Goal: Communication & Community: Answer question/provide support

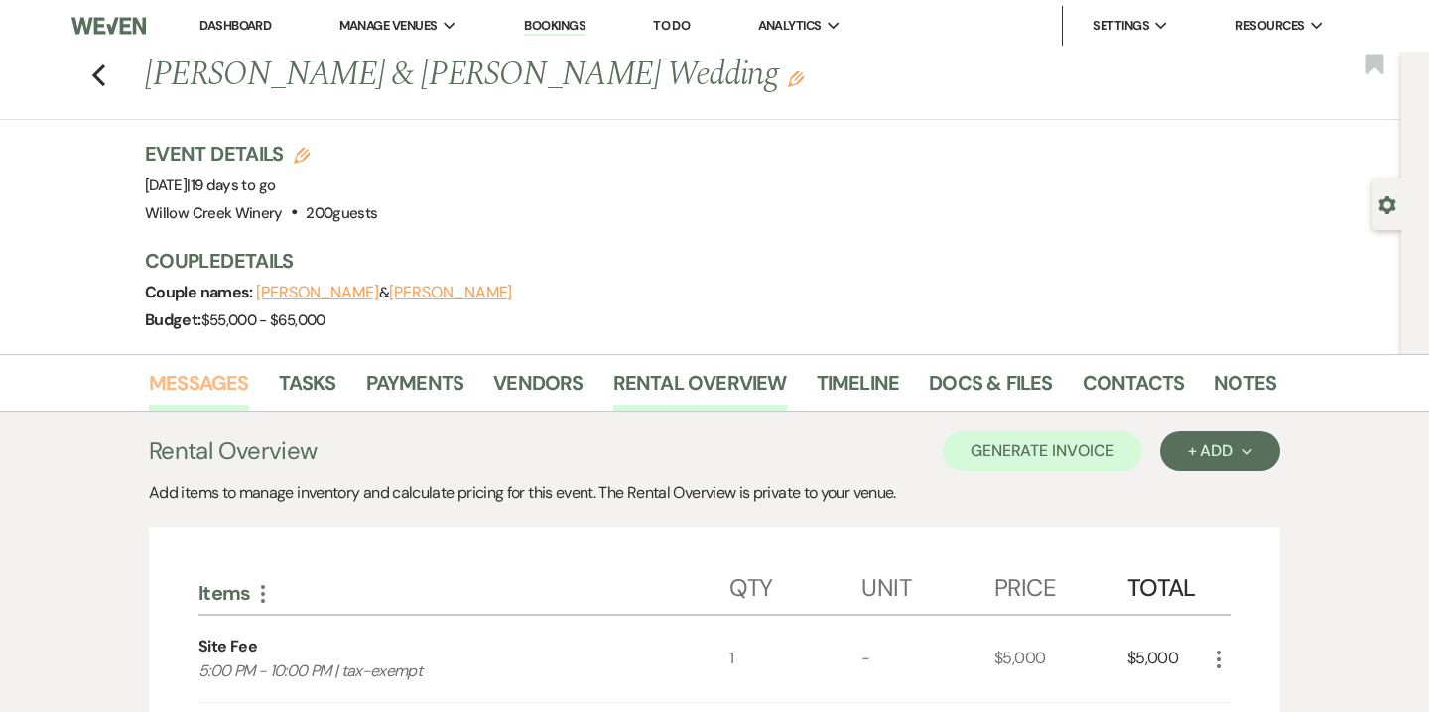
click at [230, 392] on link "Messages" at bounding box center [199, 389] width 100 height 44
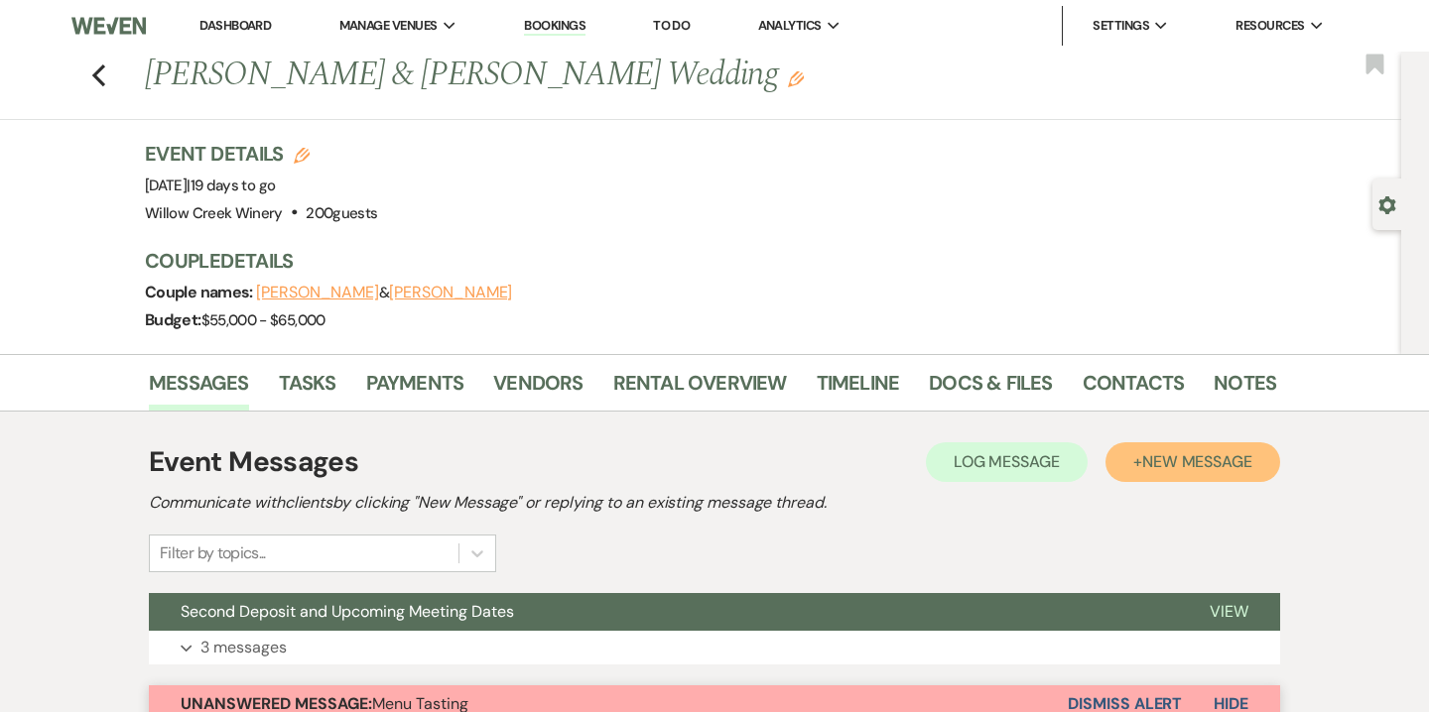
click at [1195, 471] on span "New Message" at bounding box center [1197, 461] width 110 height 21
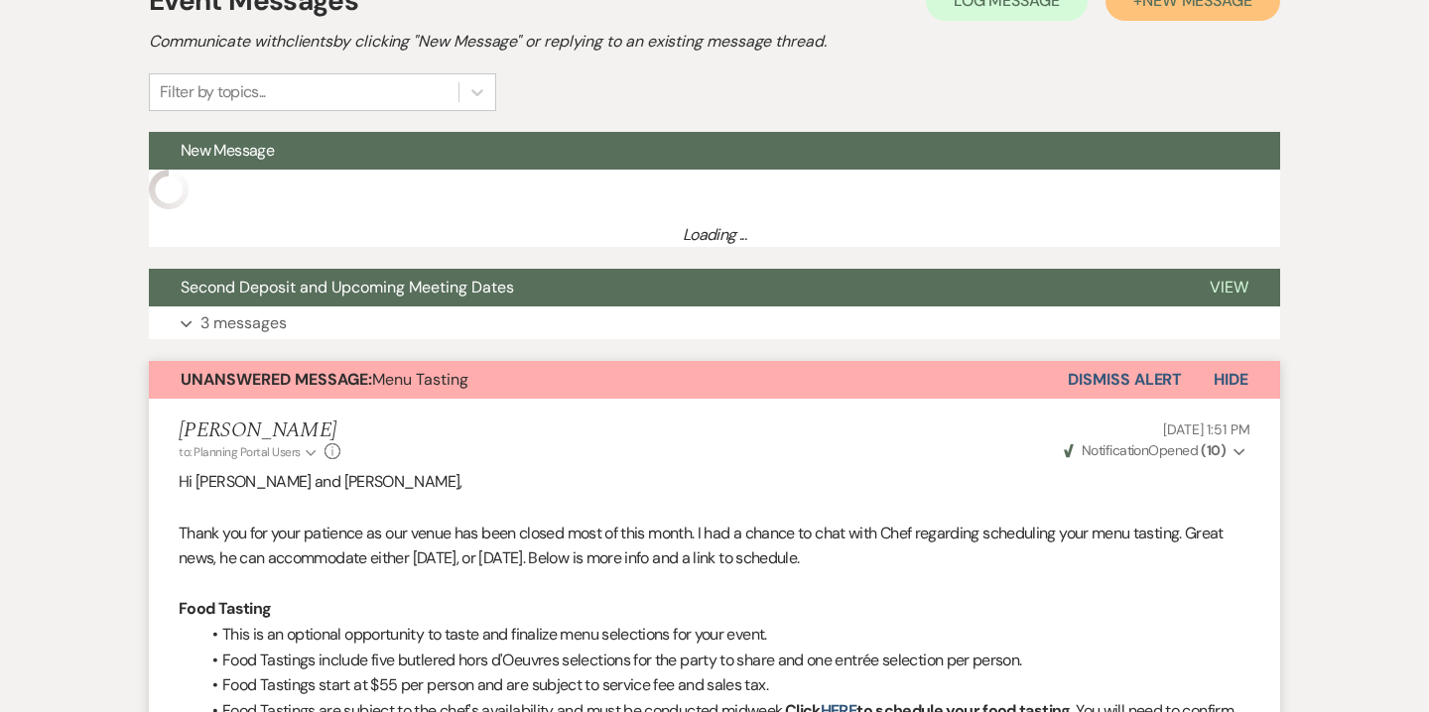
scroll to position [572, 0]
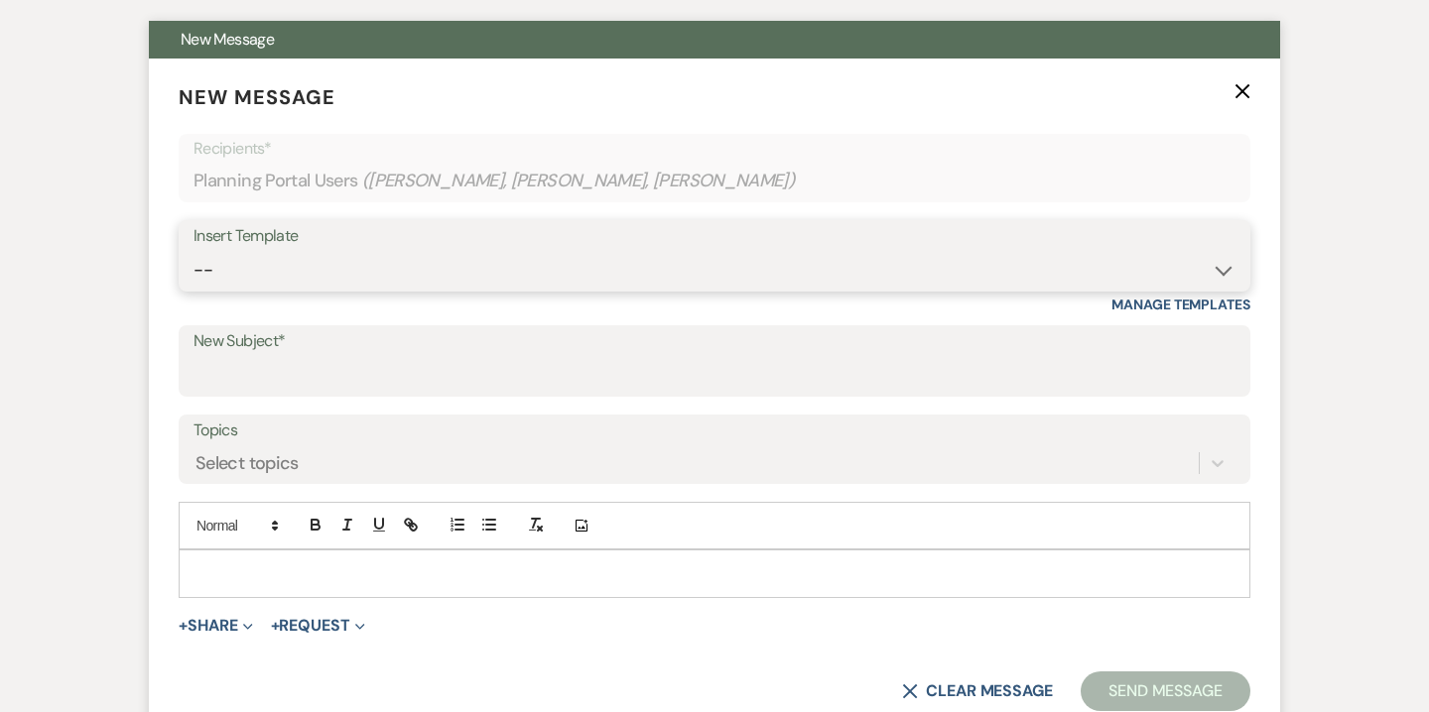
click at [563, 267] on select "--" at bounding box center [714, 270] width 1042 height 39
click at [510, 234] on div "Insert Template" at bounding box center [714, 236] width 1042 height 29
click at [510, 253] on select "-- Weven Planning Portal Introduction (Booked Events) 6-Month Check-in Review R…" at bounding box center [714, 270] width 1042 height 39
select select "3629"
click at [193, 251] on select "-- Weven Planning Portal Introduction (Booked Events) 6-Month Check-in Review R…" at bounding box center [714, 270] width 1042 height 39
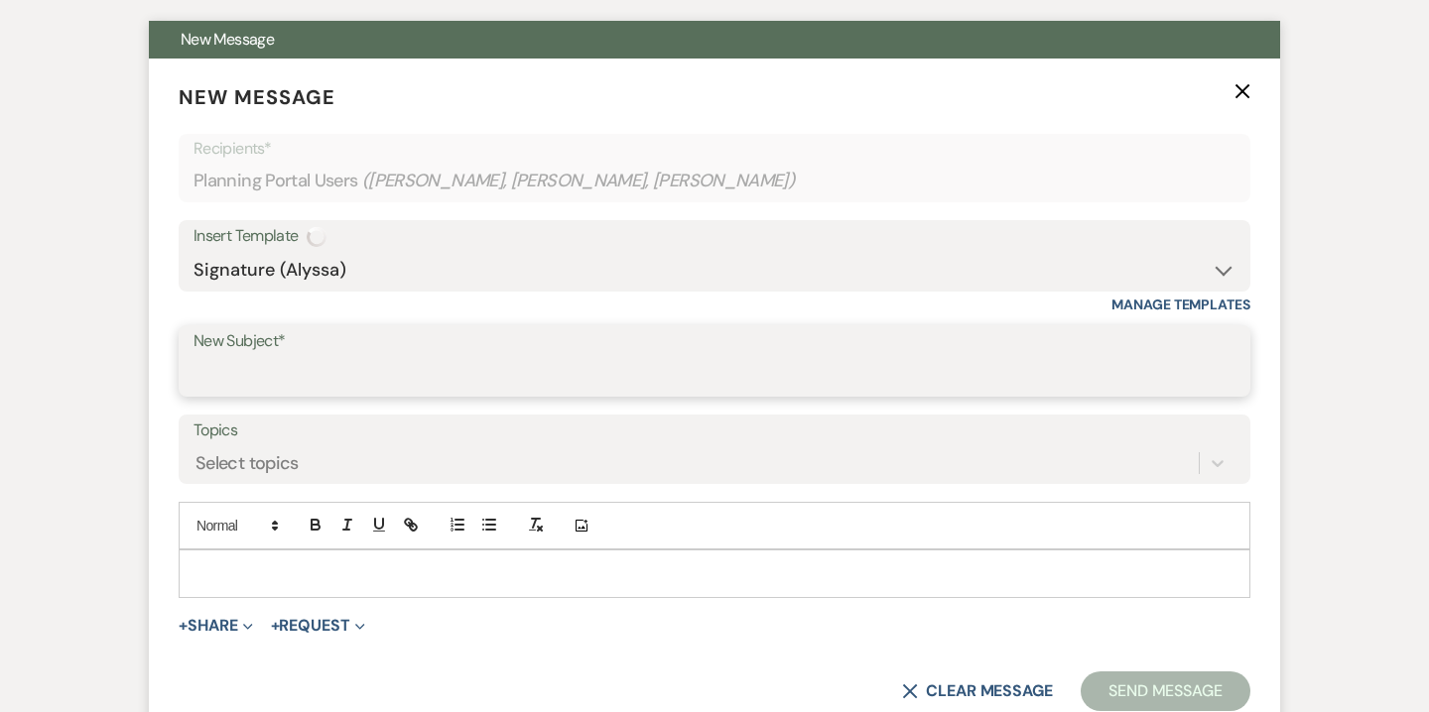
click at [430, 367] on input "New Subject*" at bounding box center [714, 375] width 1042 height 39
type input "E"
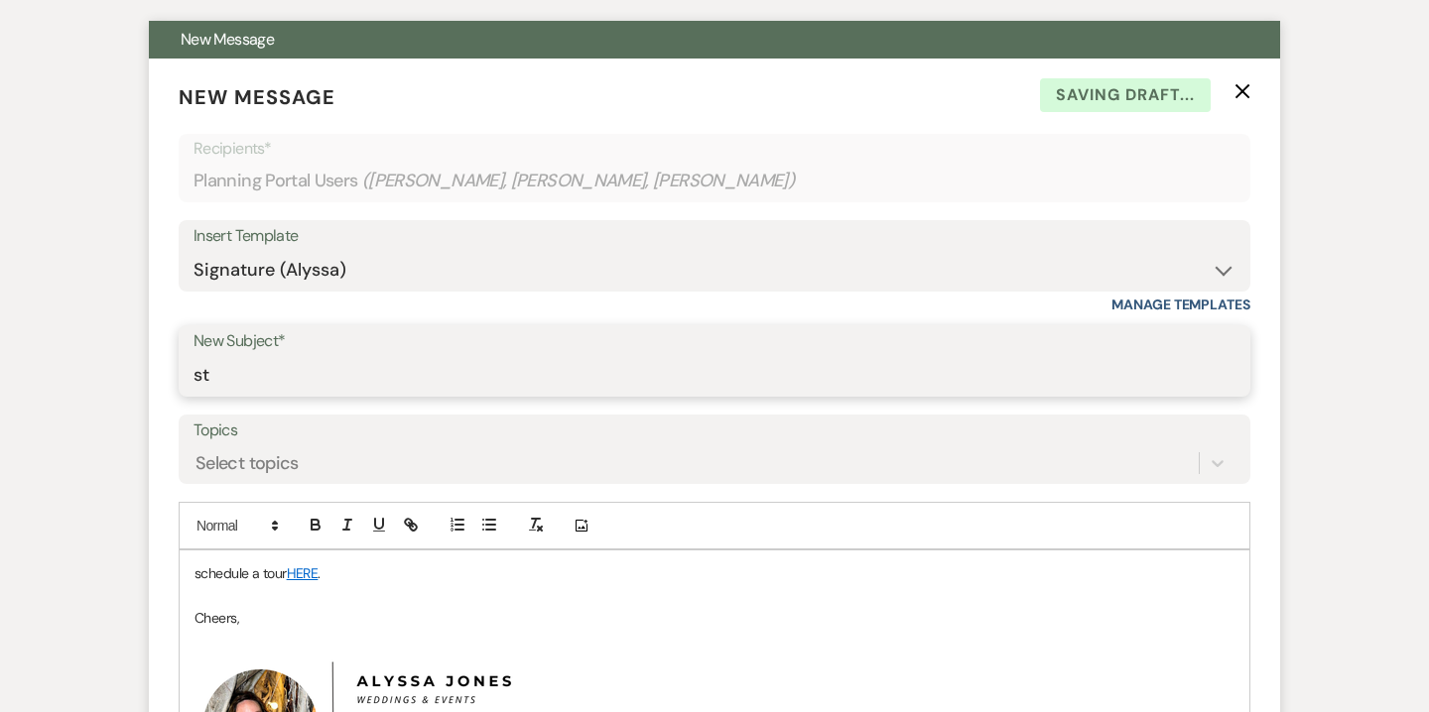
type input "s"
type input "Estimated Final Invoice"
click at [244, 573] on p "schedule a tour HERE ." at bounding box center [714, 574] width 1040 height 22
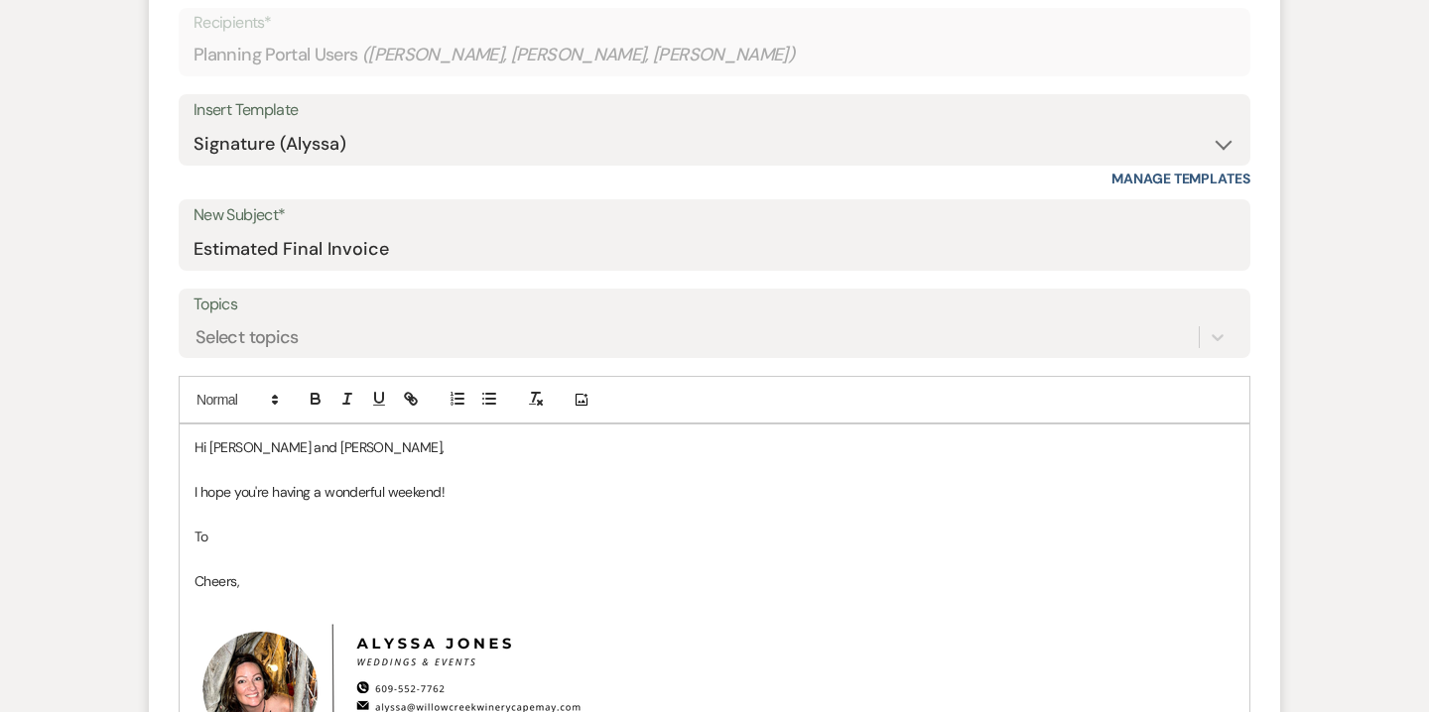
scroll to position [704, 0]
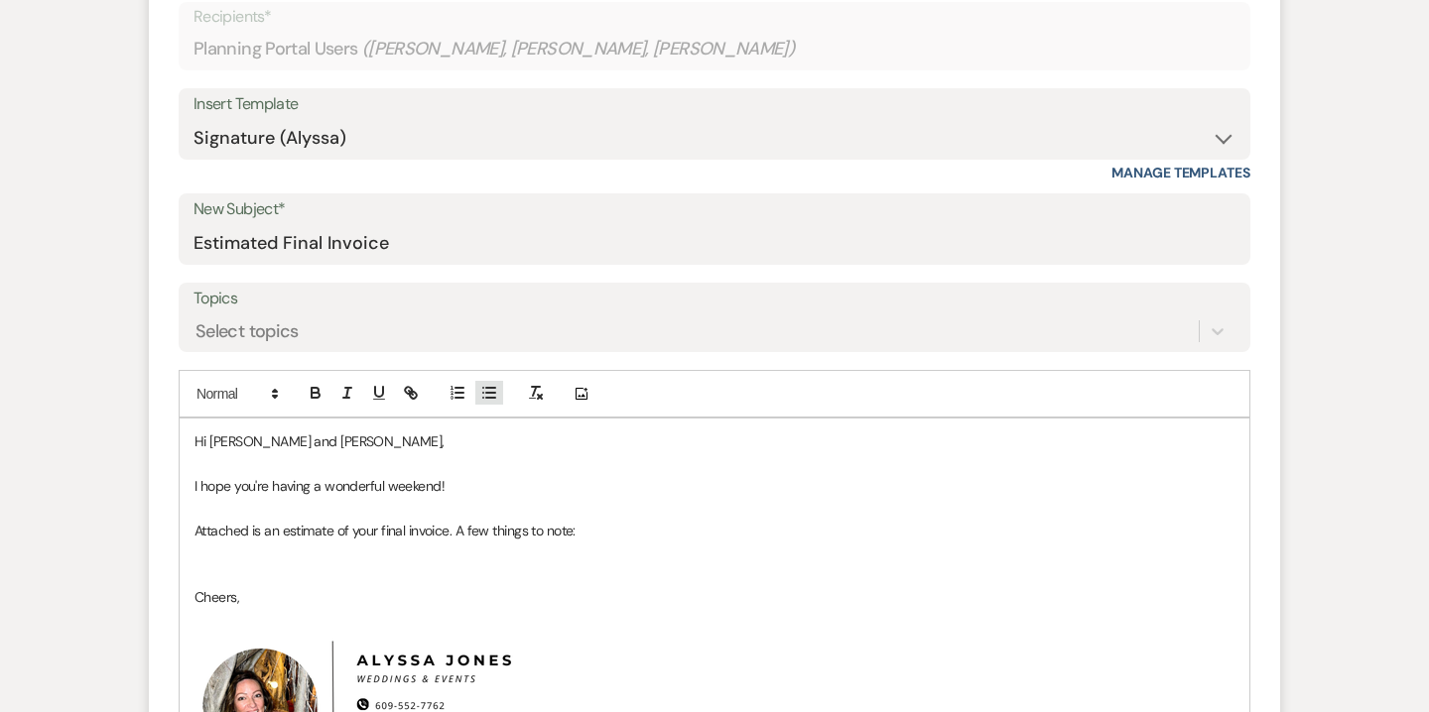
click at [492, 391] on icon "button" at bounding box center [489, 393] width 18 height 18
click at [623, 534] on p "Attached is an estimate of your final invoice. A few things to note:" at bounding box center [714, 531] width 1040 height 22
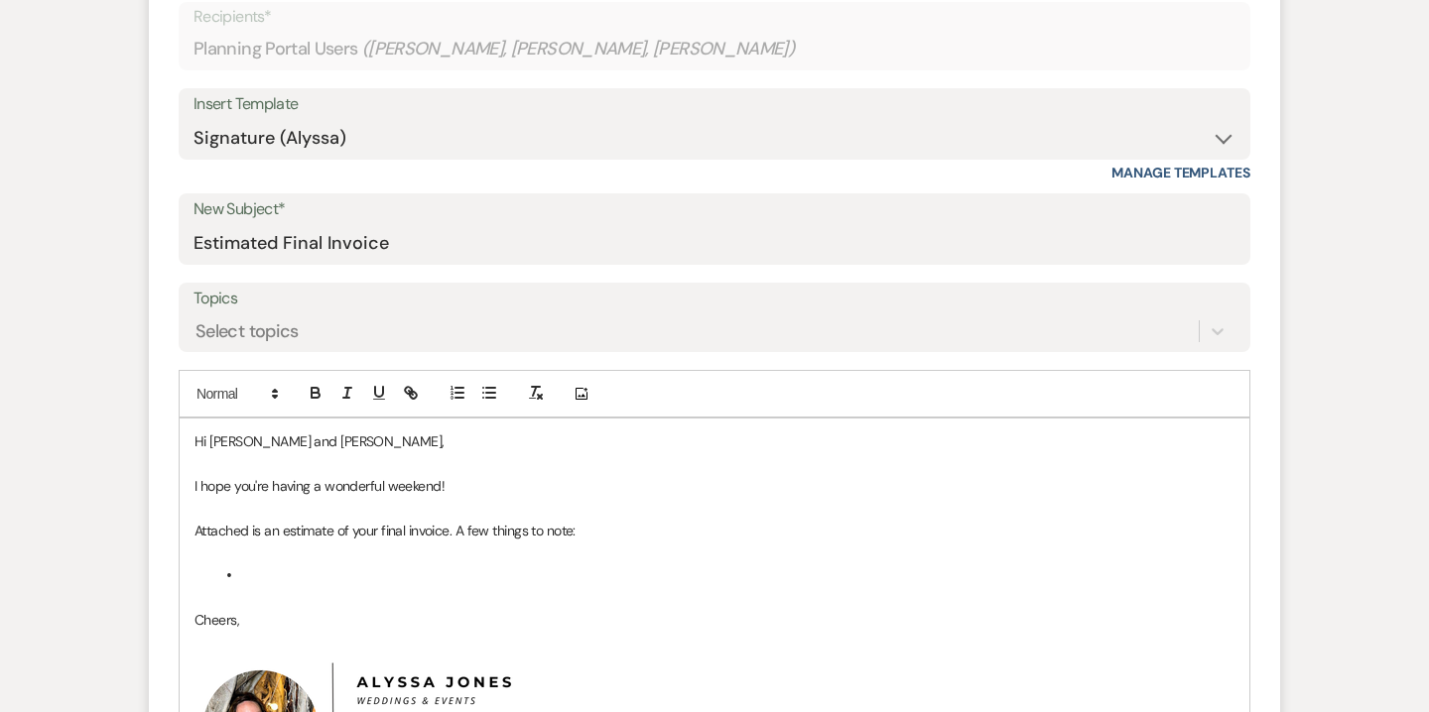
click at [336, 567] on li at bounding box center [724, 576] width 1020 height 22
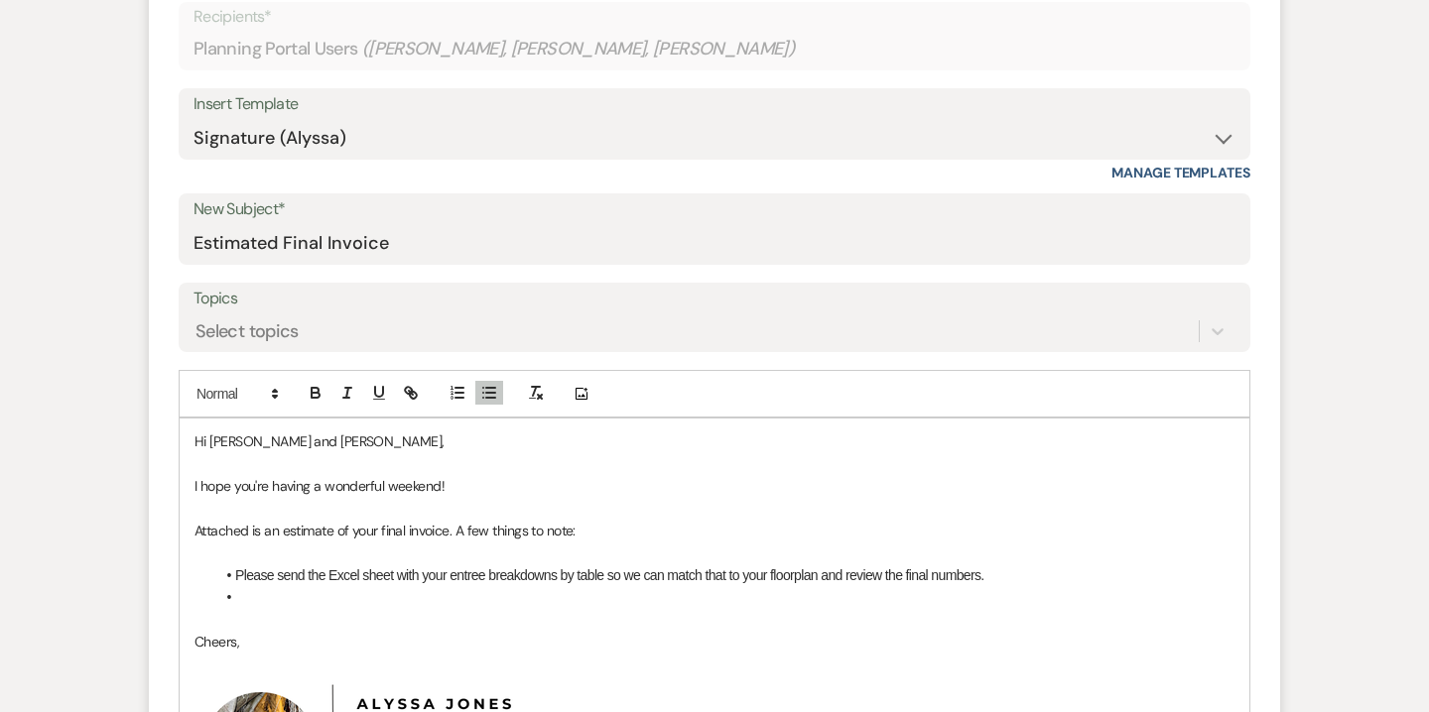
click at [610, 575] on li "Please send the Excel sheet with your entree breakdowns by table so we can matc…" at bounding box center [724, 576] width 1020 height 22
click at [335, 586] on li at bounding box center [724, 597] width 1020 height 22
click at [560, 580] on li "Please send the Excel sheet with your entree breakdowns by table as soon as pos…" at bounding box center [724, 576] width 1020 height 22
click at [315, 592] on li at bounding box center [724, 597] width 1020 height 22
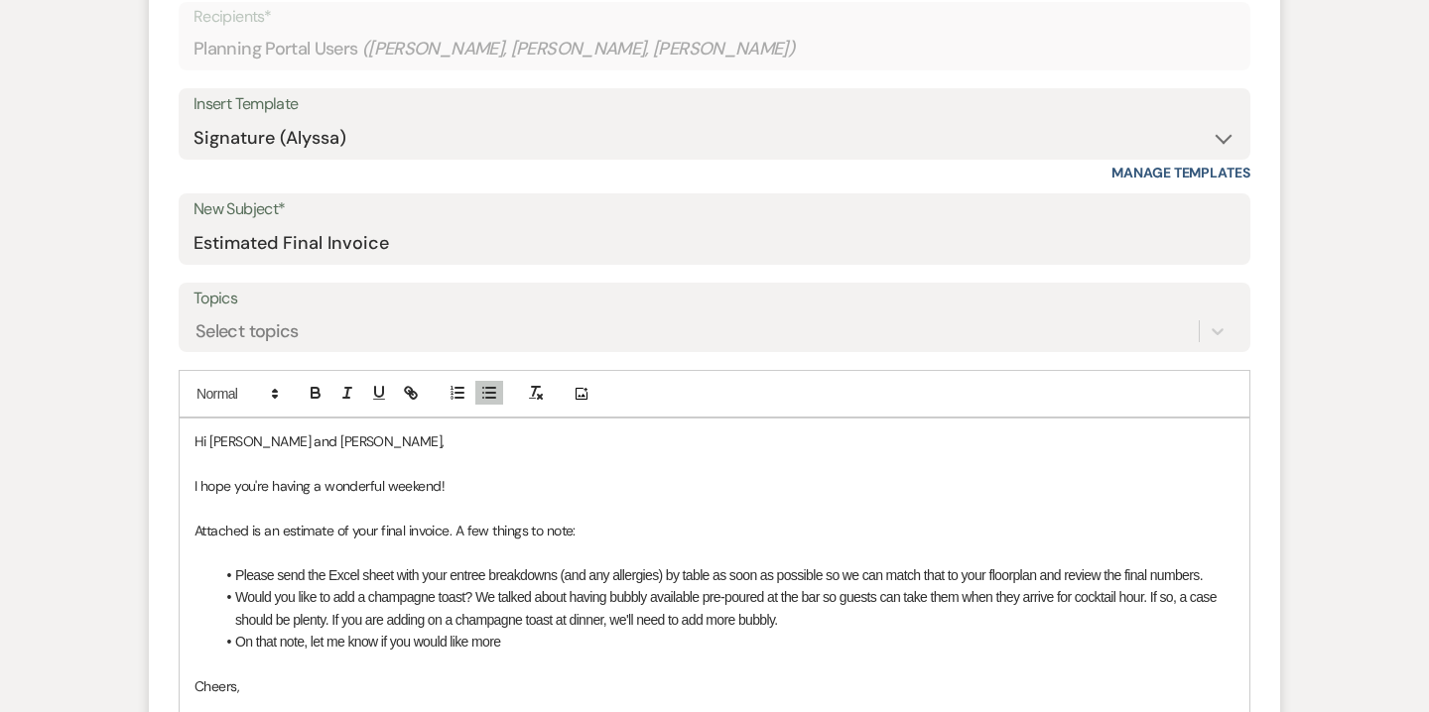
click at [310, 643] on li "On that note, let me know if you would like more" at bounding box center [724, 642] width 1020 height 22
click at [914, 634] on li "On that note, you've hit your wine minimum purchase with the current selections…" at bounding box center [724, 642] width 1020 height 22
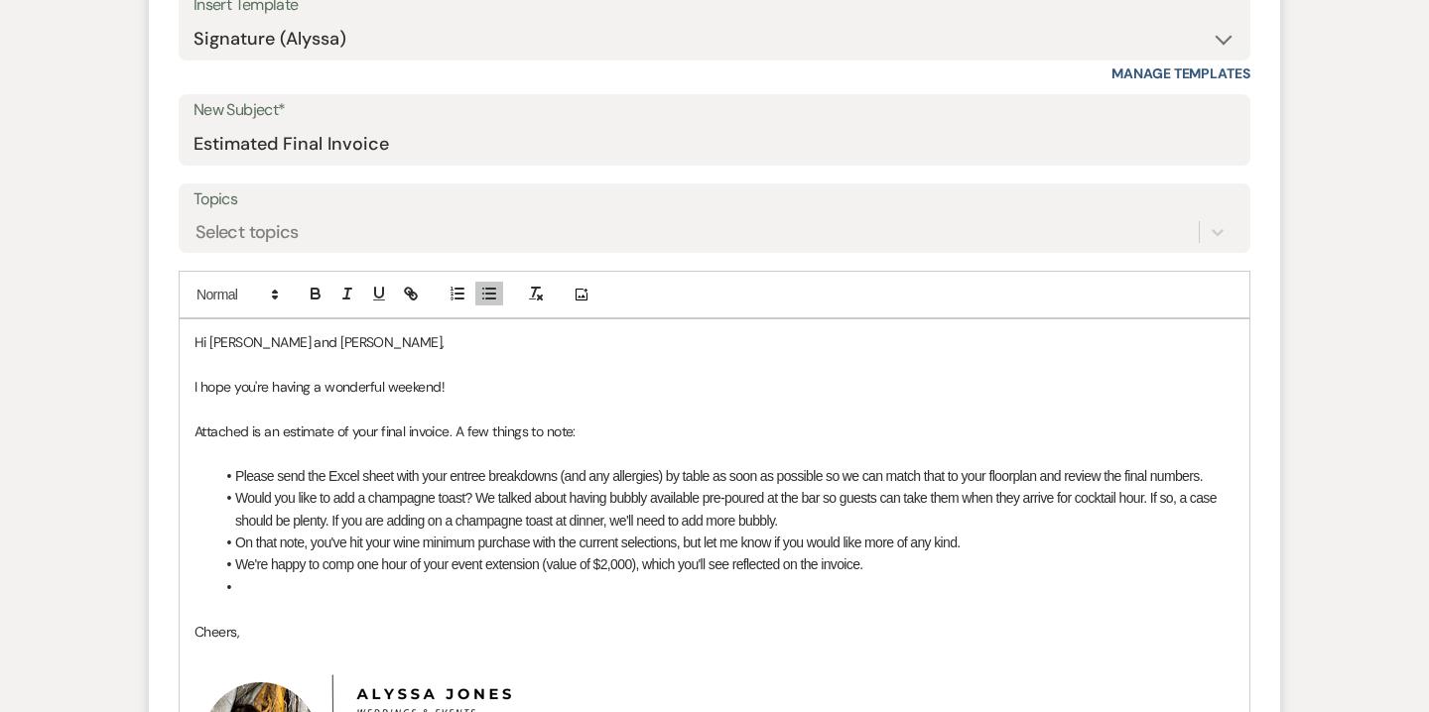
scroll to position [810, 0]
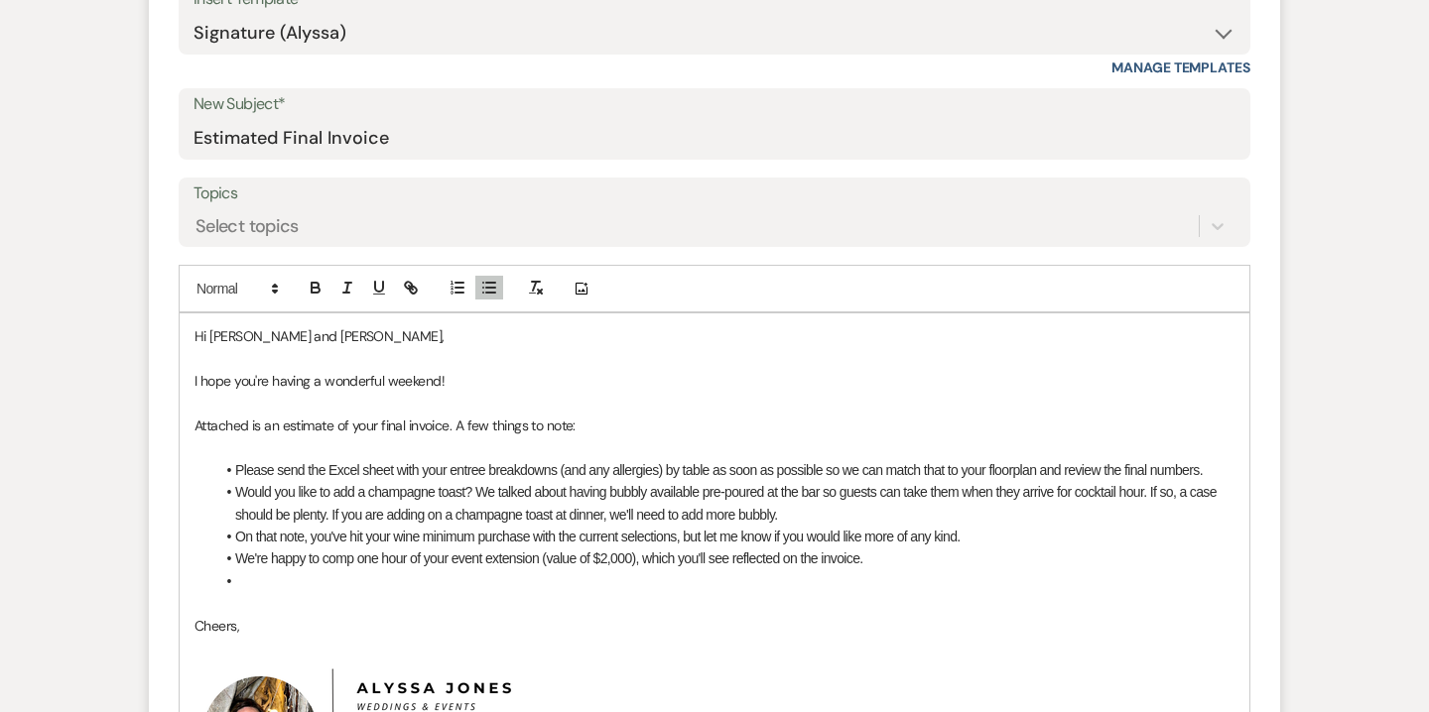
click at [824, 562] on li "We're happy to comp one hour of your event extension (value of $2,000), which y…" at bounding box center [724, 559] width 1020 height 22
click at [547, 581] on li at bounding box center [724, 581] width 1020 height 22
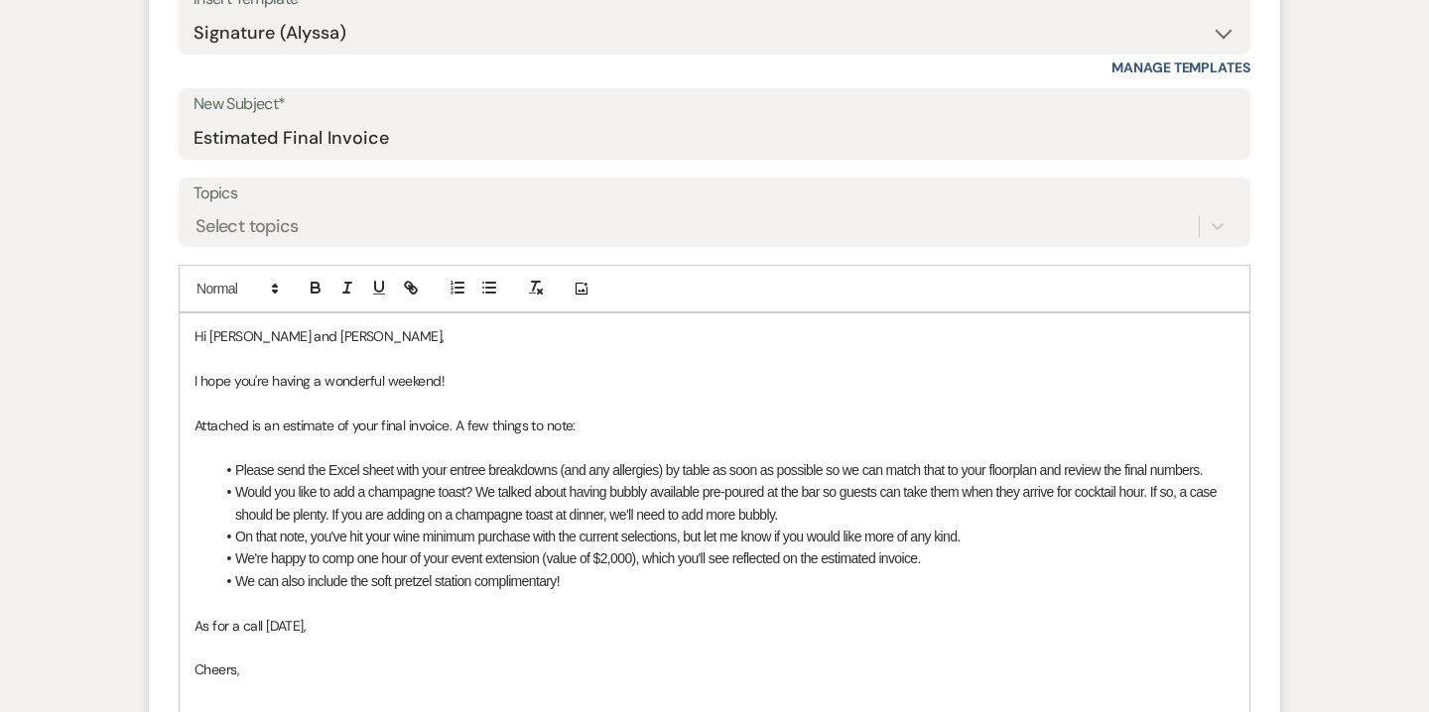
click at [194, 628] on p "As for a call tomorrow," at bounding box center [714, 626] width 1040 height 22
click at [712, 620] on p "Please review and let me know if you have additional questions. As for a call t…" at bounding box center [714, 626] width 1040 height 22
drag, startPoint x: 718, startPoint y: 622, endPoint x: 827, endPoint y: 623, distance: 109.1
click at [827, 623] on p "Please review and let me know if you have additional questions. As for a call t…" at bounding box center [714, 626] width 1040 height 22
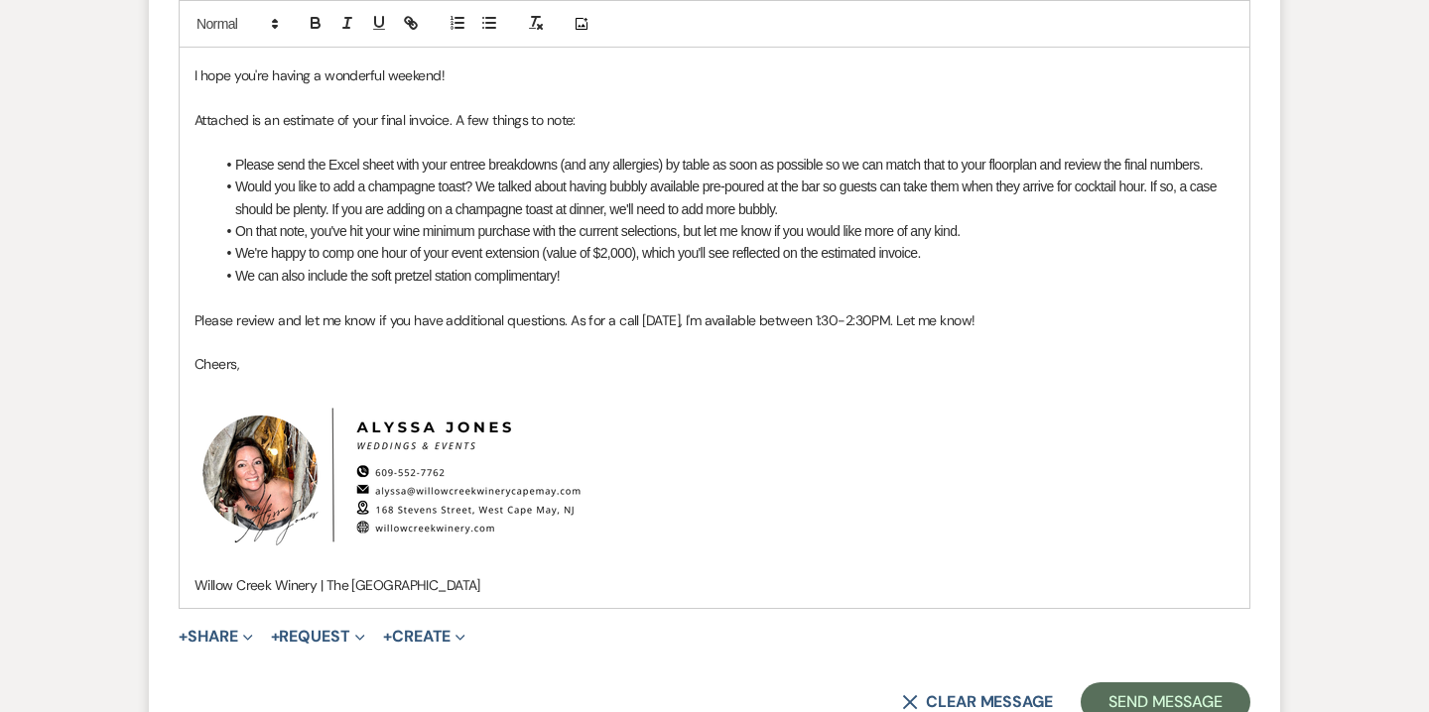
scroll to position [1127, 0]
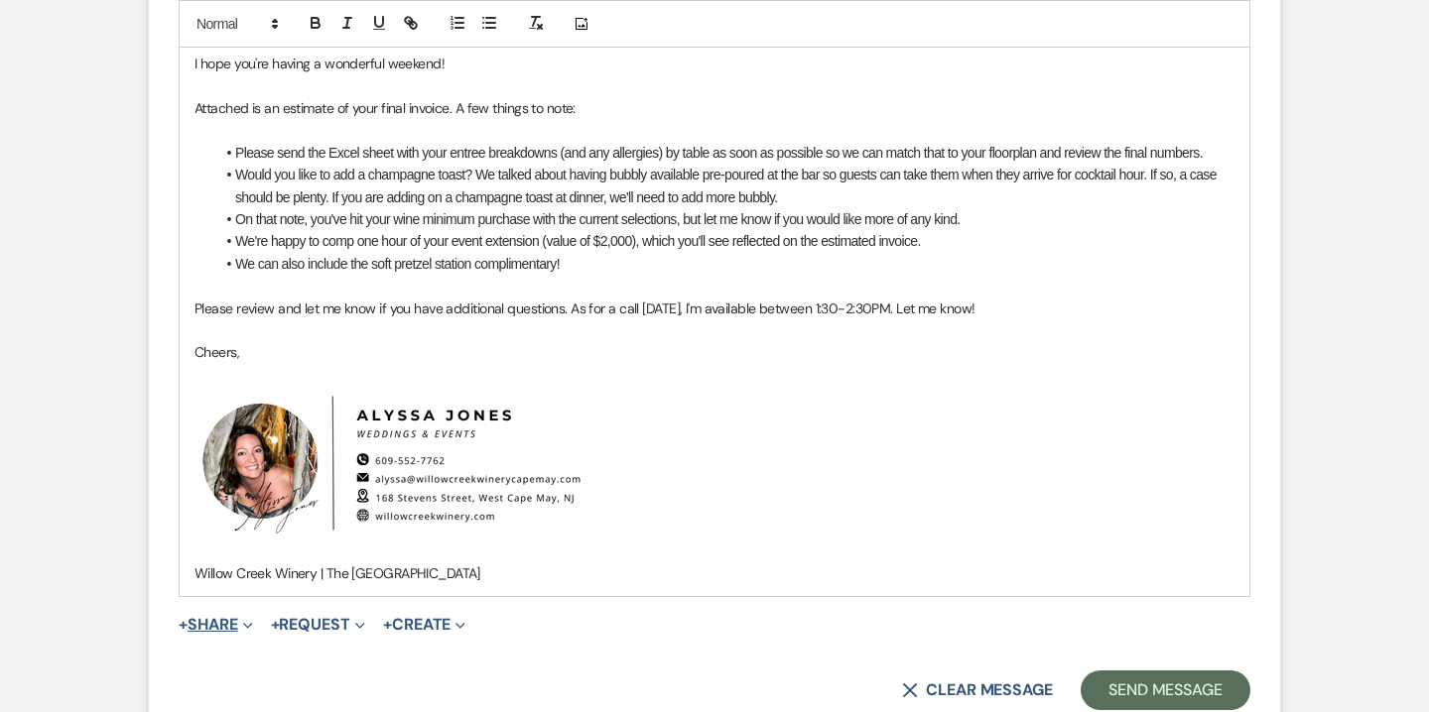
click at [238, 632] on button "+ Share Expand" at bounding box center [216, 625] width 74 height 16
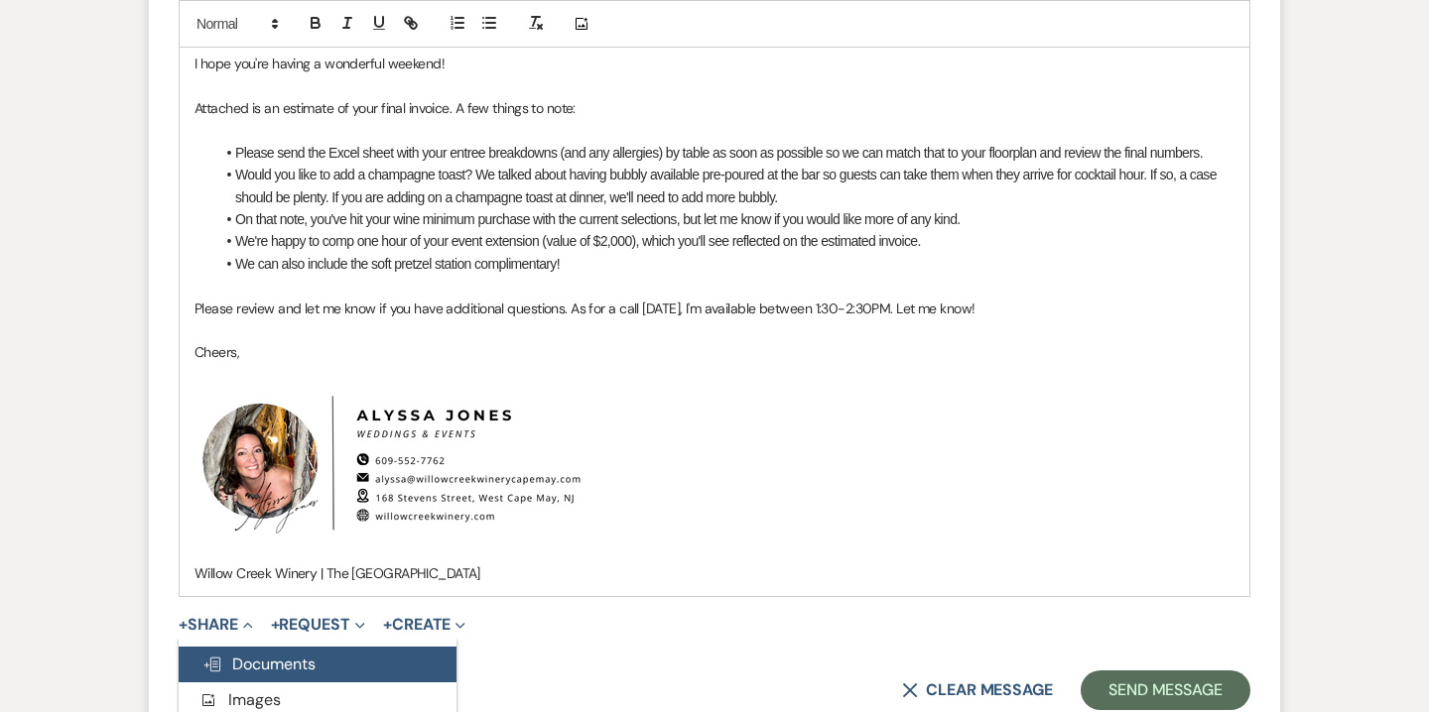
click at [283, 655] on span "Doc Upload Documents" at bounding box center [258, 664] width 113 height 21
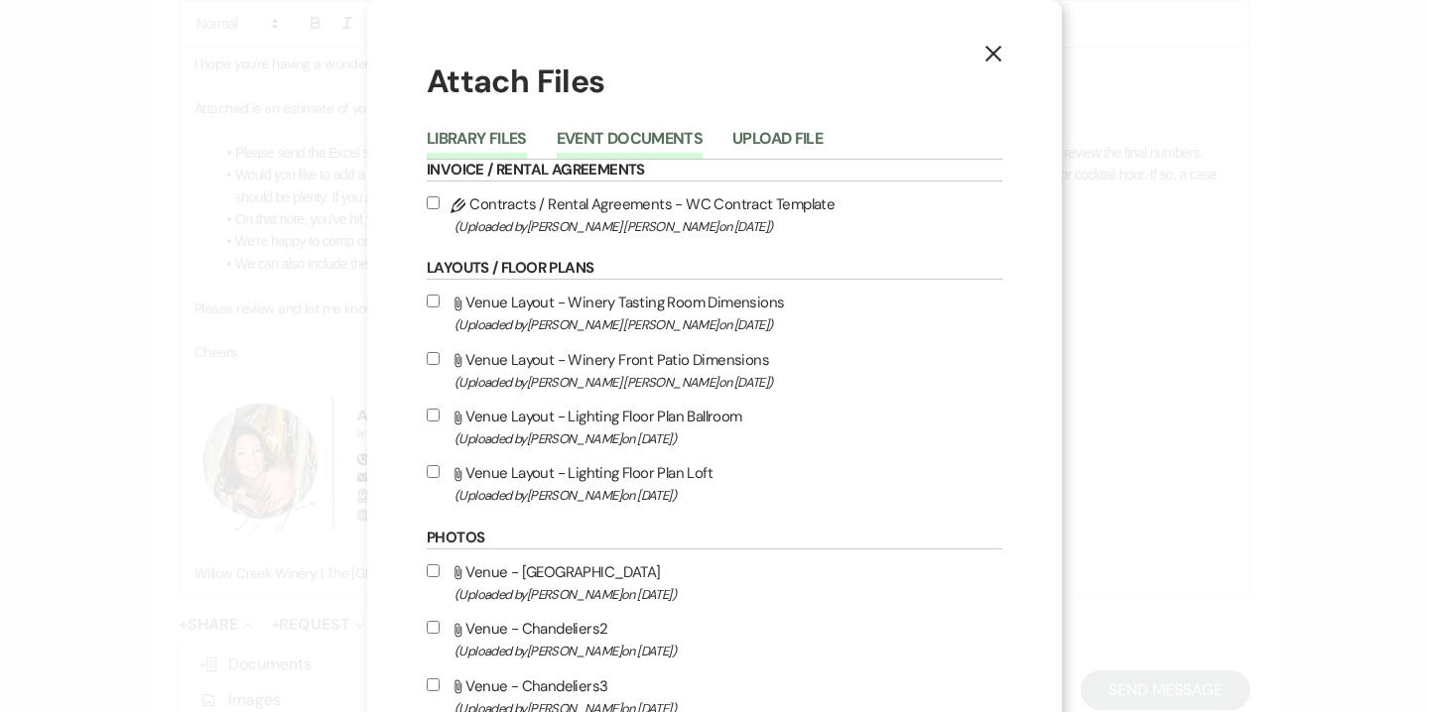
click at [644, 131] on button "Event Documents" at bounding box center [630, 145] width 146 height 28
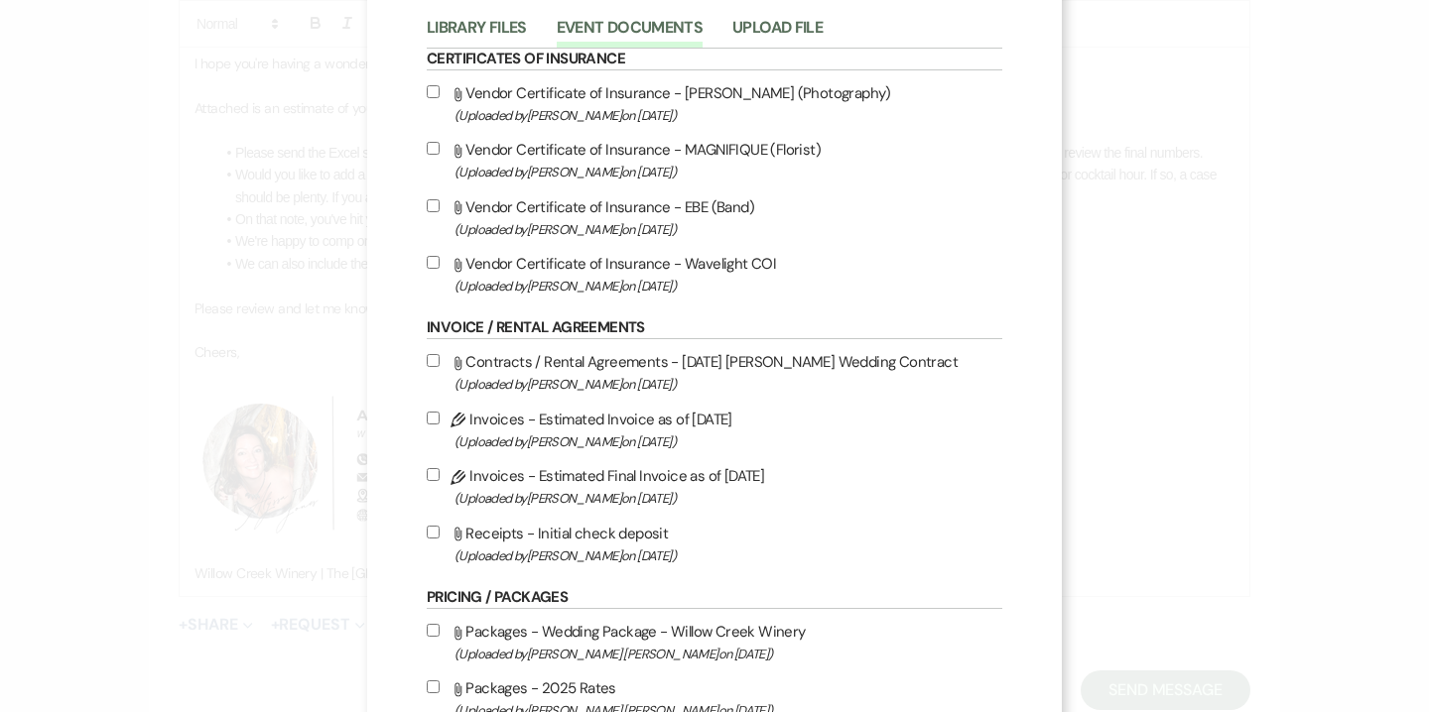
scroll to position [109, 0]
click at [595, 493] on span "(Uploaded by Alyssa Jones on Sep 21st, 2025 )" at bounding box center [728, 500] width 548 height 23
click at [440, 483] on input "Pencil Invoices - Estimated Final Invoice as of 9-20-2025 (Uploaded by Alyssa J…" at bounding box center [433, 476] width 13 height 13
checkbox input "true"
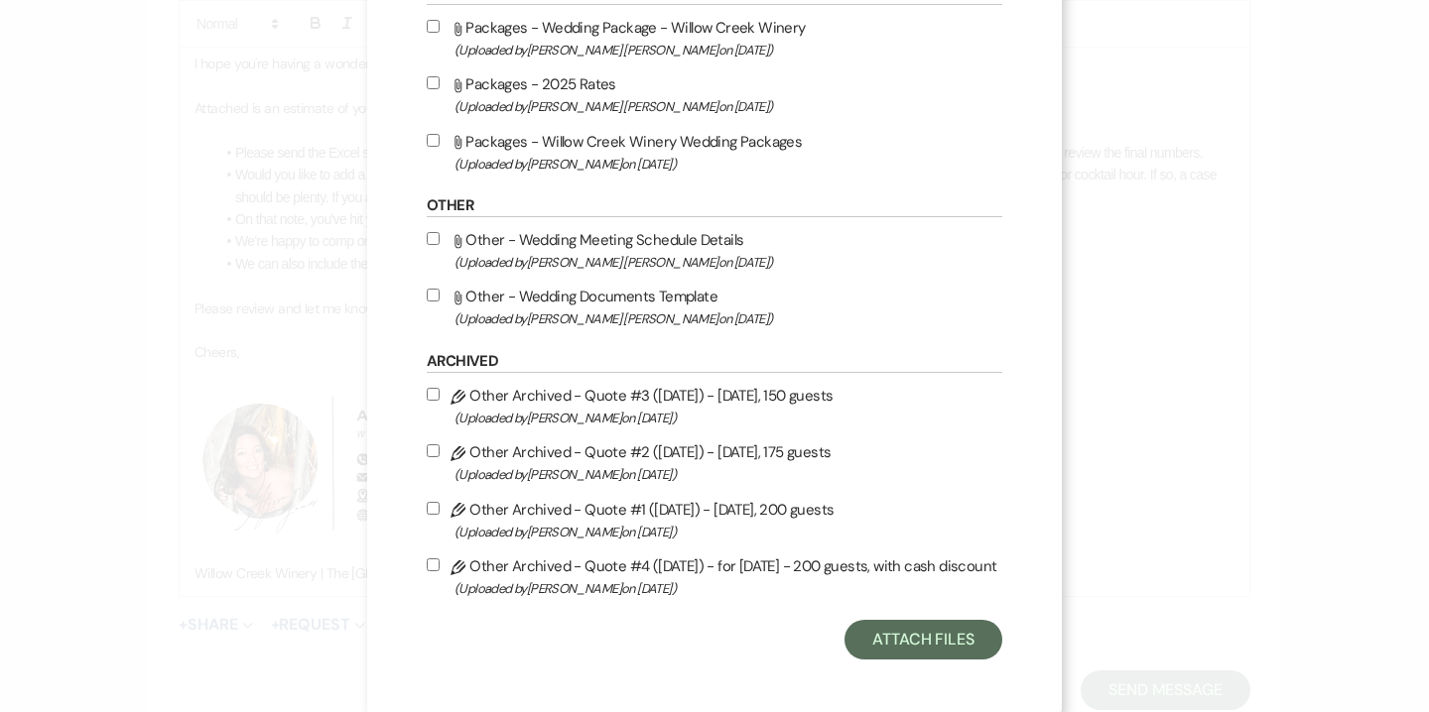
scroll to position [730, 0]
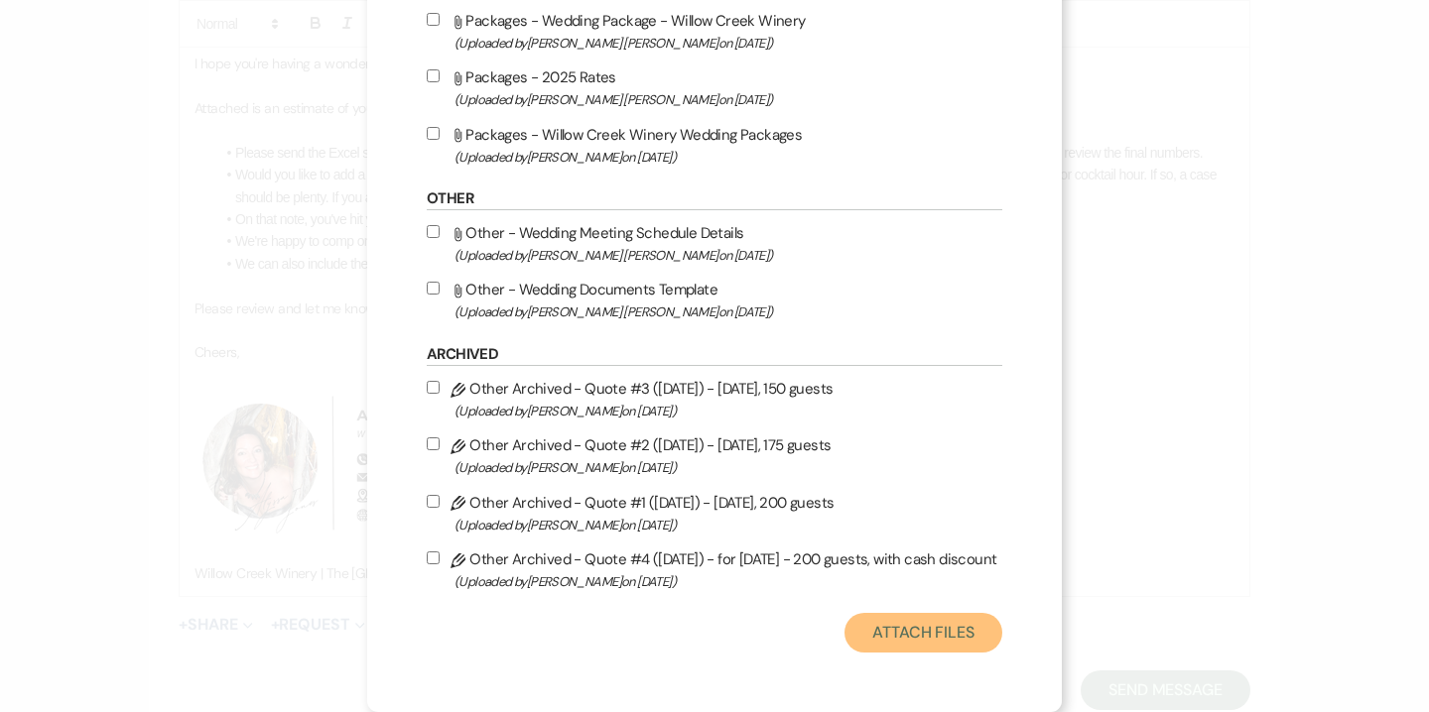
click at [964, 641] on button "Attach Files" at bounding box center [923, 633] width 158 height 40
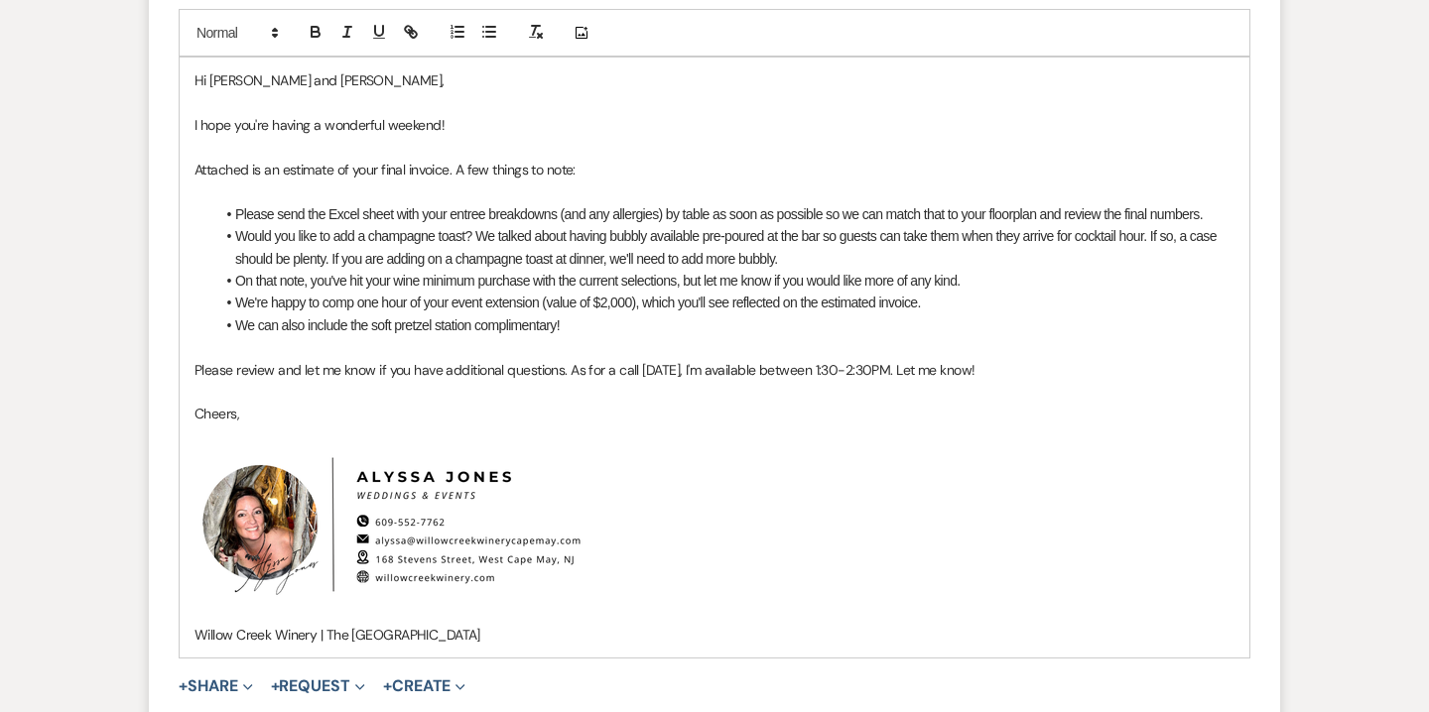
scroll to position [911, 0]
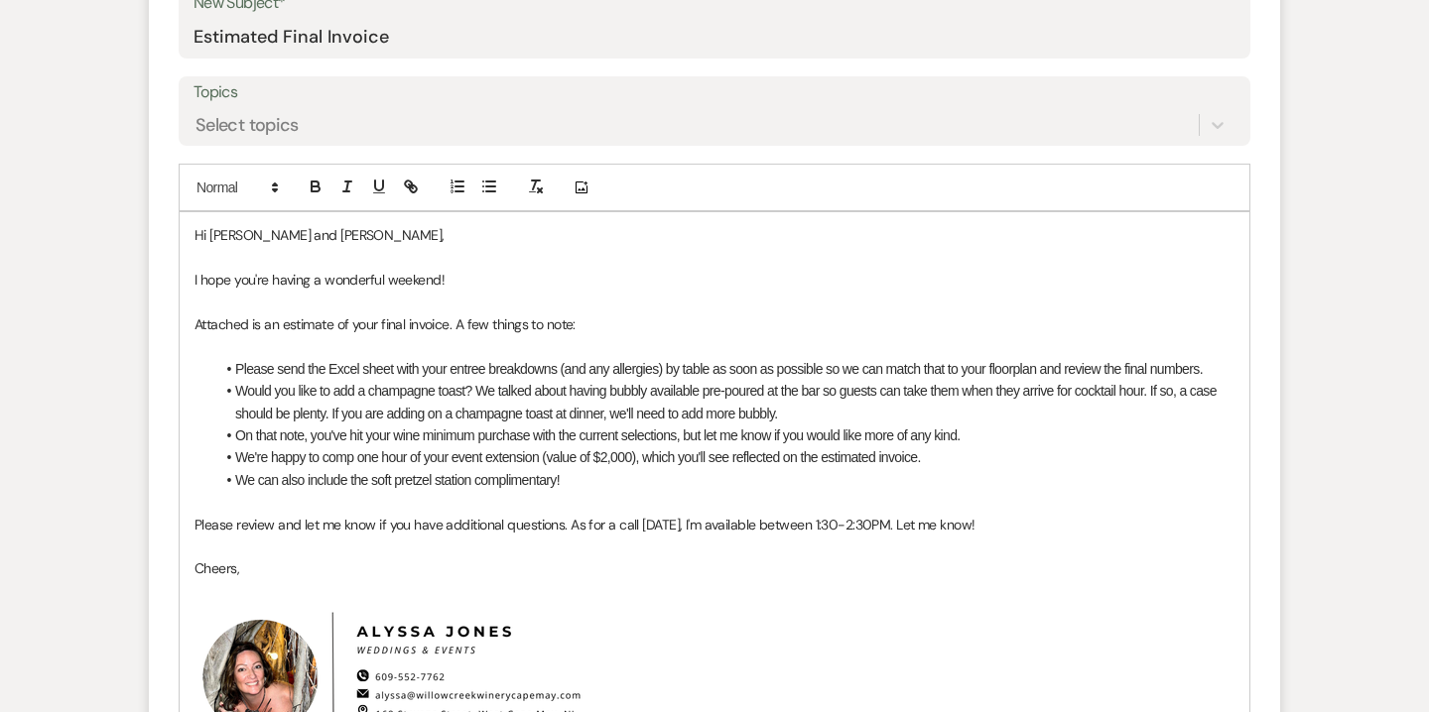
click at [1028, 530] on p "Please review and let me know if you have additional questions. As for a call t…" at bounding box center [714, 525] width 1040 height 22
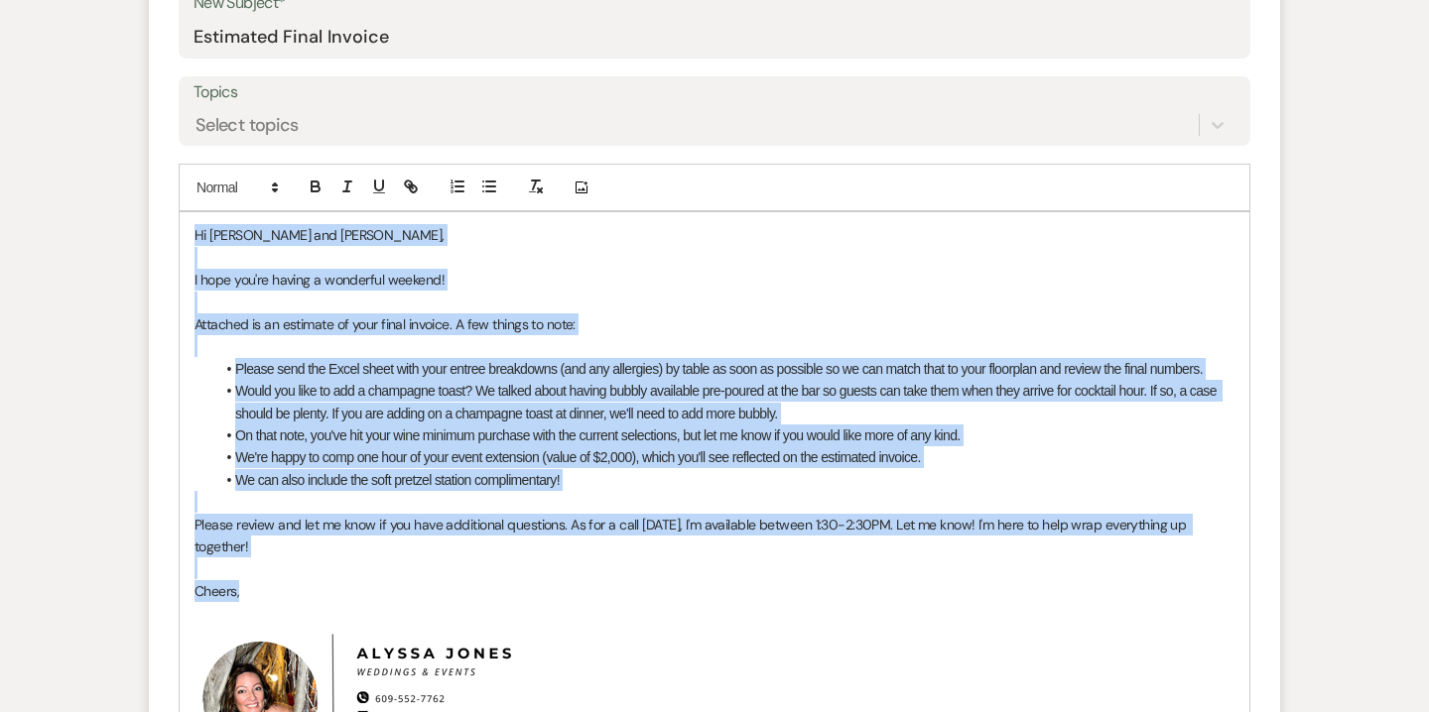
drag, startPoint x: 195, startPoint y: 234, endPoint x: 288, endPoint y: 593, distance: 370.8
click at [288, 593] on div "Hi Brian and Val, I hope you're having a wonderful weekend! Attached is an esti…" at bounding box center [714, 523] width 1069 height 622
copy div "Hi Brian and Val, I hope you're having a wonderful weekend! Attached is an esti…"
click at [658, 475] on li "We can also include the soft pretzel station complimentary!" at bounding box center [724, 480] width 1020 height 22
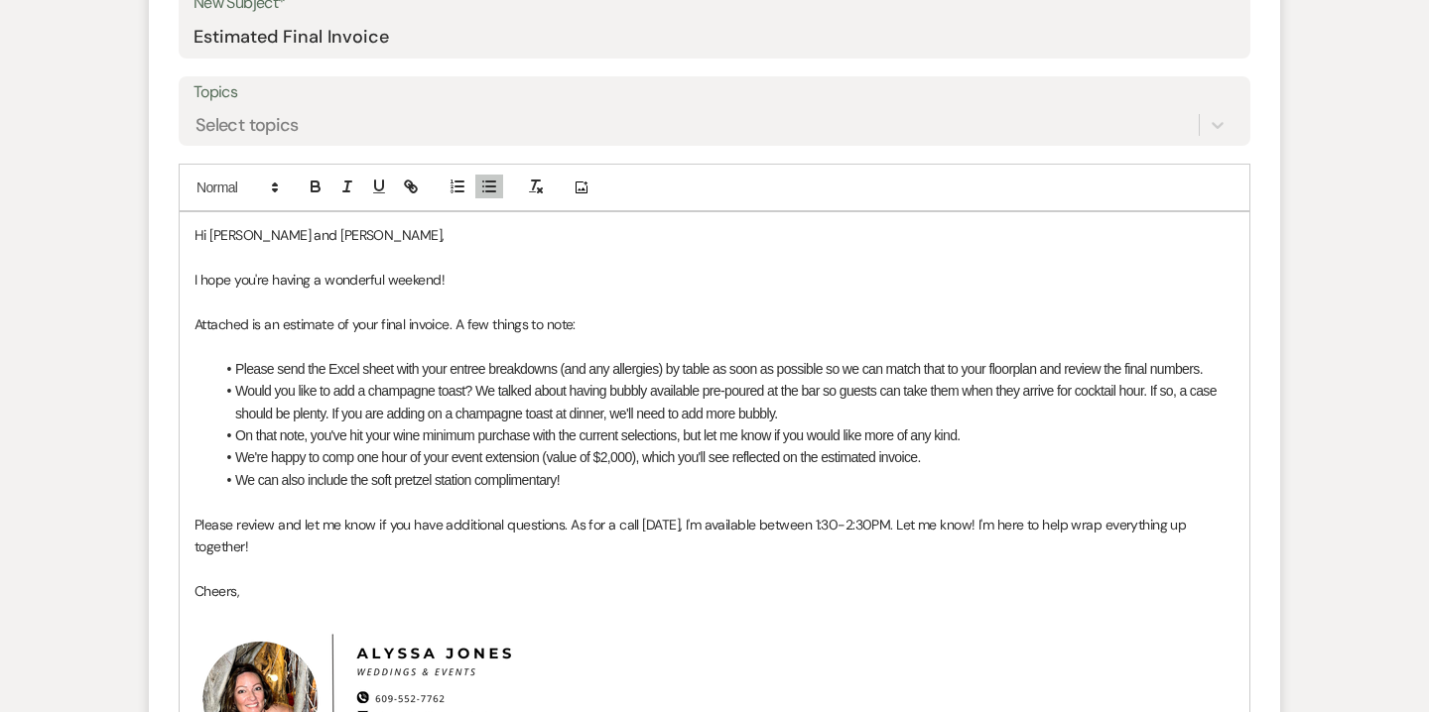
click at [979, 432] on li "On that note, you've hit your wine minimum purchase with the current selections…" at bounding box center [724, 436] width 1020 height 22
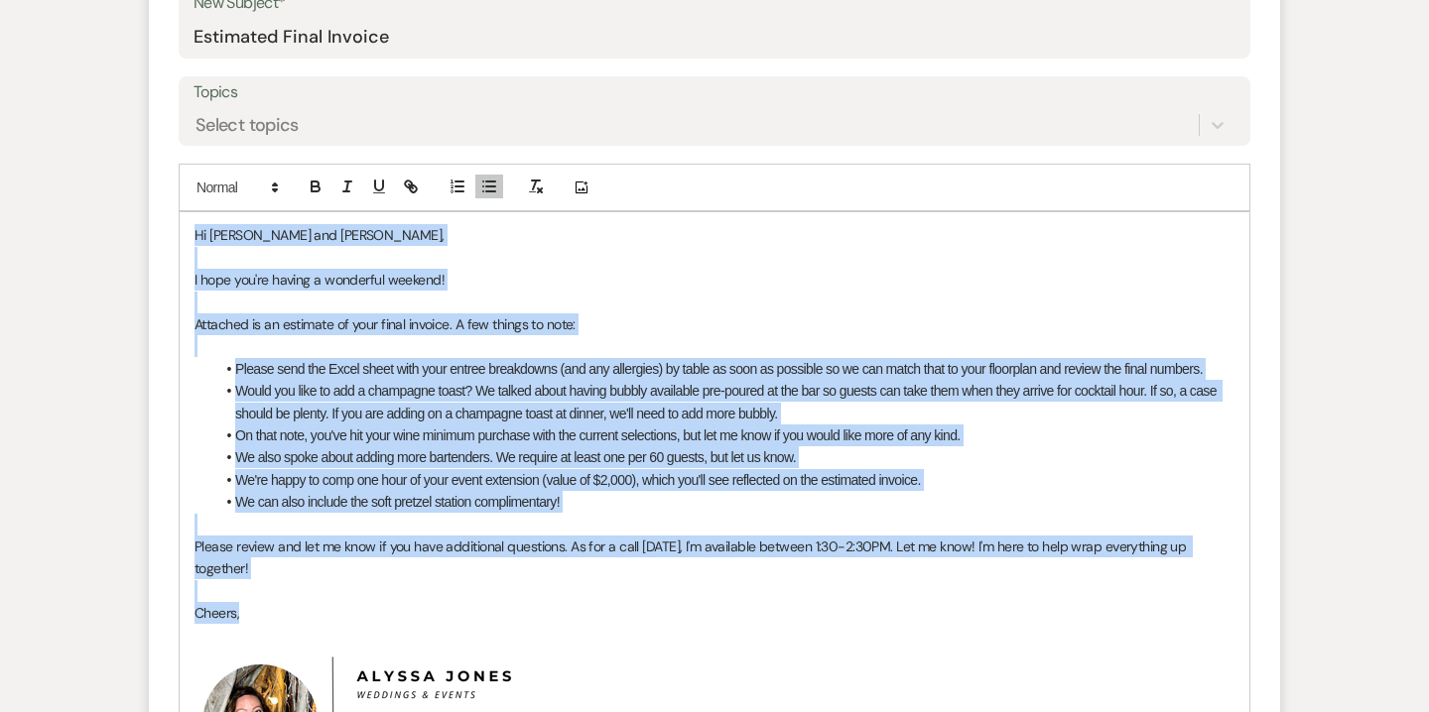
drag, startPoint x: 192, startPoint y: 238, endPoint x: 268, endPoint y: 617, distance: 386.4
click at [268, 617] on div "Hi Brian and Val, I hope you're having a wonderful weekend! Attached is an esti…" at bounding box center [714, 534] width 1069 height 644
copy div "Hi Brian and Val, I hope you're having a wonderful weekend! Attached is an esti…"
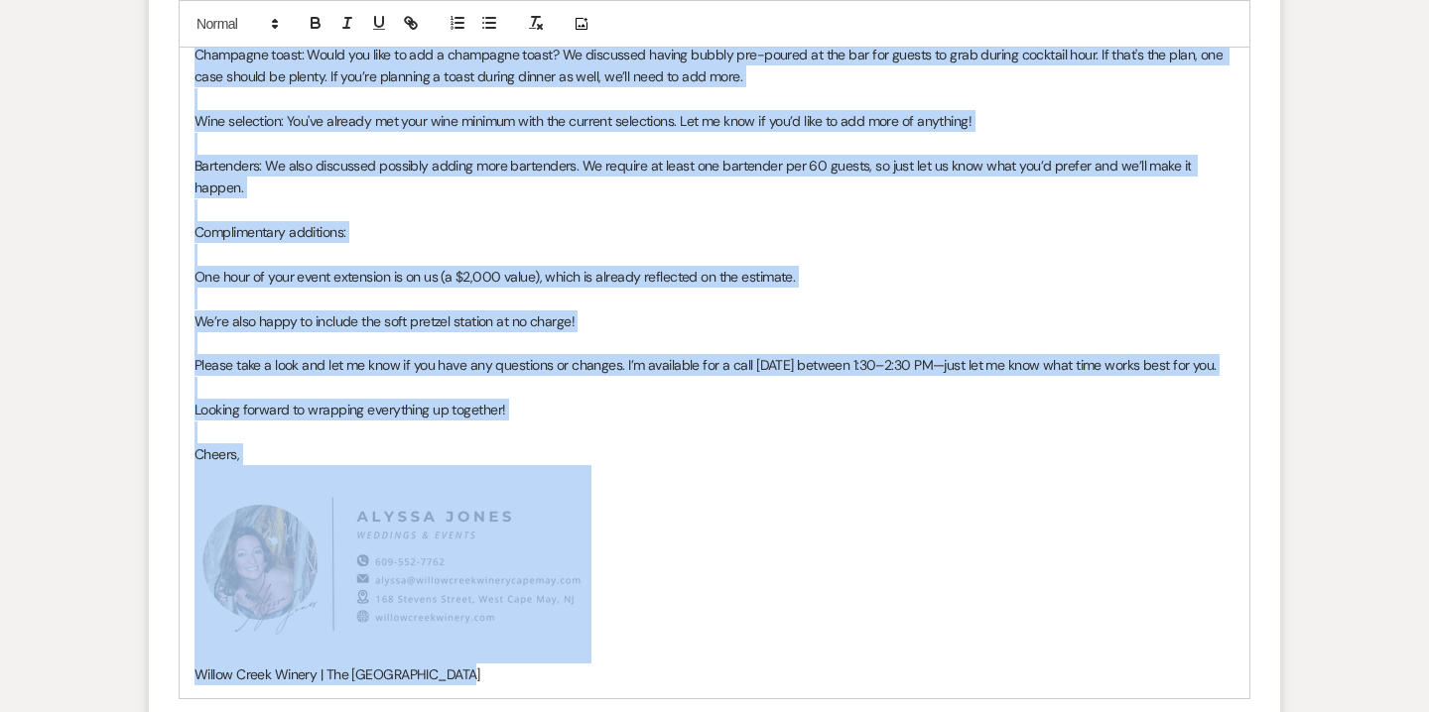
scroll to position [1389, 0]
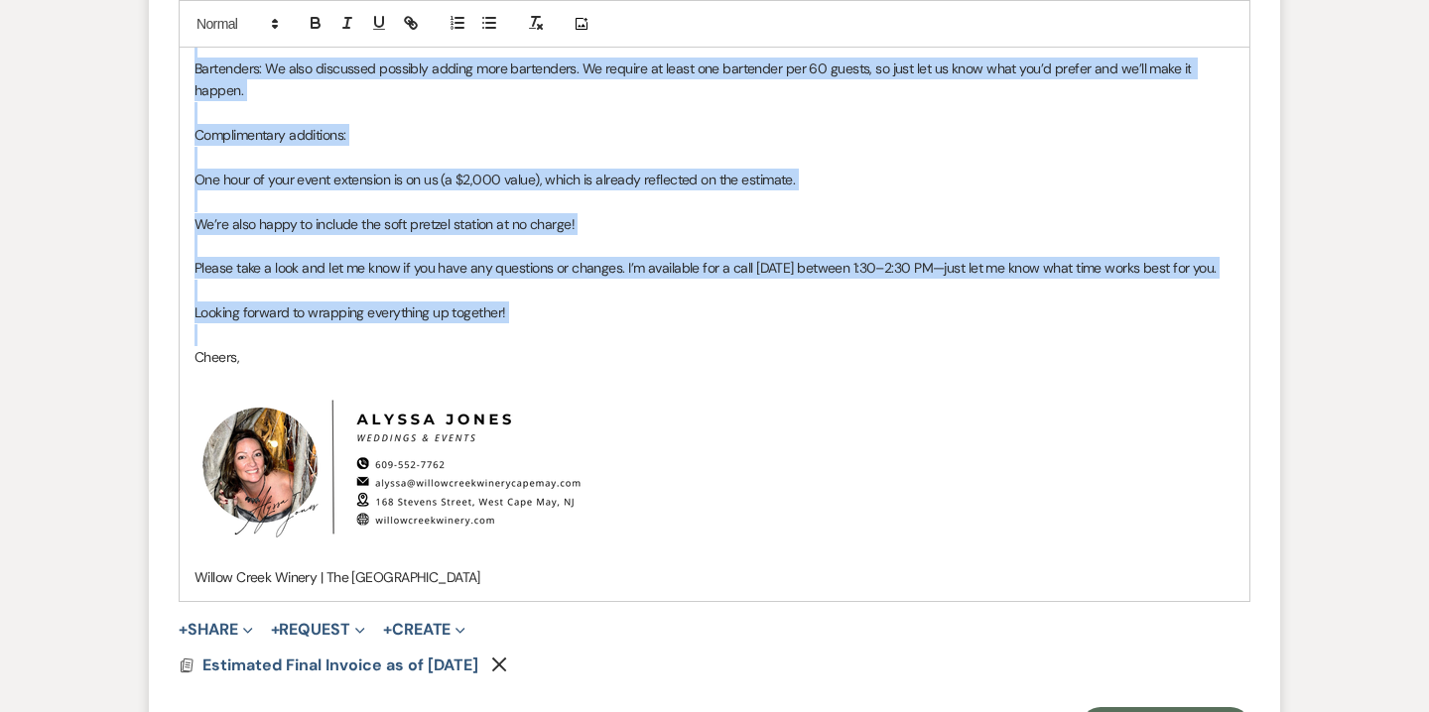
drag, startPoint x: 193, startPoint y: 228, endPoint x: 767, endPoint y: 298, distance: 577.6
click at [767, 298] on div "Hi Brian and Val, I hope you're having a wonderful weekend! Attached is an esti…" at bounding box center [714, 167] width 1069 height 866
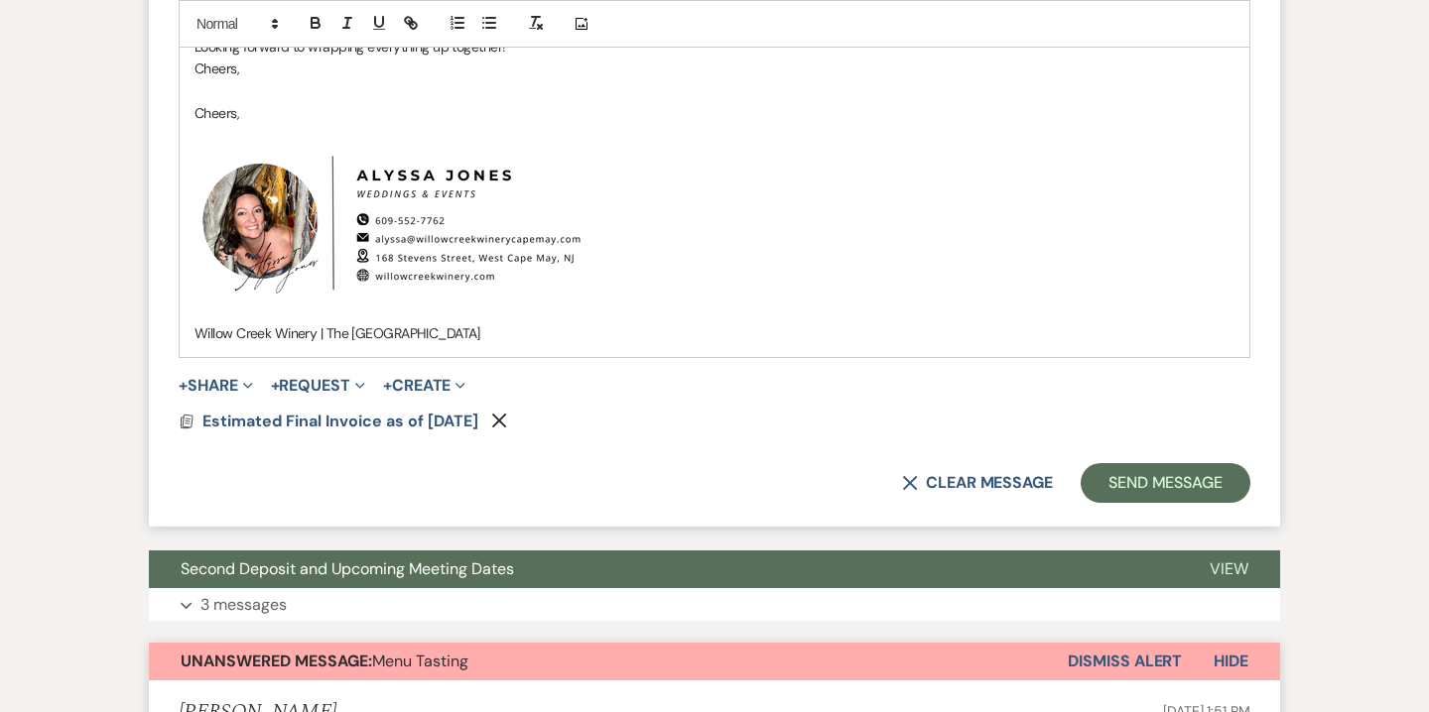
scroll to position [1167, 0]
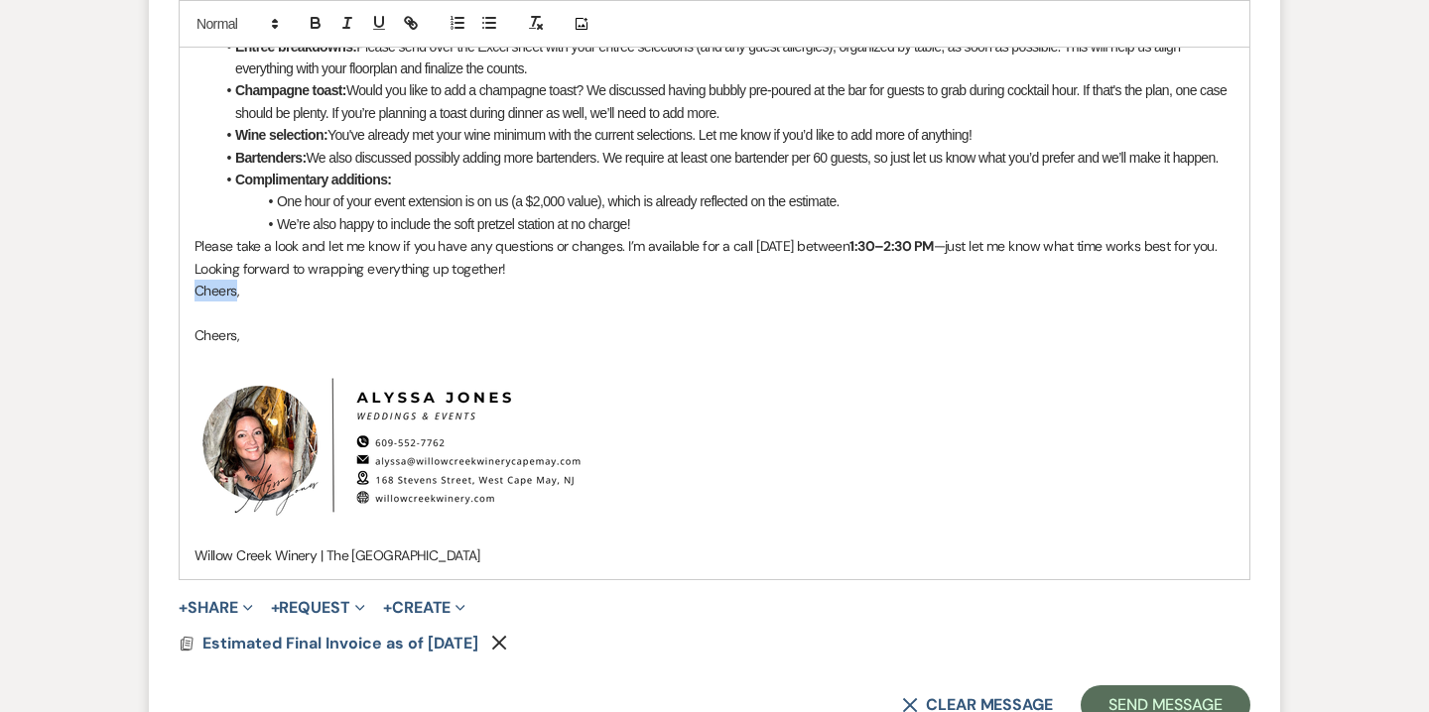
drag, startPoint x: 236, startPoint y: 289, endPoint x: 188, endPoint y: 291, distance: 48.7
click at [188, 291] on div "Hi Brian and Val, I hope you're having a wonderful weekend! Attached is an esti…" at bounding box center [714, 267] width 1069 height 622
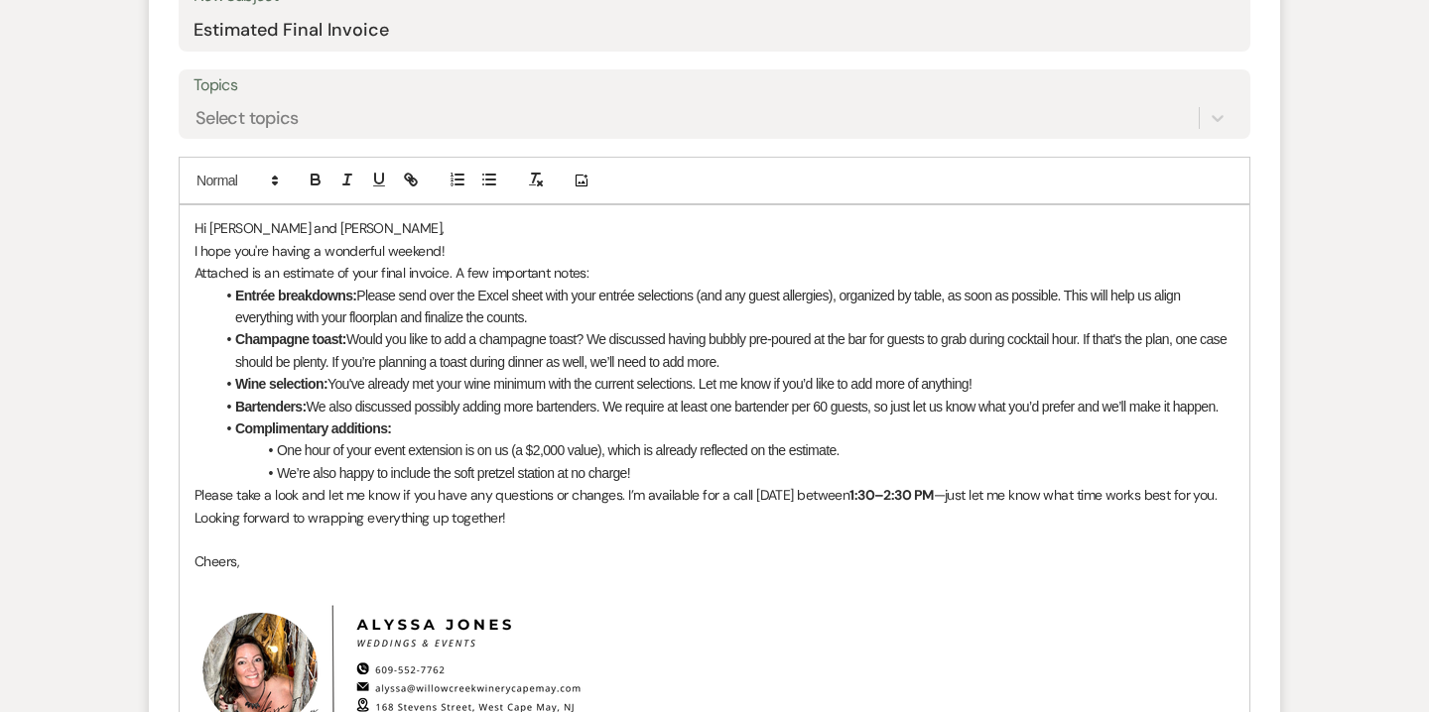
scroll to position [877, 0]
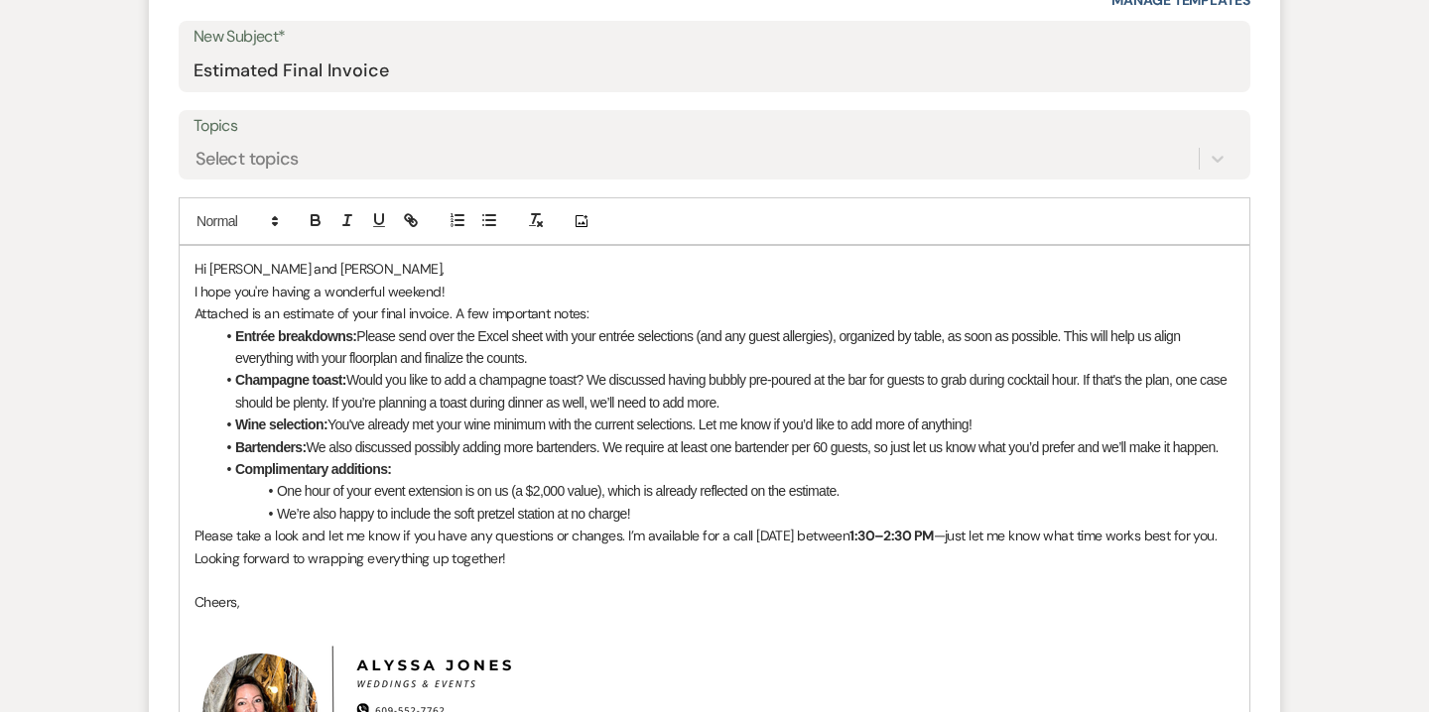
click at [193, 289] on div "Hi Brian and Val, I hope you're having a wonderful weekend! Attached is an esti…" at bounding box center [714, 546] width 1069 height 600
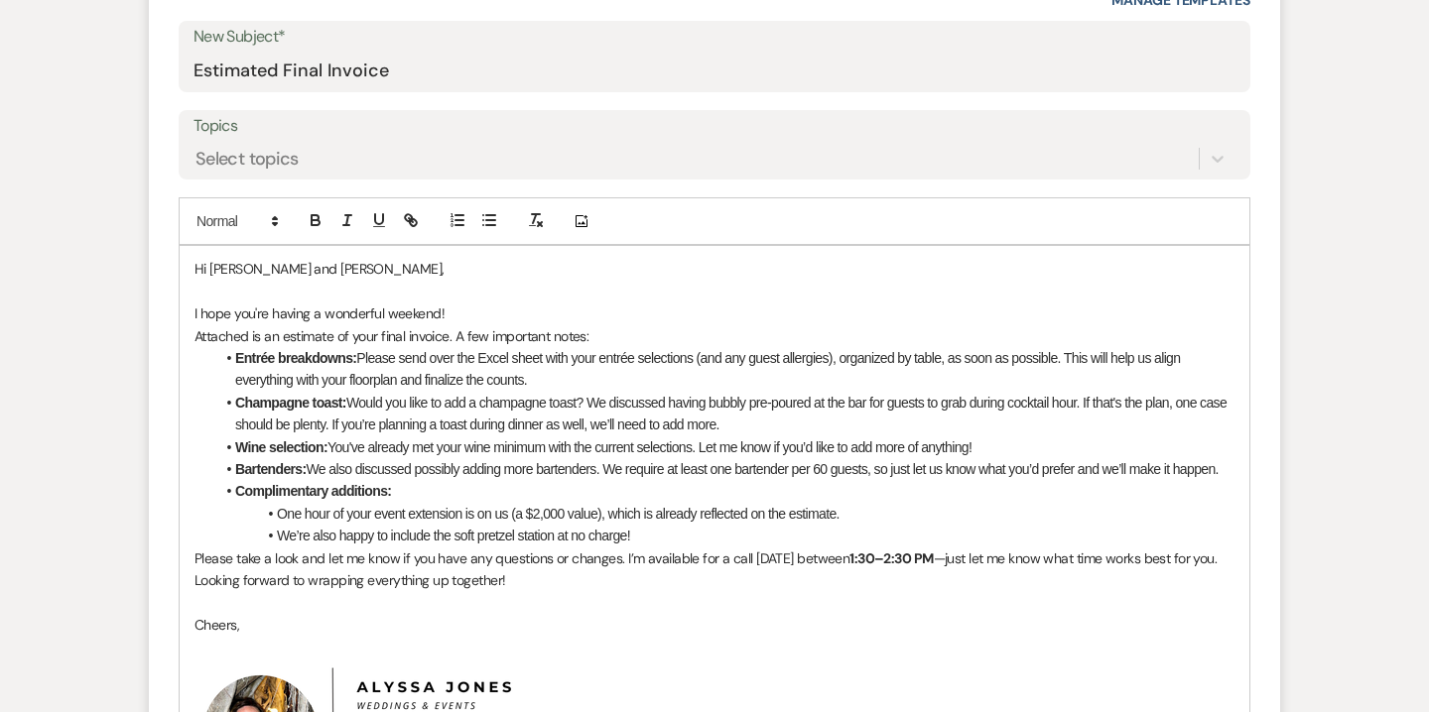
click at [195, 342] on p "Attached is an estimate of your final invoice. A few important notes:" at bounding box center [714, 336] width 1040 height 22
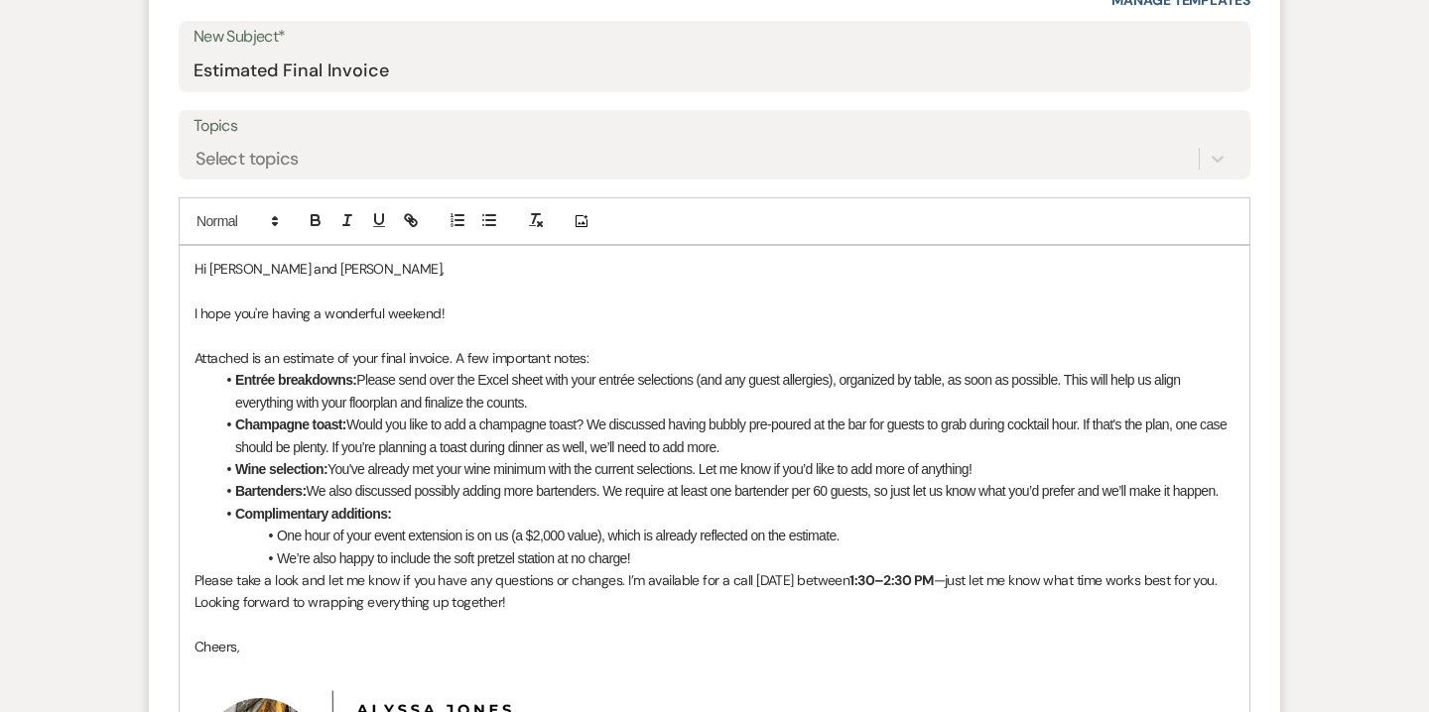
click at [600, 358] on p "Attached is an estimate of your final invoice. A few important notes:" at bounding box center [714, 358] width 1040 height 22
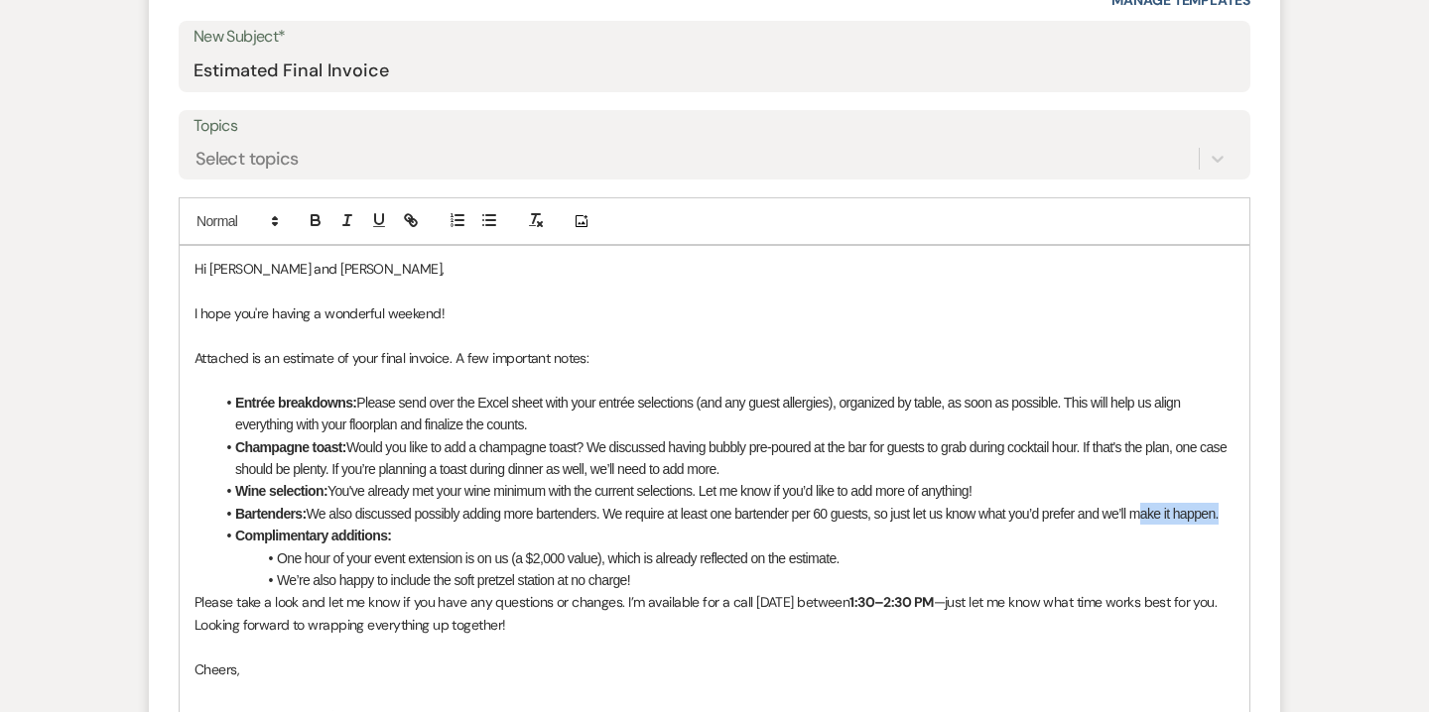
drag, startPoint x: 1144, startPoint y: 512, endPoint x: 1227, endPoint y: 511, distance: 83.3
click at [1227, 511] on li "Bartenders: We also discussed possibly adding more bartenders. We require at le…" at bounding box center [724, 514] width 1020 height 22
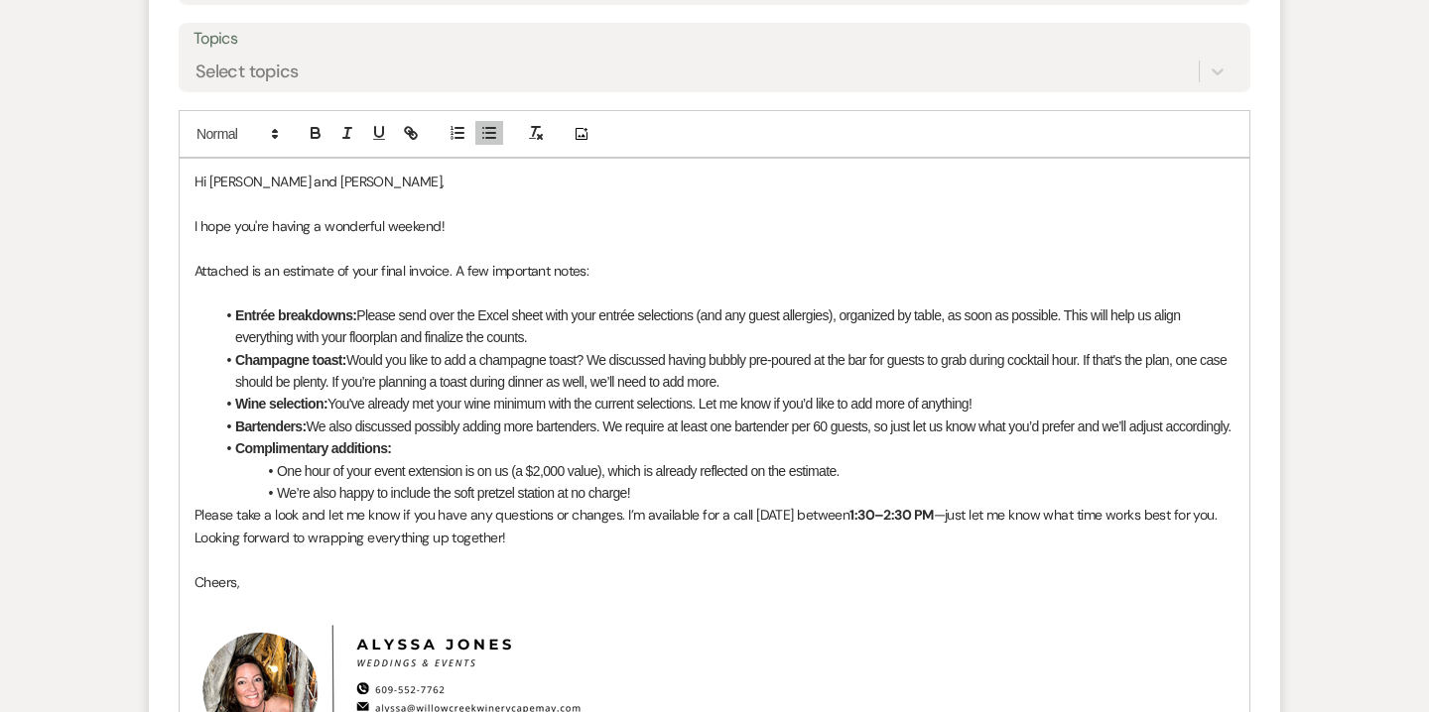
scroll to position [967, 0]
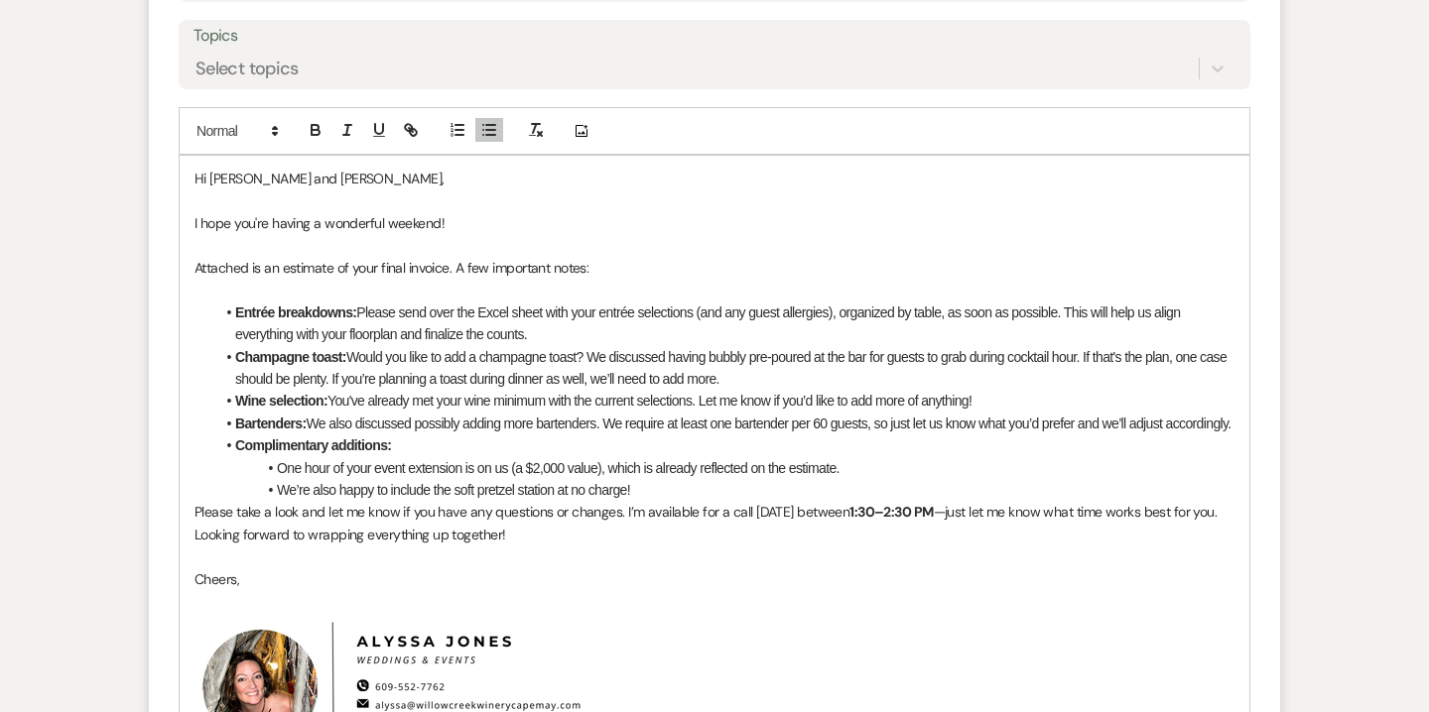
click at [673, 501] on li "We’re also happy to include the soft pretzel station at no charge!" at bounding box center [724, 490] width 1020 height 22
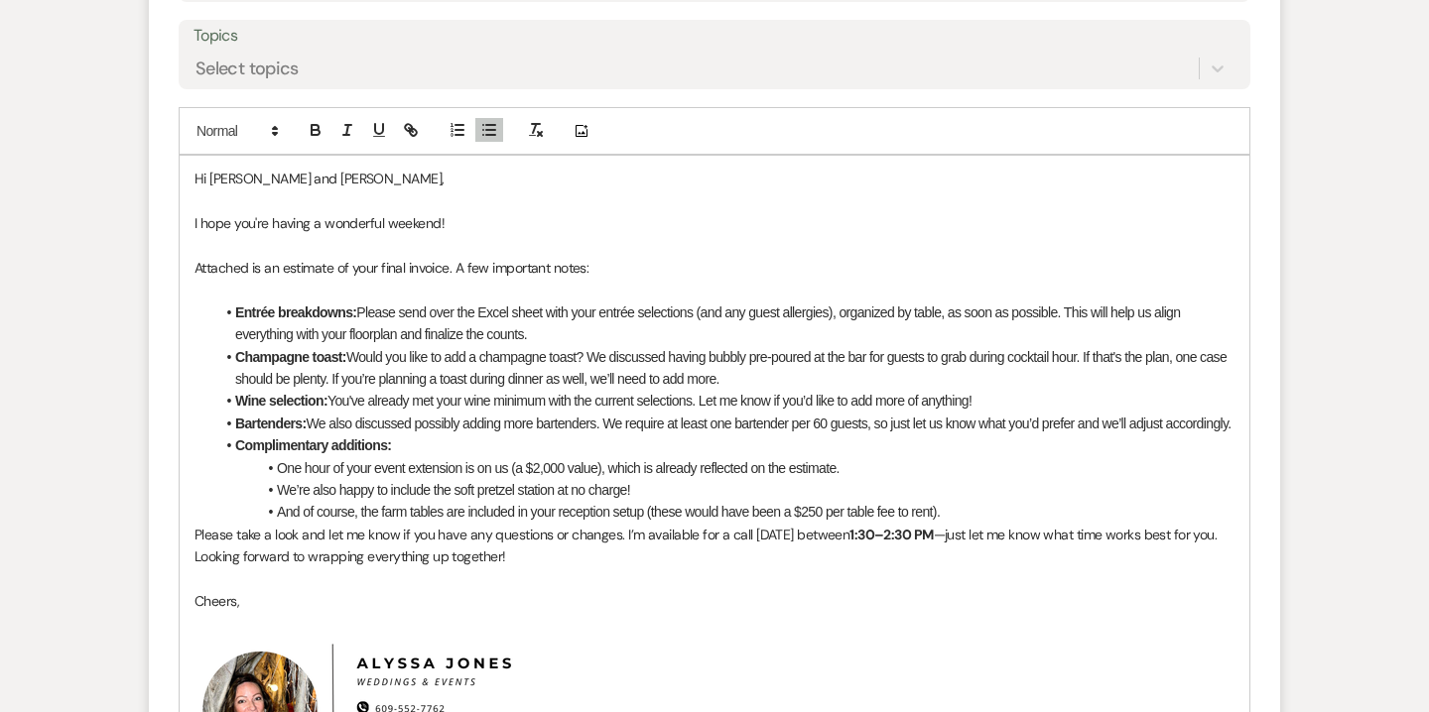
click at [189, 555] on div "Hi Brian and Val, I hope you're having a wonderful weekend! Attached is an esti…" at bounding box center [714, 500] width 1069 height 689
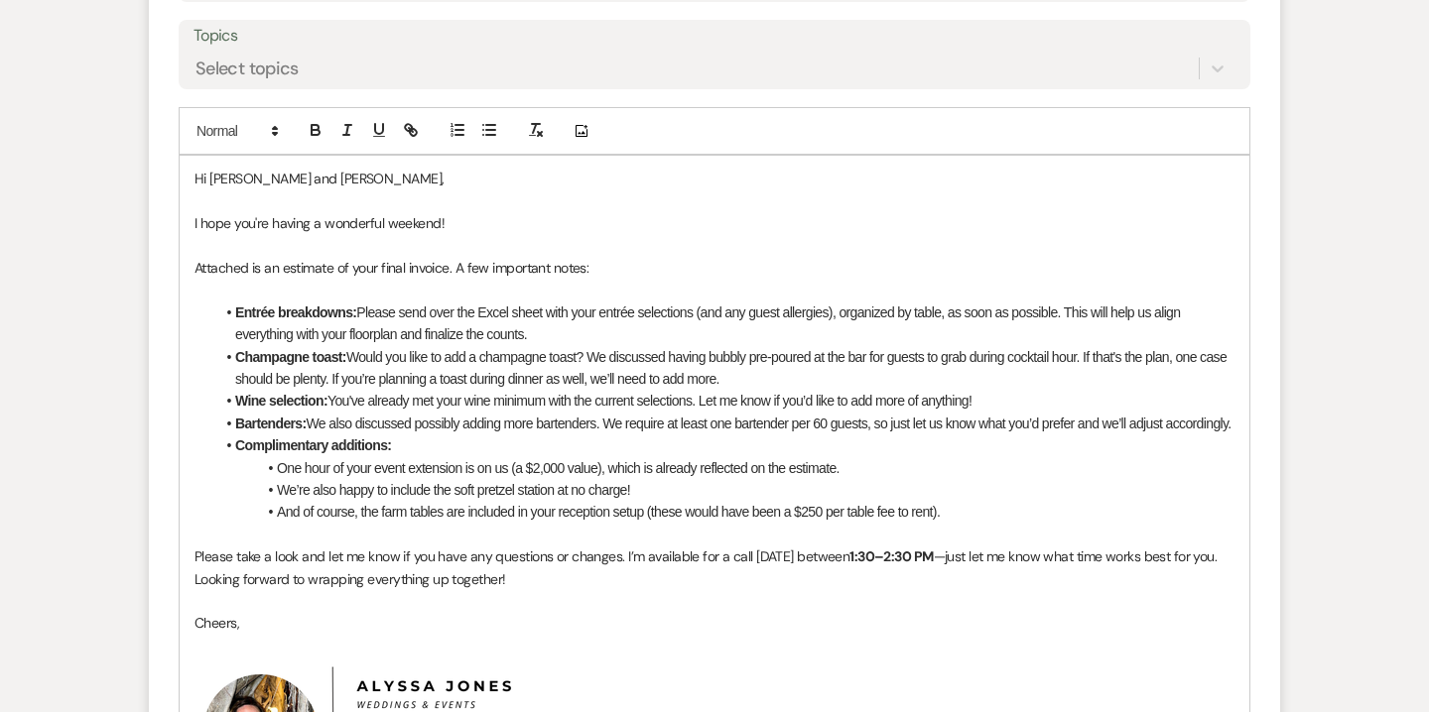
click at [198, 590] on p "Looking forward to wrapping everything up together!" at bounding box center [714, 579] width 1040 height 22
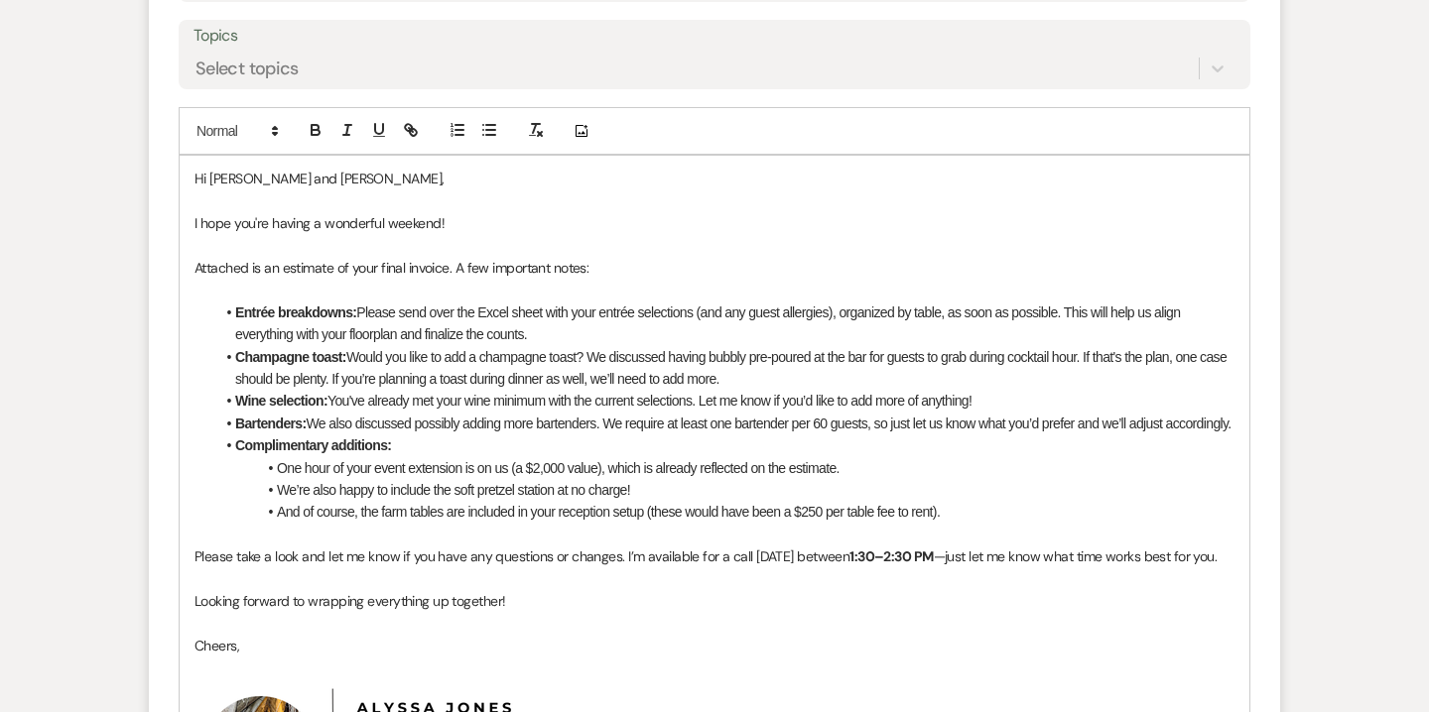
click at [1227, 567] on p "Please take a look and let me know if you have any questions or changes. I’m av…" at bounding box center [714, 557] width 1040 height 22
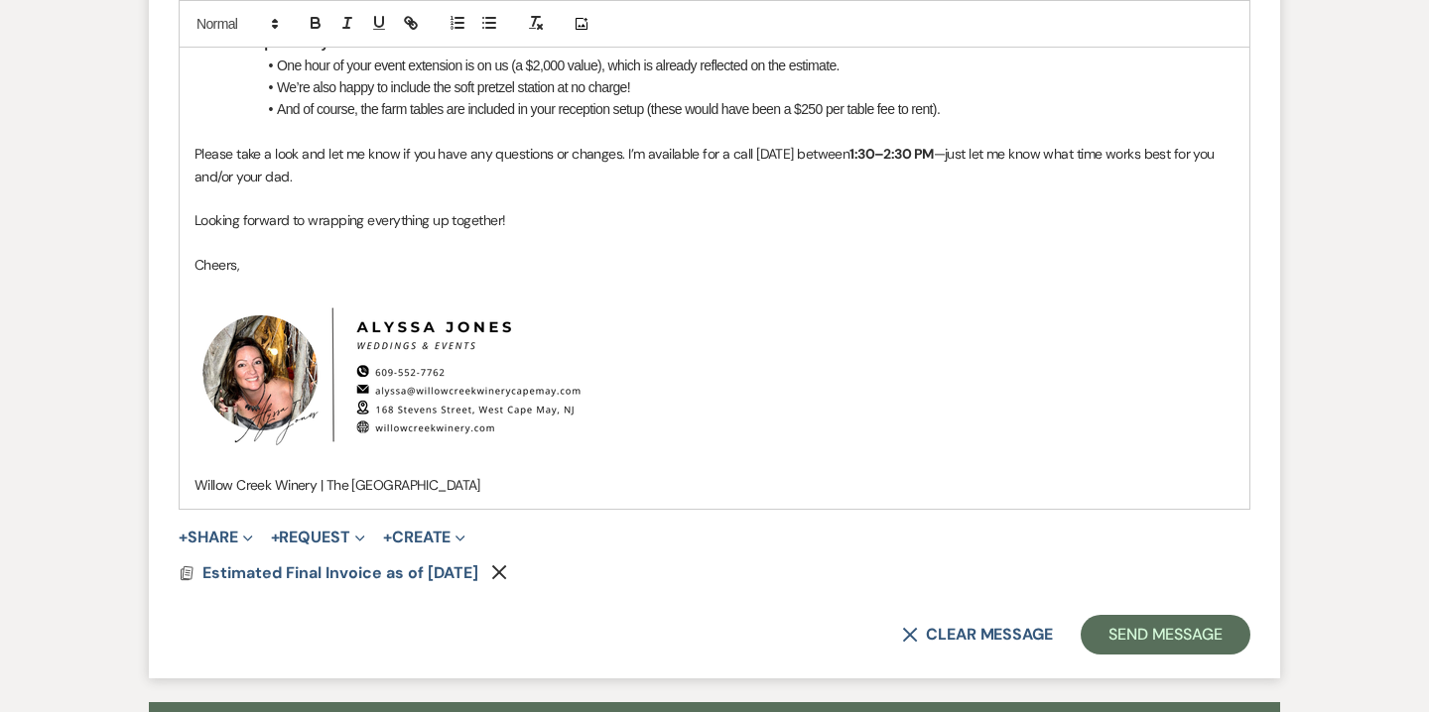
scroll to position [1415, 0]
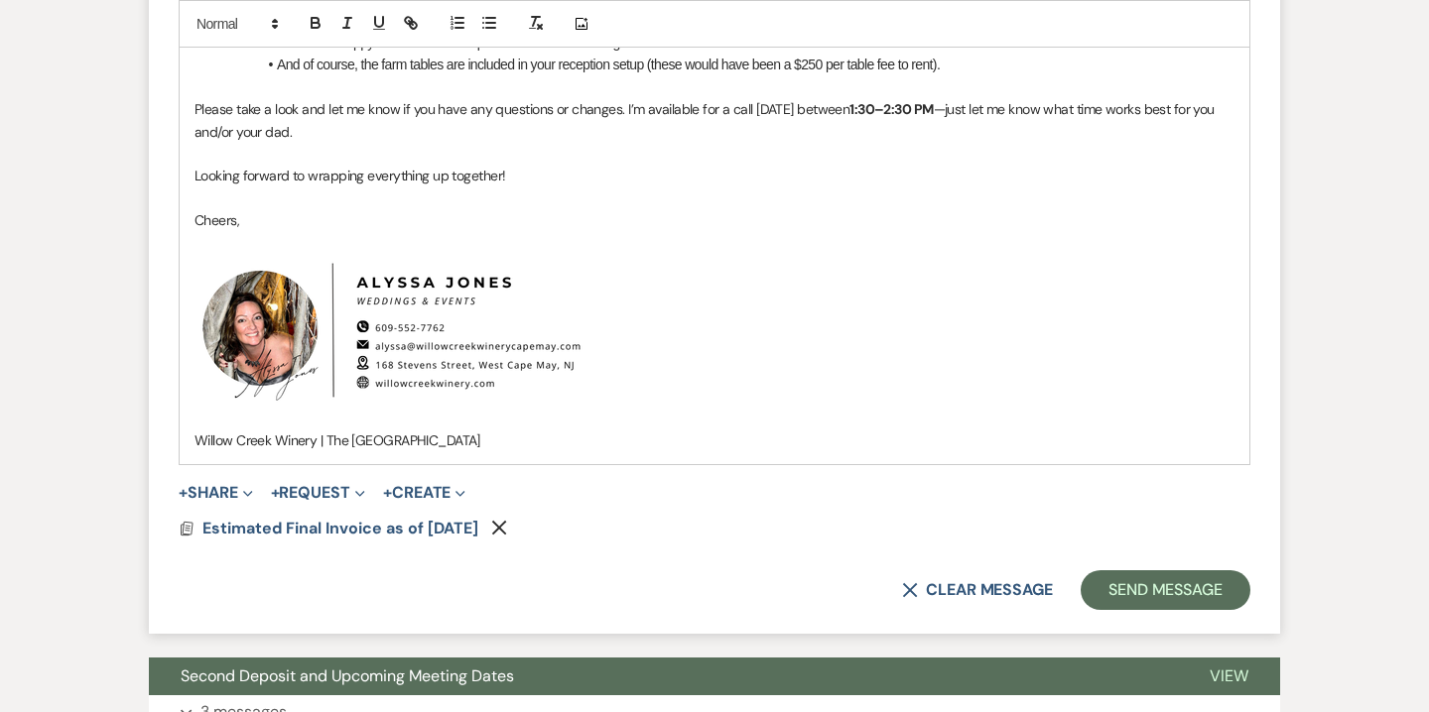
click at [507, 536] on use "button" at bounding box center [499, 528] width 15 height 15
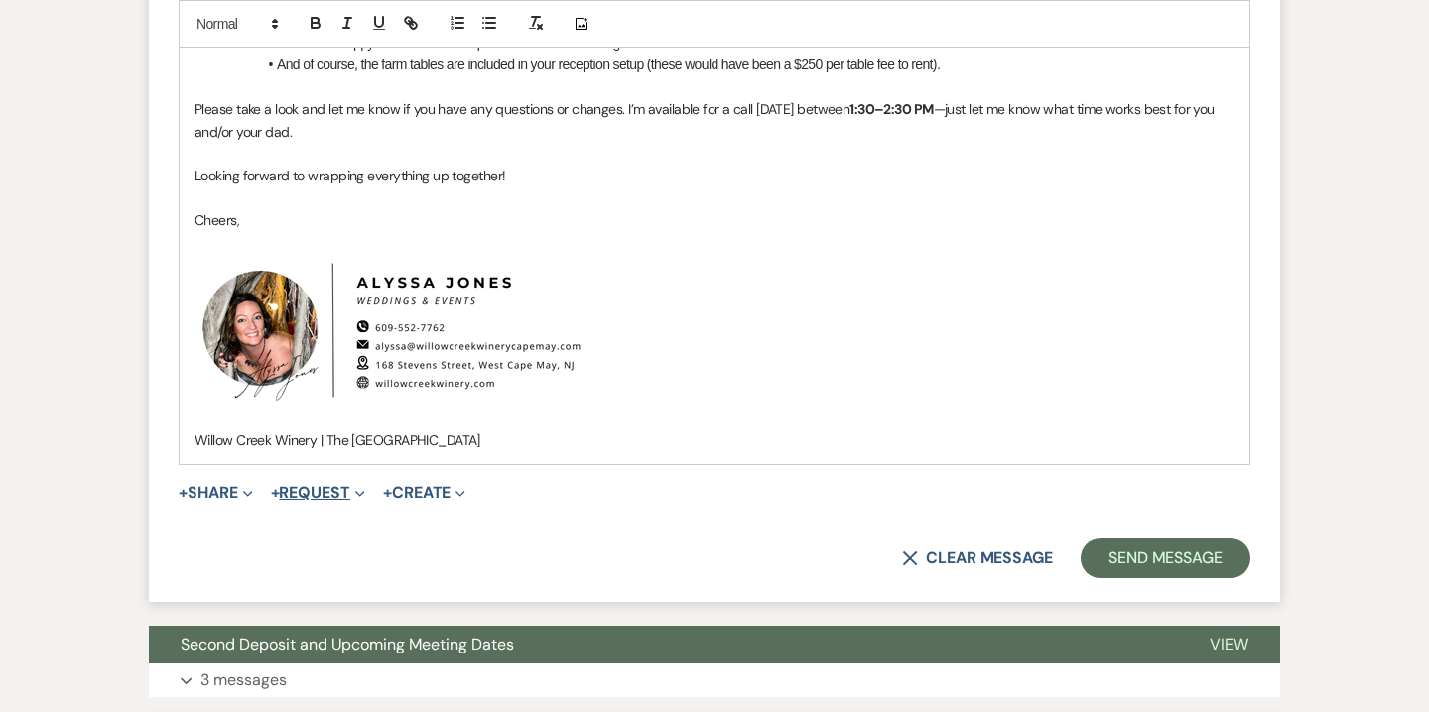
click at [319, 501] on button "+ Request Expand" at bounding box center [318, 493] width 94 height 16
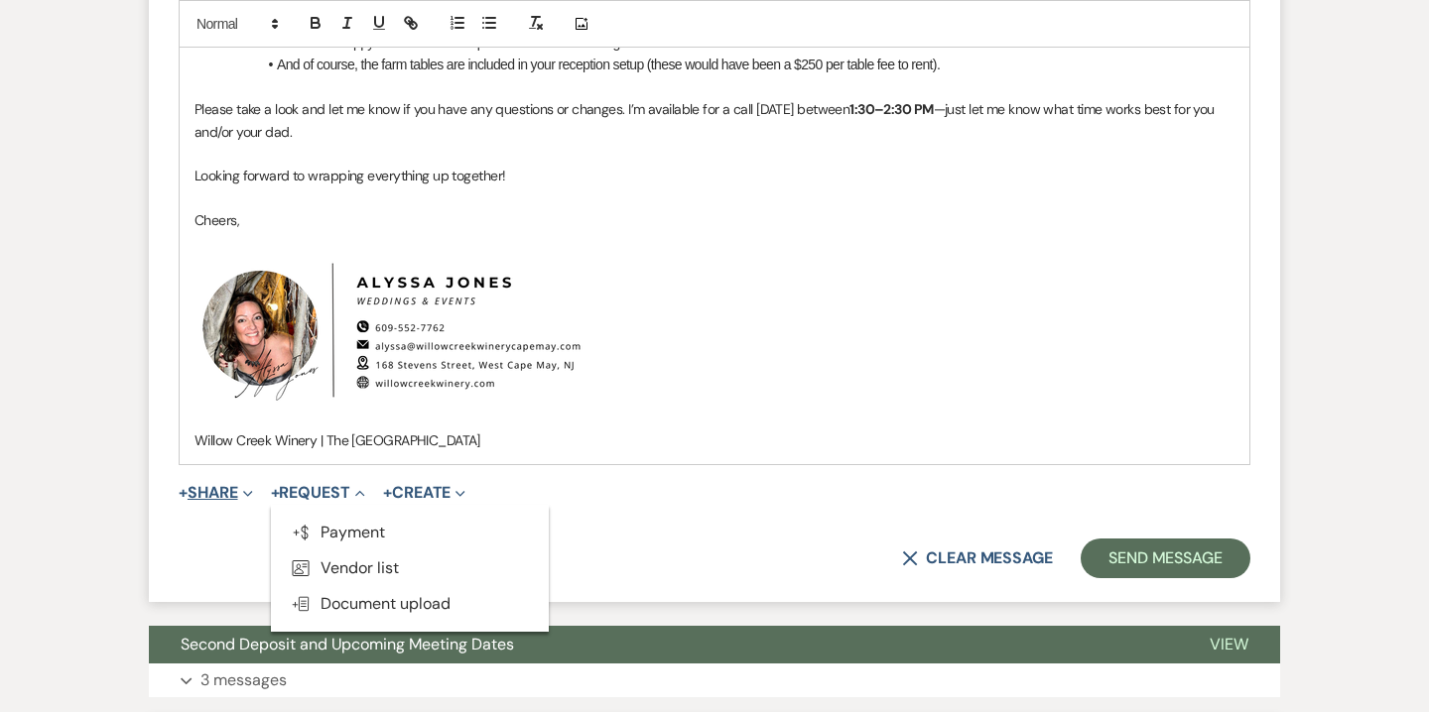
click at [209, 501] on button "+ Share Expand" at bounding box center [216, 493] width 74 height 16
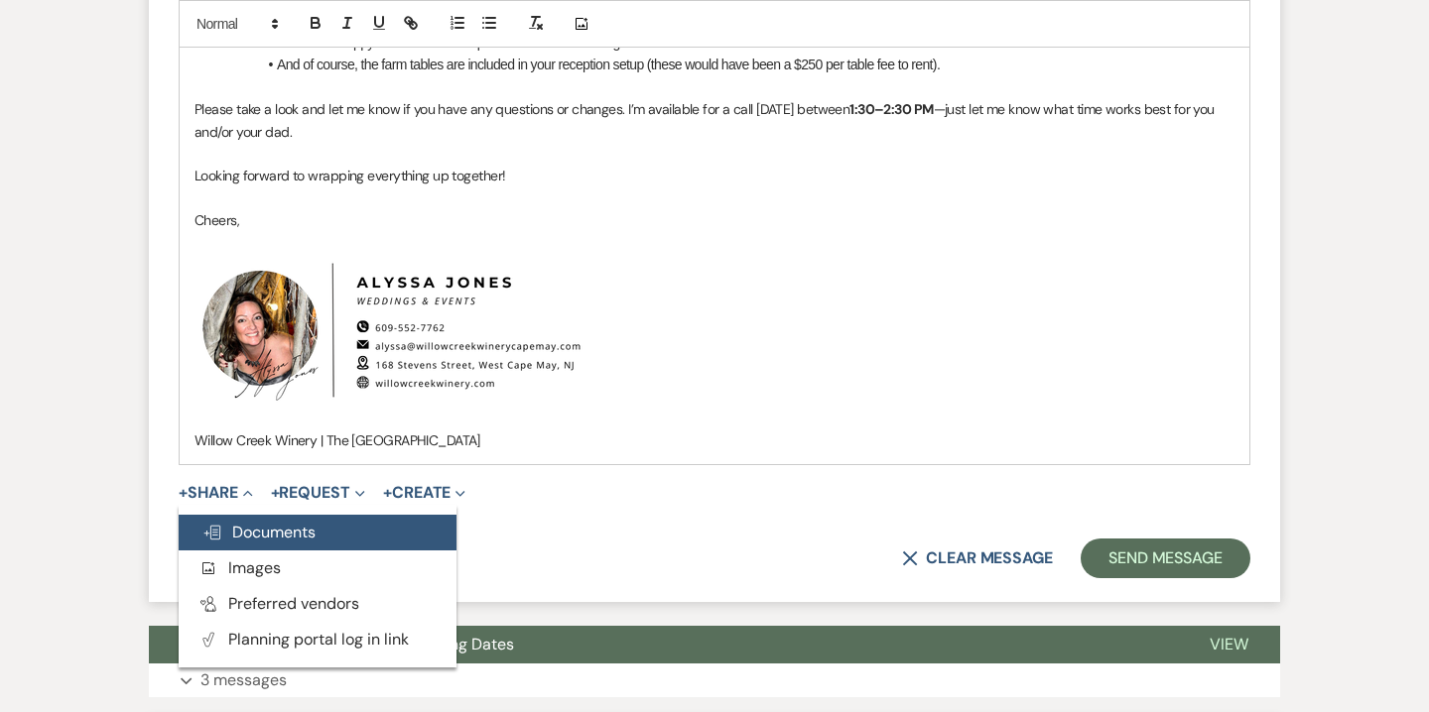
click at [263, 543] on span "Doc Upload Documents" at bounding box center [258, 532] width 113 height 21
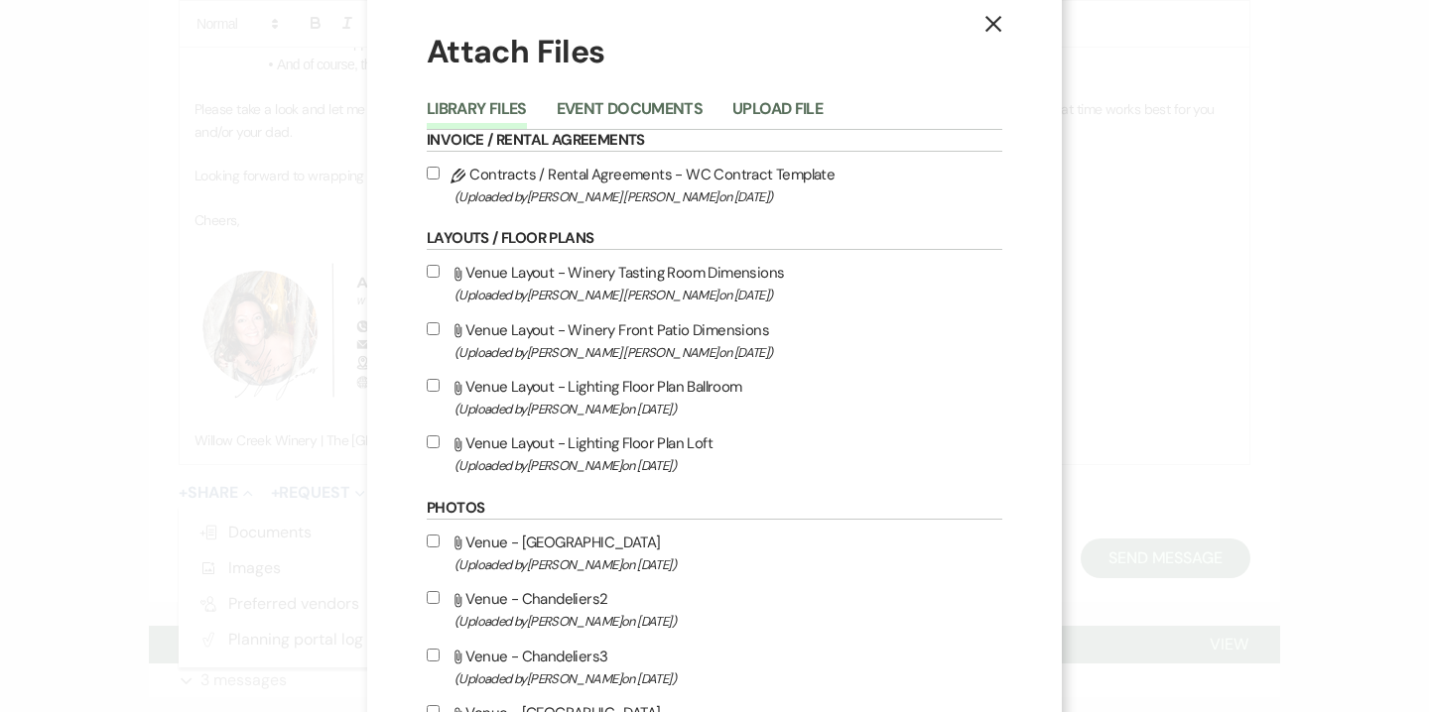
scroll to position [35, 0]
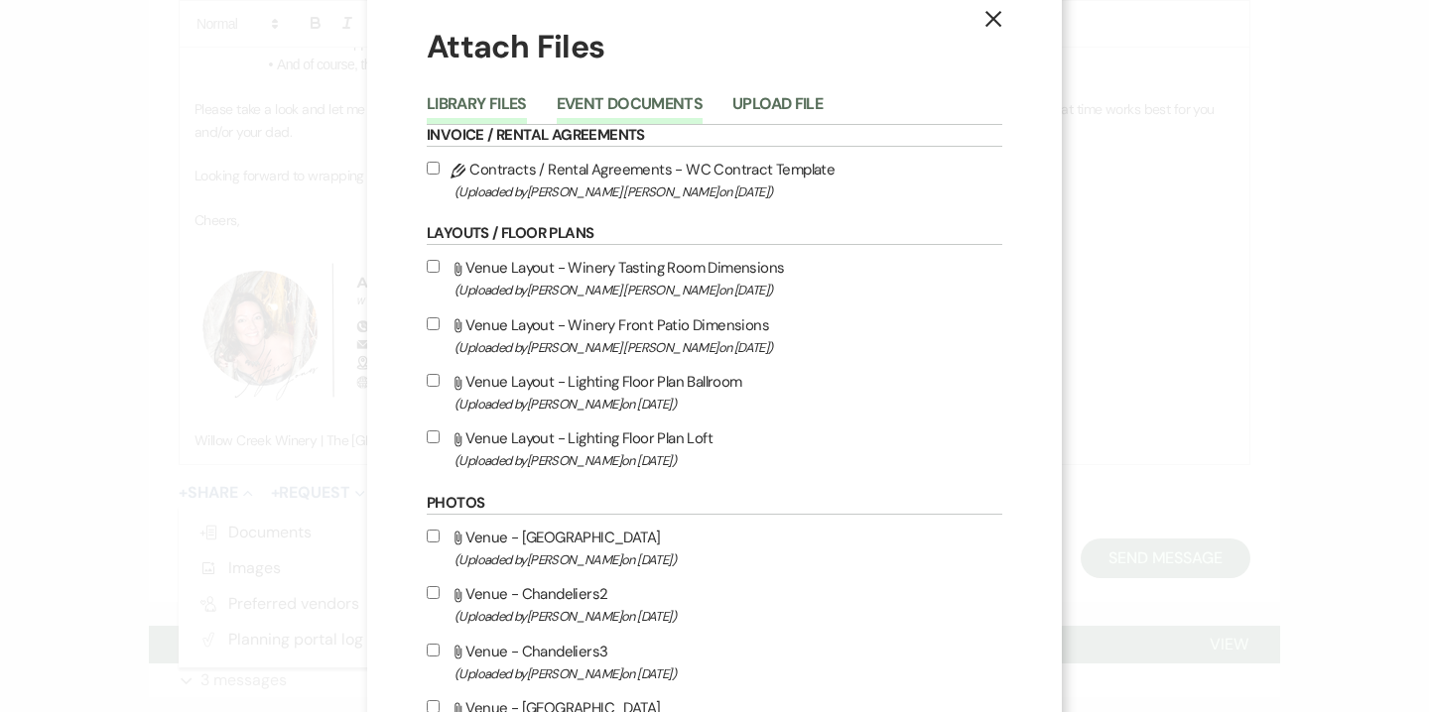
click at [649, 104] on button "Event Documents" at bounding box center [630, 110] width 146 height 28
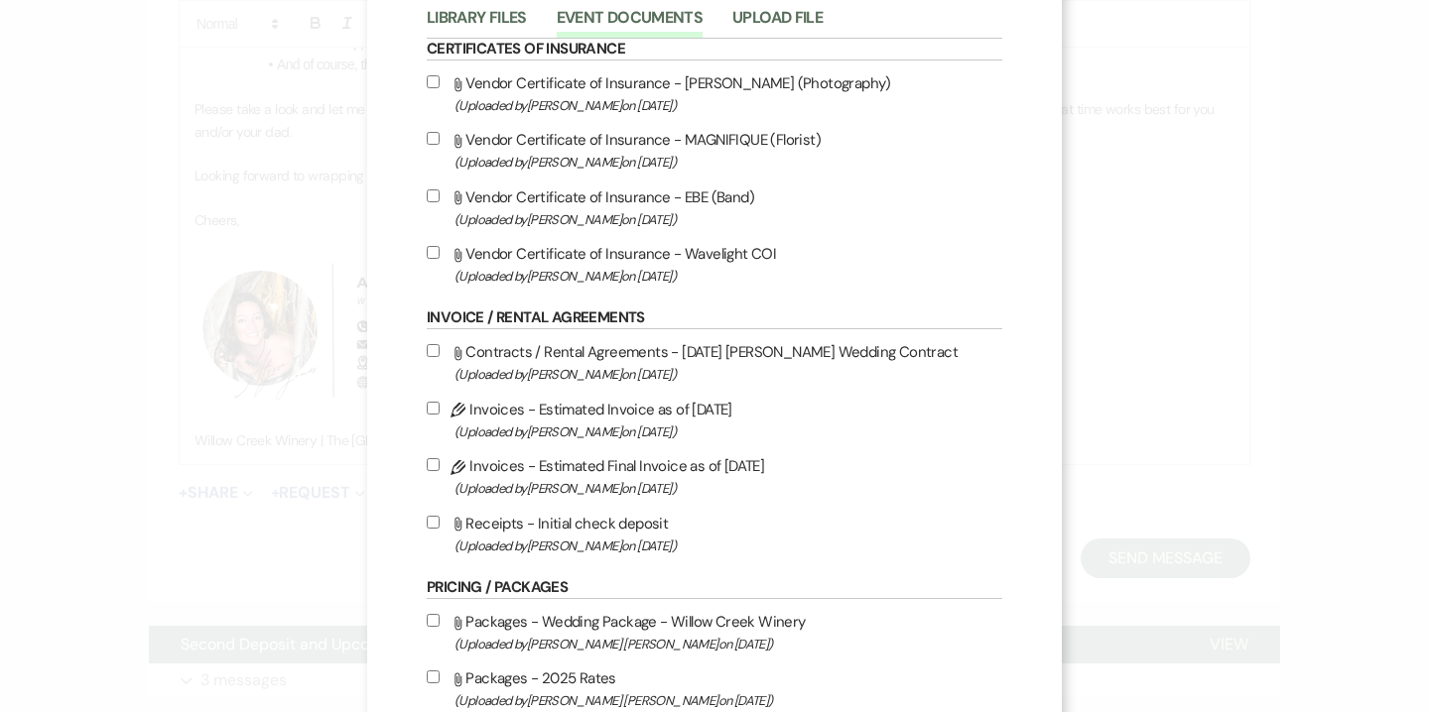
scroll to position [120, 0]
click at [628, 475] on label "Pencil Invoices - Estimated Final Invoice as of 9-20-2025 (Uploaded by Alyssa J…" at bounding box center [714, 477] width 575 height 47
click at [440, 472] on input "Pencil Invoices - Estimated Final Invoice as of 9-20-2025 (Uploaded by Alyssa J…" at bounding box center [433, 465] width 13 height 13
checkbox input "true"
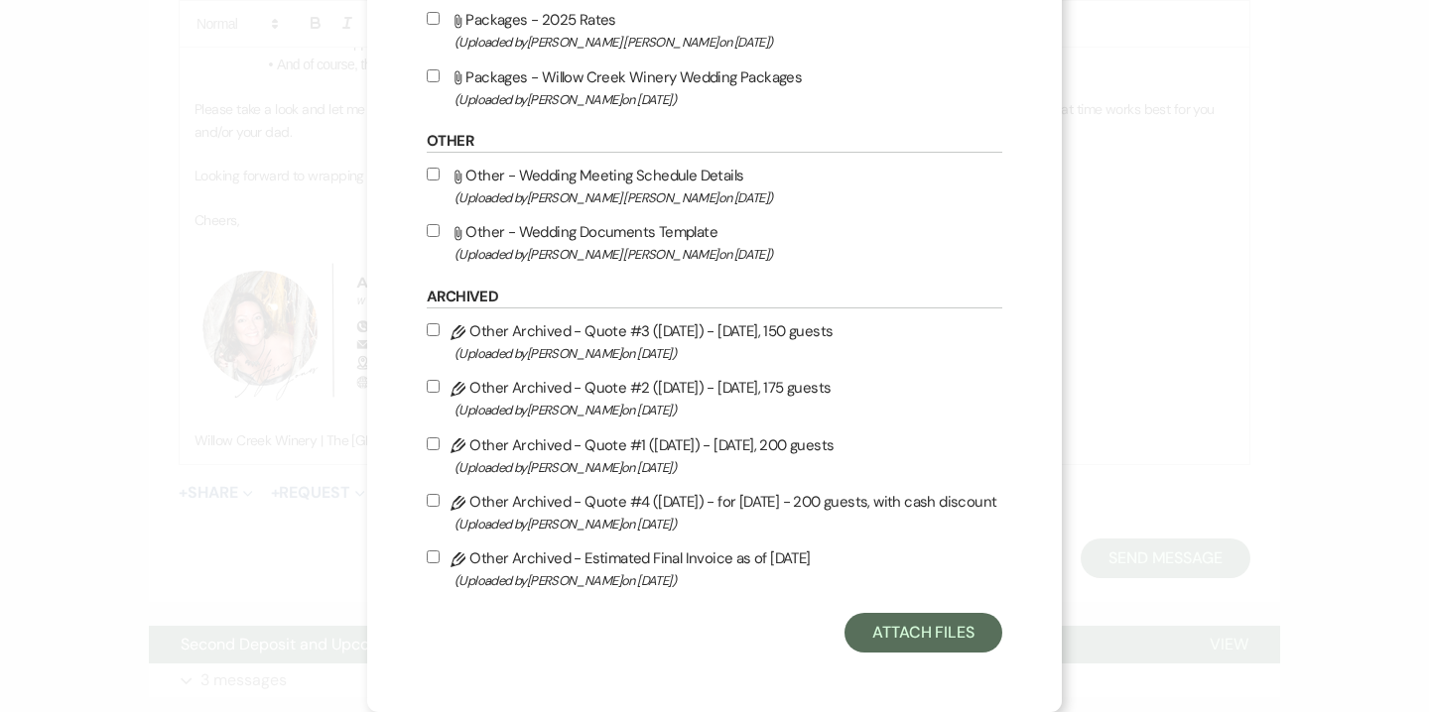
scroll to position [788, 0]
click at [952, 635] on button "Attach Files" at bounding box center [923, 633] width 158 height 40
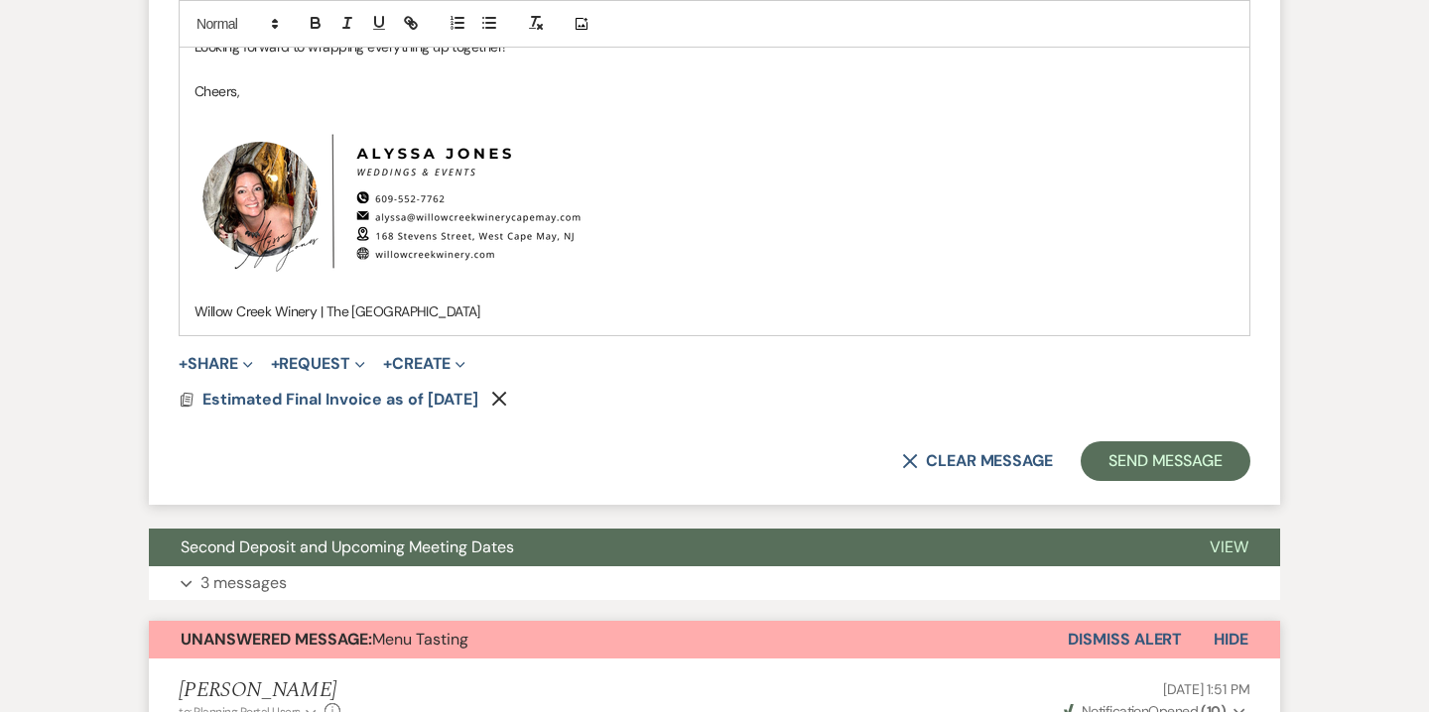
scroll to position [1549, 0]
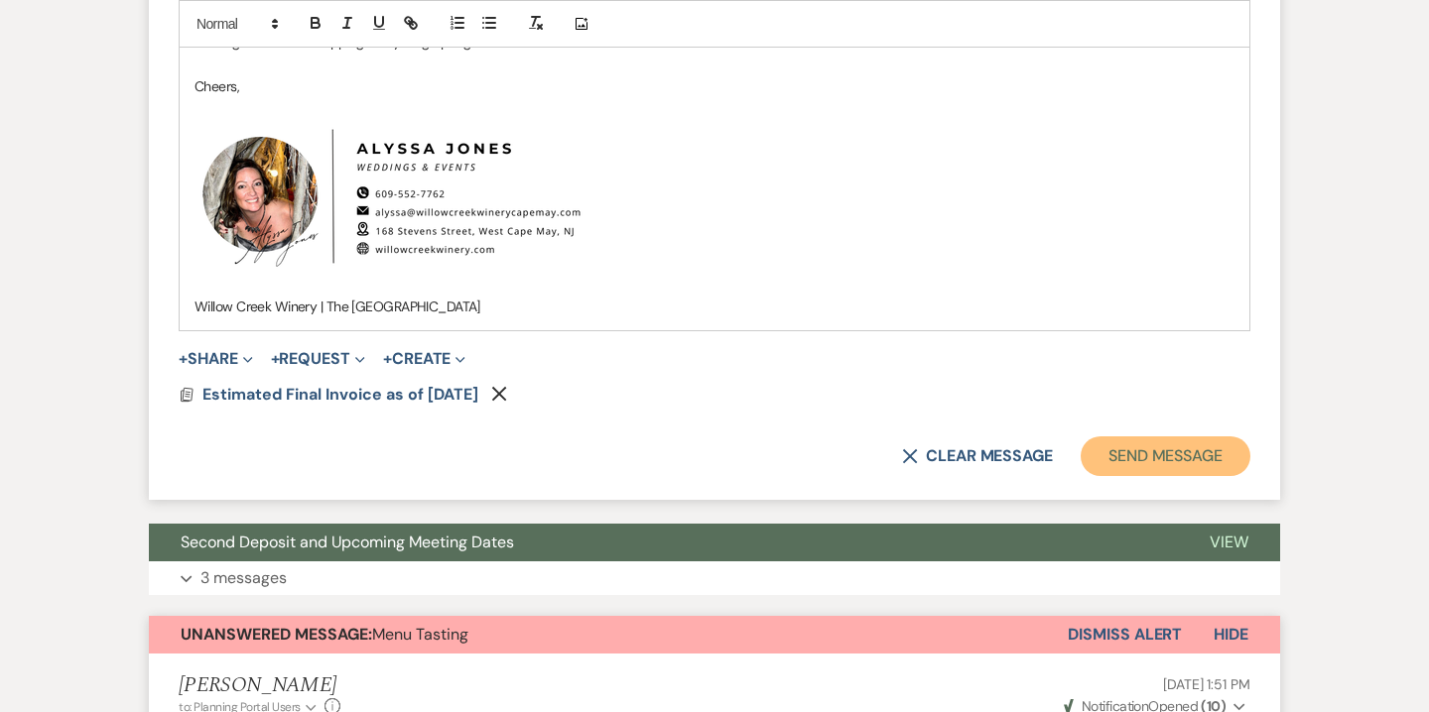
click at [1195, 476] on button "Send Message" at bounding box center [1165, 457] width 170 height 40
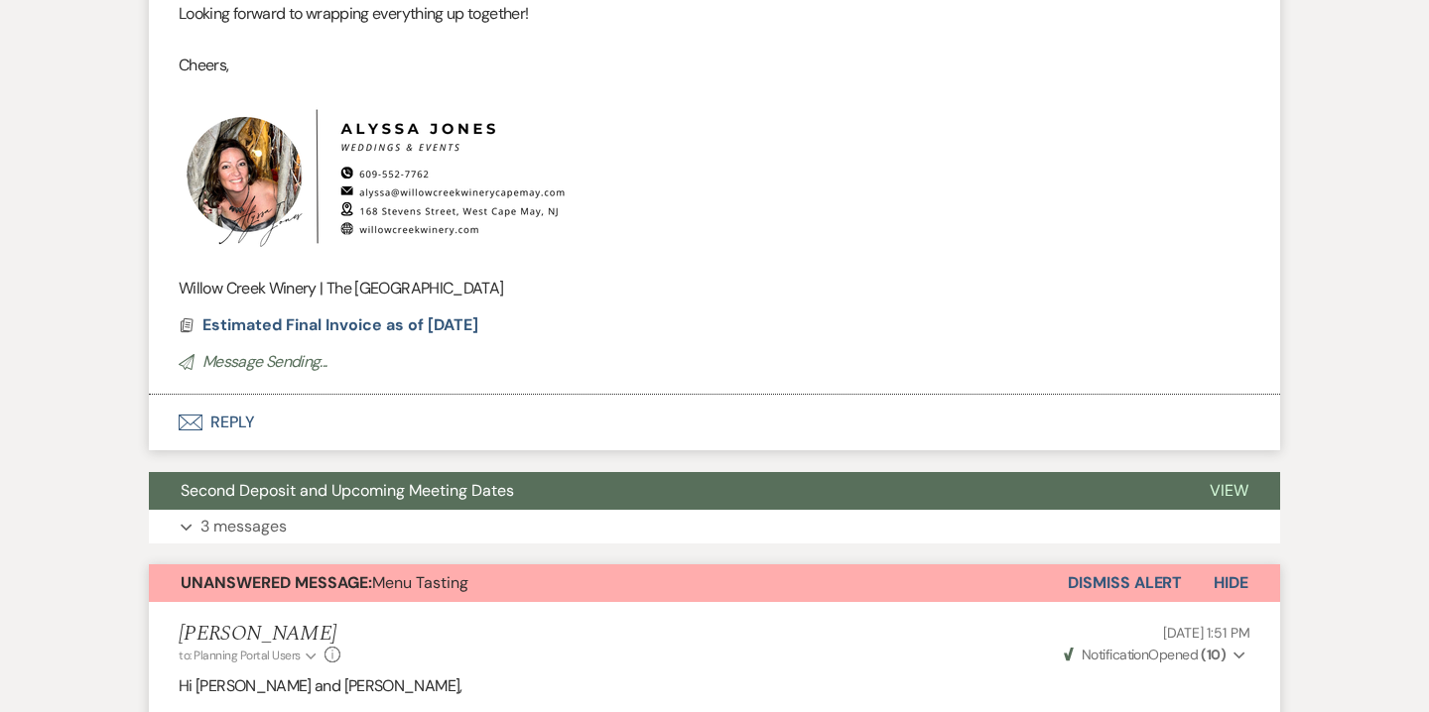
scroll to position [1234, 0]
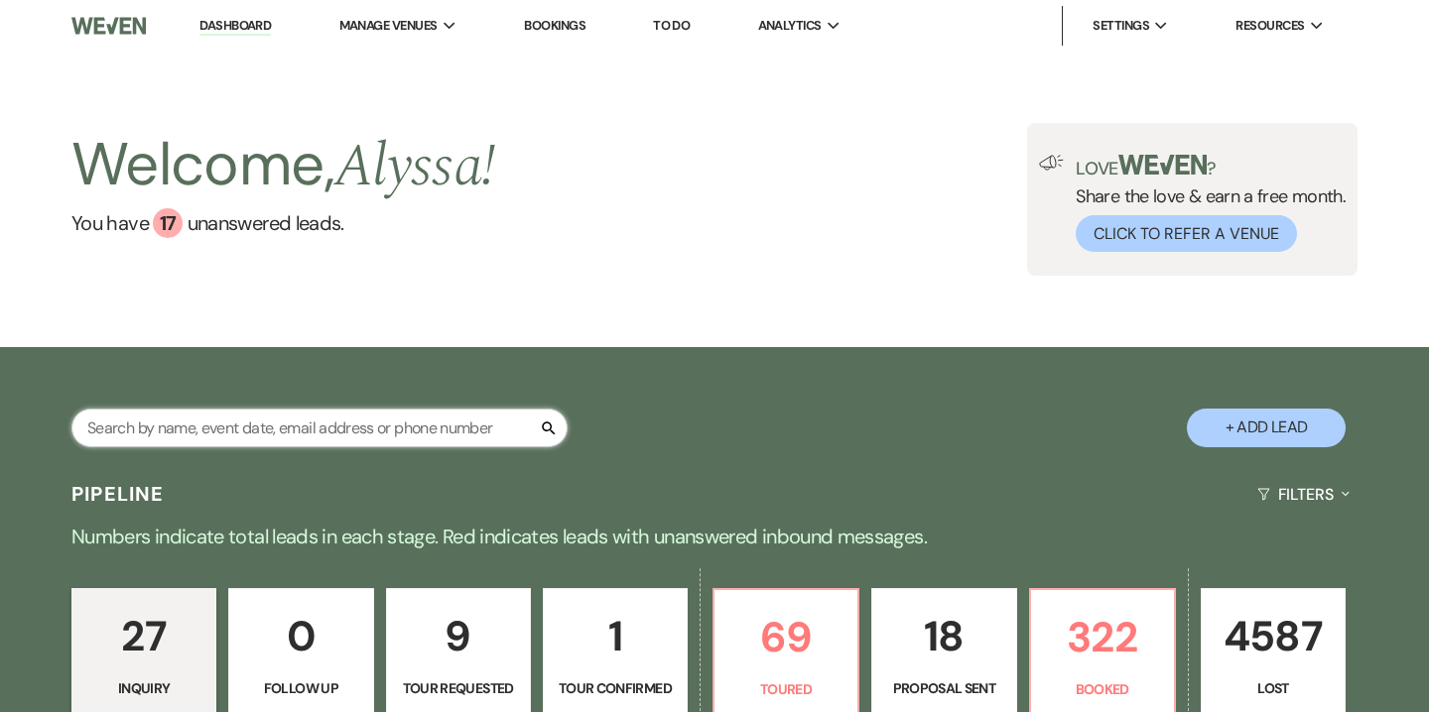
click at [343, 432] on input "text" at bounding box center [319, 428] width 496 height 39
click at [515, 416] on input "text" at bounding box center [319, 428] width 496 height 39
paste input "shaylaunger@gmail.com"
type input "[EMAIL_ADDRESS][DOMAIN_NAME]"
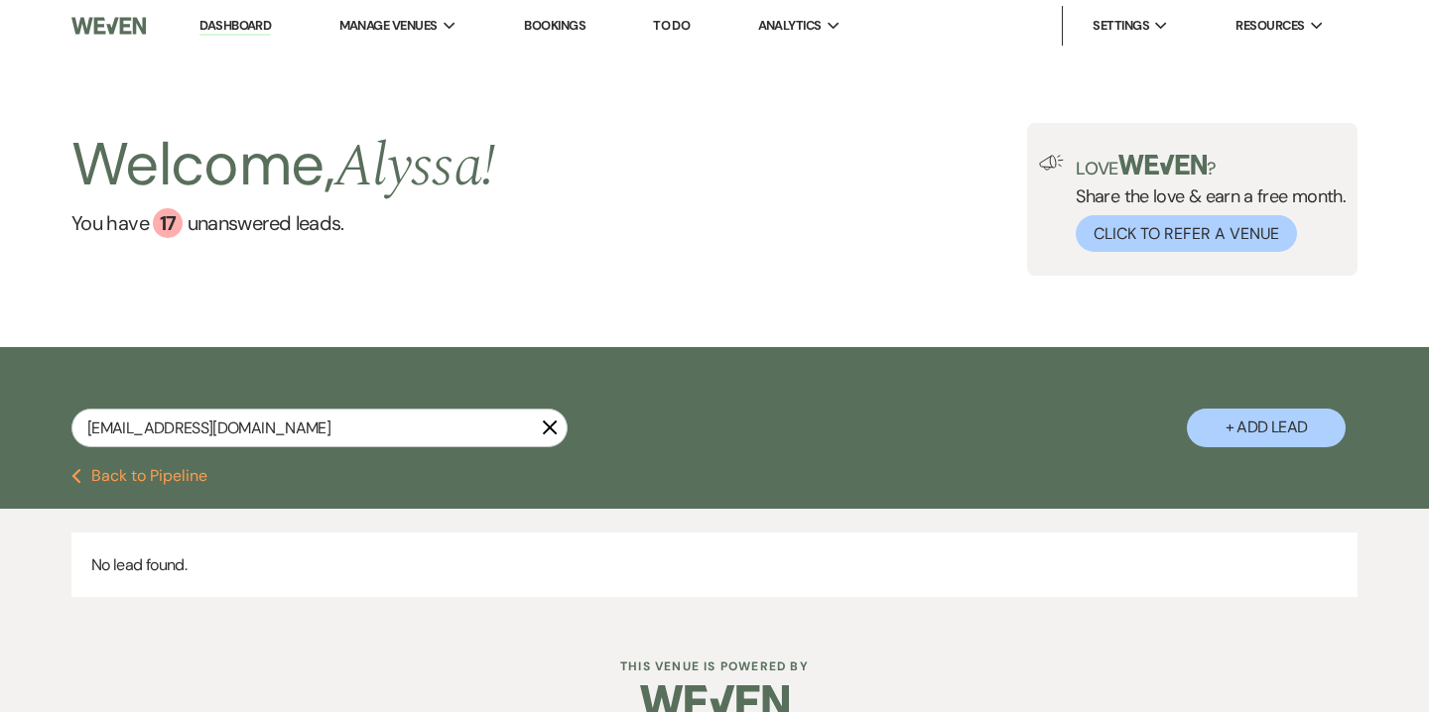
click at [1294, 421] on button "+ Add Lead" at bounding box center [1266, 428] width 159 height 39
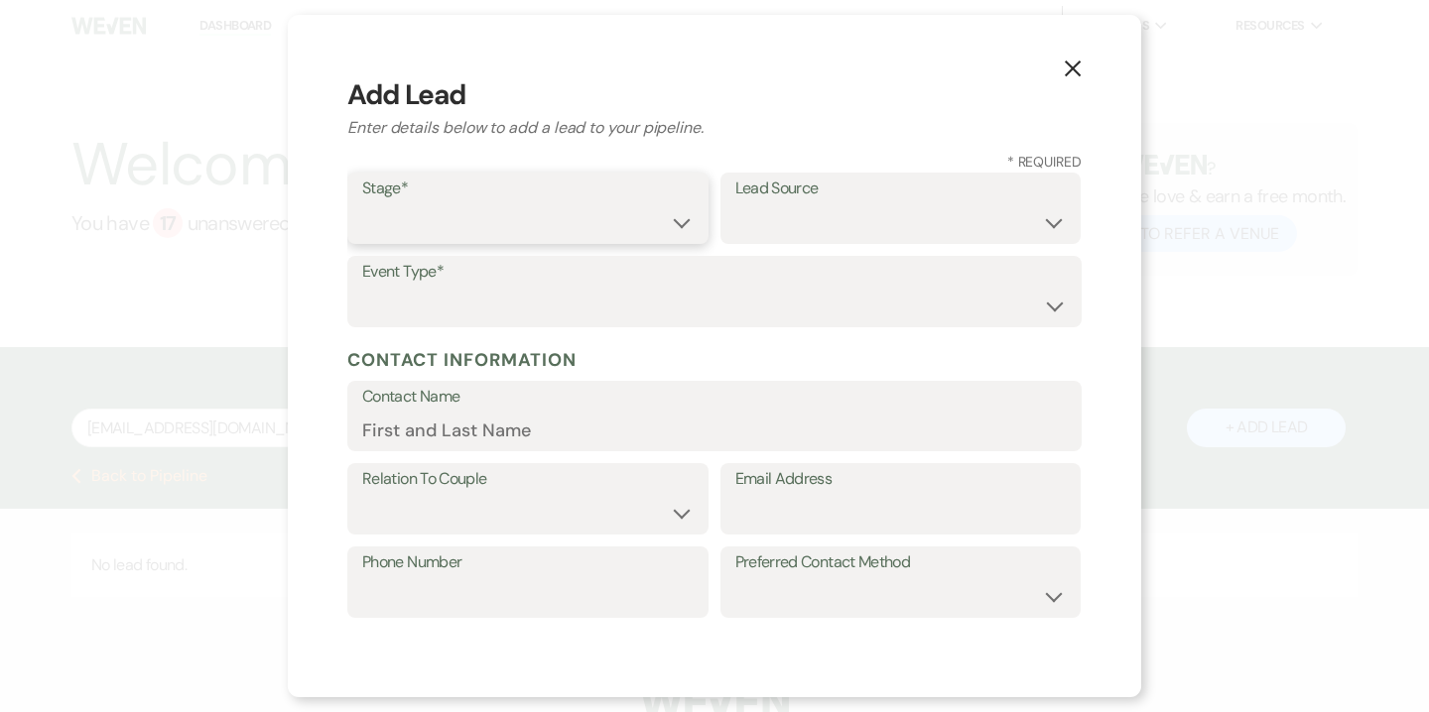
click at [559, 209] on select "Inquiry Follow Up Tour Requested Tour Confirmed Toured Proposal Sent Booked Lost" at bounding box center [527, 222] width 331 height 39
select select "5"
click at [362, 203] on select "Inquiry Follow Up Tour Requested Tour Confirmed Toured Proposal Sent Booked Lost" at bounding box center [527, 222] width 331 height 39
click at [799, 206] on select "Weven Venue Website Instagram Facebook Pinterest Google The Knot Wedding Wire H…" at bounding box center [900, 222] width 331 height 39
select select "14"
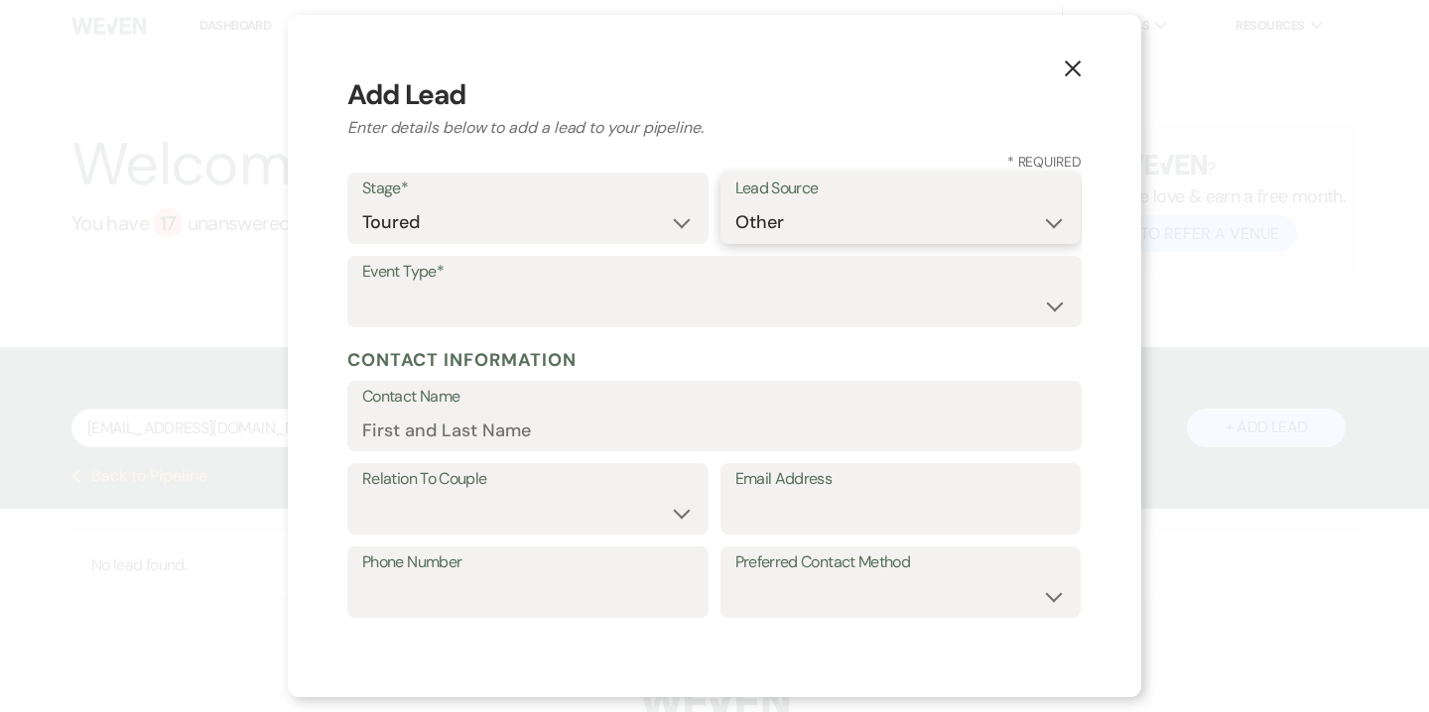
click at [735, 242] on select "Weven Venue Website Instagram Facebook Pinterest Google The Knot Wedding Wire H…" at bounding box center [900, 222] width 331 height 39
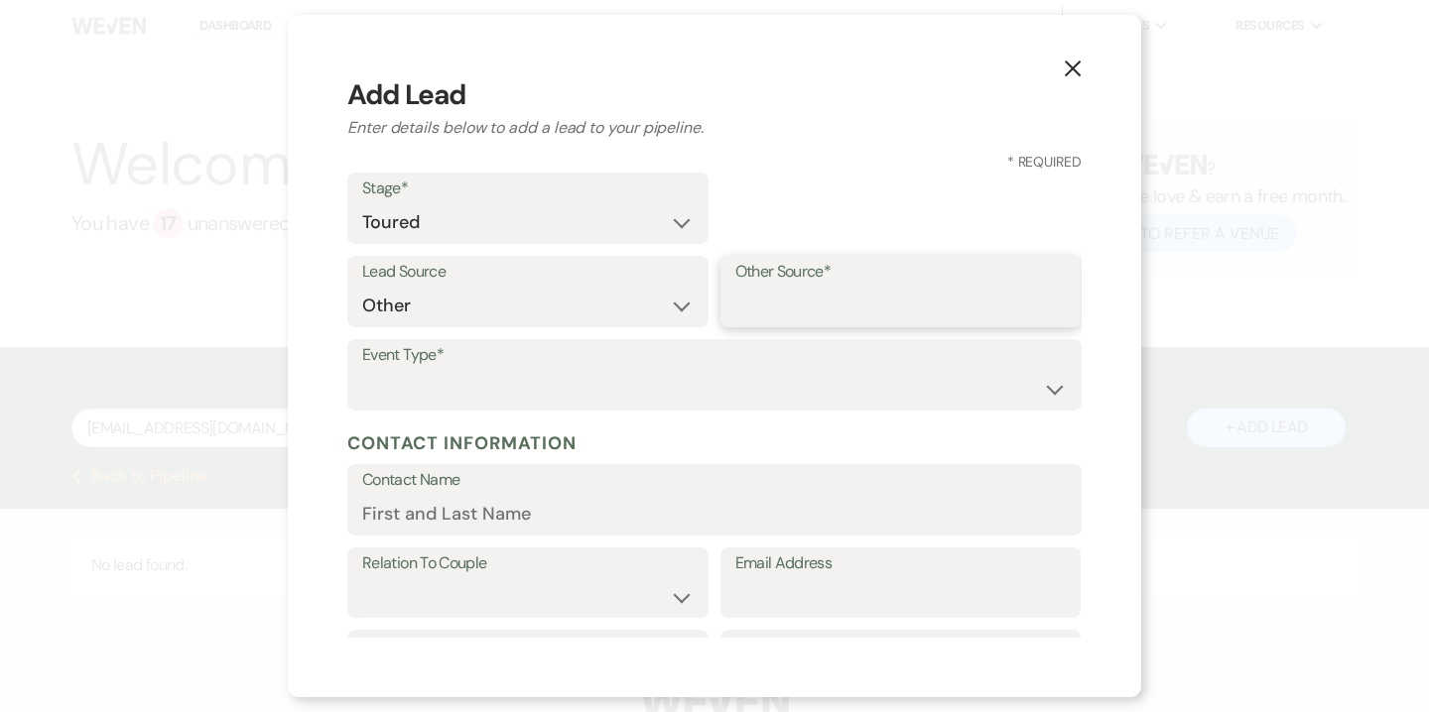
click at [781, 315] on input "Other Source*" at bounding box center [900, 306] width 331 height 39
type input "High Level"
click at [752, 380] on select "Wedding Anniversary Party Baby Shower Bachelorette / Bachelor Party Birthday Pa…" at bounding box center [714, 389] width 704 height 39
select select "1"
click at [362, 370] on select "Wedding Anniversary Party Baby Shower Bachelorette / Bachelor Party Birthday Pa…" at bounding box center [714, 389] width 704 height 39
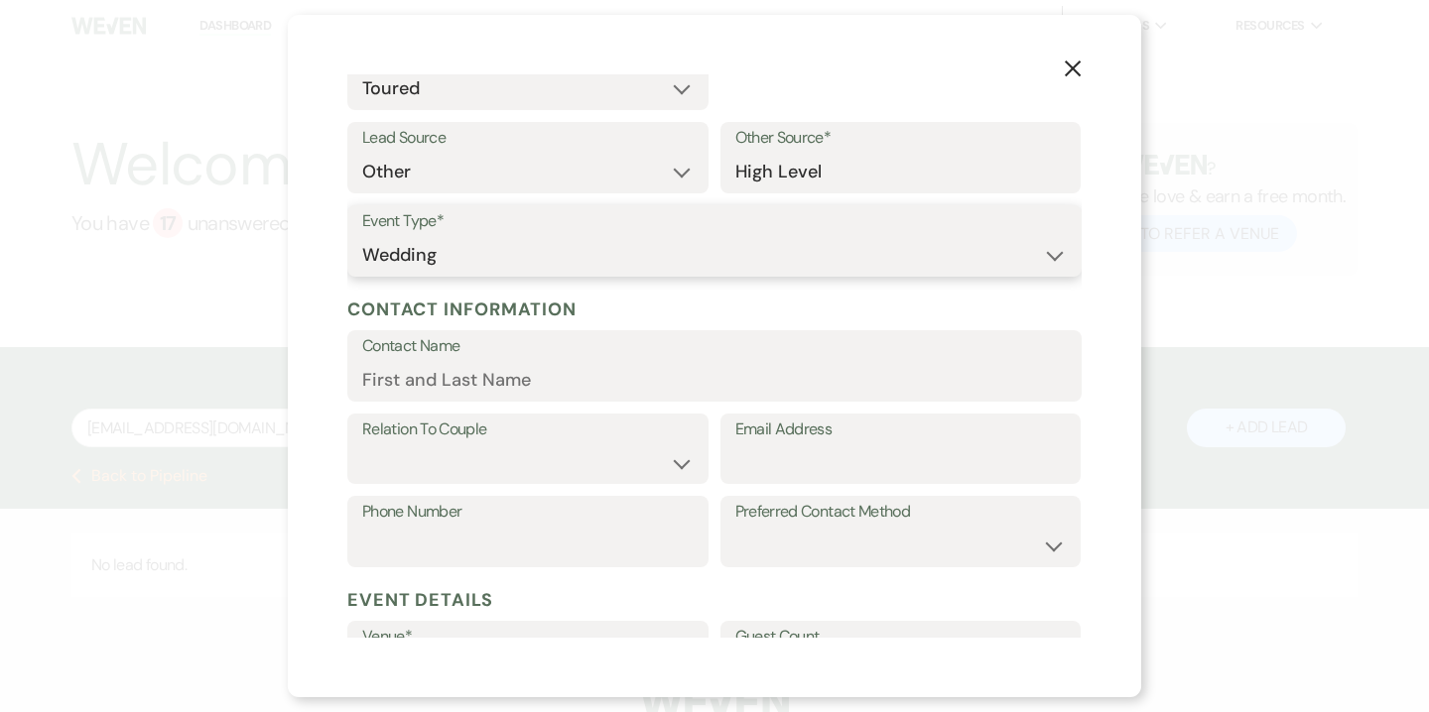
scroll to position [131, 0]
click at [792, 476] on input "Email Address" at bounding box center [900, 465] width 331 height 39
paste input "shaylaunger@gmail.com"
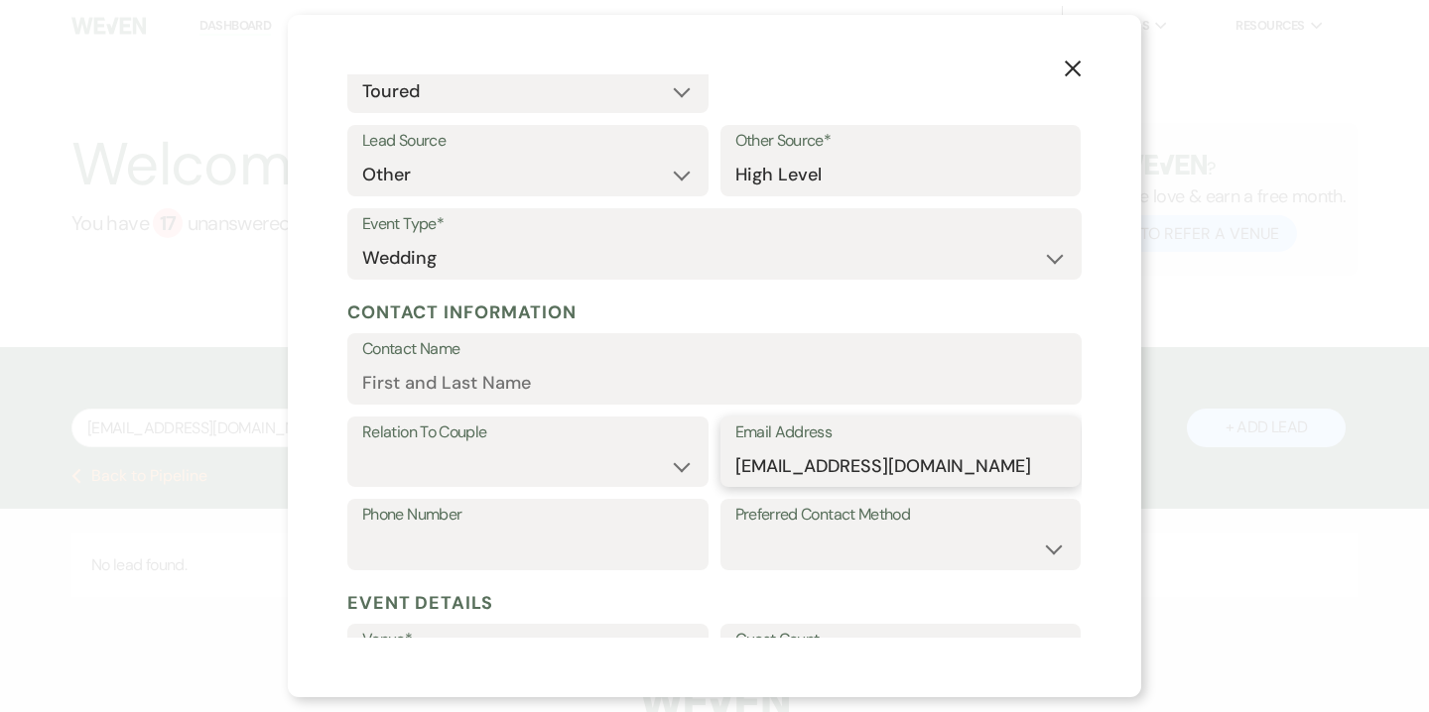
type input "shaylaunger@gmail.com"
click at [641, 392] on input "Contact Name" at bounding box center [714, 383] width 704 height 39
type input "Shayla Unger"
click at [560, 465] on select "Couple Planner Parent of Couple Family Member Friend Other" at bounding box center [527, 465] width 331 height 39
select select "1"
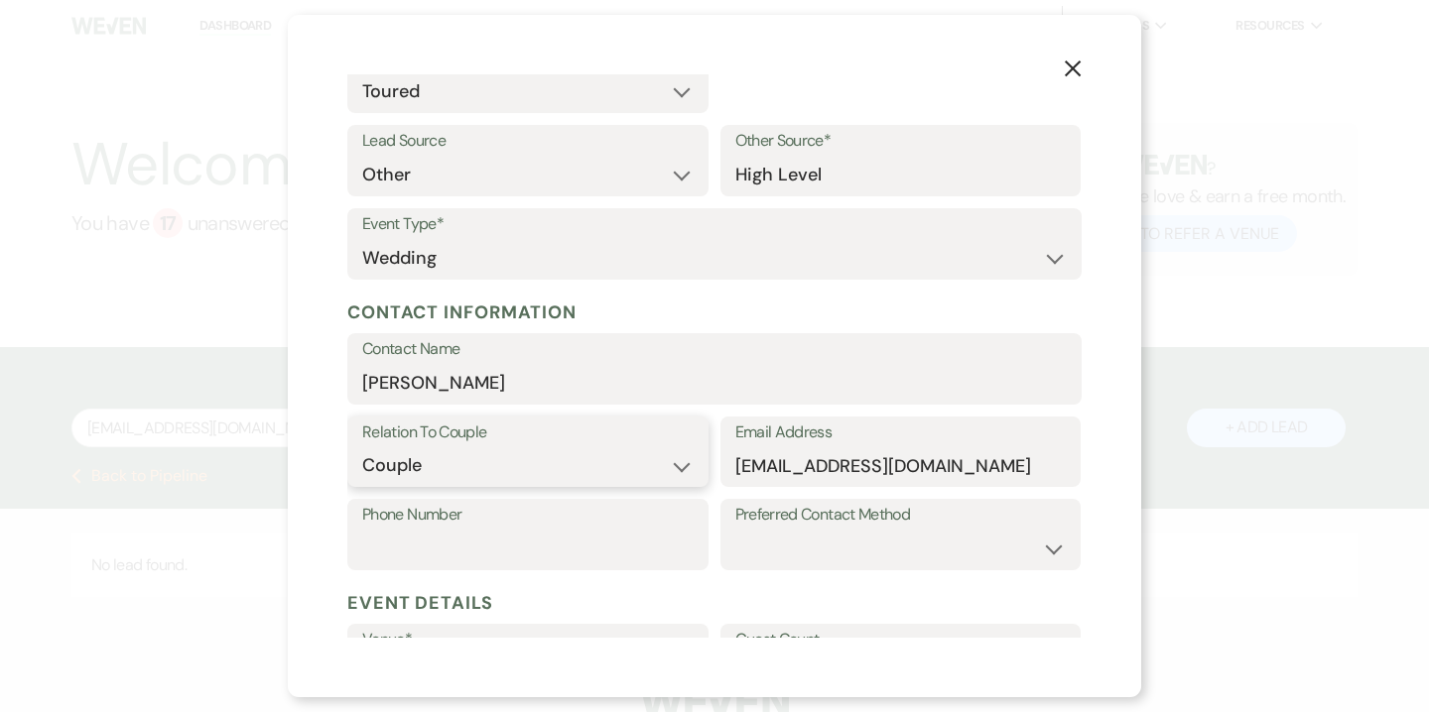
click at [362, 446] on select "Couple Planner Parent of Couple Family Member Friend Other" at bounding box center [527, 465] width 331 height 39
click at [525, 551] on input "Phone Number" at bounding box center [527, 549] width 331 height 39
paste input "(201) 625-5027"
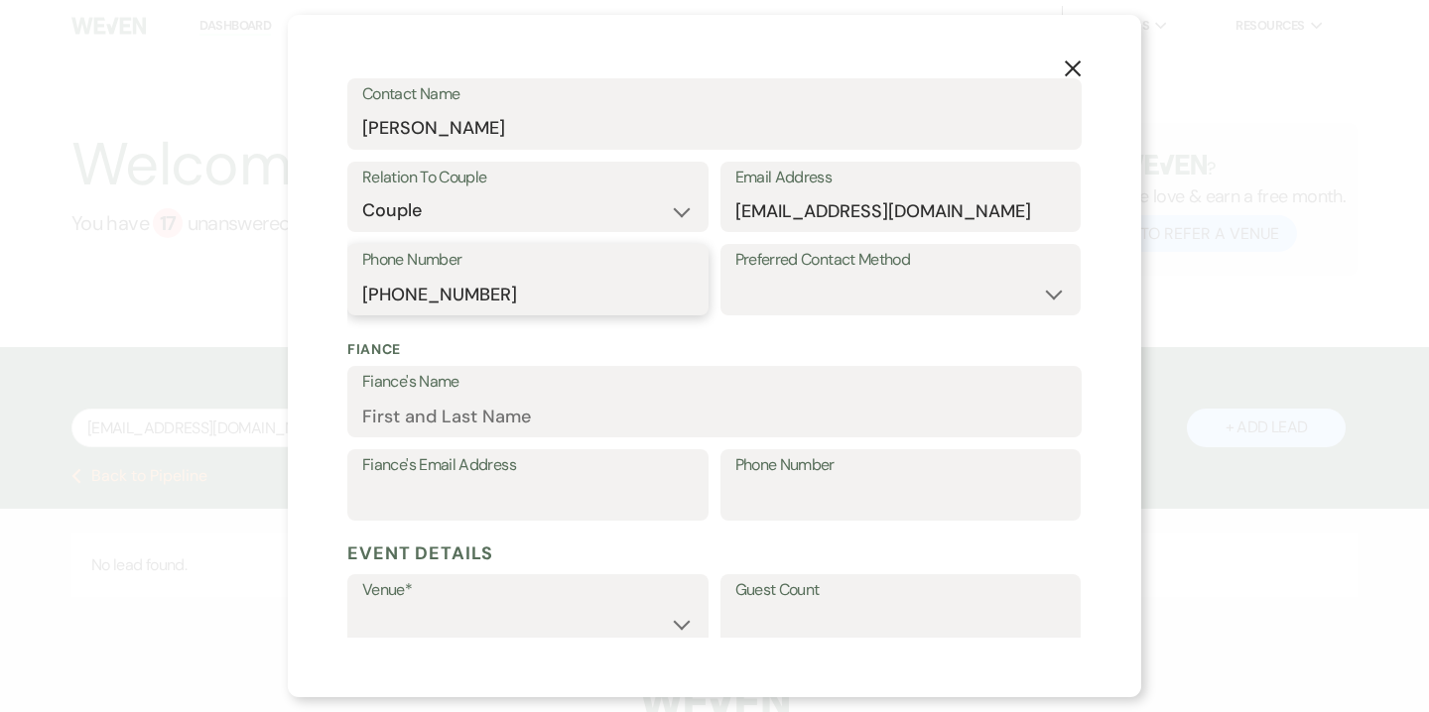
scroll to position [440, 0]
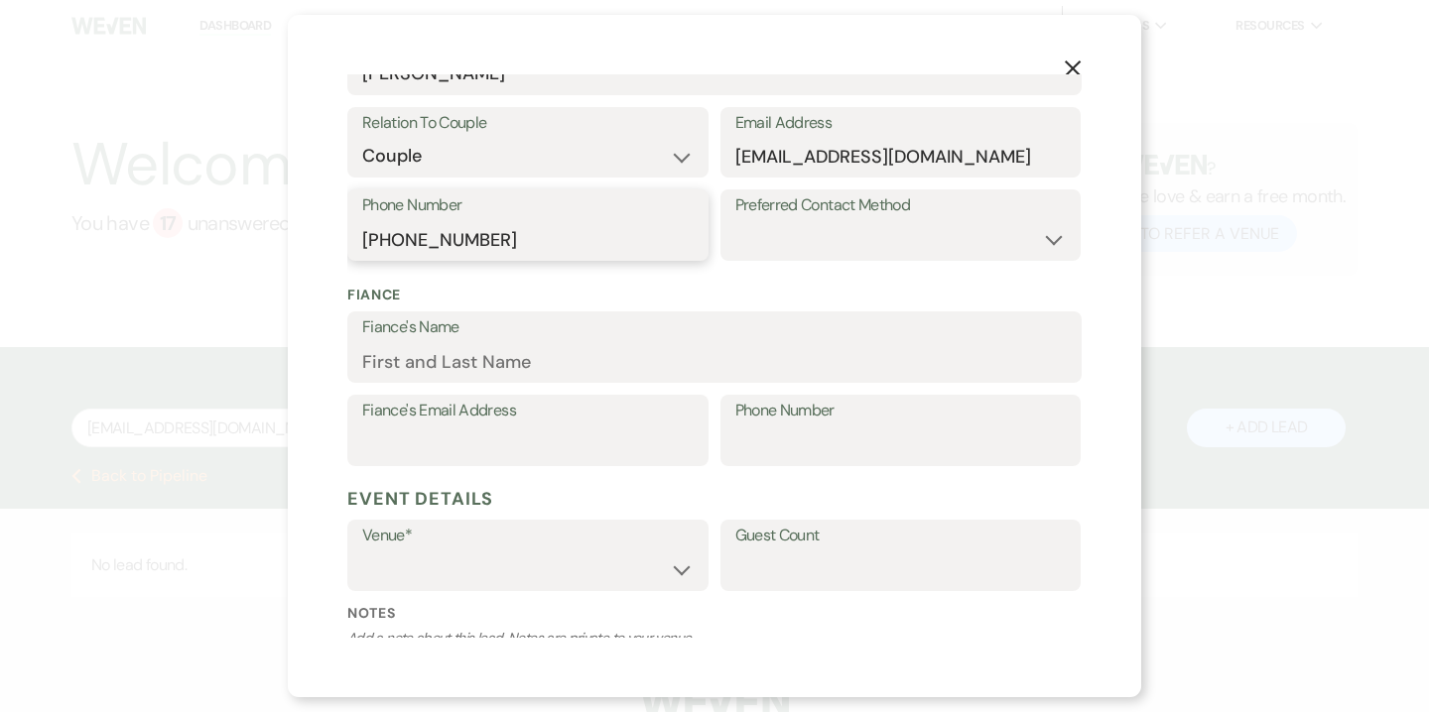
type input "(201) 625-5027"
click at [507, 357] on input "Fiance's Name" at bounding box center [714, 361] width 704 height 39
type input "Ryan"
click at [492, 563] on select "Willow Creek Winery The [GEOGRAPHIC_DATA]" at bounding box center [527, 570] width 331 height 39
select select "531"
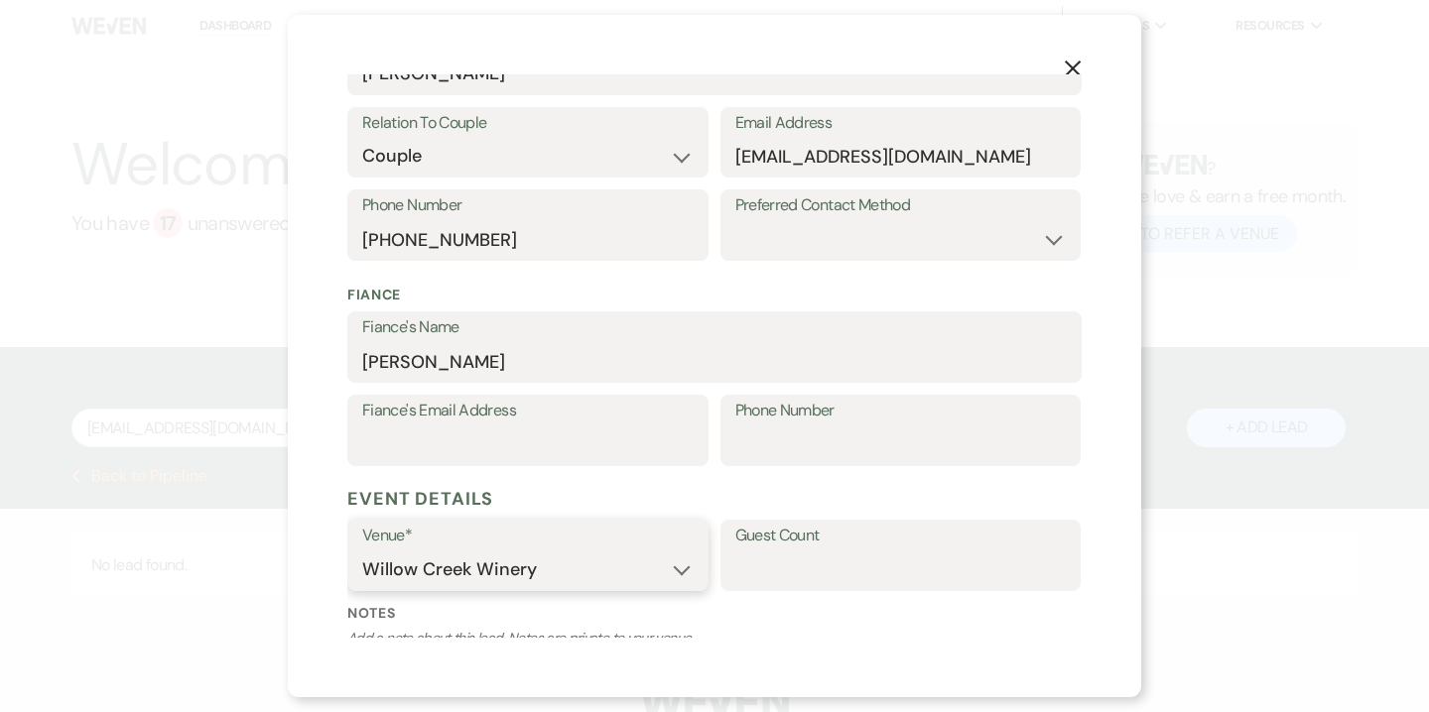
click at [362, 551] on select "Willow Creek Winery The [GEOGRAPHIC_DATA]" at bounding box center [527, 570] width 331 height 39
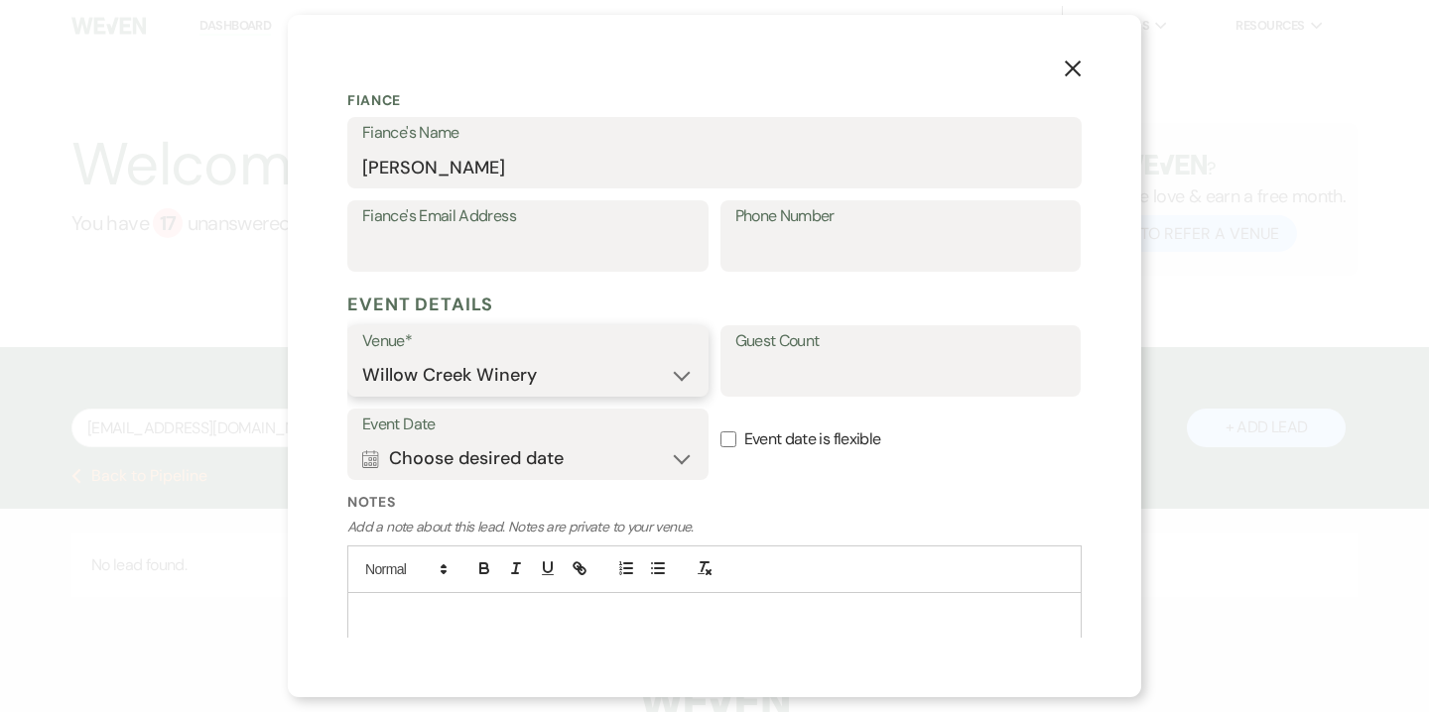
scroll to position [668, 0]
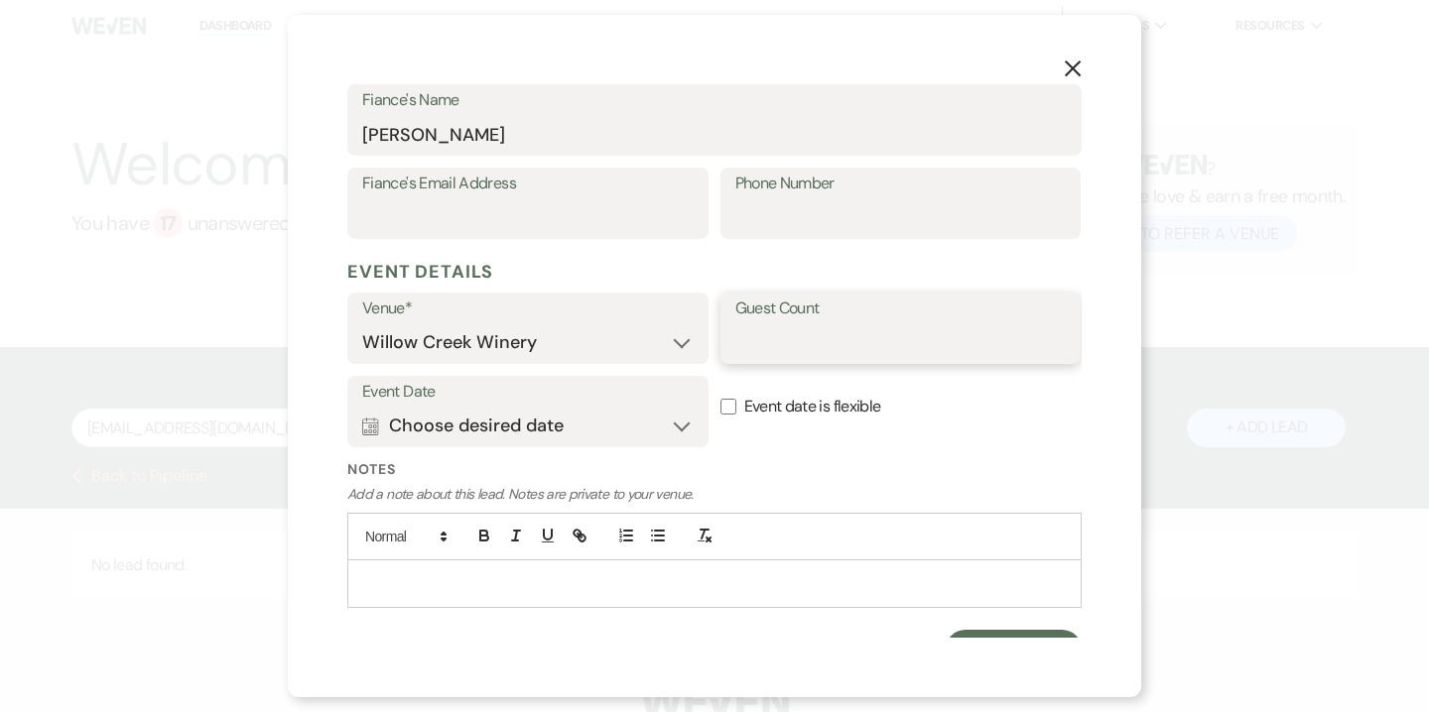
click at [792, 344] on input "Guest Count" at bounding box center [900, 342] width 331 height 39
type input "200"
click at [654, 431] on button "Calendar Choose desired date Expand" at bounding box center [527, 426] width 331 height 40
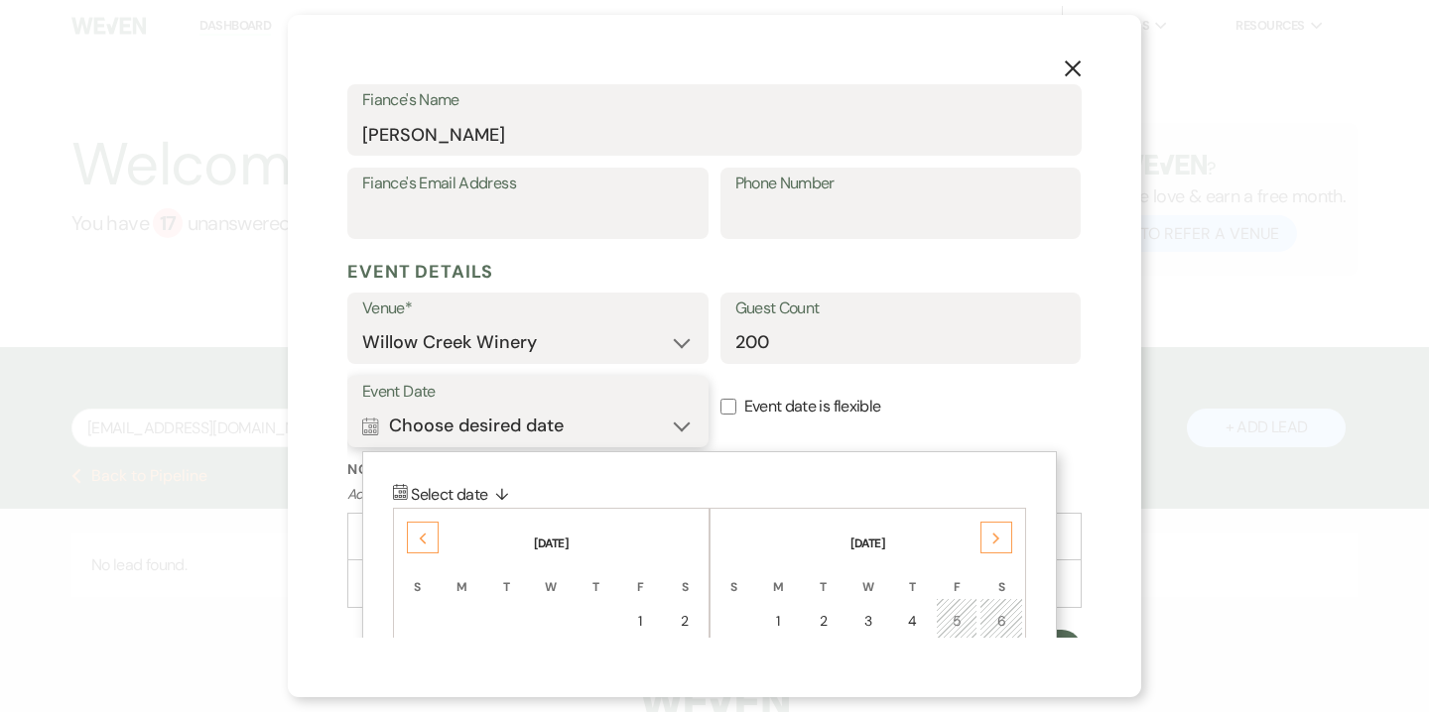
scroll to position [697, 0]
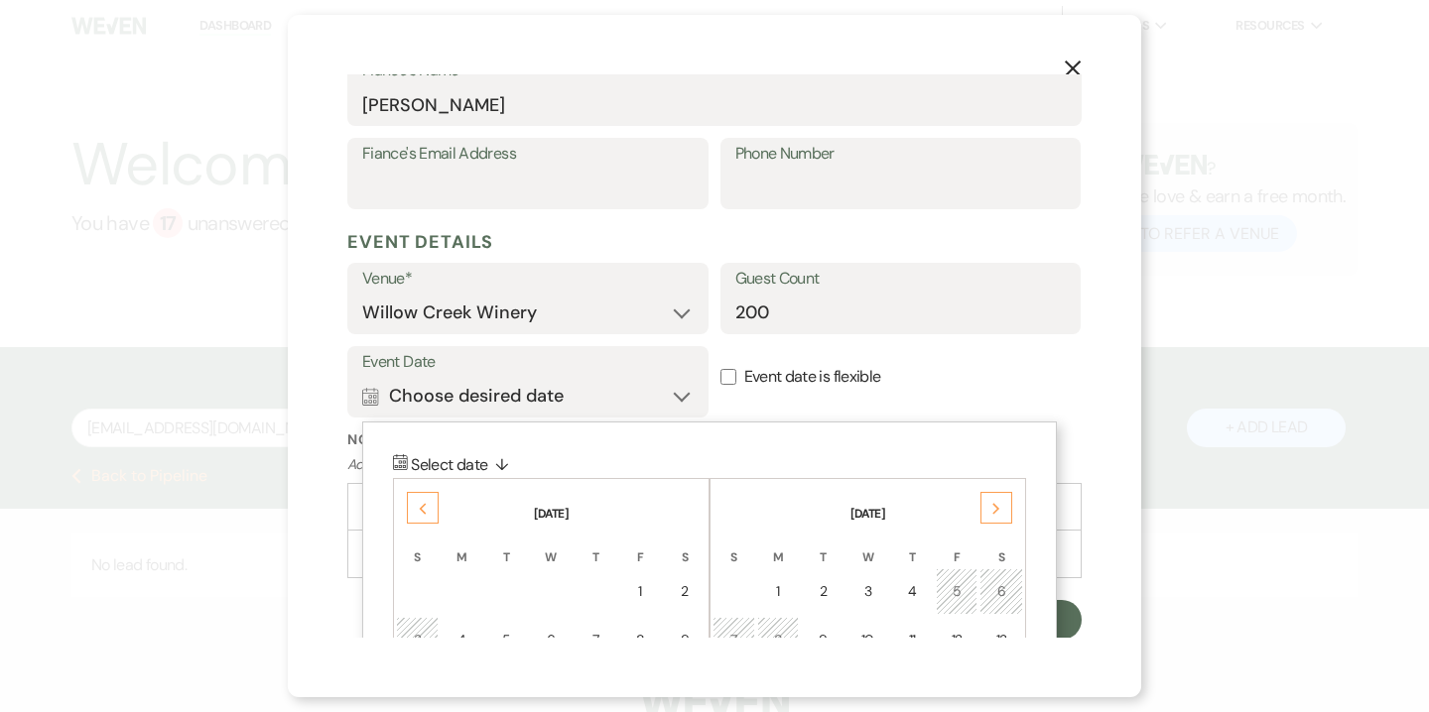
click at [995, 513] on icon "Next" at bounding box center [996, 509] width 10 height 12
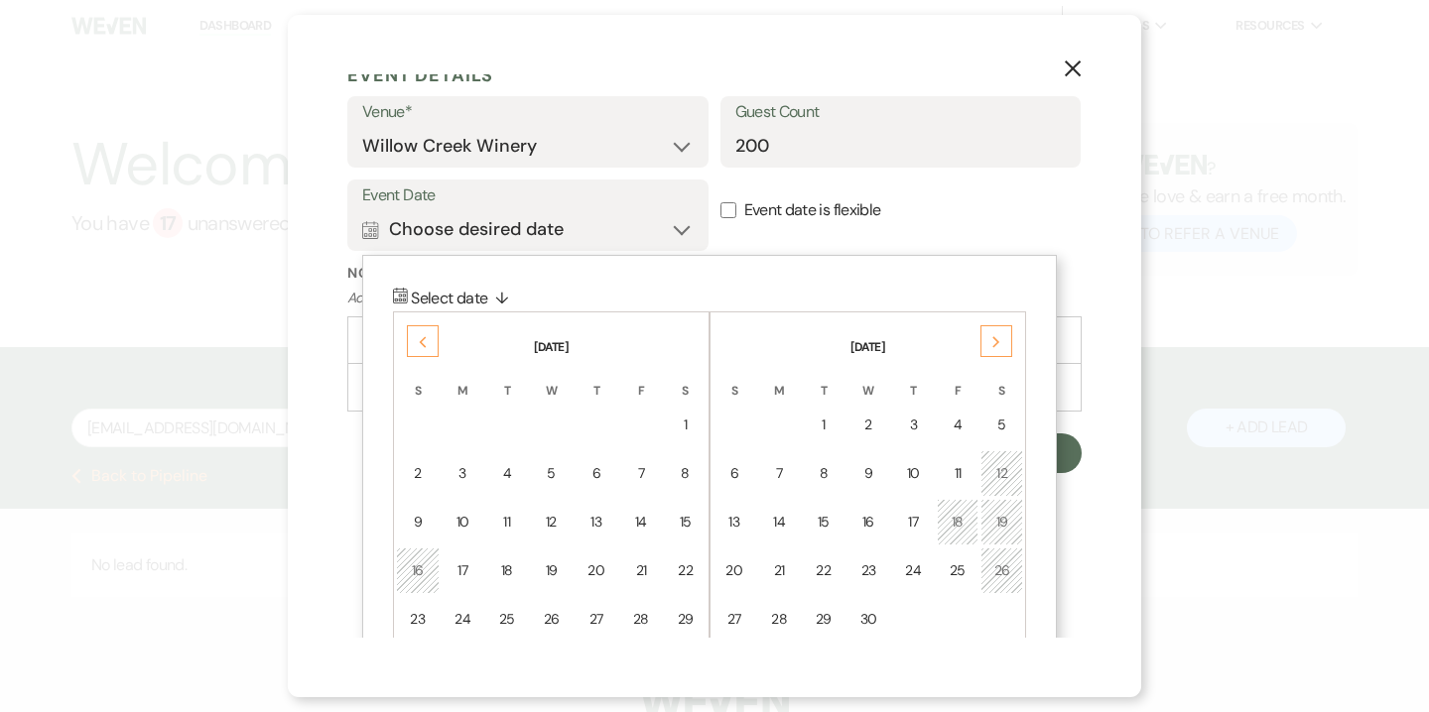
scroll to position [866, 0]
click at [962, 564] on div "25" at bounding box center [957, 569] width 17 height 21
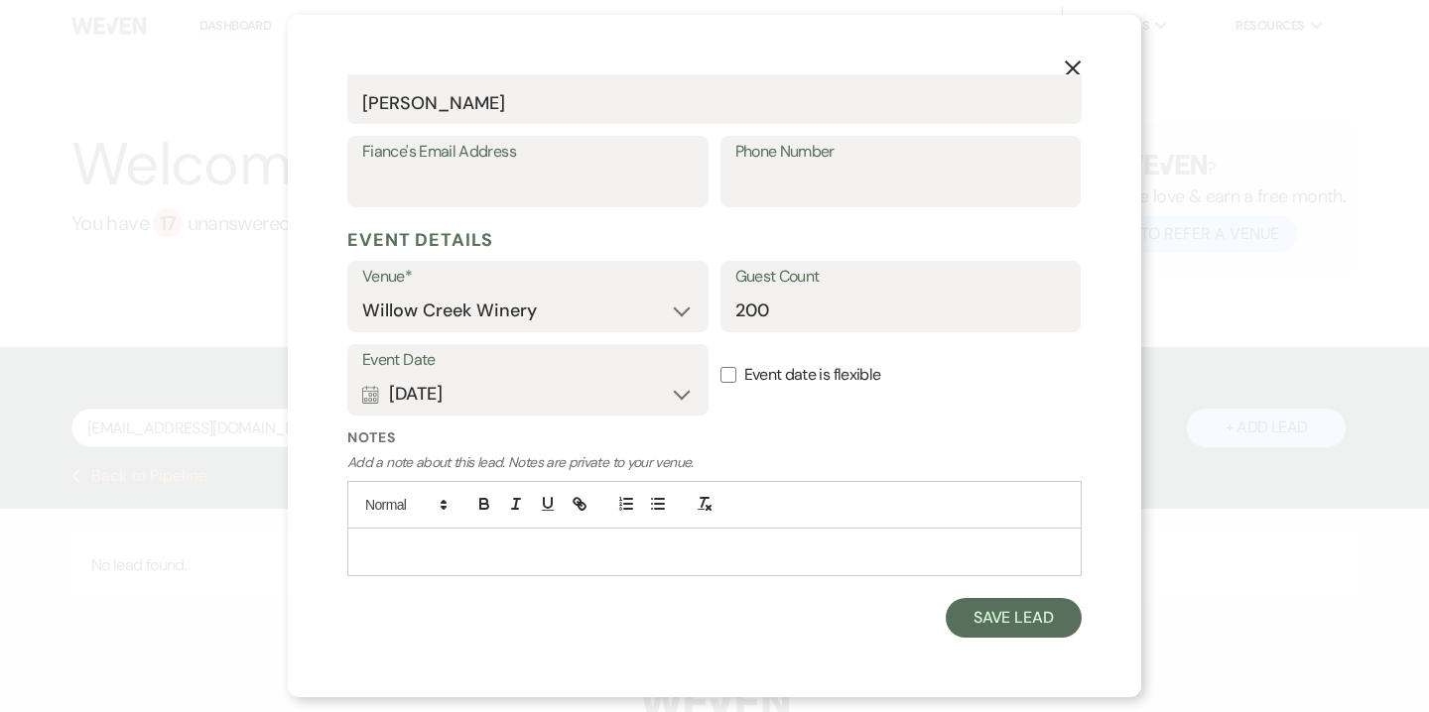
scroll to position [697, 0]
click at [996, 619] on button "Save Lead" at bounding box center [1013, 620] width 136 height 40
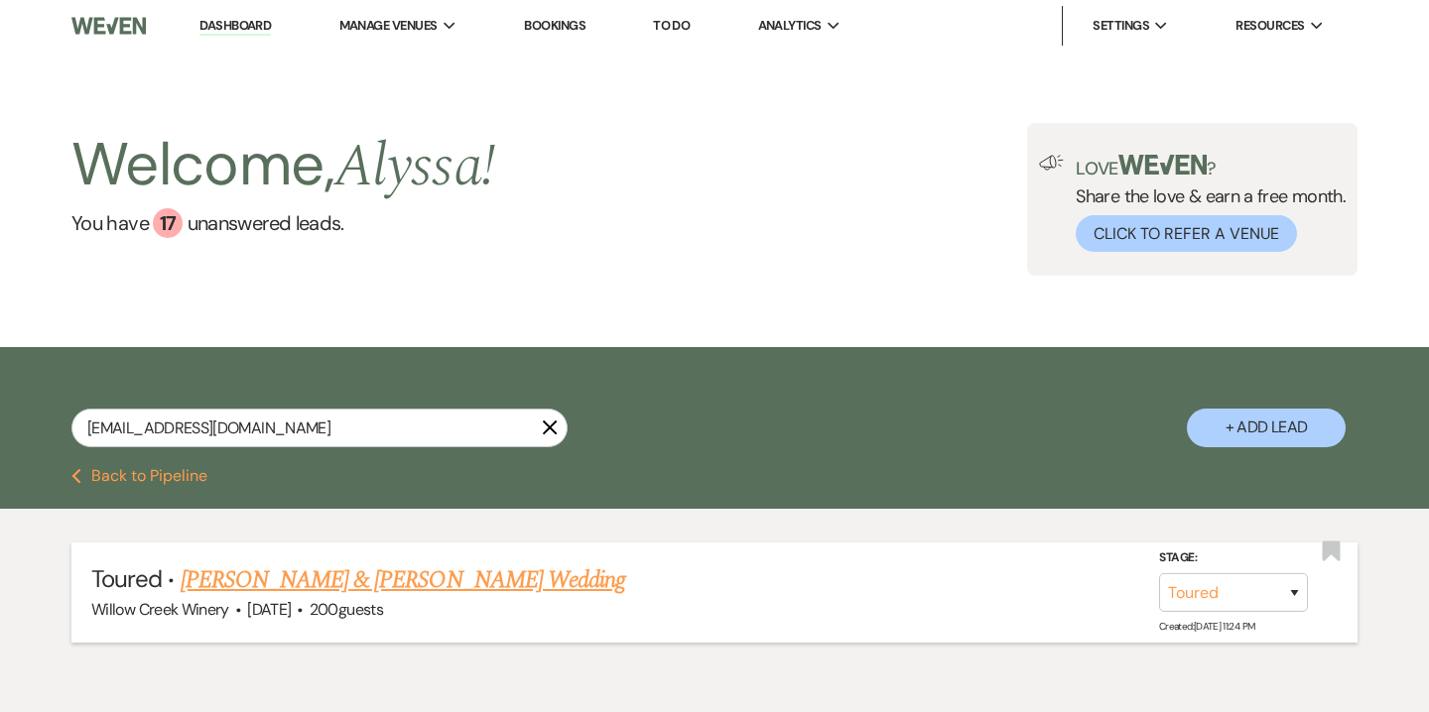
click at [431, 581] on link "Ryan & Shayla Unger's Wedding" at bounding box center [403, 581] width 444 height 36
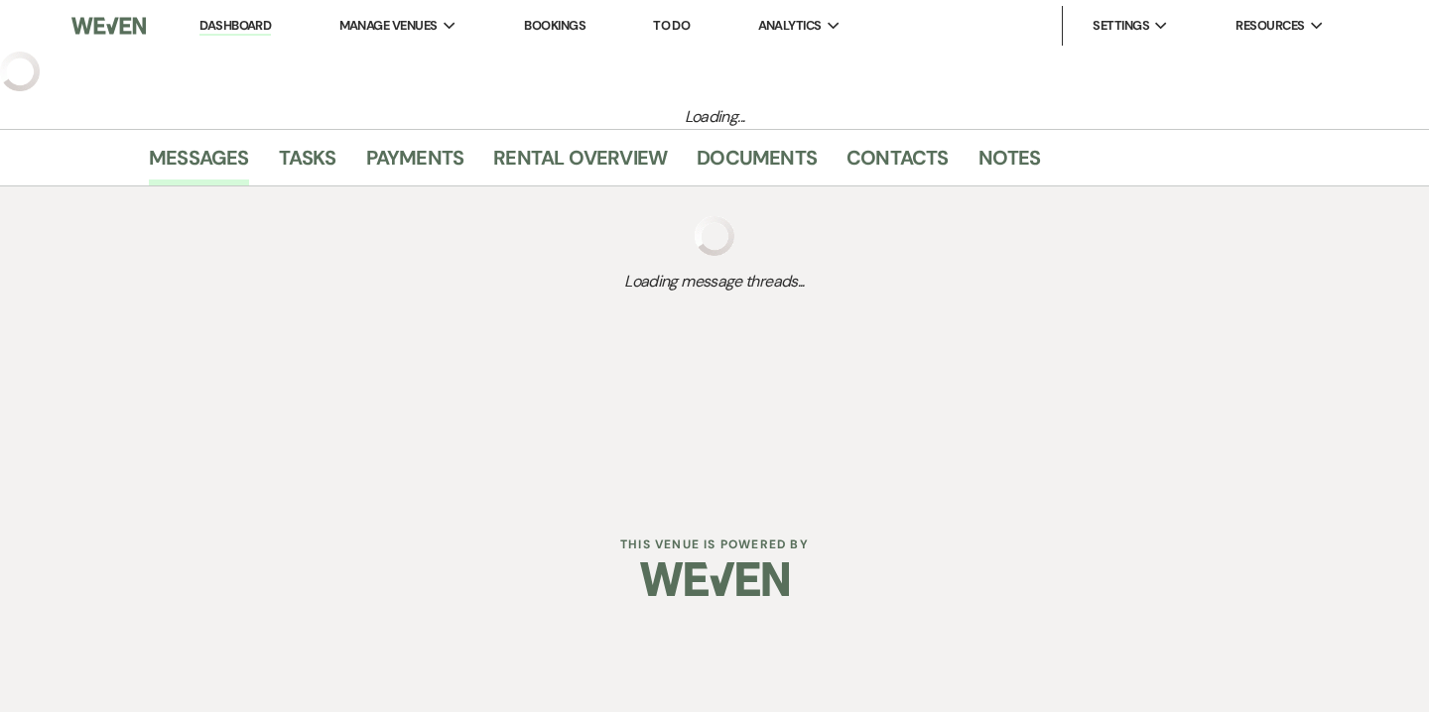
select select "5"
select select "14"
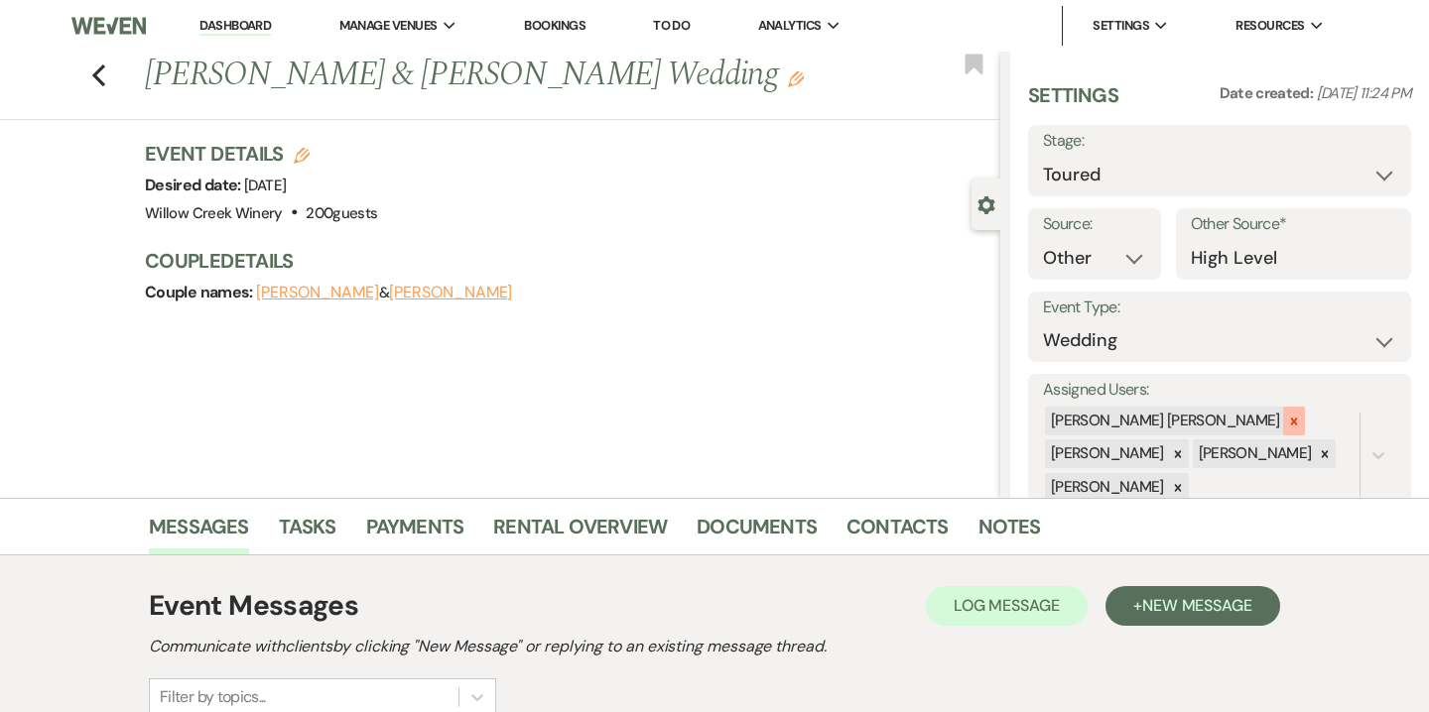
click at [1283, 429] on div at bounding box center [1294, 421] width 22 height 29
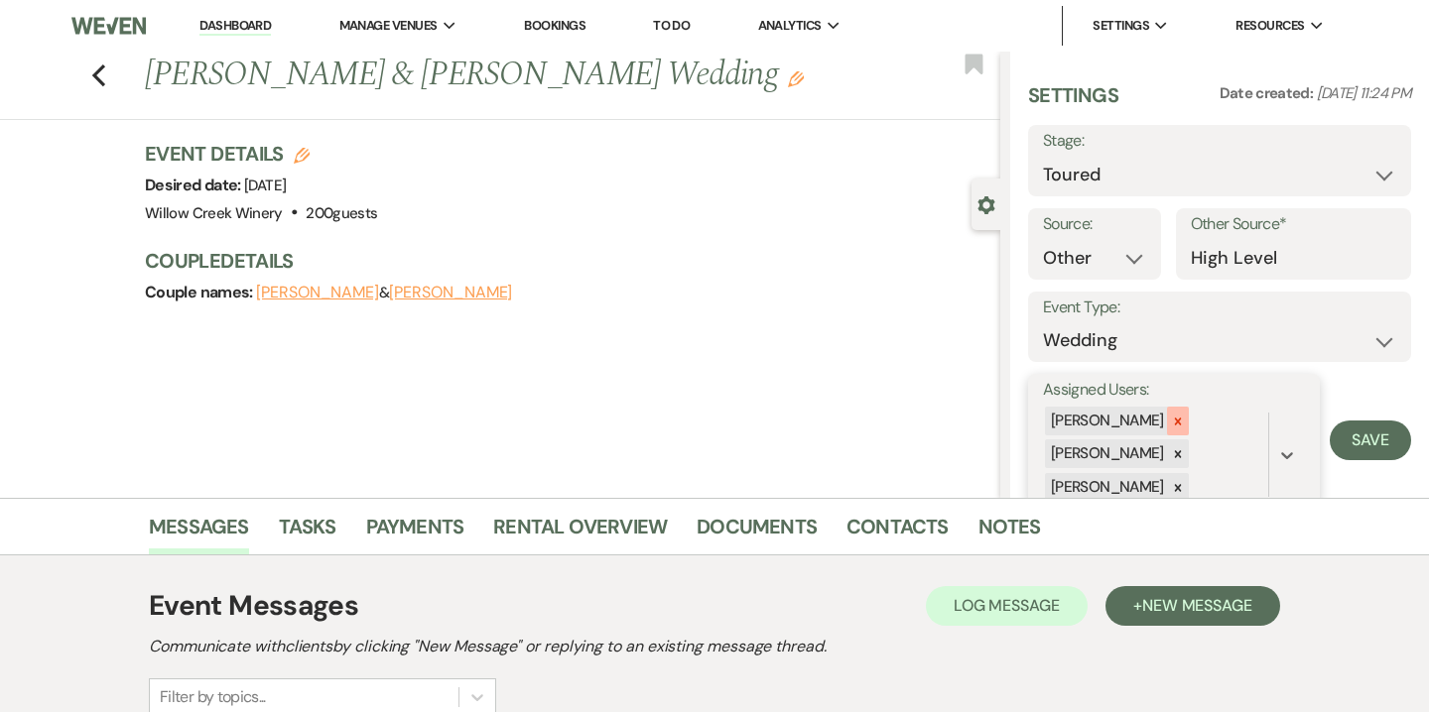
click at [1167, 429] on div at bounding box center [1178, 421] width 22 height 29
click at [1176, 455] on icon at bounding box center [1177, 454] width 7 height 7
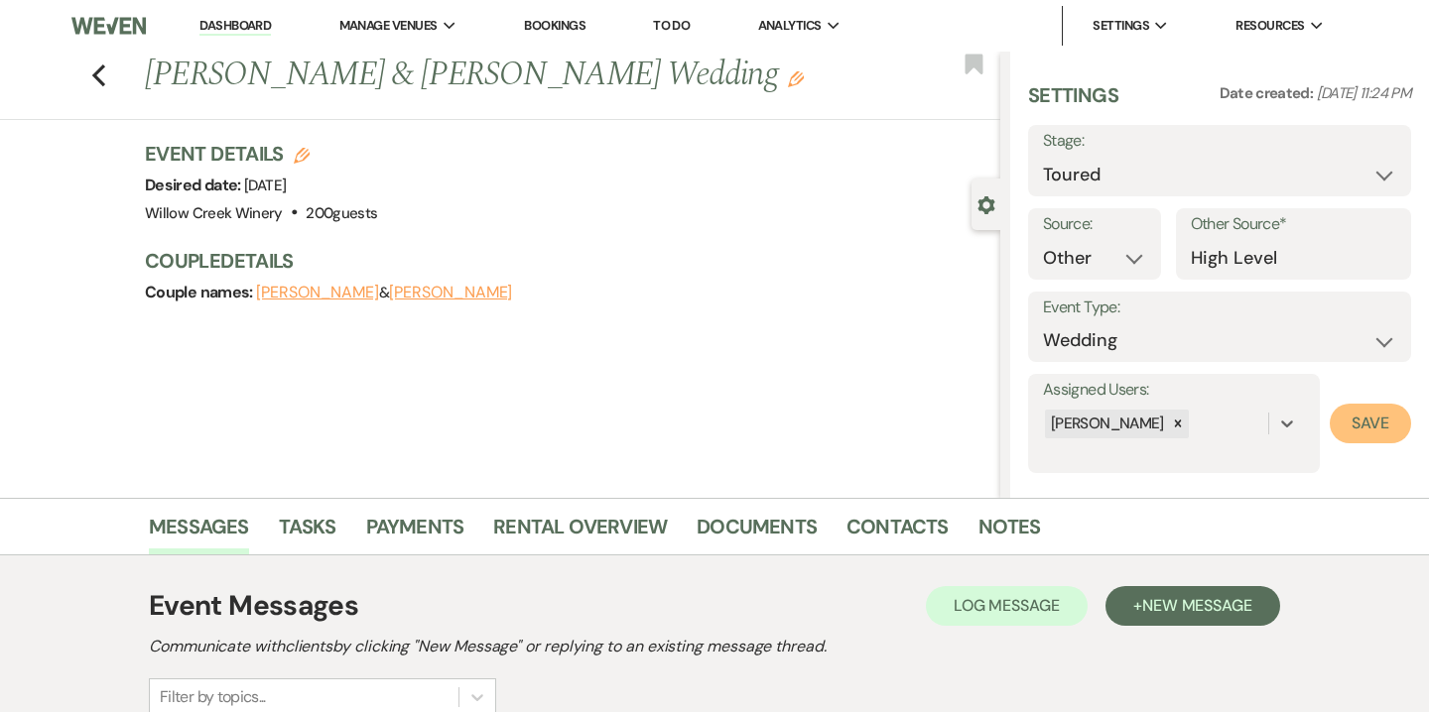
click at [1387, 421] on button "Save" at bounding box center [1369, 424] width 81 height 40
click at [1021, 537] on link "Notes" at bounding box center [1009, 533] width 63 height 44
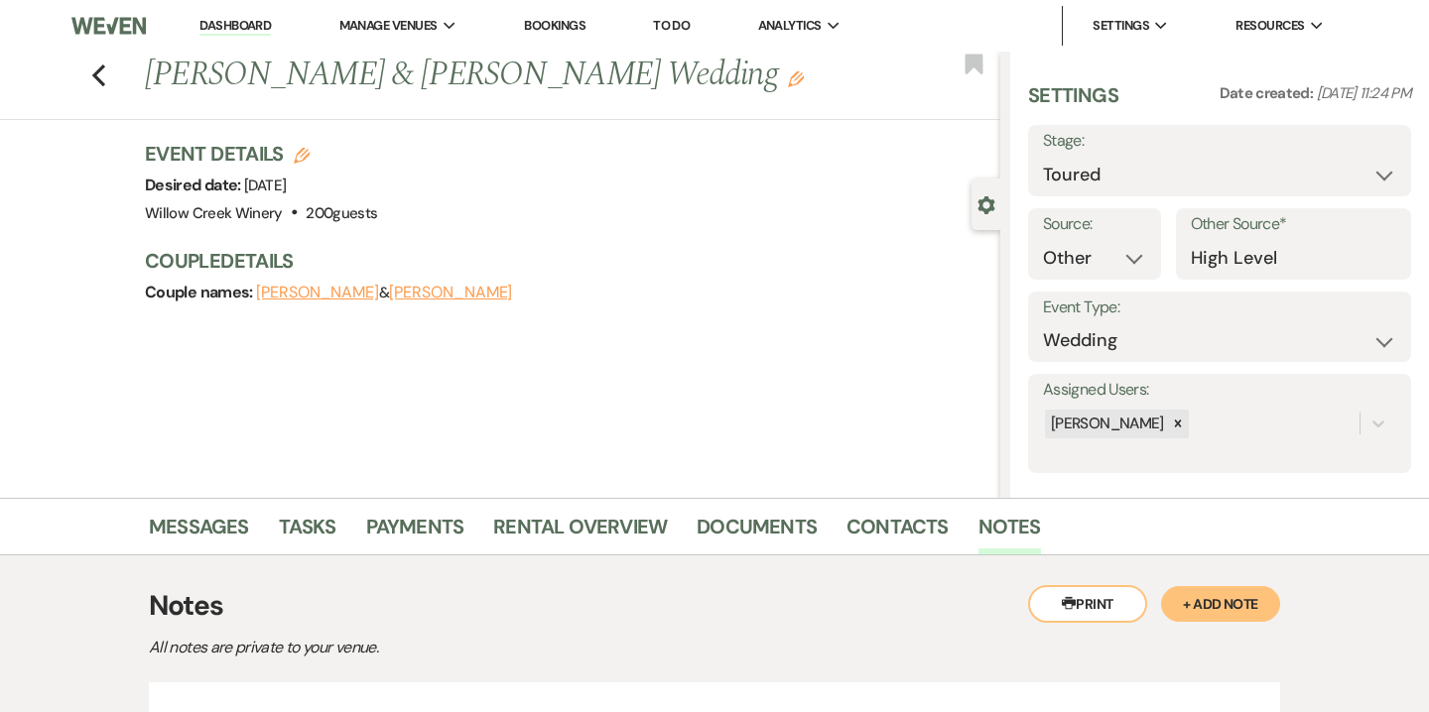
click at [1227, 609] on button "+ Add Note" at bounding box center [1220, 604] width 119 height 36
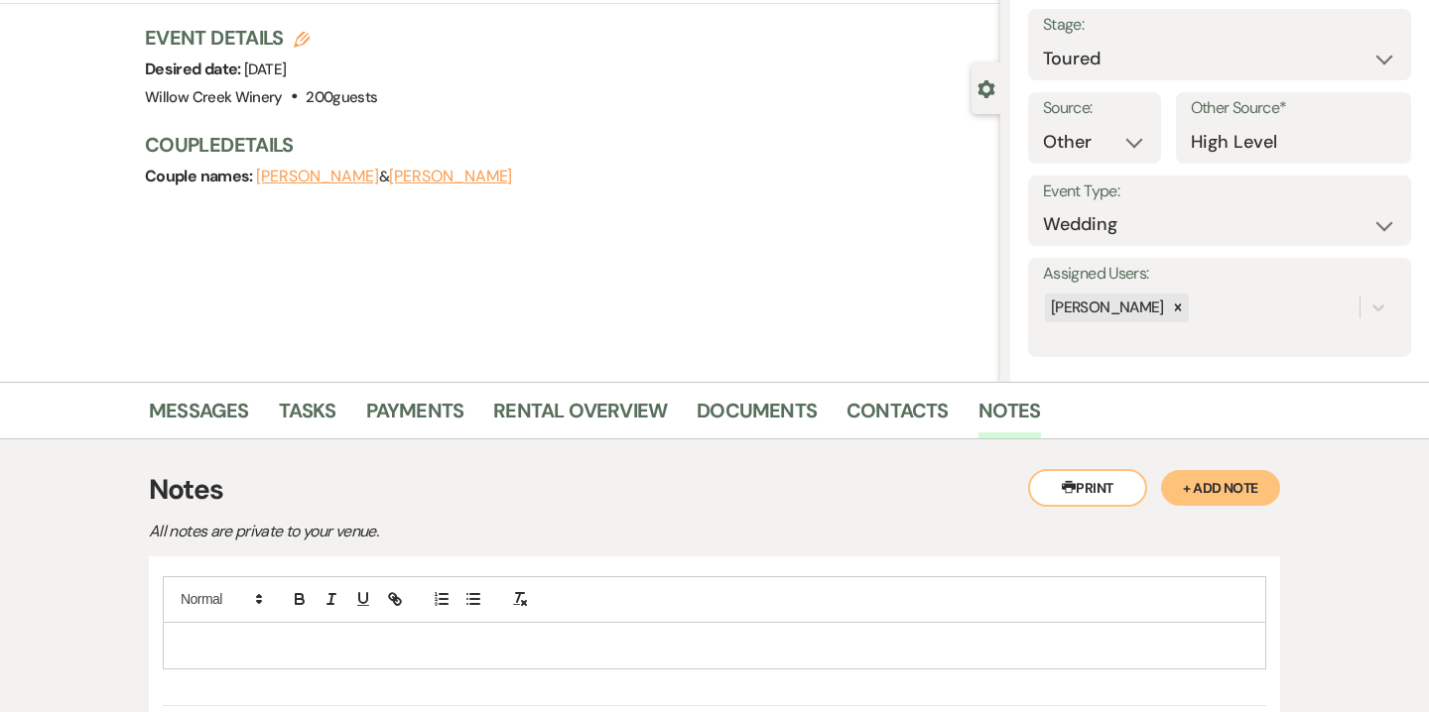
scroll to position [316, 0]
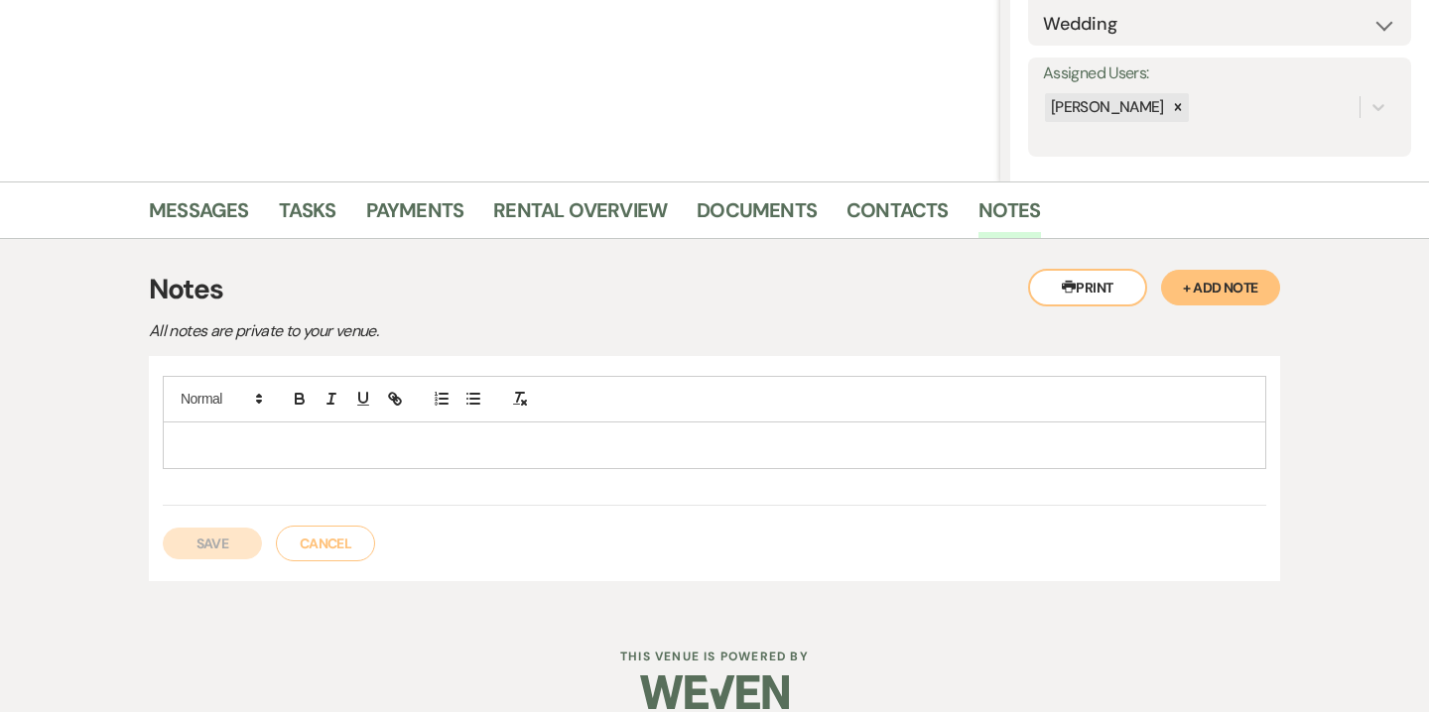
click at [824, 454] on p at bounding box center [714, 446] width 1071 height 22
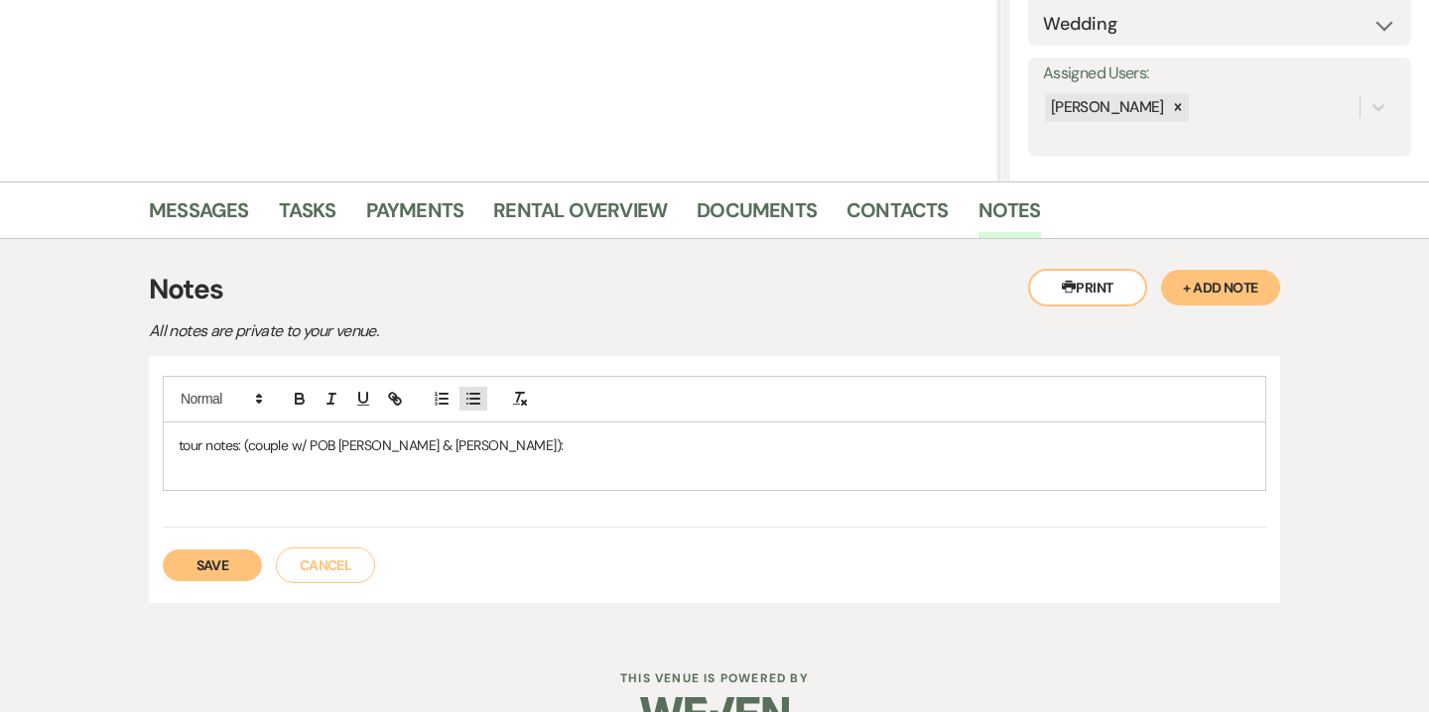
click at [479, 406] on icon "button" at bounding box center [473, 399] width 18 height 18
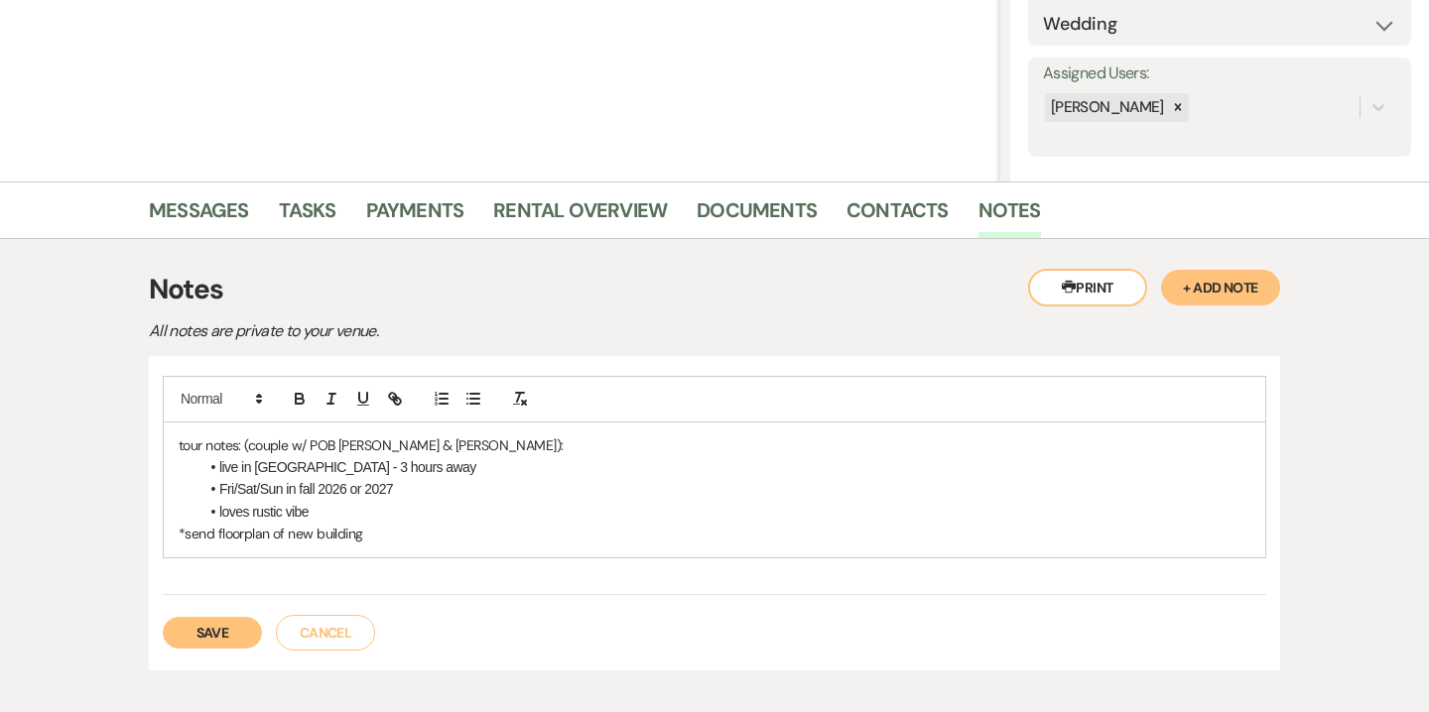
click at [269, 534] on p "*send floorplan of new building" at bounding box center [714, 534] width 1071 height 22
click at [324, 511] on li "loves rustic vibe" at bounding box center [724, 512] width 1052 height 22
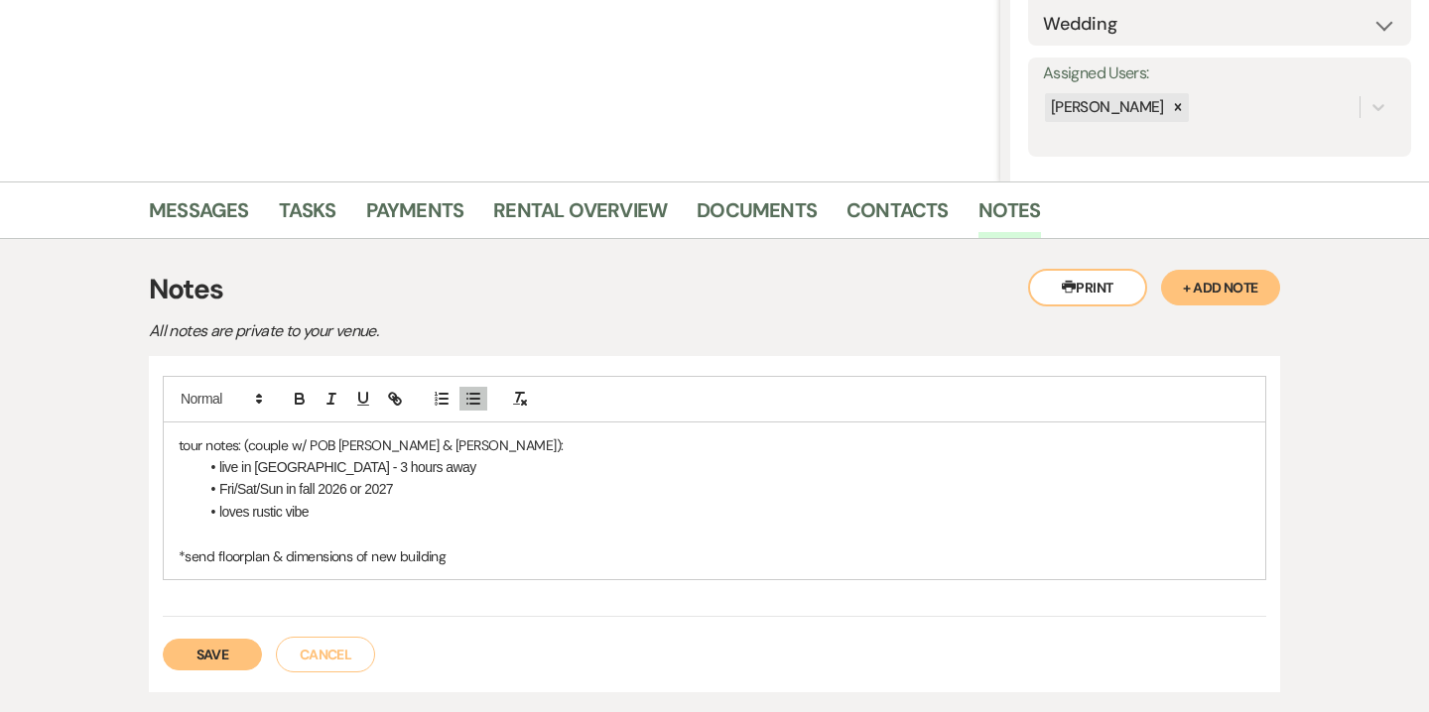
click at [345, 513] on li "loves rustic vibe" at bounding box center [724, 512] width 1052 height 22
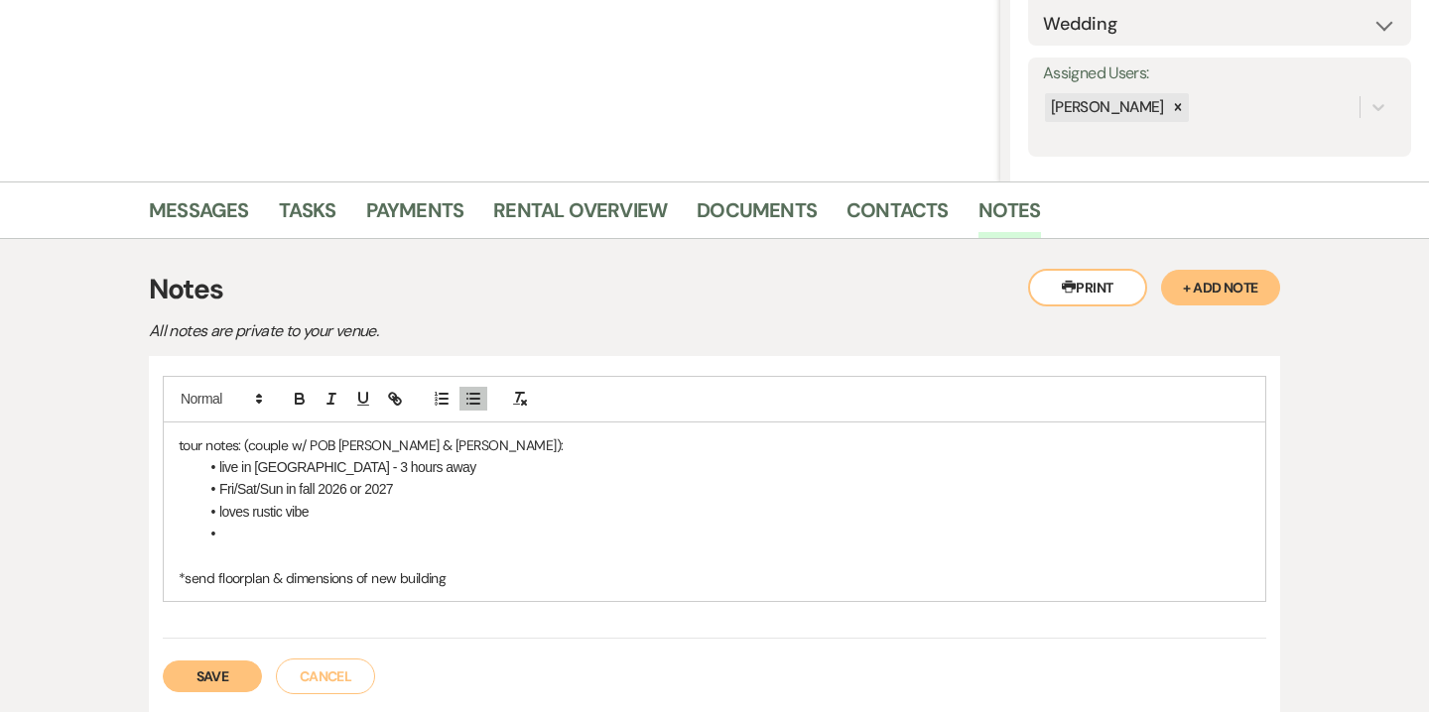
click at [440, 442] on p "tour notes: (couple w/ POB Nancy & Brett):" at bounding box center [714, 446] width 1071 height 22
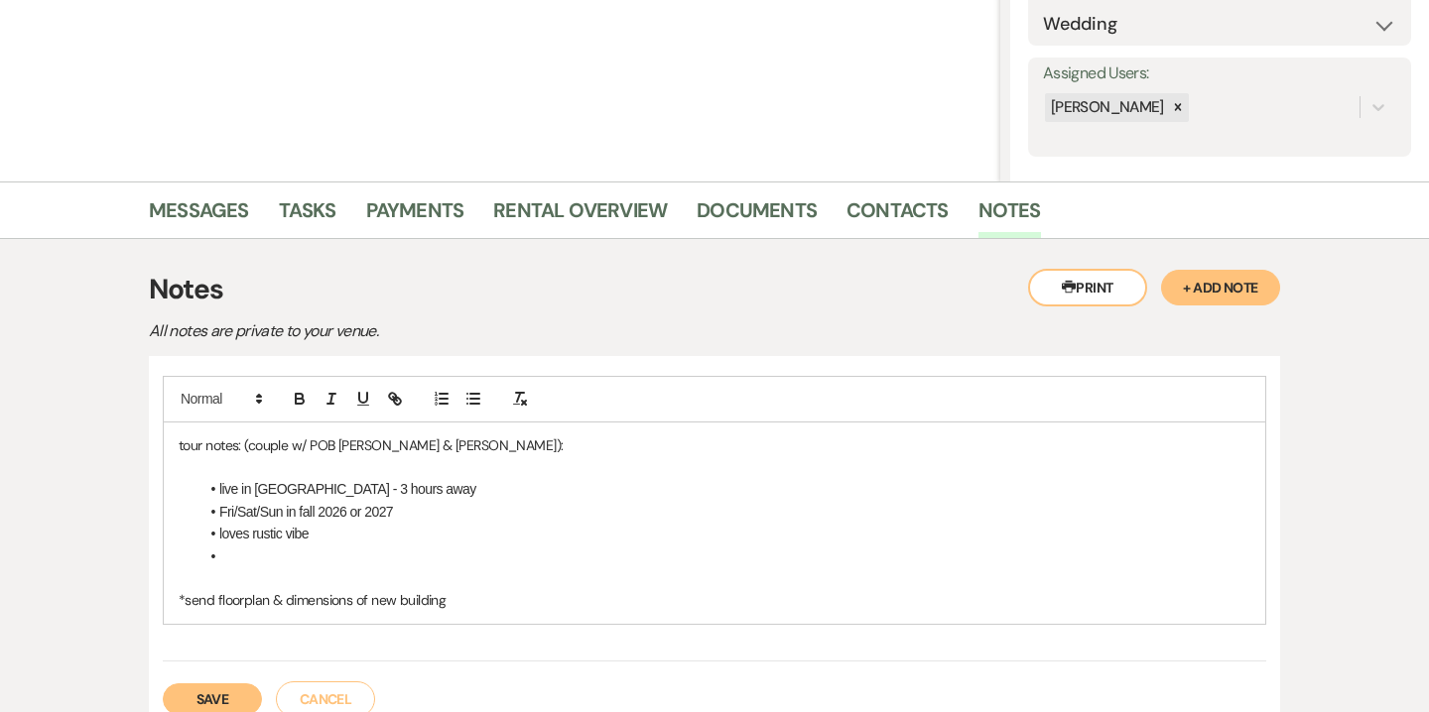
click at [284, 556] on li at bounding box center [724, 557] width 1052 height 22
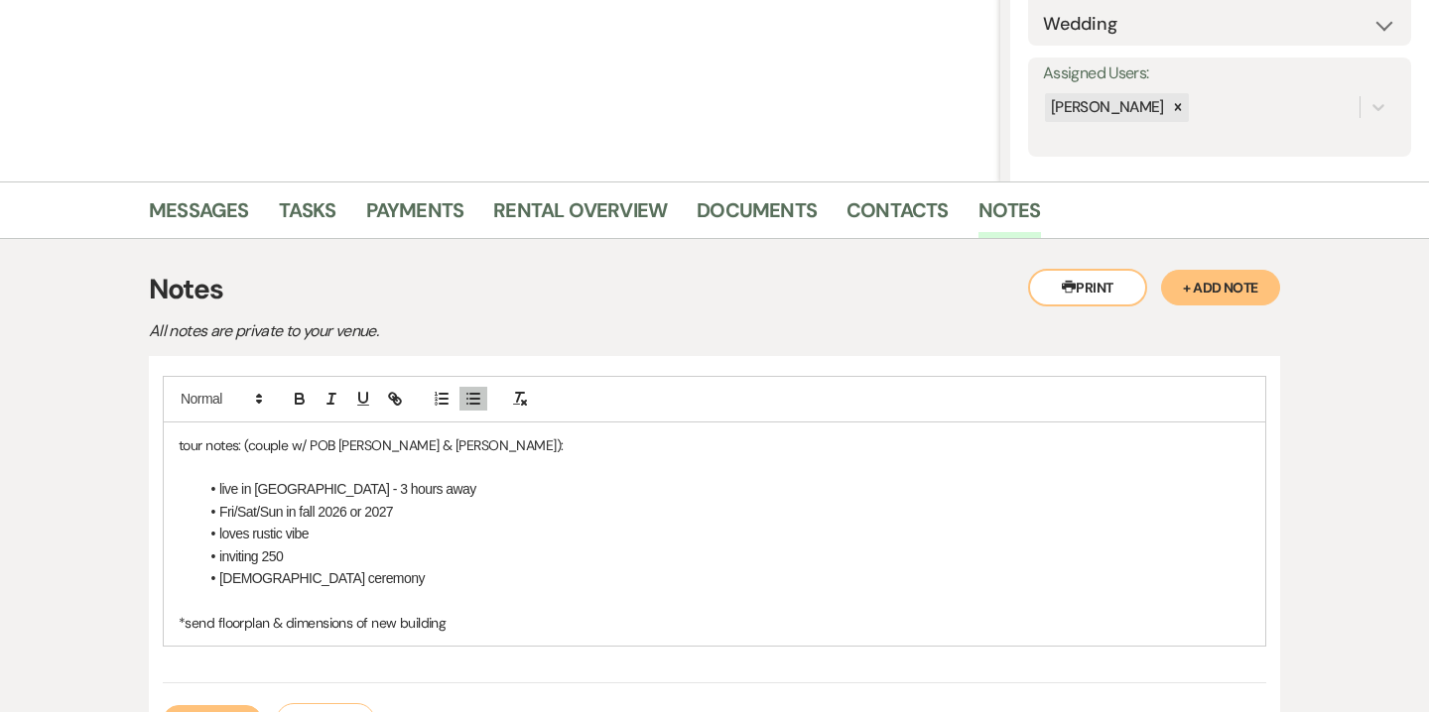
click at [452, 626] on p "*send floorplan & dimensions of new building" at bounding box center [714, 623] width 1071 height 22
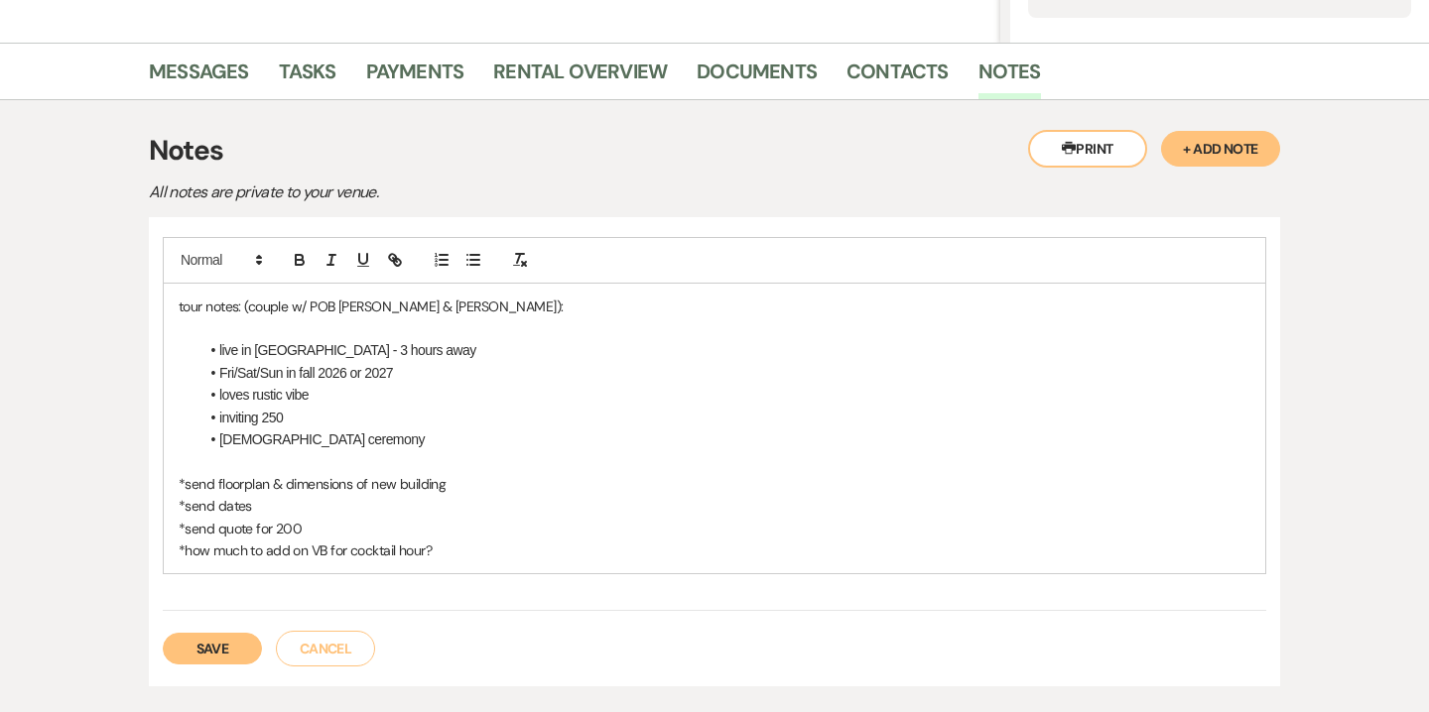
scroll to position [462, 0]
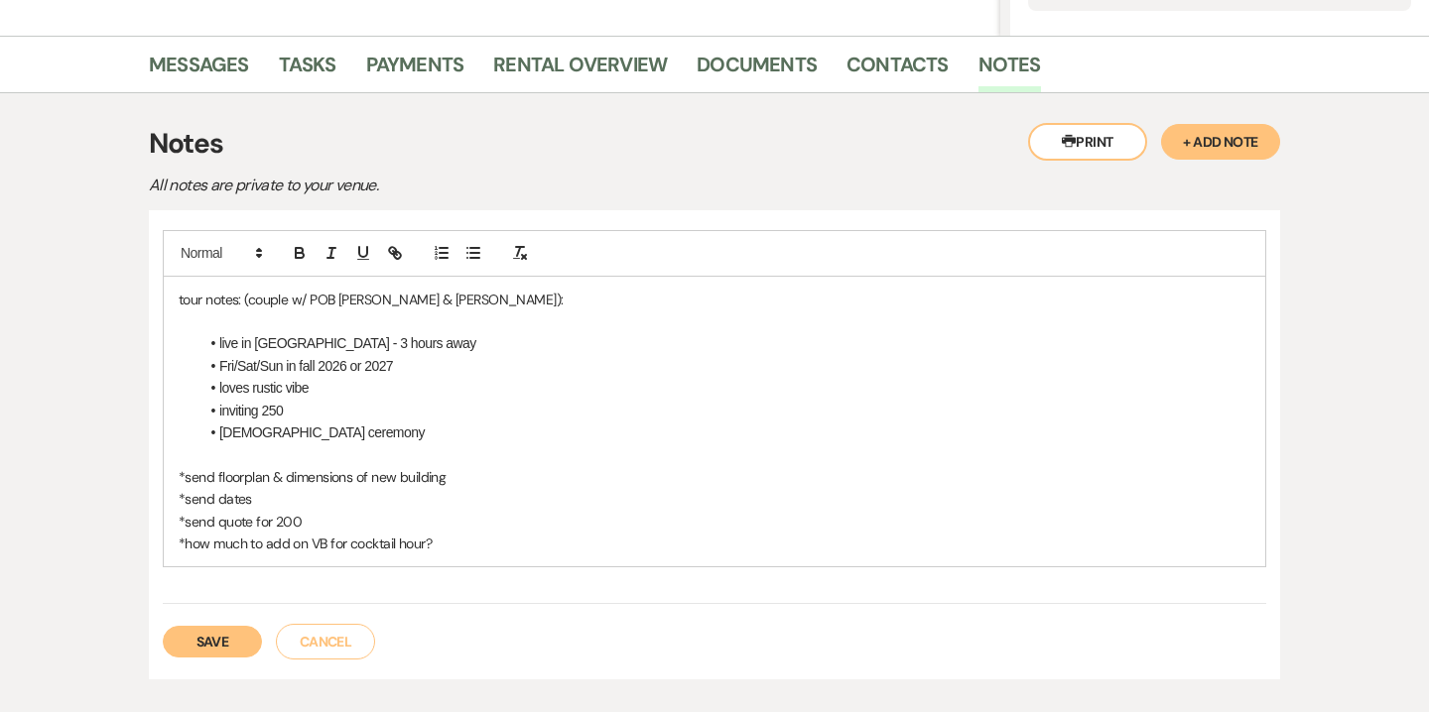
click at [216, 636] on button "Save" at bounding box center [212, 642] width 99 height 32
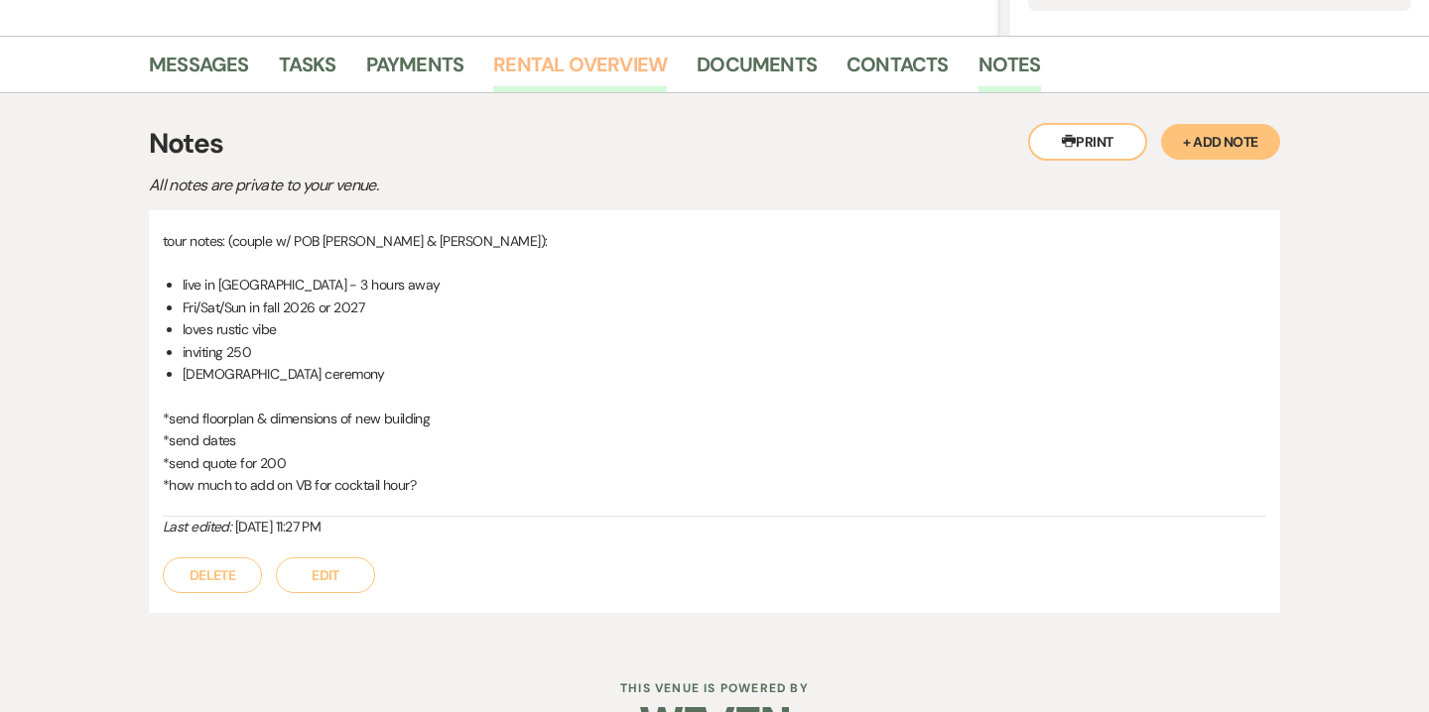
click at [619, 71] on link "Rental Overview" at bounding box center [580, 71] width 174 height 44
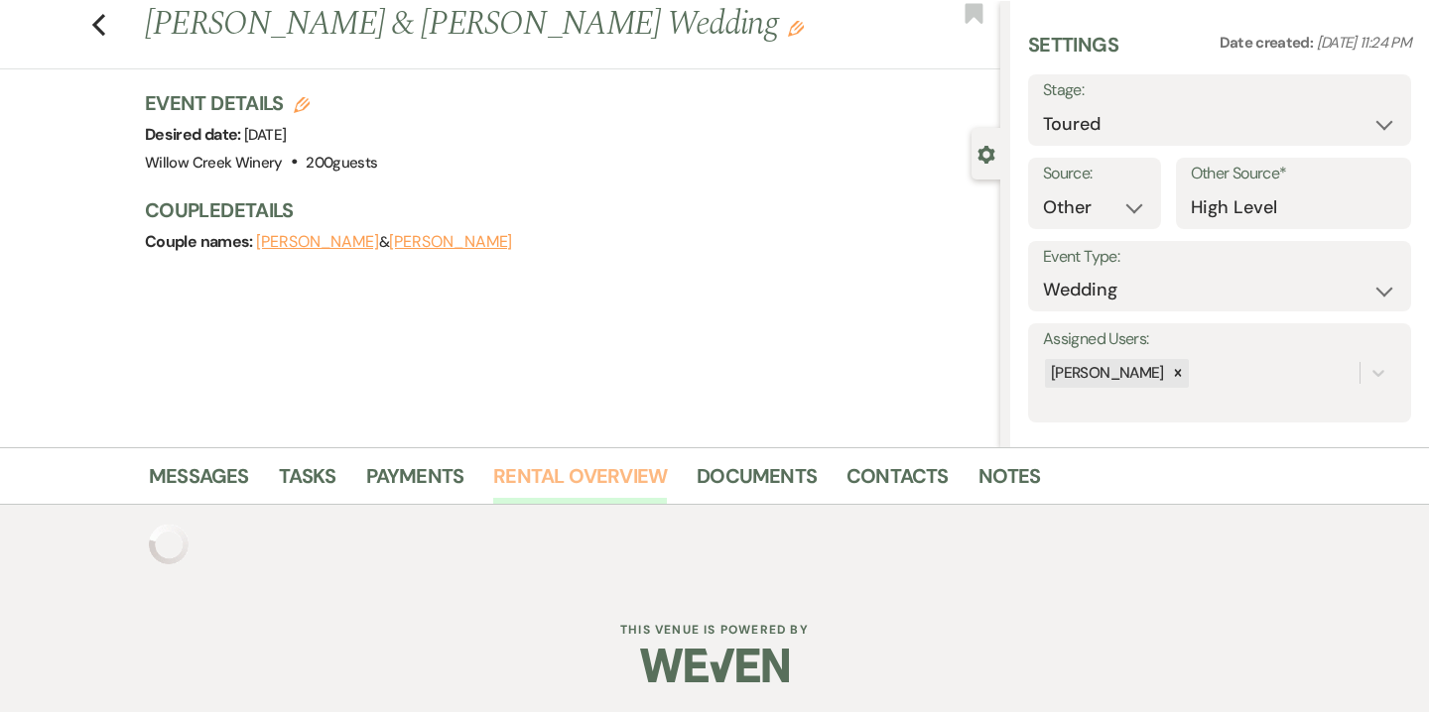
scroll to position [208, 0]
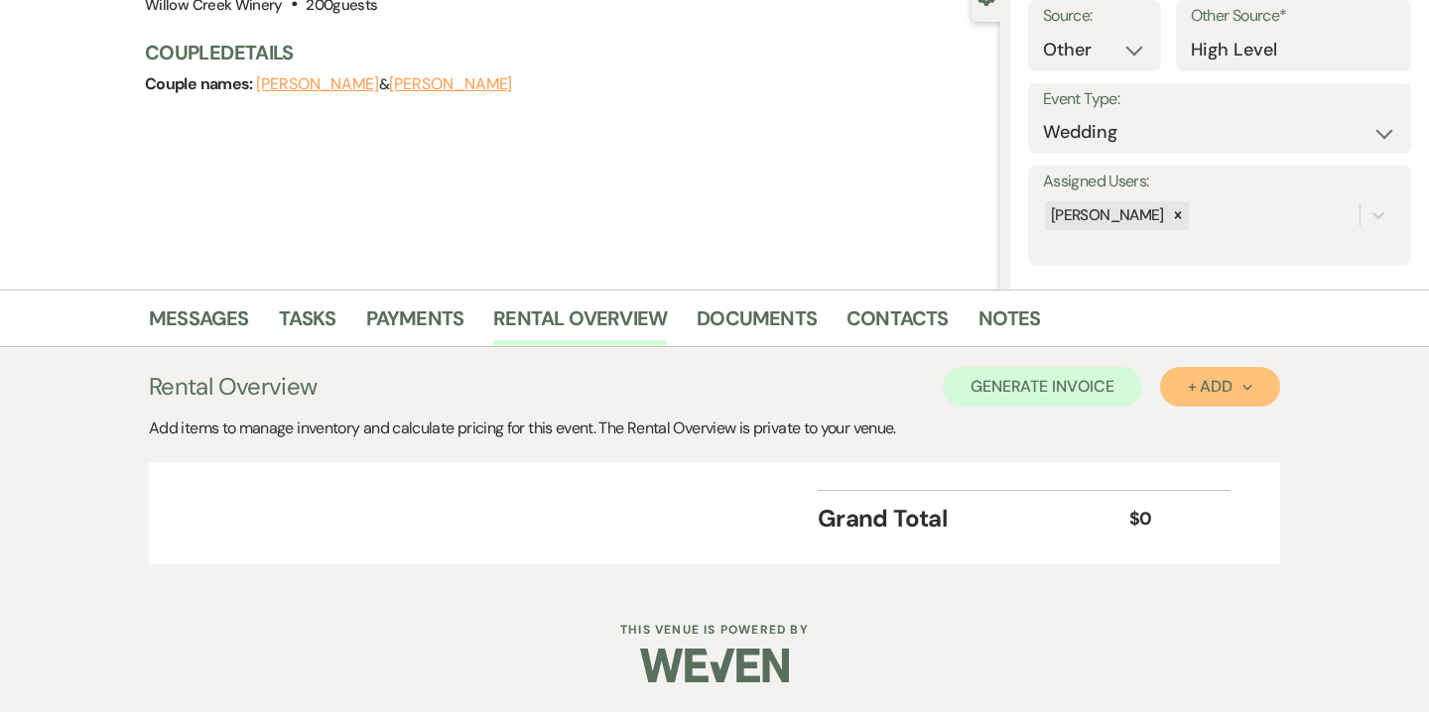
click at [1203, 392] on div "+ Add Next" at bounding box center [1220, 387] width 64 height 16
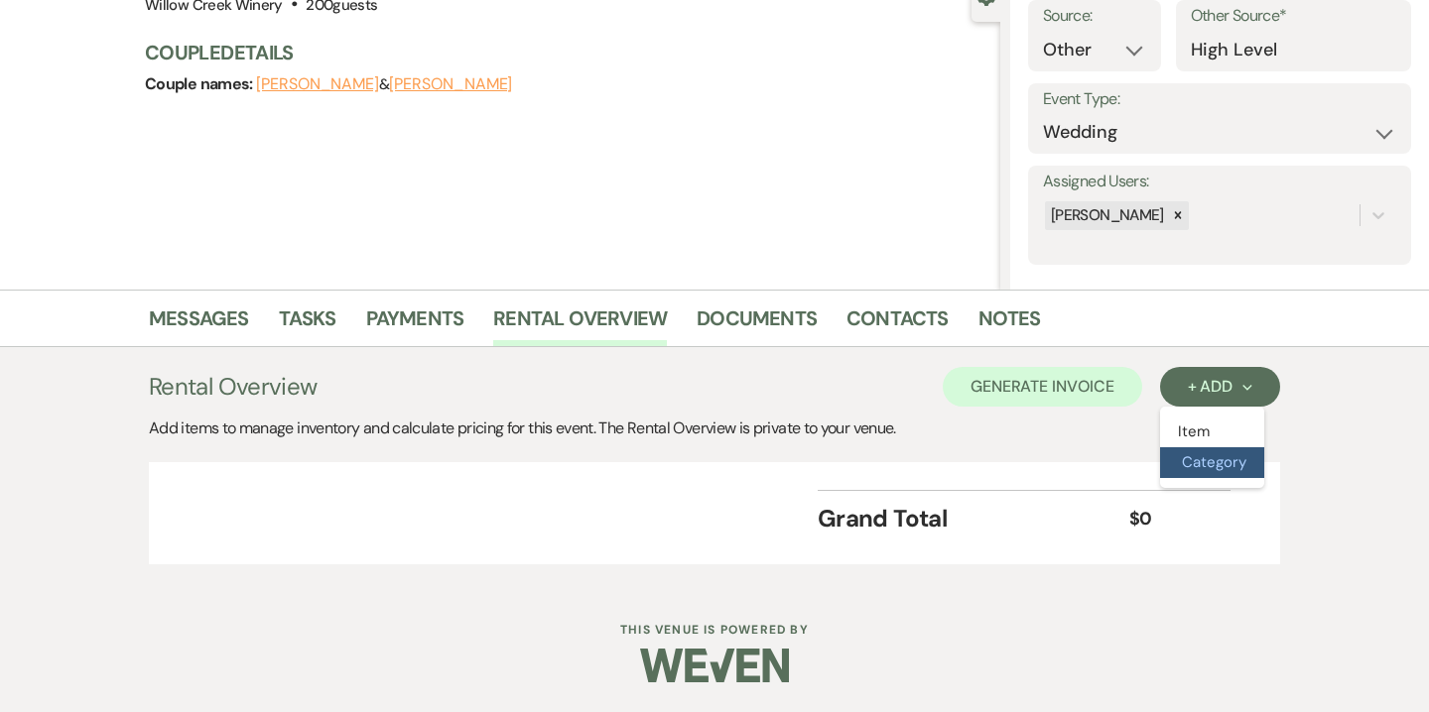
click at [1222, 463] on button "Category" at bounding box center [1212, 462] width 104 height 31
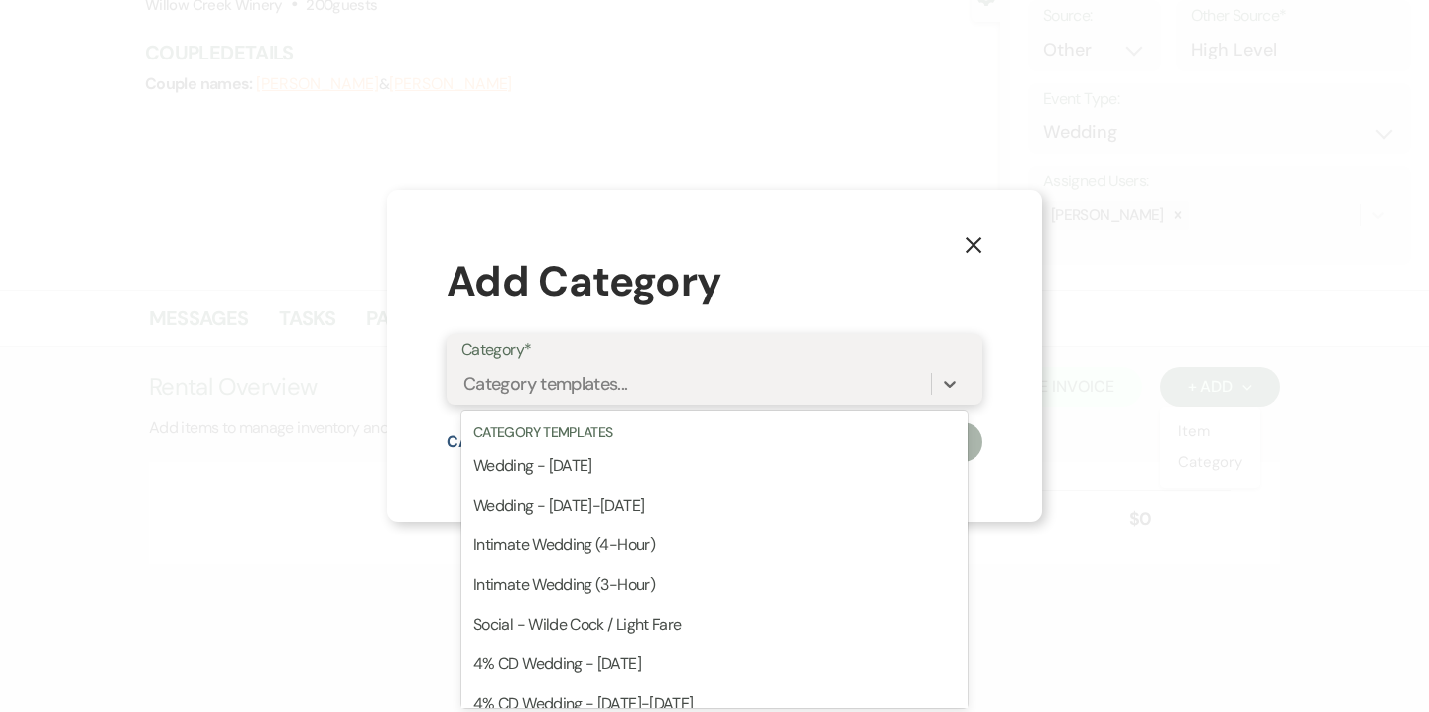
click at [898, 392] on div "Category templates..." at bounding box center [695, 383] width 469 height 35
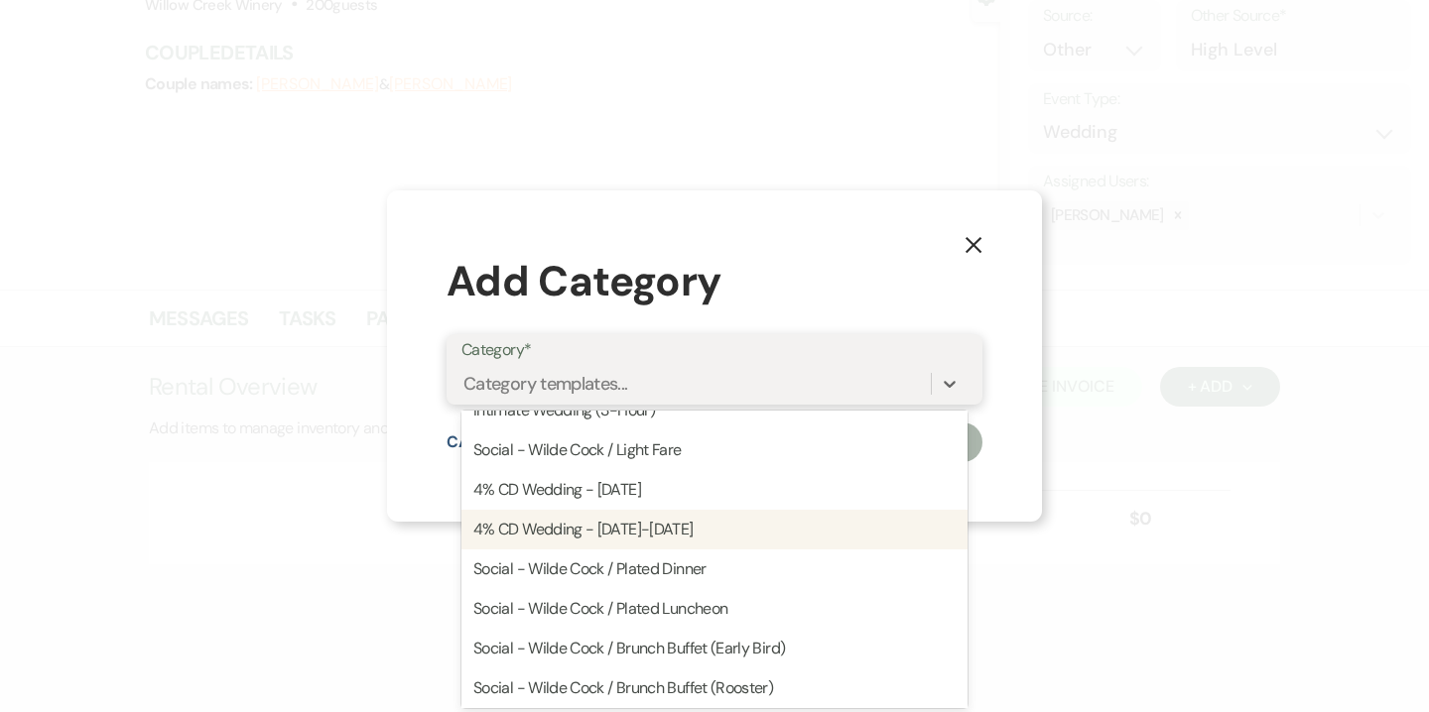
scroll to position [199, 0]
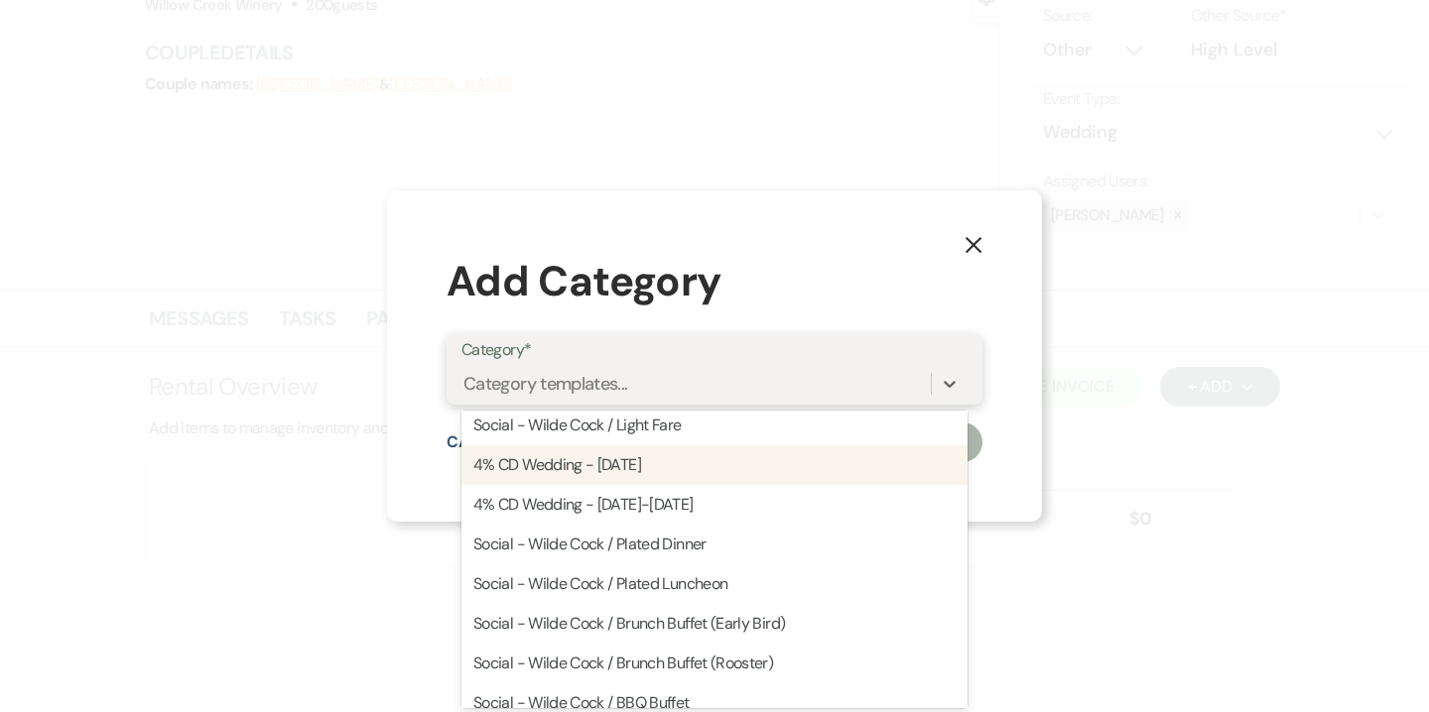
click at [671, 474] on div "4% CD Wedding - Saturday" at bounding box center [714, 465] width 506 height 40
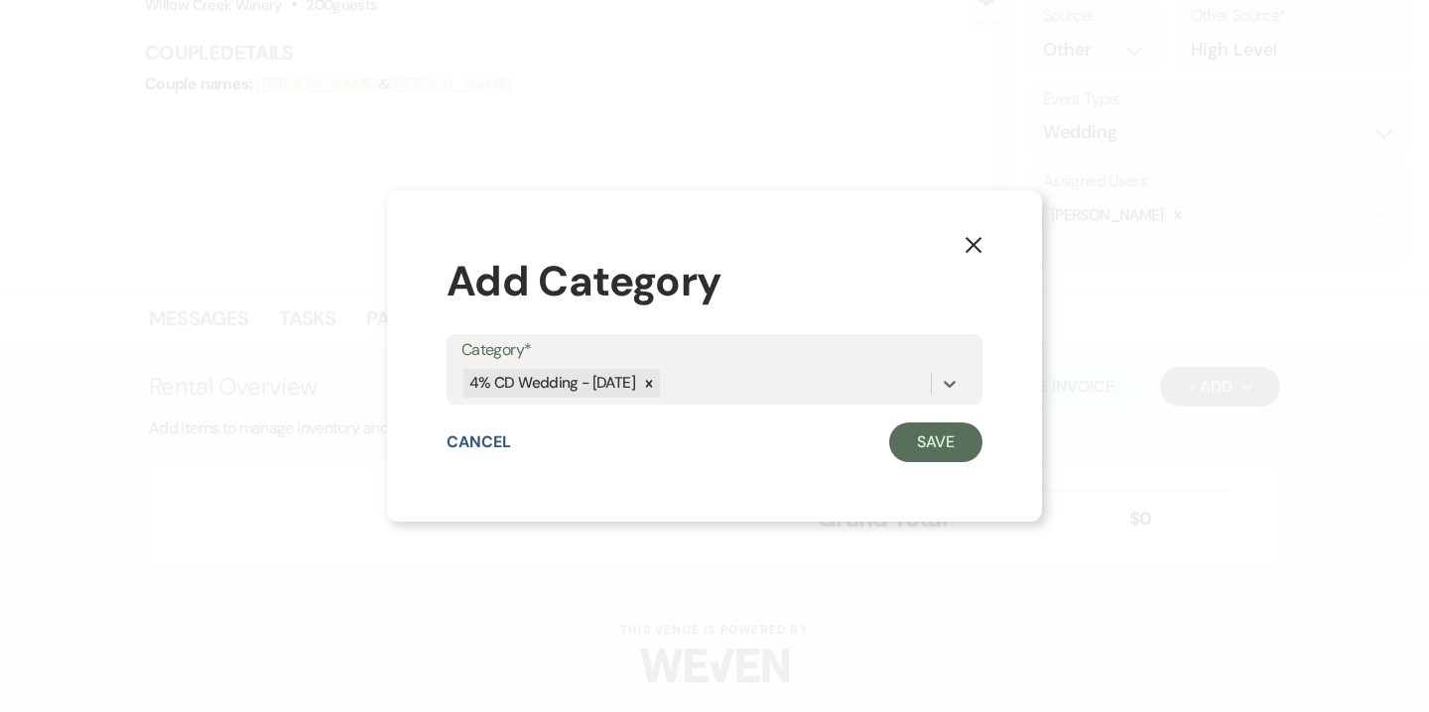
click at [984, 462] on div "X Add Category Category* option 4% CD Wedding - Saturday, selected. 0 results a…" at bounding box center [714, 355] width 655 height 331
click at [971, 462] on div "X Add Category Category* 4% CD Wedding - Saturday Cancel Save" at bounding box center [714, 355] width 655 height 331
click at [952, 438] on button "Save" at bounding box center [935, 443] width 93 height 40
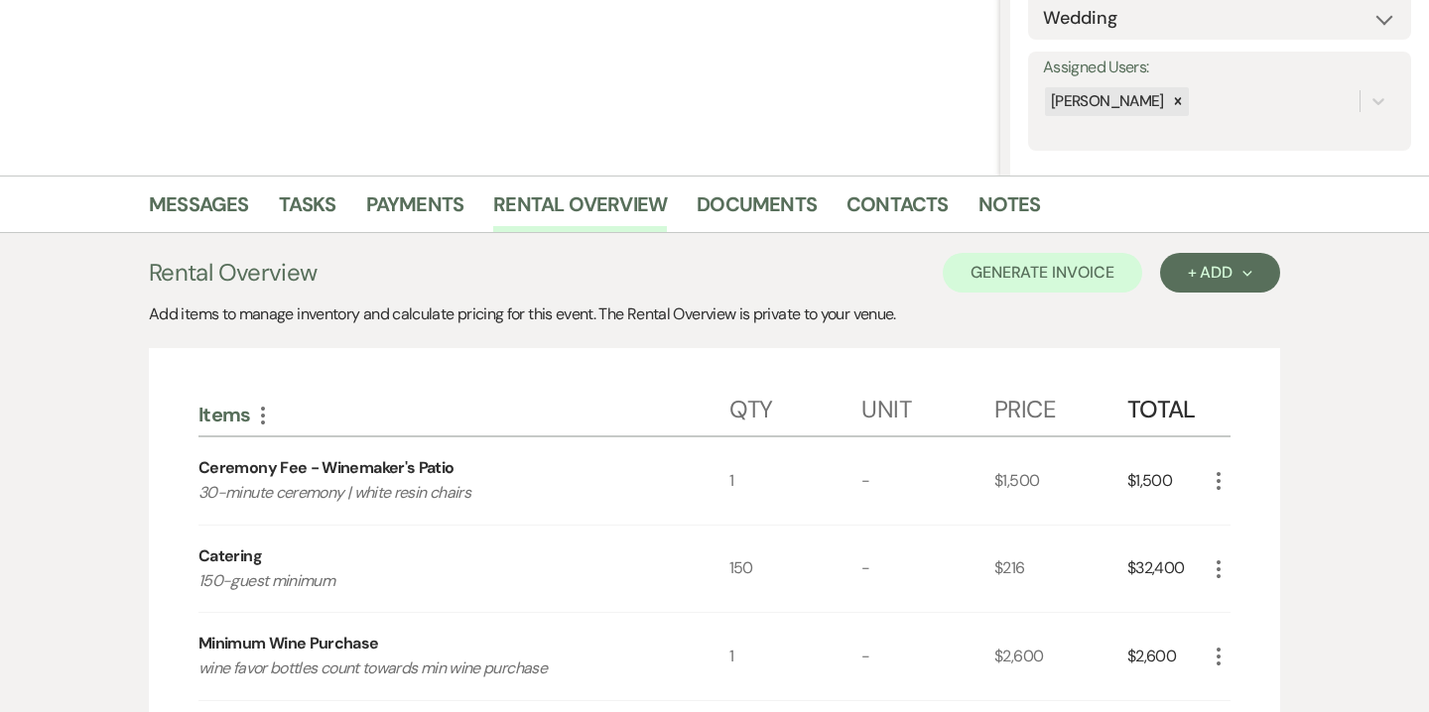
scroll to position [336, 0]
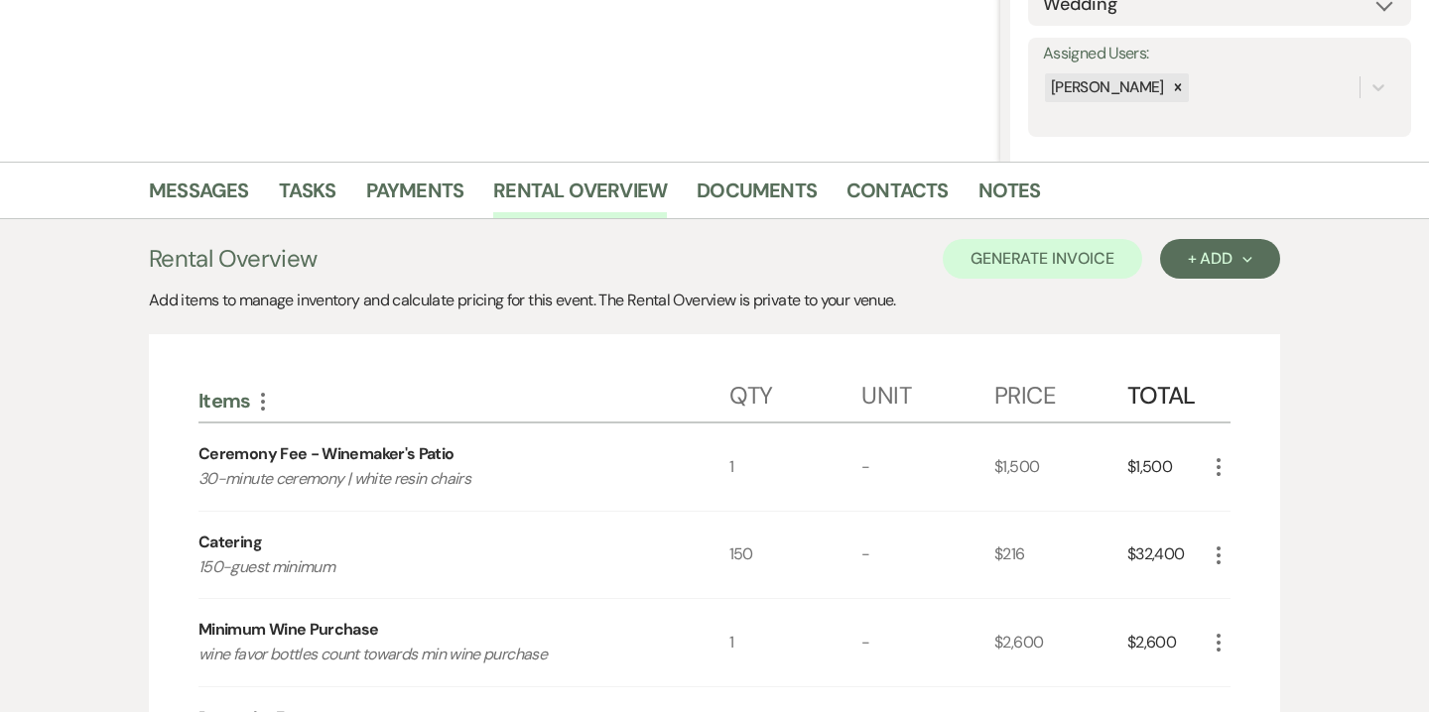
click at [1220, 462] on icon "More" at bounding box center [1218, 467] width 24 height 24
click at [1264, 545] on button "X Delete" at bounding box center [1259, 538] width 107 height 32
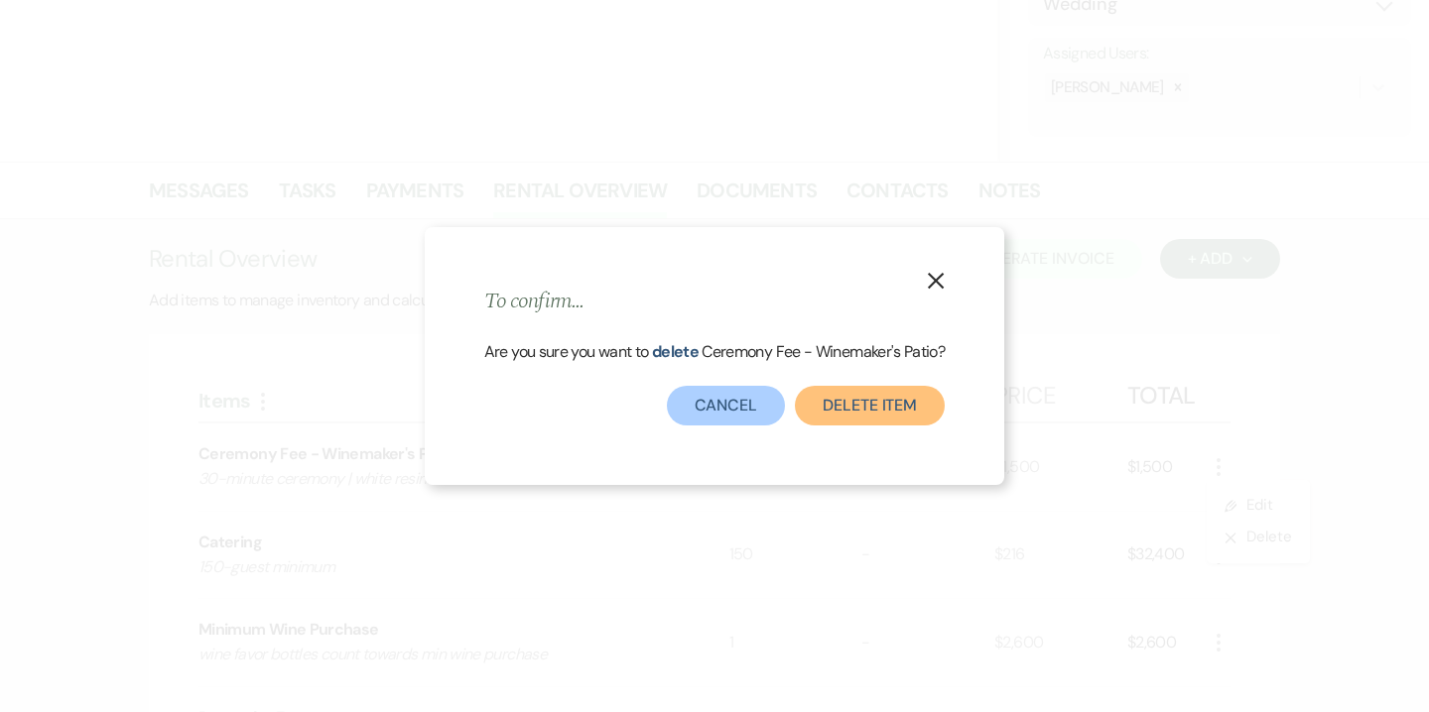
click at [871, 417] on button "Delete Item" at bounding box center [870, 406] width 150 height 40
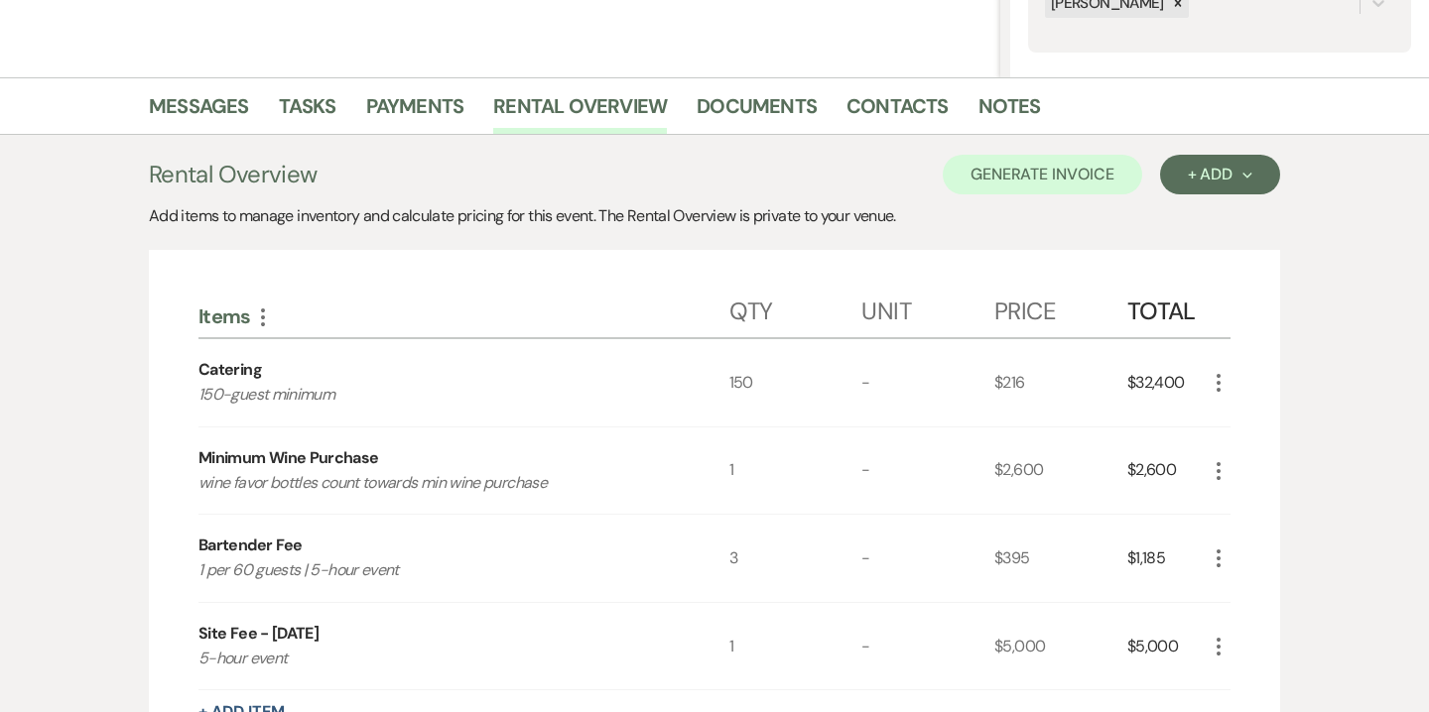
scroll to position [422, 0]
click at [1220, 385] on icon "More" at bounding box center [1218, 382] width 24 height 24
click at [1262, 423] on button "Pencil Edit" at bounding box center [1257, 421] width 103 height 32
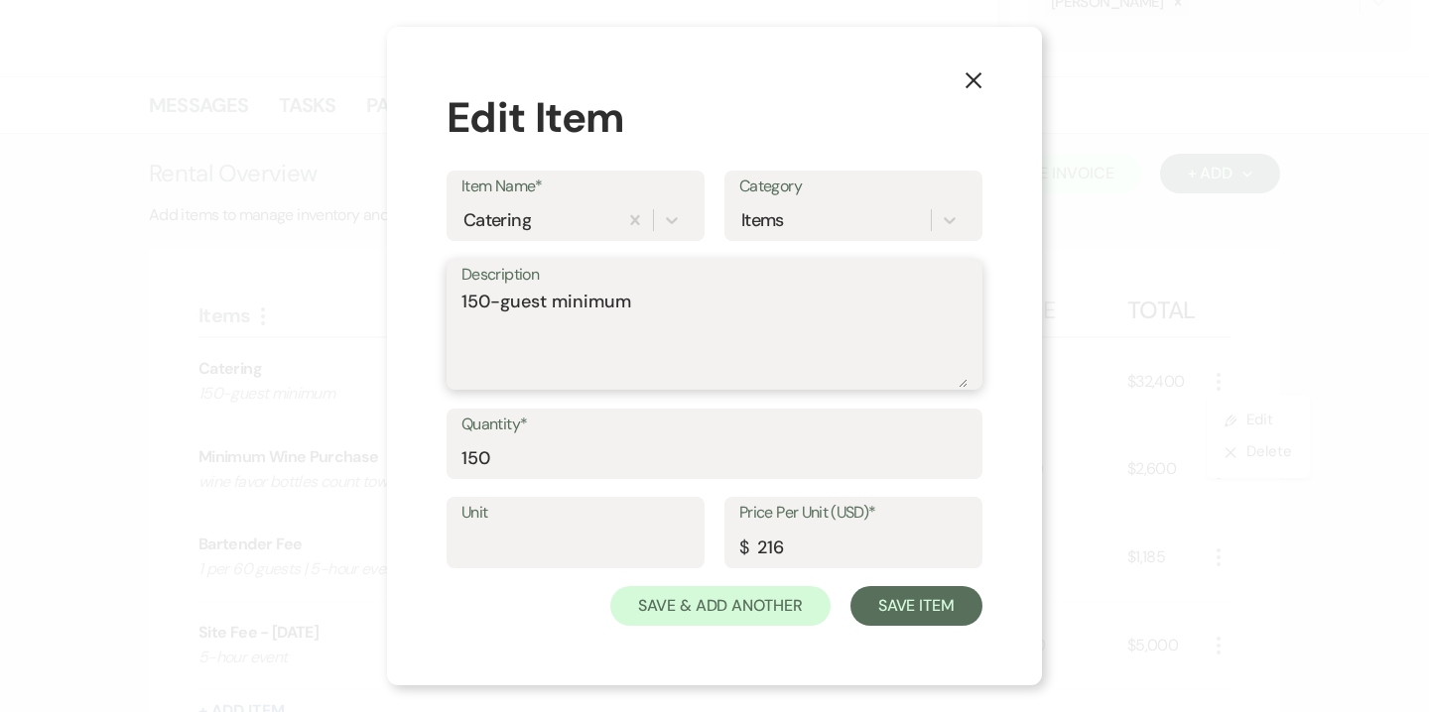
click at [592, 291] on textarea "150-guest minimum" at bounding box center [714, 338] width 506 height 99
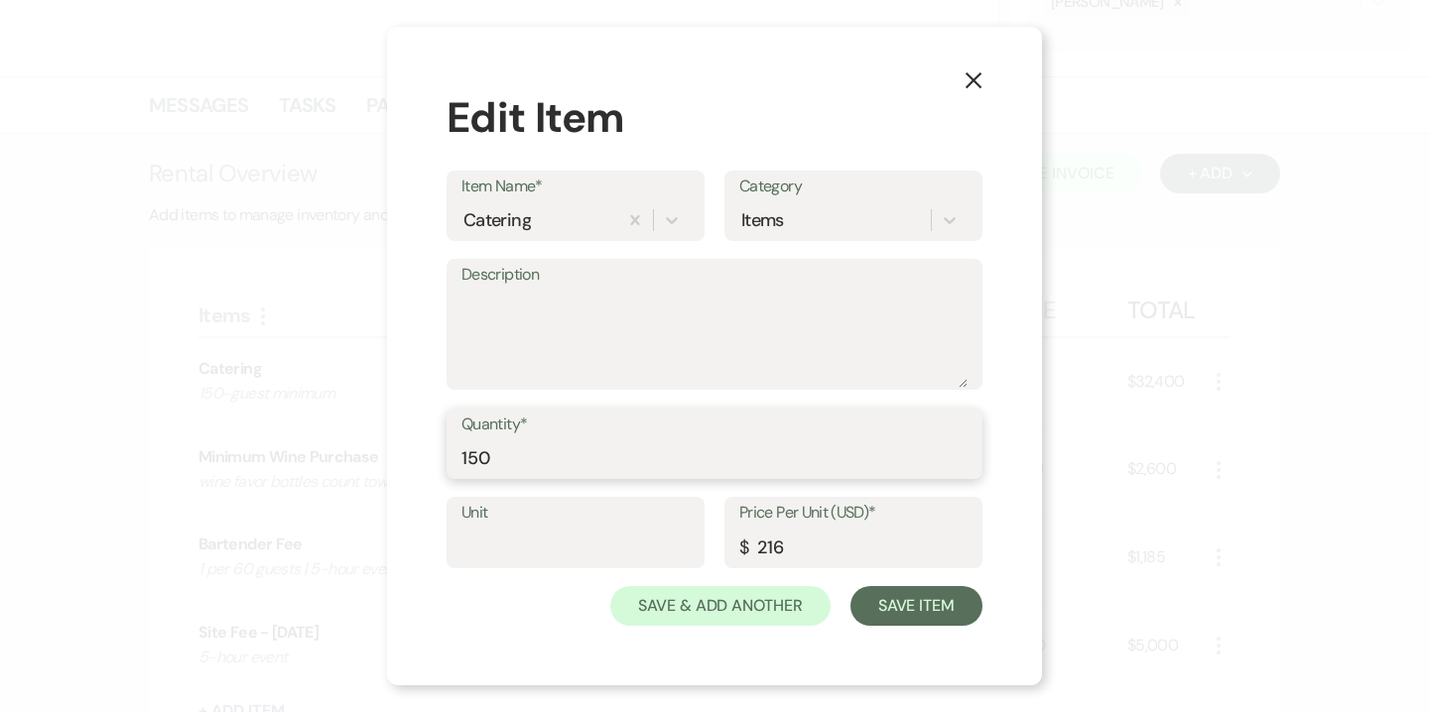
drag, startPoint x: 479, startPoint y: 450, endPoint x: 404, endPoint y: 446, distance: 75.5
click at [404, 446] on div "X Edit Item Item Name* Catering Category Items Description Quantity* 150 Unit P…" at bounding box center [714, 357] width 655 height 660
type input "200"
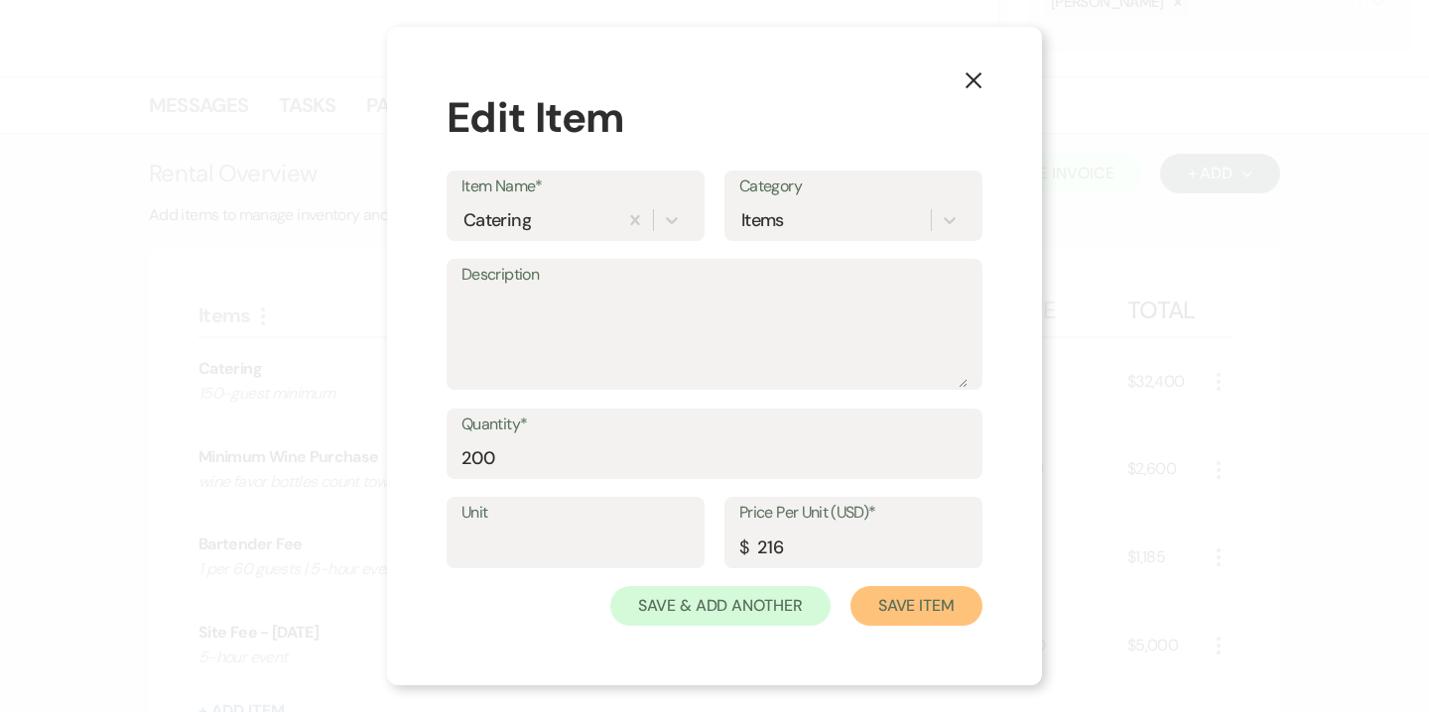
click at [920, 608] on button "Save Item" at bounding box center [916, 606] width 132 height 40
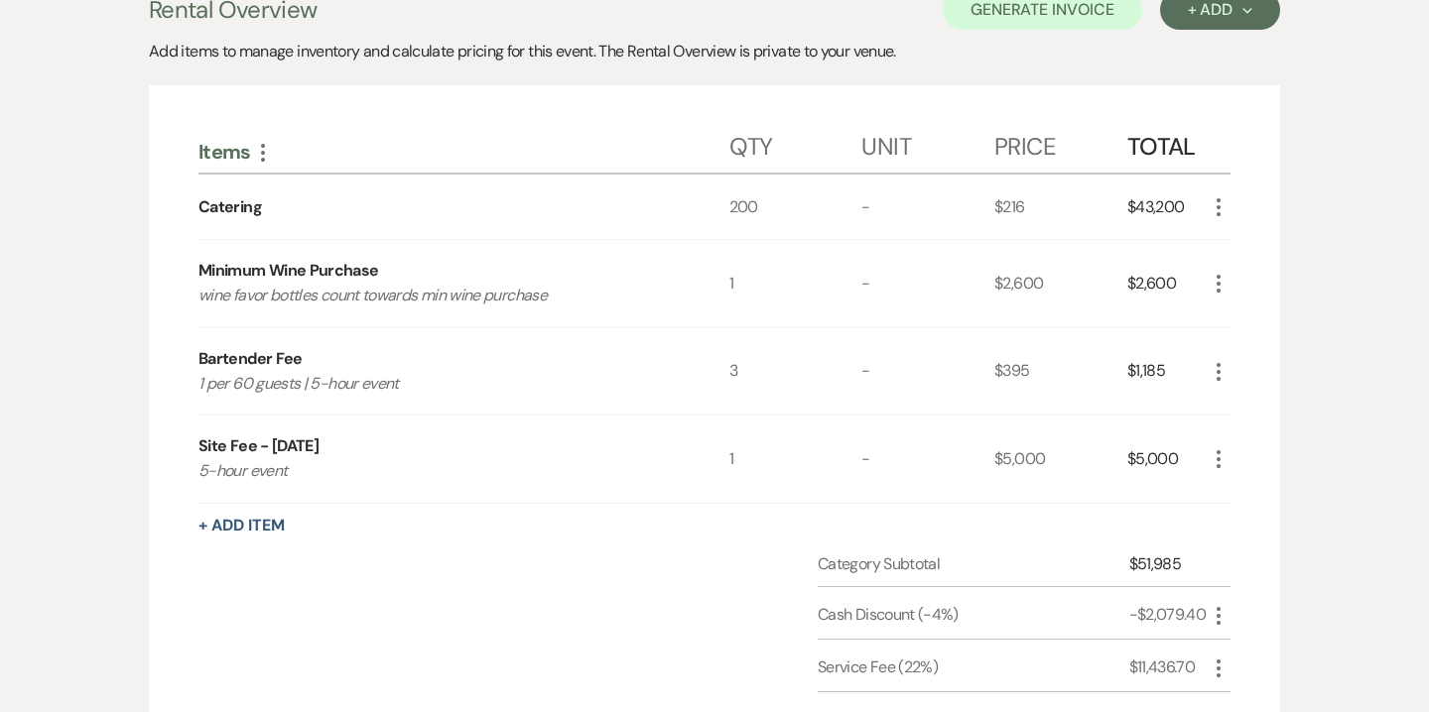
scroll to position [584, 0]
click at [1220, 369] on icon "More" at bounding box center [1218, 373] width 24 height 24
click at [1265, 410] on button "Pencil Edit" at bounding box center [1257, 412] width 103 height 32
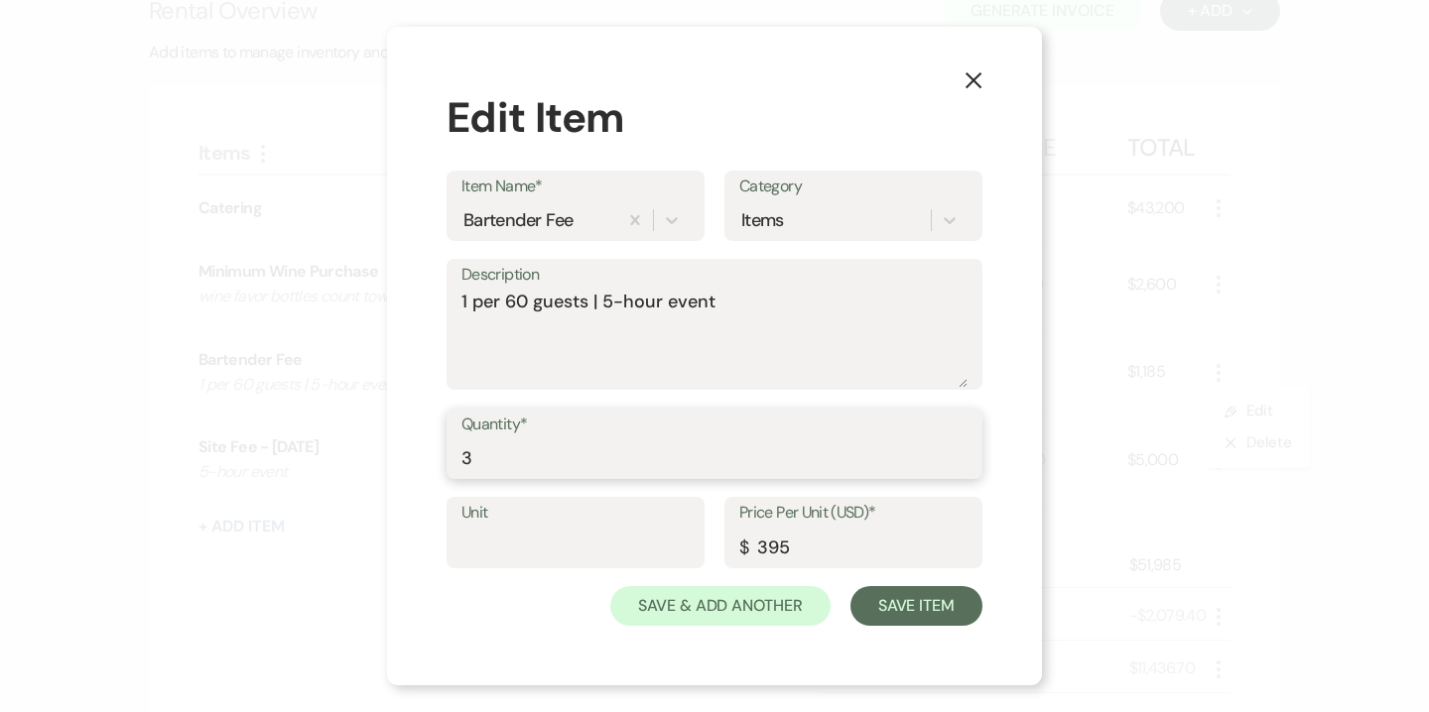
click at [608, 456] on input "3" at bounding box center [714, 458] width 506 height 39
type input "4"
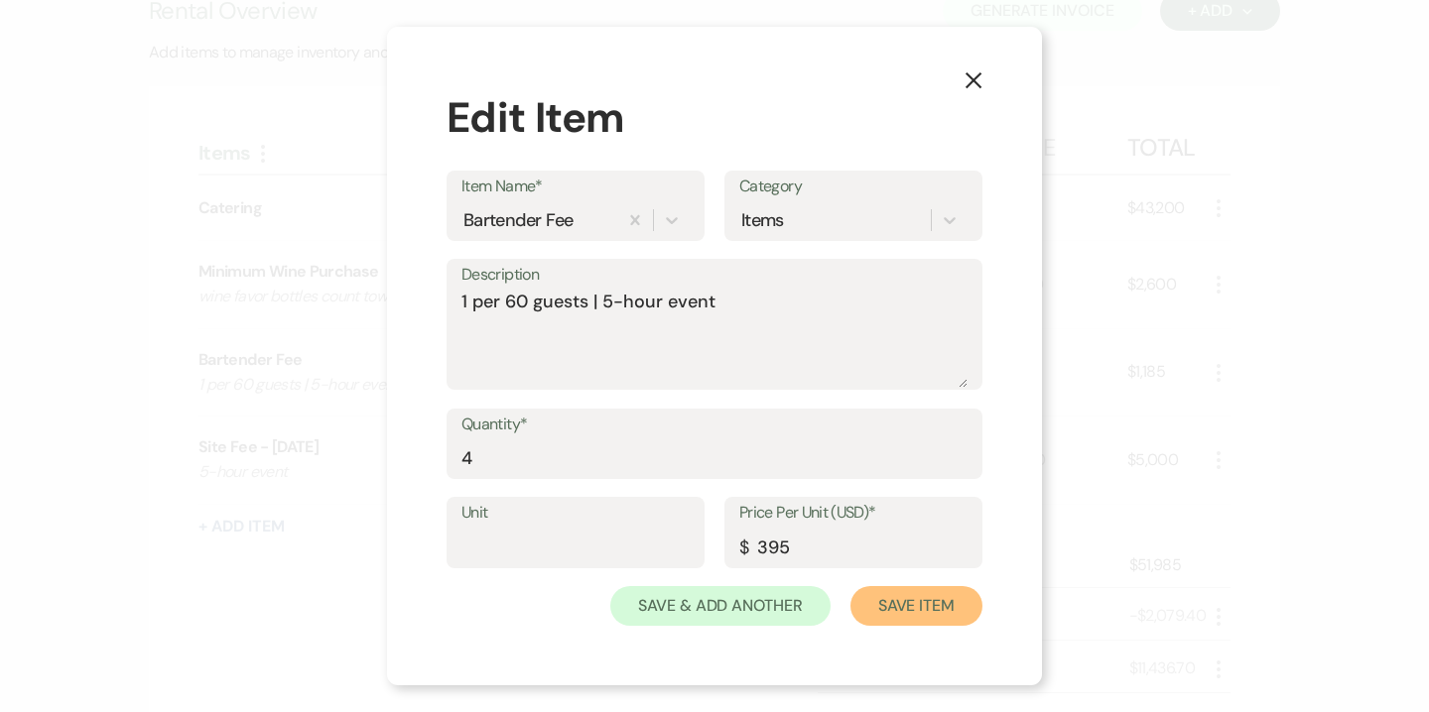
click at [938, 609] on button "Save Item" at bounding box center [916, 606] width 132 height 40
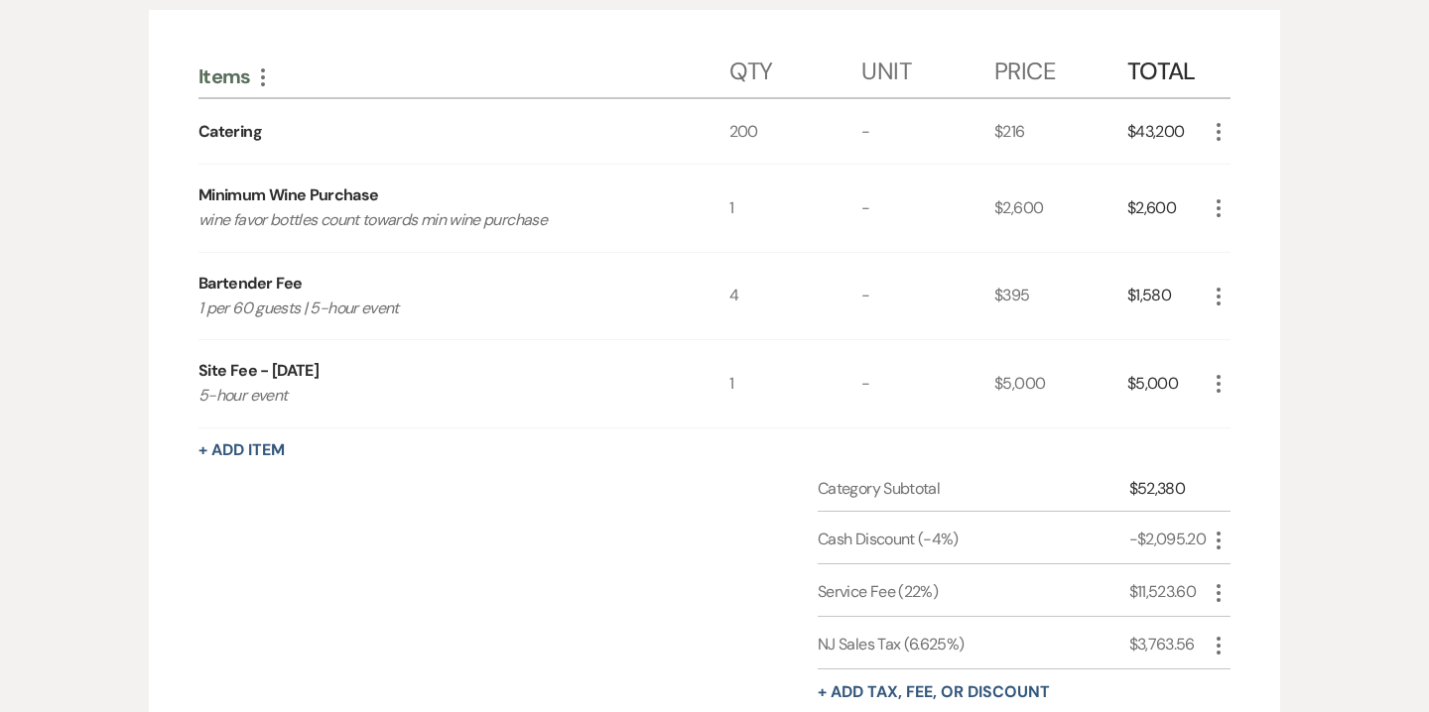
scroll to position [663, 0]
click at [1219, 379] on icon "More" at bounding box center [1218, 382] width 24 height 24
click at [1254, 408] on button "Pencil Edit" at bounding box center [1257, 421] width 103 height 32
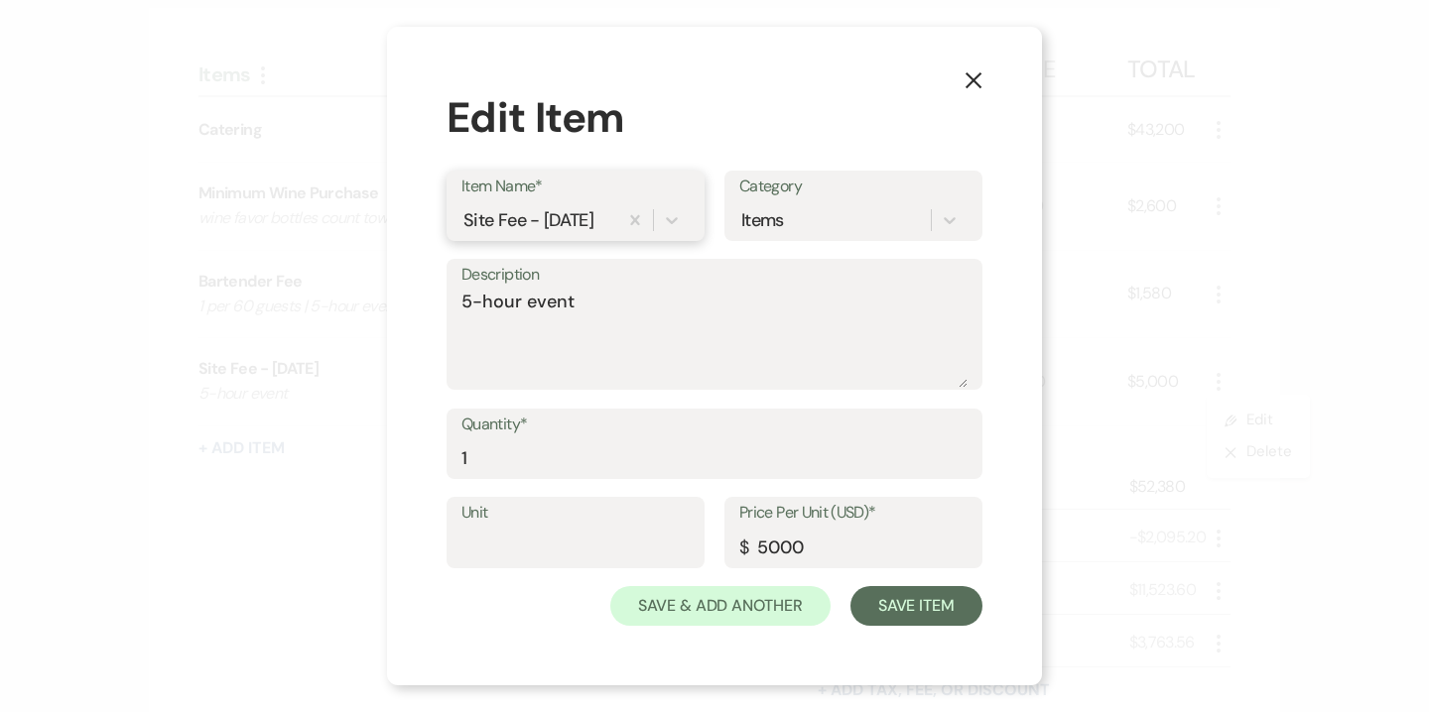
click at [560, 227] on div "Site Fee - Saturday" at bounding box center [528, 219] width 130 height 27
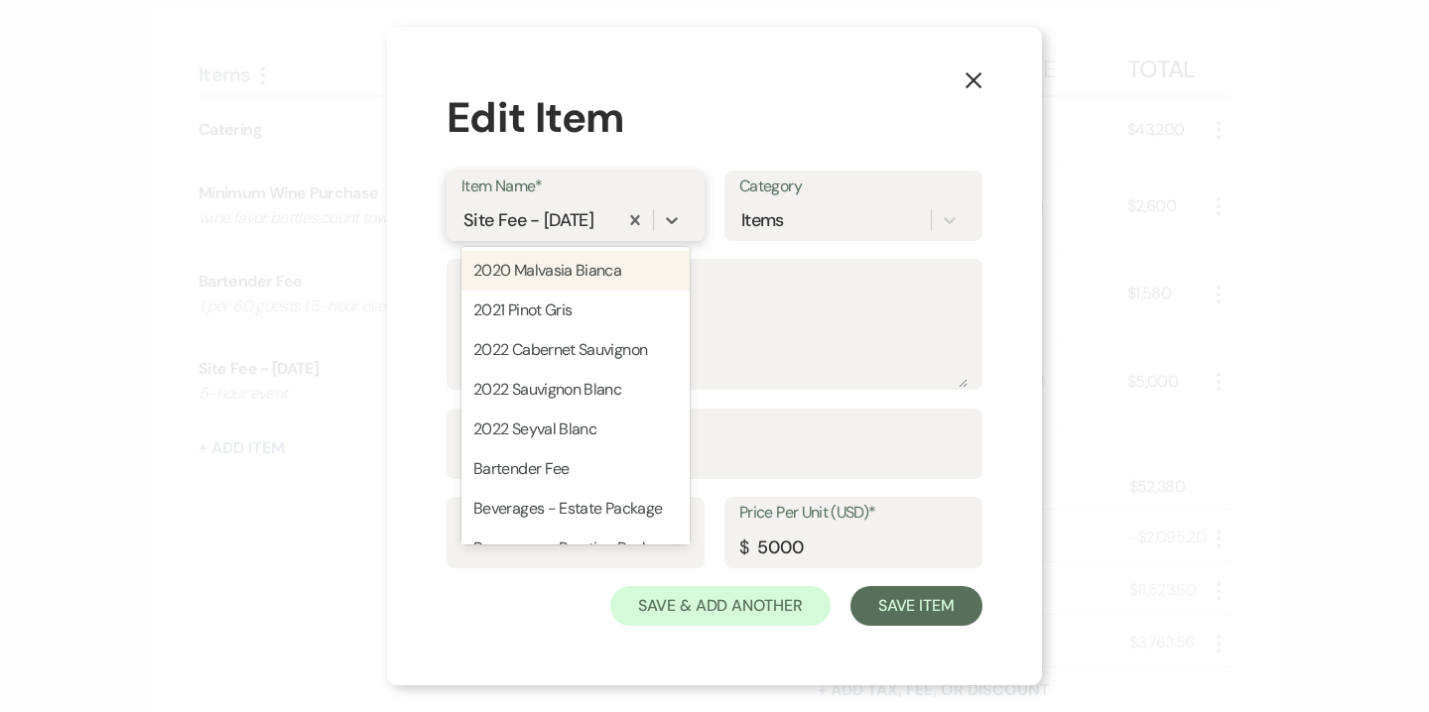
click at [560, 230] on div "Site Fee - Saturday" at bounding box center [528, 219] width 130 height 27
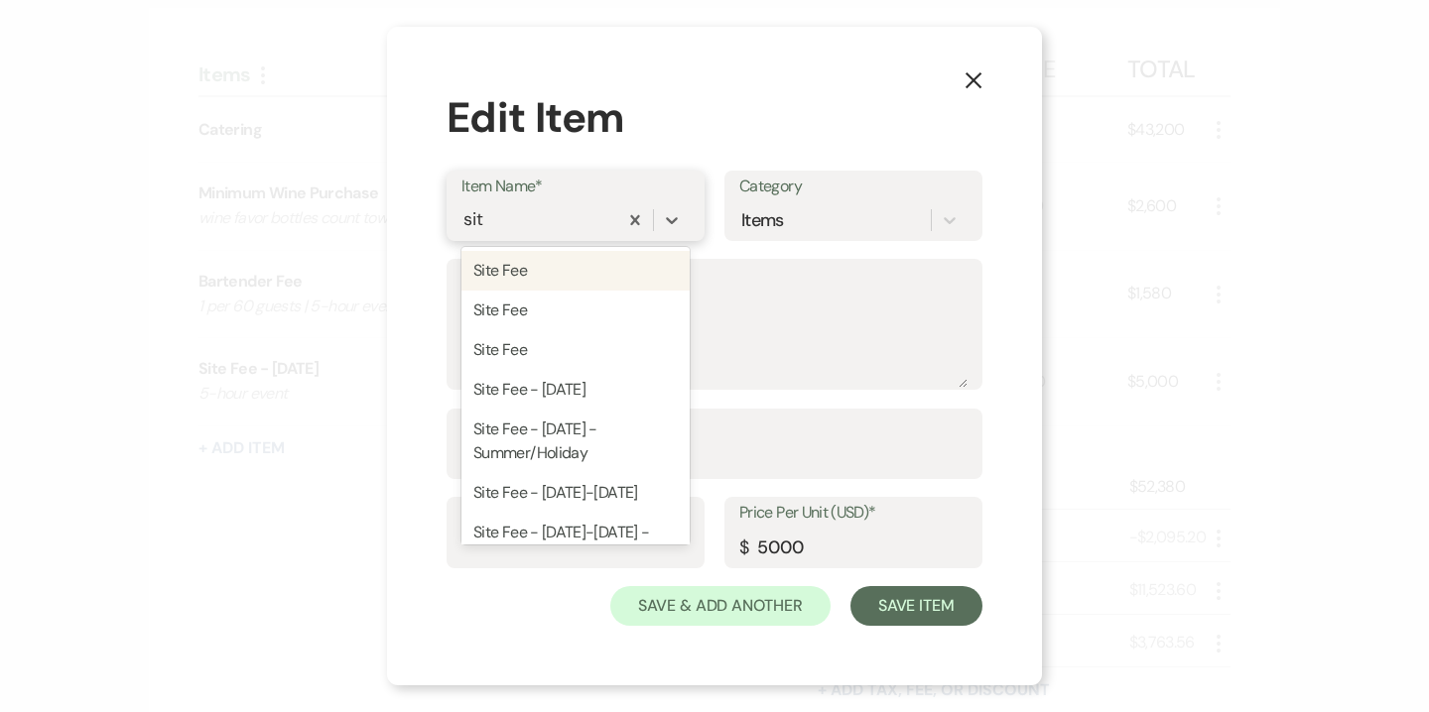
type input "site"
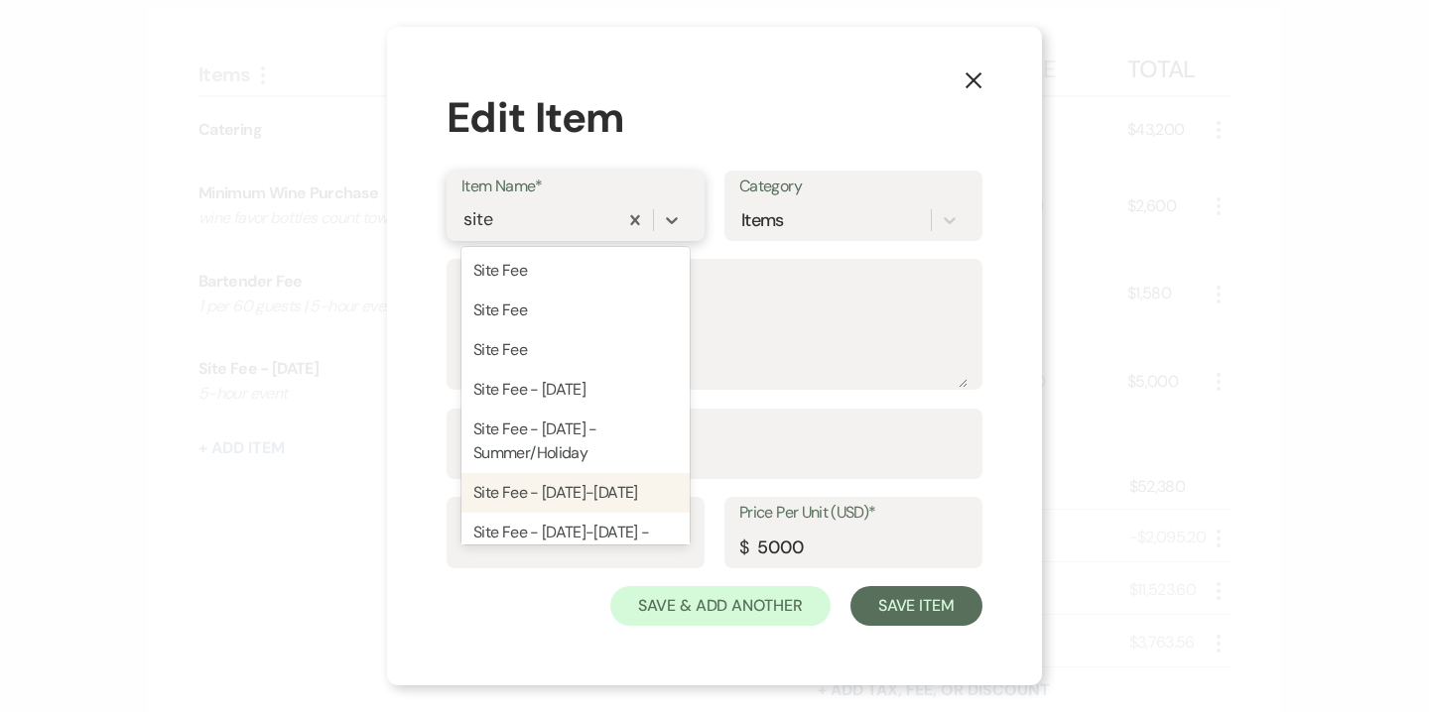
click at [566, 497] on div "Site Fee - Sunday-Friday" at bounding box center [575, 493] width 228 height 40
type input "3500"
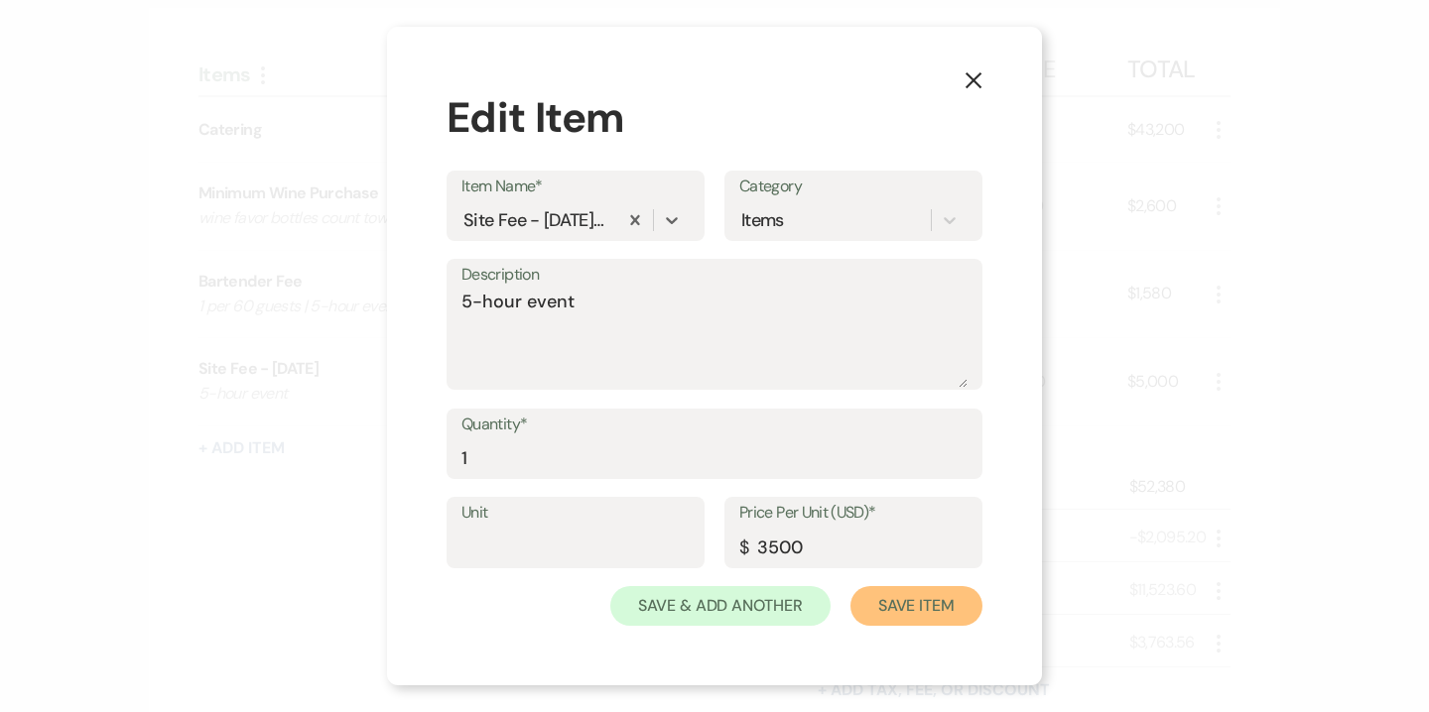
click at [937, 606] on button "Save Item" at bounding box center [916, 606] width 132 height 40
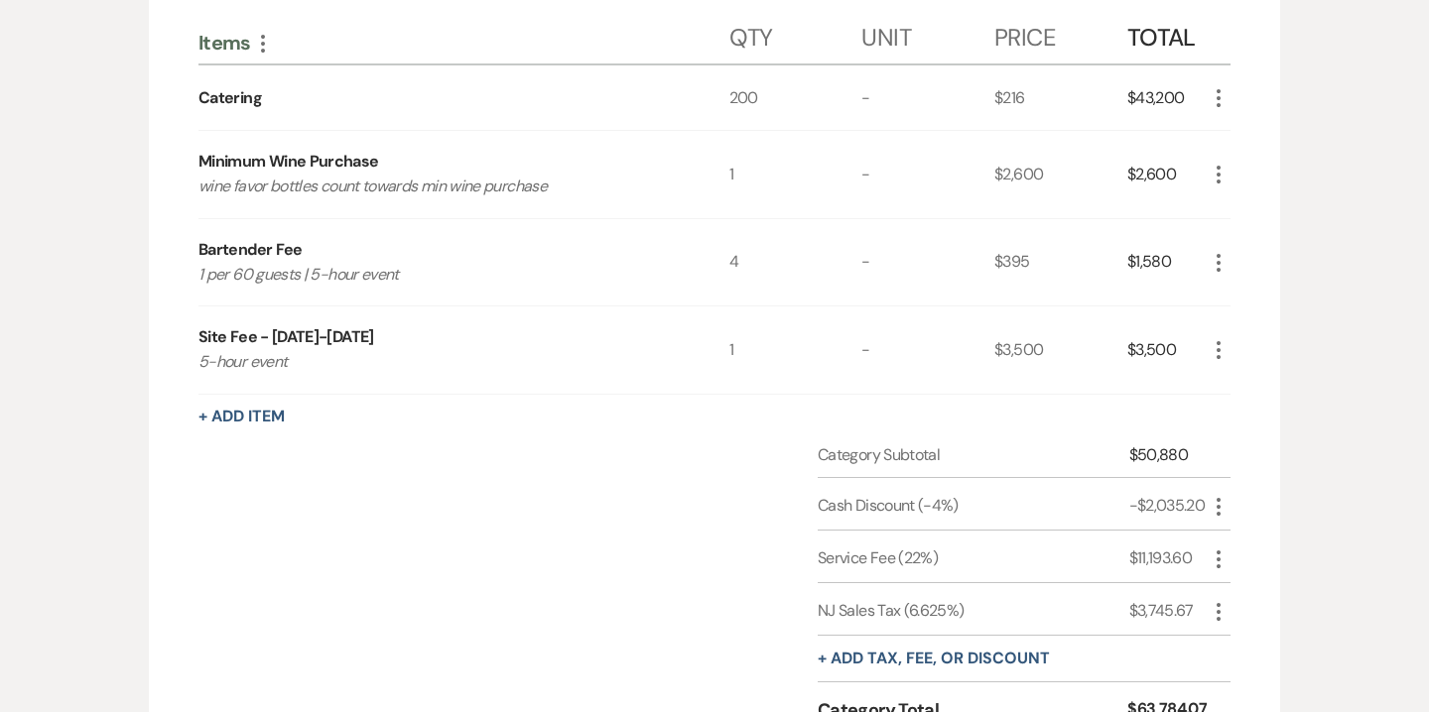
scroll to position [543, 0]
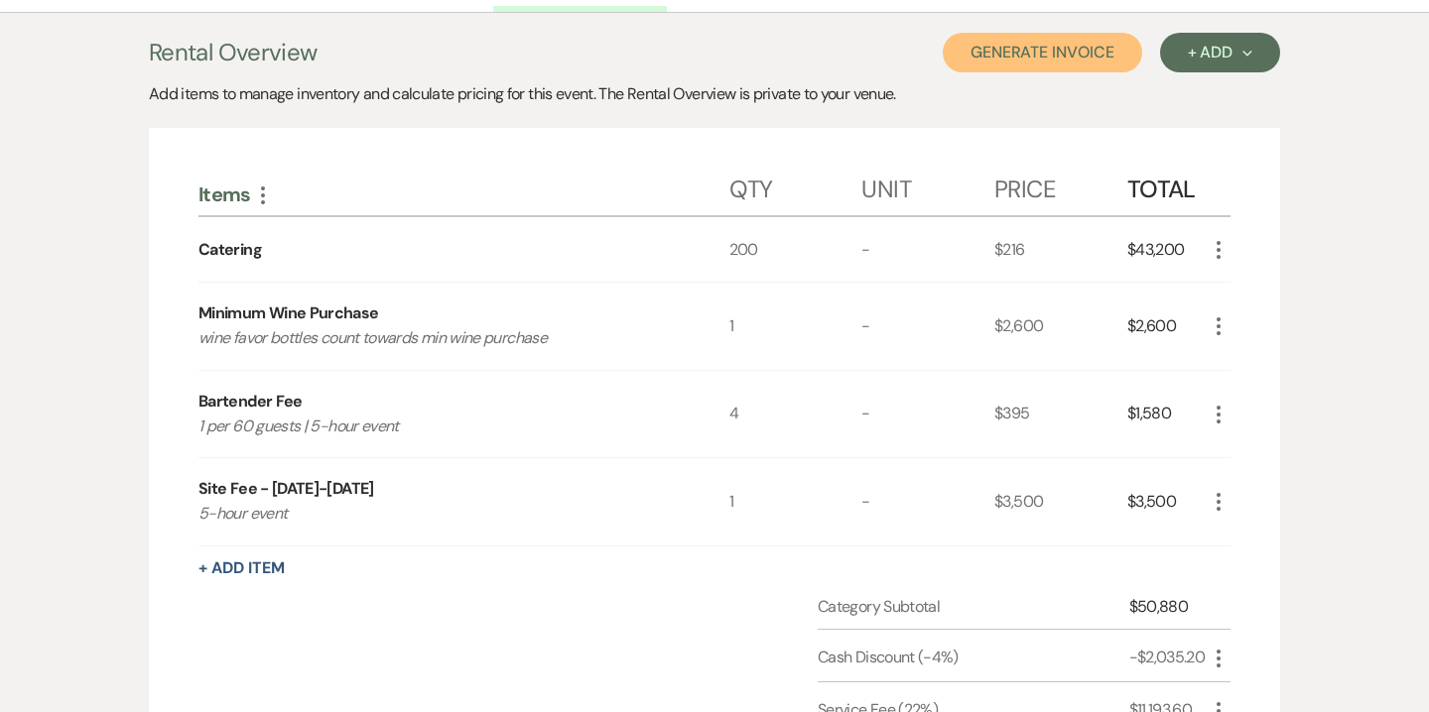
click at [1034, 65] on button "Generate Invoice" at bounding box center [1042, 53] width 199 height 40
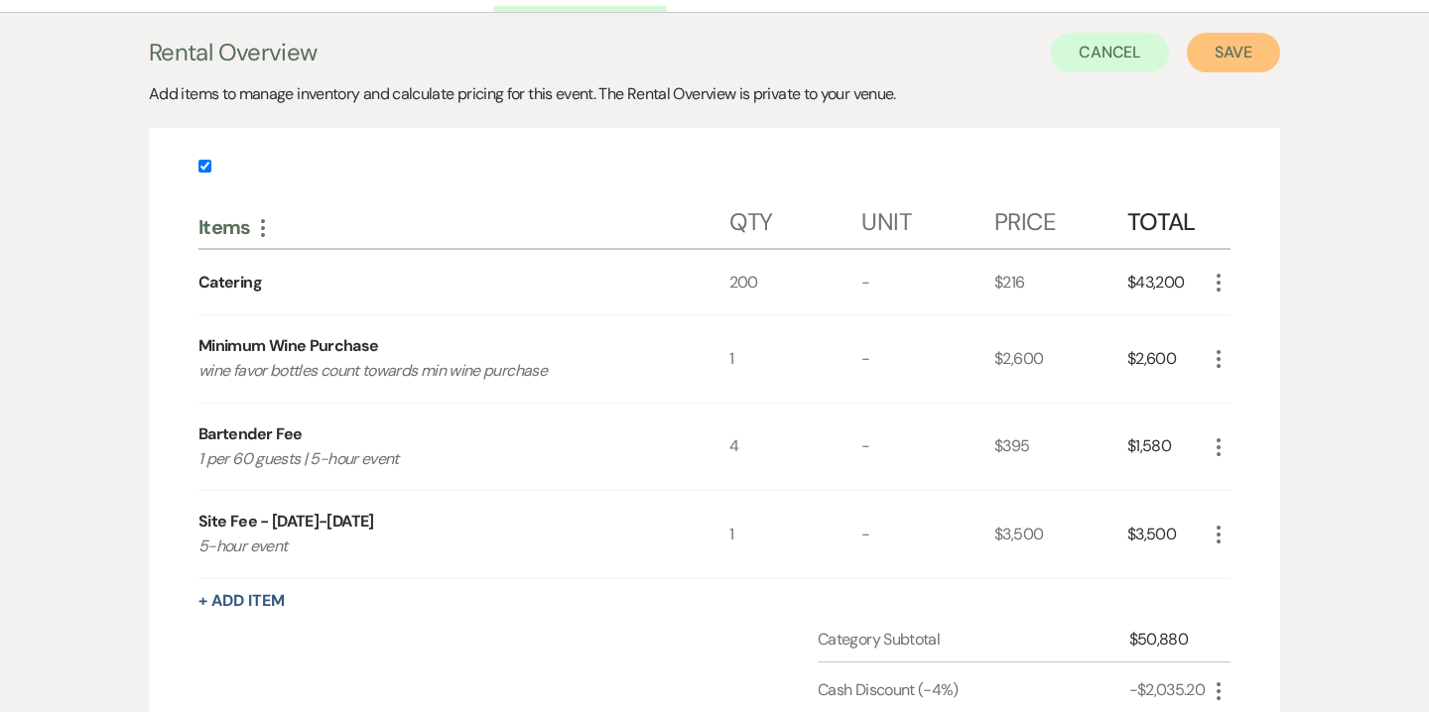
click at [1215, 57] on button "Save" at bounding box center [1233, 53] width 93 height 40
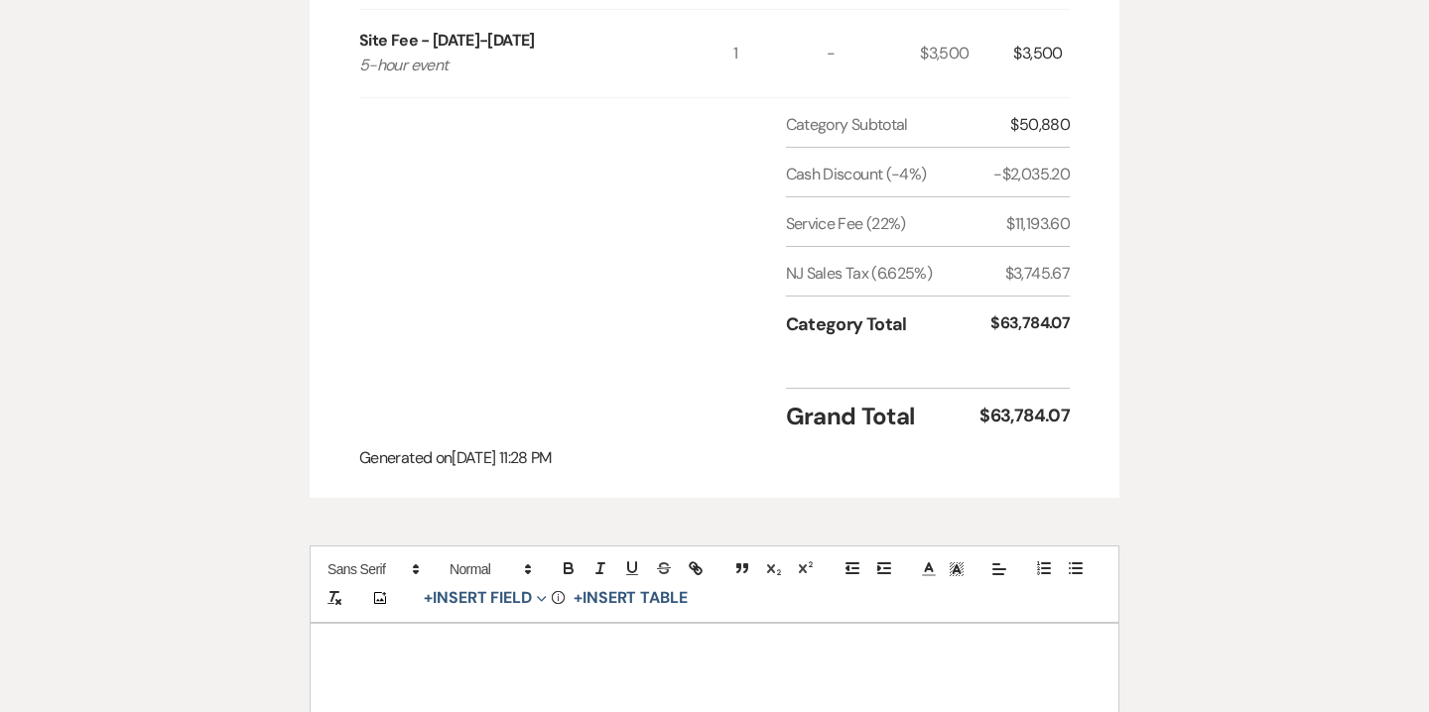
scroll to position [1179, 0]
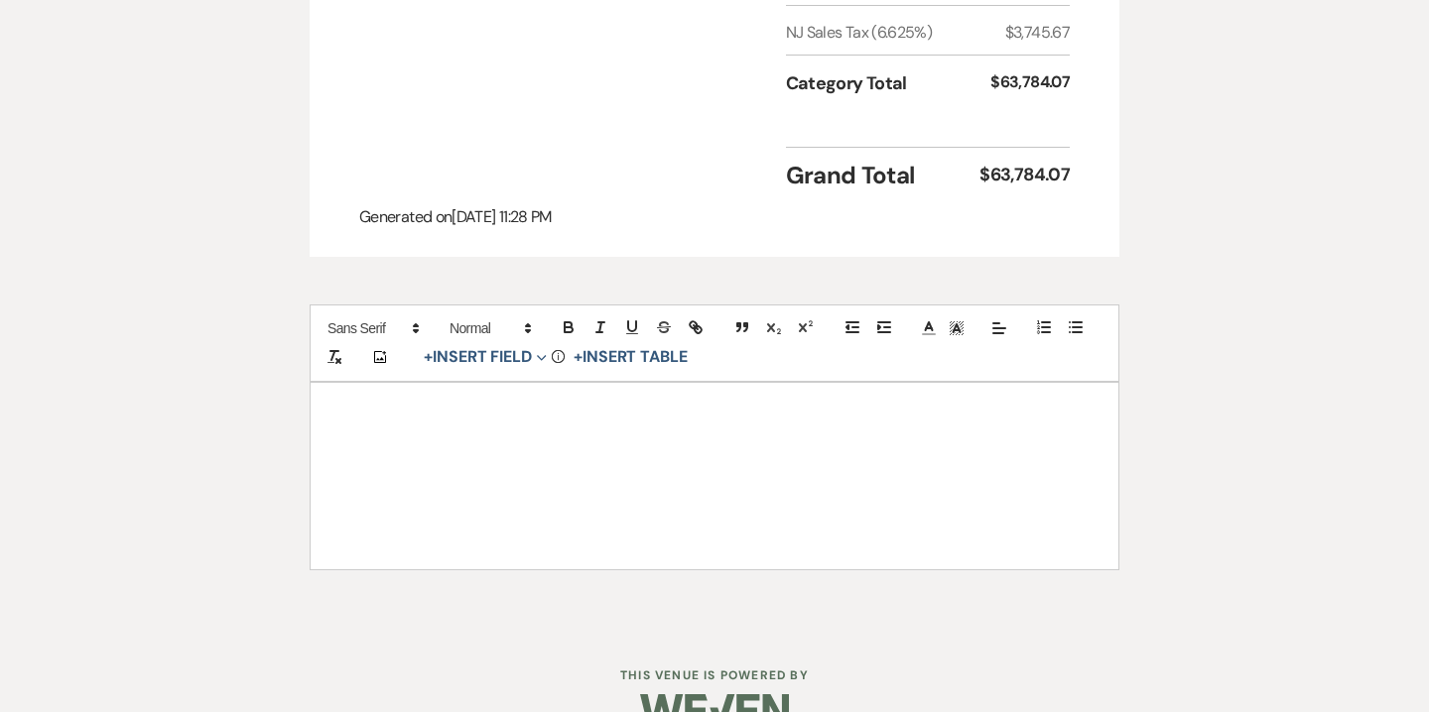
click at [716, 383] on div at bounding box center [715, 476] width 808 height 187
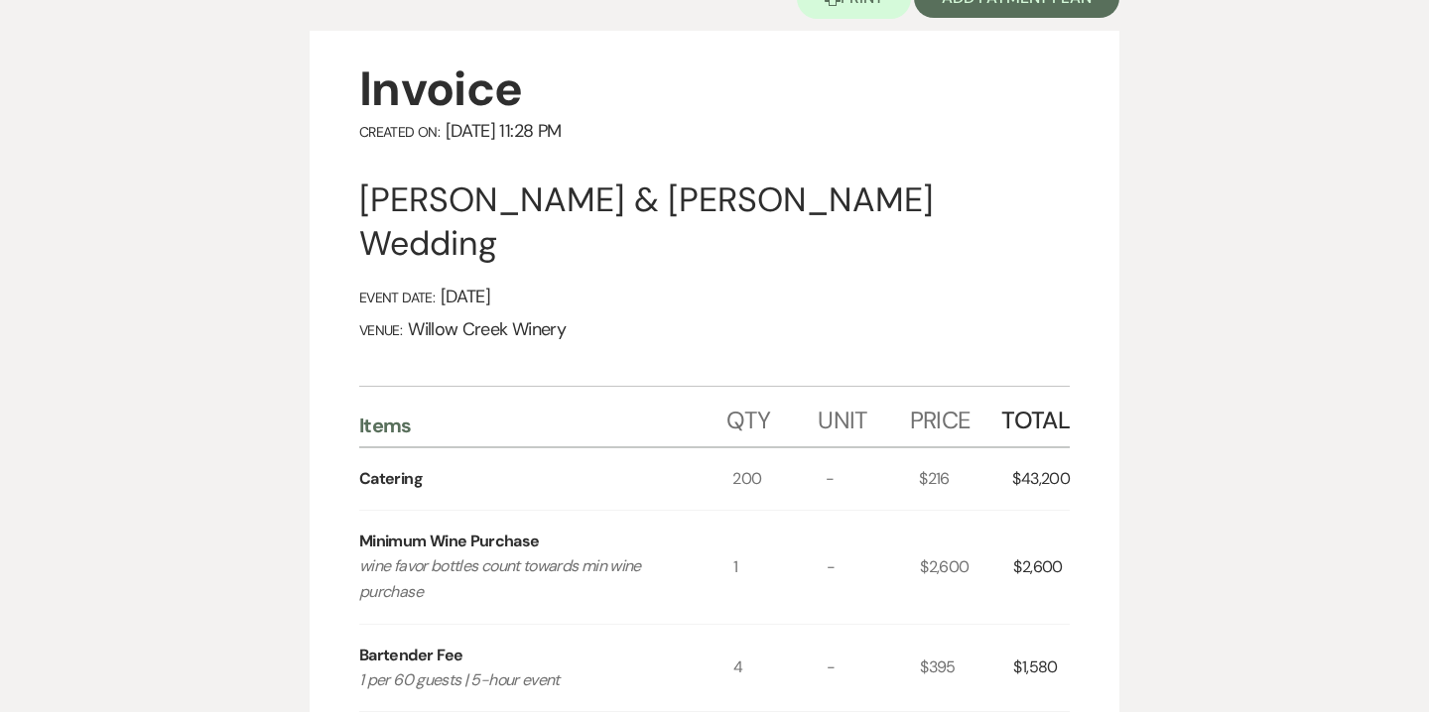
scroll to position [0, 0]
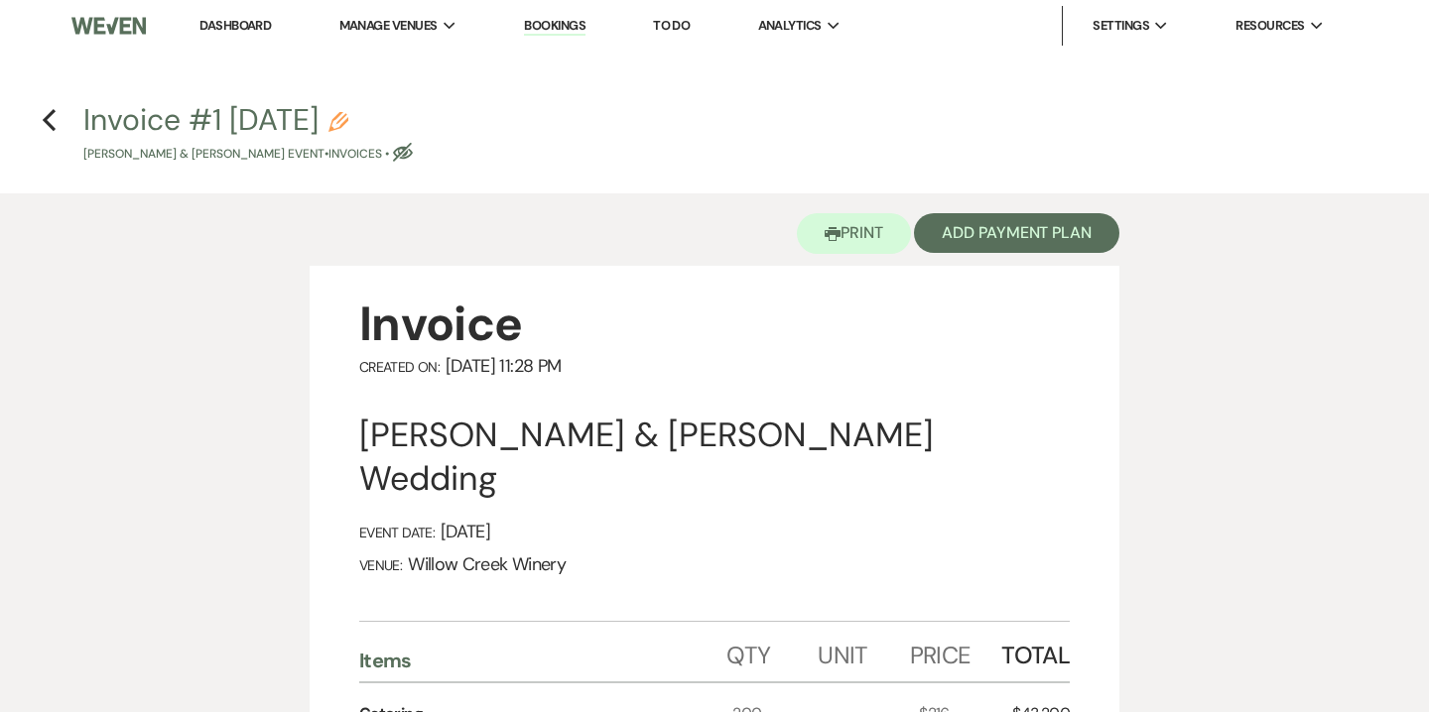
click at [348, 126] on icon "Pencil" at bounding box center [338, 122] width 20 height 20
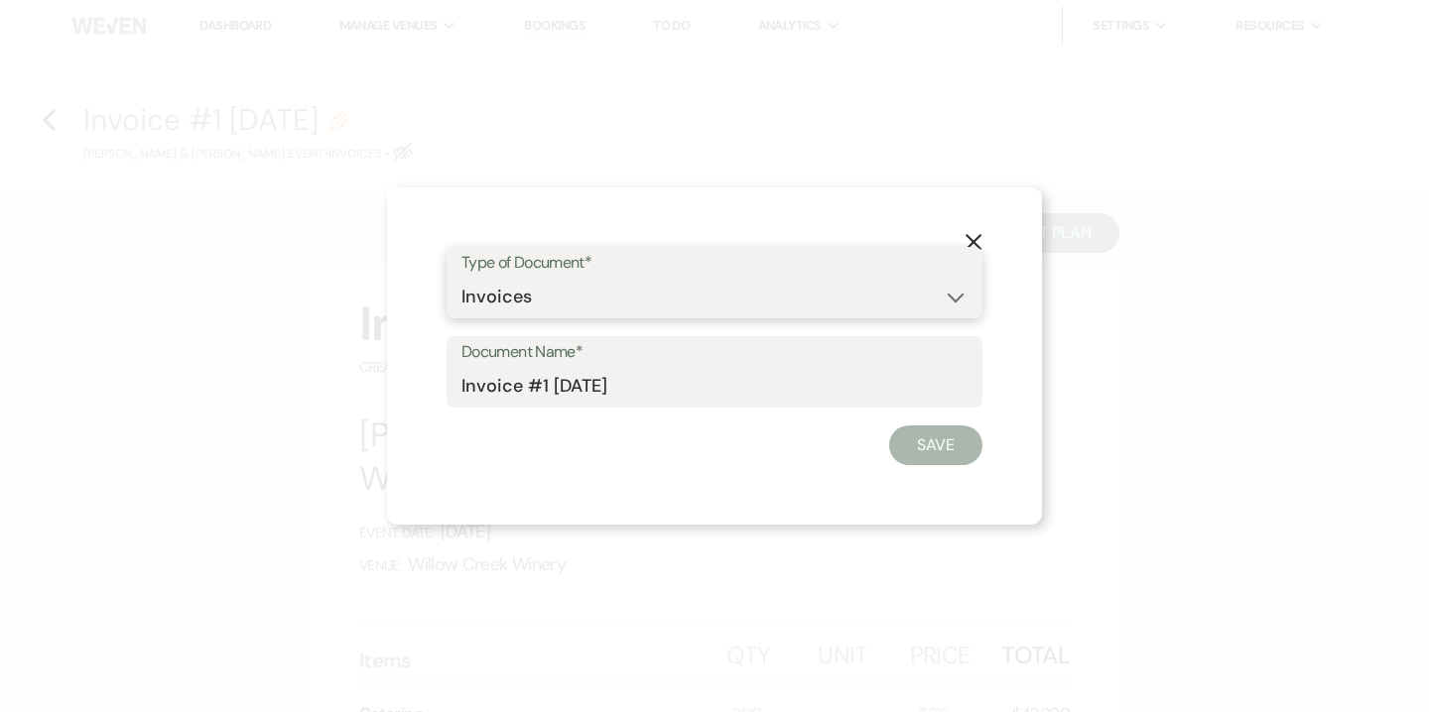
click at [500, 287] on select "Special Event Insurance Vendor Certificate of Insurance Contracts / Rental Agre…" at bounding box center [714, 297] width 506 height 39
select select "8"
click at [461, 278] on select "Special Event Insurance Vendor Certificate of Insurance Contracts / Rental Agre…" at bounding box center [714, 297] width 506 height 39
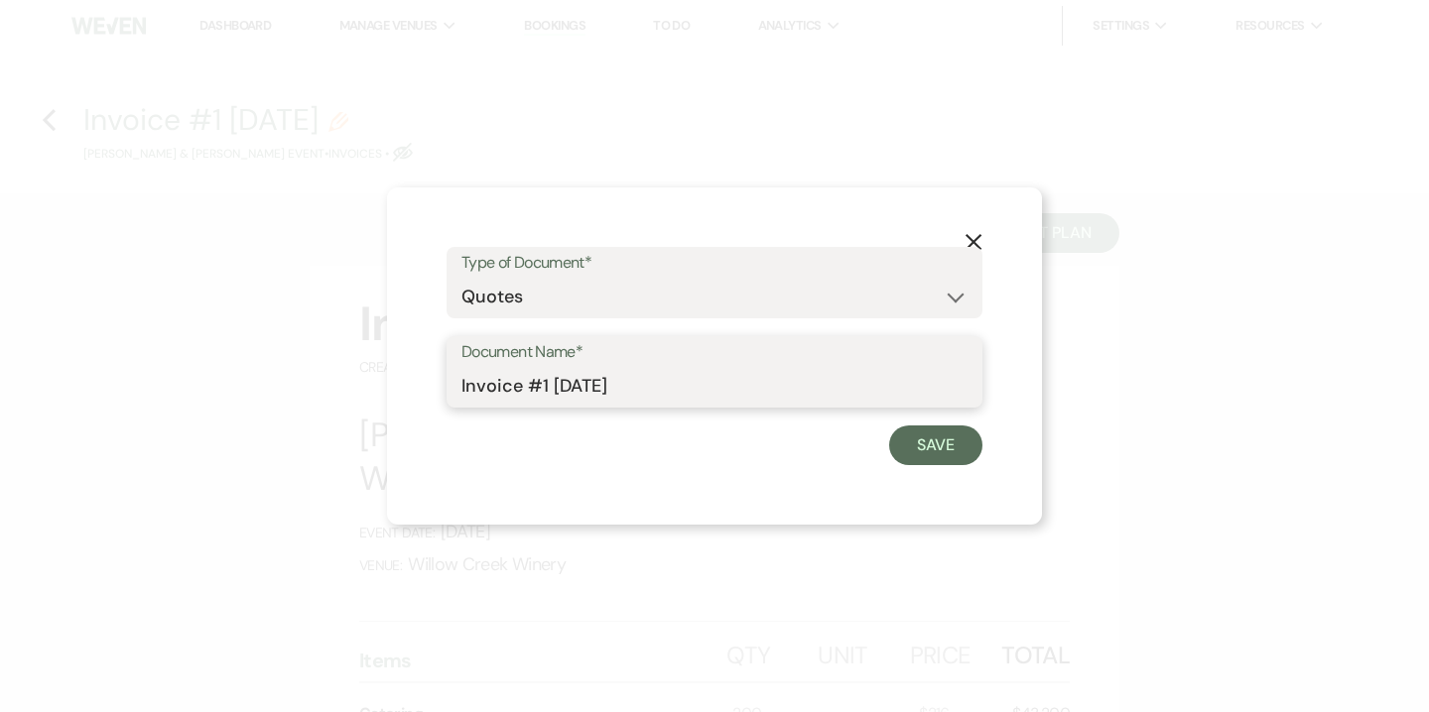
drag, startPoint x: 509, startPoint y: 392, endPoint x: 389, endPoint y: 370, distance: 122.0
click at [389, 370] on div "X Type of Document* Special Event Insurance Vendor Certificate of Insurance Con…" at bounding box center [714, 356] width 655 height 337
click at [546, 384] on input "Quote #1 9-20-2025" at bounding box center [714, 386] width 506 height 39
click at [672, 390] on input "Quote #1 (9-20-2025" at bounding box center [714, 386] width 506 height 39
type input "Quote #1 (9-20-2025) - 200 guests | Friday or Sunday"
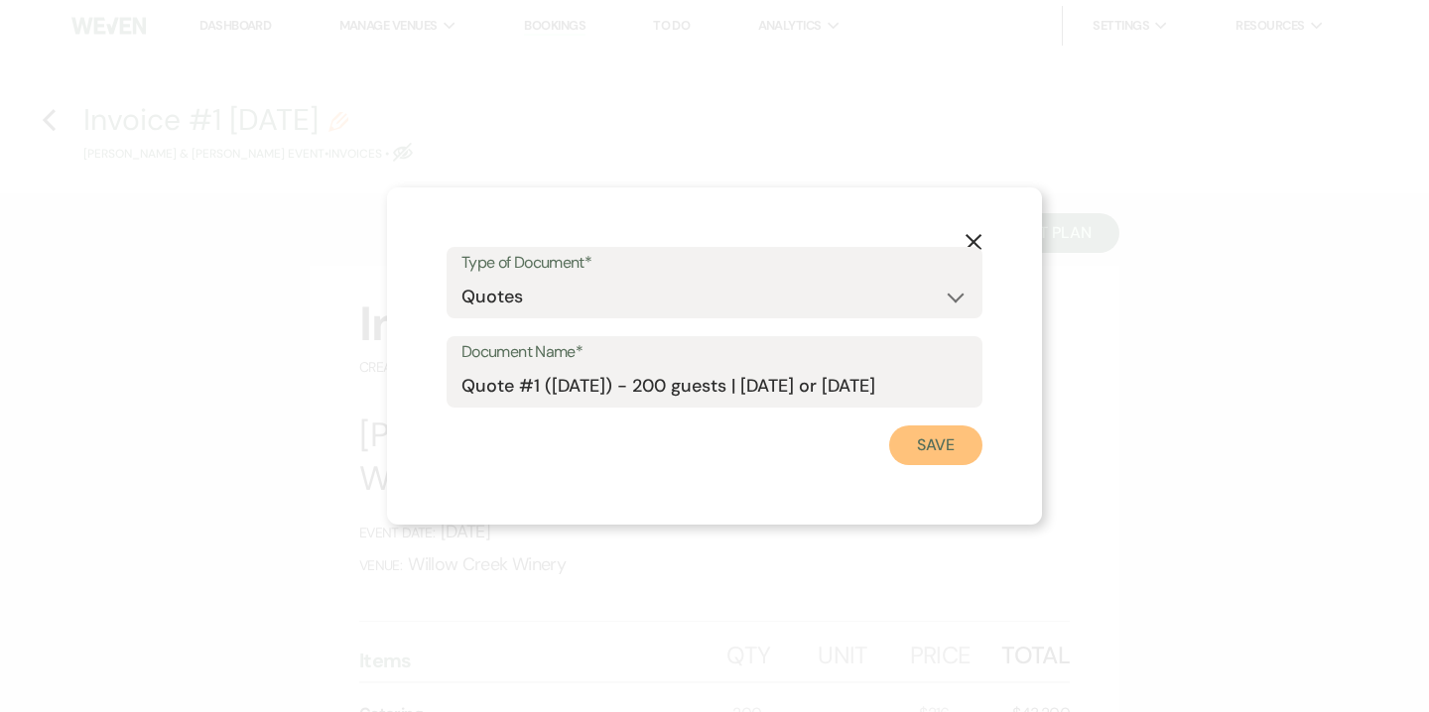
click at [955, 451] on button "Save" at bounding box center [935, 446] width 93 height 40
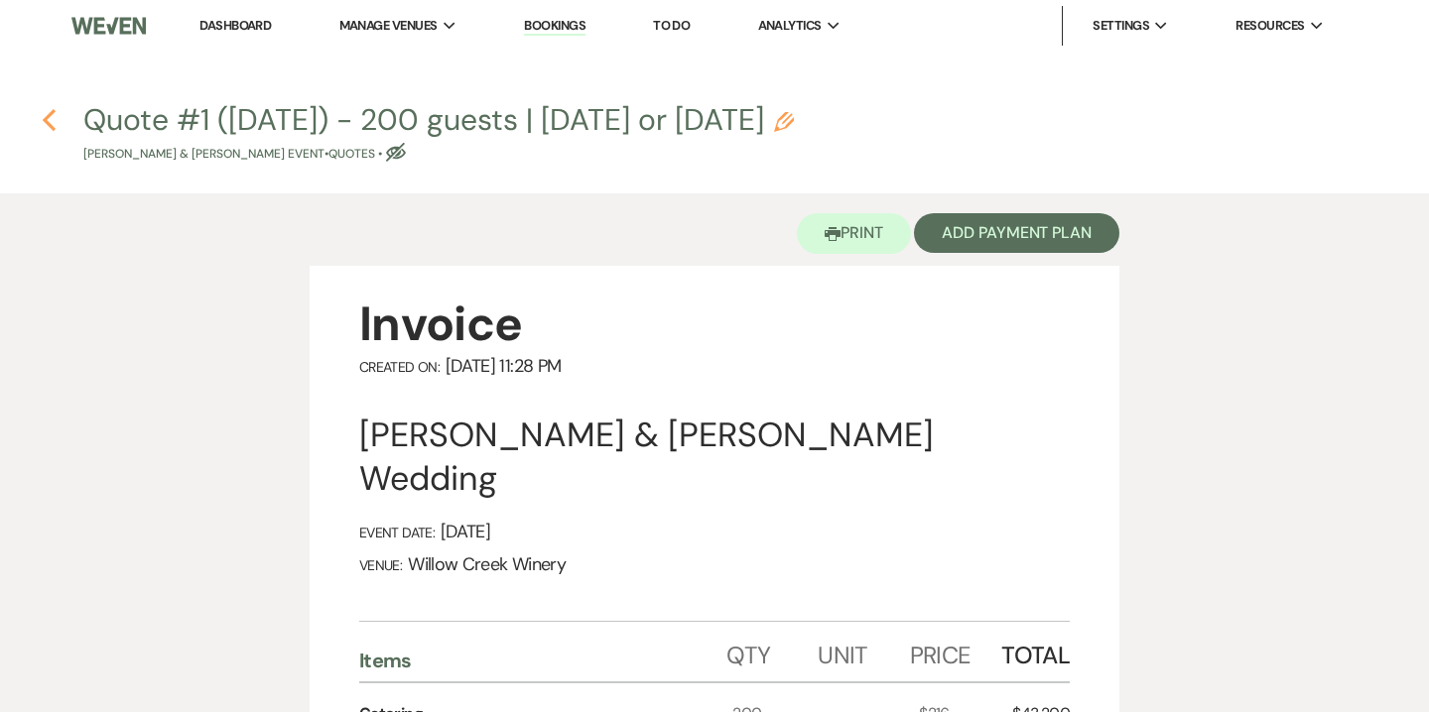
click at [49, 109] on icon "Previous" at bounding box center [49, 120] width 15 height 24
select select "5"
select select "14"
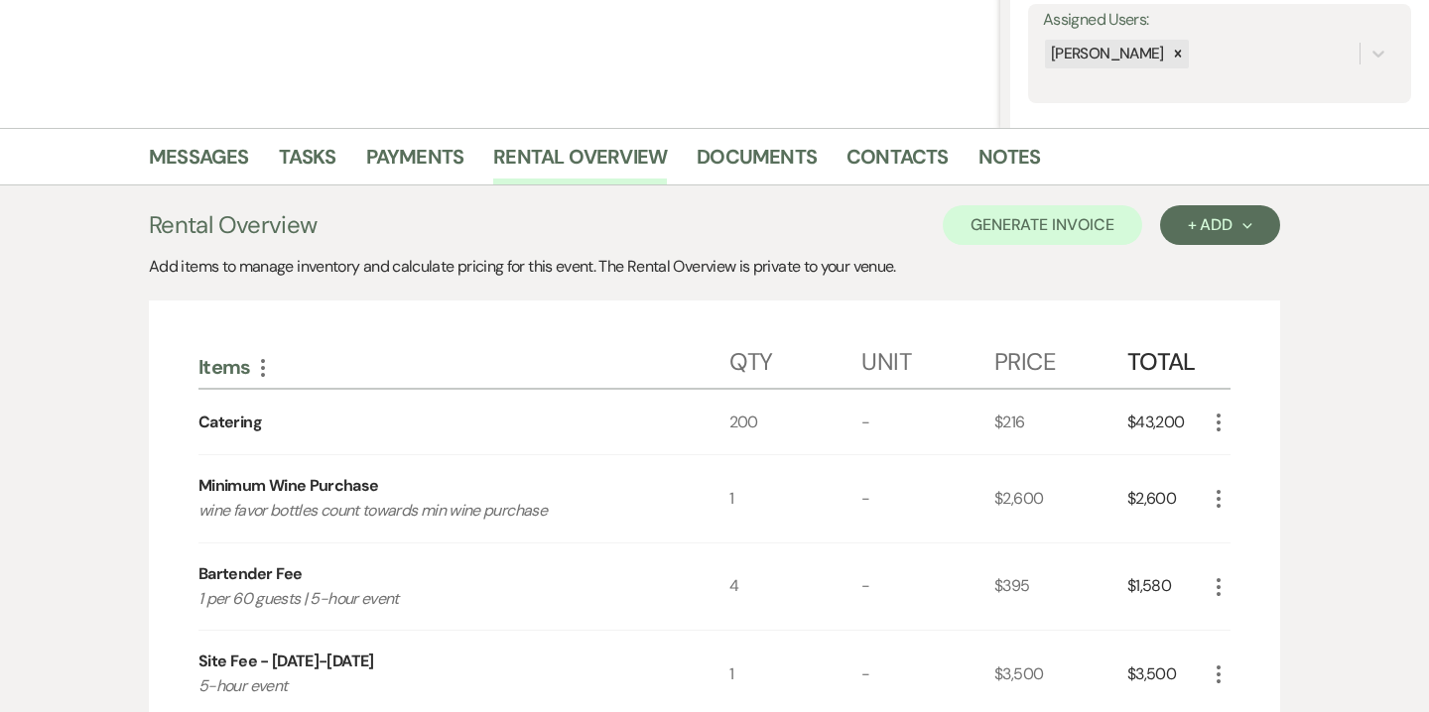
scroll to position [278, 0]
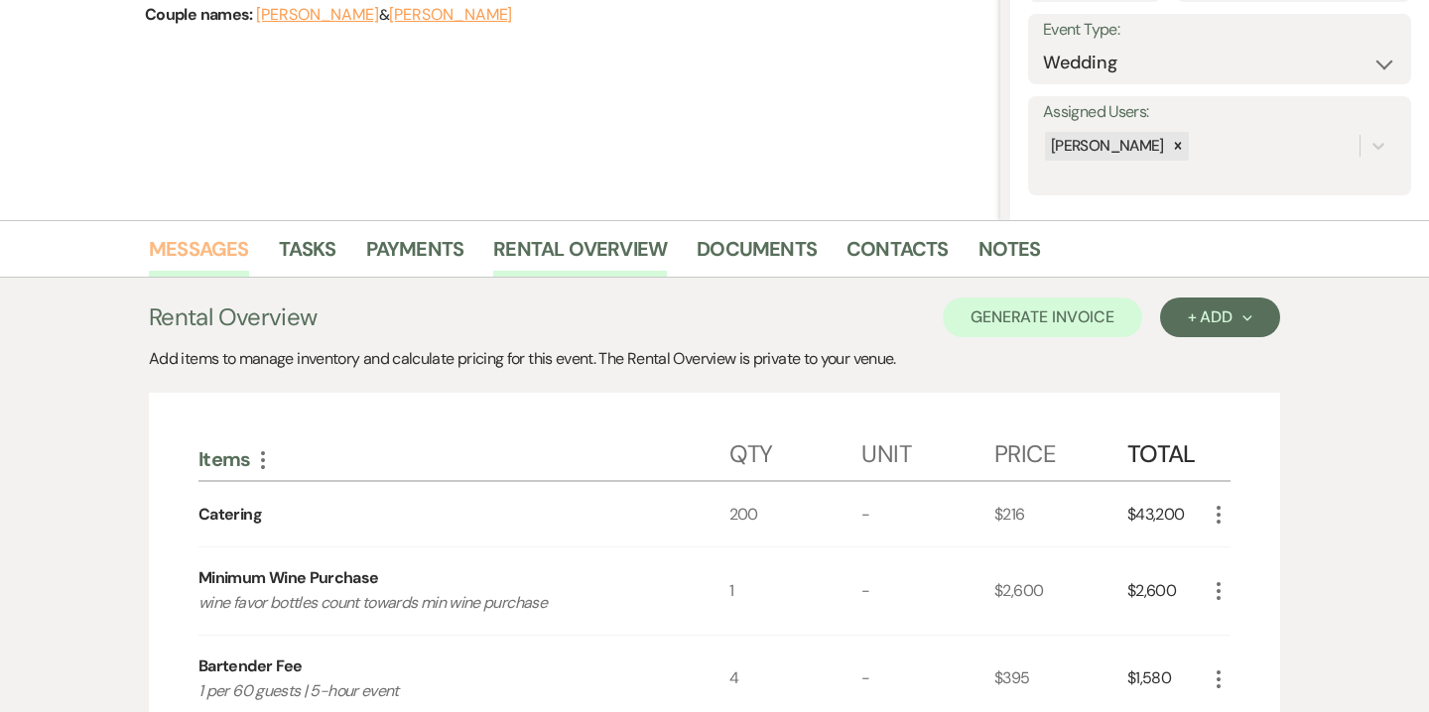
click at [232, 268] on link "Messages" at bounding box center [199, 255] width 100 height 44
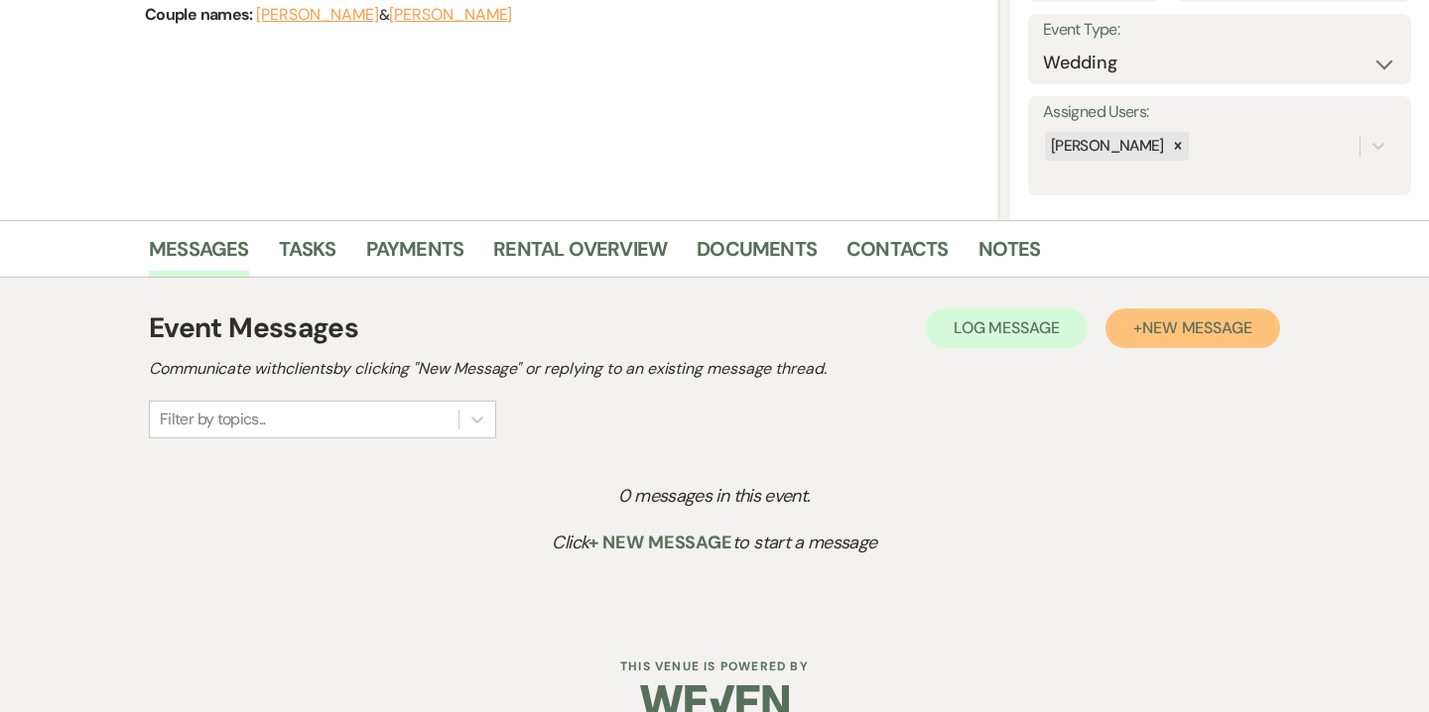
click at [1181, 328] on span "New Message" at bounding box center [1197, 327] width 110 height 21
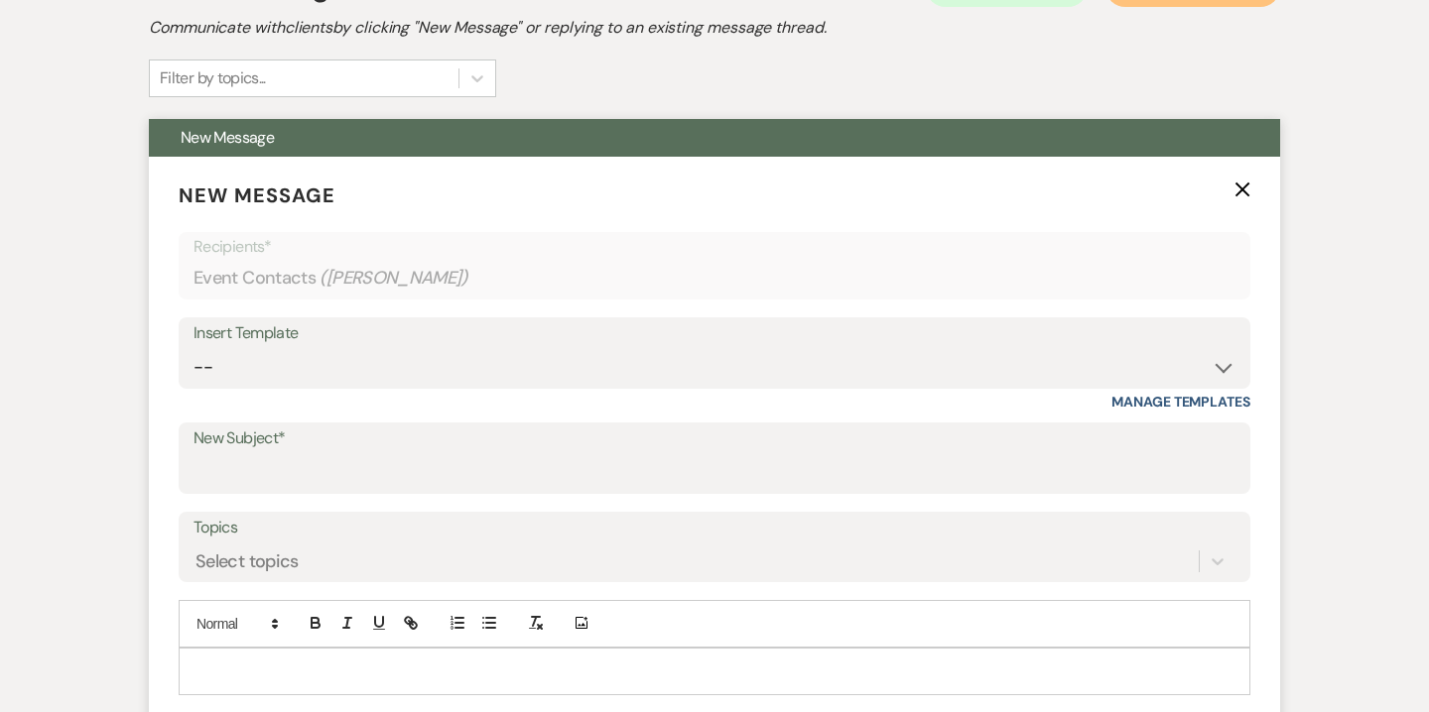
scroll to position [751, 0]
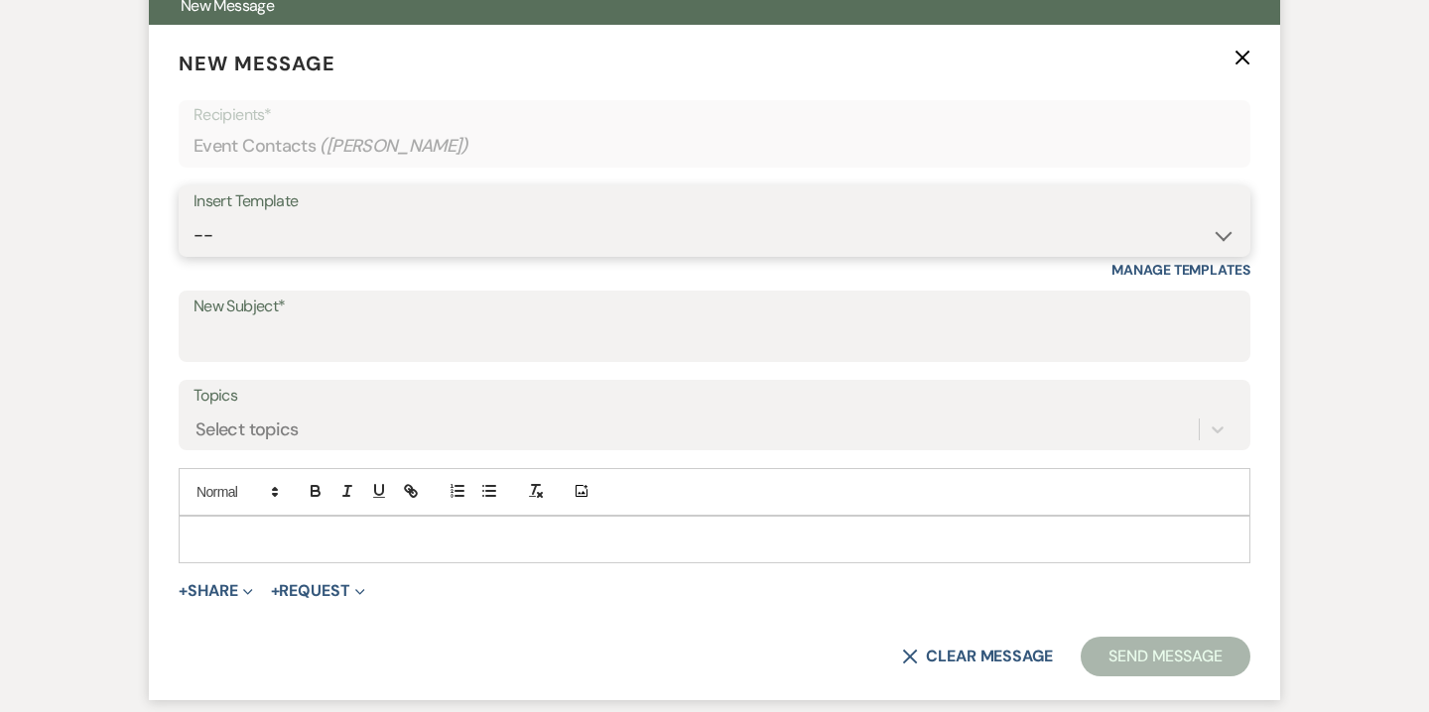
click at [768, 240] on select "-- Weven Planning Portal Introduction (Booked Events) 6-Month Check-in Review R…" at bounding box center [714, 235] width 1042 height 39
select select "3669"
click at [193, 216] on select "-- Weven Planning Portal Introduction (Booked Events) 6-Month Check-in Review R…" at bounding box center [714, 235] width 1042 height 39
type input "So Nice to Meet You!"
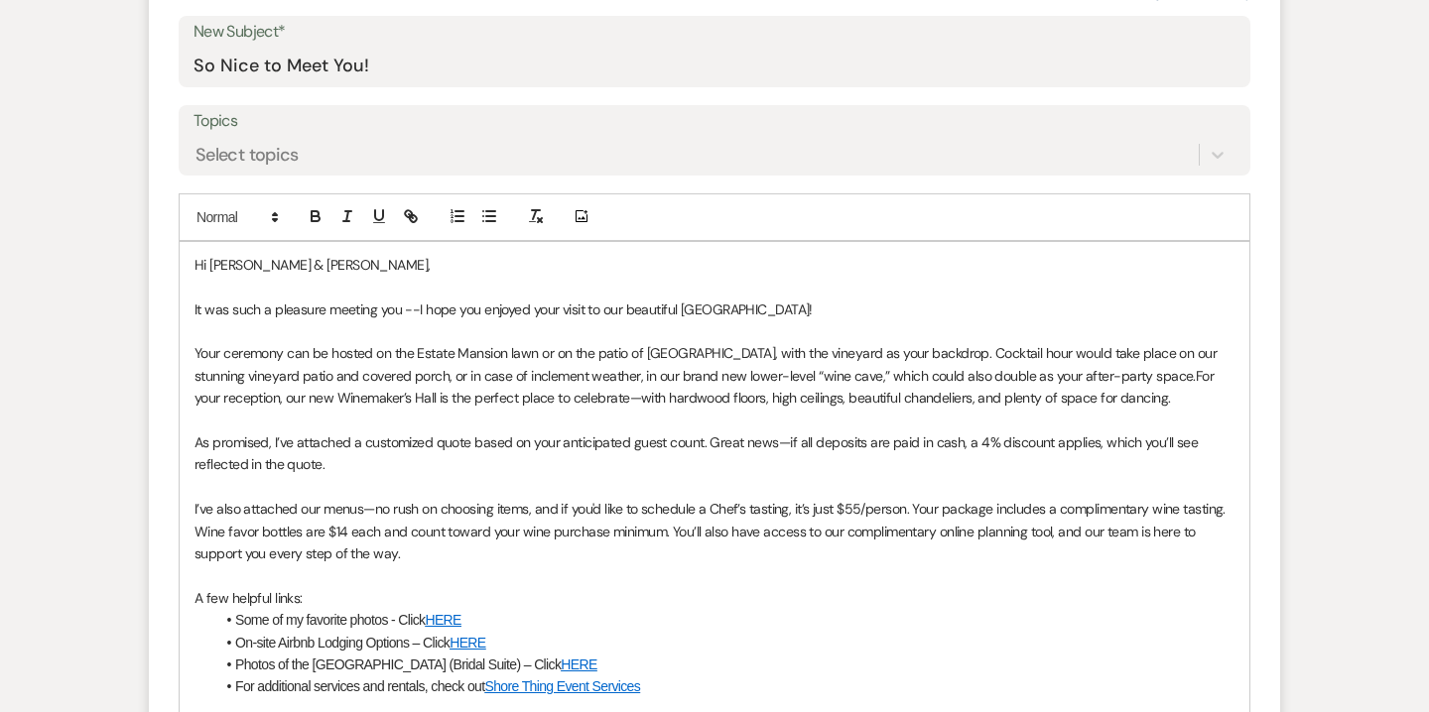
scroll to position [1027, 0]
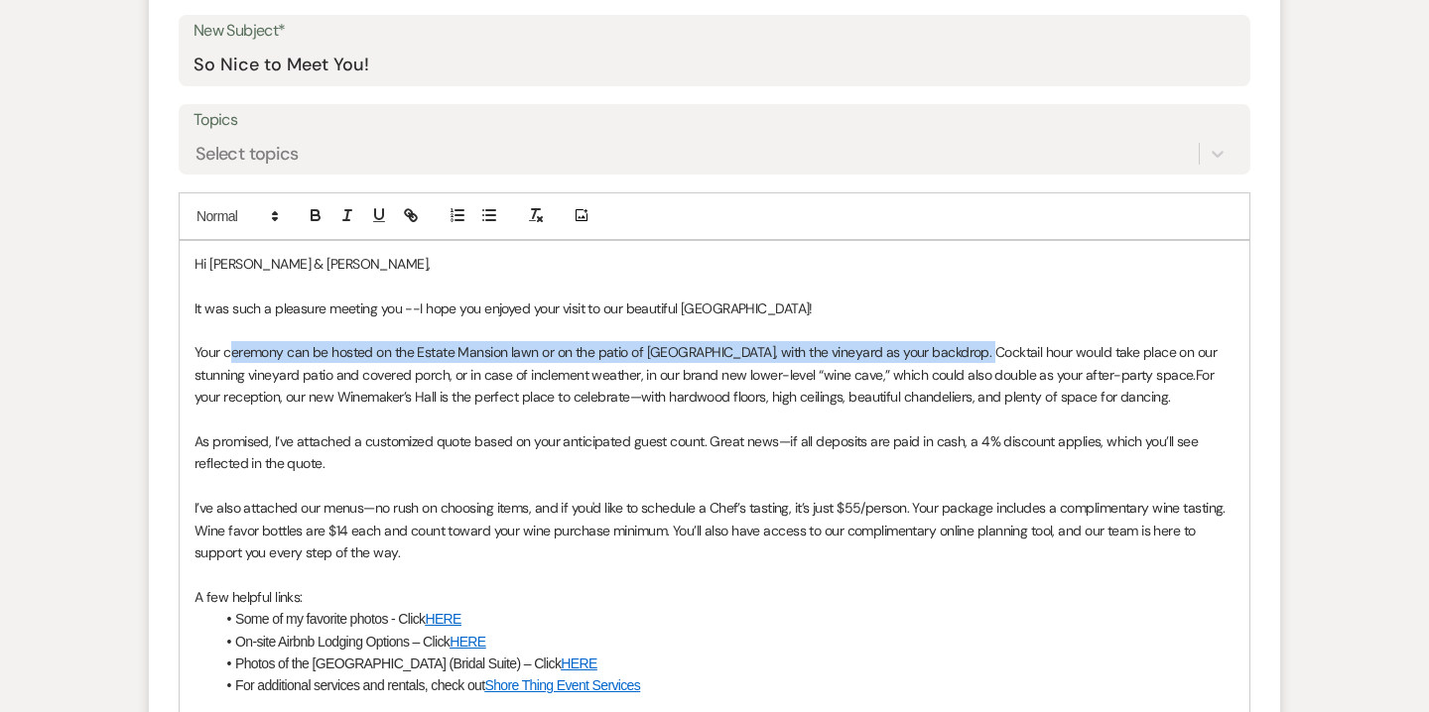
drag, startPoint x: 969, startPoint y: 352, endPoint x: 230, endPoint y: 357, distance: 739.1
click at [230, 357] on span "Your ceremony can be hosted on the Estate Mansion lawn or on the patio of [GEOG…" at bounding box center [707, 363] width 1026 height 40
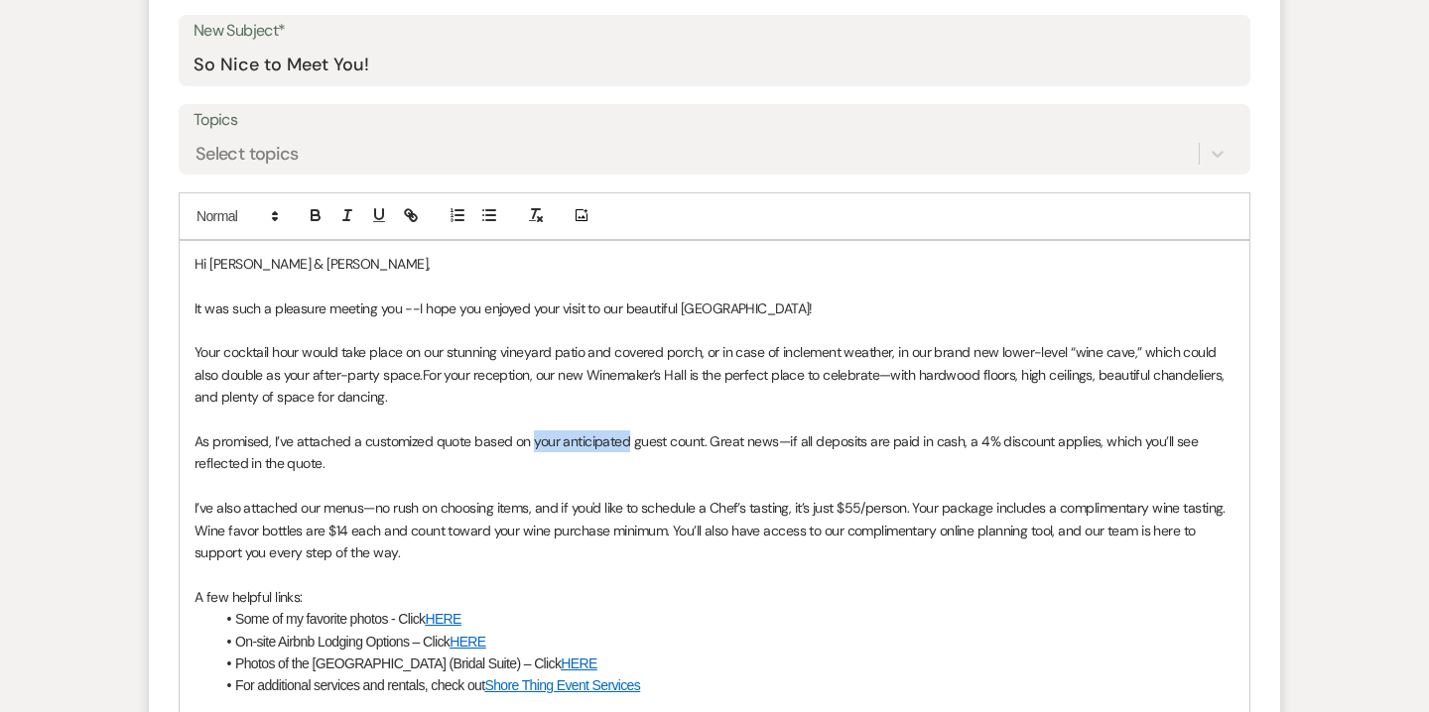
drag, startPoint x: 534, startPoint y: 443, endPoint x: 629, endPoint y: 445, distance: 95.3
click at [629, 445] on span "As promised, I’ve attached a customized quote based on your anticipated guest c…" at bounding box center [697, 453] width 1007 height 40
click at [631, 438] on span "As promised, I’ve attached a customized quote based on 200 guest count. Great n…" at bounding box center [709, 453] width 1030 height 40
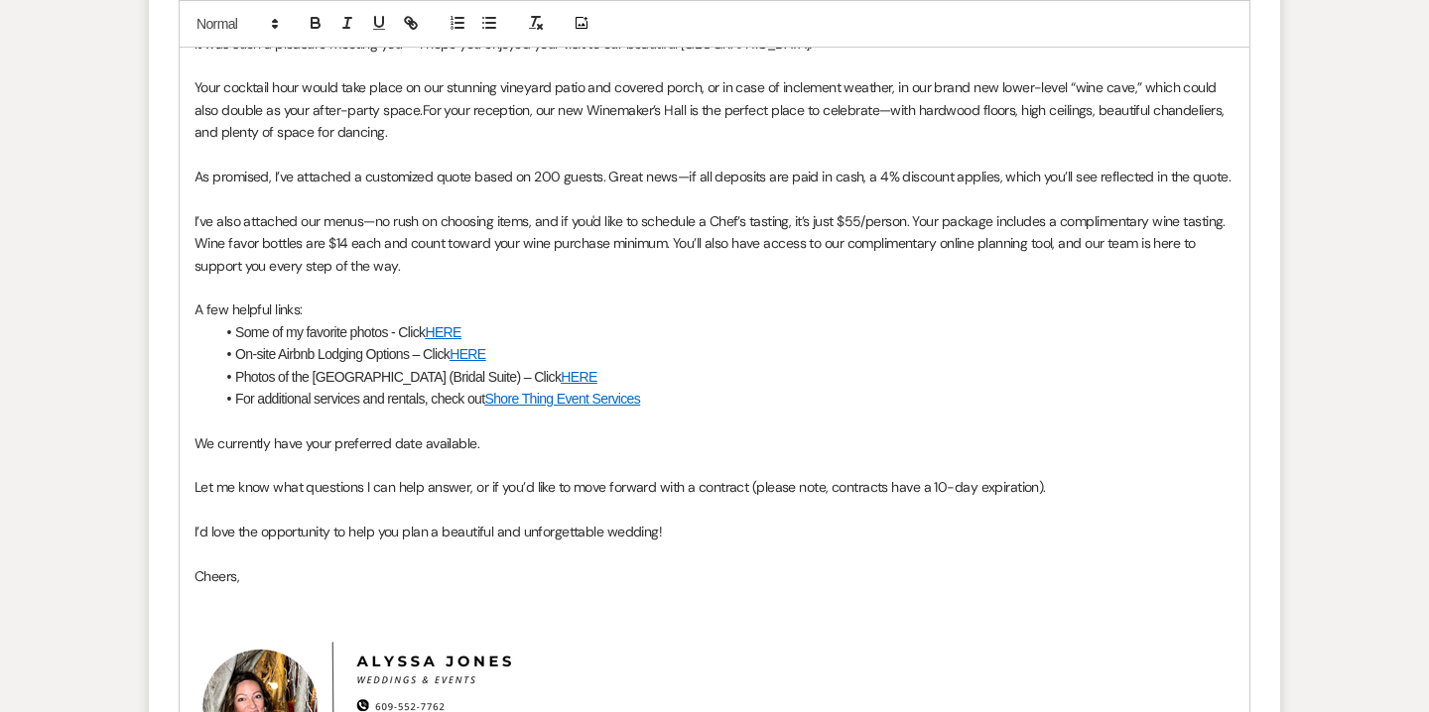
scroll to position [1296, 0]
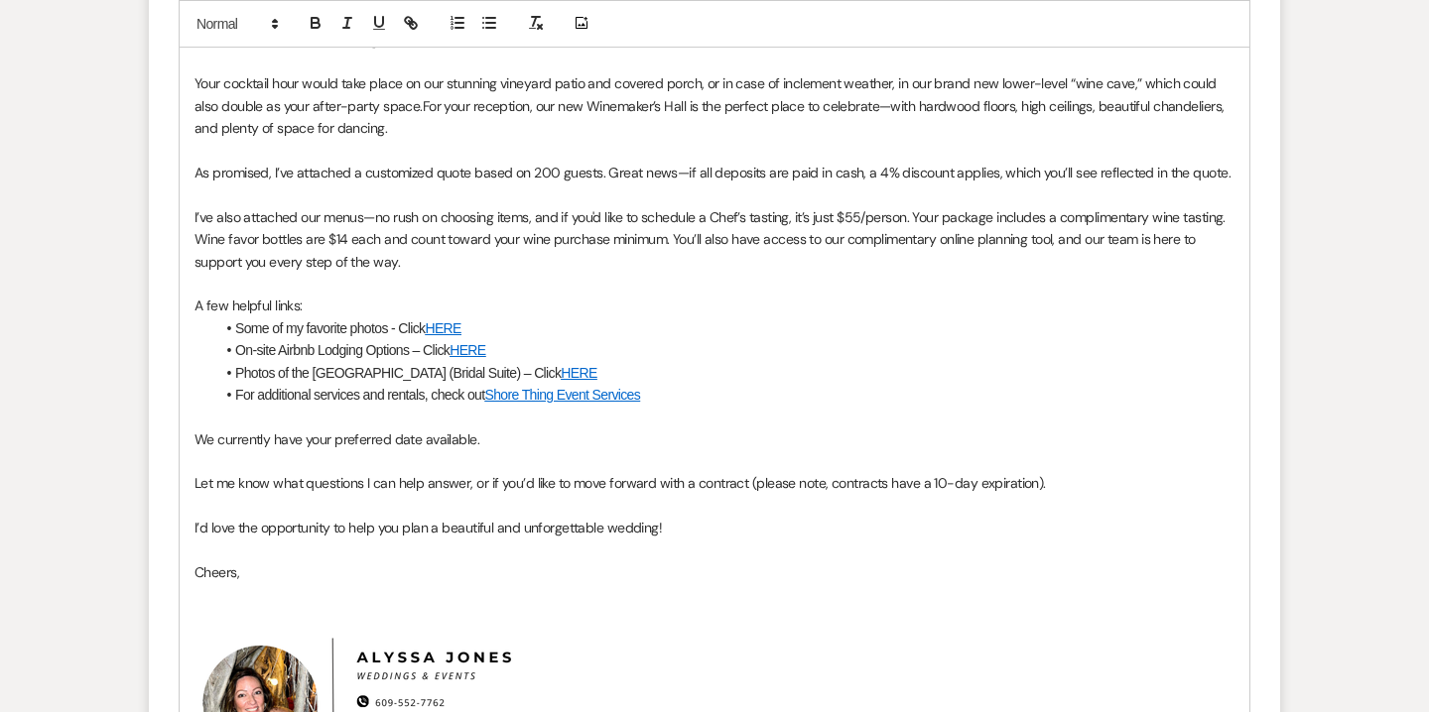
click at [249, 409] on p at bounding box center [714, 417] width 1040 height 22
click at [524, 127] on p "Your cocktail hour would take place on our stunning vineyard patio and covered …" at bounding box center [714, 105] width 1040 height 66
click at [216, 412] on p at bounding box center [714, 417] width 1040 height 22
click at [748, 388] on li "For additional services and rentals, check out Shore Thing Event Services" at bounding box center [724, 395] width 1020 height 22
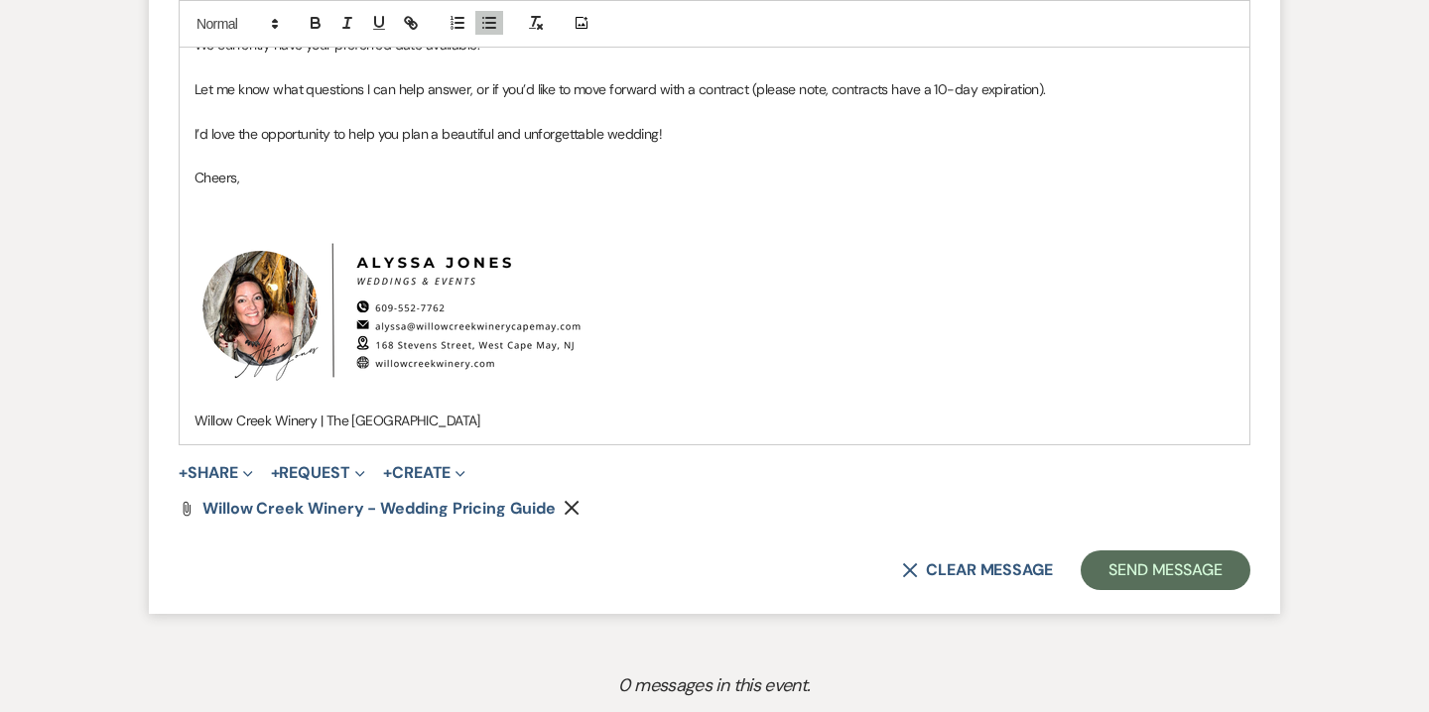
scroll to position [1714, 0]
click at [228, 469] on button "+ Share Expand" at bounding box center [216, 471] width 74 height 16
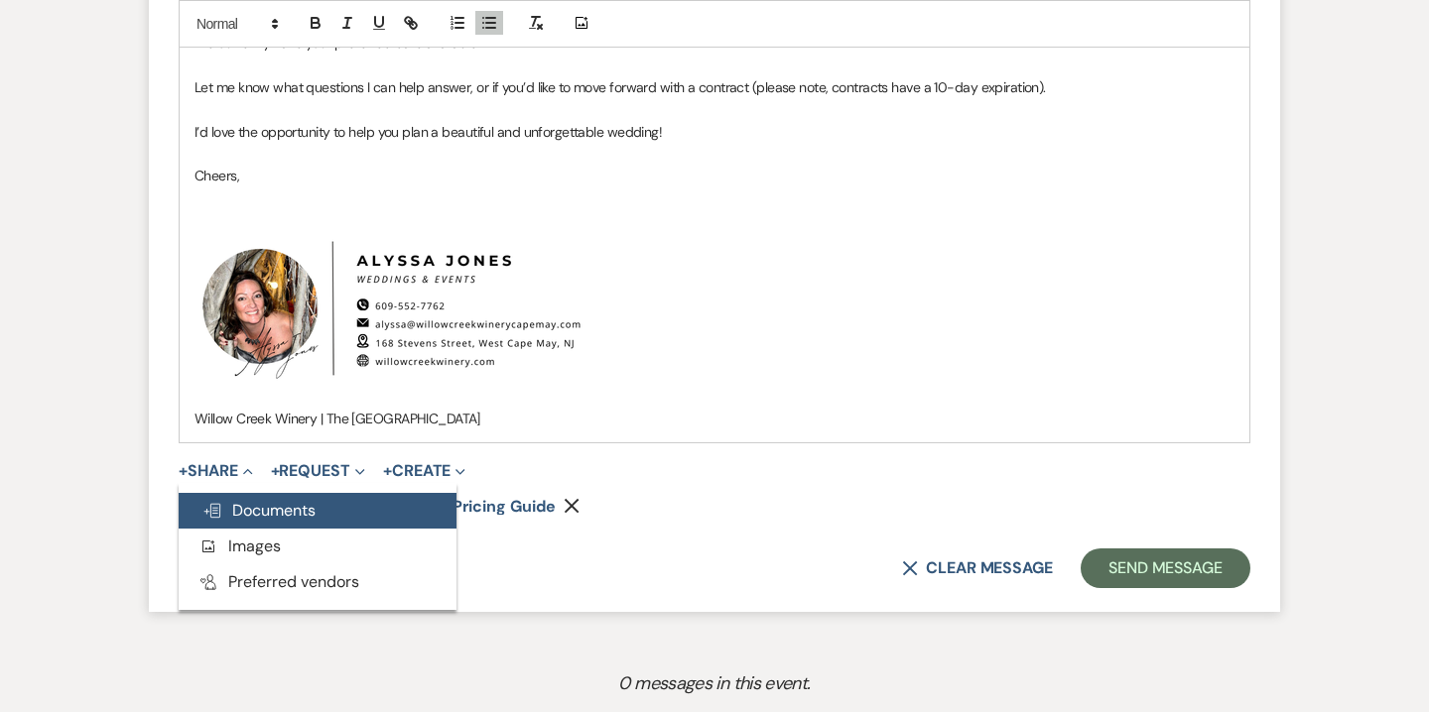
click at [278, 521] on button "Doc Upload Documents" at bounding box center [318, 511] width 278 height 36
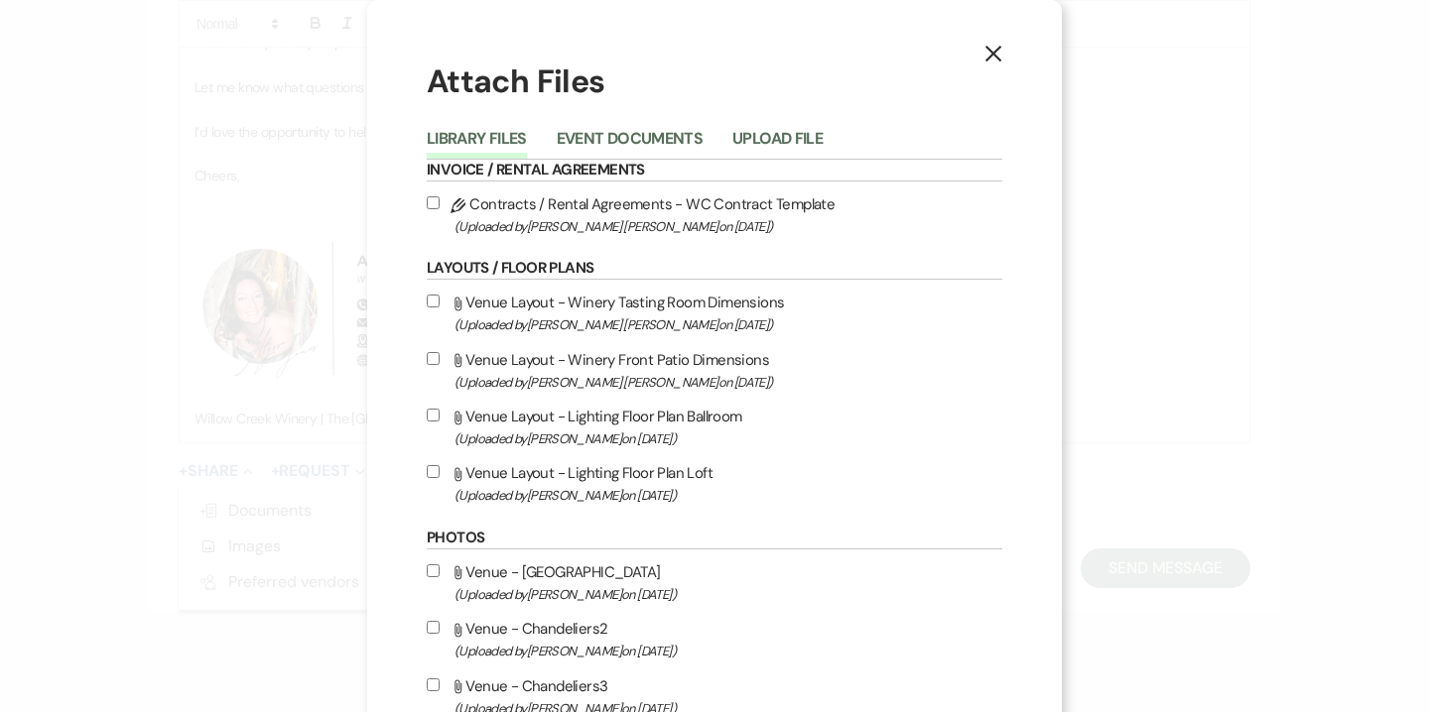
click at [794, 126] on li "Upload File" at bounding box center [792, 142] width 120 height 33
click at [794, 131] on button "Upload File" at bounding box center [777, 145] width 90 height 28
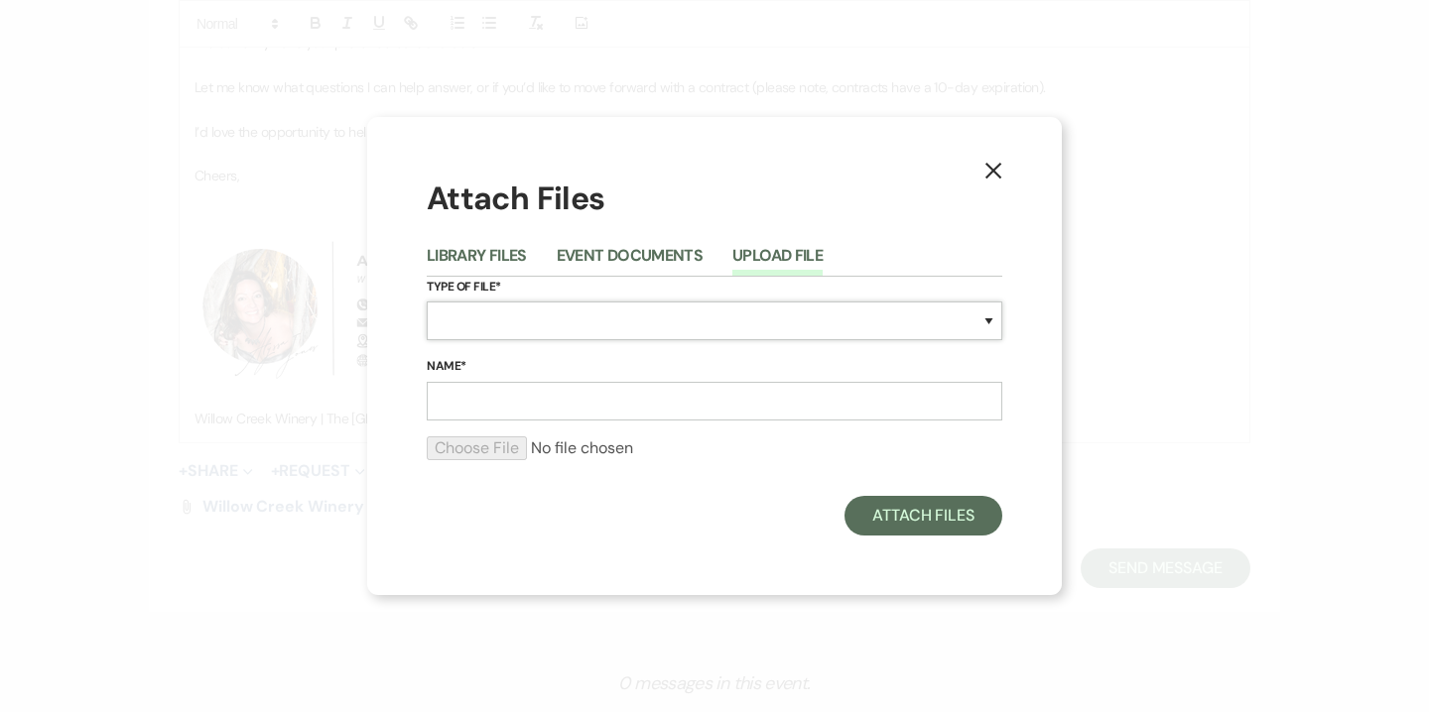
click at [843, 326] on select "Special Event Insurance Vendor Certificate of Insurance Contracts / Rental Agre…" at bounding box center [714, 321] width 575 height 39
select select "24"
click at [427, 302] on select "Special Event Insurance Vendor Certificate of Insurance Contracts / Rental Agre…" at bounding box center [714, 321] width 575 height 39
click at [551, 409] on input "Name*" at bounding box center [714, 401] width 575 height 39
click at [495, 393] on input "Sample" at bounding box center [714, 401] width 575 height 39
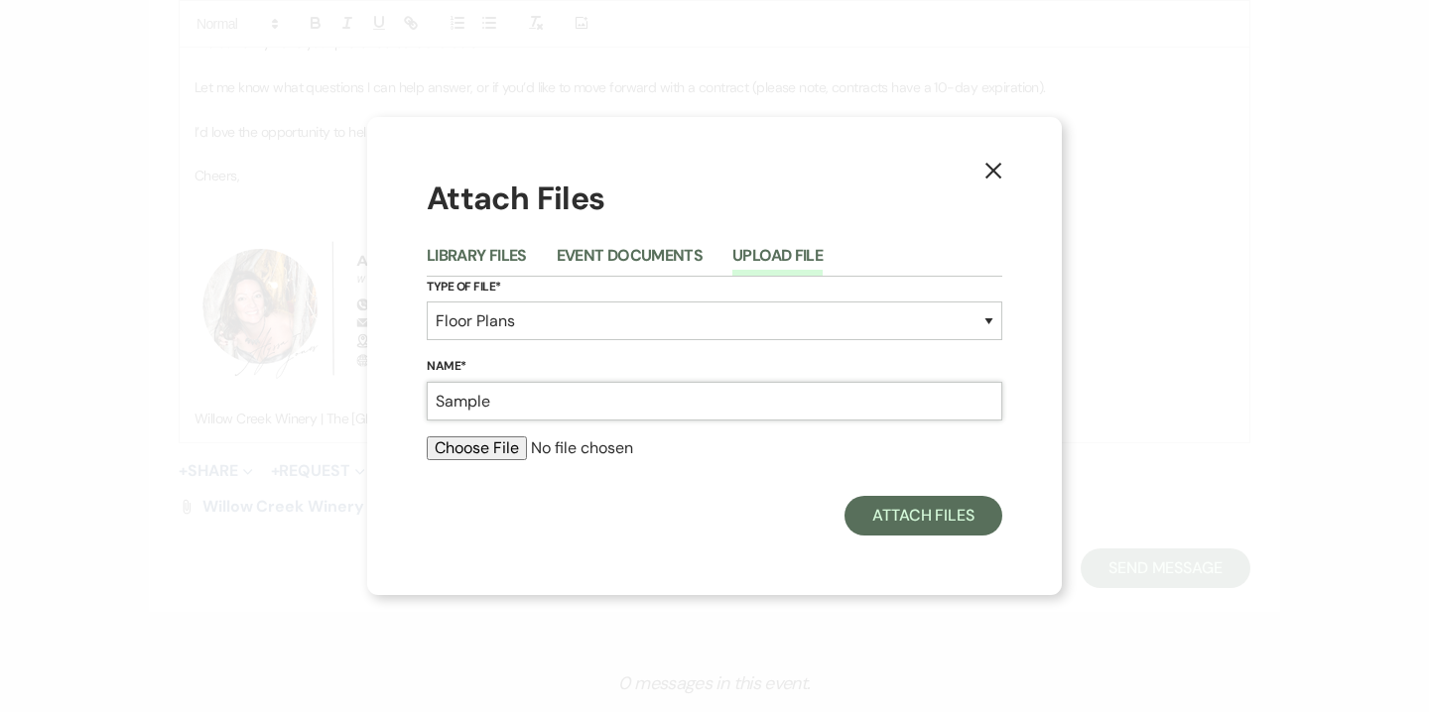
click at [495, 393] on input "Sample" at bounding box center [714, 401] width 575 height 39
type input "Winemaker's Hall Dimensions"
click at [463, 458] on input "file" at bounding box center [714, 449] width 575 height 24
type input "C:\fakepath\Winemaker's Hall - dimensions (2).pdf"
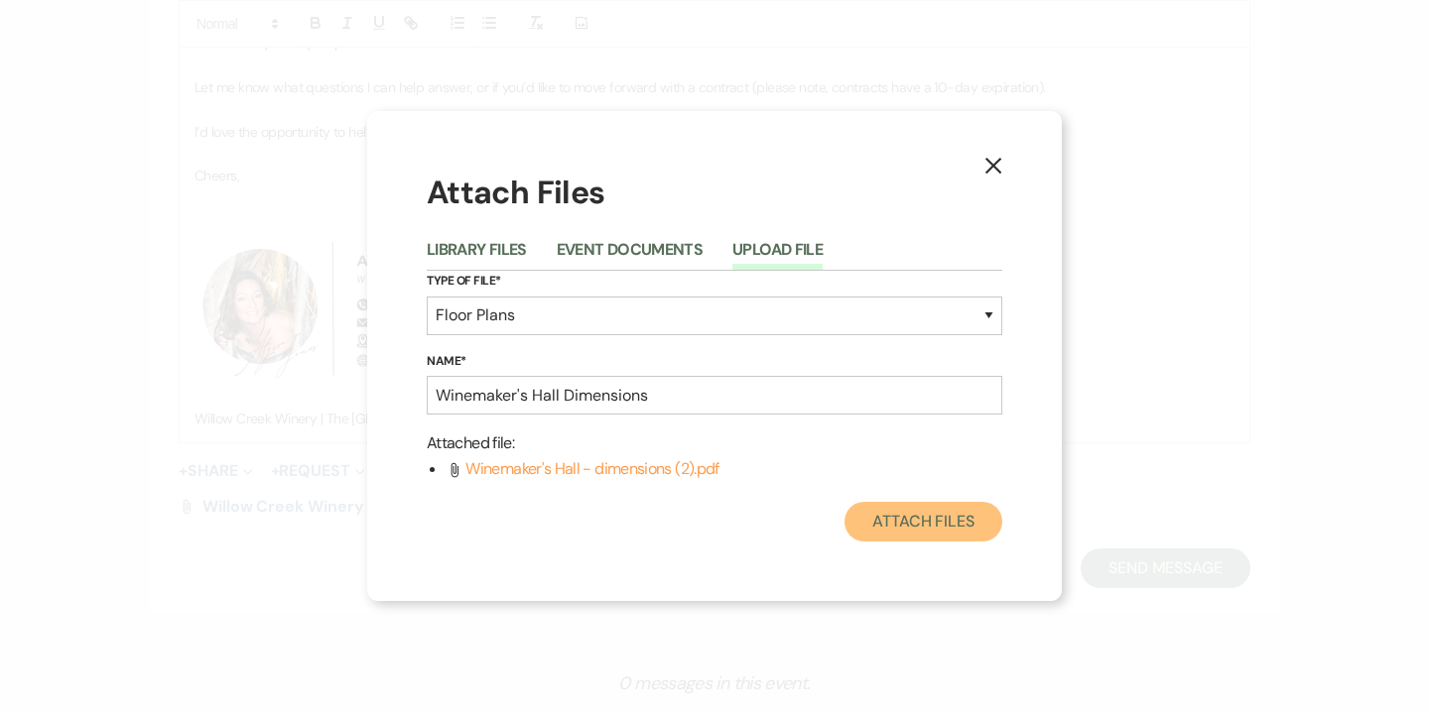
click at [947, 532] on button "Attach Files" at bounding box center [923, 522] width 158 height 40
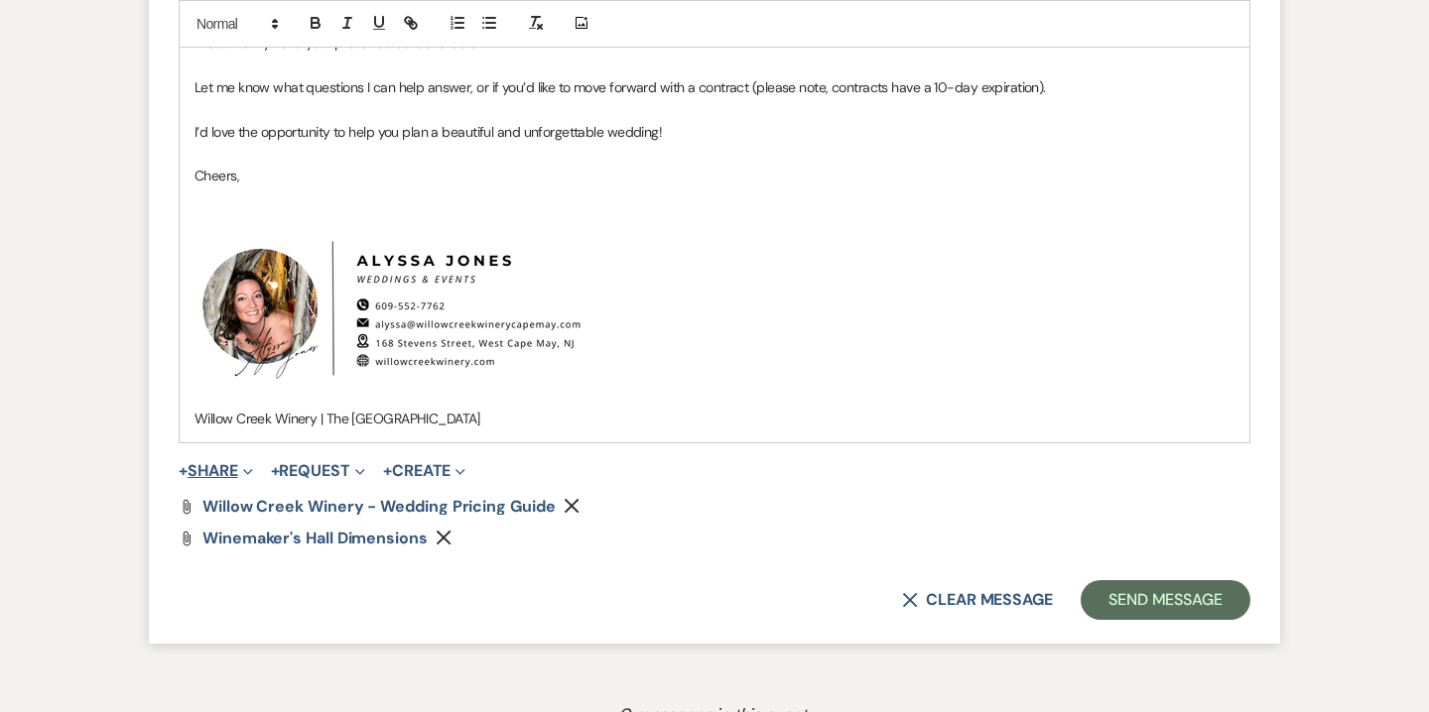
click at [223, 469] on button "+ Share Expand" at bounding box center [216, 471] width 74 height 16
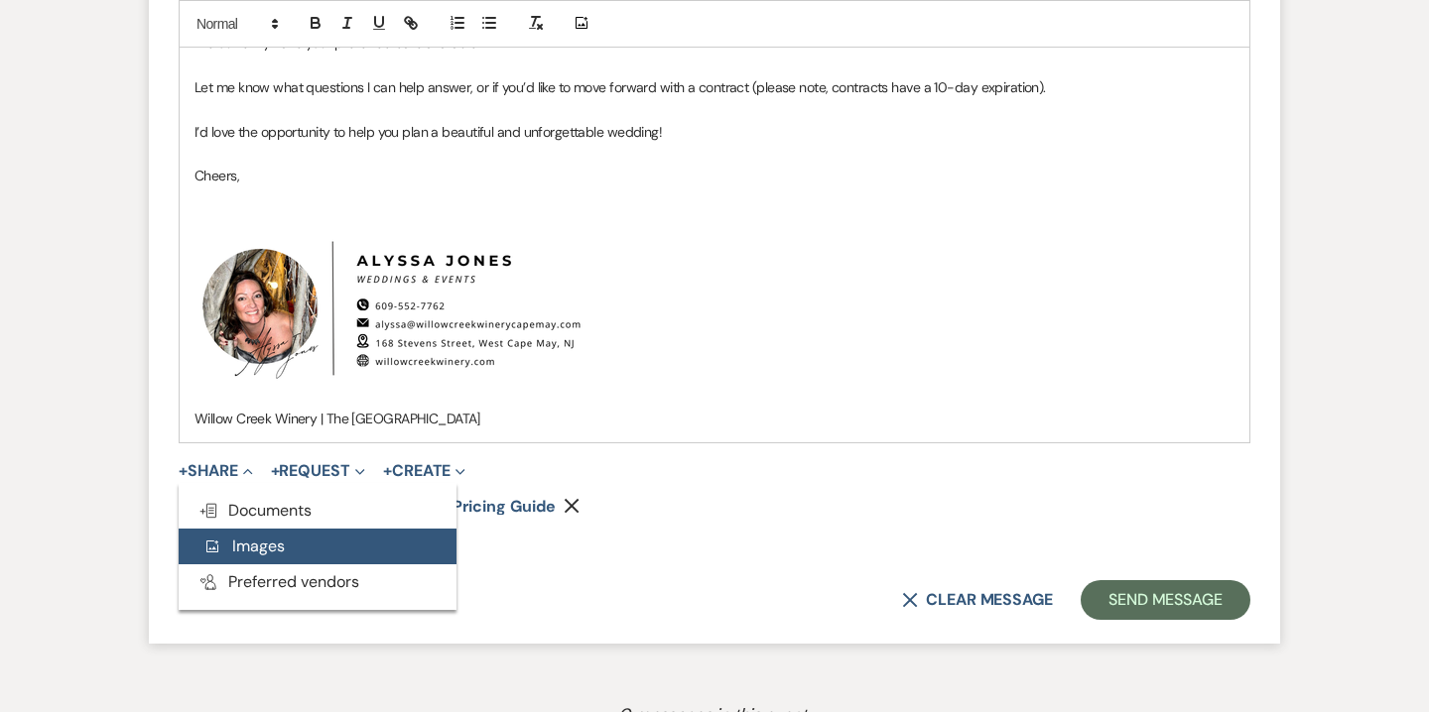
click at [272, 529] on button "Add Photo Images" at bounding box center [318, 547] width 278 height 36
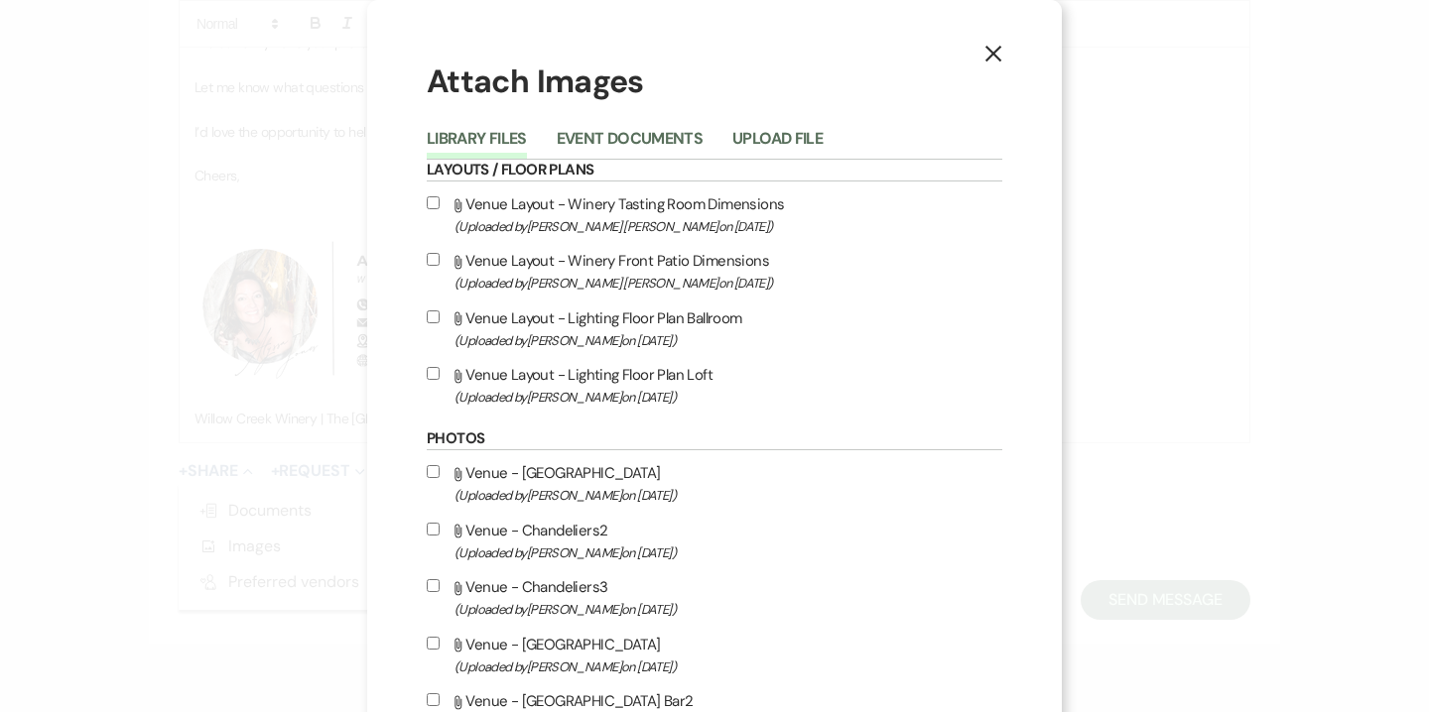
click at [987, 62] on use "button" at bounding box center [993, 54] width 16 height 16
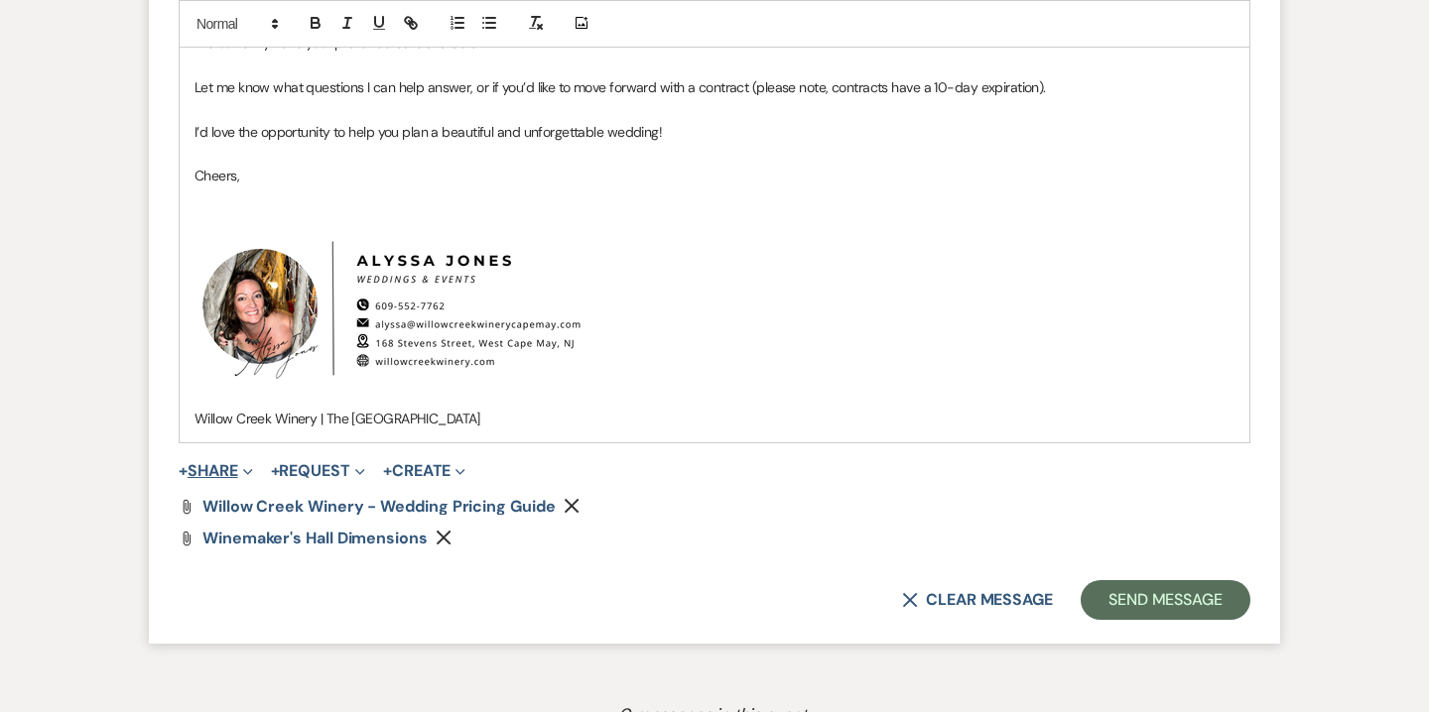
click at [215, 477] on button "+ Share Expand" at bounding box center [216, 471] width 74 height 16
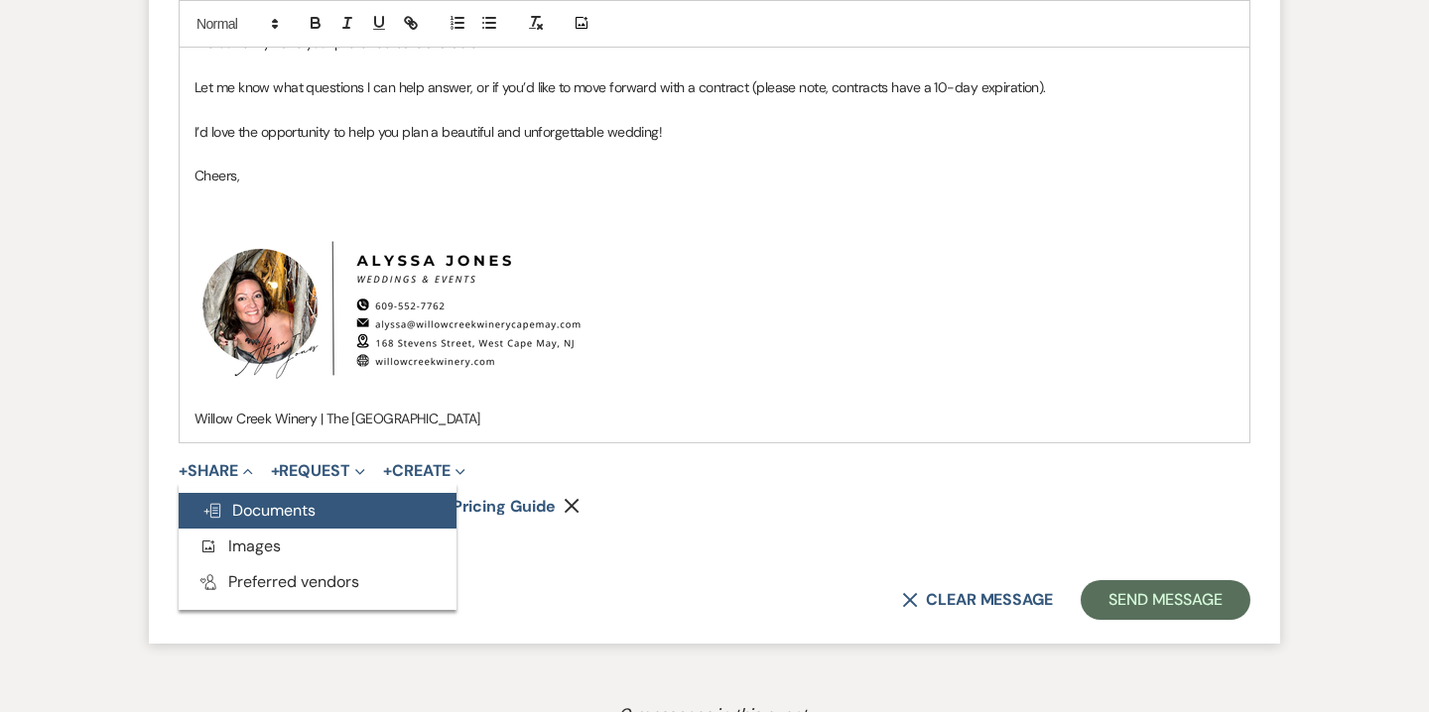
click at [254, 515] on span "Doc Upload Documents" at bounding box center [258, 510] width 113 height 21
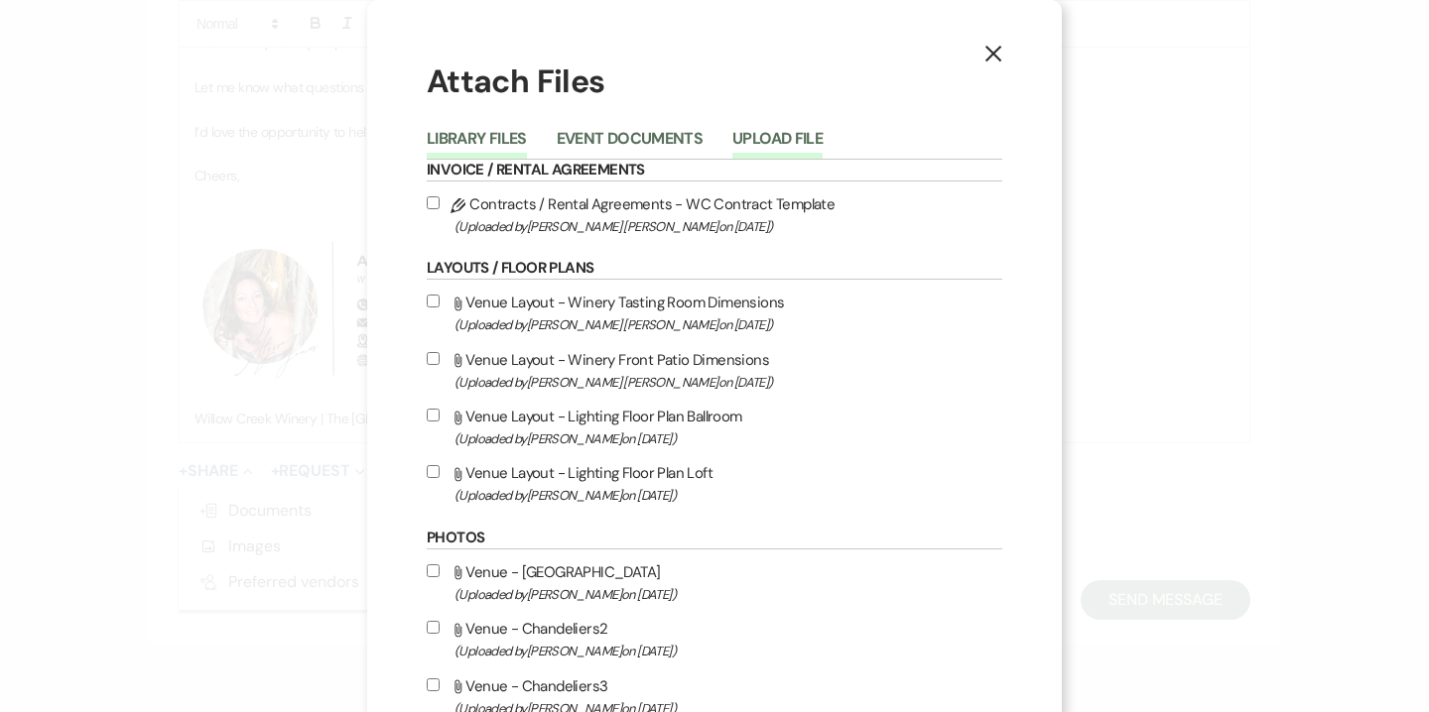
click at [788, 144] on button "Upload File" at bounding box center [777, 145] width 90 height 28
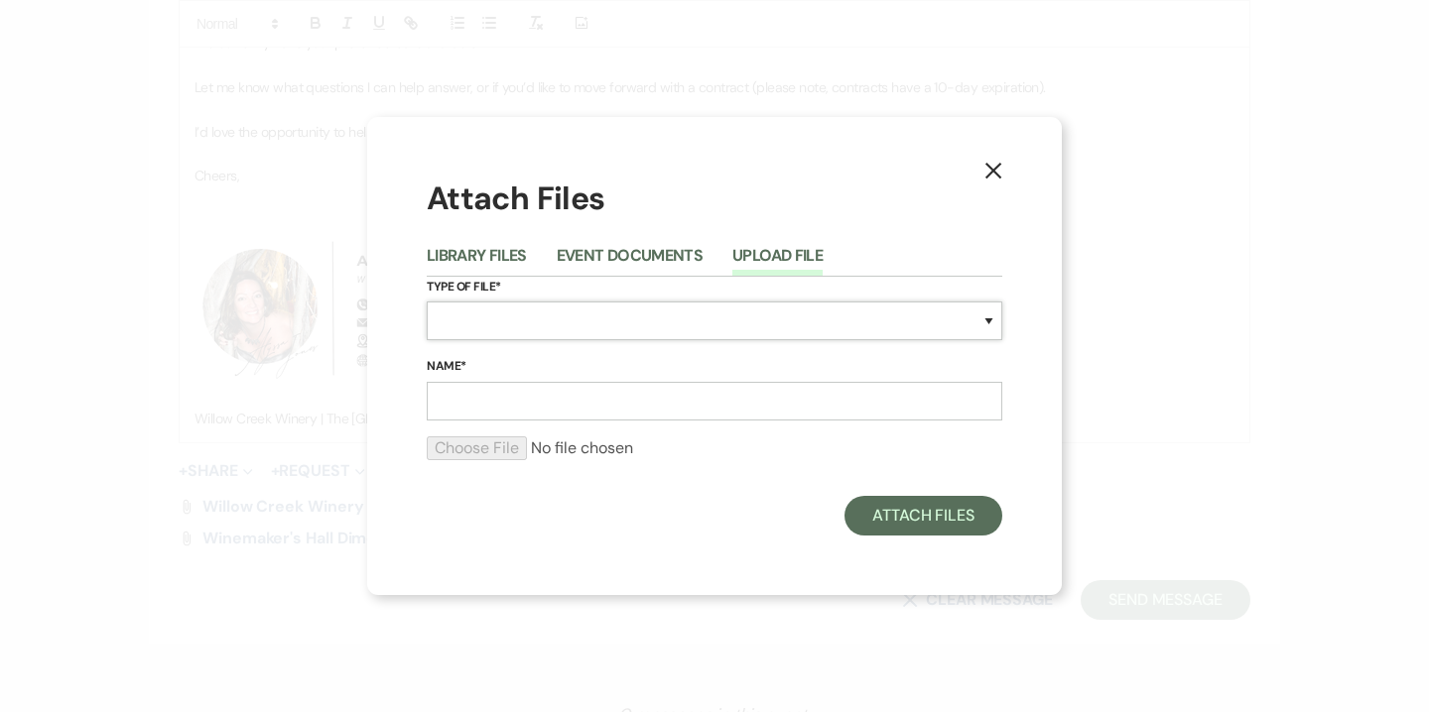
click at [556, 323] on select "Special Event Insurance Vendor Certificate of Insurance Contracts / Rental Agre…" at bounding box center [714, 321] width 575 height 39
select select "24"
click at [427, 302] on select "Special Event Insurance Vendor Certificate of Insurance Contracts / Rental Agre…" at bounding box center [714, 321] width 575 height 39
click at [520, 410] on input "Name*" at bounding box center [714, 401] width 575 height 39
type input "Winemaker's Hall Dimensions with Lighting"
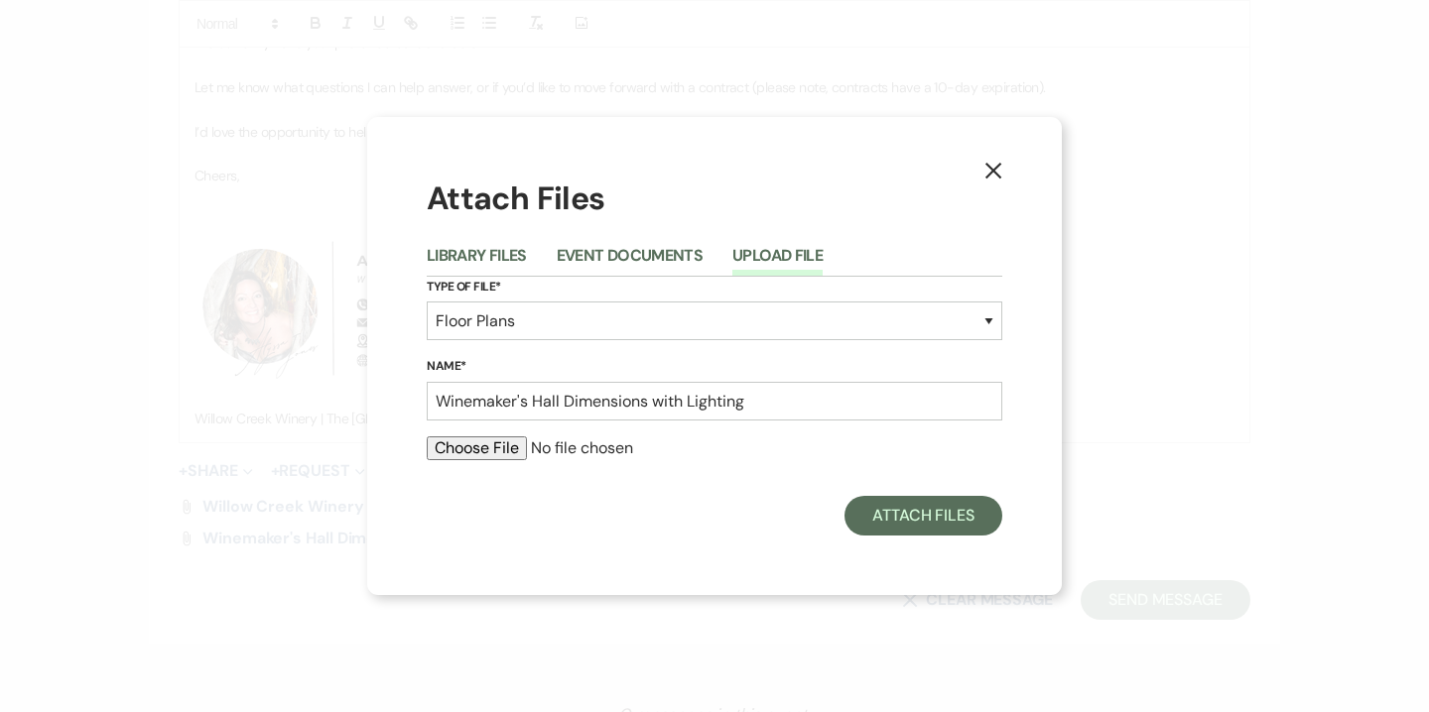
click at [481, 456] on input "file" at bounding box center [714, 449] width 575 height 24
type input "C:\fakepath\2025-01-27 Lighting Ballroom Floor Plan (3).png"
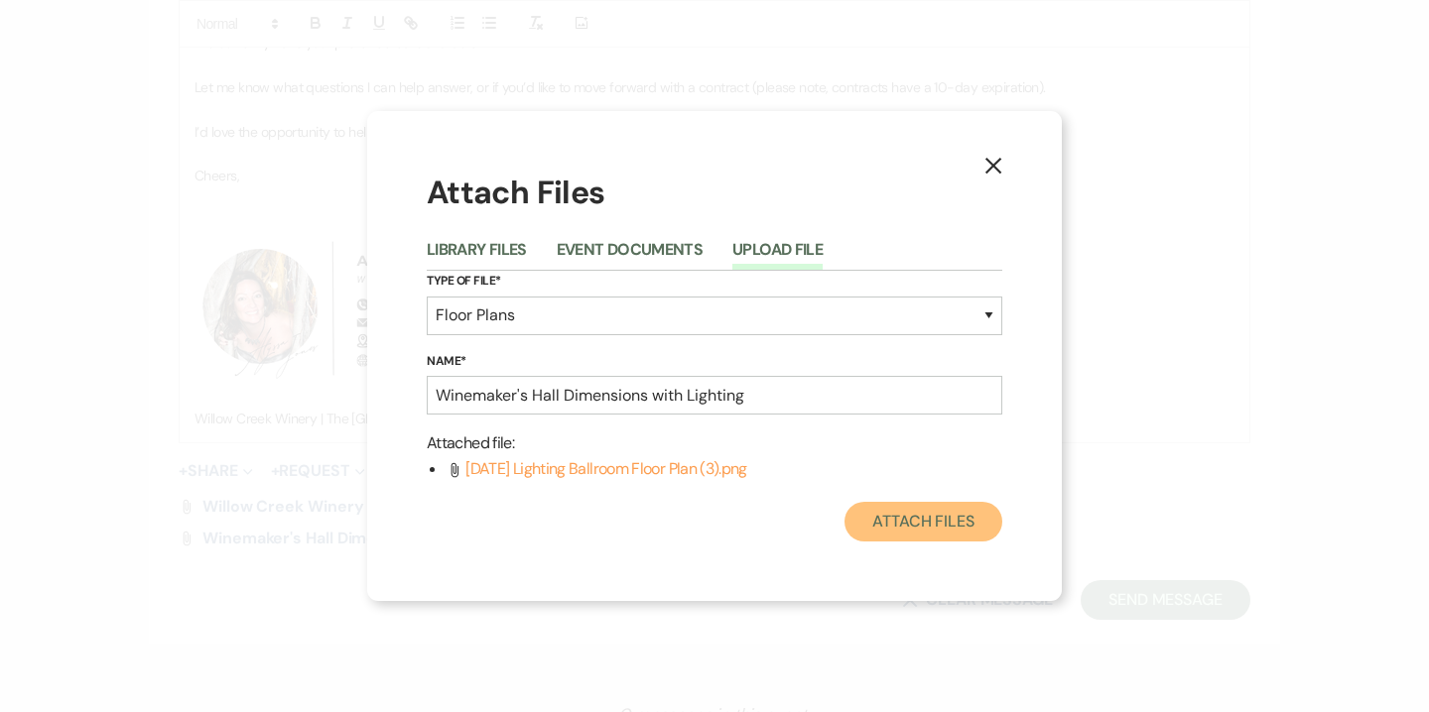
click at [923, 520] on button "Attach Files" at bounding box center [923, 522] width 158 height 40
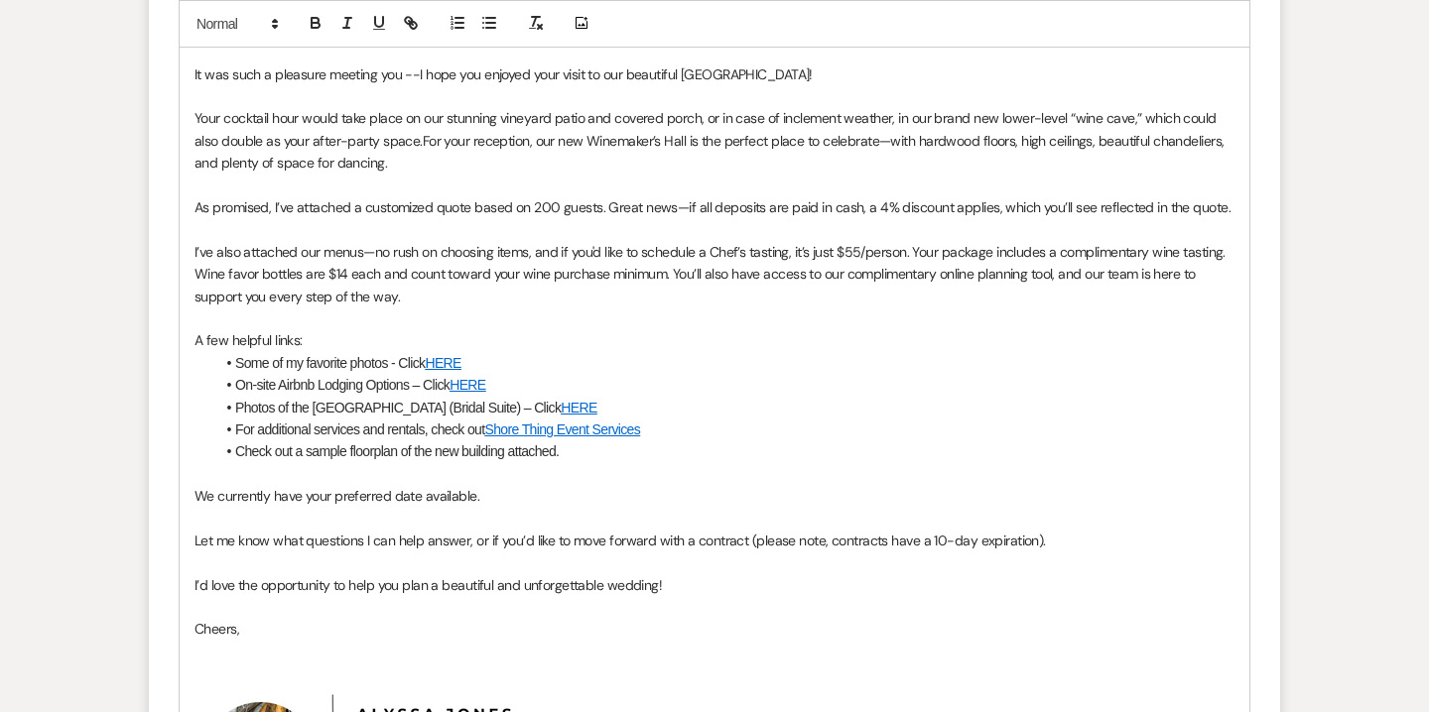
scroll to position [1247, 0]
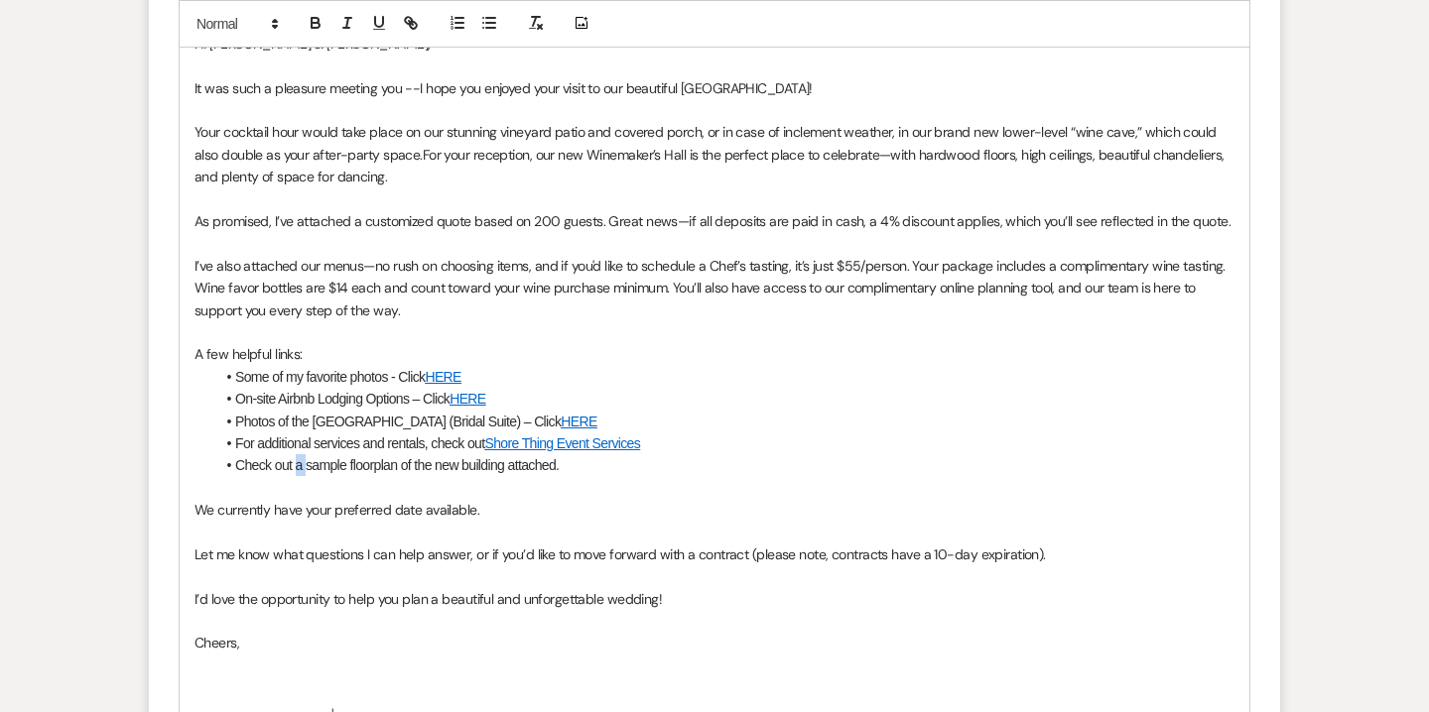
drag, startPoint x: 296, startPoint y: 467, endPoint x: 306, endPoint y: 469, distance: 10.1
click at [306, 469] on li "Check out a sample floorplan of the new building attached." at bounding box center [724, 465] width 1020 height 22
click at [387, 468] on li "Check out sample floorplan of the new building attached." at bounding box center [724, 465] width 1020 height 22
click at [279, 468] on li "Check out sample floorplans of the new building attached." at bounding box center [724, 465] width 1020 height 22
click at [296, 469] on li "Check out sample floorplans of the new building attached." at bounding box center [724, 465] width 1020 height 22
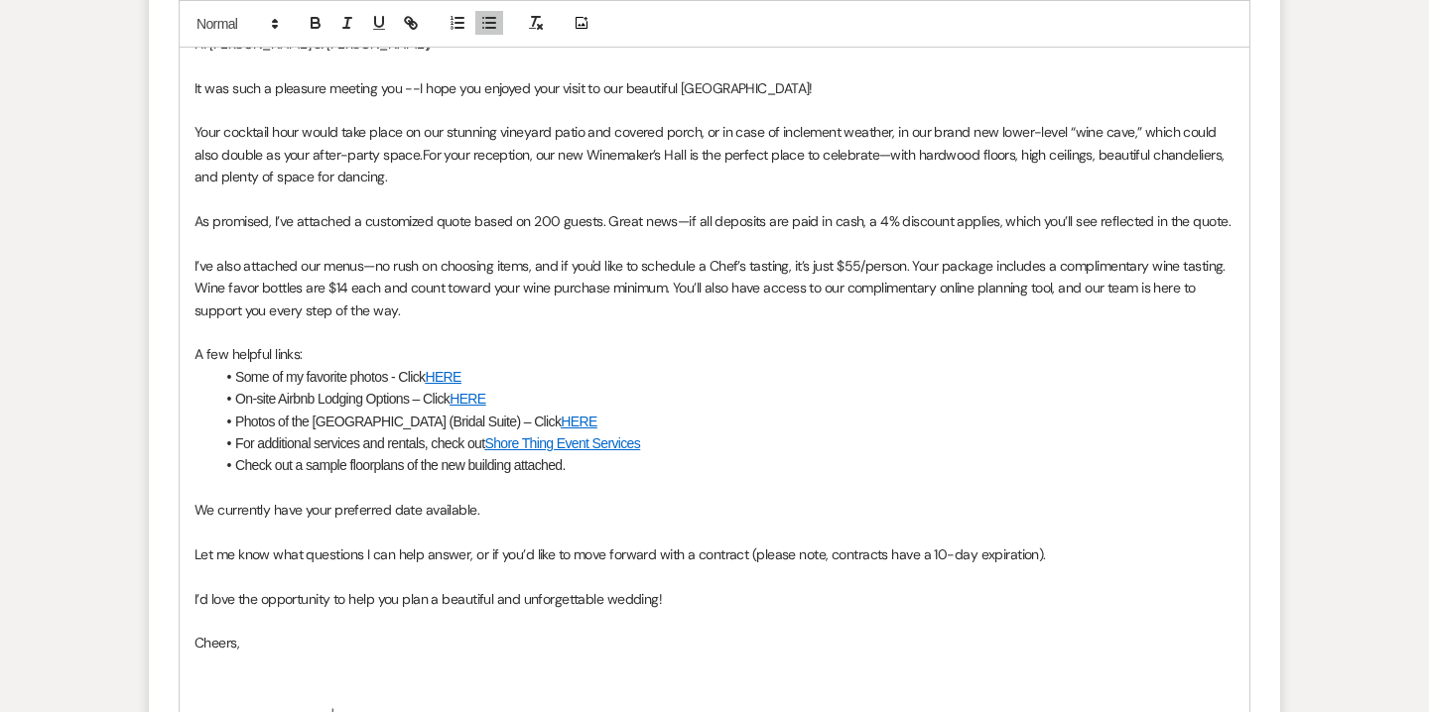
click at [401, 468] on li "Check out a sample floorplans of the new building attached." at bounding box center [724, 465] width 1020 height 22
click at [590, 465] on li "Check out a sample floorplan of the new building attached." at bounding box center [724, 465] width 1020 height 22
click at [761, 463] on li "Check out a sample floorplan of the new building attached (please note that the…" at bounding box center [724, 465] width 1020 height 22
click at [799, 463] on li "Check out a sample floorplan of the new building attached (please note that the…" at bounding box center [724, 465] width 1020 height 22
click at [1105, 467] on li "Check out a sample floorplan of the new building attached (please note that the…" at bounding box center [724, 465] width 1020 height 22
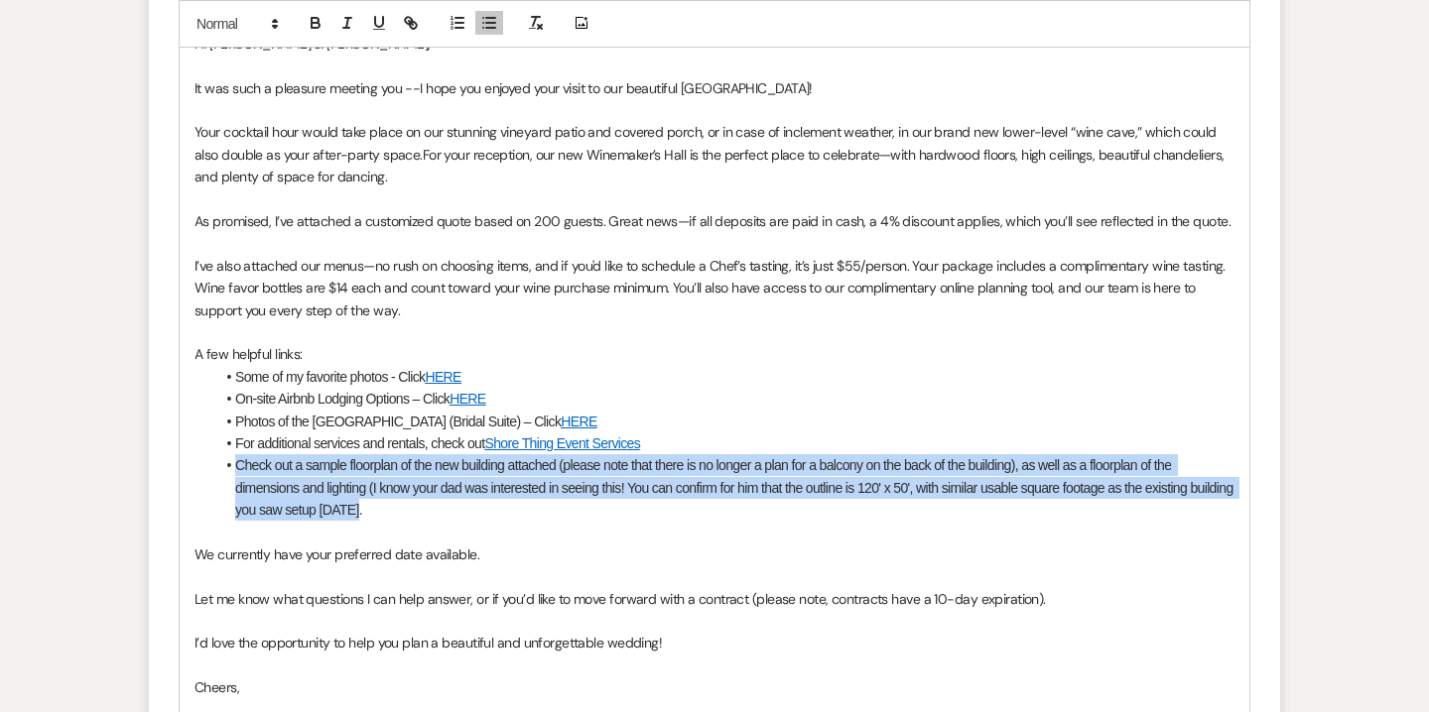
drag, startPoint x: 236, startPoint y: 463, endPoint x: 419, endPoint y: 515, distance: 189.7
click at [419, 515] on li "Check out a sample floorplan of the new building attached (please note that the…" at bounding box center [724, 487] width 1020 height 66
copy li "Check out a sample floorplan of the new building attached (please note that the…"
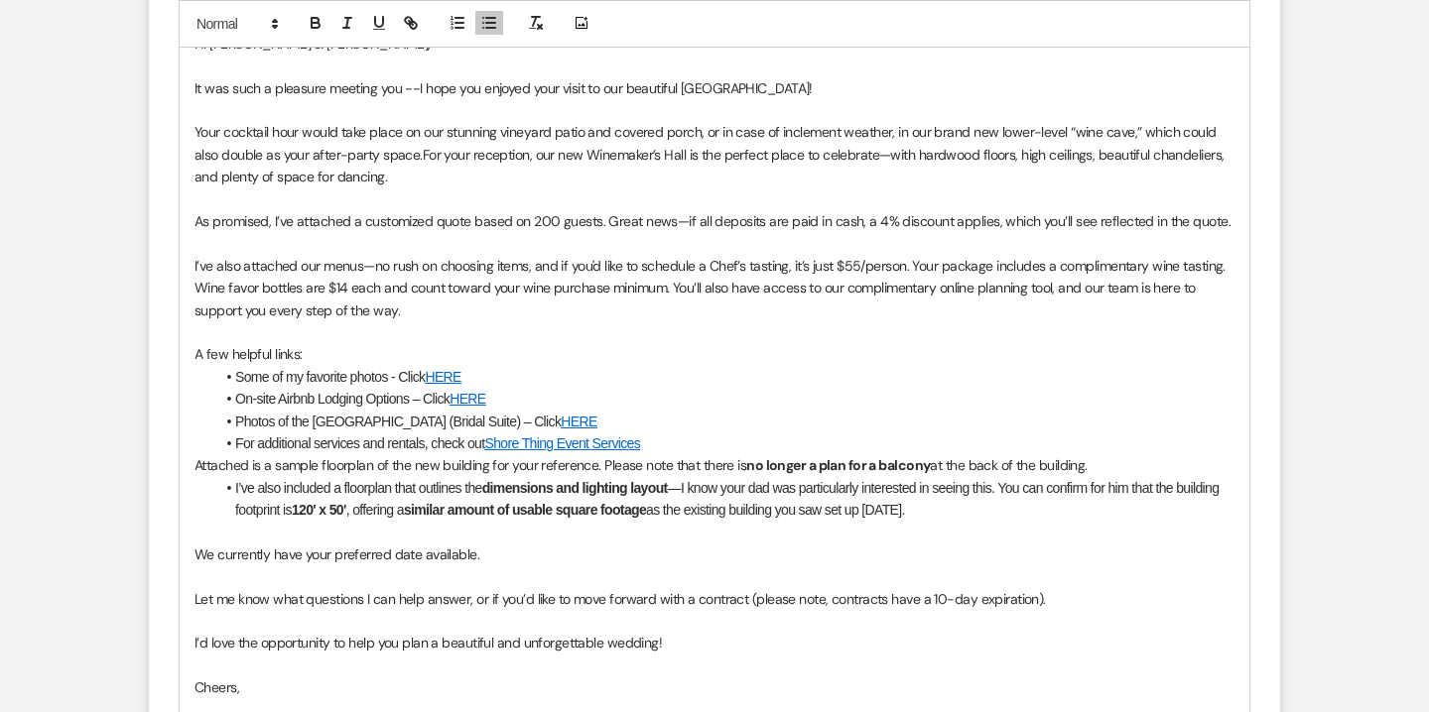
click at [192, 465] on div "Hi Ryan & Shayla, It was such a pleasure meeting you --I hope you enjoyed your …" at bounding box center [714, 488] width 1069 height 934
click at [494, 31] on icon "button" at bounding box center [489, 23] width 18 height 18
click at [233, 492] on li "I’ve also included a floorplan that outlines the dimensions and lighting layout…" at bounding box center [724, 499] width 1020 height 45
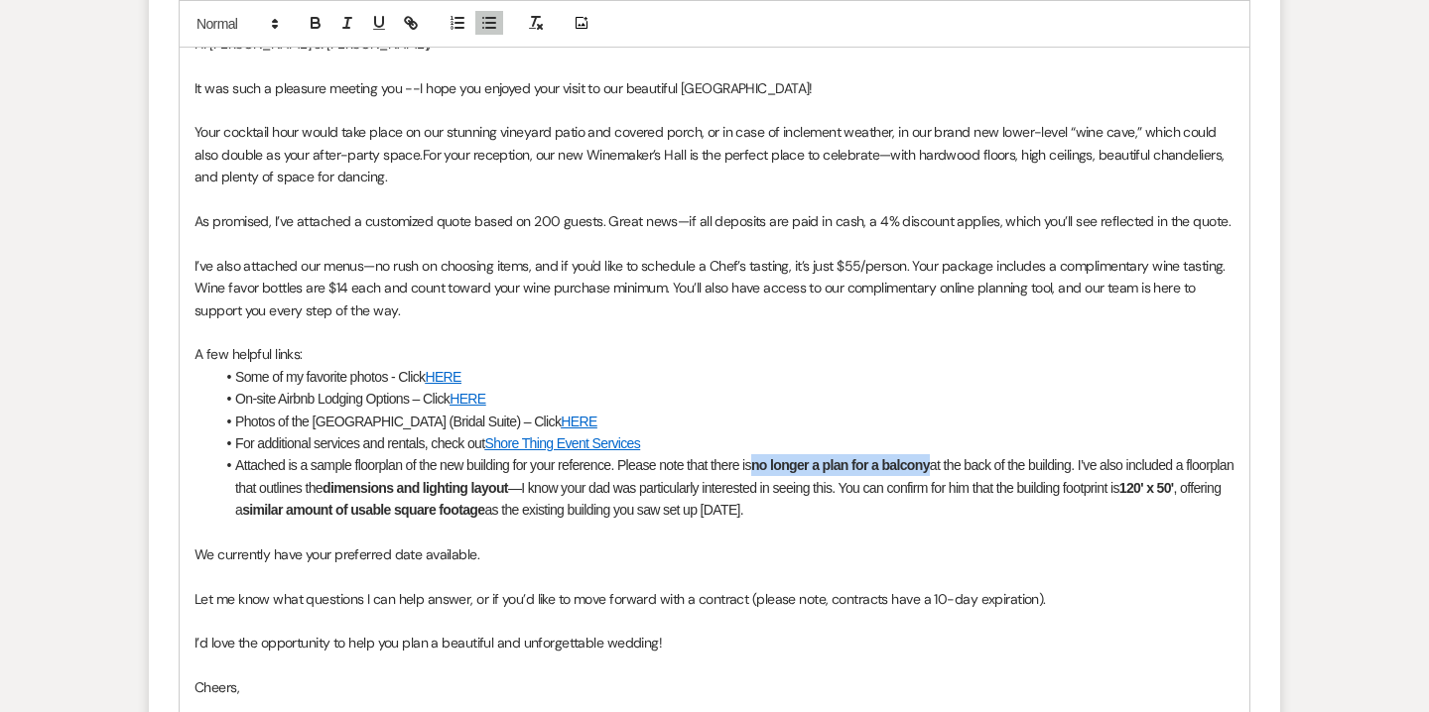
drag, startPoint x: 937, startPoint y: 465, endPoint x: 761, endPoint y: 459, distance: 175.7
click at [761, 459] on li "Attached is a sample floorplan of the new building for your reference. Please n…" at bounding box center [724, 487] width 1020 height 66
click at [306, 20] on button "button" at bounding box center [316, 23] width 28 height 24
drag, startPoint x: 375, startPoint y: 489, endPoint x: 563, endPoint y: 488, distance: 187.5
click at [563, 488] on li "Attached is a sample floorplan of the new building for your reference. Please n…" at bounding box center [724, 487] width 1020 height 66
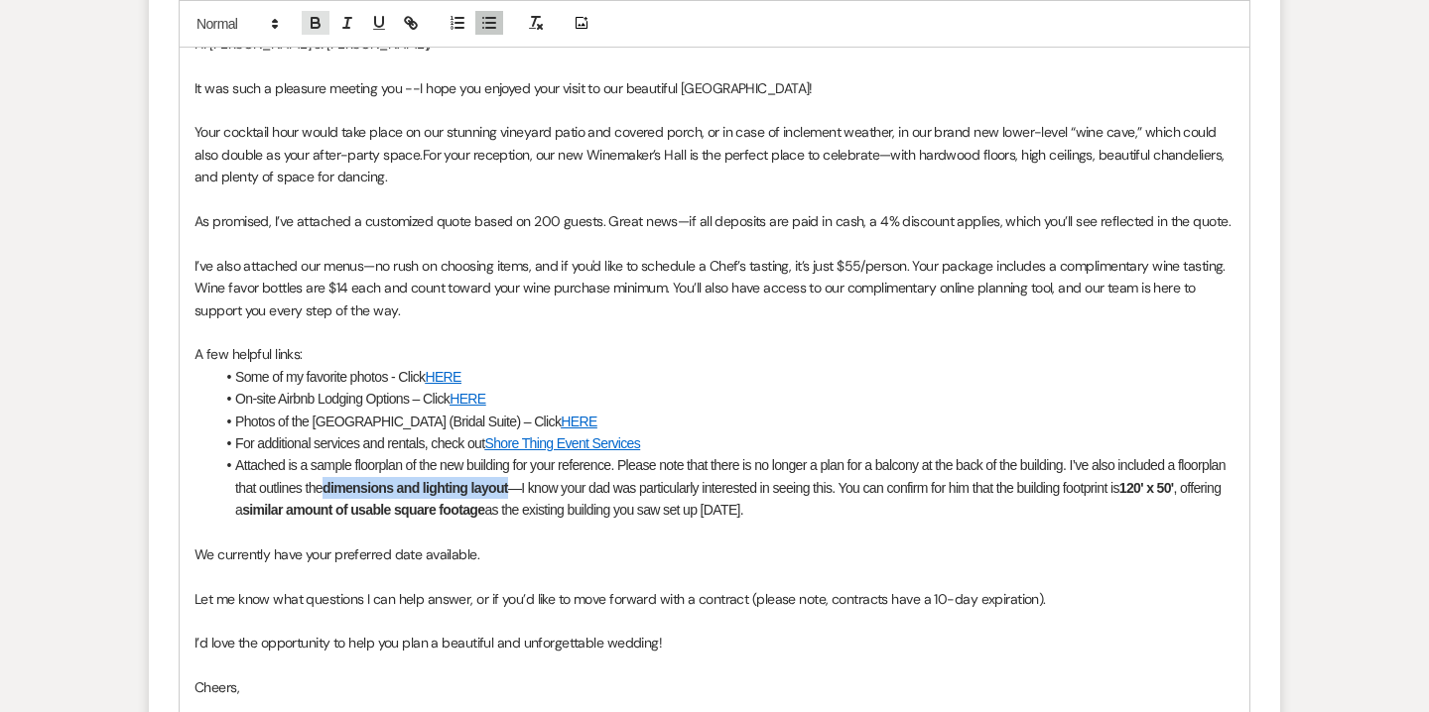
click at [312, 26] on icon "button" at bounding box center [316, 25] width 8 height 5
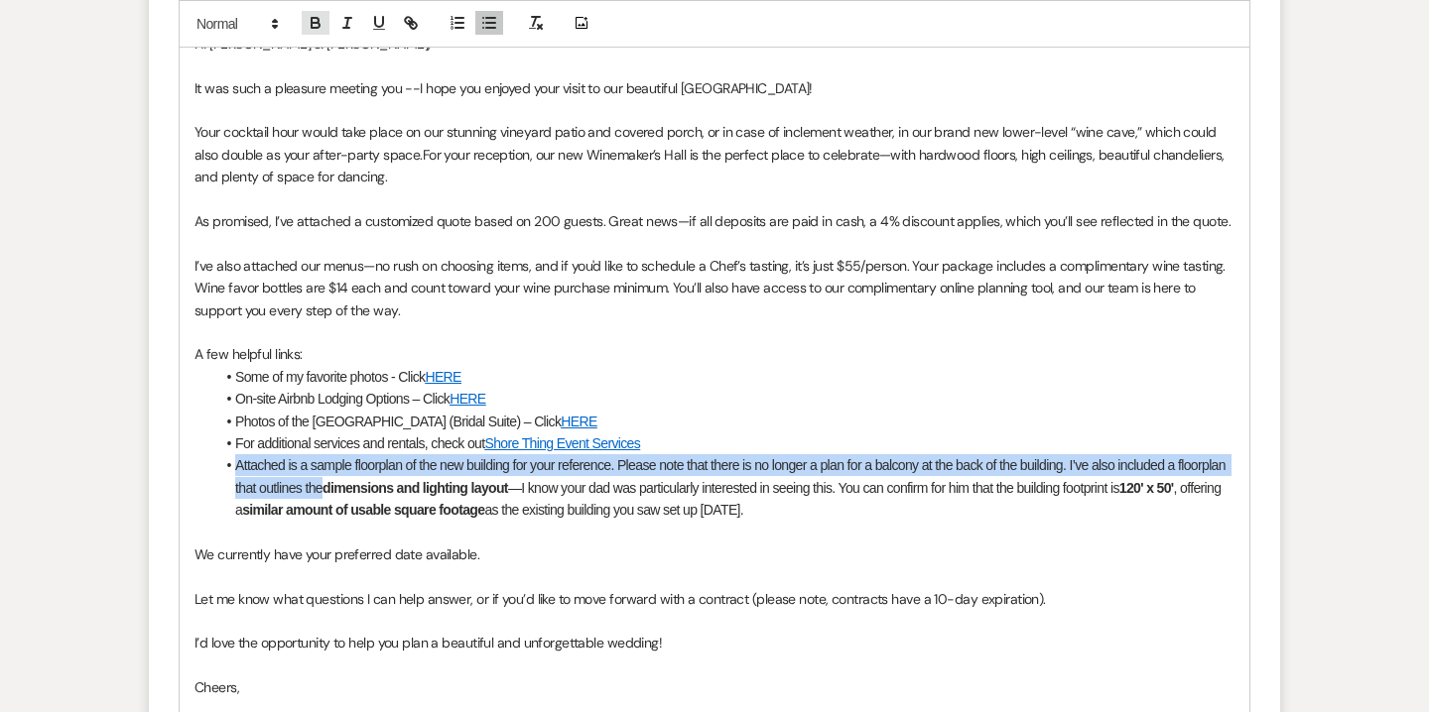
click at [312, 26] on icon "button" at bounding box center [316, 25] width 8 height 5
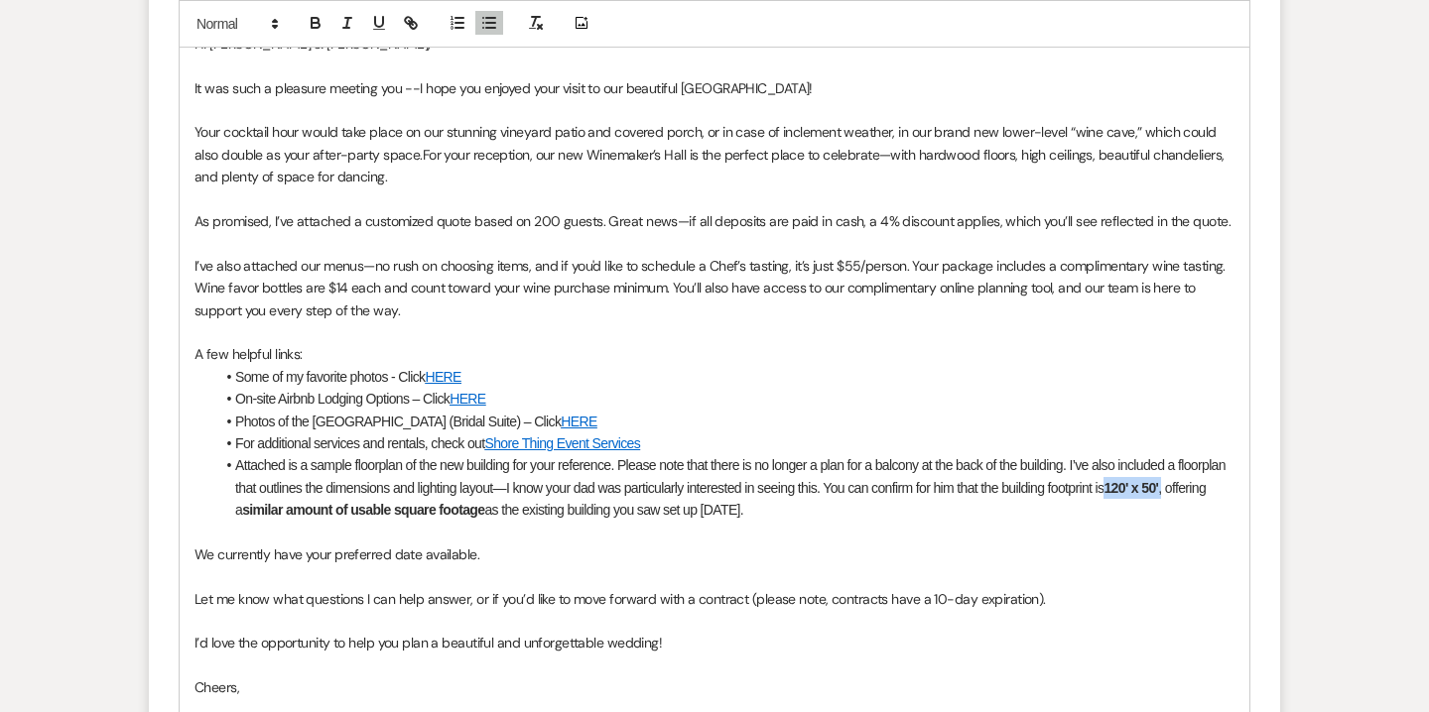
drag, startPoint x: 1167, startPoint y: 487, endPoint x: 1225, endPoint y: 488, distance: 58.5
click at [1225, 488] on li "Attached is a sample floorplan of the new building for your reference. Please n…" at bounding box center [724, 487] width 1020 height 66
click at [320, 21] on icon "button" at bounding box center [316, 23] width 18 height 18
drag, startPoint x: 289, startPoint y: 509, endPoint x: 536, endPoint y: 499, distance: 247.2
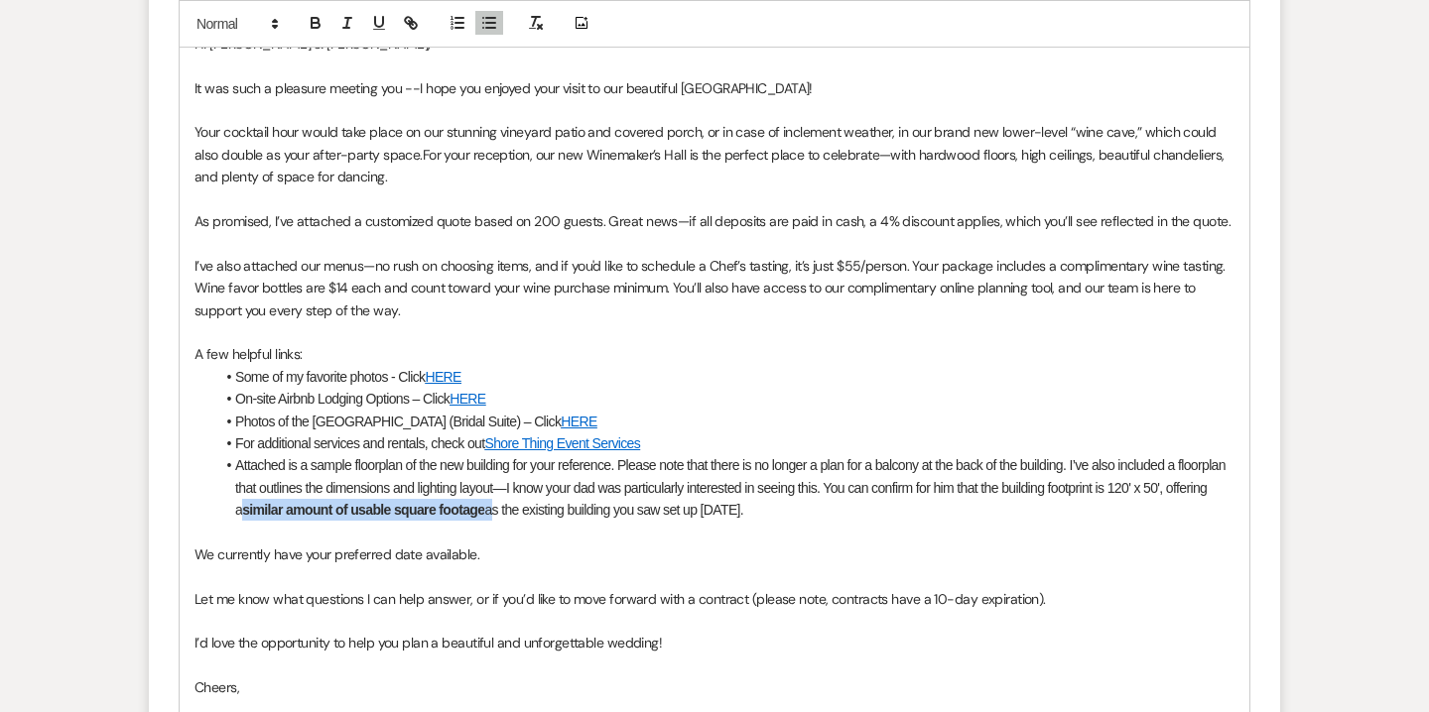
click at [536, 499] on li "Attached is a sample floorplan of the new building for your reference. Please n…" at bounding box center [724, 487] width 1020 height 66
click at [323, 12] on button "button" at bounding box center [316, 23] width 28 height 24
click at [312, 25] on icon "button" at bounding box center [316, 25] width 8 height 5
click at [591, 512] on li "Attached is a sample floorplan of the new building for your reference. Please n…" at bounding box center [724, 487] width 1020 height 66
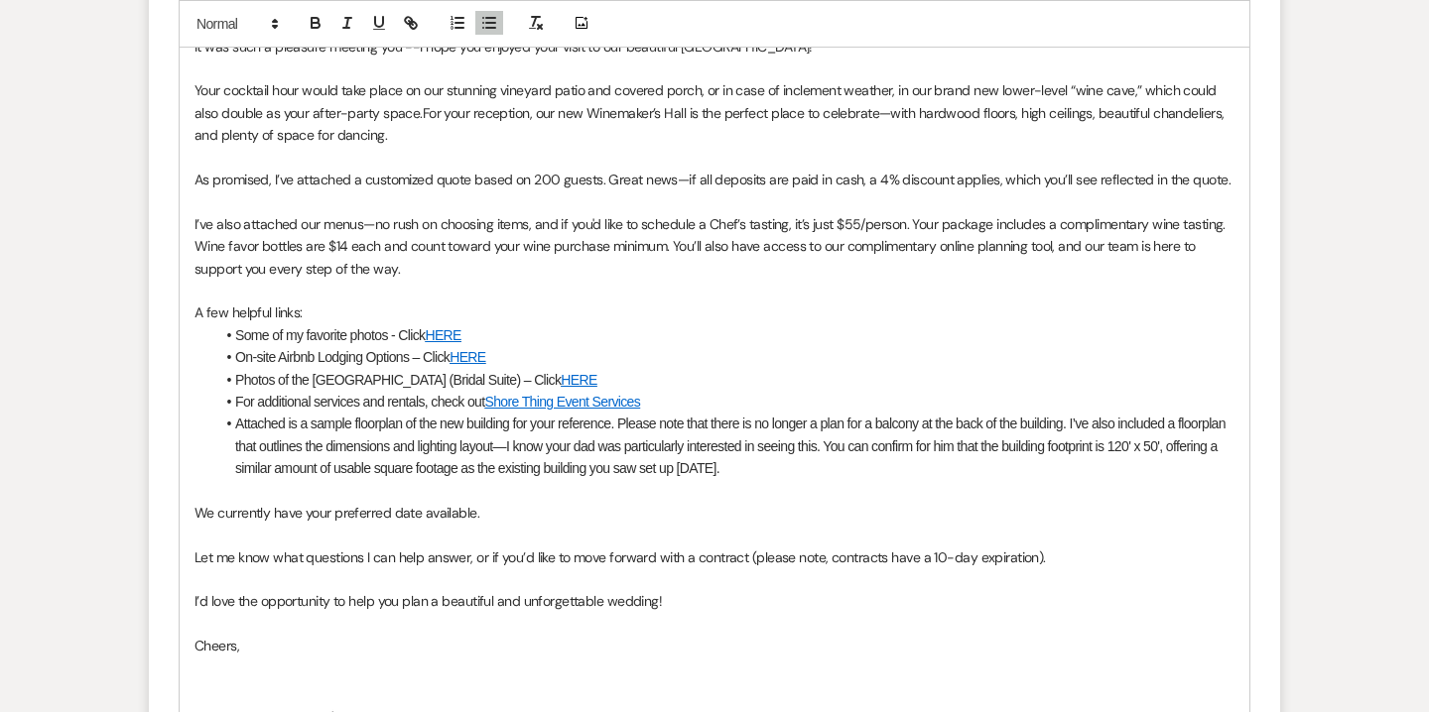
scroll to position [1297, 0]
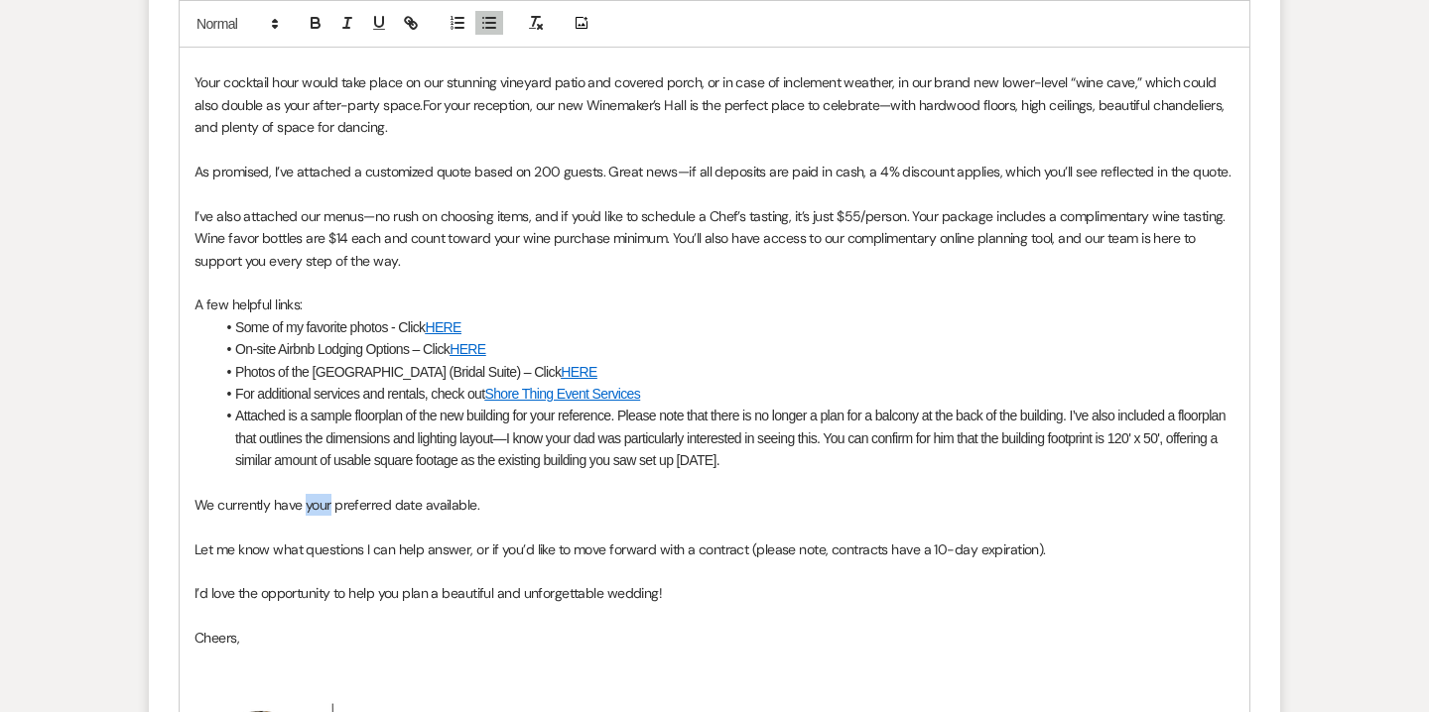
drag, startPoint x: 305, startPoint y: 504, endPoint x: 330, endPoint y: 506, distance: 25.9
click at [330, 506] on span "We currently have your preferred date available." at bounding box center [336, 505] width 285 height 18
drag, startPoint x: 498, startPoint y: 508, endPoint x: 440, endPoint y: 500, distance: 58.1
click at [440, 500] on span "We currently have the following weekend preferred date available." at bounding box center [389, 505] width 391 height 18
click at [464, 505] on span "We currently have the following weekend date available." at bounding box center [359, 505] width 330 height 18
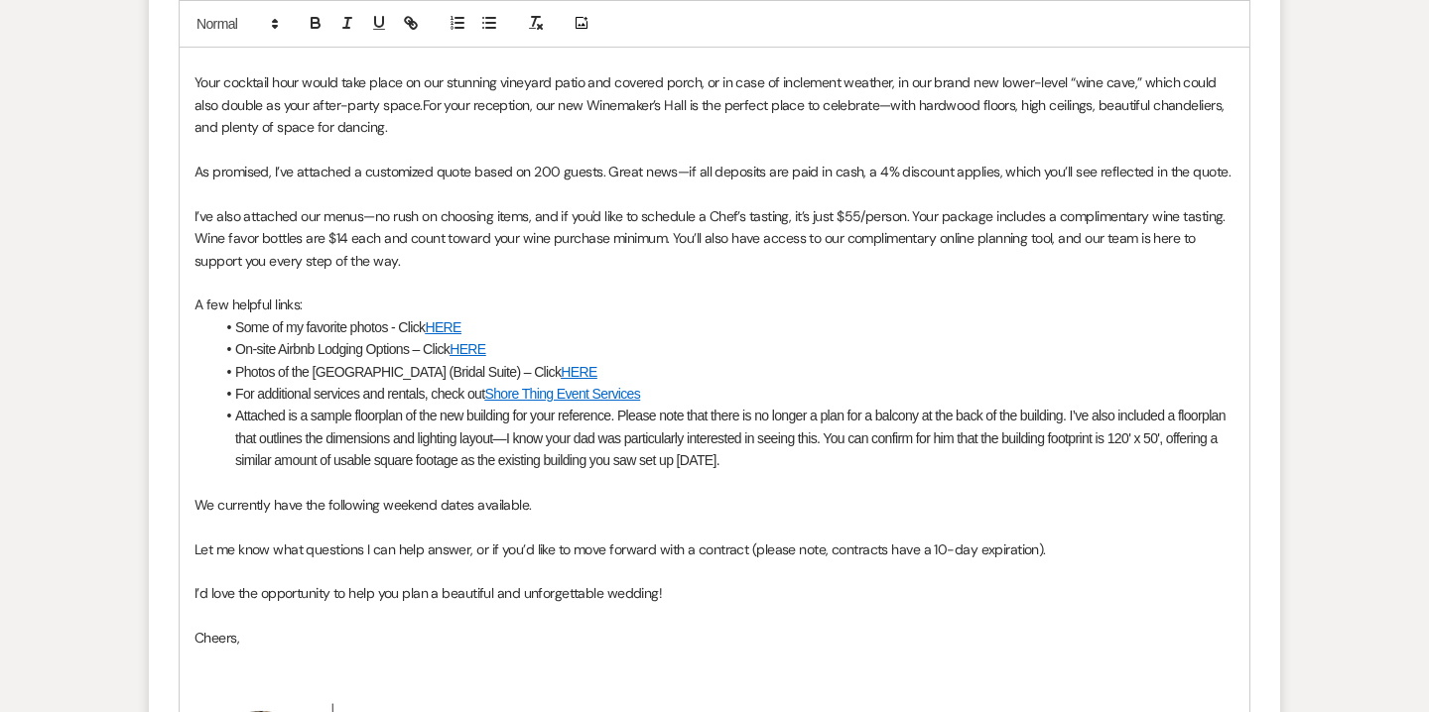
click at [556, 521] on p at bounding box center [714, 527] width 1040 height 22
click at [545, 495] on p "We currently have the following weekend dates available." at bounding box center [714, 505] width 1040 height 22
drag, startPoint x: 598, startPoint y: 503, endPoint x: 846, endPoint y: 502, distance: 248.0
click at [846, 502] on p "We currently have the following weekend dates available for next fall (and as m…" at bounding box center [714, 505] width 1040 height 22
copy span "and as mentioned, 2027 is pretty open)"
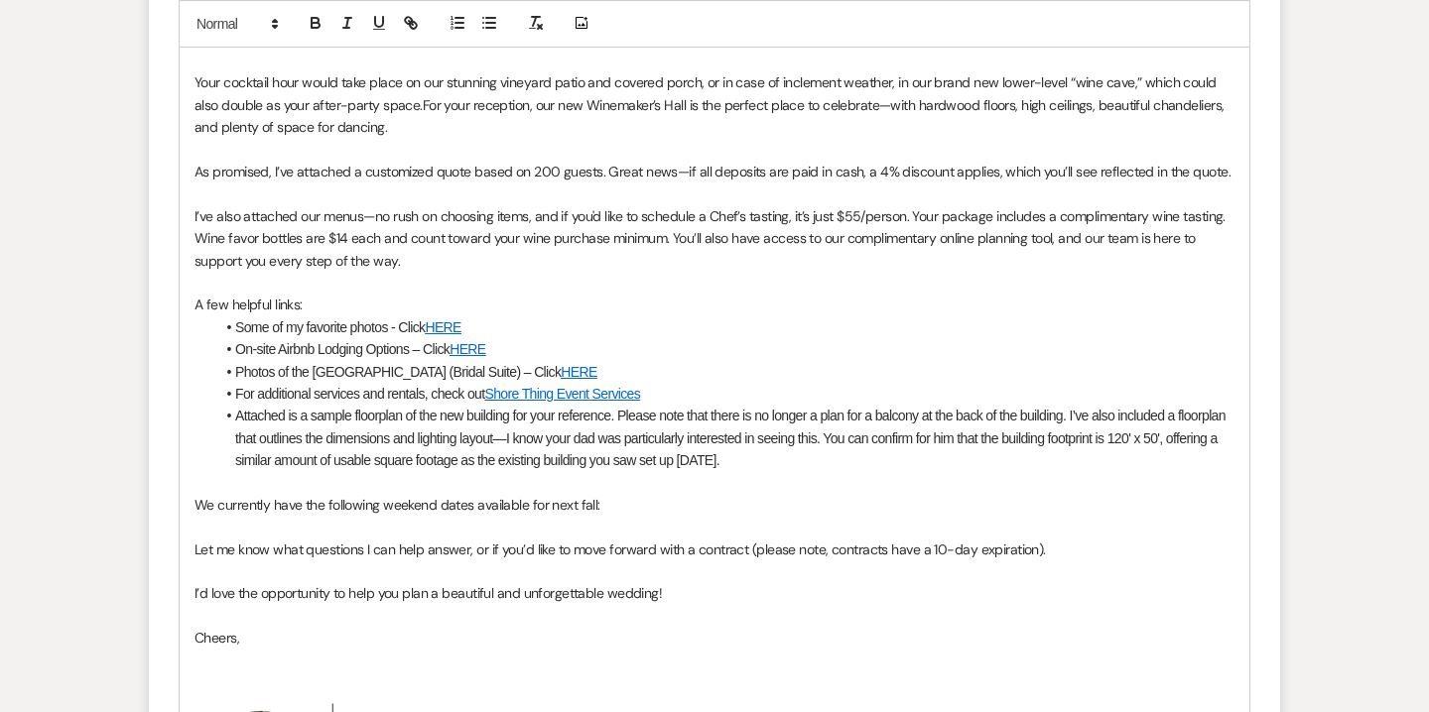
click at [196, 504] on span "We currently have the following weekend dates available for next fall:" at bounding box center [397, 505] width 406 height 18
drag, startPoint x: 228, startPoint y: 502, endPoint x: 188, endPoint y: 502, distance: 40.7
click at [188, 502] on div "Hi Ryan & Shayla, It was such a pleasure meeting you --I hope you enjoyed your …" at bounding box center [714, 438] width 1069 height 934
click at [315, 506] on span "As mentioned, 2027 is pretty open)We currently have the following weekend dates…" at bounding box center [501, 505] width 614 height 18
click at [451, 502] on span "As mentioned, 2027 dates are pretty open)We currently have the following weeken…" at bounding box center [525, 505] width 662 height 18
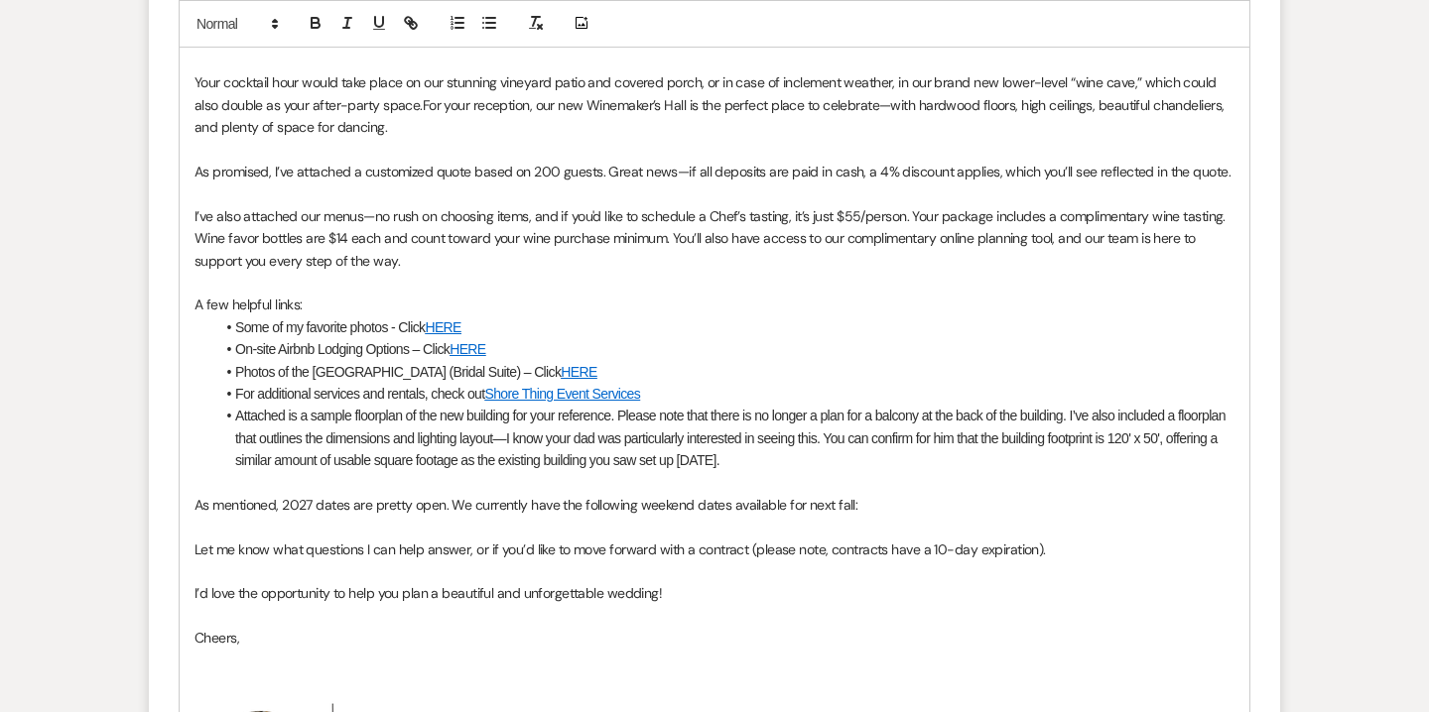
click at [870, 503] on p "As mentioned, 2027 dates are pretty open. We currently have the following weeke…" at bounding box center [714, 505] width 1040 height 22
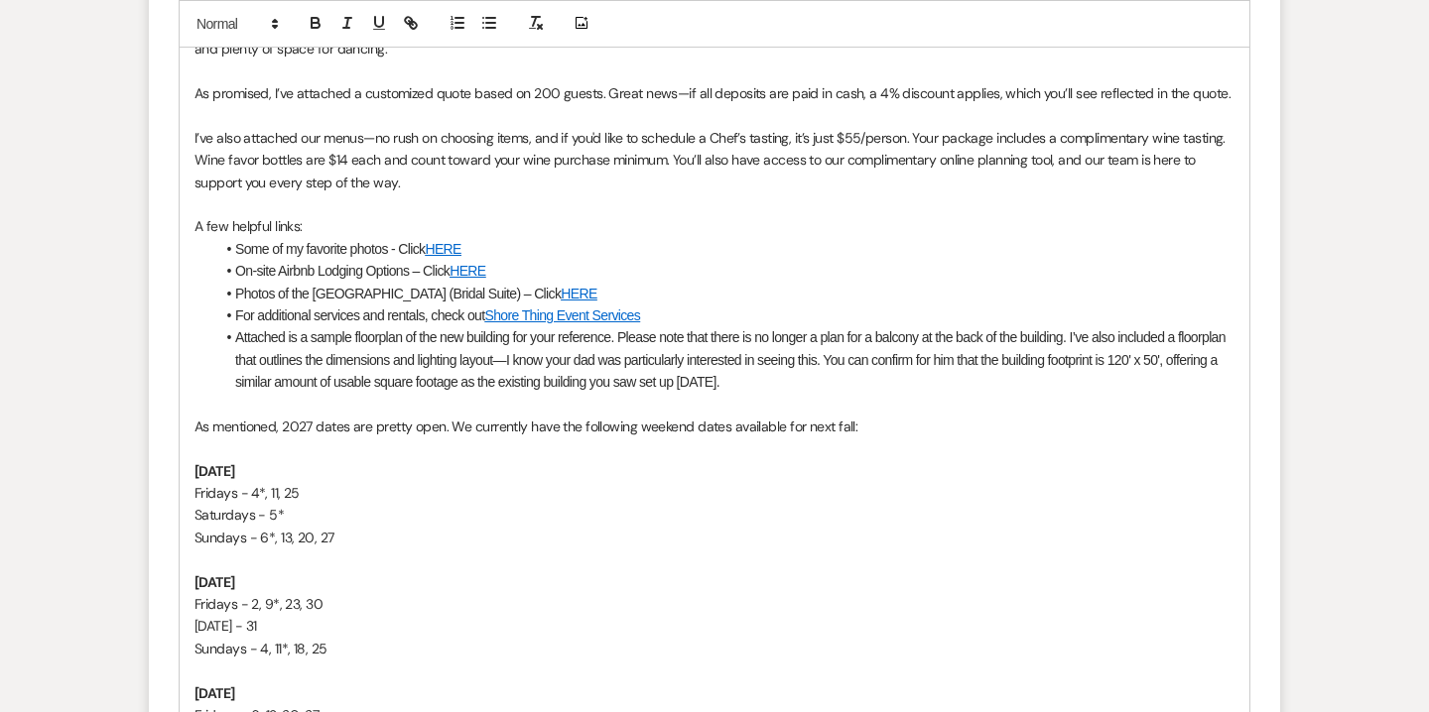
scroll to position [1383, 0]
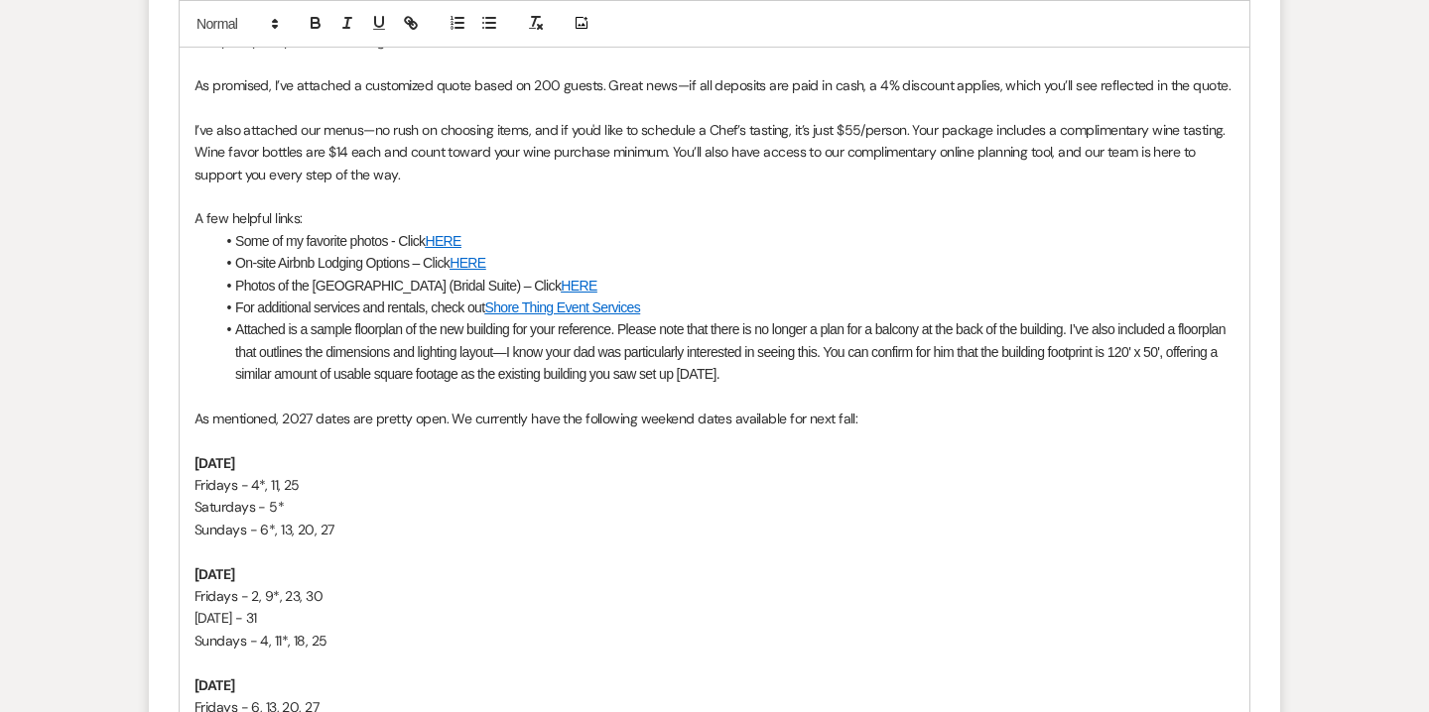
click at [266, 638] on p "Sundays - 4, 11*, 18, 25" at bounding box center [714, 641] width 1040 height 22
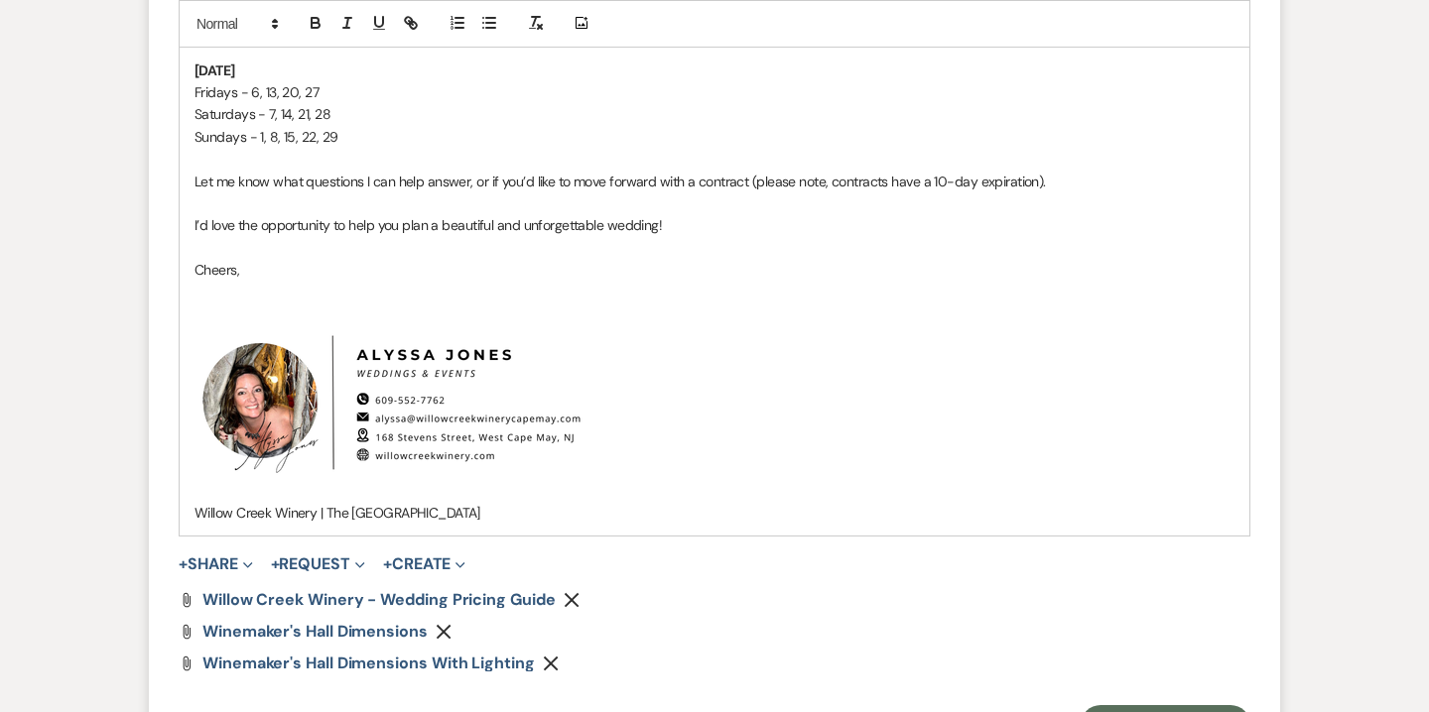
scroll to position [2012, 0]
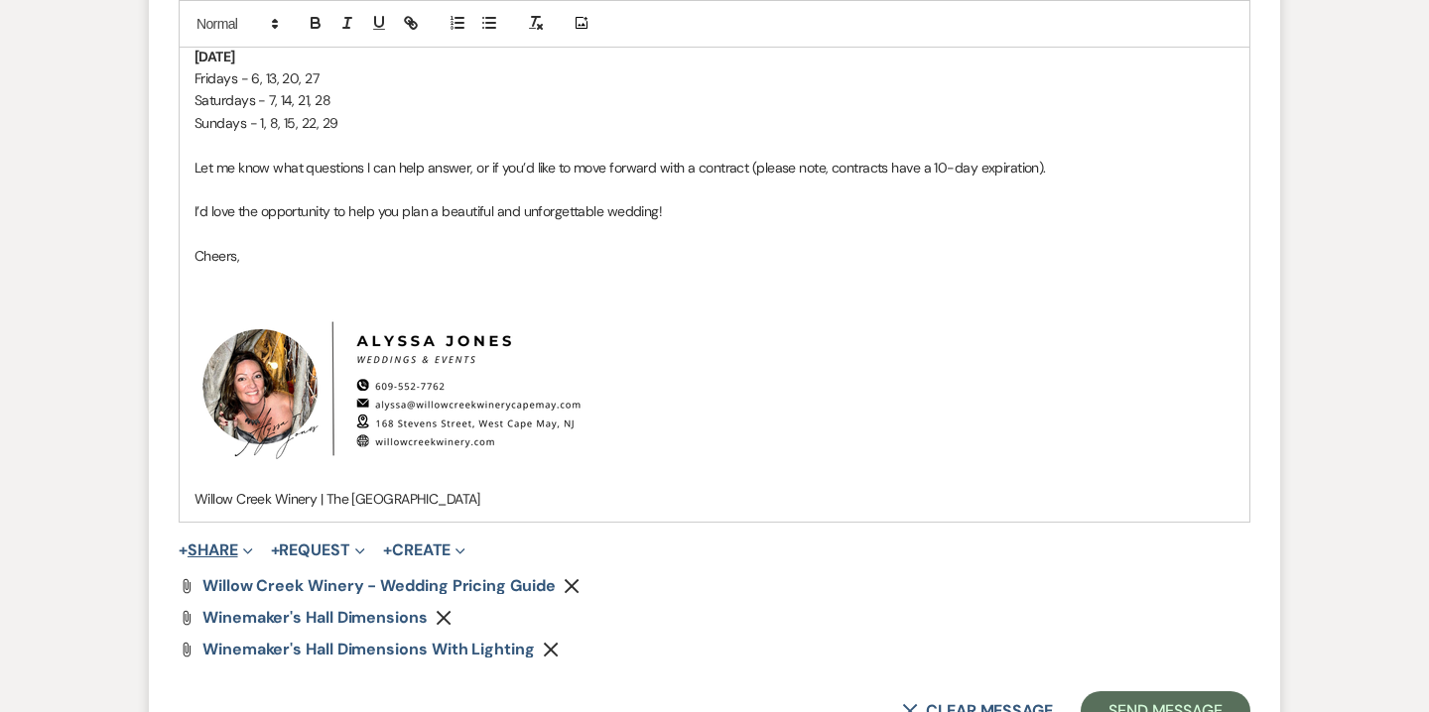
click at [224, 543] on button "+ Share Expand" at bounding box center [216, 551] width 74 height 16
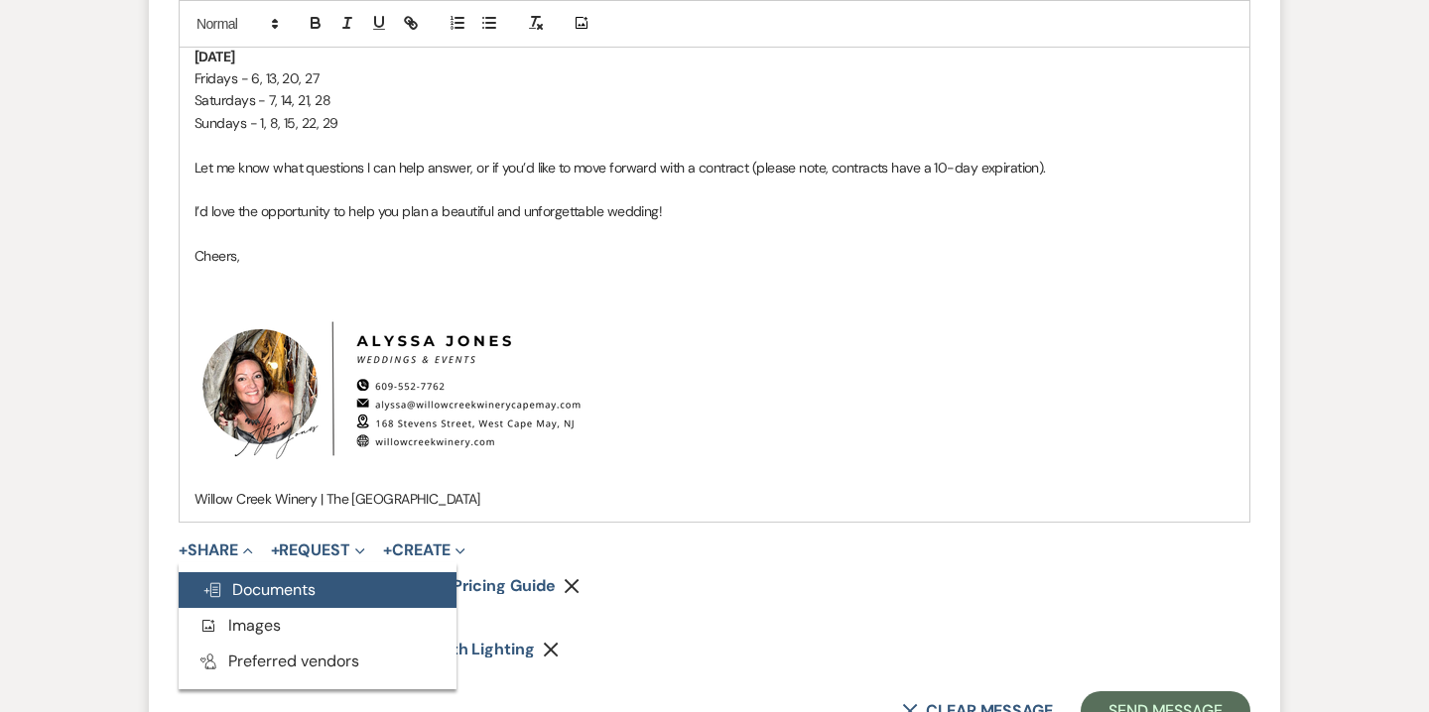
click at [277, 580] on span "Doc Upload Documents" at bounding box center [258, 589] width 113 height 21
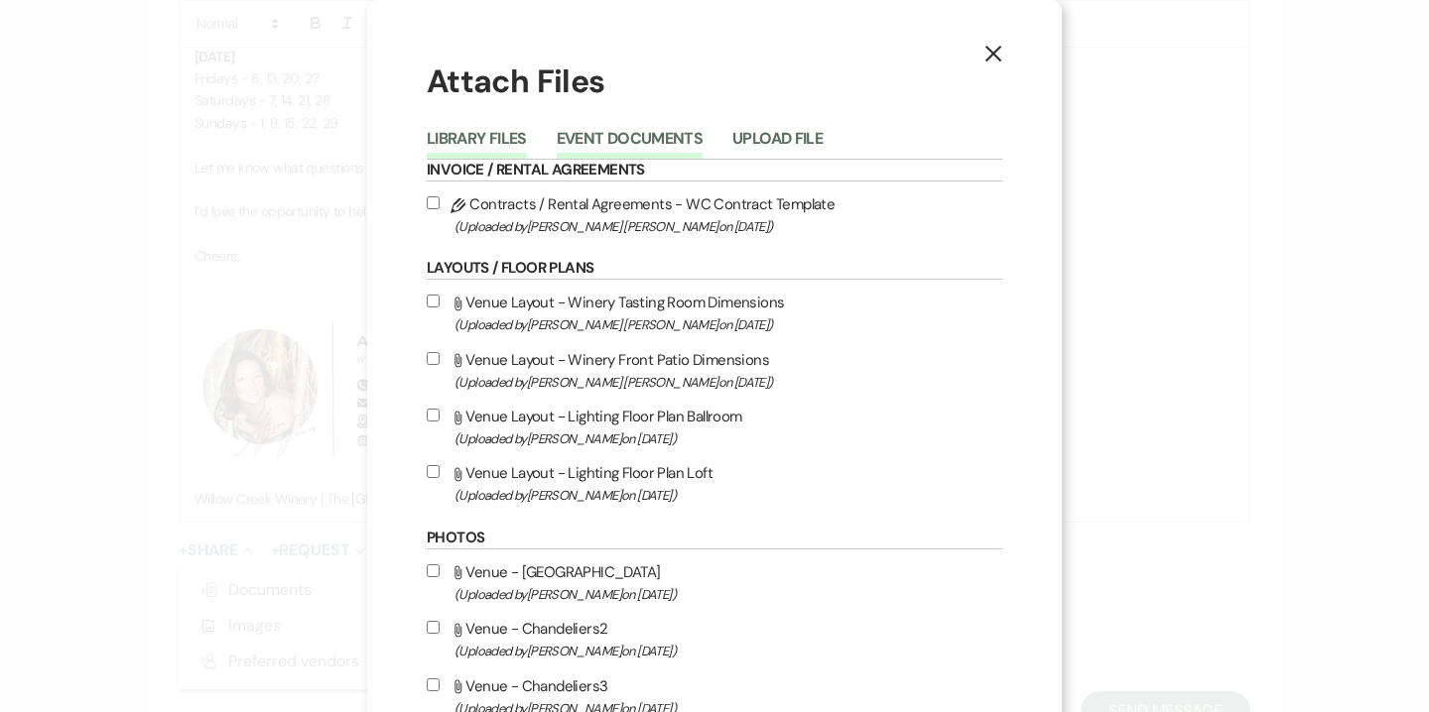
click at [601, 152] on button "Event Documents" at bounding box center [630, 145] width 146 height 28
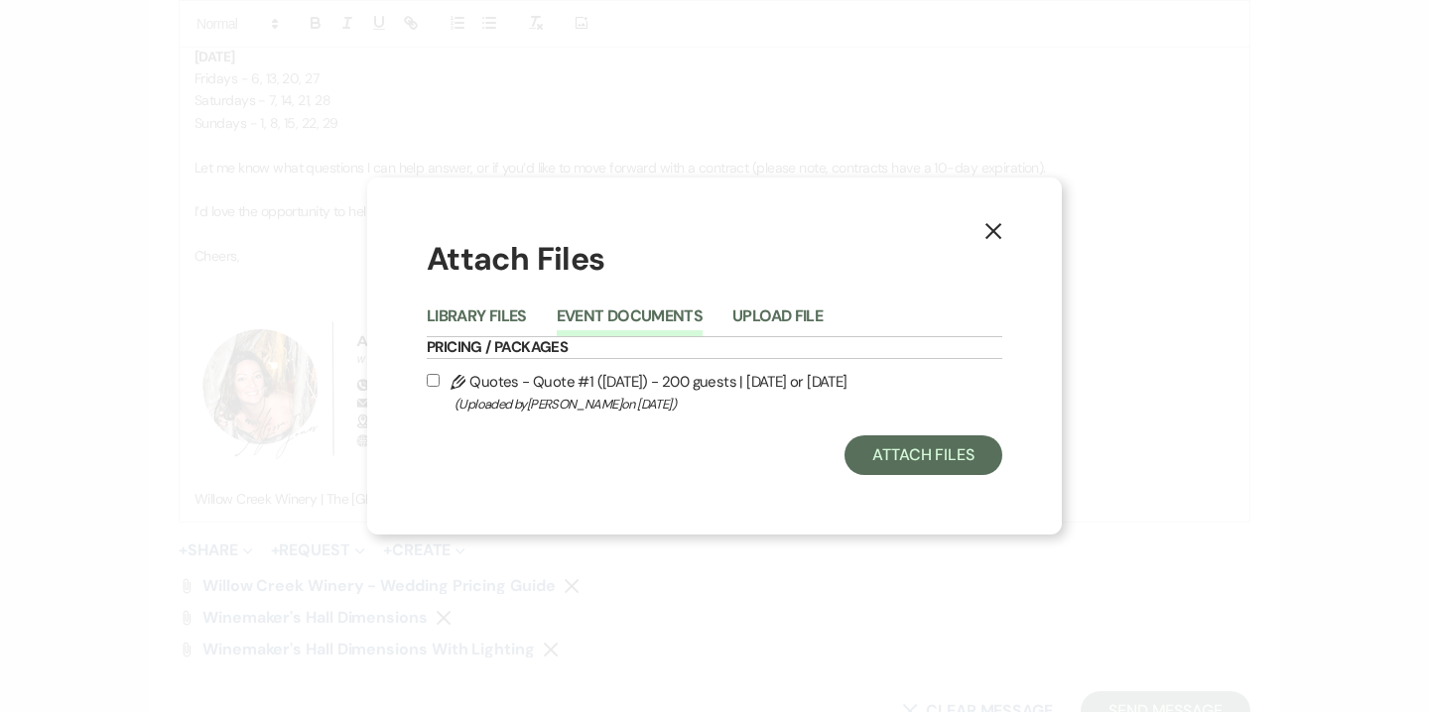
click at [604, 384] on label "Pencil Quotes - Quote #1 (9-20-2025) - 200 guests | Friday or Sunday (Uploaded …" at bounding box center [714, 392] width 575 height 47
click at [440, 384] on input "Pencil Quotes - Quote #1 (9-20-2025) - 200 guests | Friday or Sunday (Uploaded …" at bounding box center [433, 380] width 13 height 13
checkbox input "true"
click at [889, 458] on button "Attach Files" at bounding box center [923, 456] width 158 height 40
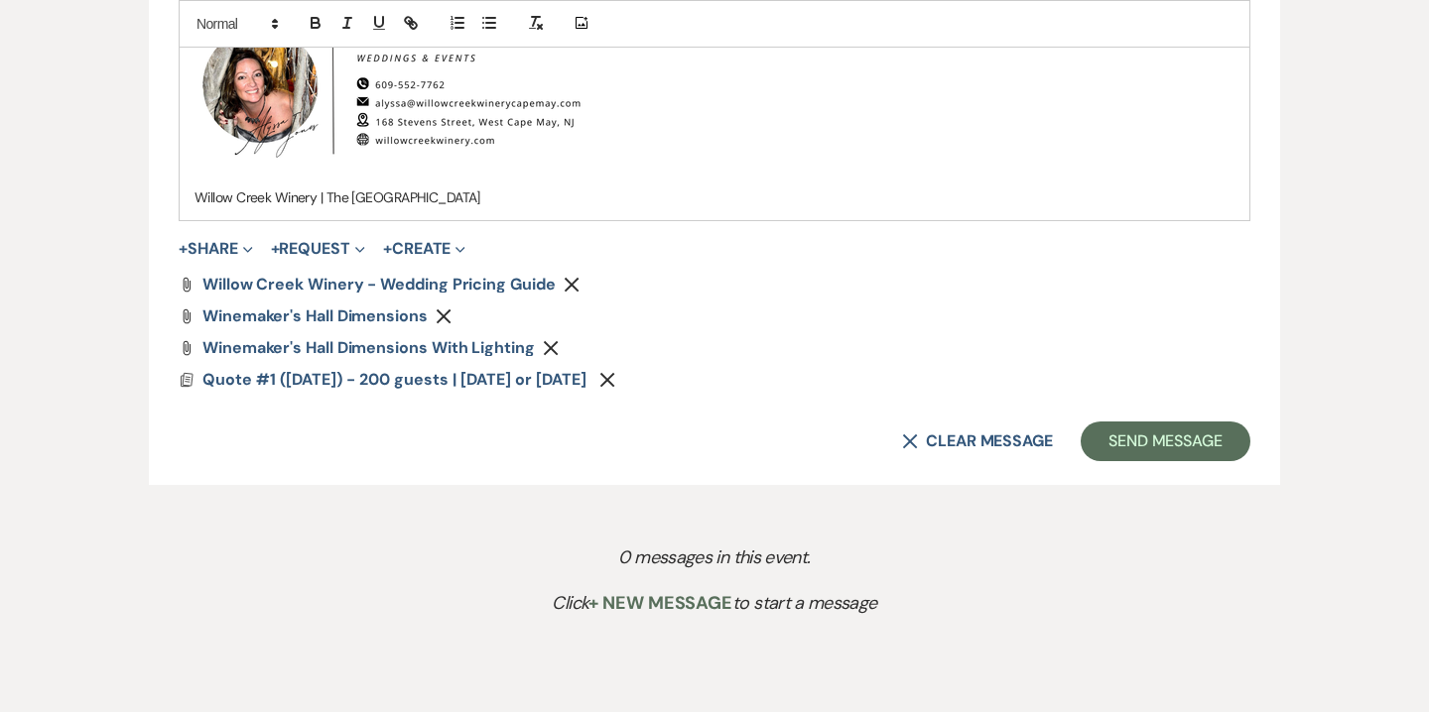
scroll to position [2411, 0]
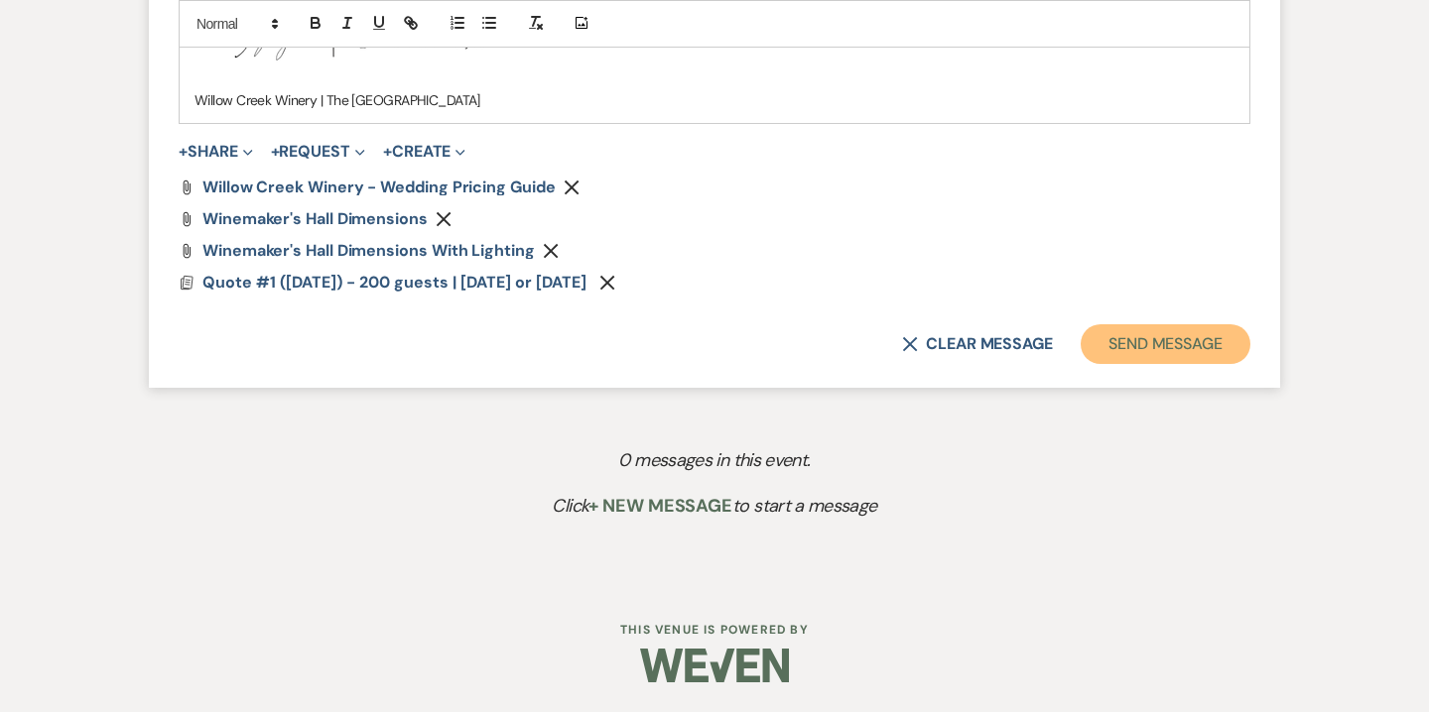
click at [1133, 340] on button "Send Message" at bounding box center [1165, 344] width 170 height 40
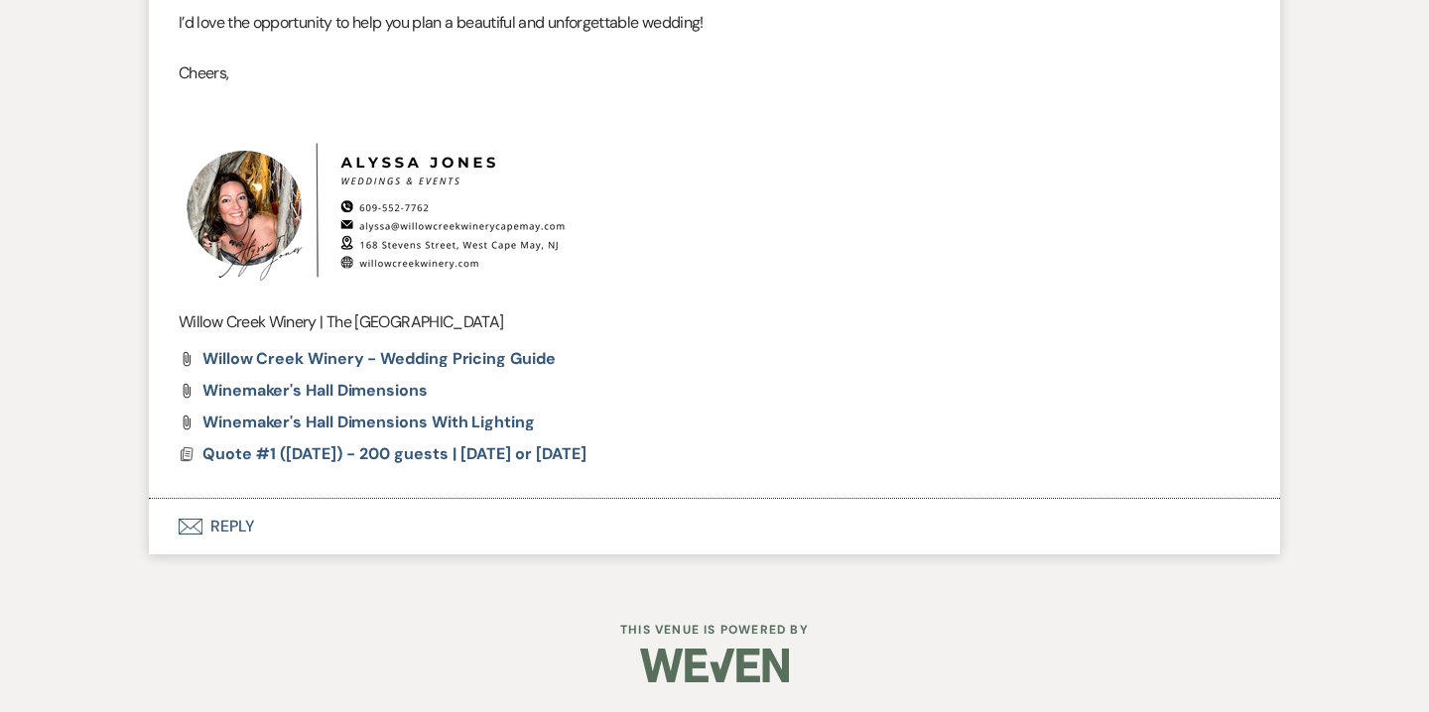
scroll to position [1927, 0]
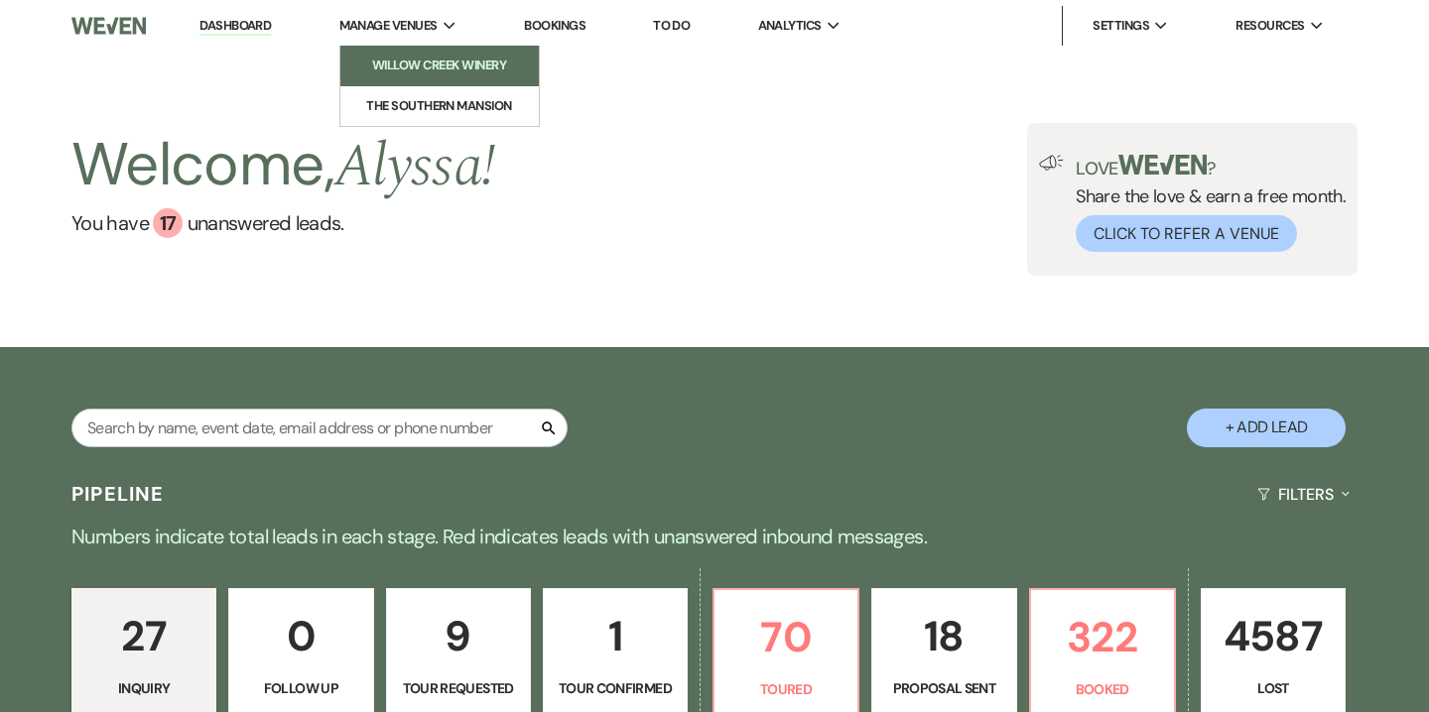
click at [428, 63] on li "Willow Creek Winery" at bounding box center [439, 66] width 179 height 20
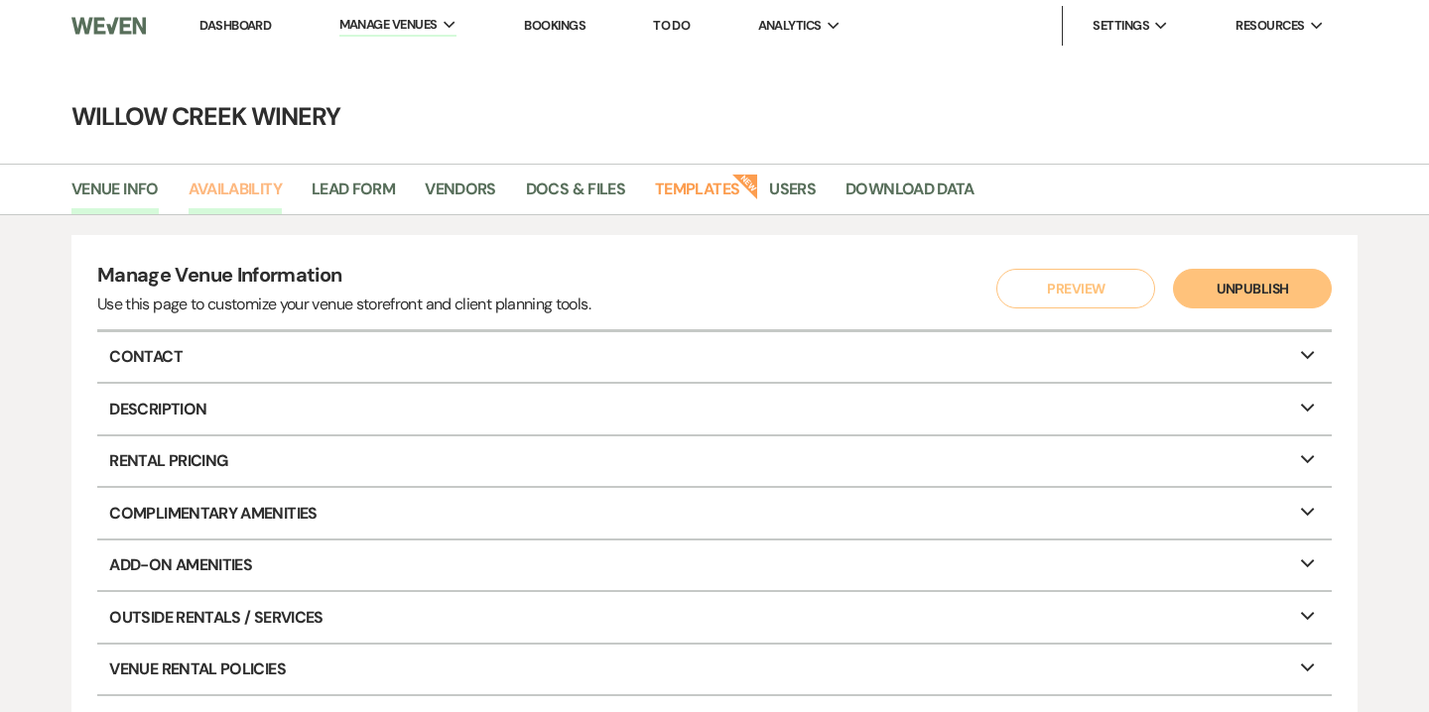
click at [277, 195] on link "Availability" at bounding box center [235, 196] width 93 height 38
select select "2"
select select "2026"
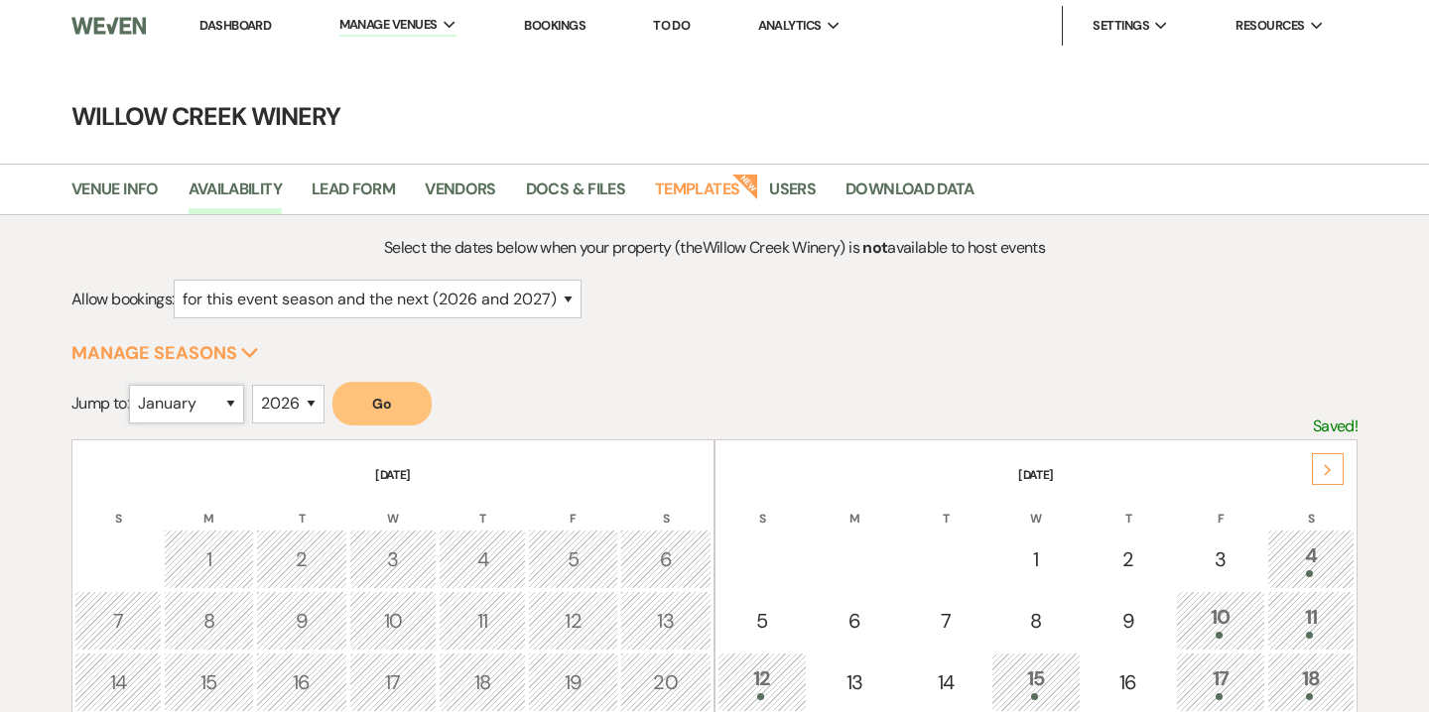
click at [243, 410] on select "January February March April May June July August September October November De…" at bounding box center [186, 404] width 115 height 39
select select "10"
click at [133, 385] on select "January February March April May June July August September October November De…" at bounding box center [186, 404] width 115 height 39
click at [387, 404] on button "Go" at bounding box center [381, 404] width 99 height 44
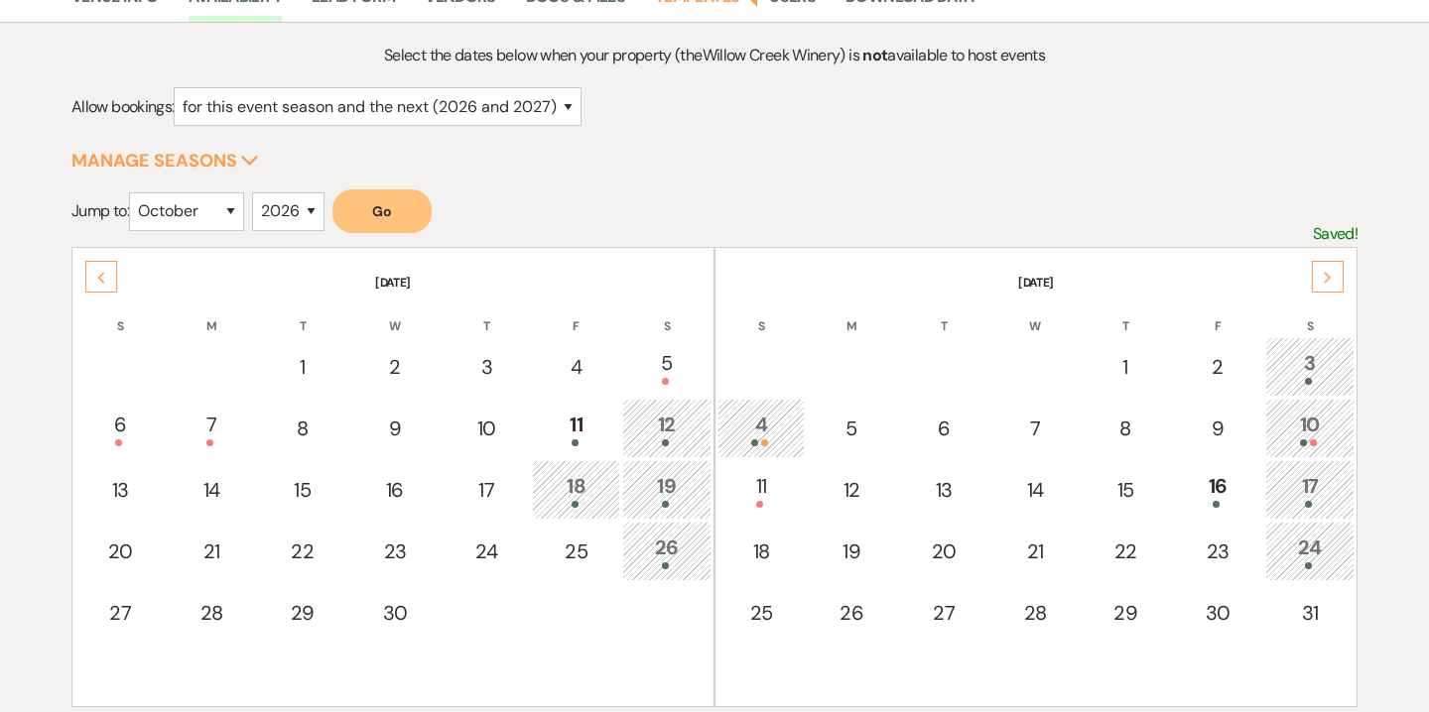
scroll to position [197, 0]
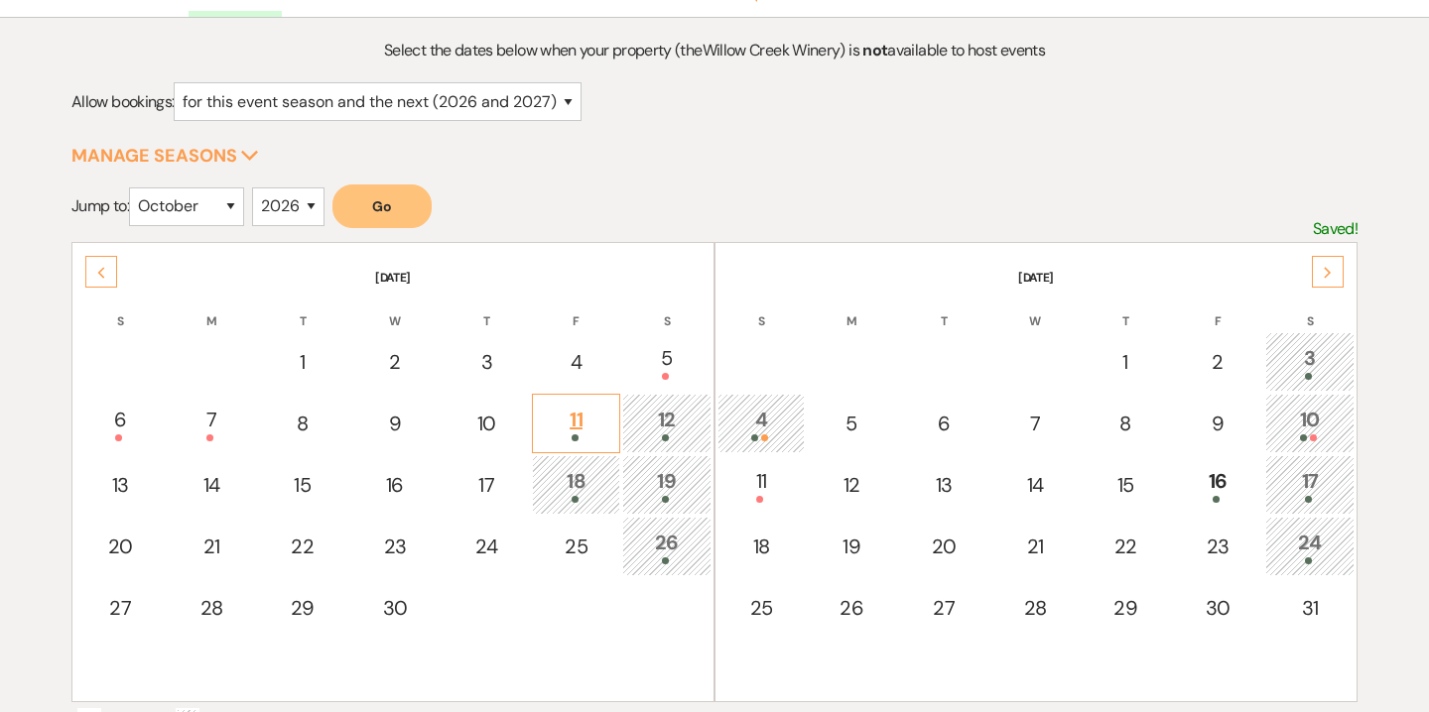
click at [573, 426] on div "11" at bounding box center [575, 423] width 65 height 37
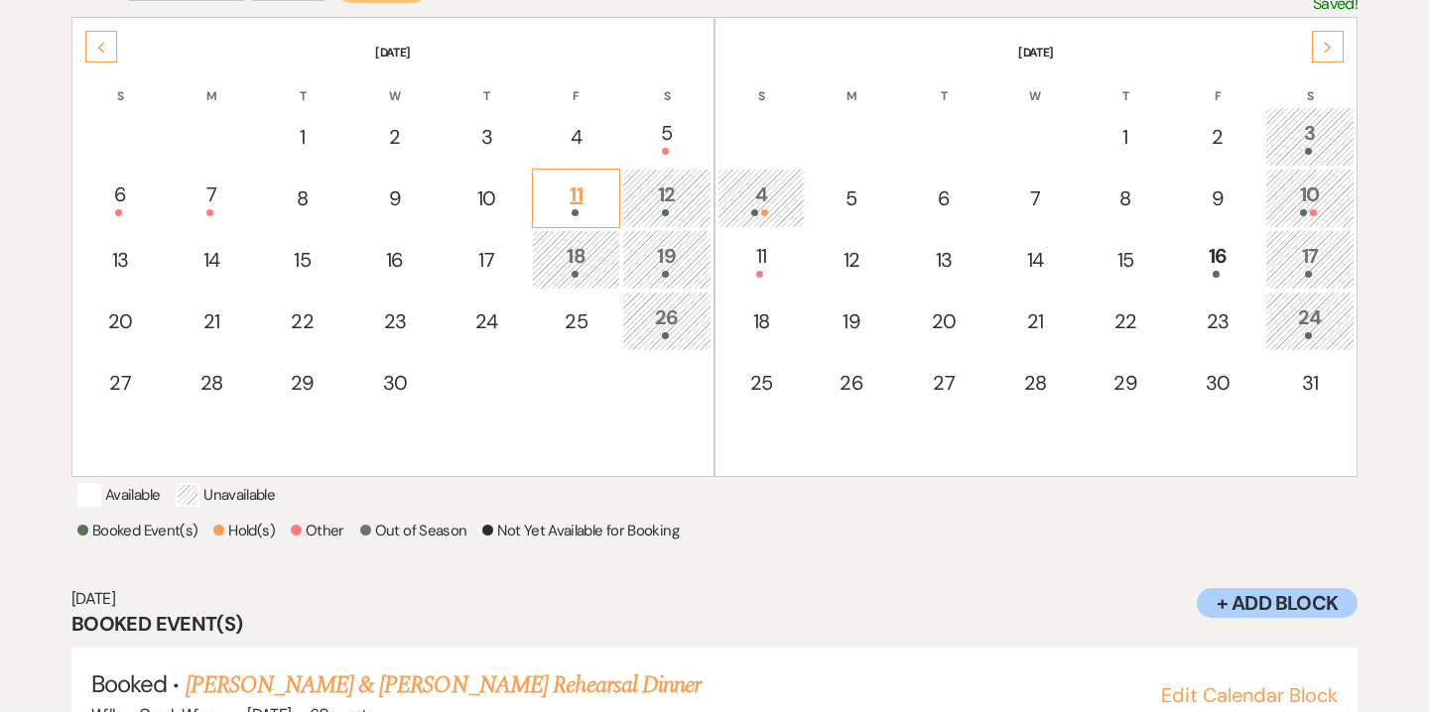
scroll to position [290, 0]
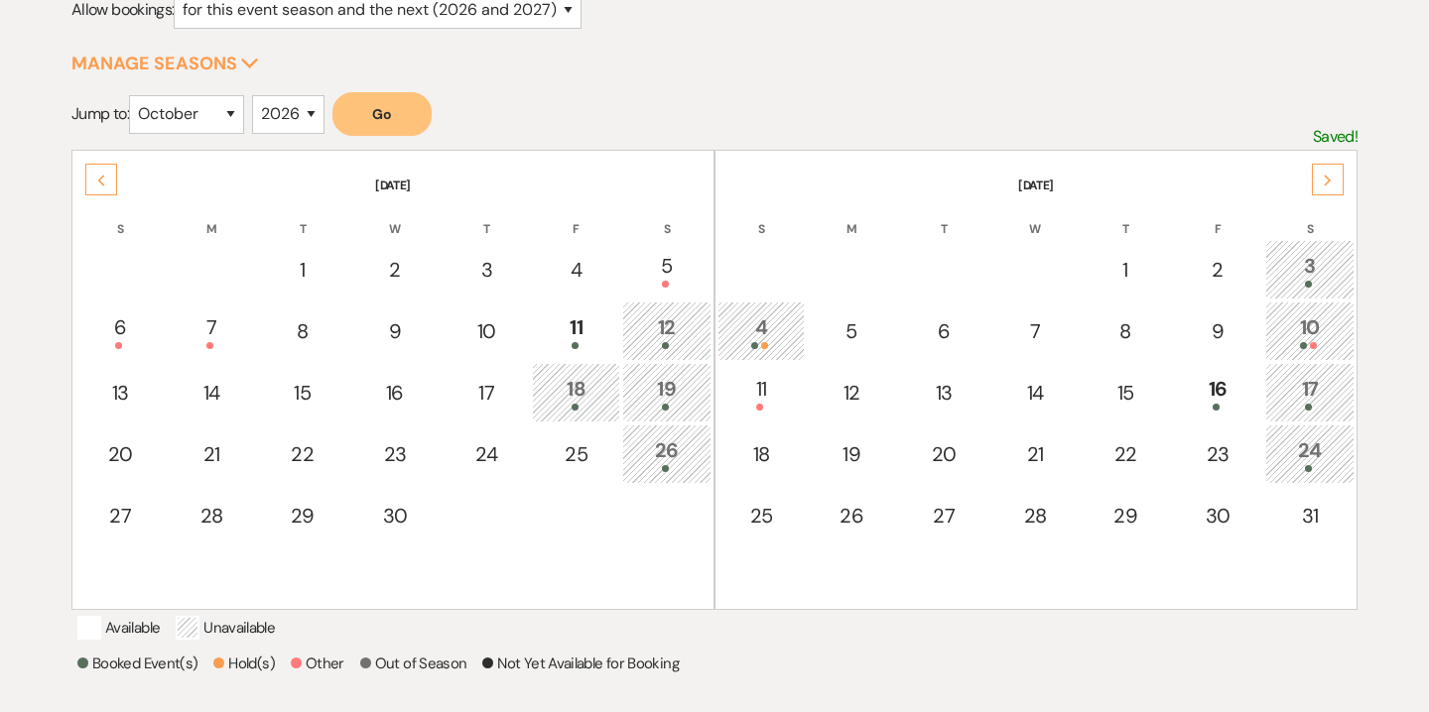
click at [787, 303] on td "4" at bounding box center [760, 332] width 87 height 60
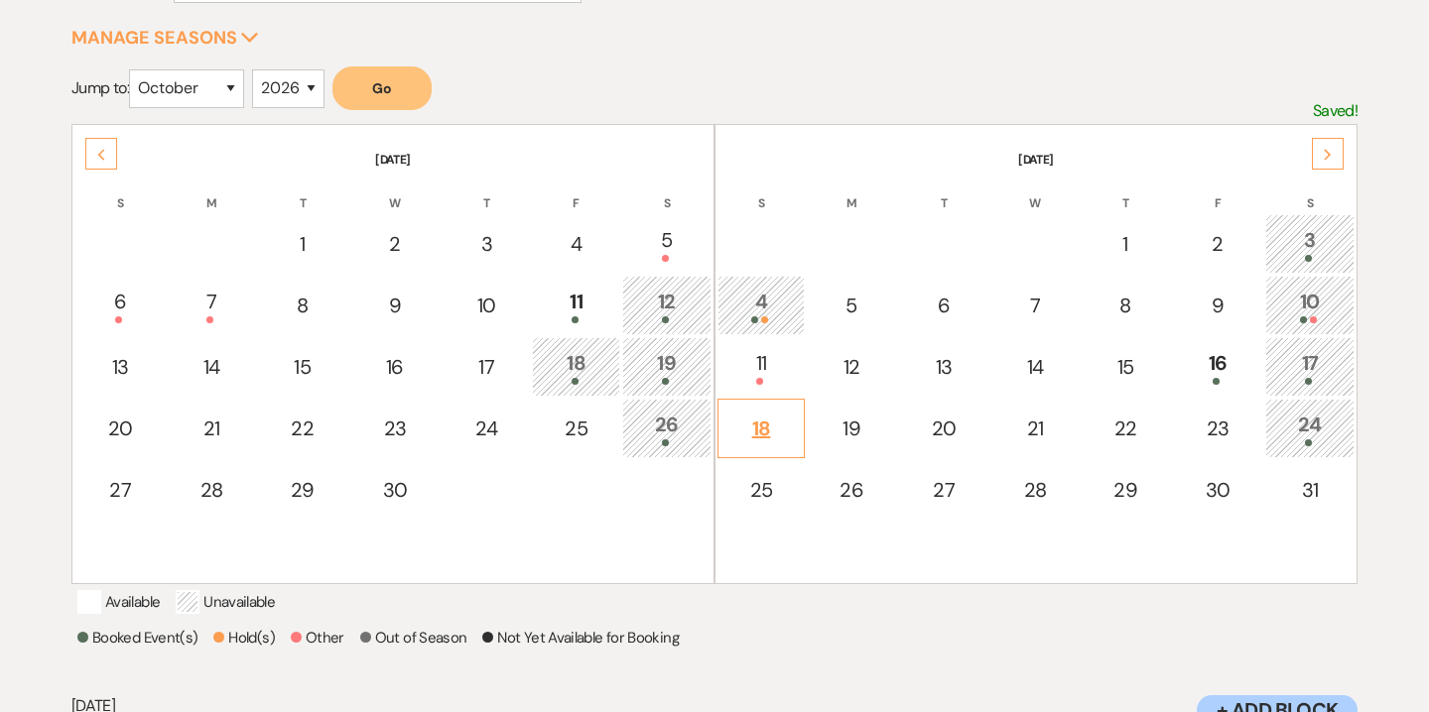
scroll to position [0, 0]
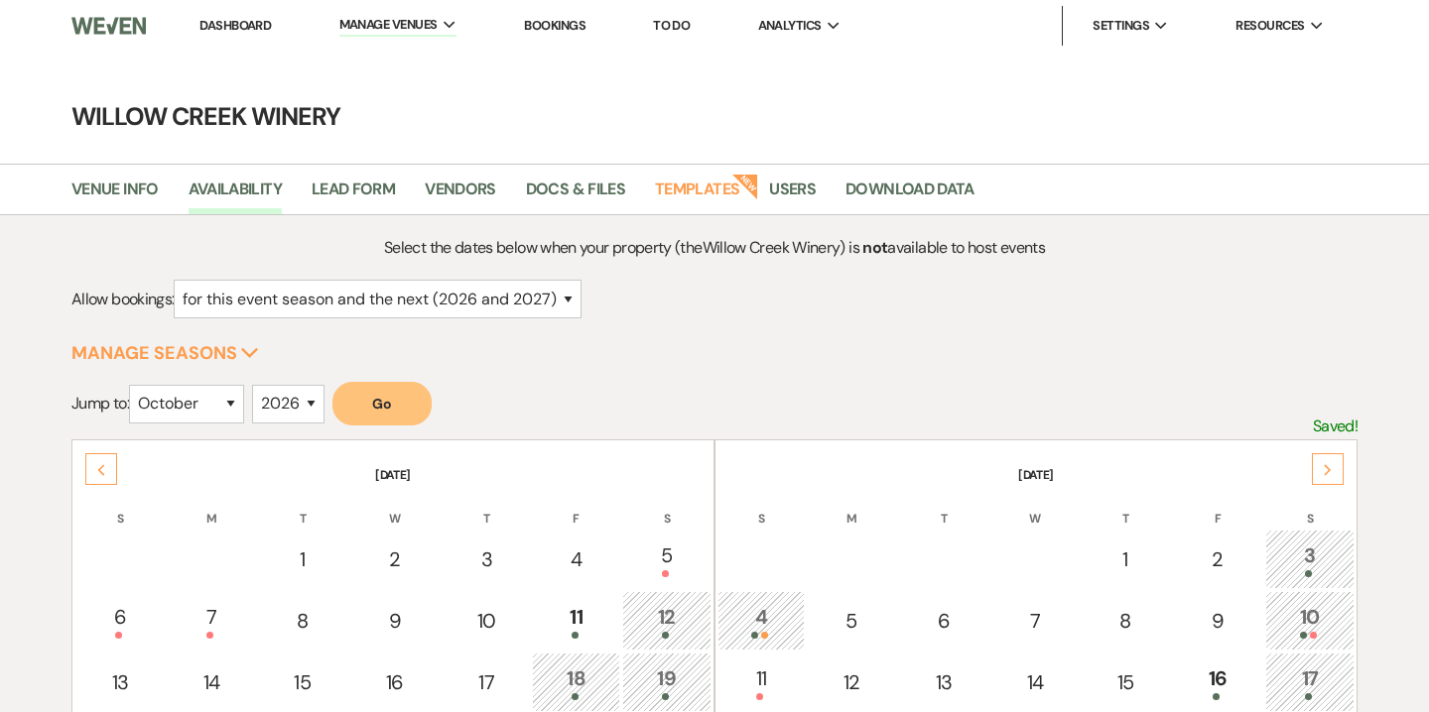
click at [245, 24] on link "Dashboard" at bounding box center [234, 25] width 71 height 17
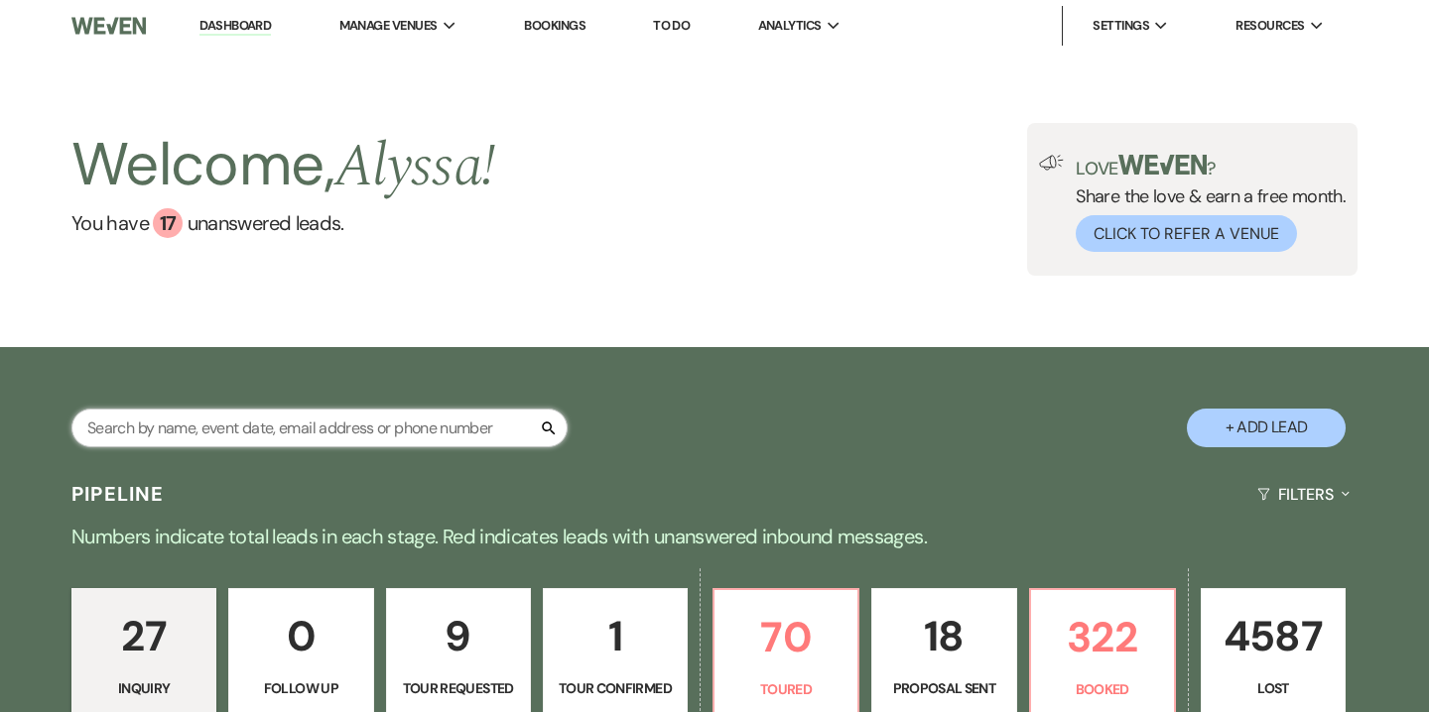
click at [385, 437] on input "text" at bounding box center [319, 428] width 496 height 39
paste input "[EMAIL_ADDRESS][DOMAIN_NAME]"
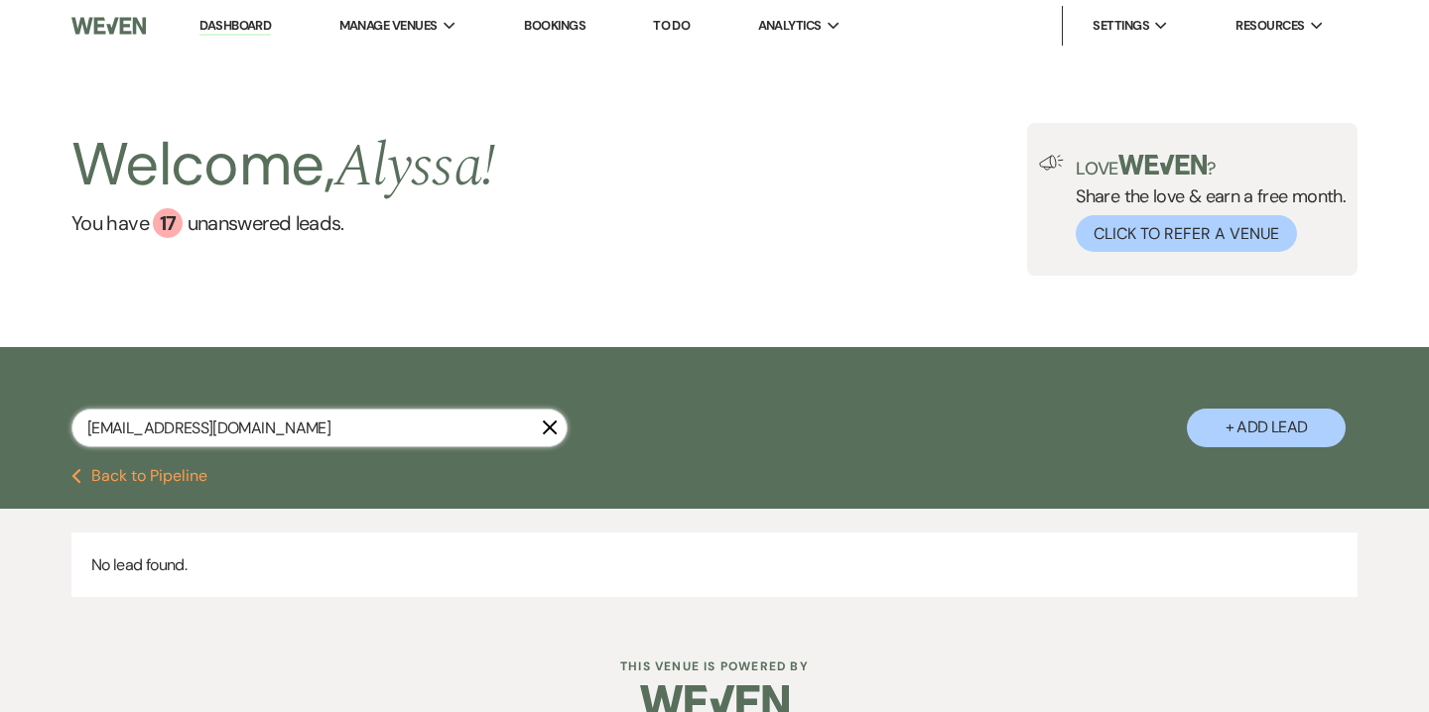
click at [259, 416] on input "[EMAIL_ADDRESS][DOMAIN_NAME]" at bounding box center [319, 428] width 496 height 39
type input "[EMAIL_ADDRESS][DOMAIN_NAME]"
click at [1255, 440] on button "+ Add Lead" at bounding box center [1266, 428] width 159 height 39
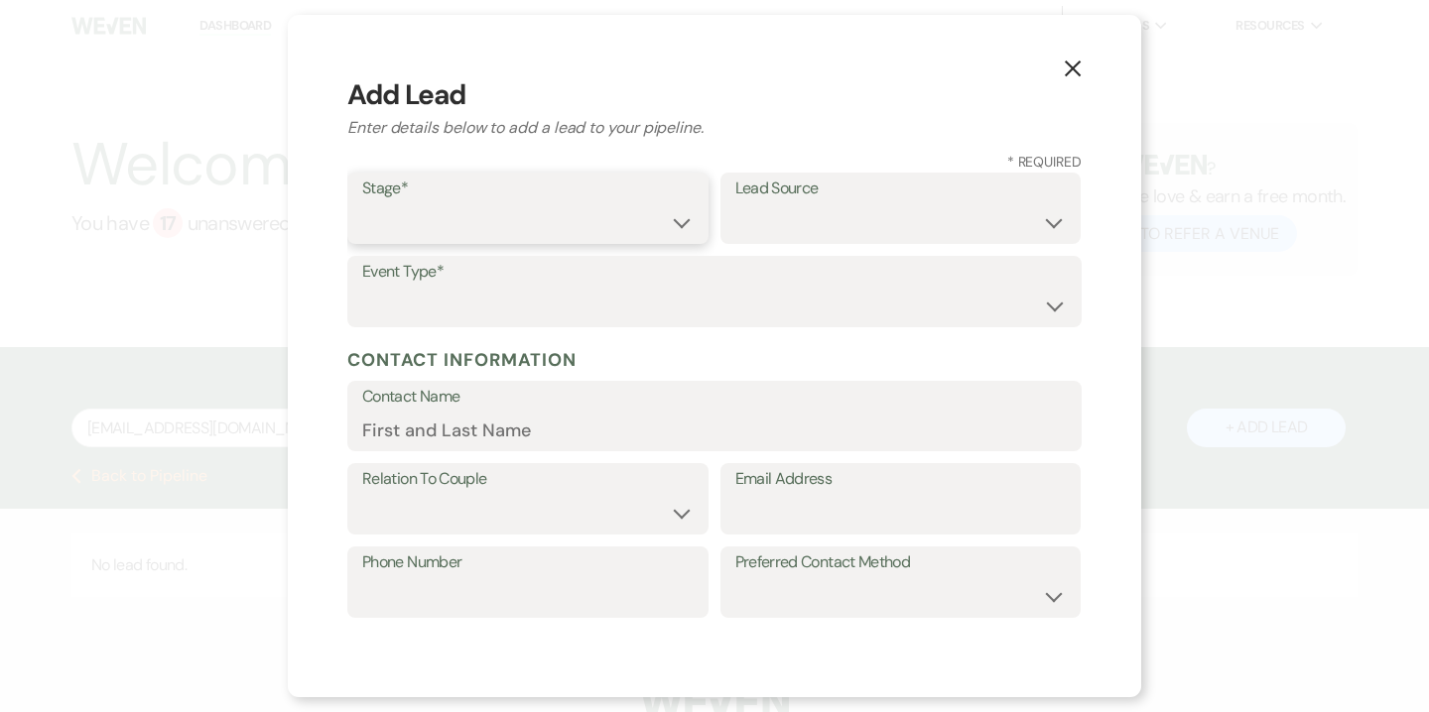
click at [499, 220] on select "Inquiry Follow Up Tour Requested Tour Confirmed Toured Proposal Sent Booked Lost" at bounding box center [527, 222] width 331 height 39
select select "5"
click at [362, 203] on select "Inquiry Follow Up Tour Requested Tour Confirmed Toured Proposal Sent Booked Lost" at bounding box center [527, 222] width 331 height 39
click at [791, 219] on select "Weven Venue Website Instagram Facebook Pinterest Google The Knot Wedding Wire H…" at bounding box center [900, 222] width 331 height 39
select select "14"
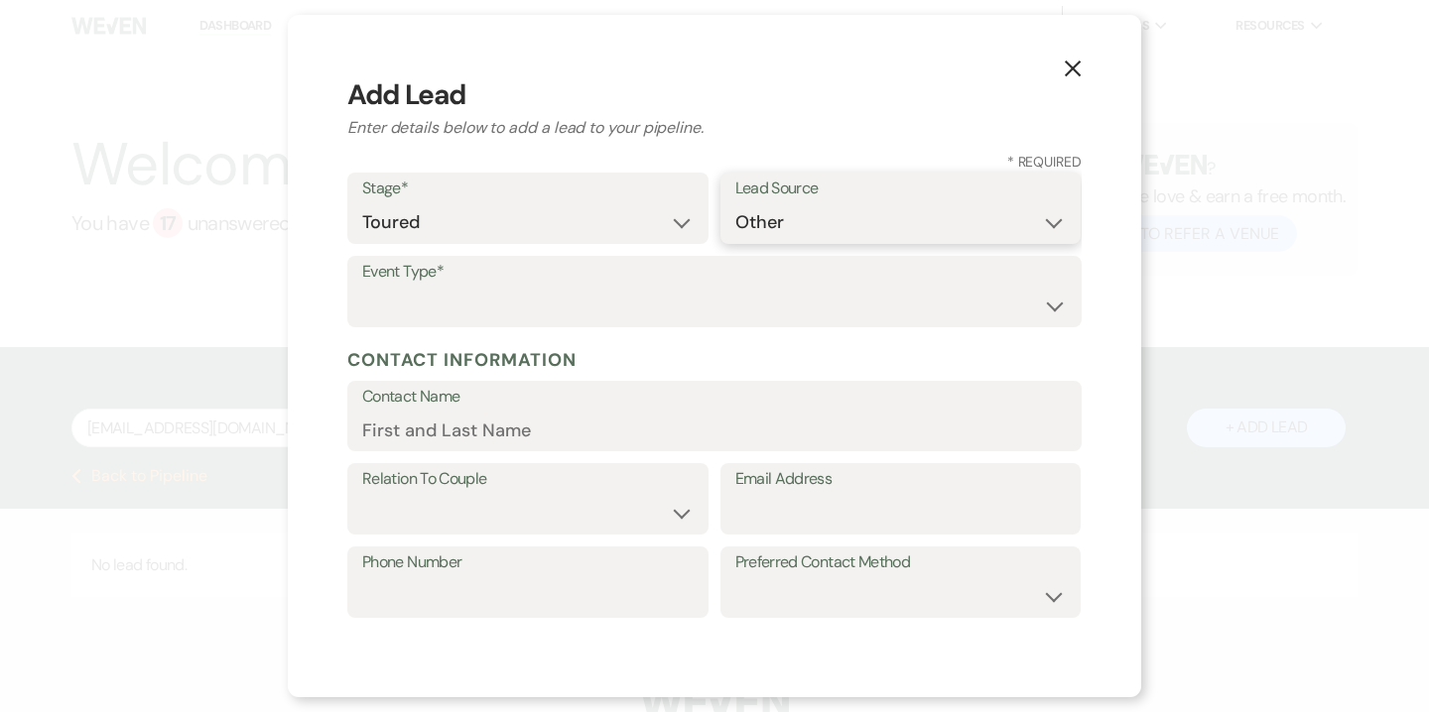
click at [735, 242] on select "Weven Venue Website Instagram Facebook Pinterest Google The Knot Wedding Wire H…" at bounding box center [900, 222] width 331 height 39
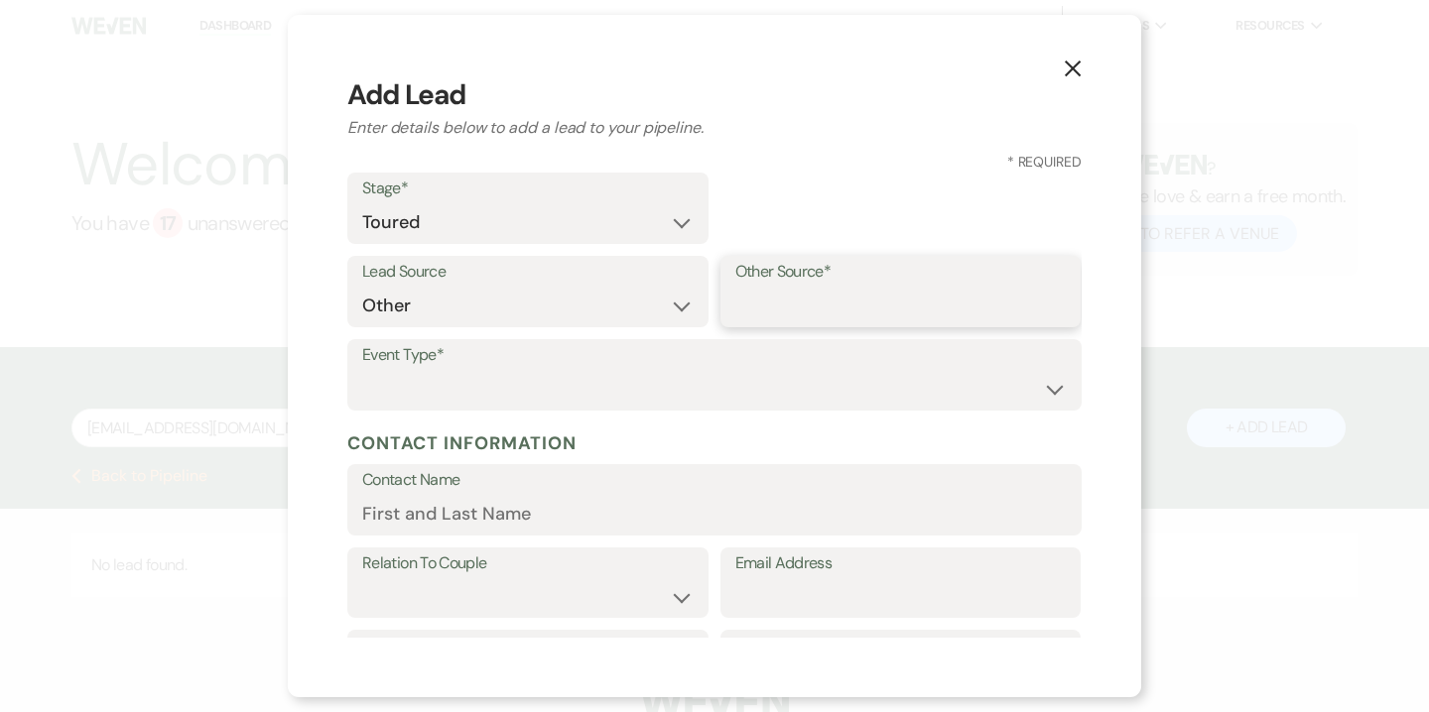
click at [799, 292] on input "Other Source*" at bounding box center [900, 306] width 331 height 39
type input "High Level"
click at [727, 387] on select "Wedding Anniversary Party Baby Shower Bachelorette / Bachelor Party Birthday Pa…" at bounding box center [714, 389] width 704 height 39
select select "1"
click at [362, 370] on select "Wedding Anniversary Party Baby Shower Bachelorette / Bachelor Party Birthday Pa…" at bounding box center [714, 389] width 704 height 39
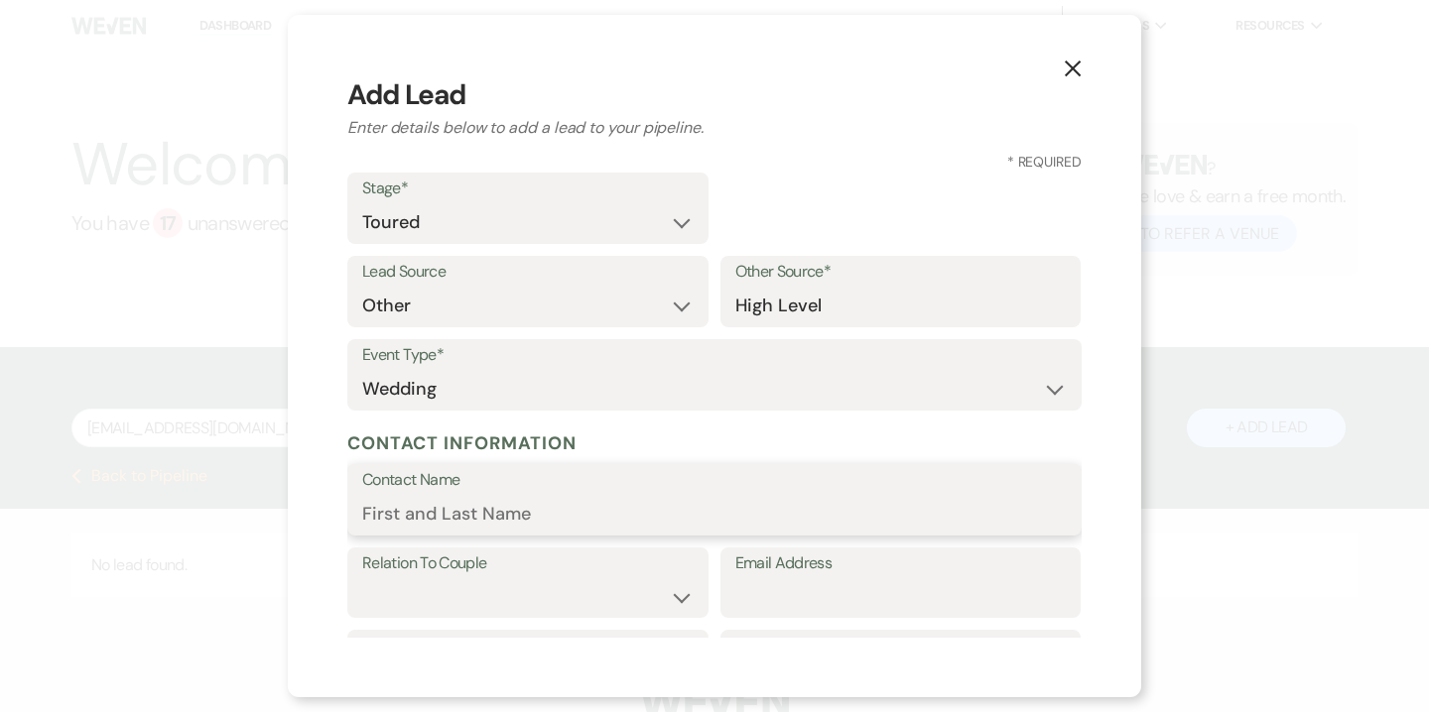
click at [644, 505] on input "Contact Name" at bounding box center [714, 514] width 704 height 39
click at [812, 607] on input "Email Address" at bounding box center [900, 596] width 331 height 39
paste input "[EMAIL_ADDRESS][DOMAIN_NAME]"
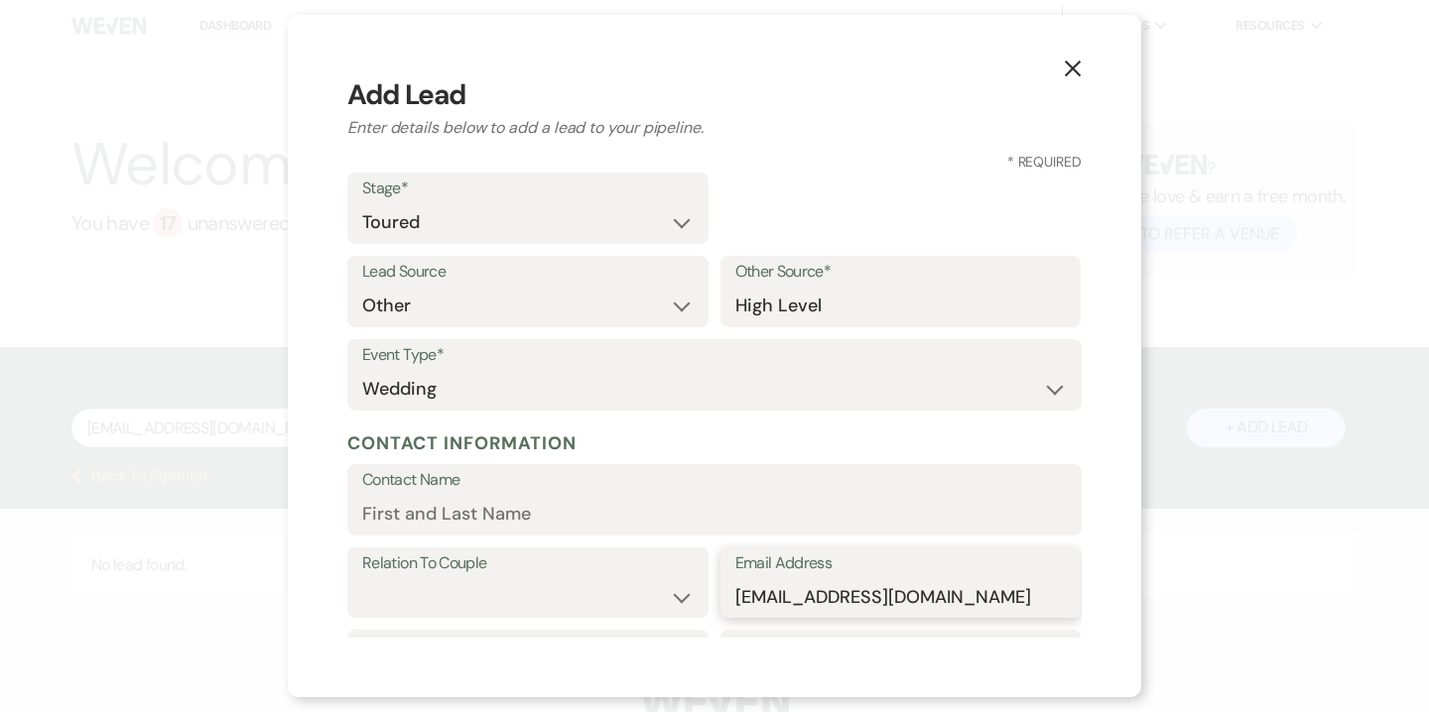
type input "[EMAIL_ADDRESS][DOMAIN_NAME]"
click at [511, 522] on input "Contact Name" at bounding box center [714, 514] width 704 height 39
paste input "[PERSON_NAME]"
type input "[PERSON_NAME]"
click at [503, 590] on select "Couple Planner Parent of Couple Family Member Friend Other" at bounding box center [527, 596] width 331 height 39
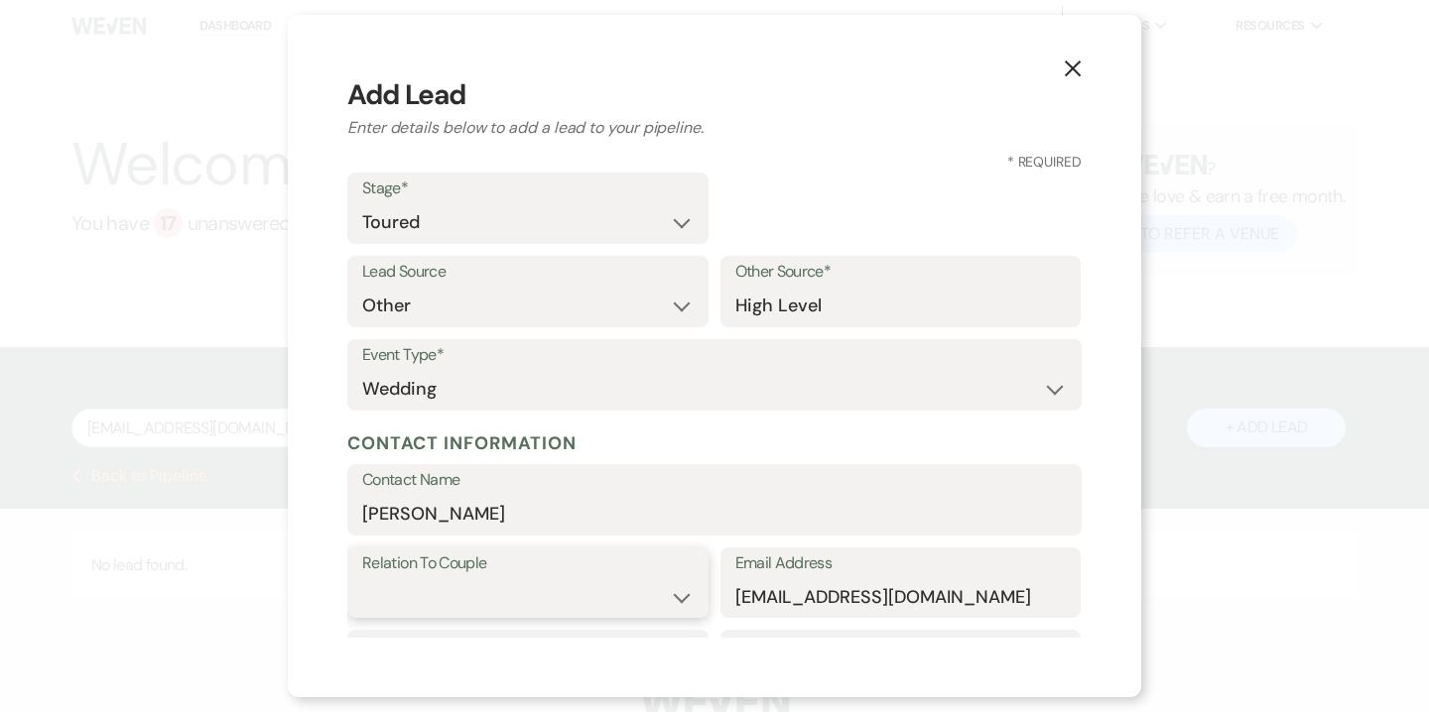
select select "1"
click at [362, 577] on select "Couple Planner Parent of Couple Family Member Friend Other" at bounding box center [527, 596] width 331 height 39
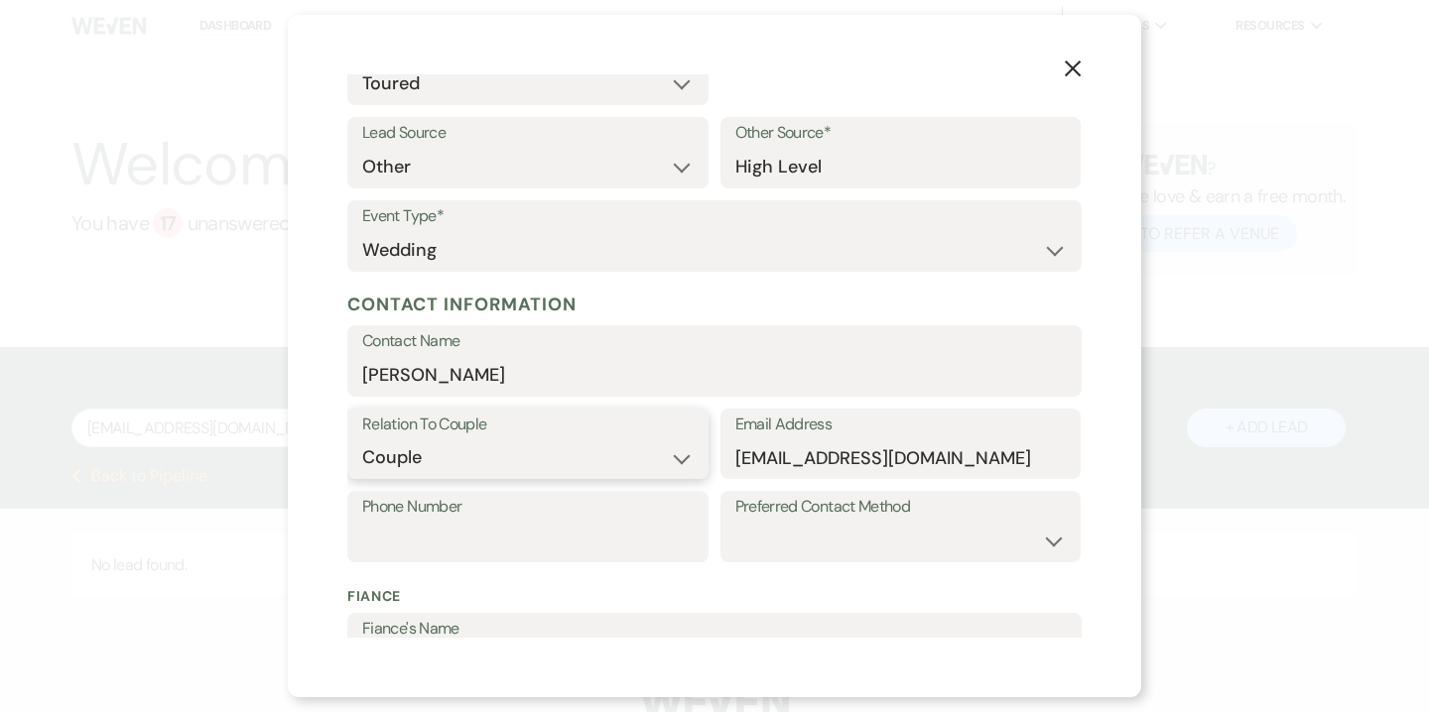
scroll to position [142, 0]
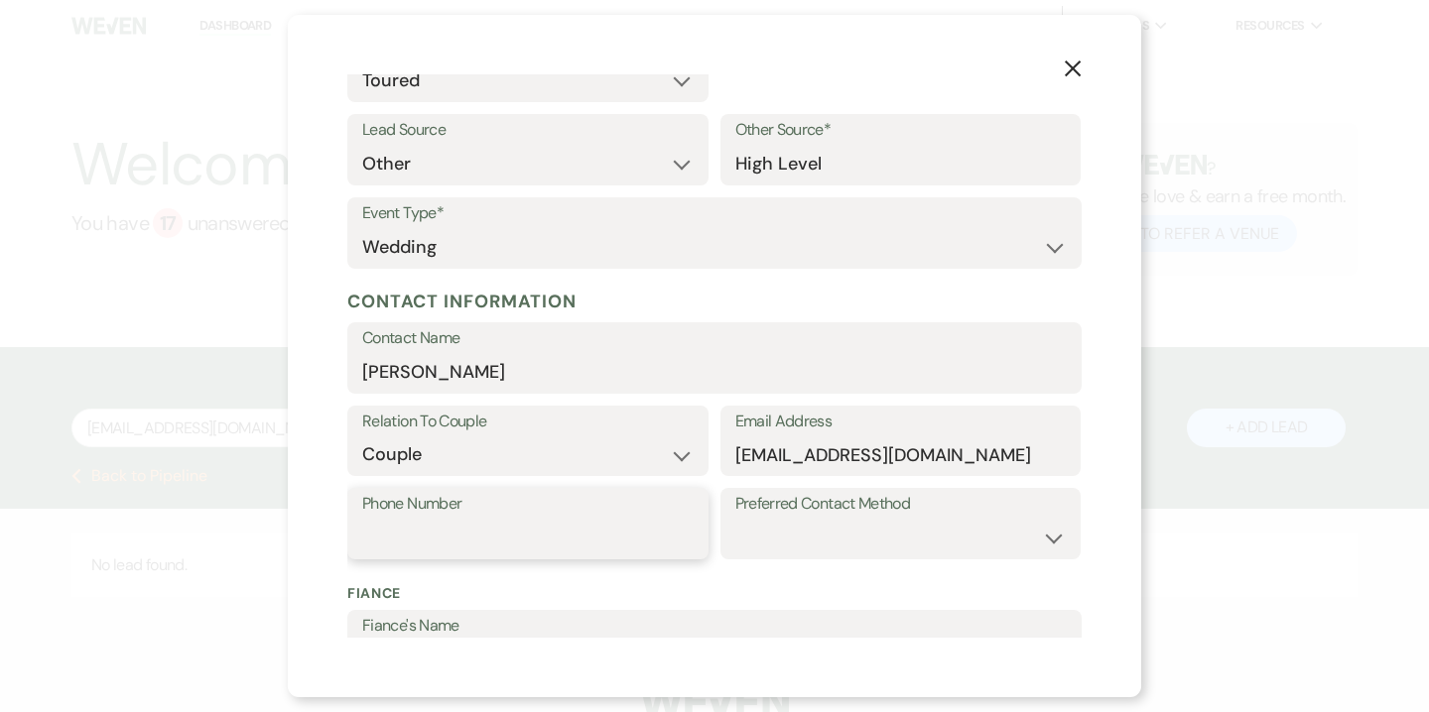
click at [487, 547] on input "Phone Number" at bounding box center [527, 538] width 331 height 39
paste input "(856) 981-3728"
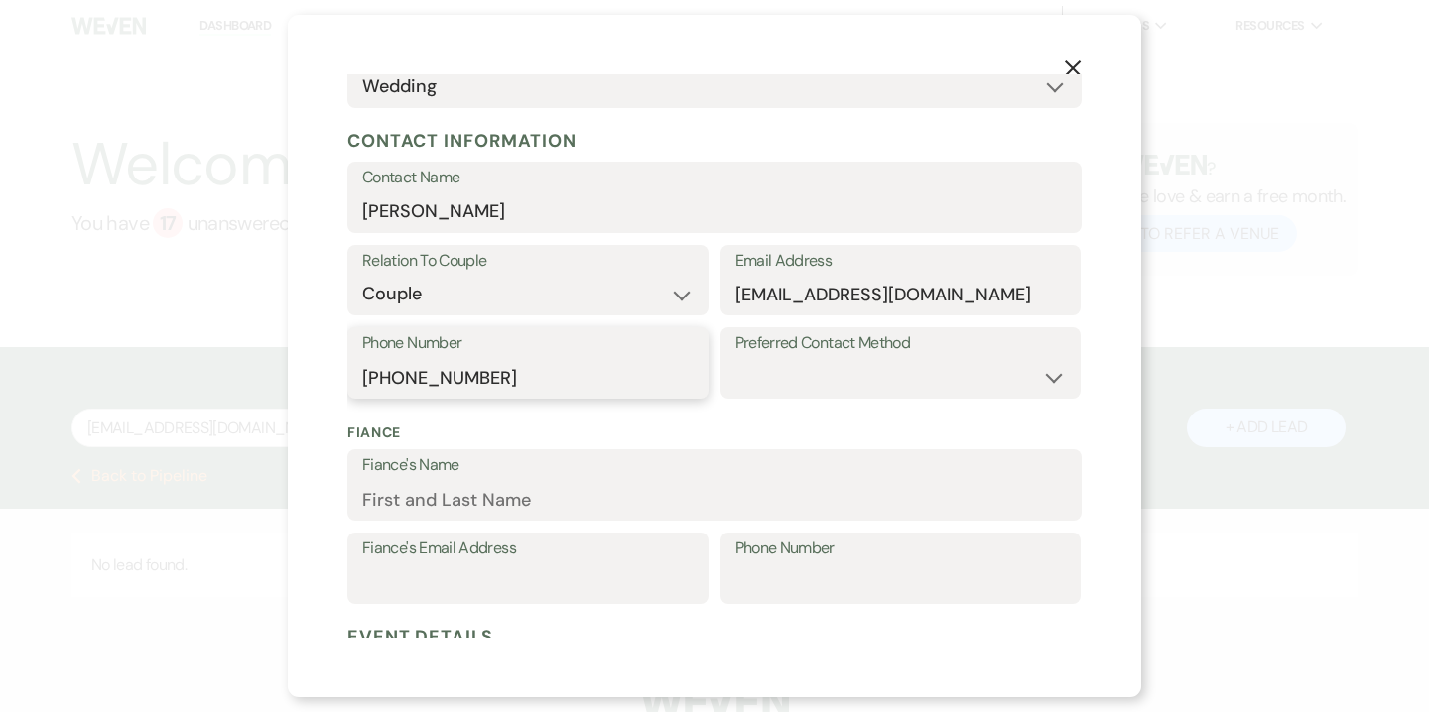
scroll to position [317, 0]
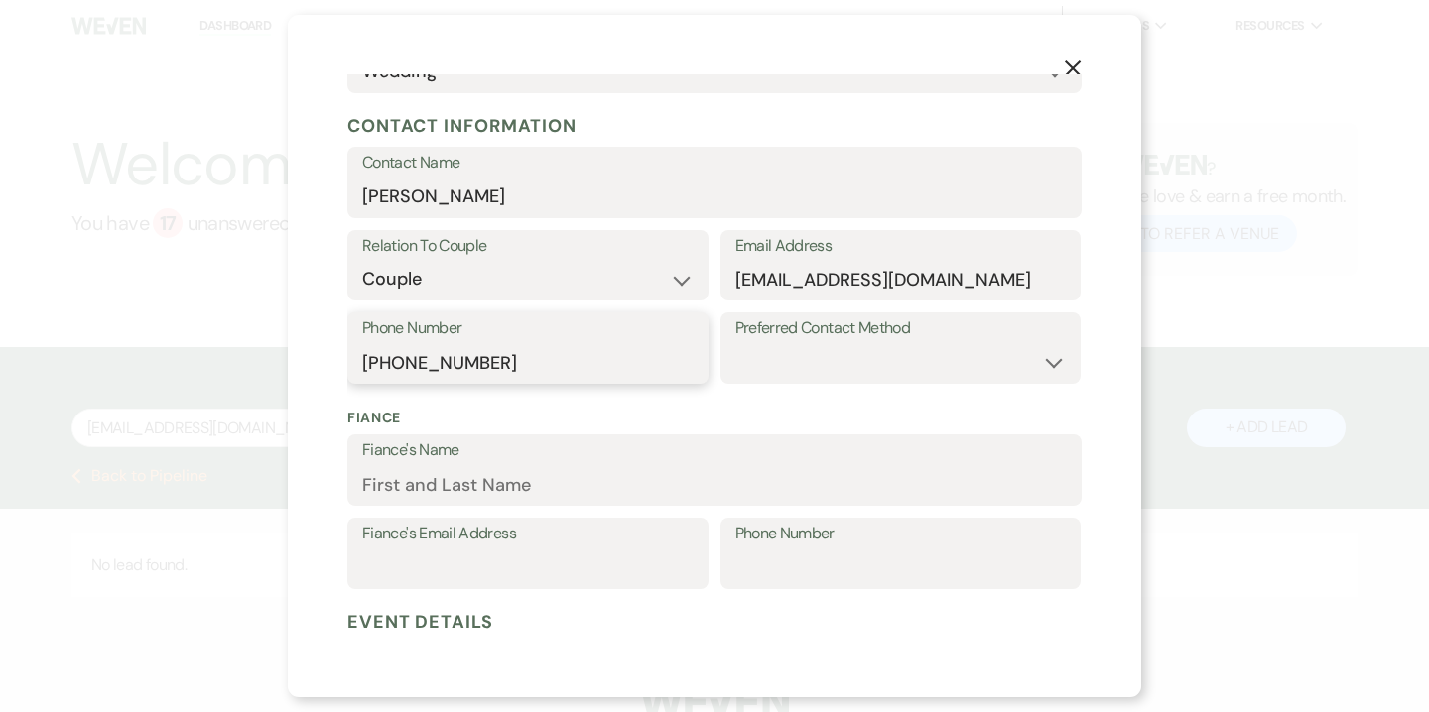
type input "(856) 981-3728"
click at [546, 475] on input "Fiance's Name" at bounding box center [714, 484] width 704 height 39
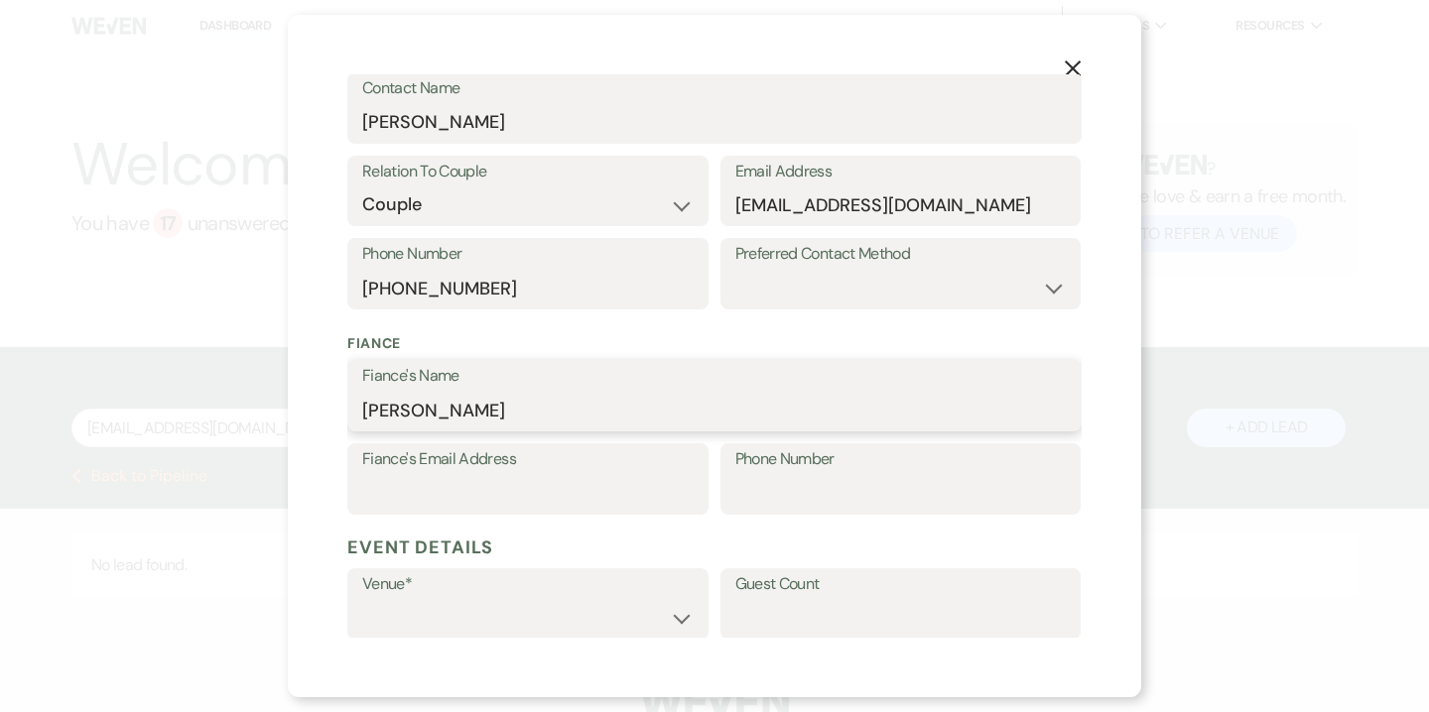
scroll to position [551, 0]
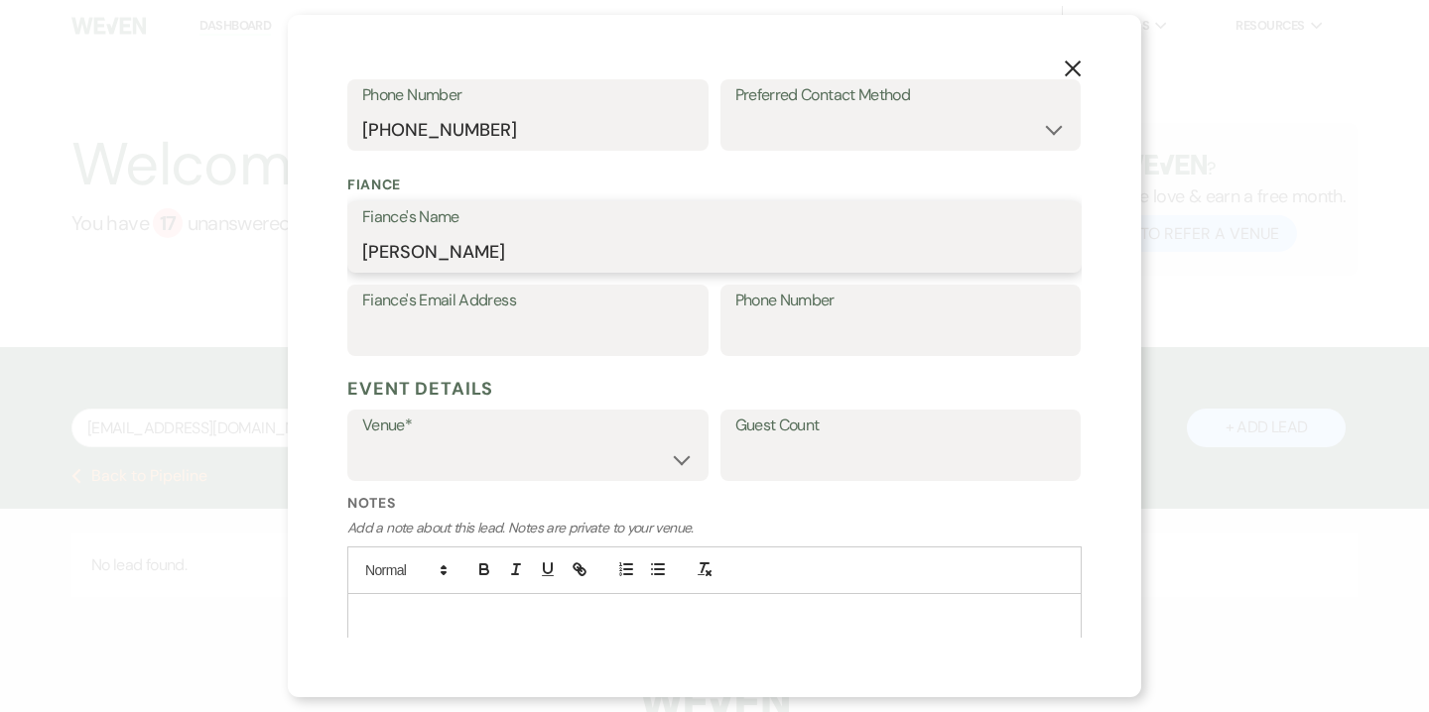
type input "[PERSON_NAME]"
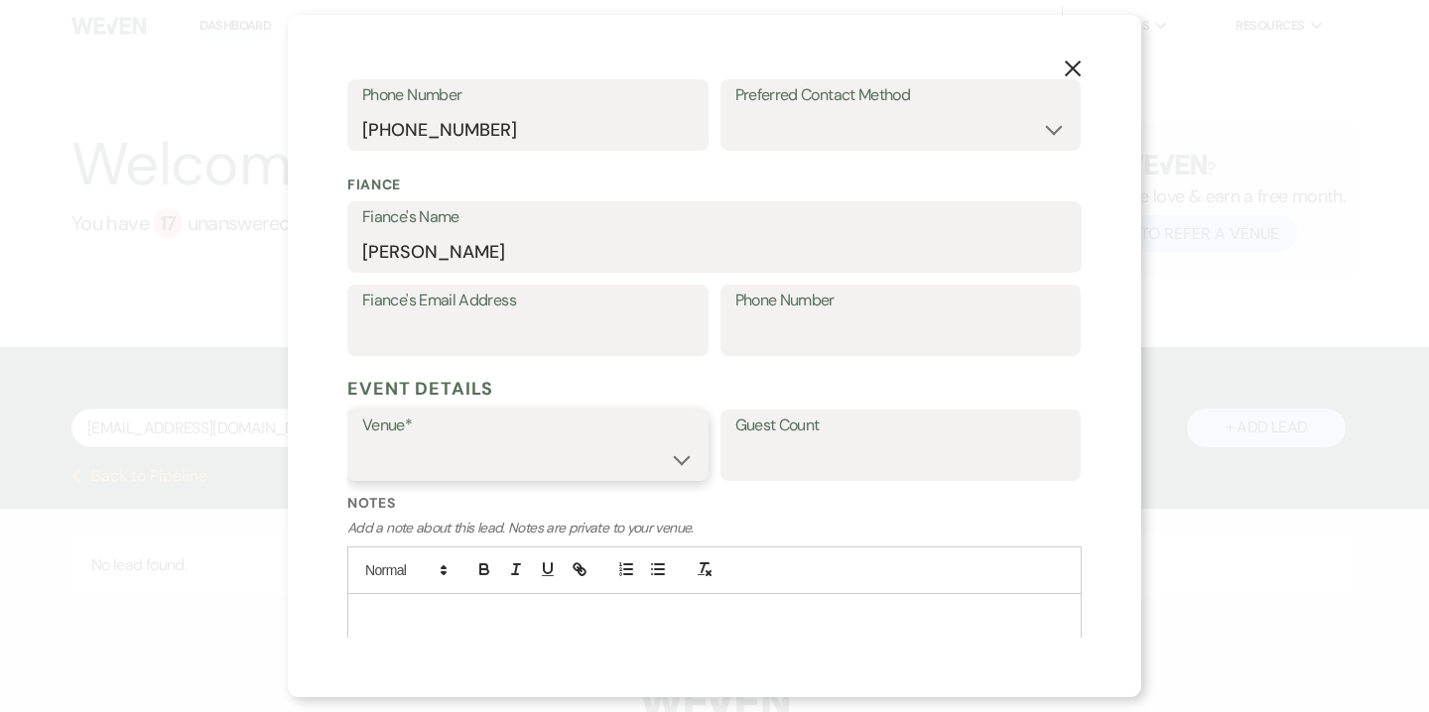
click at [497, 475] on select "Willow Creek Winery The Southern Mansion" at bounding box center [527, 459] width 331 height 39
select select "531"
click at [362, 440] on select "Willow Creek Winery The Southern Mansion" at bounding box center [527, 459] width 331 height 39
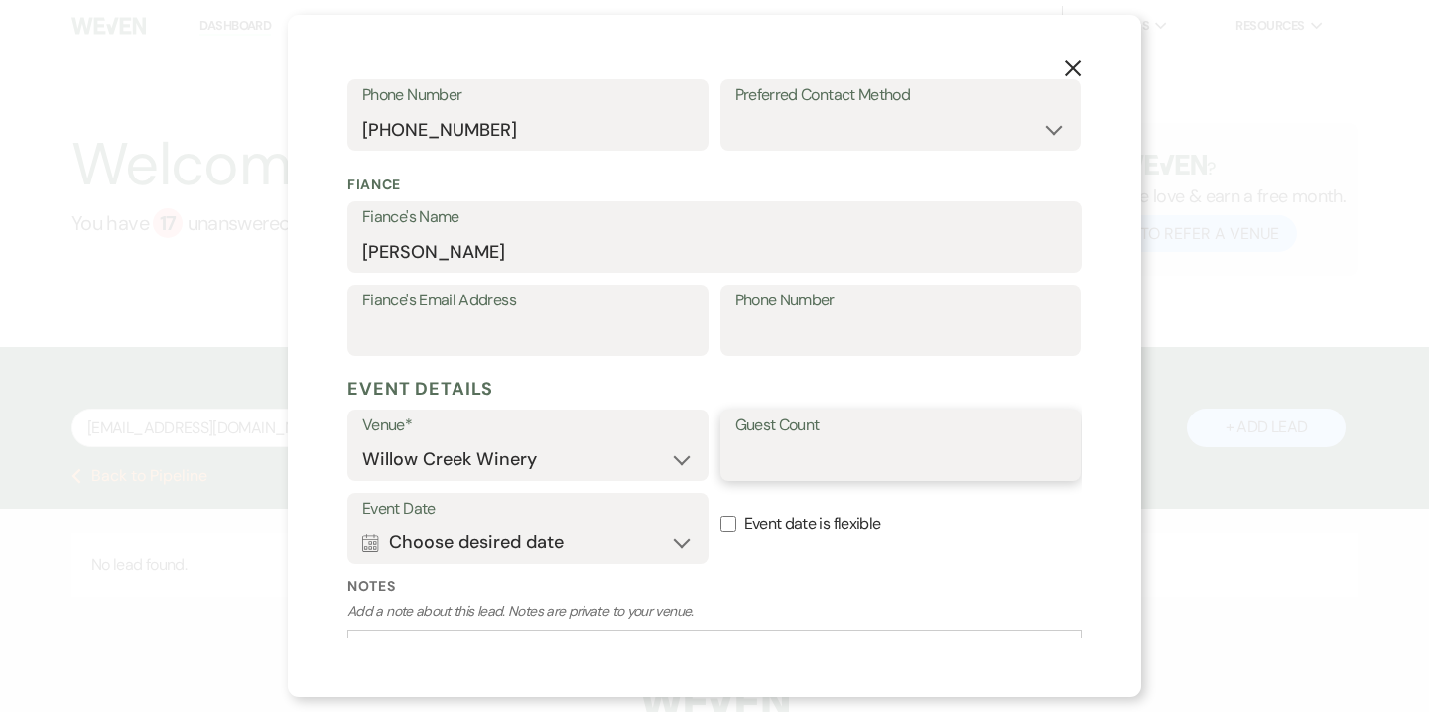
click at [786, 447] on input "Guest Count" at bounding box center [900, 459] width 331 height 39
type input "125"
click at [672, 546] on button "Calendar Choose desired date Expand" at bounding box center [527, 543] width 331 height 40
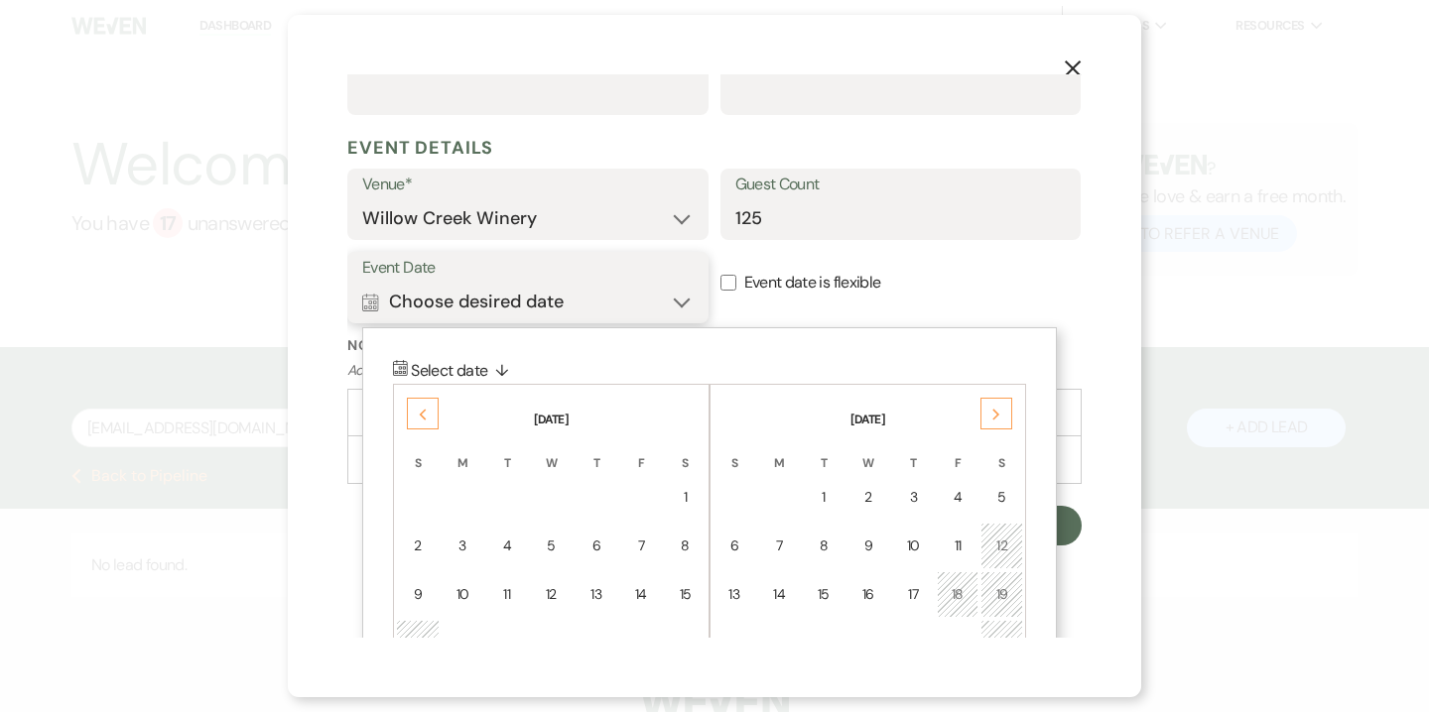
scroll to position [796, 0]
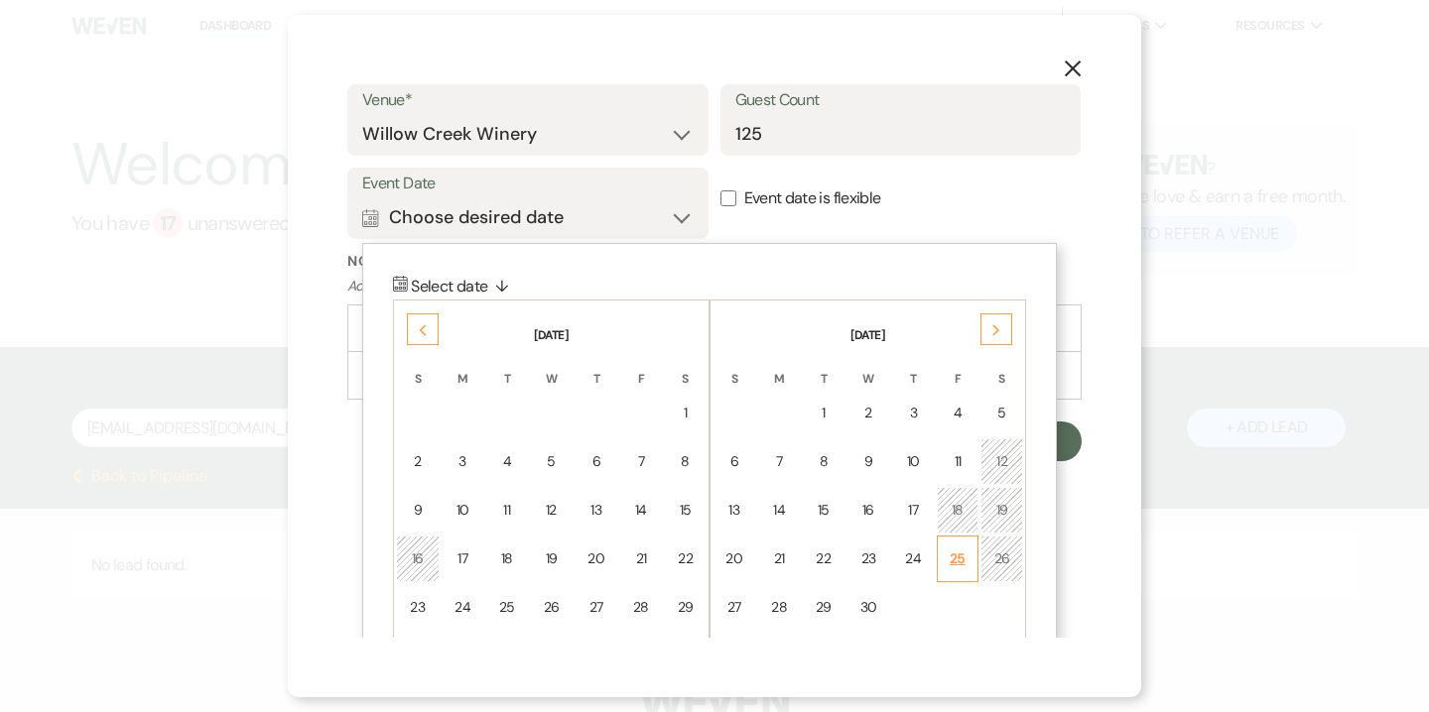
click at [958, 566] on div "25" at bounding box center [957, 559] width 17 height 21
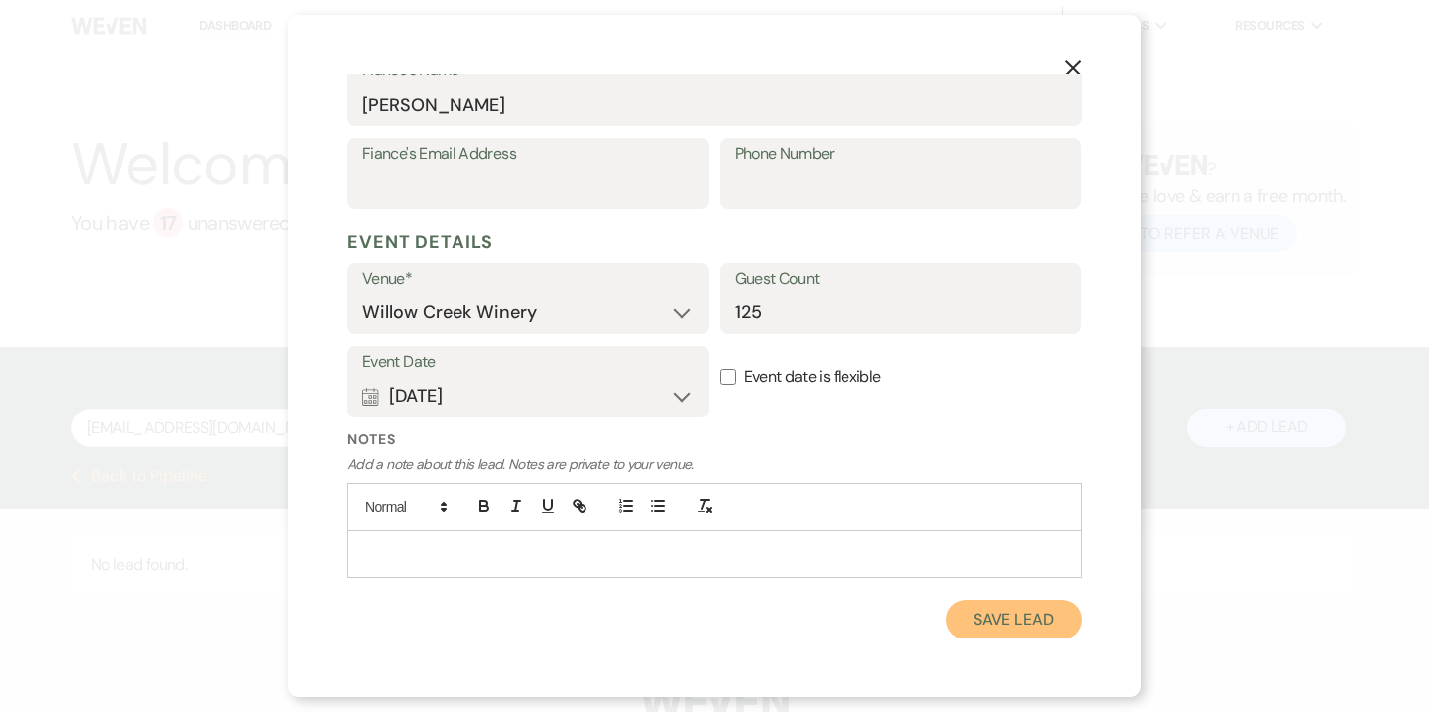
click at [1015, 634] on button "Save Lead" at bounding box center [1013, 620] width 136 height 40
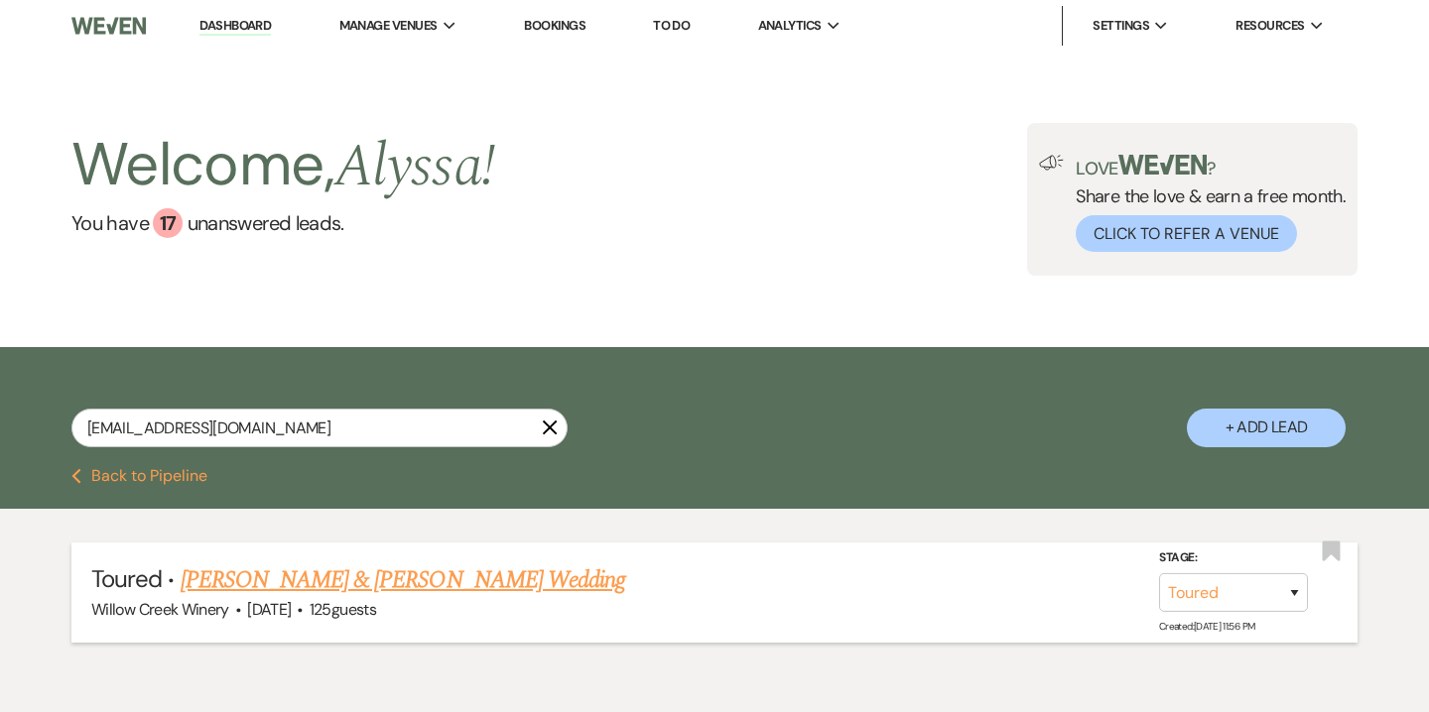
click at [455, 585] on link "[PERSON_NAME] & [PERSON_NAME] Wedding" at bounding box center [403, 581] width 444 height 36
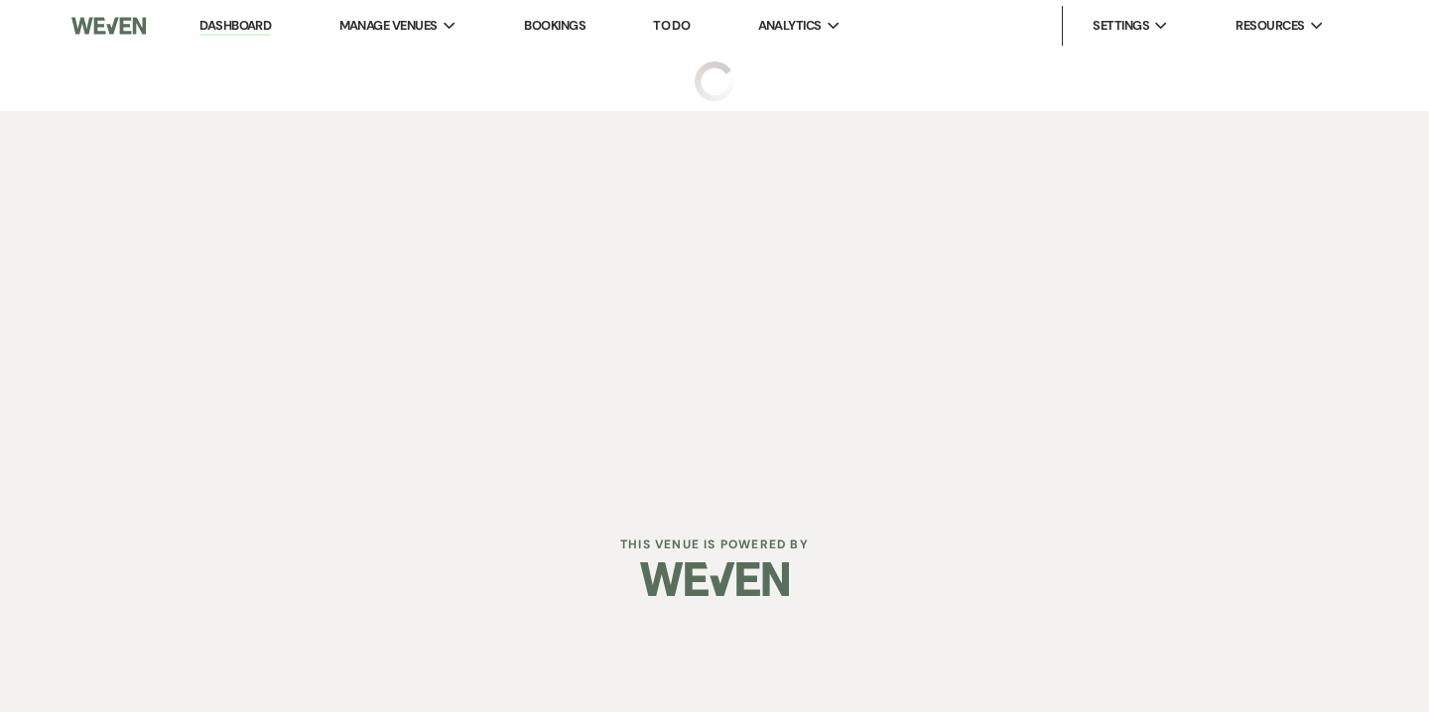
select select "5"
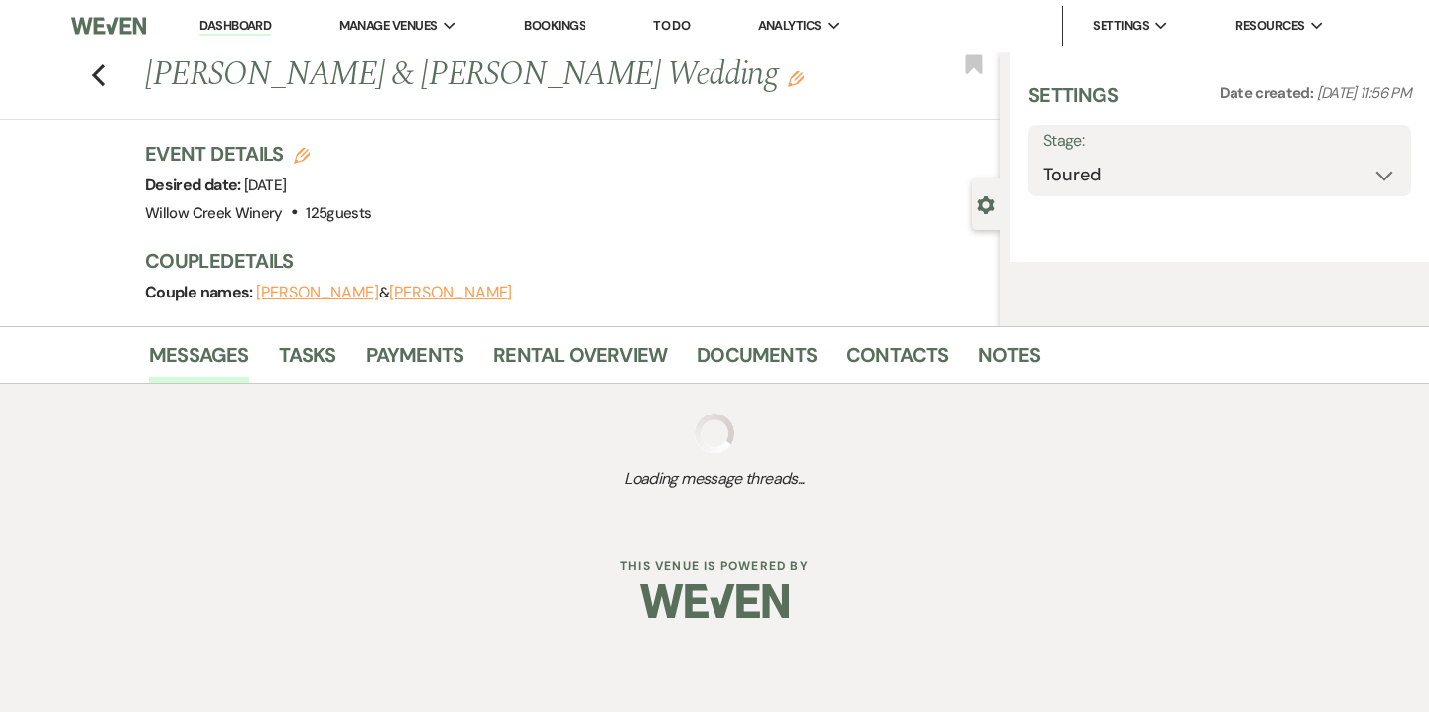
select select "14"
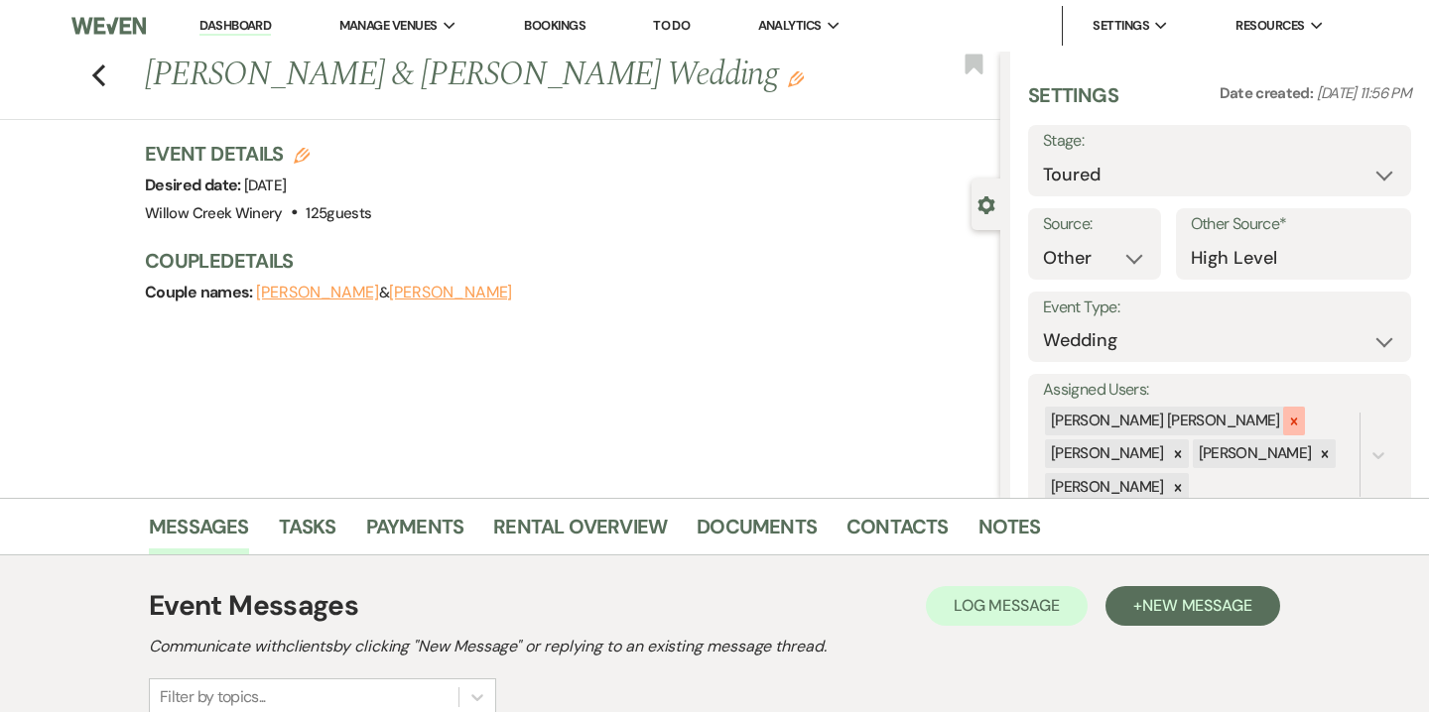
click at [1287, 425] on icon at bounding box center [1294, 422] width 14 height 14
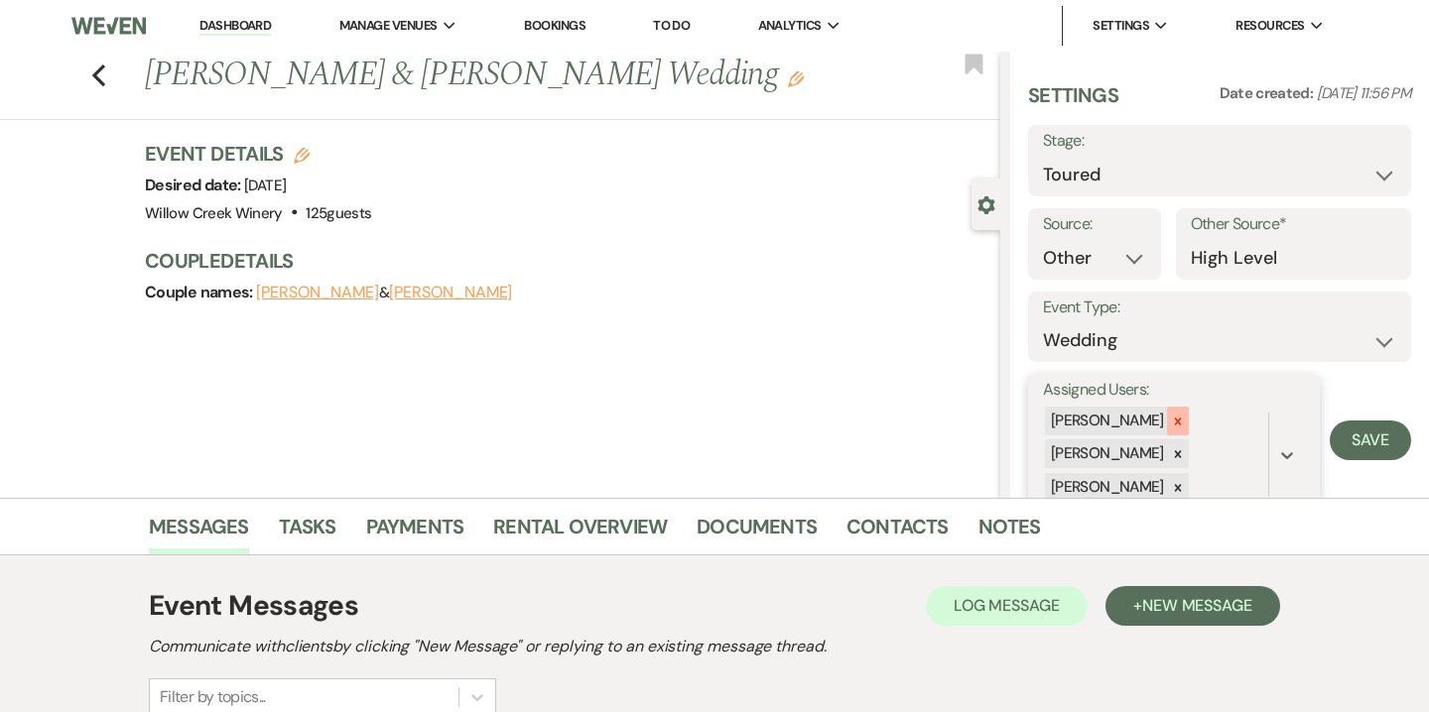
click at [1174, 422] on icon at bounding box center [1177, 421] width 7 height 7
click at [1172, 463] on div at bounding box center [1178, 454] width 22 height 29
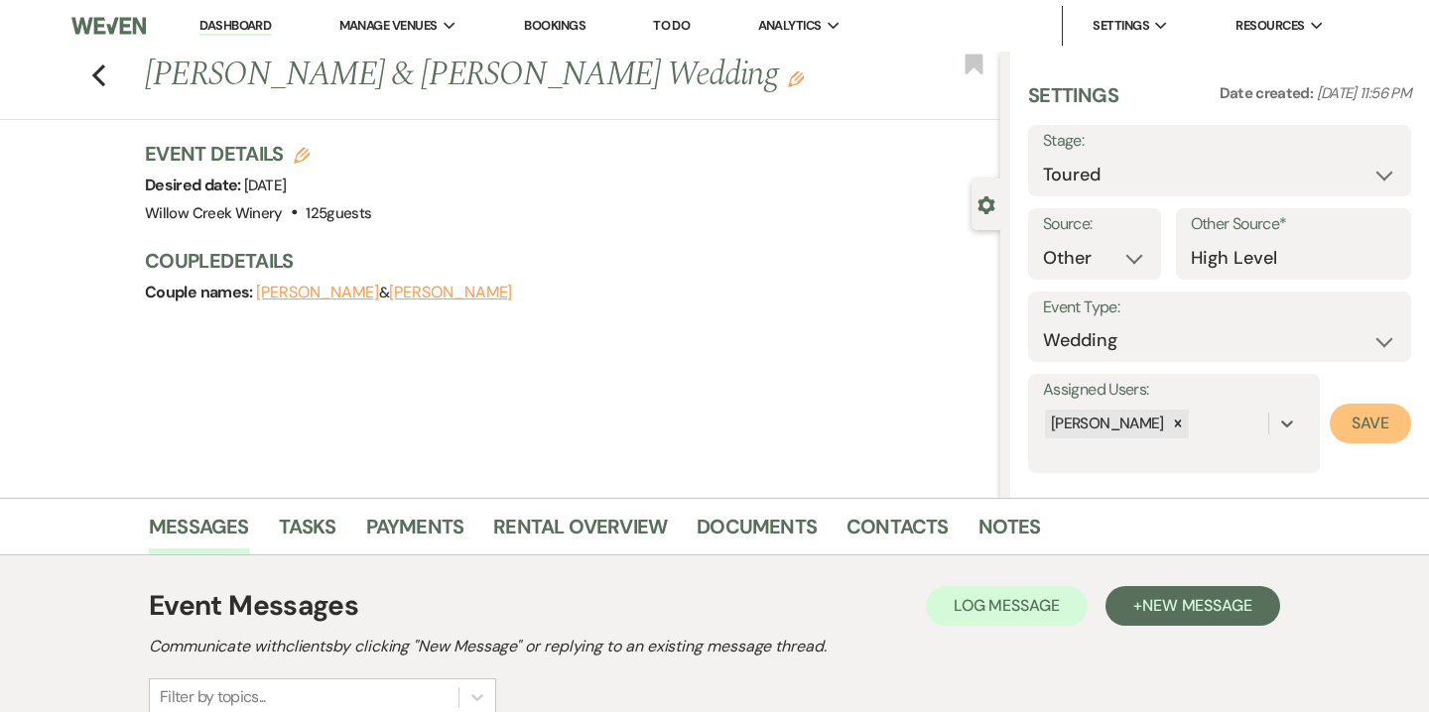
click at [1358, 414] on button "Save" at bounding box center [1369, 424] width 81 height 40
click at [984, 530] on link "Notes" at bounding box center [1009, 533] width 63 height 44
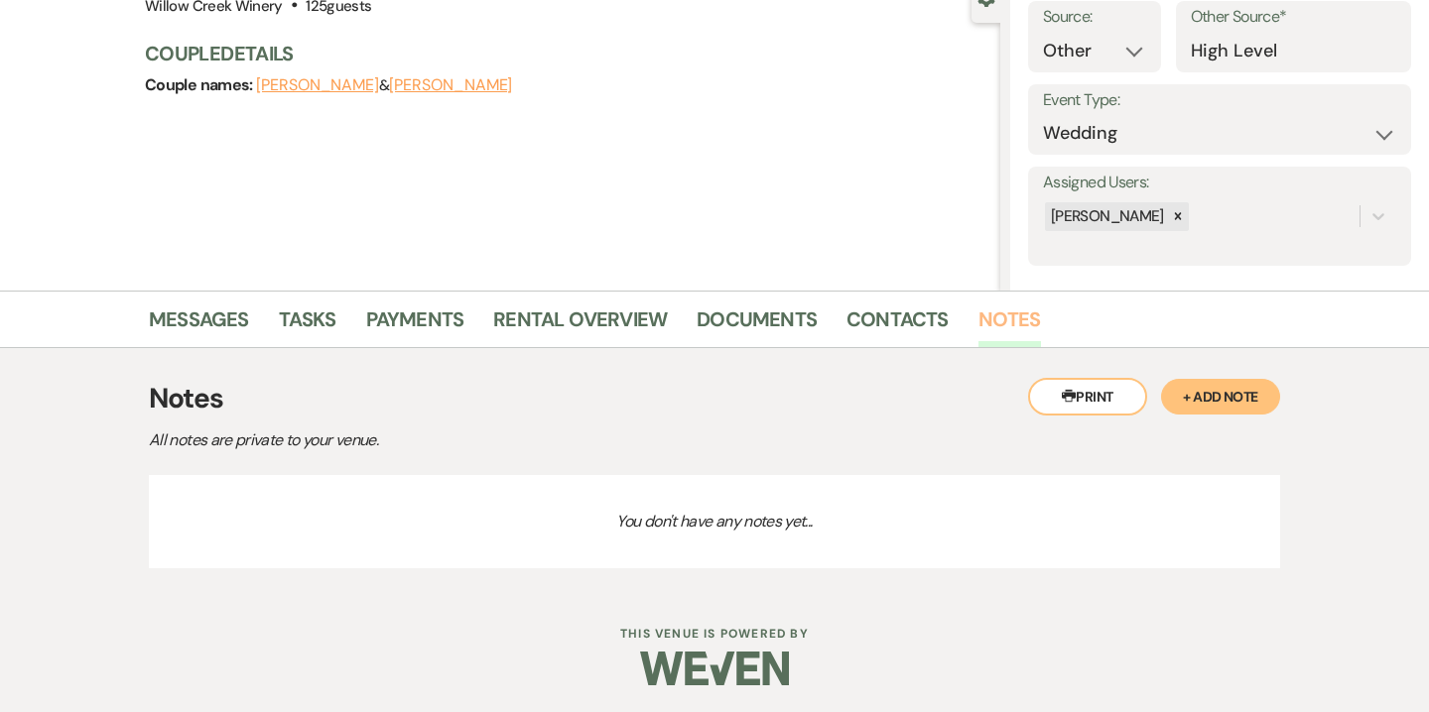
scroll to position [210, 0]
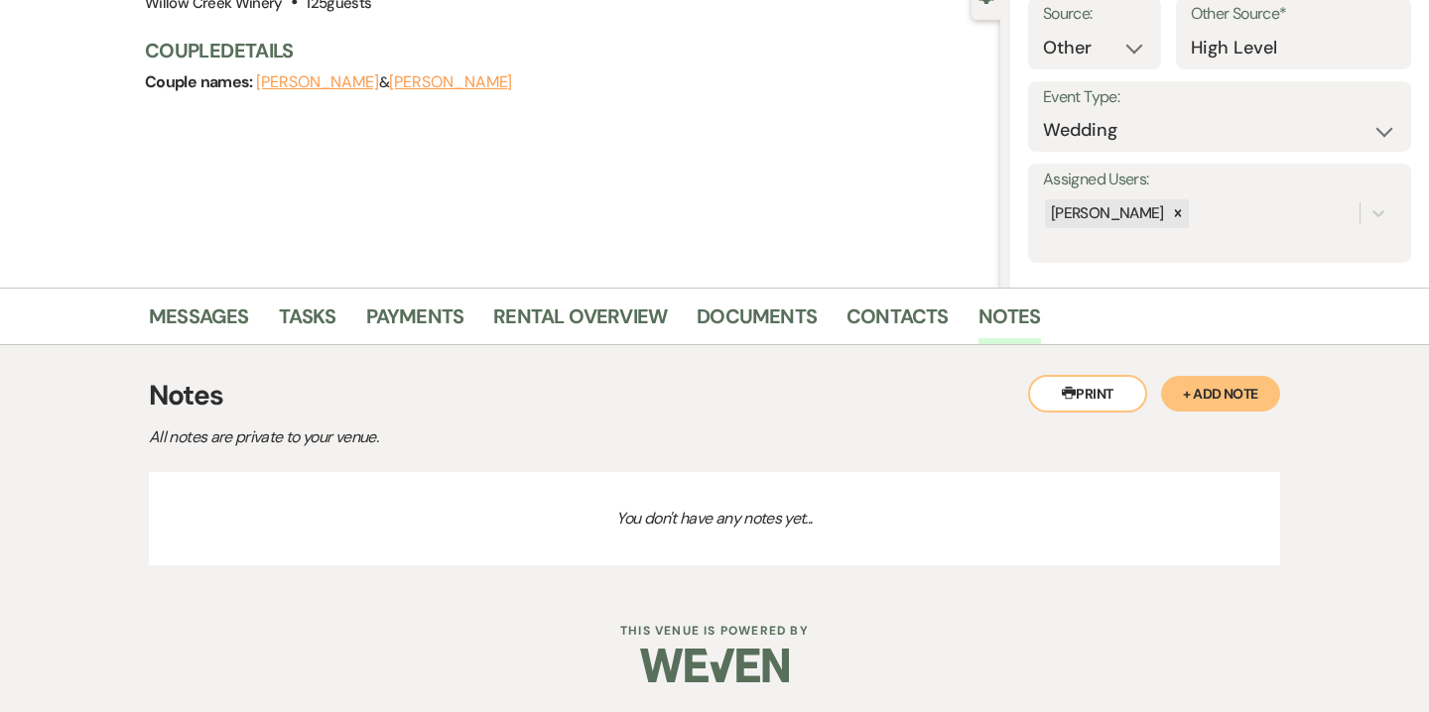
click at [1219, 382] on button "+ Add Note" at bounding box center [1220, 394] width 119 height 36
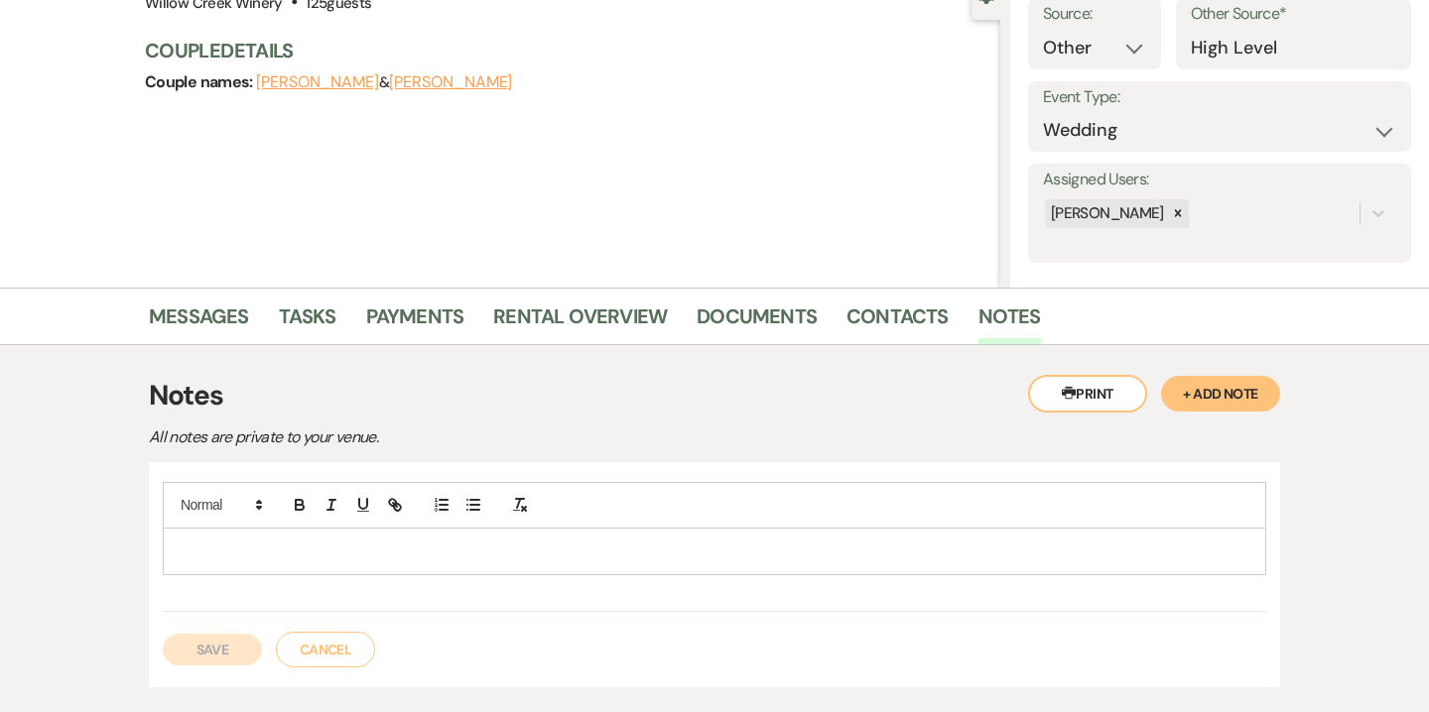
click at [773, 557] on p at bounding box center [714, 552] width 1071 height 22
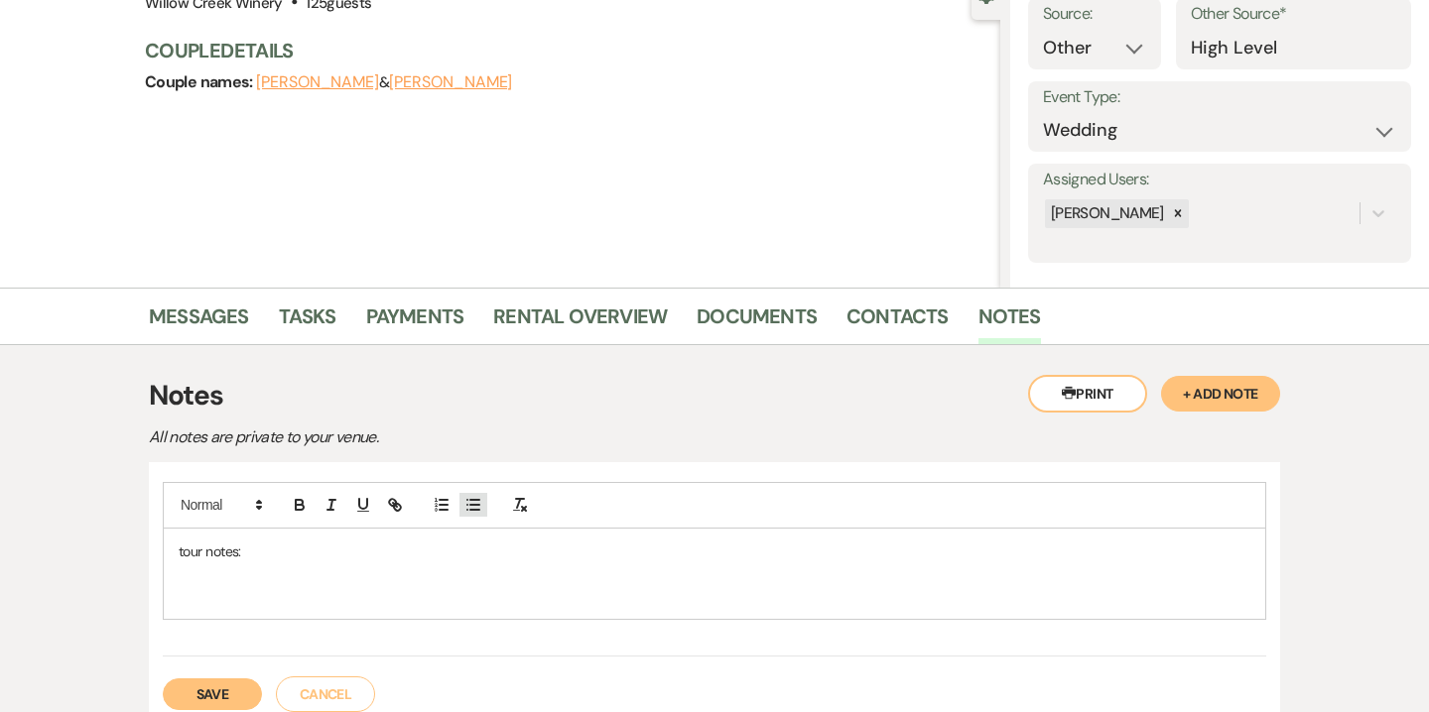
click at [478, 500] on line "button" at bounding box center [474, 500] width 9 height 0
click at [301, 592] on li "LOVE venue - thought we had Sat. Sept. 13 available, but" at bounding box center [724, 595] width 1052 height 22
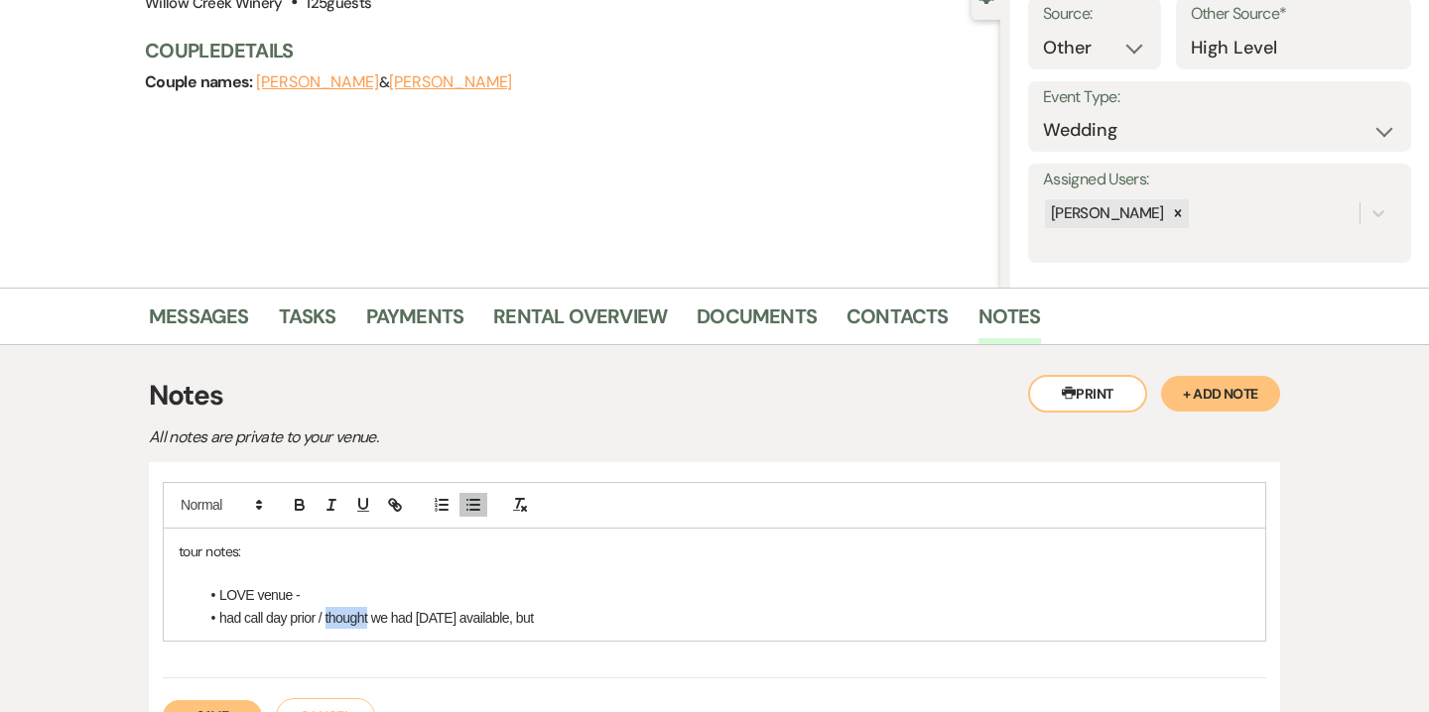
drag, startPoint x: 327, startPoint y: 621, endPoint x: 372, endPoint y: 621, distance: 44.6
click at [372, 621] on li "had call day prior / thought we had Sat. Sept. 13 available, but" at bounding box center [724, 618] width 1052 height 22
click at [651, 617] on li "had call day prior / mistakenly told her we had Sat. Sept. 13 available, but" at bounding box center [724, 618] width 1052 height 22
click at [555, 618] on li "had call day prior / mistakenly told her we had Sat. Sept. 13 available, but" at bounding box center [724, 618] width 1052 height 22
drag, startPoint x: 509, startPoint y: 614, endPoint x: 540, endPoint y: 614, distance: 30.8
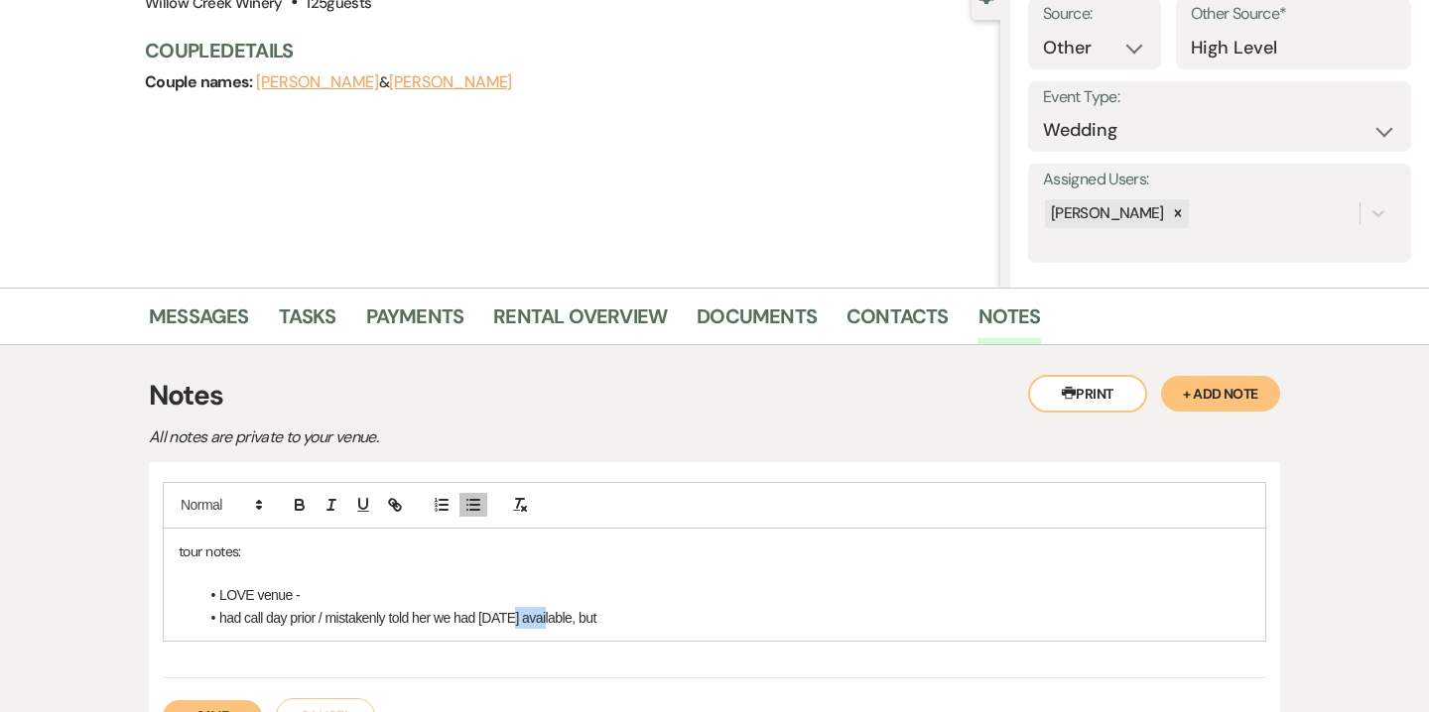
click at [540, 615] on li "had call day prior / mistakenly told her we had Sat. Sept. 20 available, but" at bounding box center [724, 618] width 1052 height 22
click at [673, 615] on li "had call day prior / mistakenly told her we had Sat. June 20 available, but" at bounding box center [724, 618] width 1052 height 22
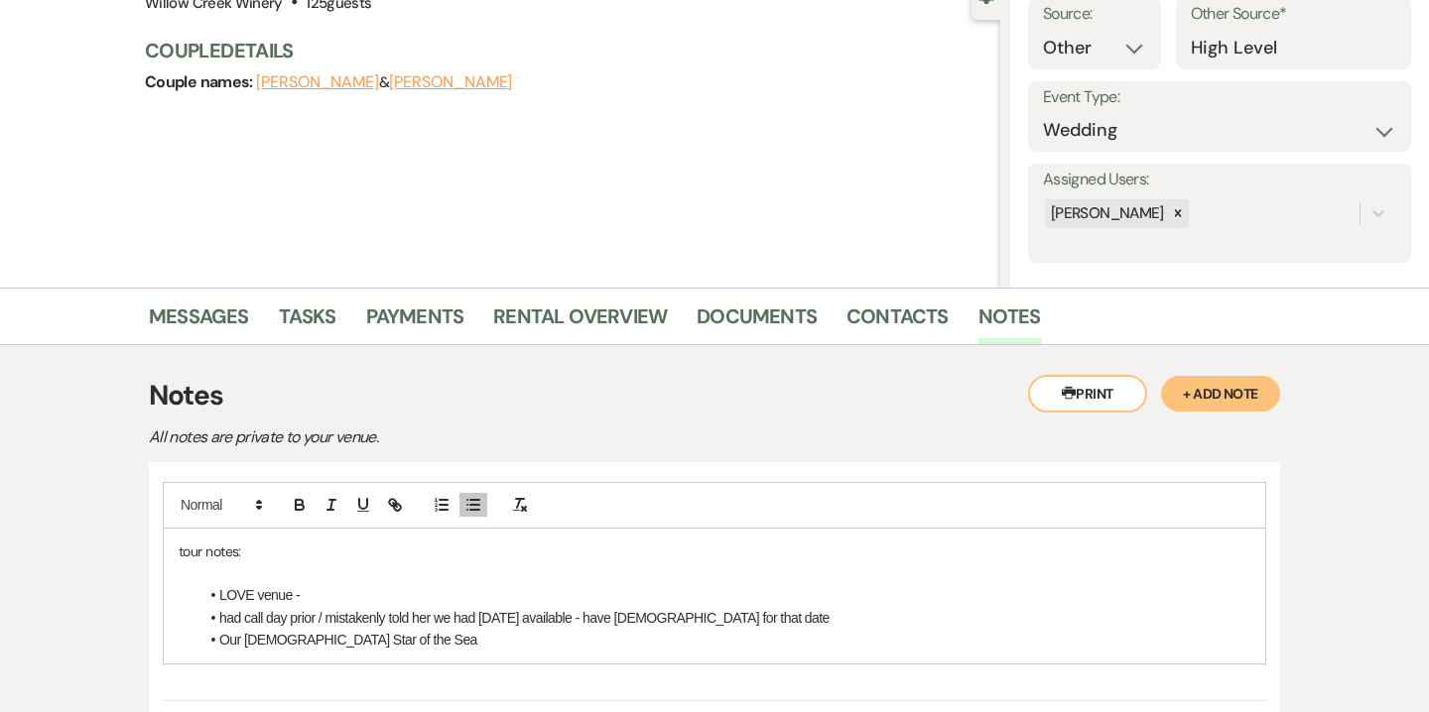
click at [223, 642] on li "Our Lady Star of the Sea" at bounding box center [724, 640] width 1052 height 22
click at [307, 602] on li "LOVE venue -" at bounding box center [724, 595] width 1052 height 22
click at [495, 638] on li "church ceremony - Our Lady Star of the Sea" at bounding box center [724, 640] width 1052 height 22
click at [429, 591] on li "LOVE venue" at bounding box center [724, 595] width 1052 height 22
click at [526, 650] on li "church ceremony - Our Lady Star of the Sea" at bounding box center [724, 640] width 1052 height 22
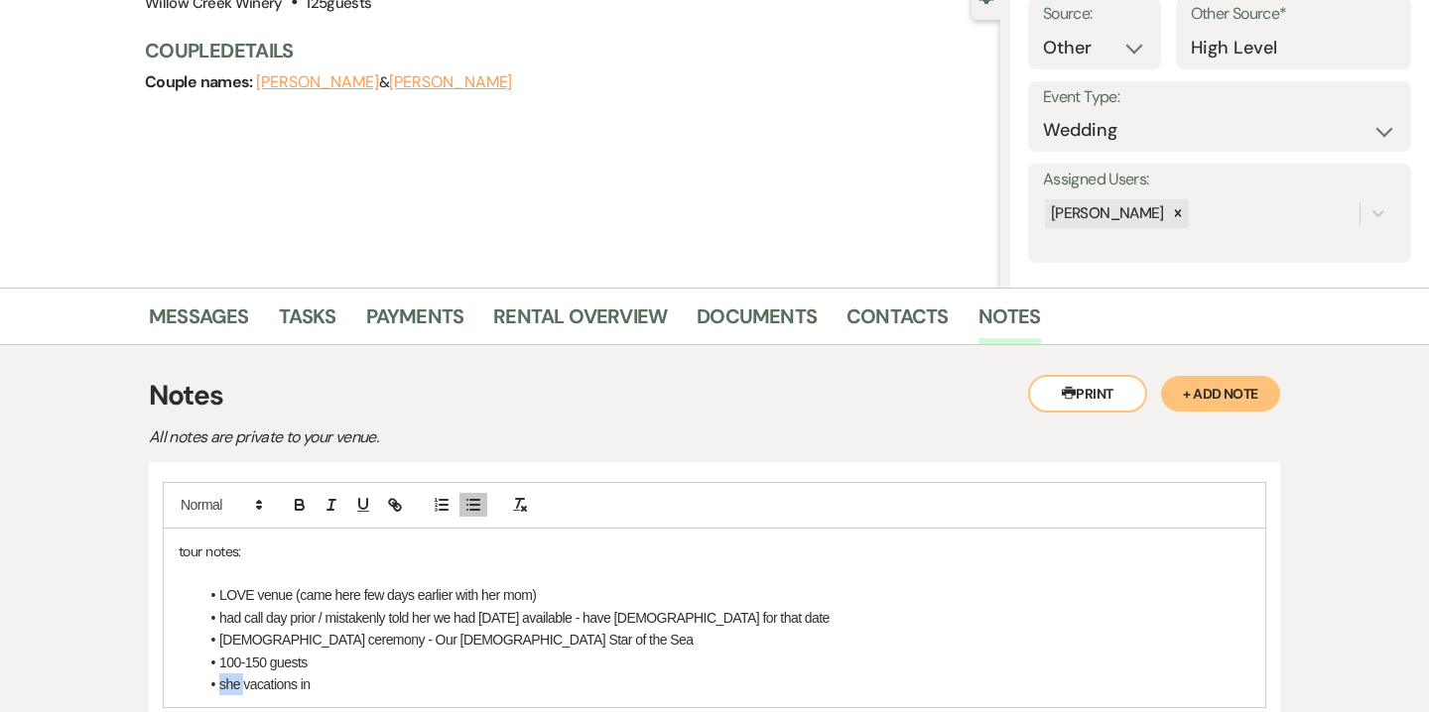
drag, startPoint x: 246, startPoint y: 684, endPoint x: 212, endPoint y: 686, distance: 33.8
click at [212, 686] on li "she vacations in" at bounding box center [724, 685] width 1052 height 22
click at [315, 686] on li "vacations in" at bounding box center [724, 685] width 1052 height 22
click at [315, 686] on li "vacations in O.C & CM" at bounding box center [724, 685] width 1052 height 22
click at [376, 686] on li "vacations in O.City & CM" at bounding box center [724, 685] width 1052 height 22
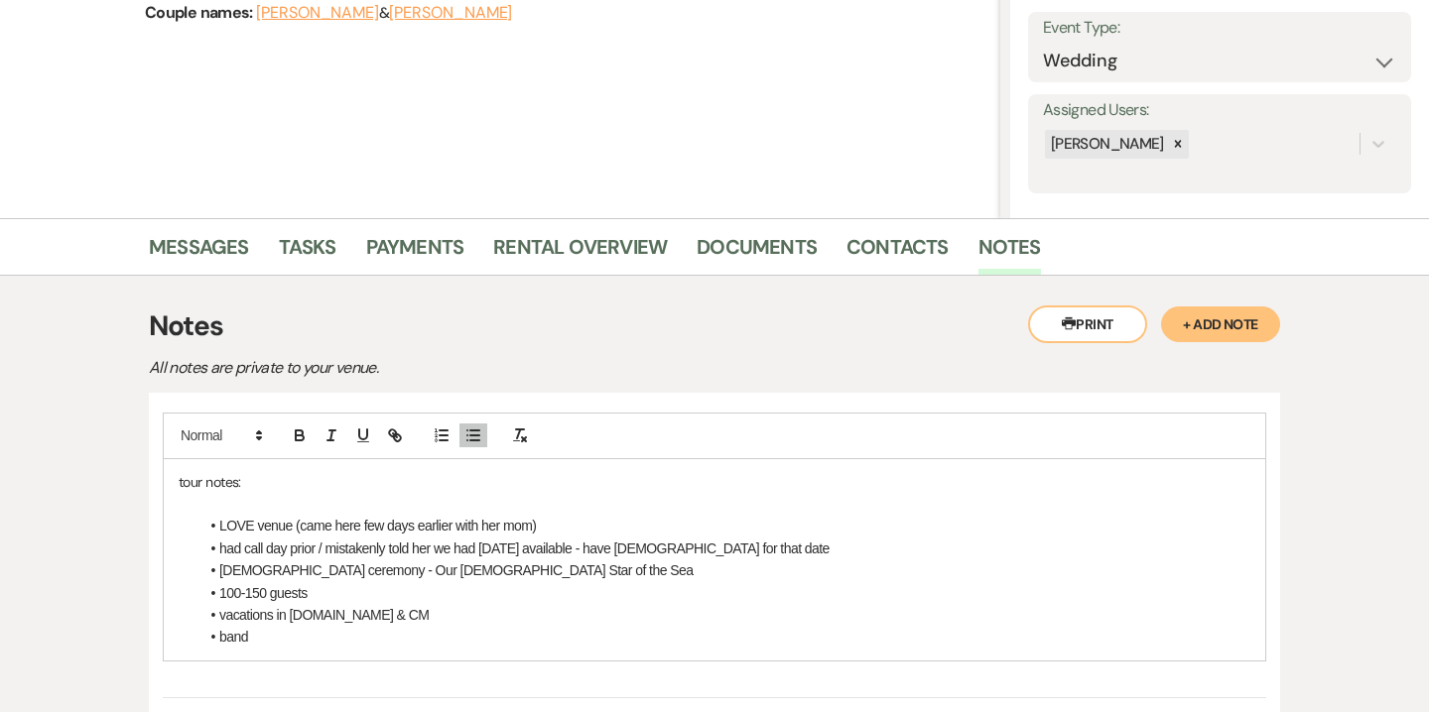
scroll to position [281, 0]
click at [398, 617] on li "vacations in O.City & CM" at bounding box center [724, 614] width 1052 height 22
click at [304, 659] on li "band" at bounding box center [724, 659] width 1052 height 22
click at [213, 678] on p "*send dates" at bounding box center [714, 681] width 1071 height 22
click at [275, 683] on p "*sent dates" at bounding box center [714, 681] width 1071 height 22
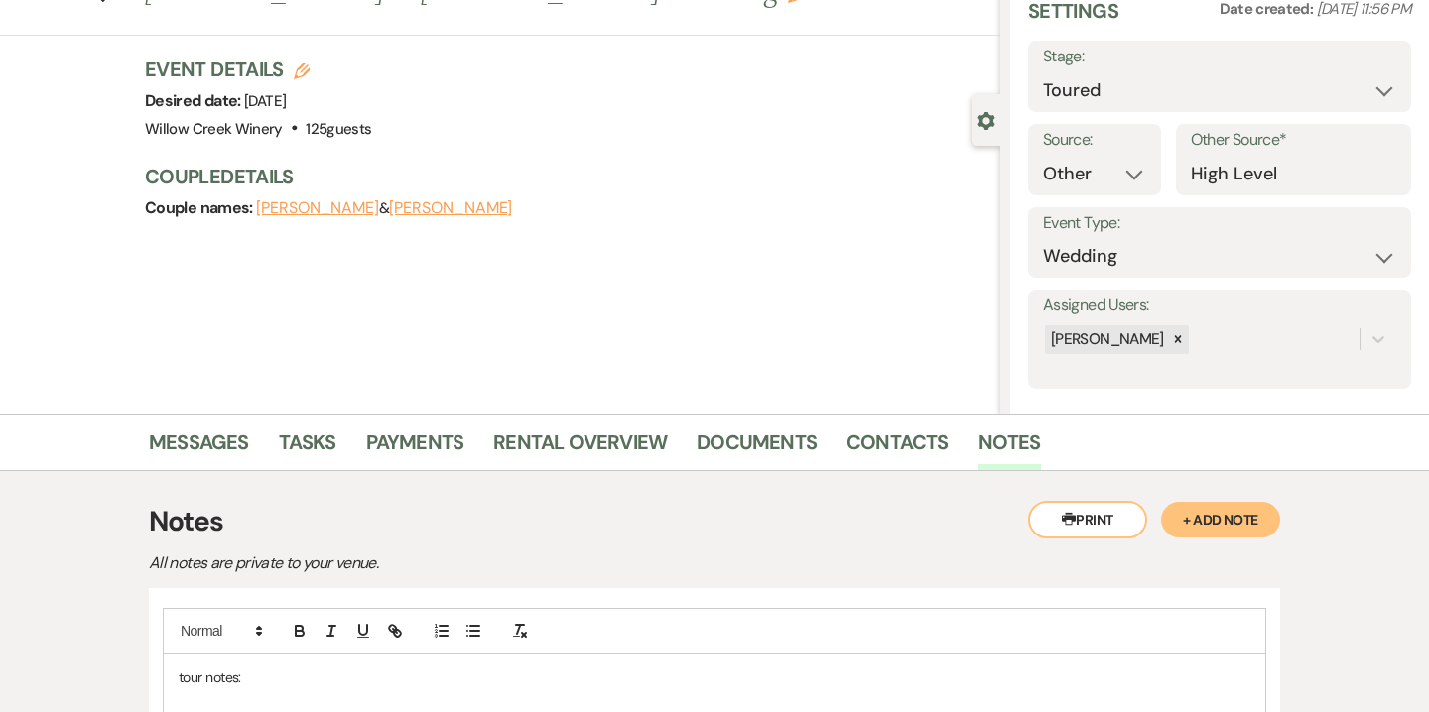
scroll to position [7, 0]
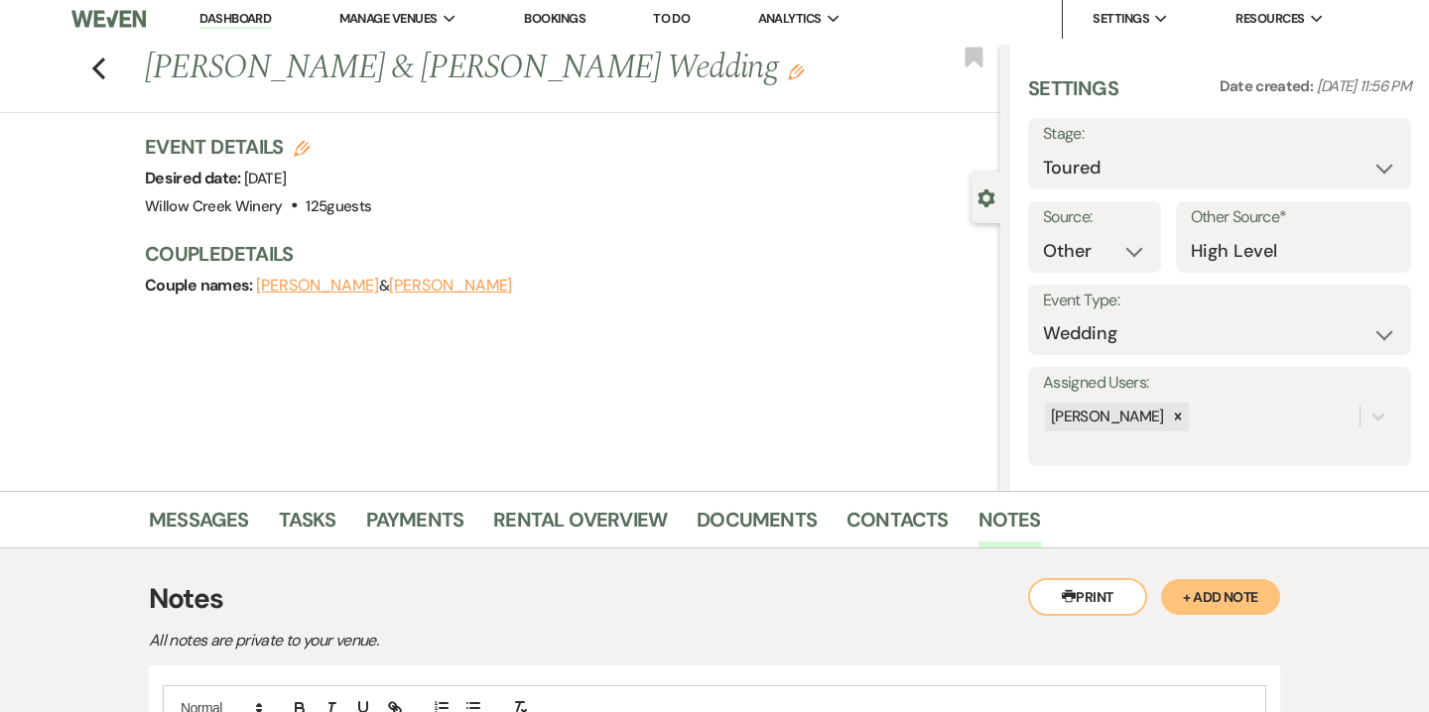
click at [295, 141] on icon "Edit" at bounding box center [302, 149] width 16 height 16
select select "531"
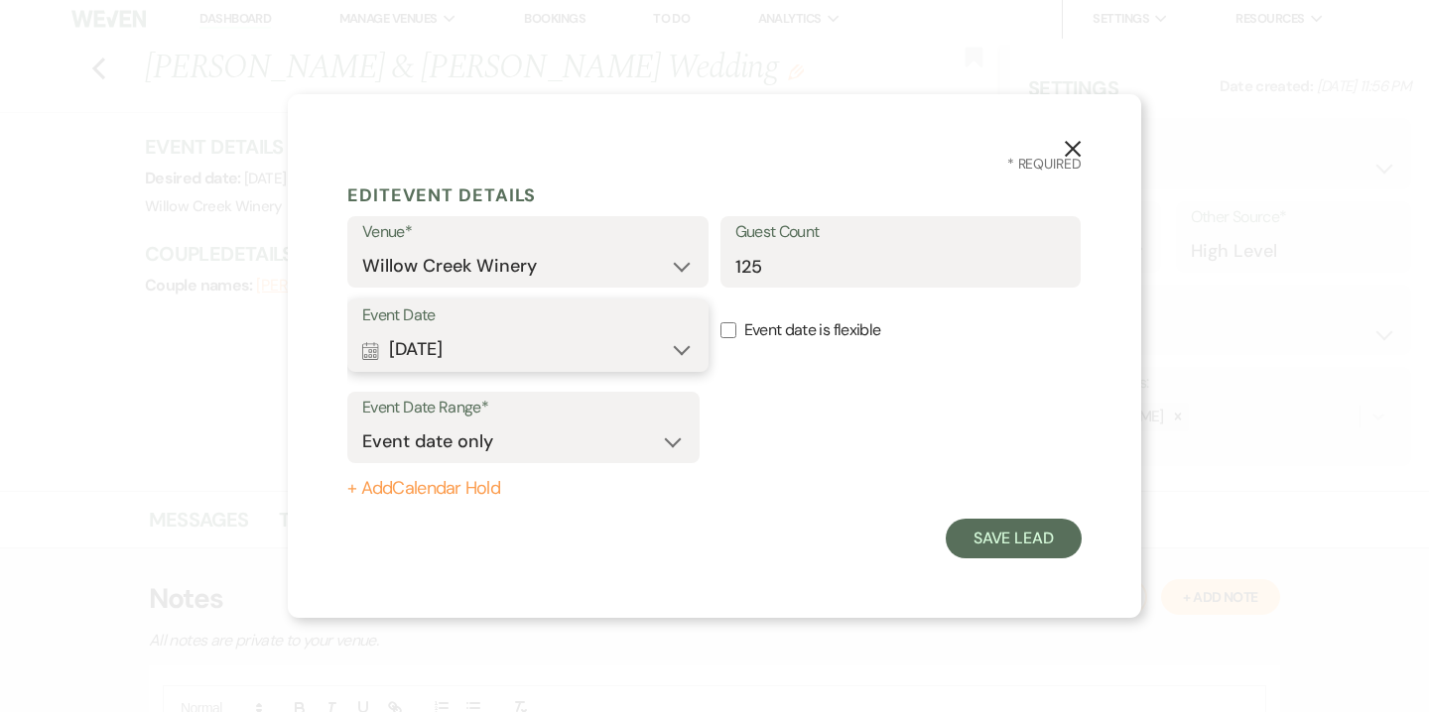
click at [478, 356] on button "Calendar Sep 25, 2026 Expand" at bounding box center [527, 350] width 331 height 40
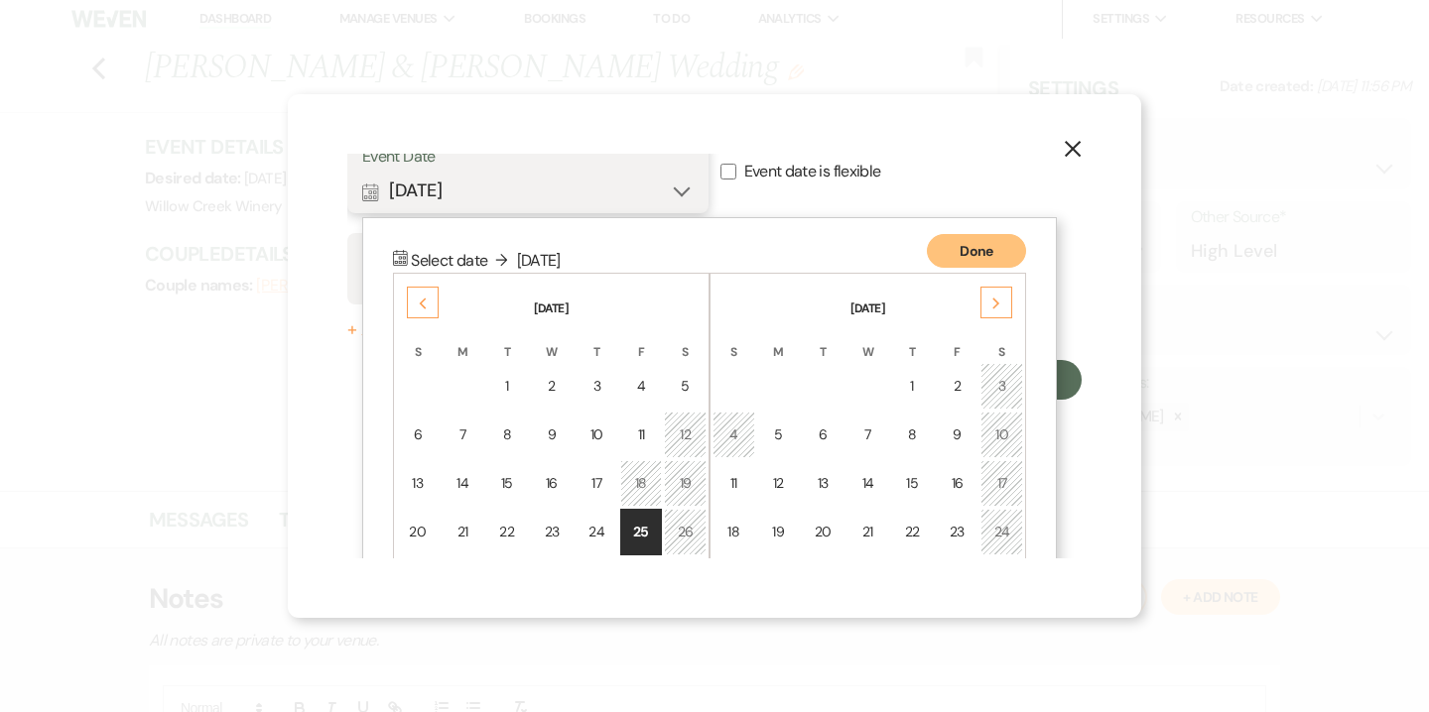
scroll to position [254, 0]
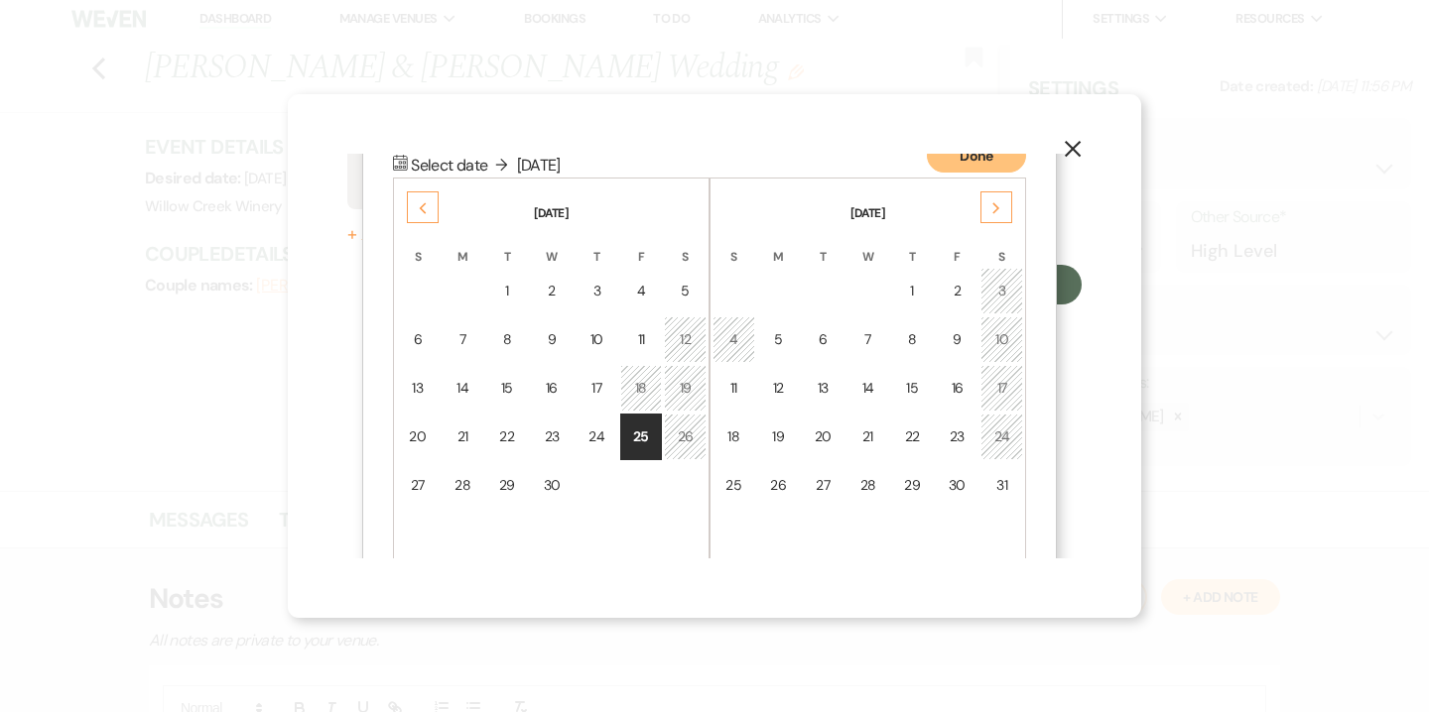
click at [430, 213] on div "Previous" at bounding box center [423, 207] width 32 height 32
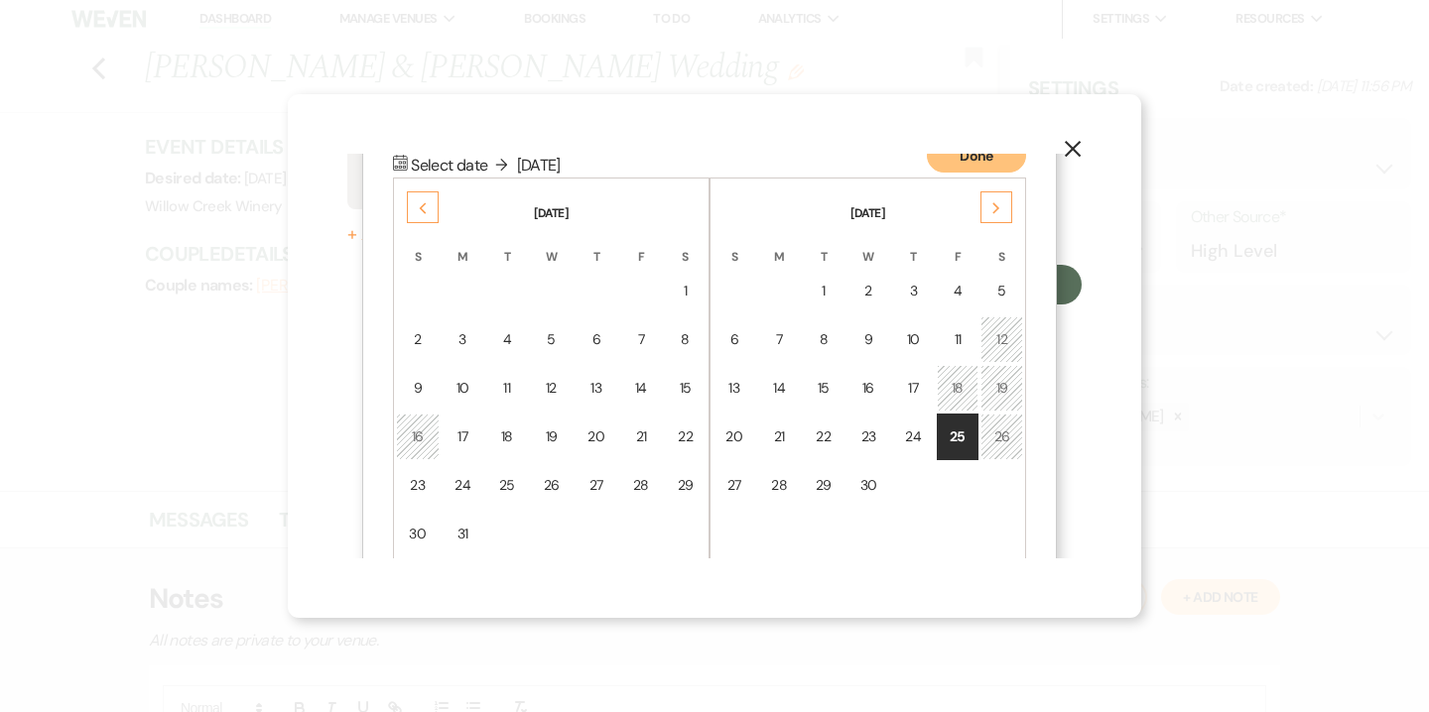
click at [430, 213] on div "Previous" at bounding box center [423, 207] width 32 height 32
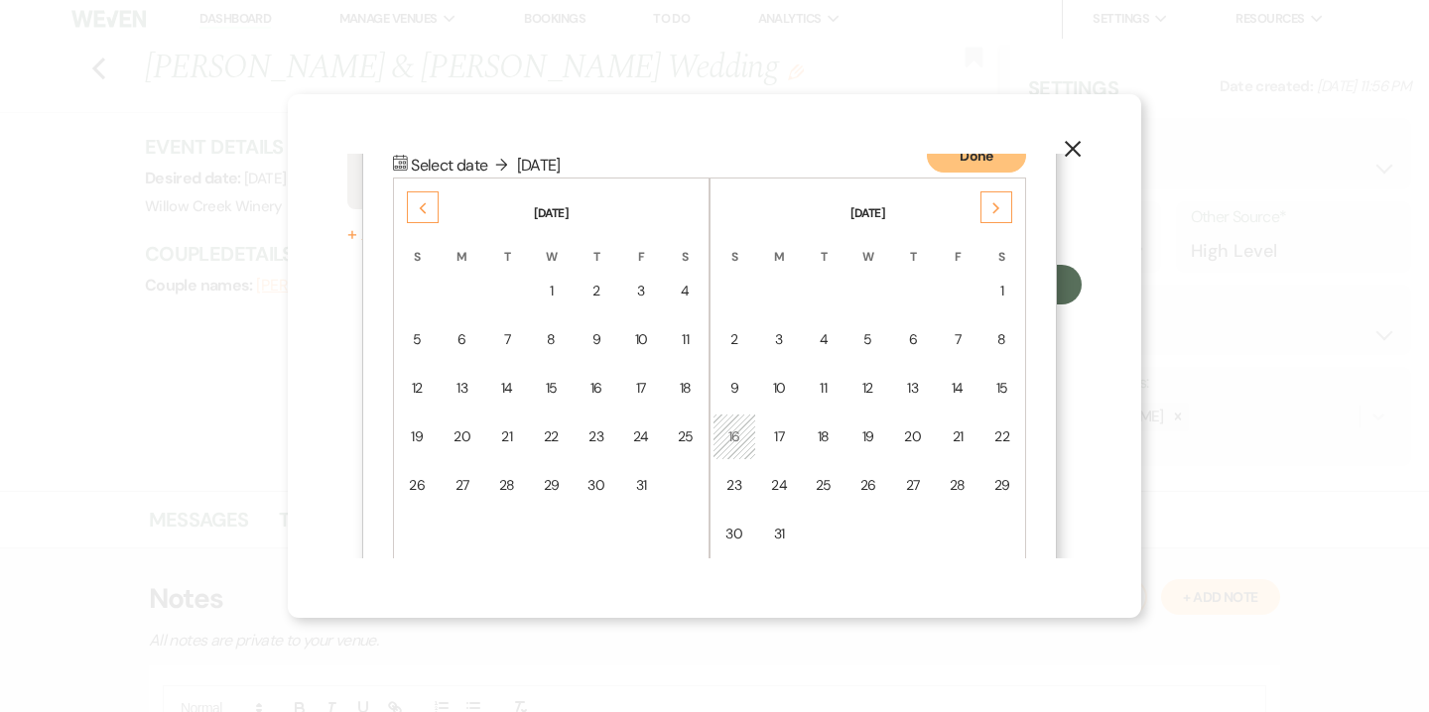
click at [430, 213] on div "Previous" at bounding box center [423, 207] width 32 height 32
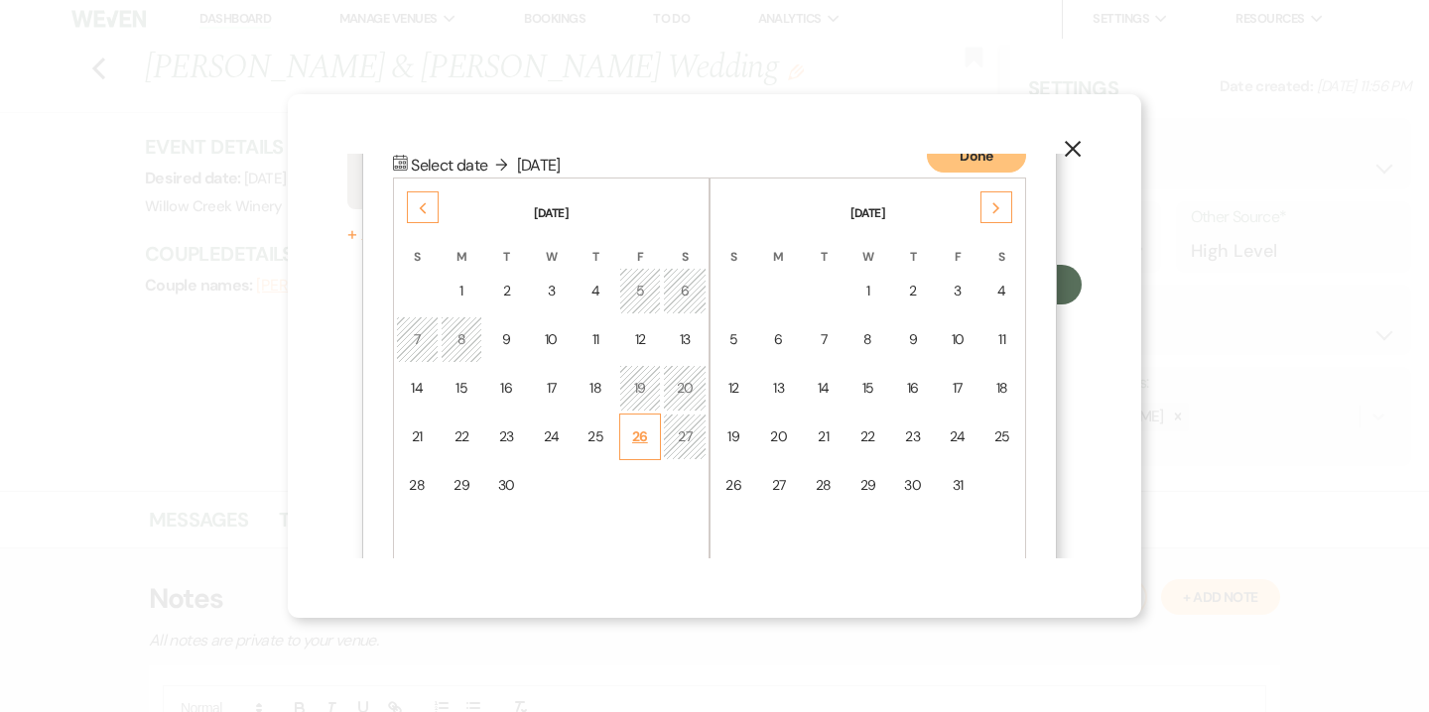
click at [641, 440] on div "26" at bounding box center [640, 437] width 17 height 21
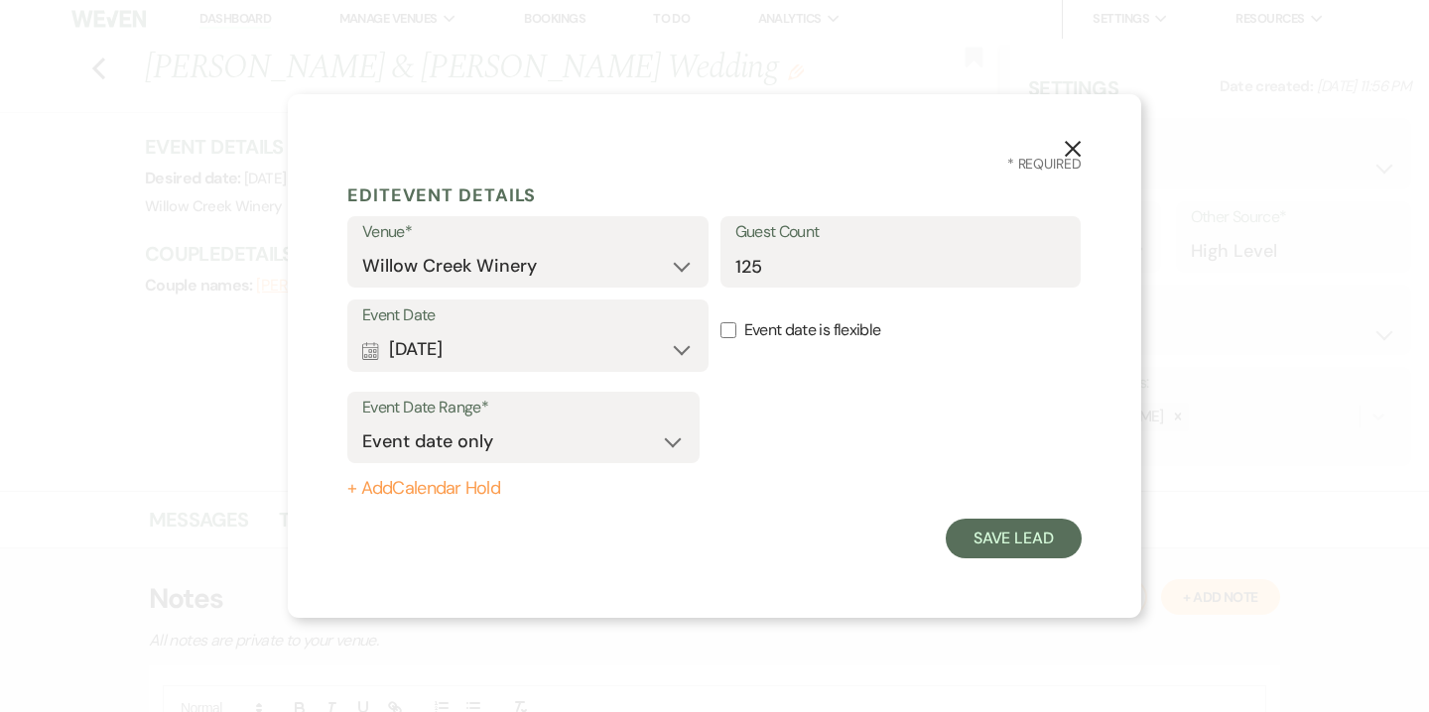
scroll to position [0, 0]
click at [995, 543] on button "Save Lead" at bounding box center [1013, 539] width 136 height 40
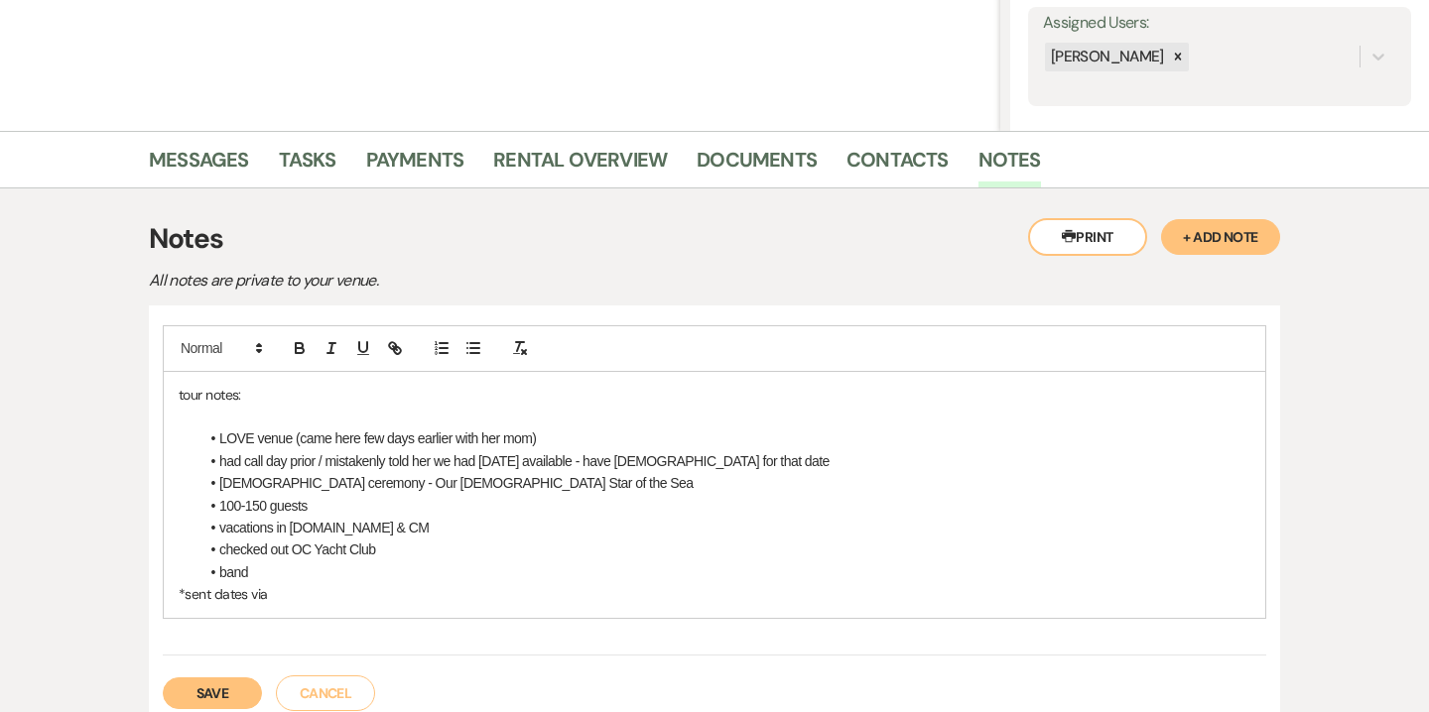
scroll to position [372, 0]
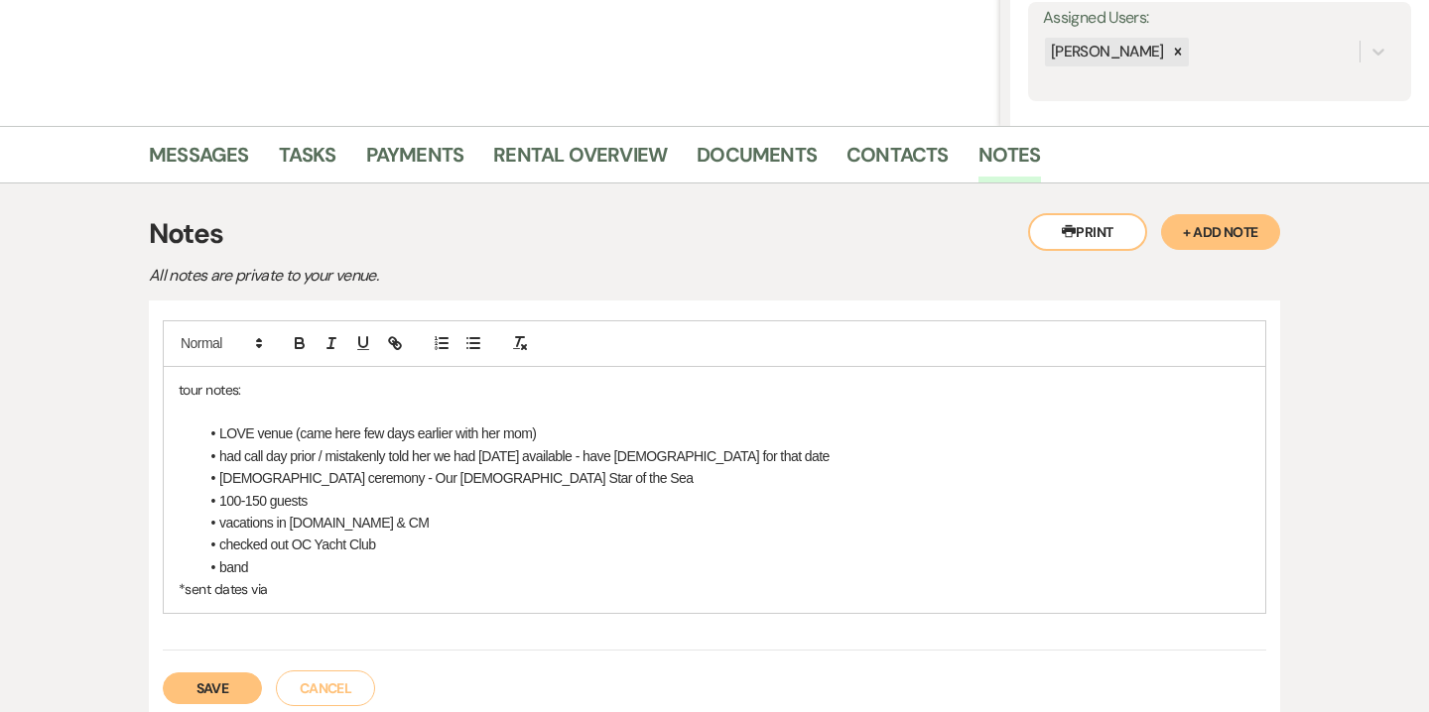
click at [172, 590] on div "tour notes: LOVE venue (came here few days earlier with her mom) had call day p…" at bounding box center [714, 490] width 1101 height 246
click at [316, 611] on p "*sent dates via" at bounding box center [714, 612] width 1071 height 22
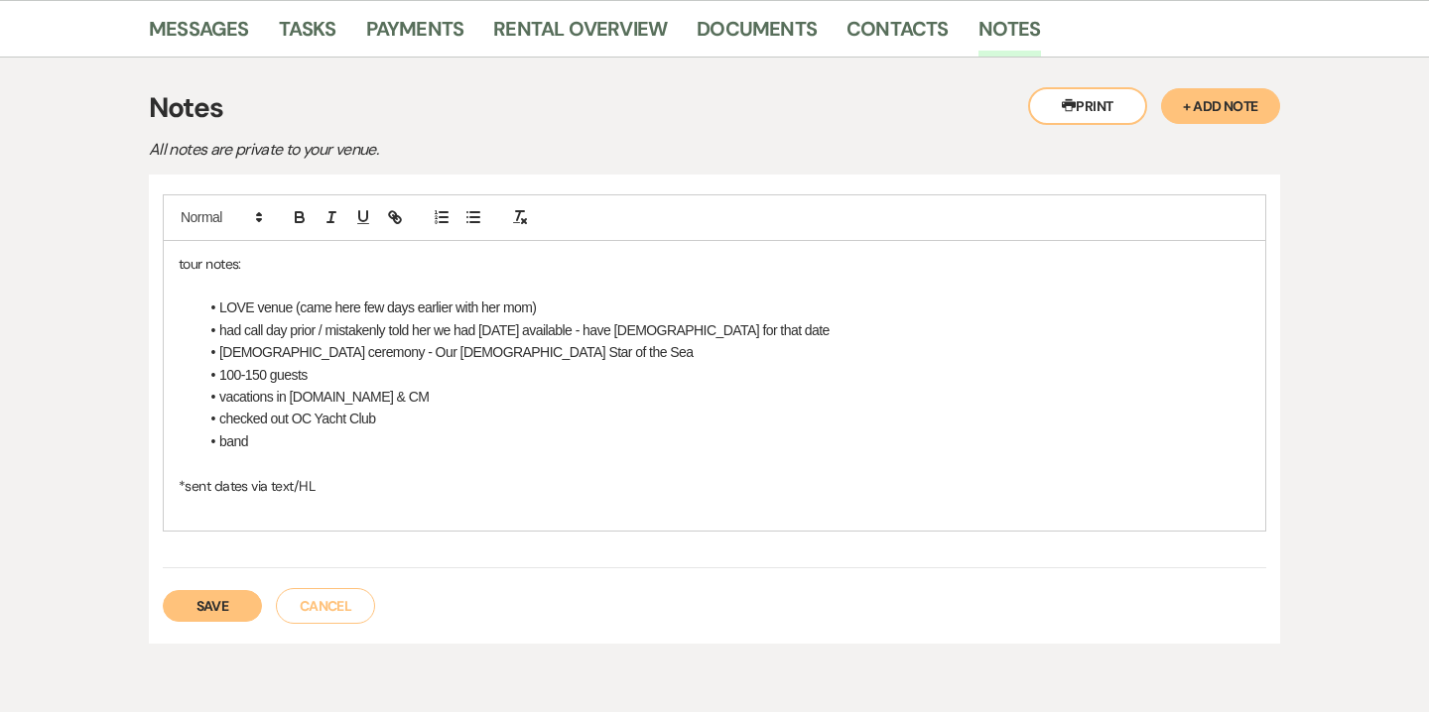
scroll to position [500, 0]
click at [224, 605] on button "Save" at bounding box center [212, 604] width 99 height 32
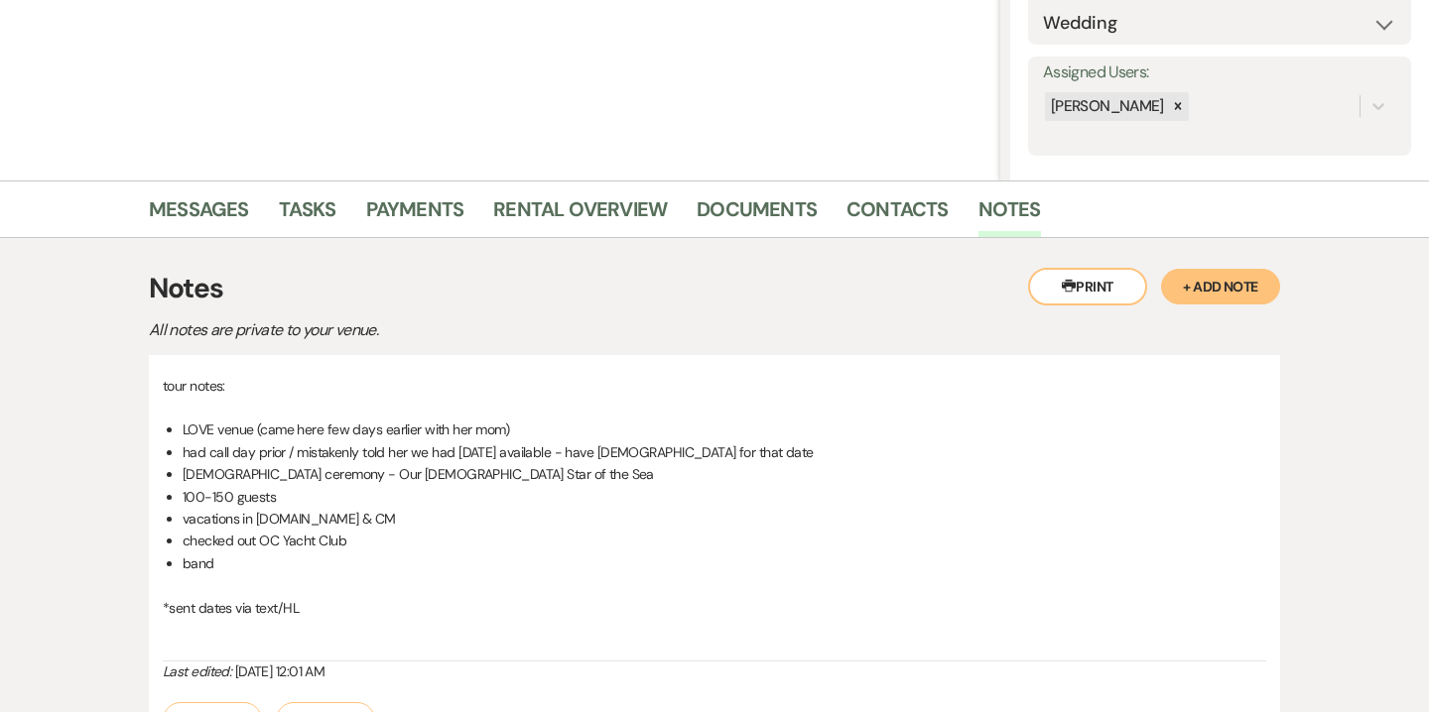
scroll to position [224, 0]
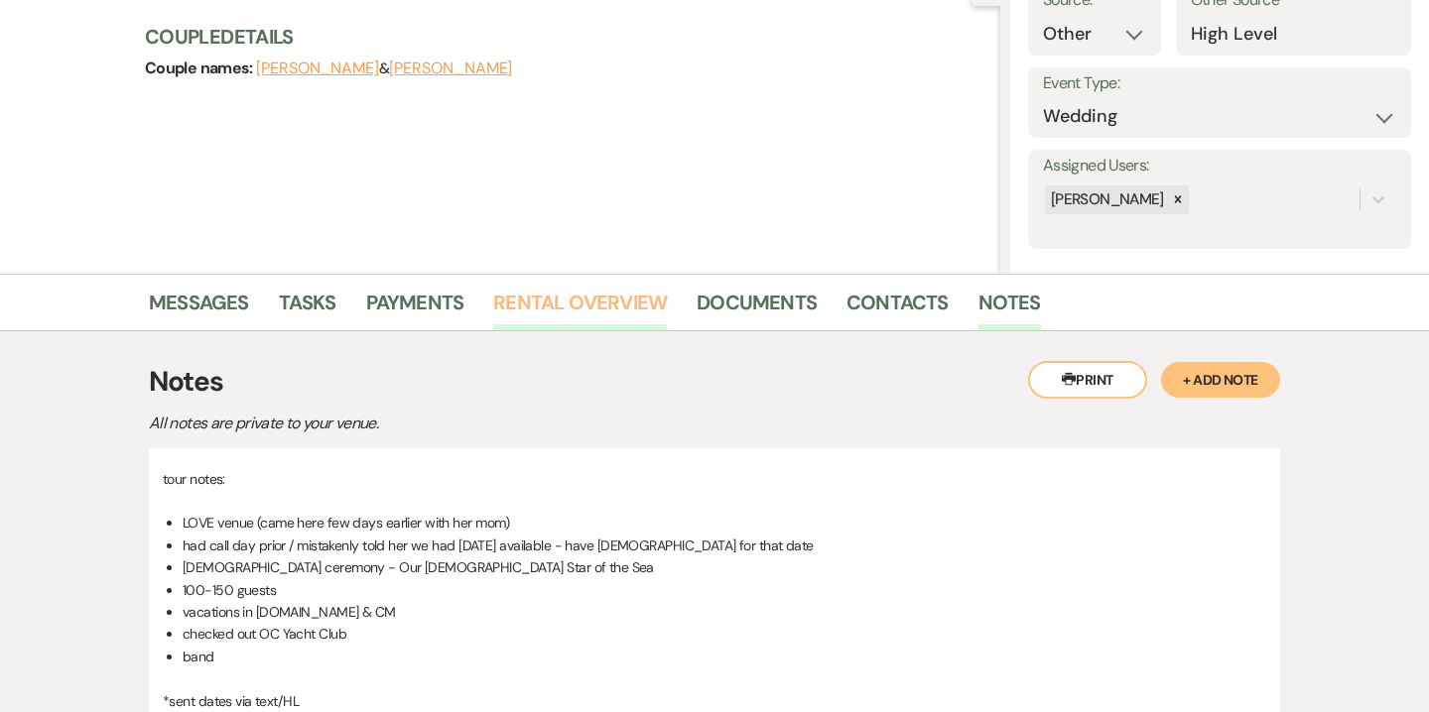
click at [601, 315] on link "Rental Overview" at bounding box center [580, 309] width 174 height 44
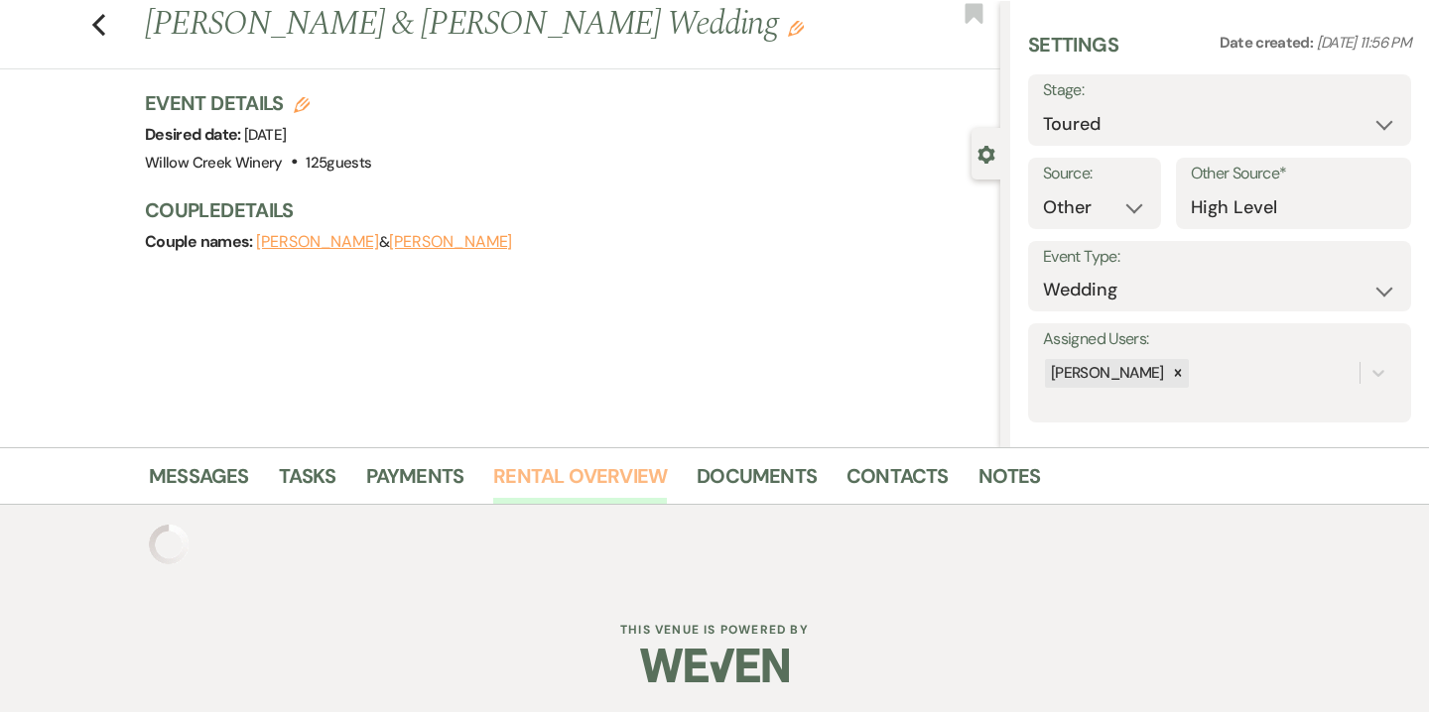
scroll to position [208, 0]
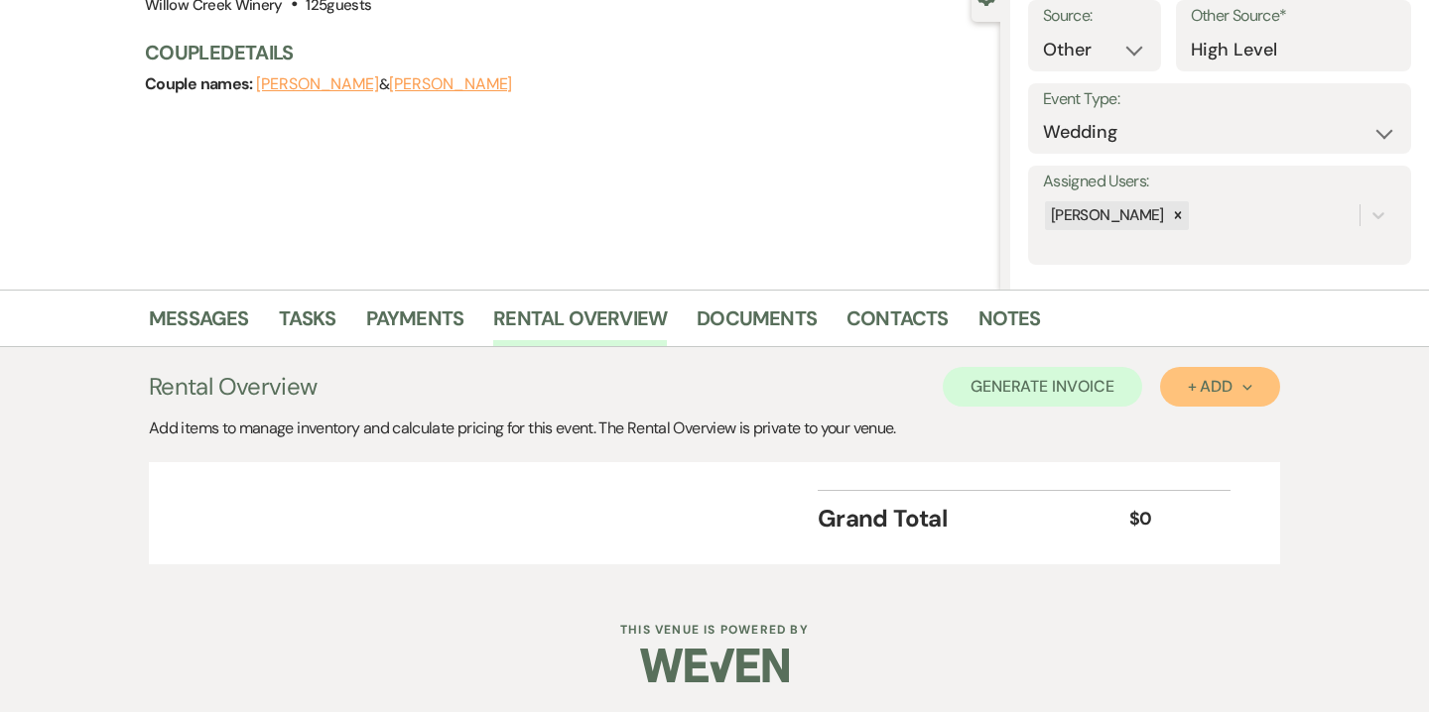
click at [1206, 370] on button "+ Add Next" at bounding box center [1220, 387] width 120 height 40
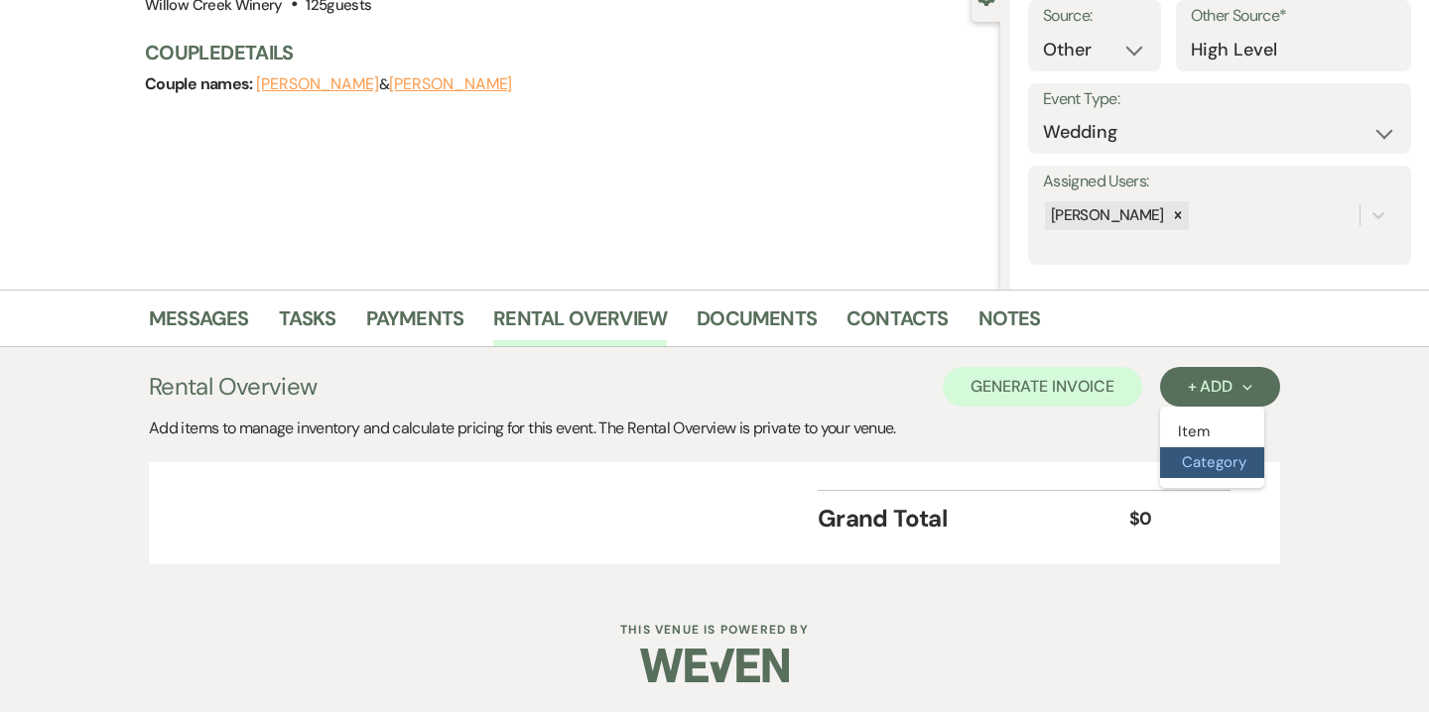
click at [1206, 459] on button "Category" at bounding box center [1212, 462] width 104 height 31
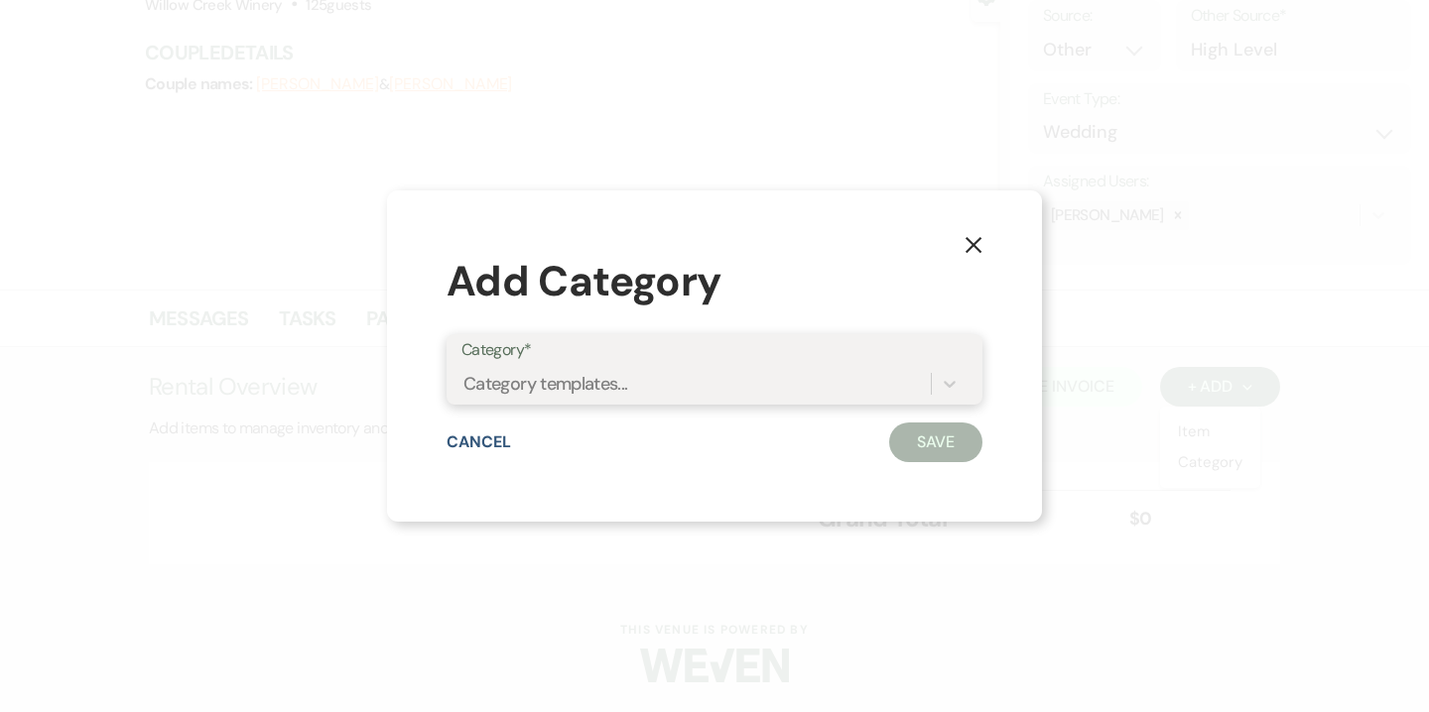
click at [625, 396] on div "Category templates..." at bounding box center [545, 383] width 165 height 27
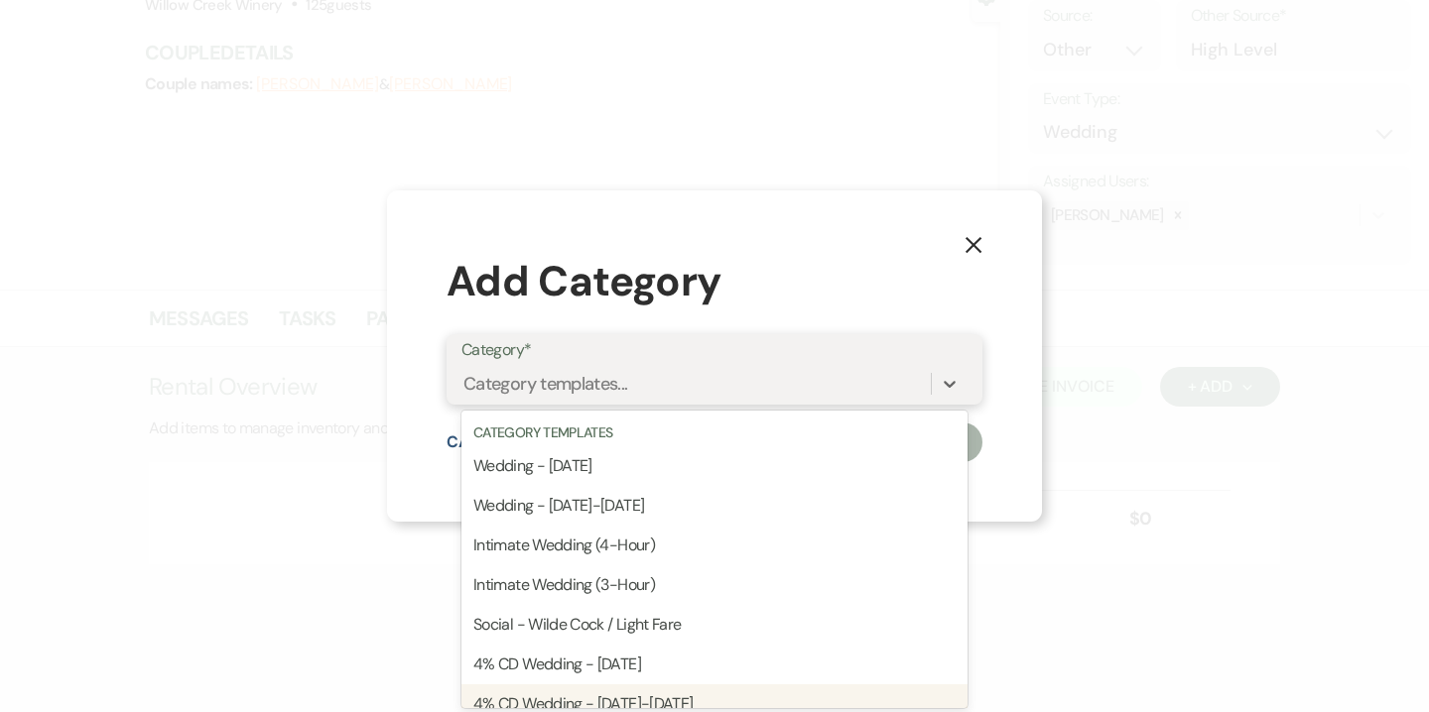
click at [651, 694] on div "4% CD Wedding - Sunday-Friday" at bounding box center [714, 705] width 506 height 40
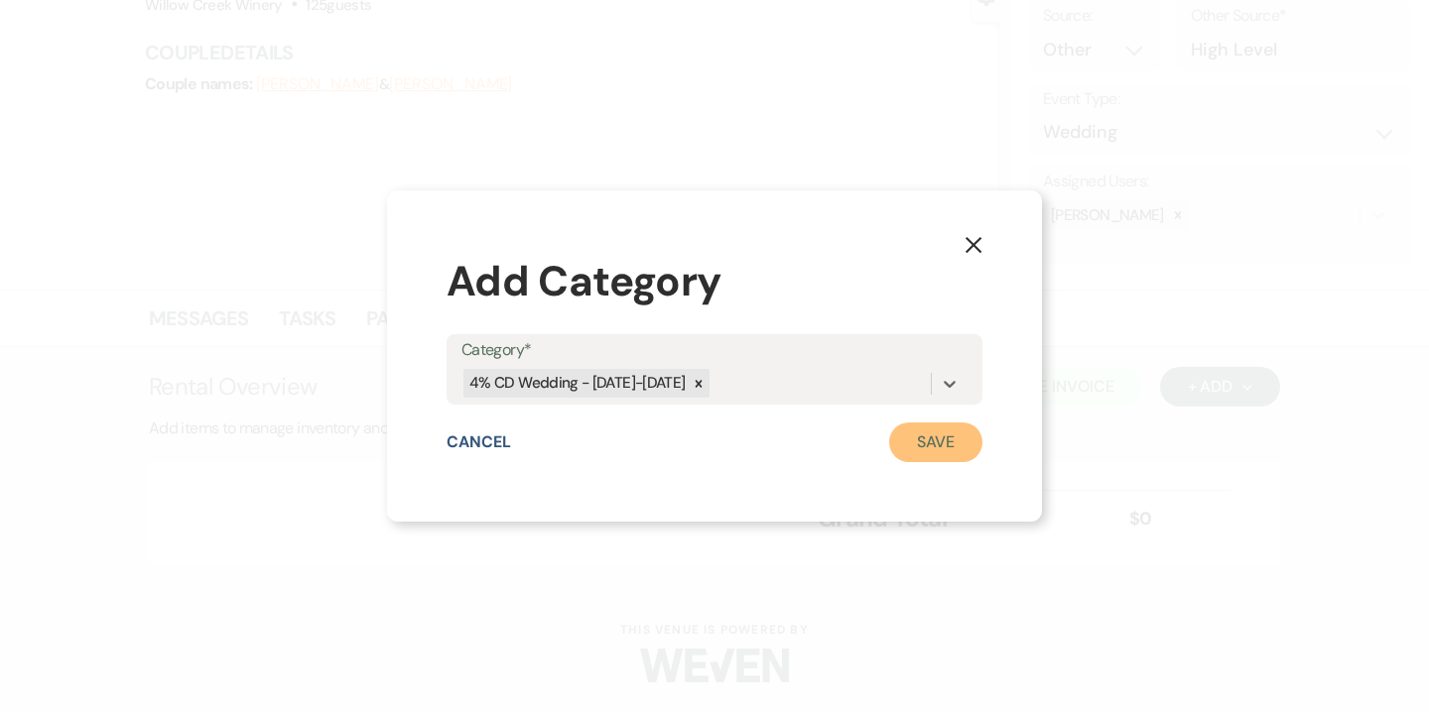
click at [968, 432] on button "Save" at bounding box center [935, 443] width 93 height 40
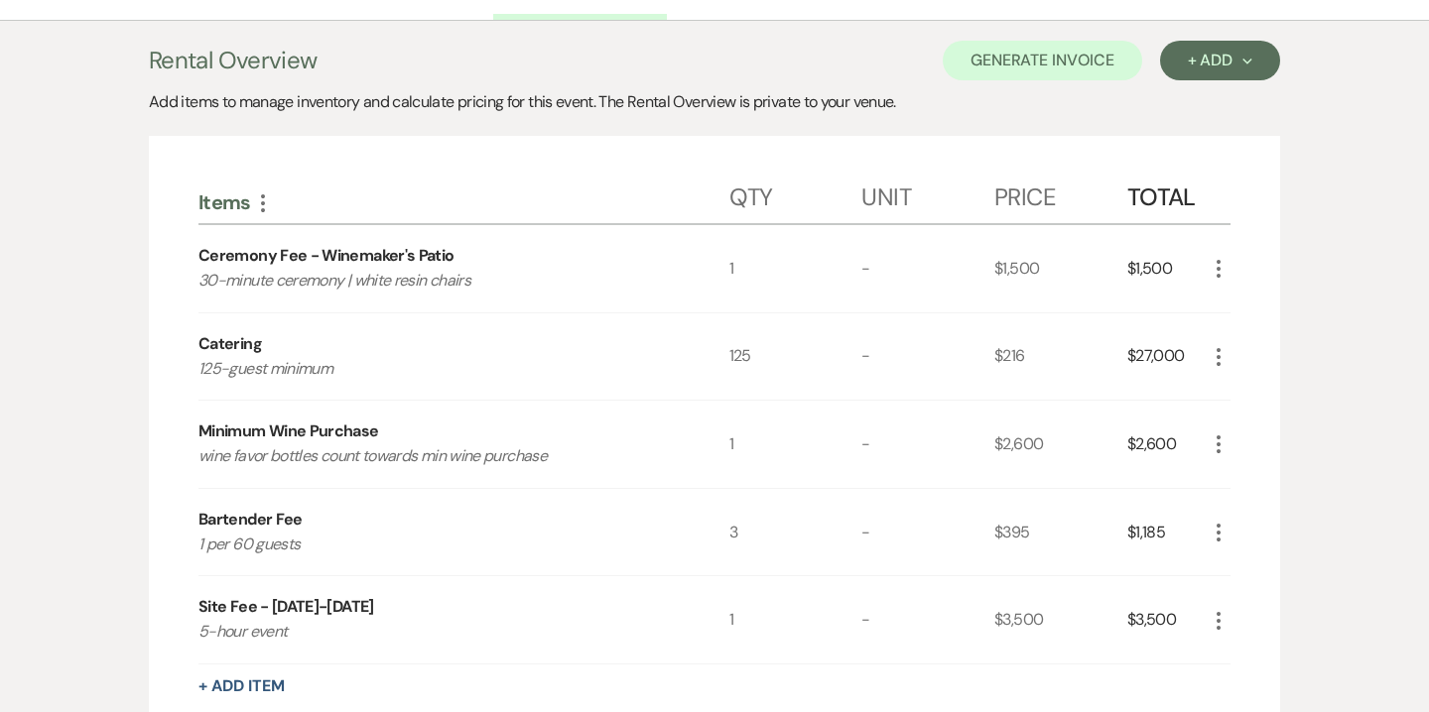
scroll to position [541, 0]
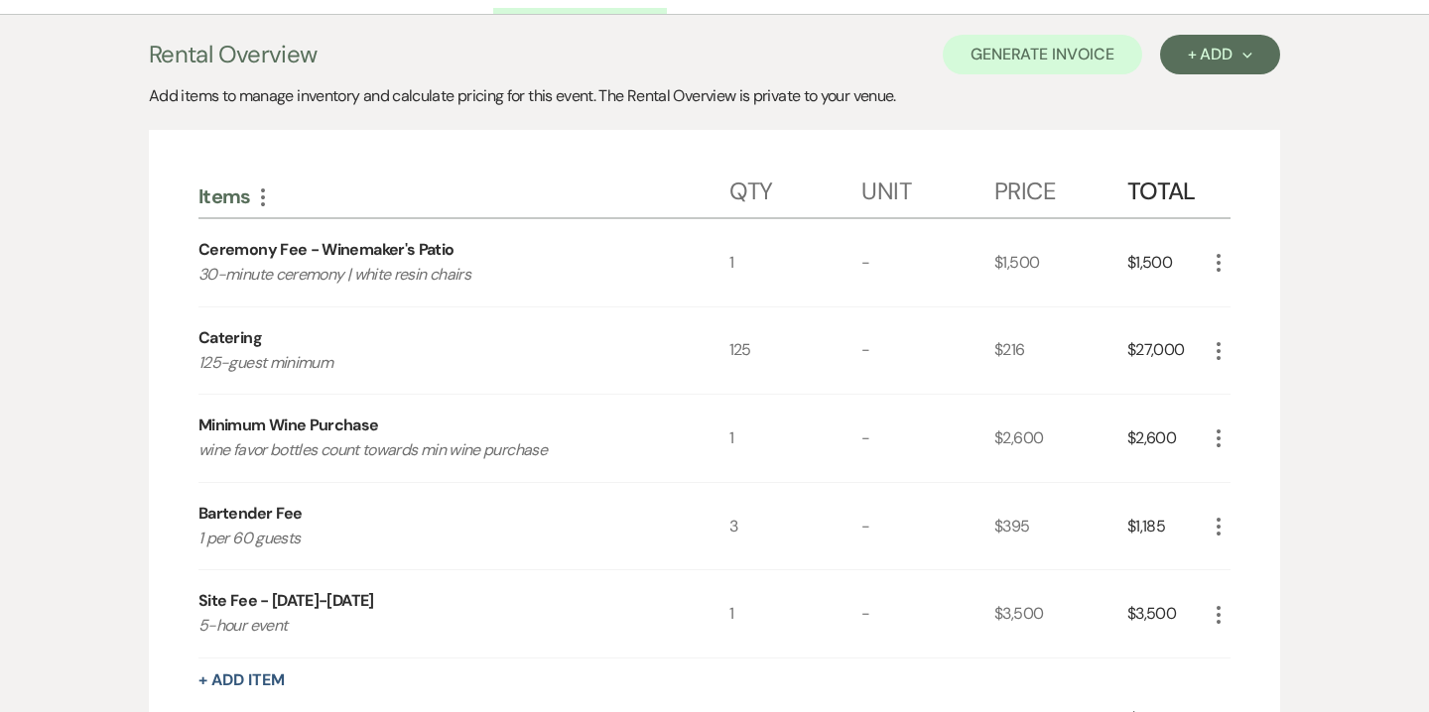
click at [1222, 255] on icon "More" at bounding box center [1218, 263] width 24 height 24
click at [1272, 330] on button "X Delete" at bounding box center [1259, 333] width 107 height 32
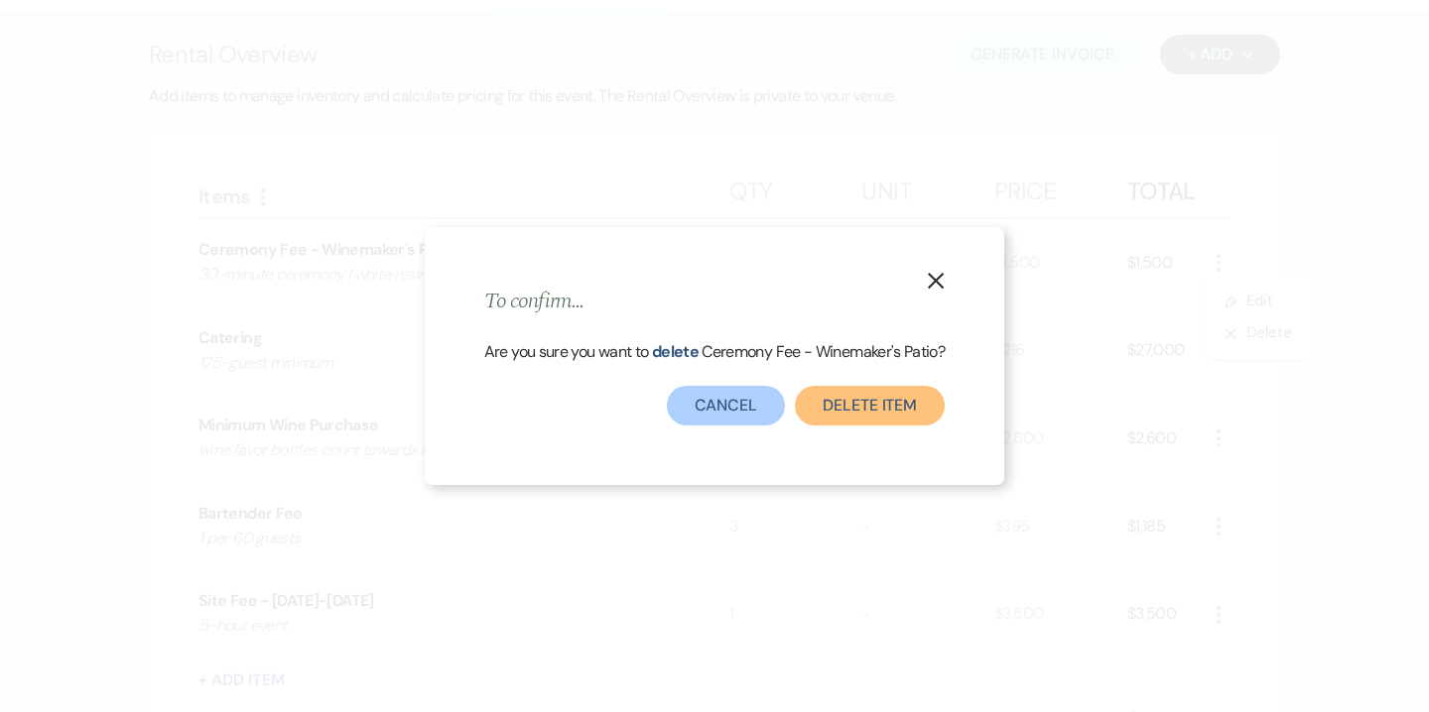
click at [862, 408] on button "Delete Item" at bounding box center [870, 406] width 150 height 40
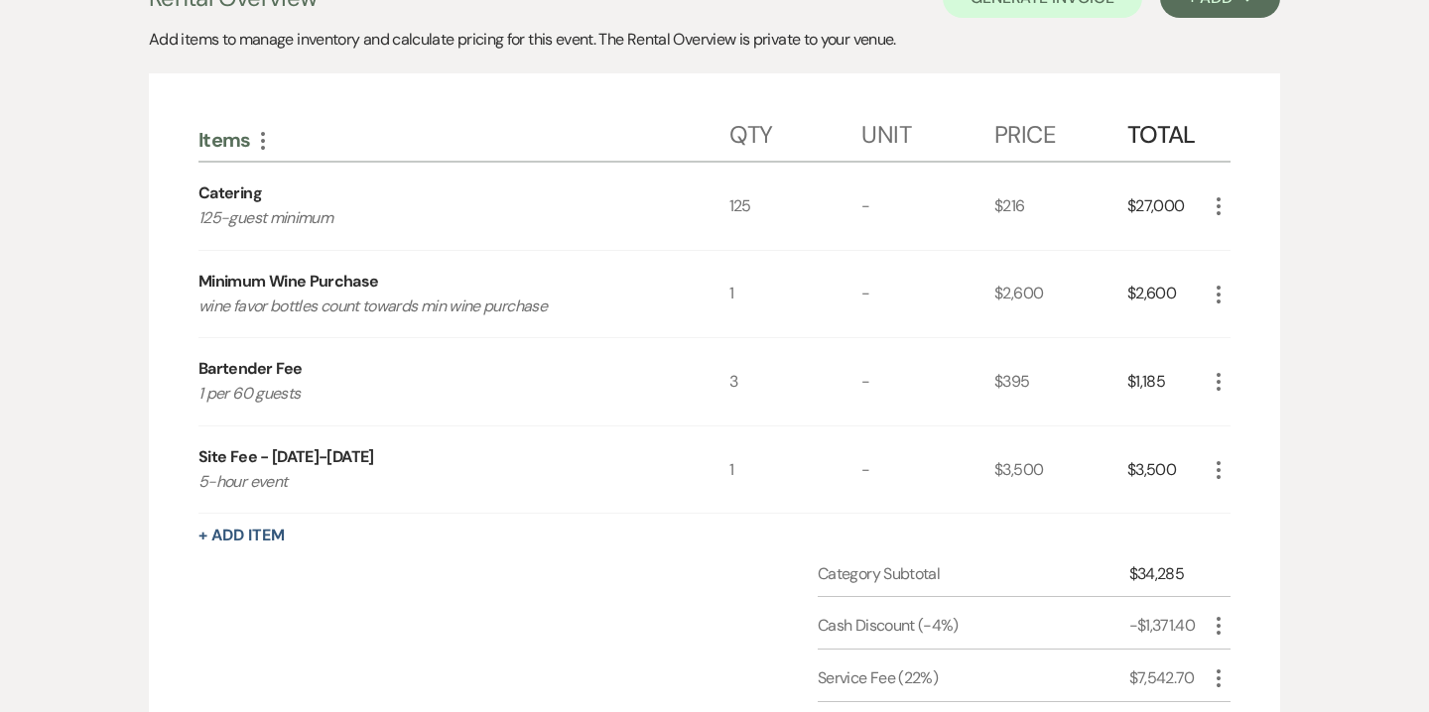
scroll to position [581, 0]
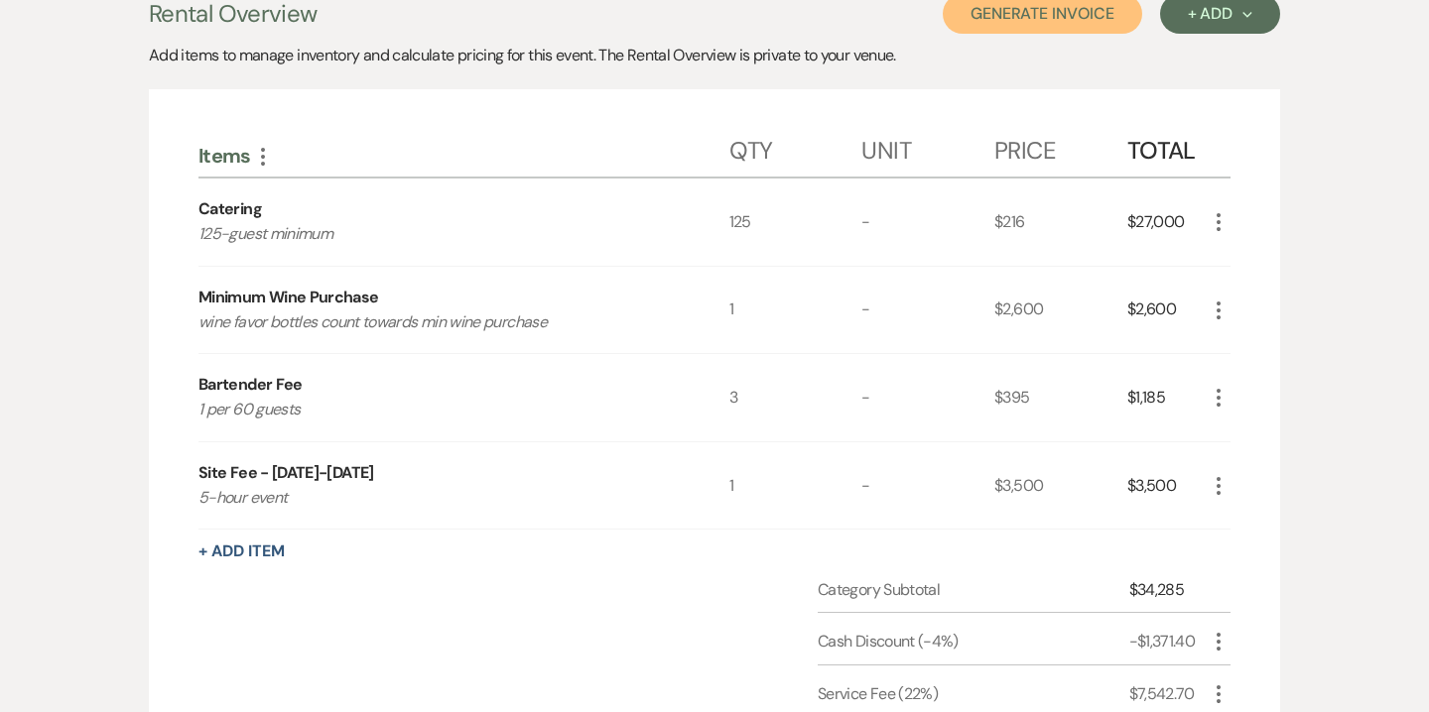
click at [1099, 28] on button "Generate Invoice" at bounding box center [1042, 14] width 199 height 40
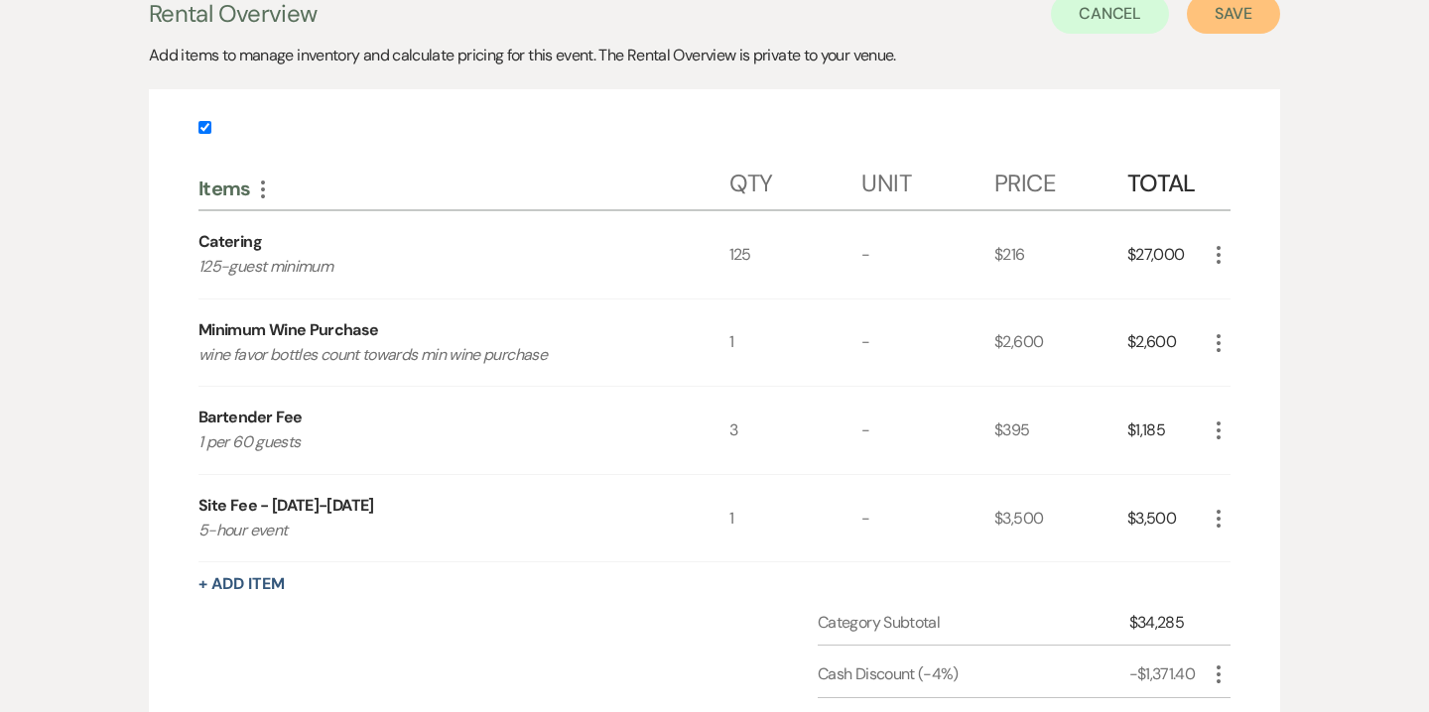
click at [1218, 26] on button "Save" at bounding box center [1233, 14] width 93 height 40
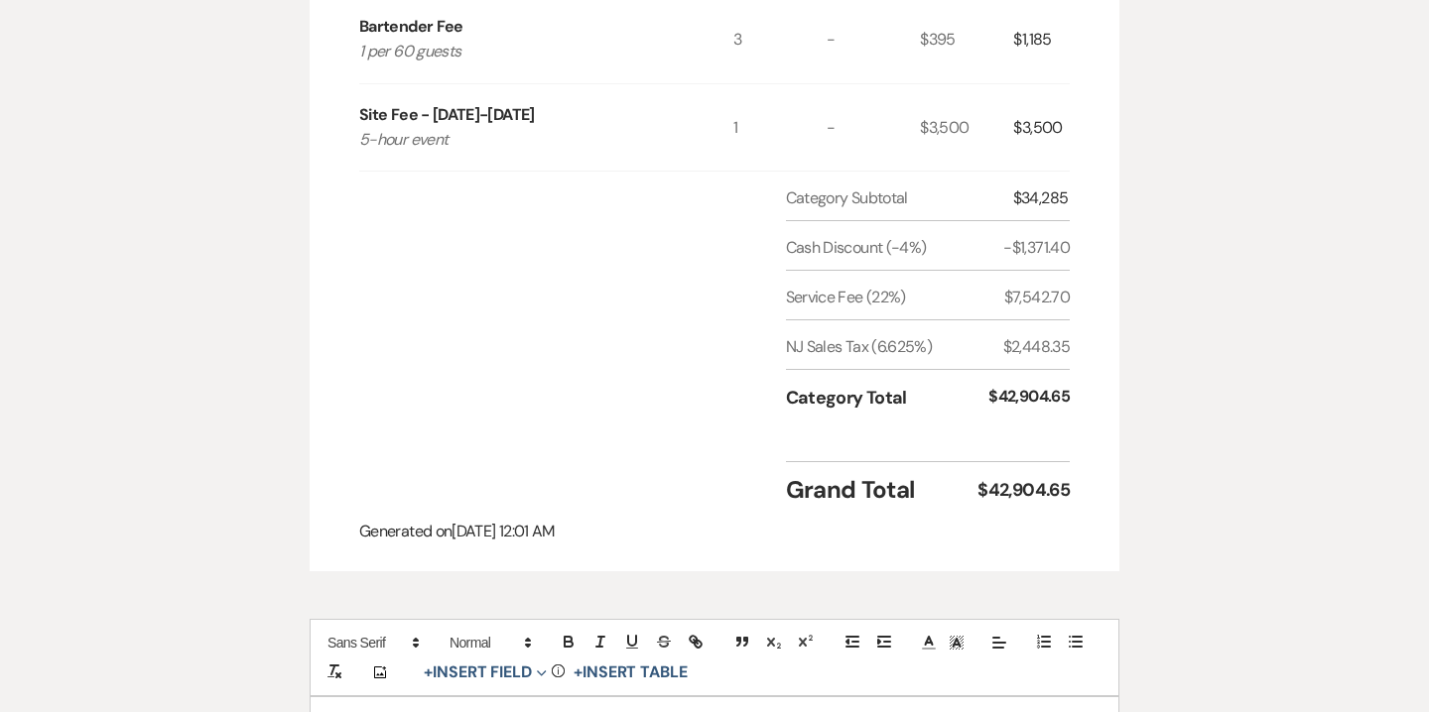
scroll to position [1204, 0]
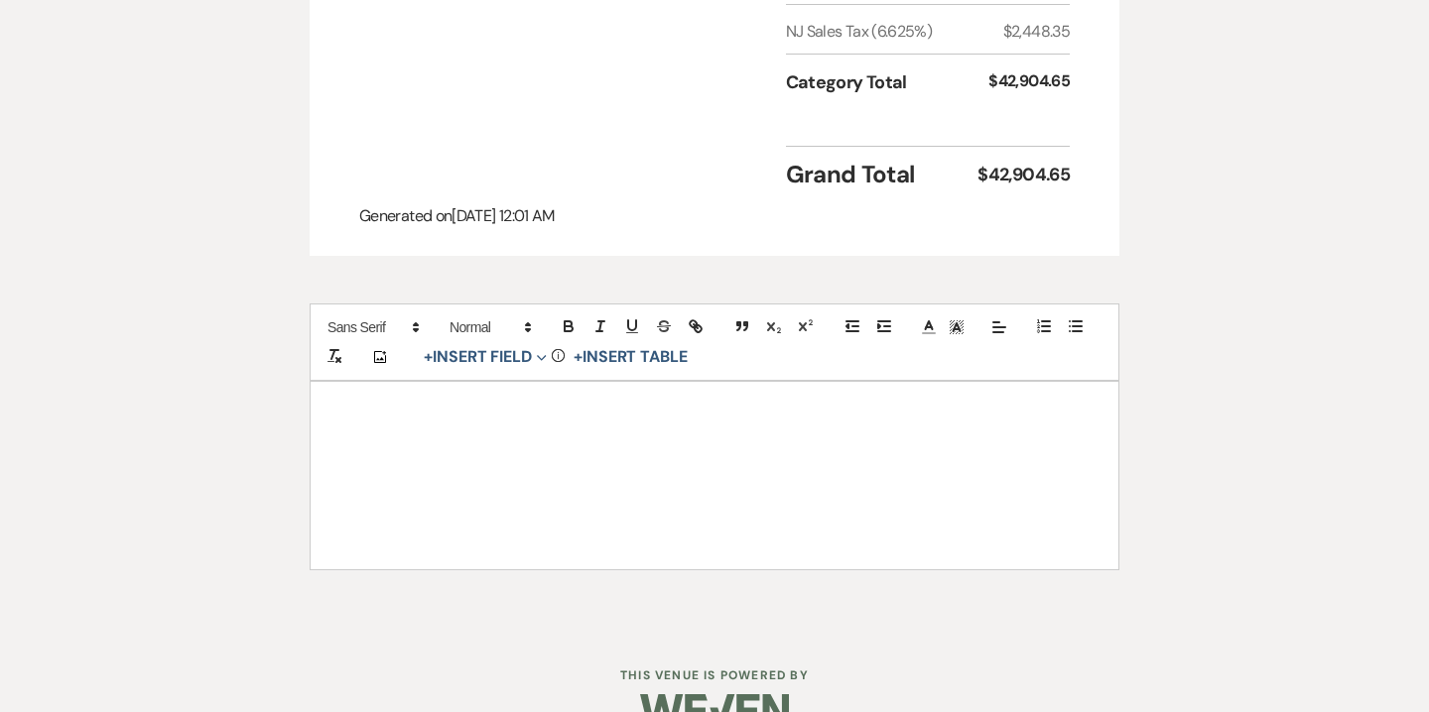
click at [787, 384] on div at bounding box center [715, 475] width 808 height 187
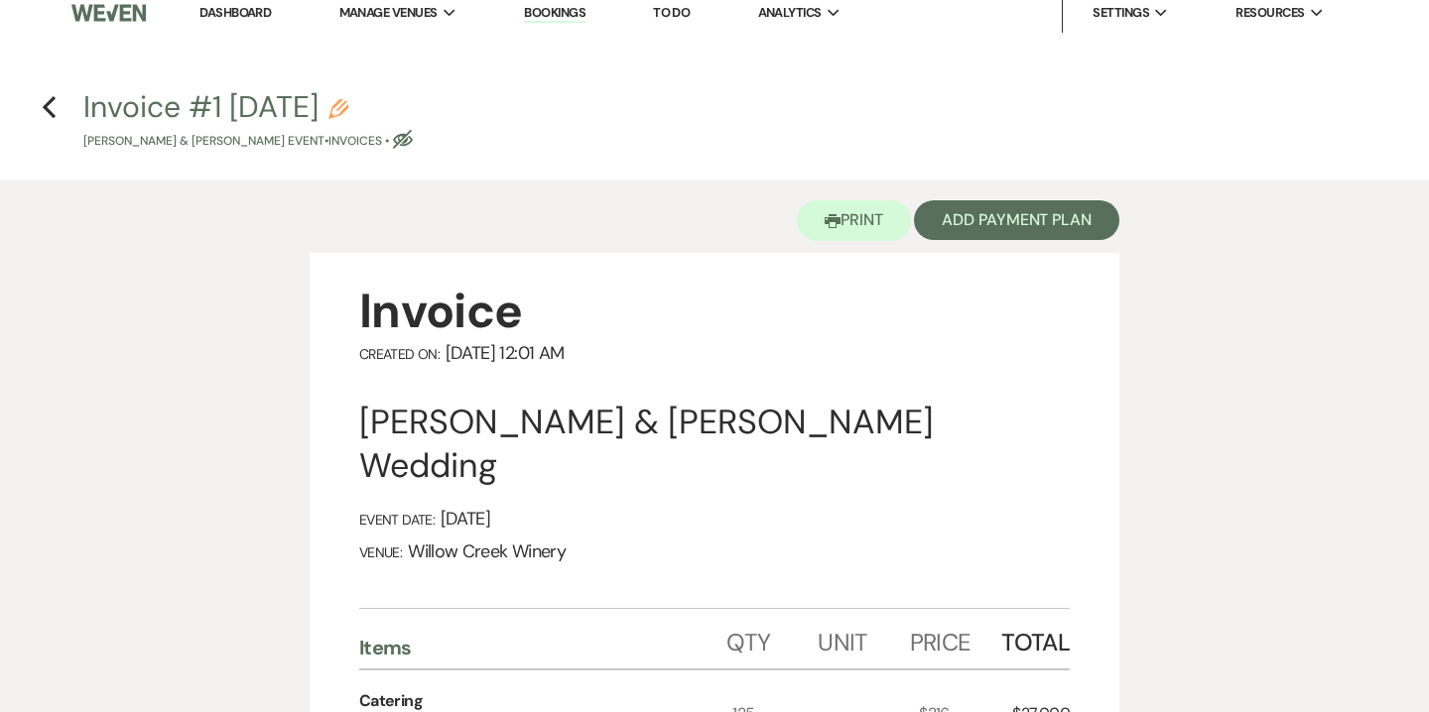
scroll to position [0, 0]
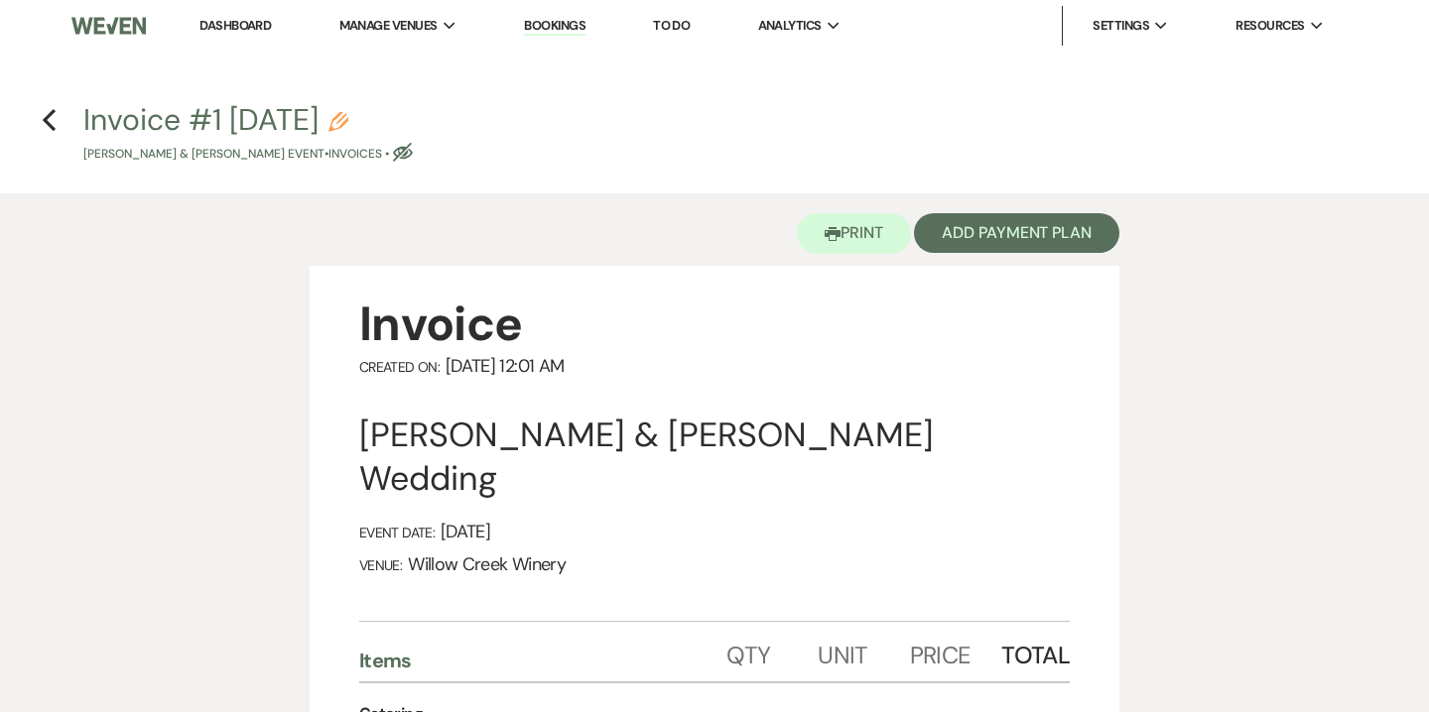
click at [348, 124] on icon "Pencil" at bounding box center [338, 122] width 20 height 20
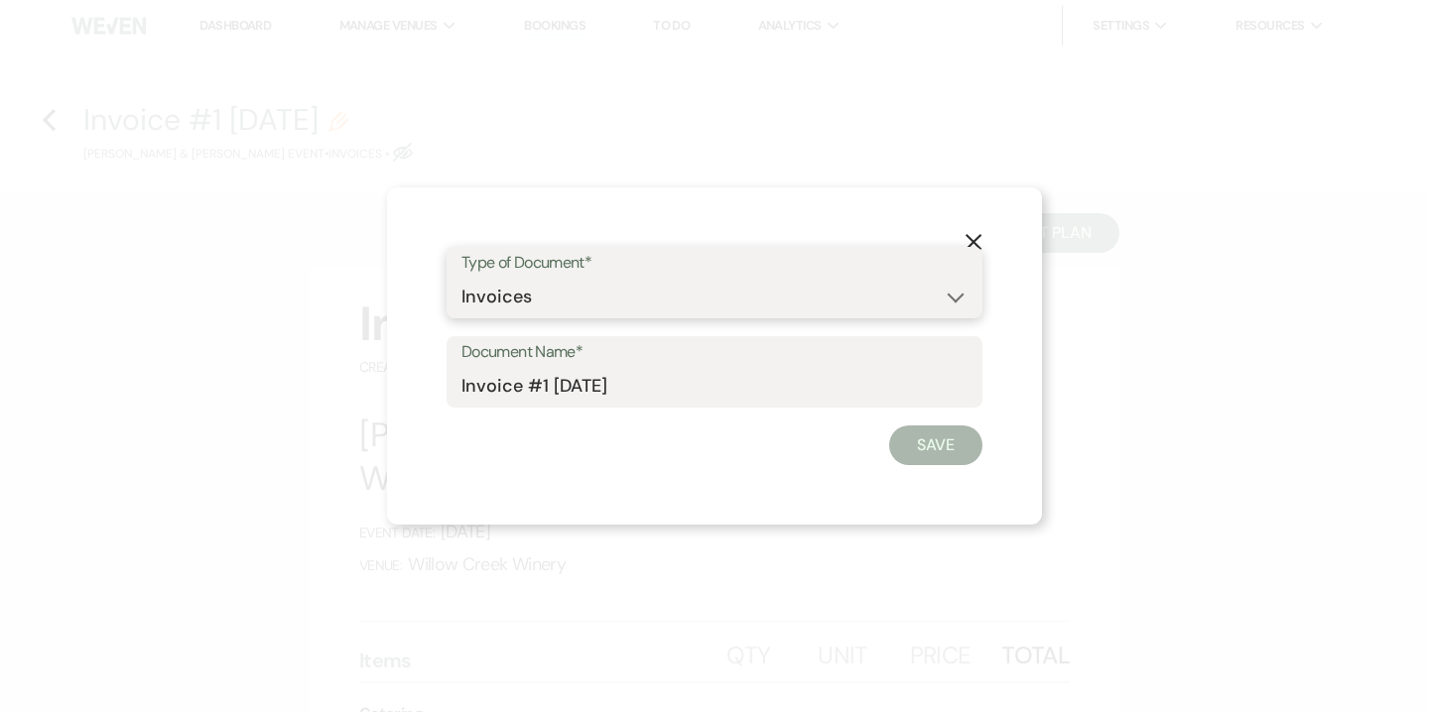
click at [502, 297] on select "Special Event Insurance Vendor Certificate of Insurance Contracts / Rental Agre…" at bounding box center [714, 297] width 506 height 39
select select "8"
click at [461, 278] on select "Special Event Insurance Vendor Certificate of Insurance Contracts / Rental Agre…" at bounding box center [714, 297] width 506 height 39
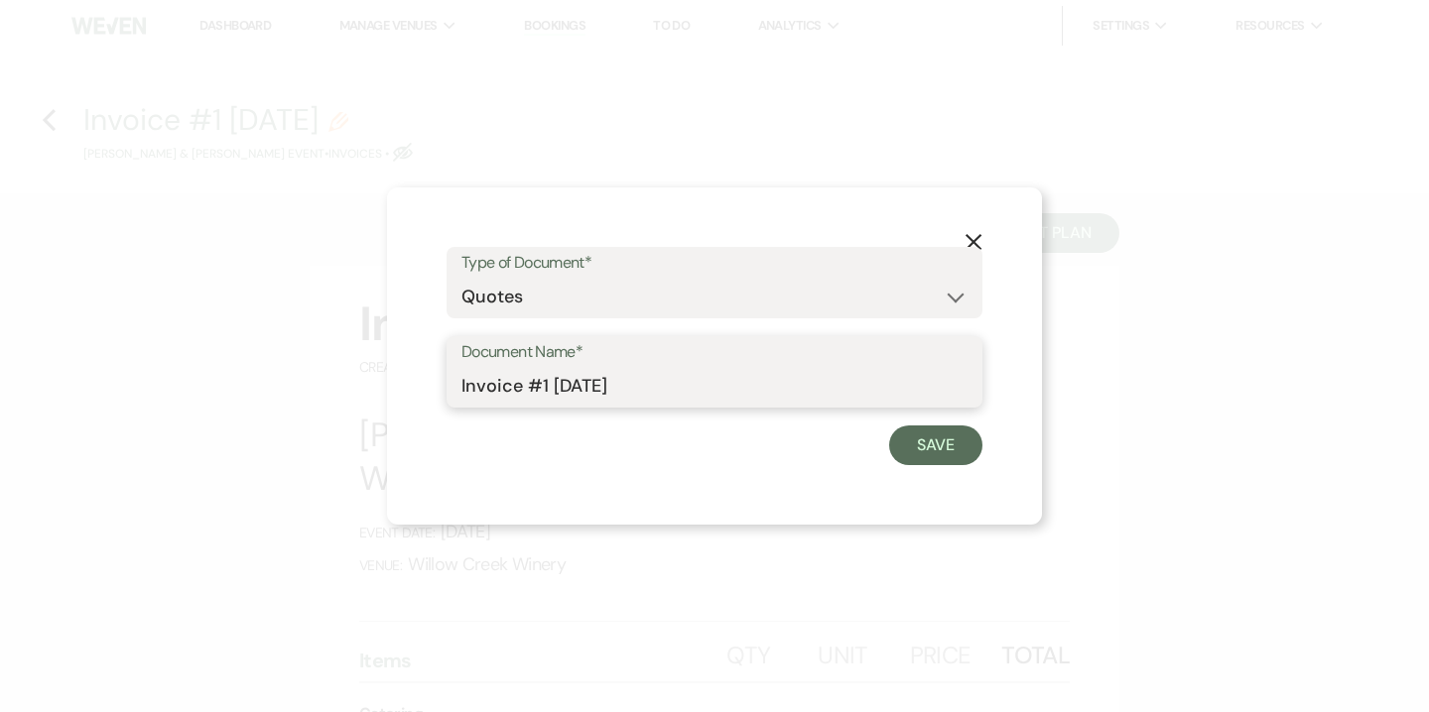
drag, startPoint x: 509, startPoint y: 389, endPoint x: 368, endPoint y: 380, distance: 141.2
click at [368, 380] on div "X Type of Document* Special Event Insurance Vendor Certificate of Insurance Con…" at bounding box center [714, 356] width 1429 height 712
click at [541, 393] on input "Quote #1 9-21-2025" at bounding box center [714, 386] width 506 height 39
click at [701, 384] on input "Quote #1 (9-21-2025" at bounding box center [714, 386] width 506 height 39
type input "Quote #1 (9-21-2025) - Friday | 125 guests"
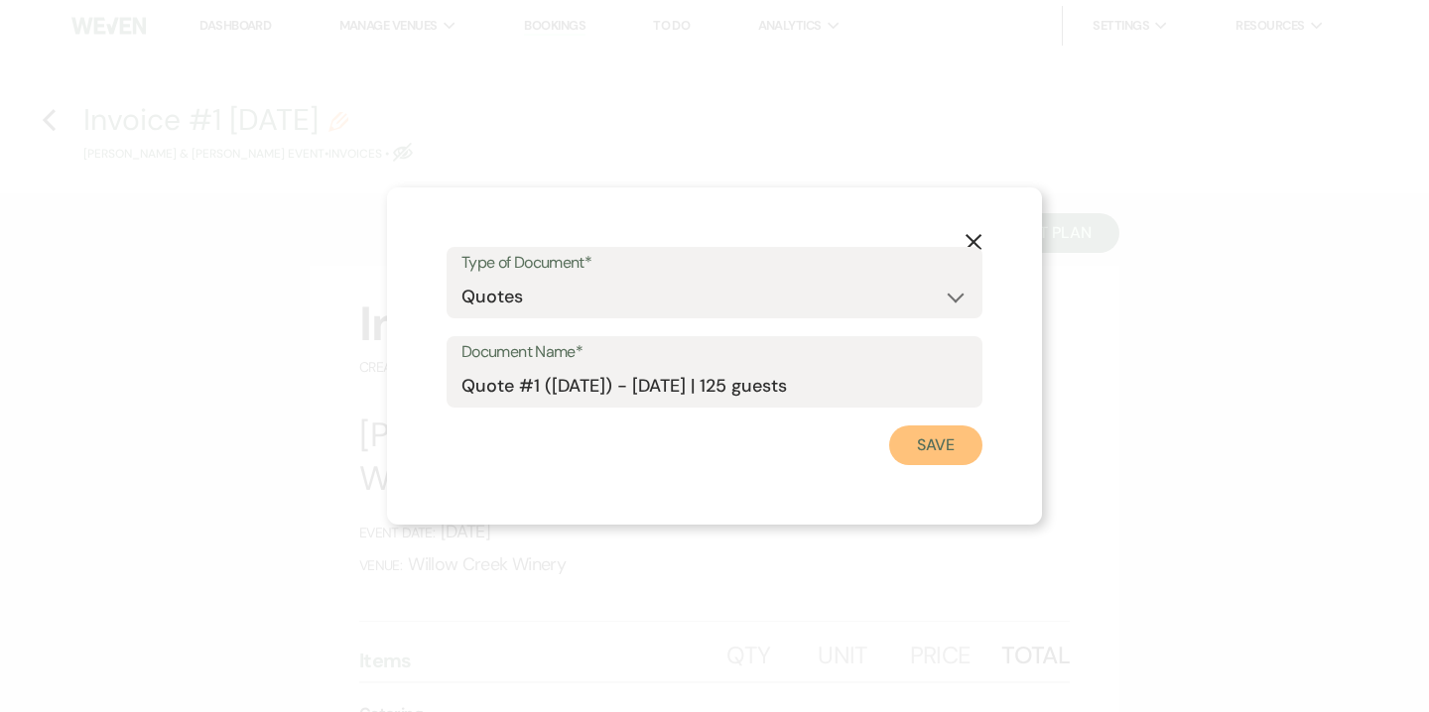
click at [914, 441] on button "Save" at bounding box center [935, 446] width 93 height 40
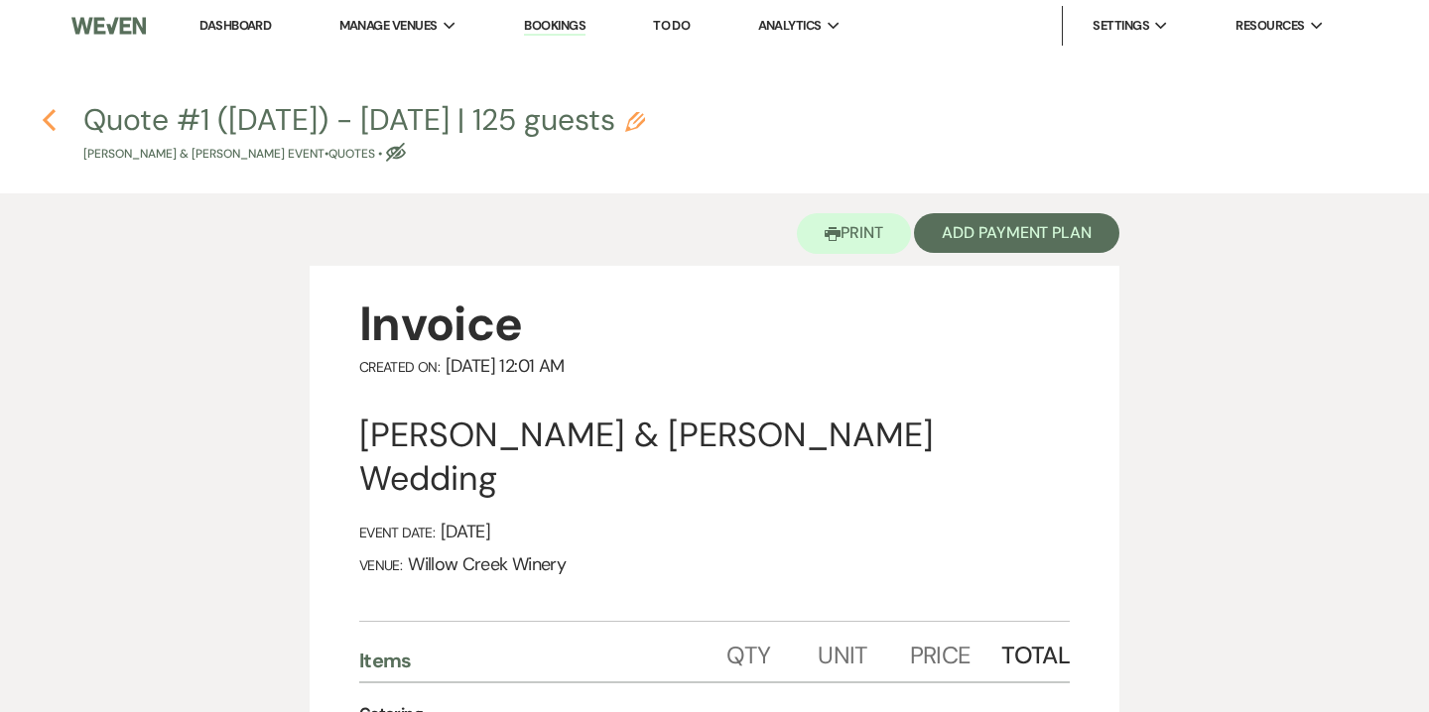
click at [54, 110] on use "button" at bounding box center [49, 120] width 13 height 22
select select "5"
select select "14"
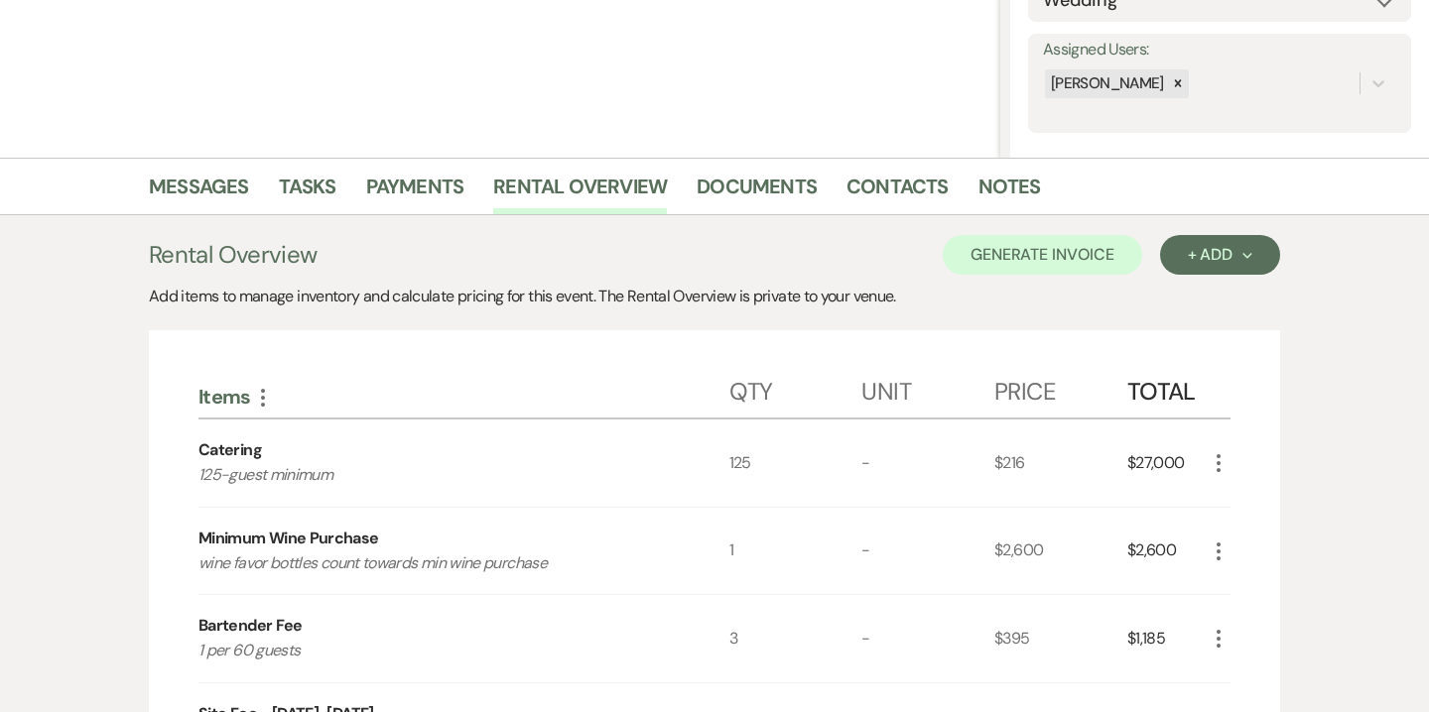
scroll to position [461, 0]
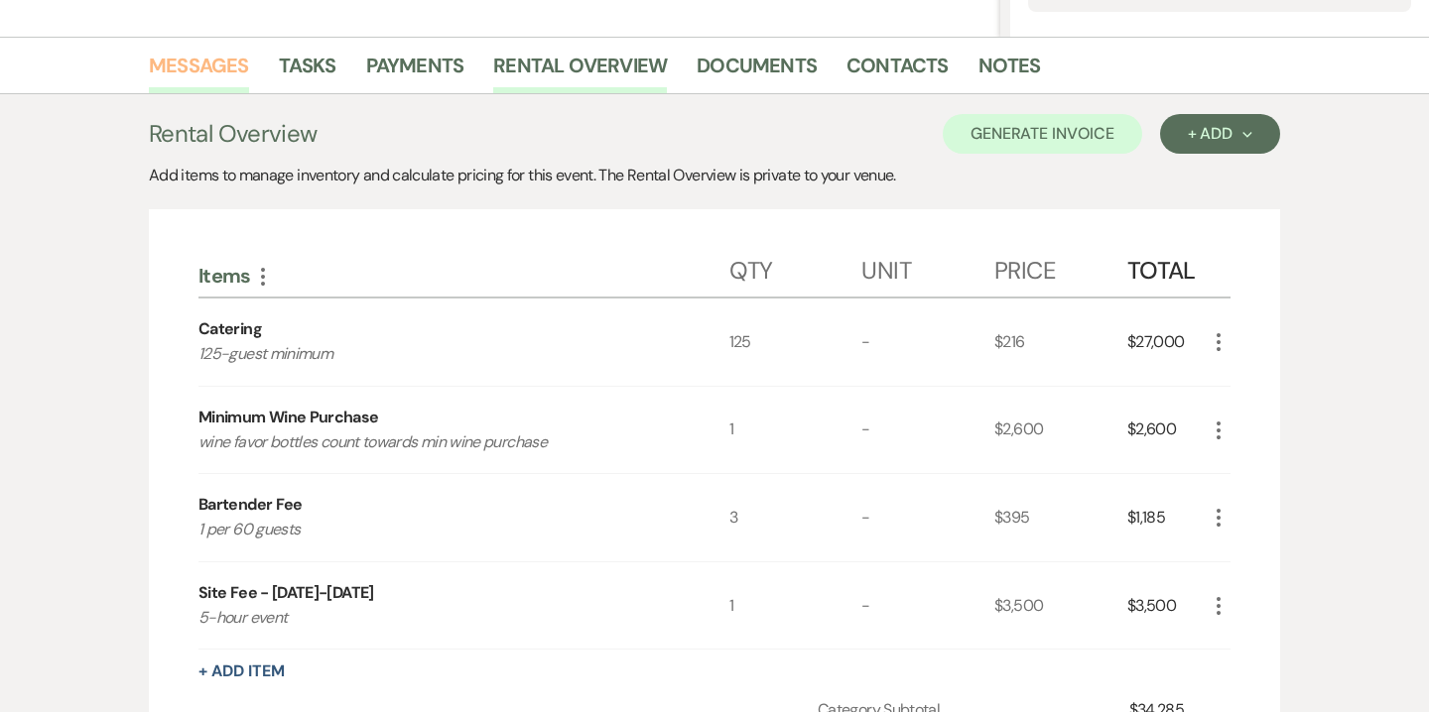
click at [219, 56] on link "Messages" at bounding box center [199, 72] width 100 height 44
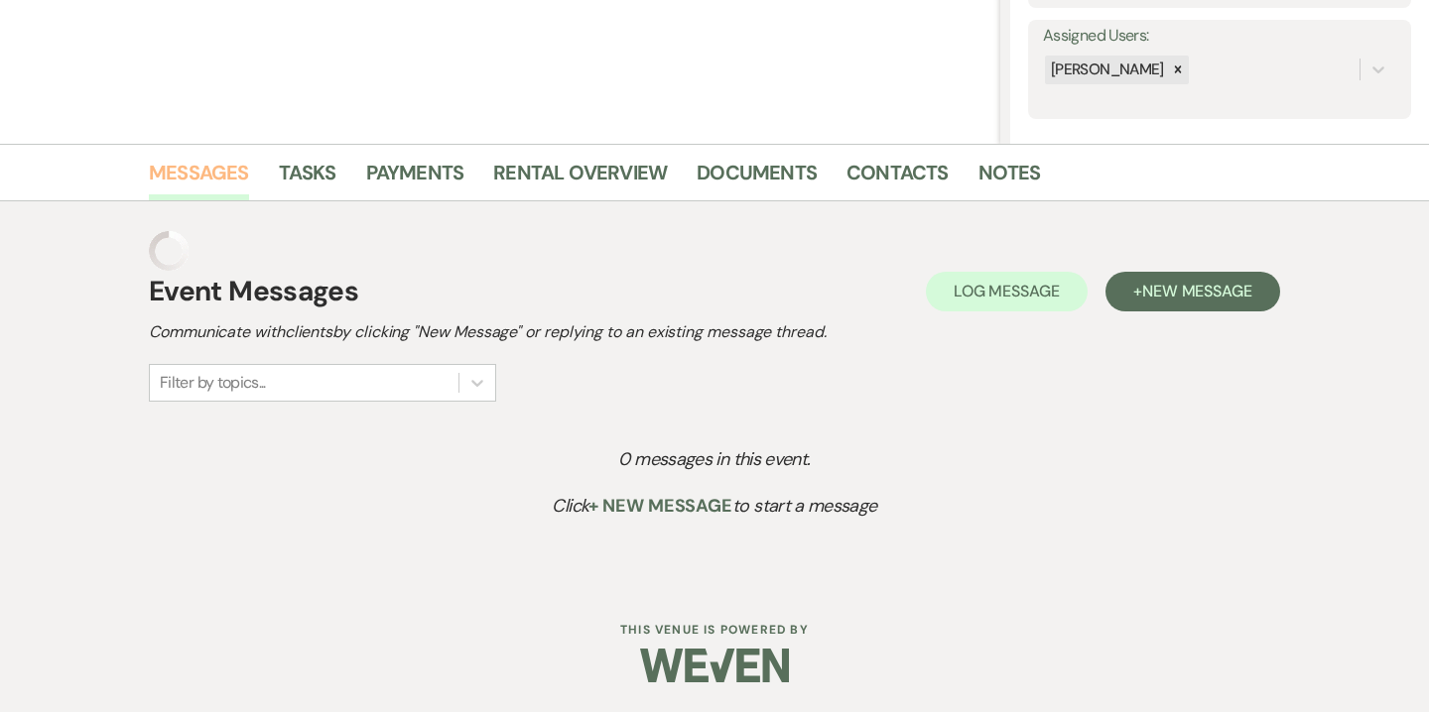
scroll to position [354, 0]
click at [1189, 288] on span "New Message" at bounding box center [1197, 291] width 110 height 21
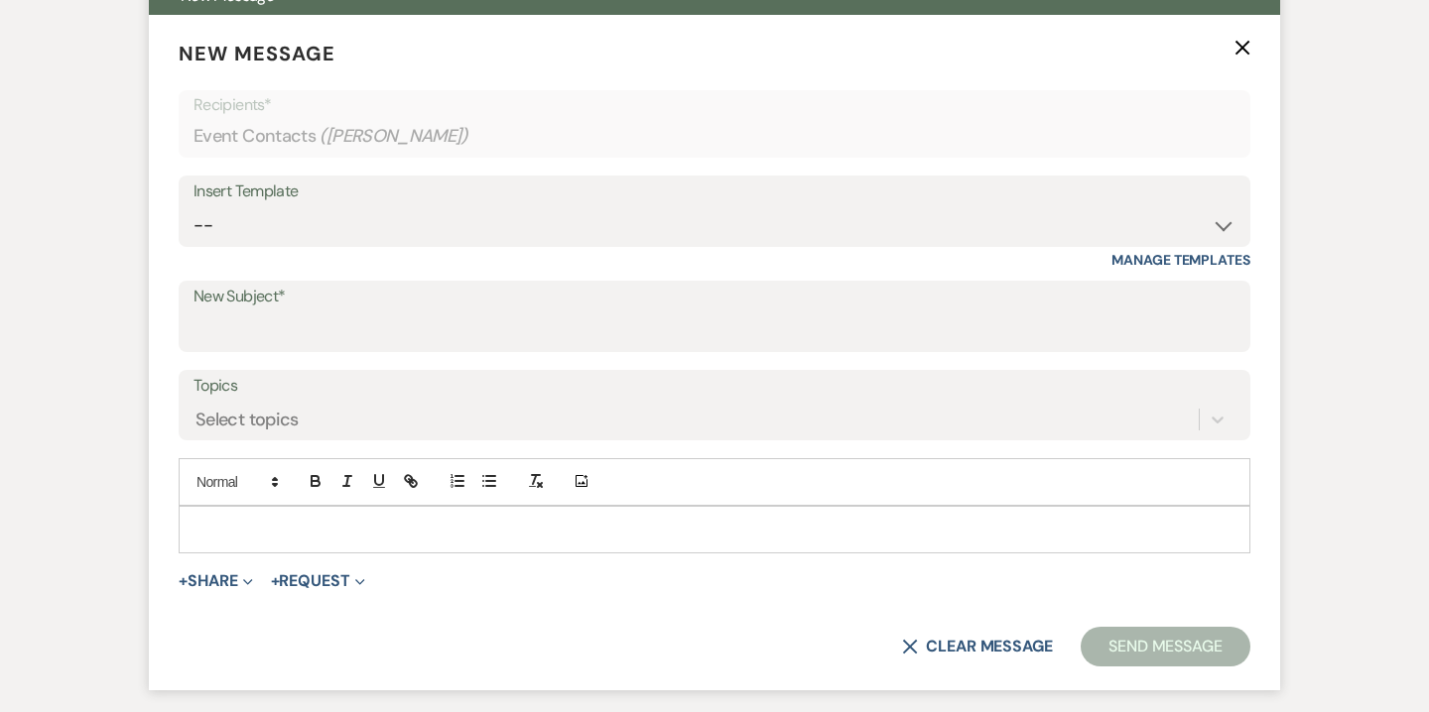
scroll to position [764, 0]
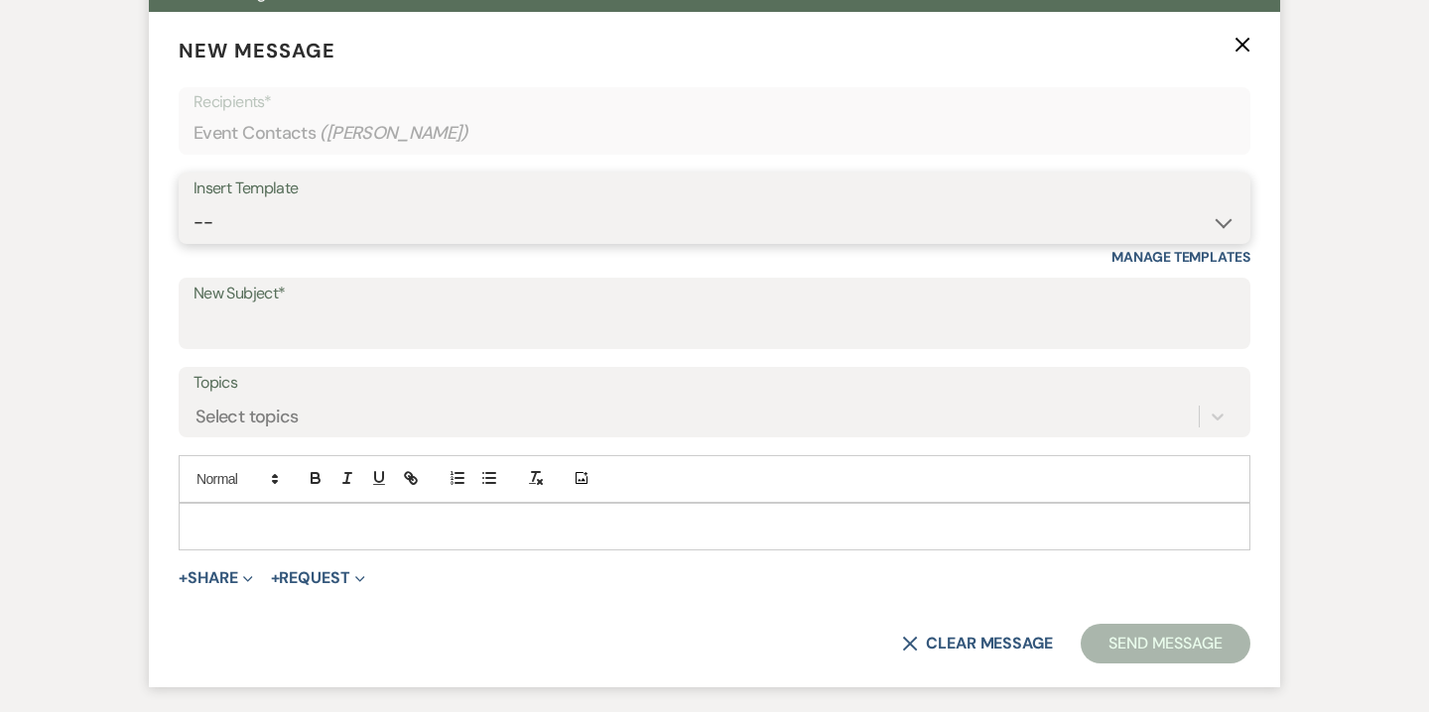
click at [909, 218] on select "--" at bounding box center [714, 222] width 1042 height 39
click at [193, 203] on select "--" at bounding box center [714, 222] width 1042 height 39
click at [777, 219] on select "--" at bounding box center [714, 222] width 1042 height 39
click at [193, 203] on select "-- Weven Planning Portal Introduction (Booked Events) 6-Month Check-in Review R…" at bounding box center [714, 222] width 1042 height 39
click at [574, 230] on select "-- Weven Planning Portal Introduction (Booked Events) 6-Month Check-in Review R…" at bounding box center [714, 222] width 1042 height 39
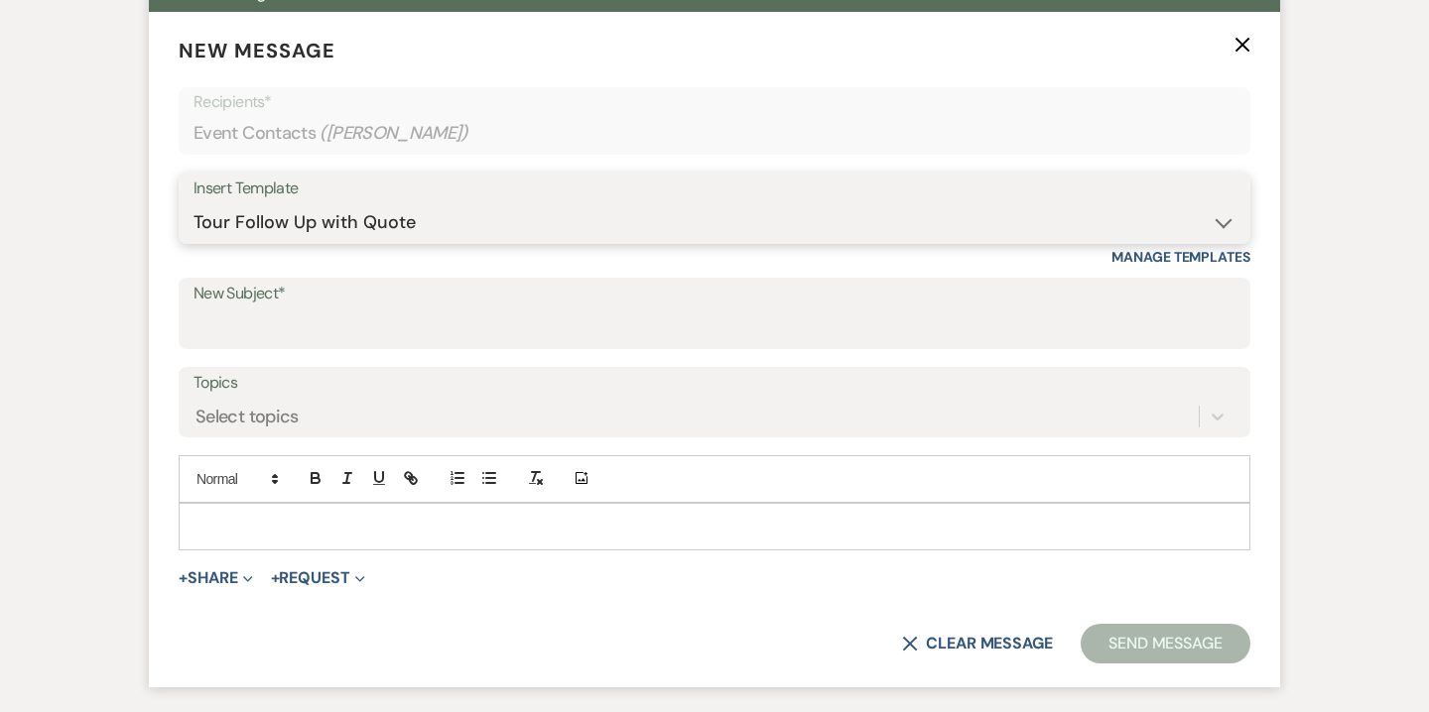
select select "3716"
click at [193, 203] on select "-- Weven Planning Portal Introduction (Booked Events) 6-Month Check-in Review R…" at bounding box center [714, 222] width 1042 height 39
type input "So Nice to Meet You!"
select select "3669"
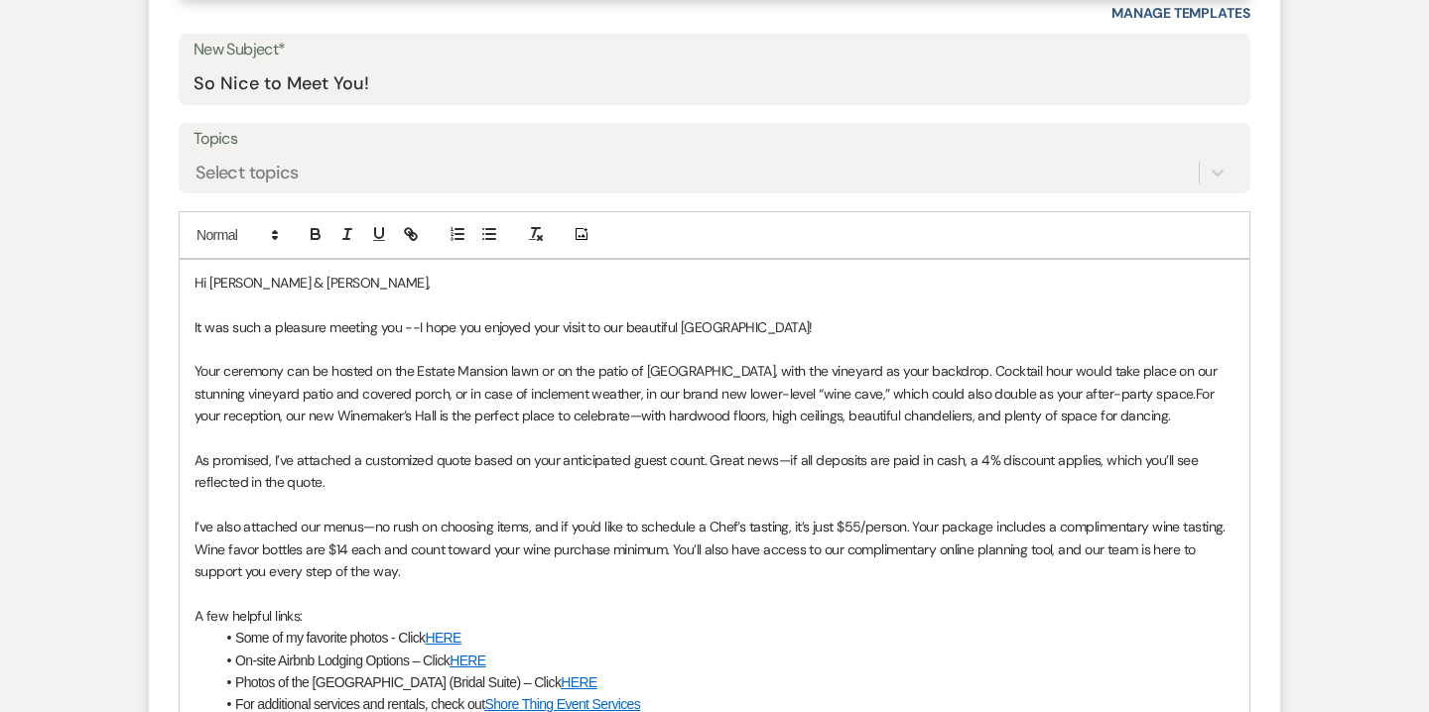
scroll to position [1010, 0]
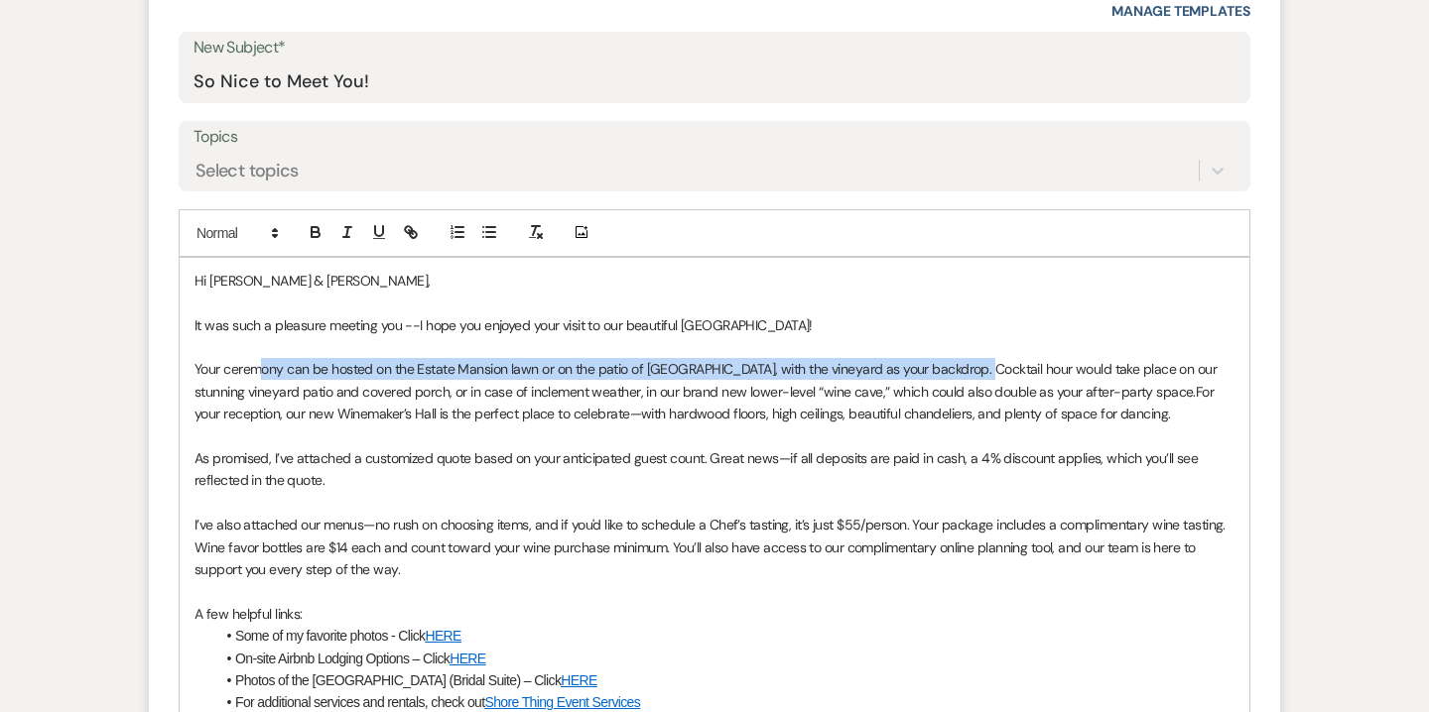
drag, startPoint x: 968, startPoint y: 365, endPoint x: 258, endPoint y: 373, distance: 710.4
click at [258, 373] on span "Your ceremony can be hosted on the Estate Mansion lawn or on the patio of Winem…" at bounding box center [707, 380] width 1026 height 40
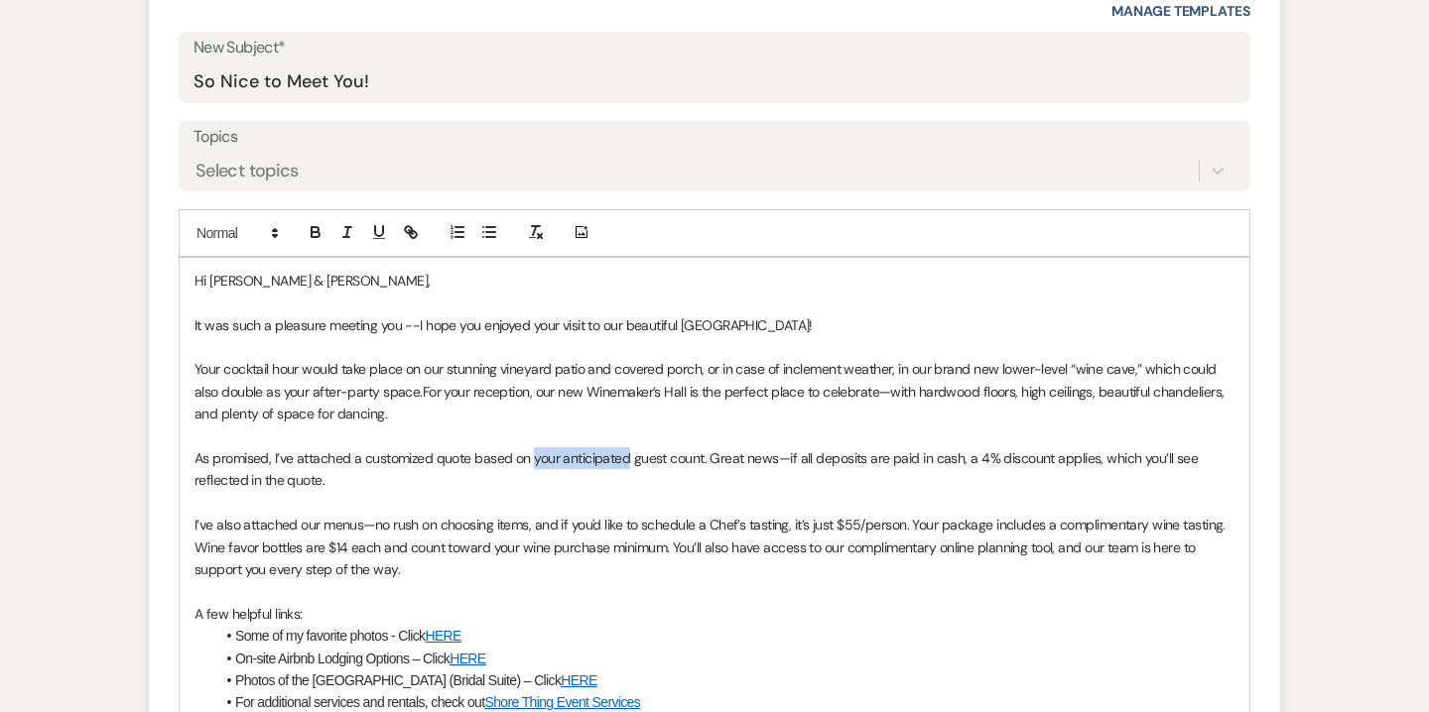
drag, startPoint x: 534, startPoint y: 457, endPoint x: 628, endPoint y: 457, distance: 94.3
click at [628, 457] on span "As promised, I’ve attached a customized quote based on your anticipated guest c…" at bounding box center [697, 469] width 1007 height 40
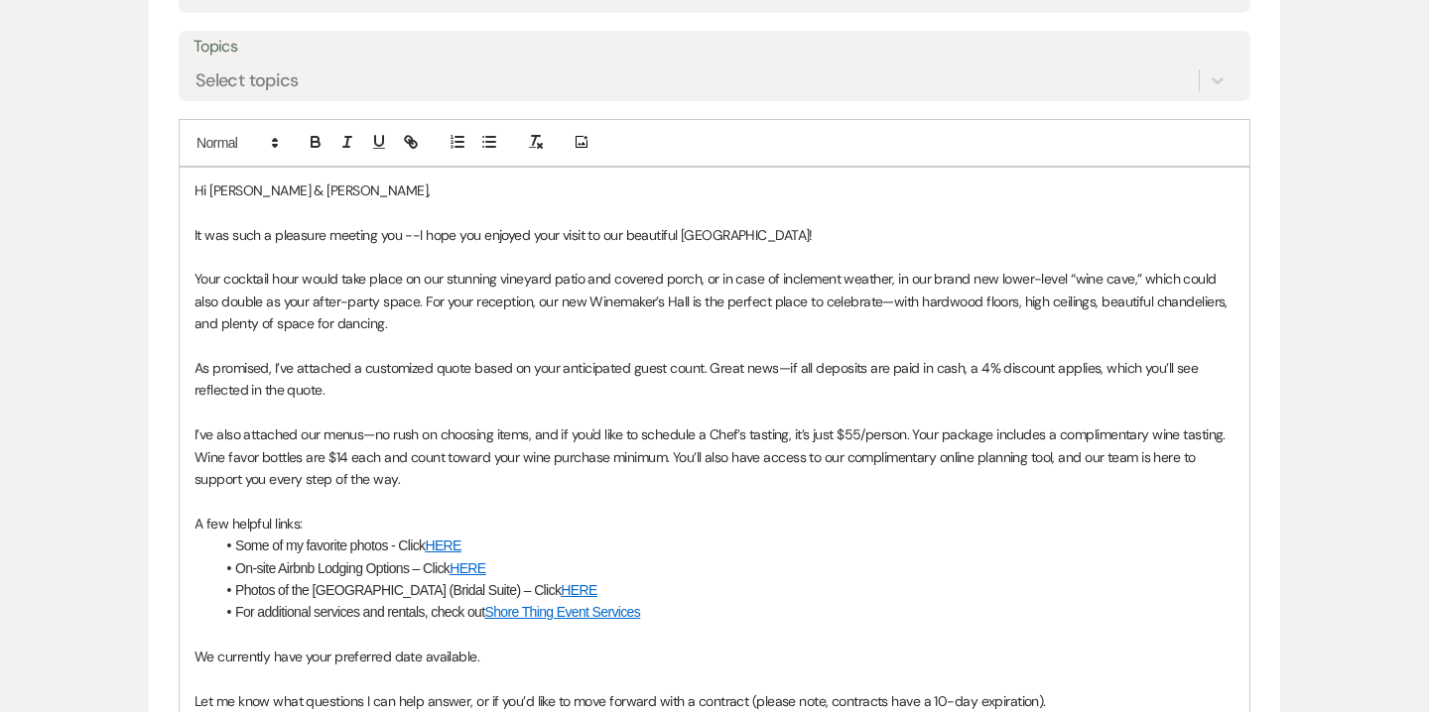
scroll to position [1103, 0]
drag, startPoint x: 532, startPoint y: 363, endPoint x: 625, endPoint y: 359, distance: 93.3
click at [625, 359] on p "As promised, I’ve attached a customized quote based on your anticipated guest c…" at bounding box center [714, 376] width 1040 height 45
drag, startPoint x: 593, startPoint y: 363, endPoint x: 630, endPoint y: 361, distance: 36.8
click at [630, 361] on p "As promised, I’ve attached a customized quote based on 200 guest count. Great n…" at bounding box center [714, 376] width 1040 height 45
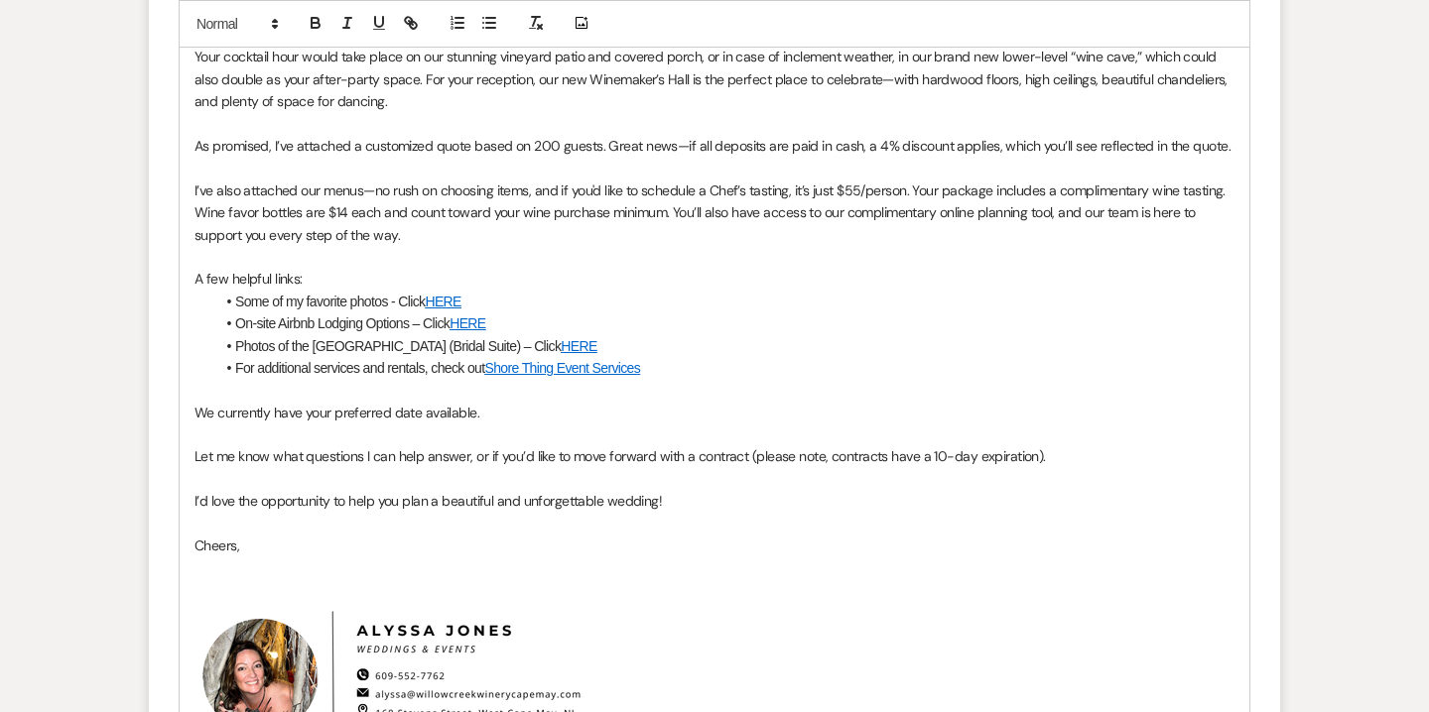
scroll to position [1326, 0]
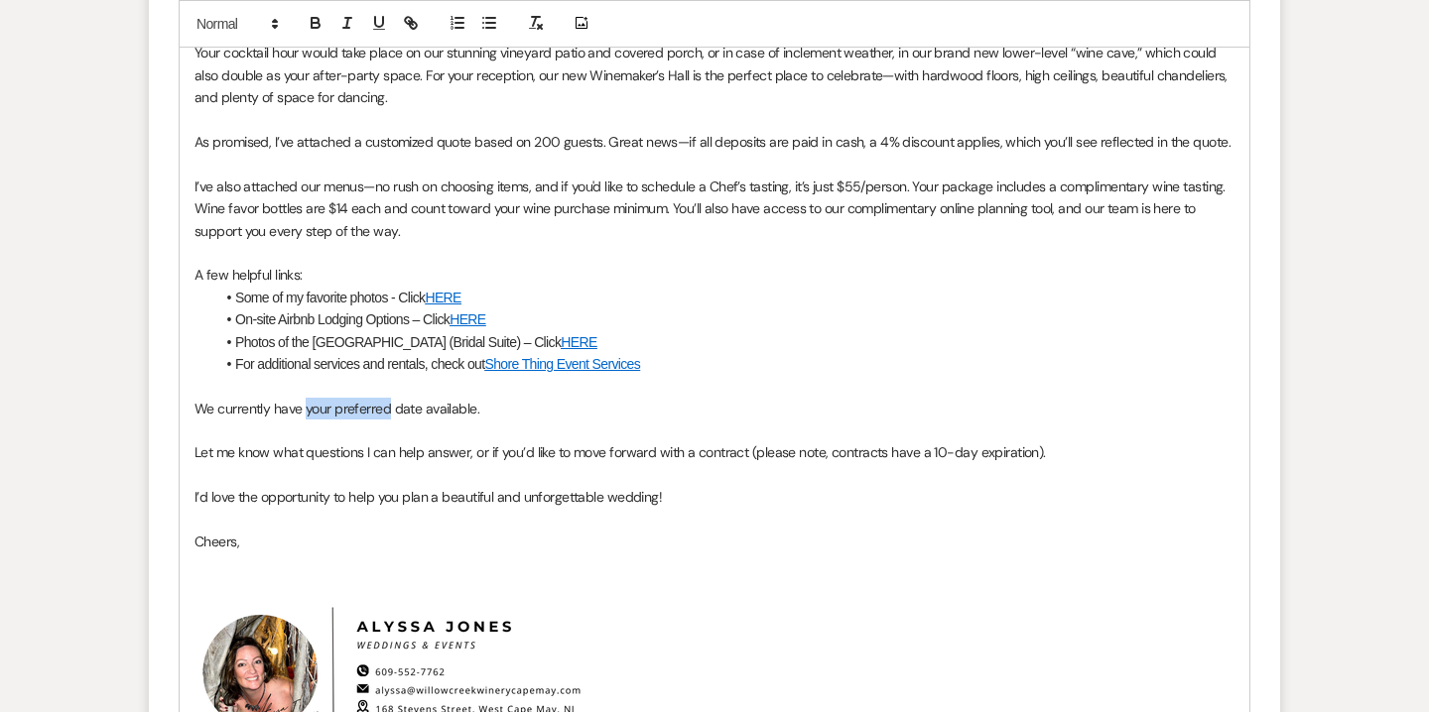
drag, startPoint x: 306, startPoint y: 410, endPoint x: 387, endPoint y: 405, distance: 81.5
click at [387, 405] on p "We currently have your preferred date available." at bounding box center [714, 409] width 1040 height 22
click at [385, 409] on p "We currently have weekend date available." at bounding box center [714, 409] width 1040 height 22
click at [444, 412] on p "We currently have weekend dates available." at bounding box center [714, 409] width 1040 height 22
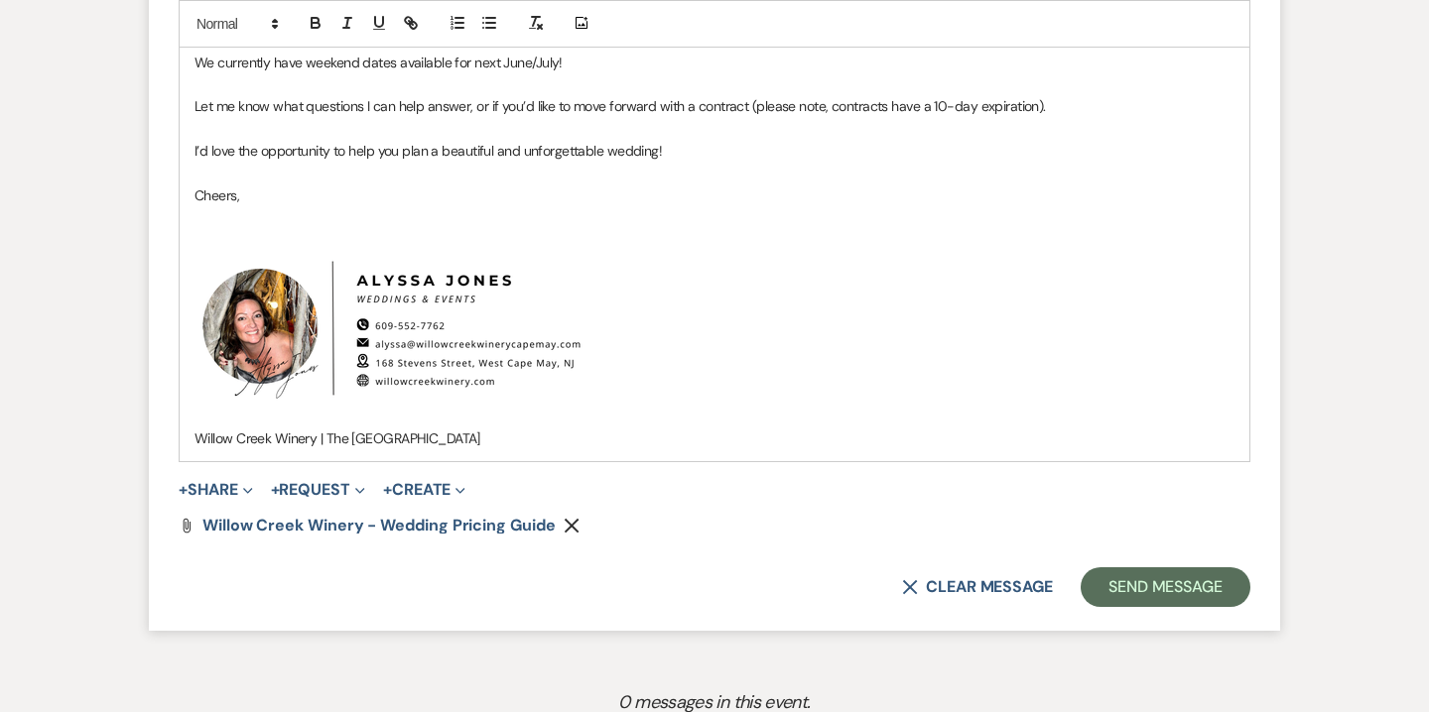
scroll to position [1676, 0]
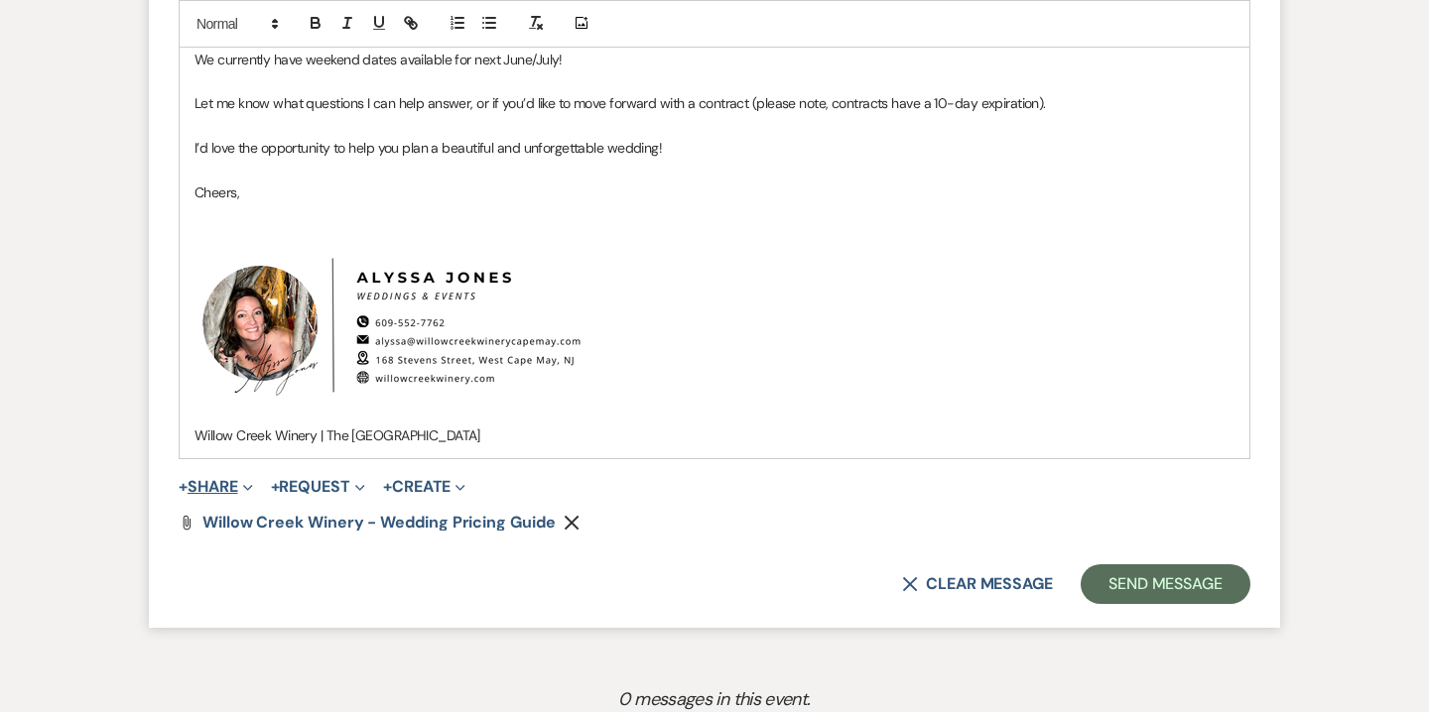
click at [231, 486] on button "+ Share Expand" at bounding box center [216, 487] width 74 height 16
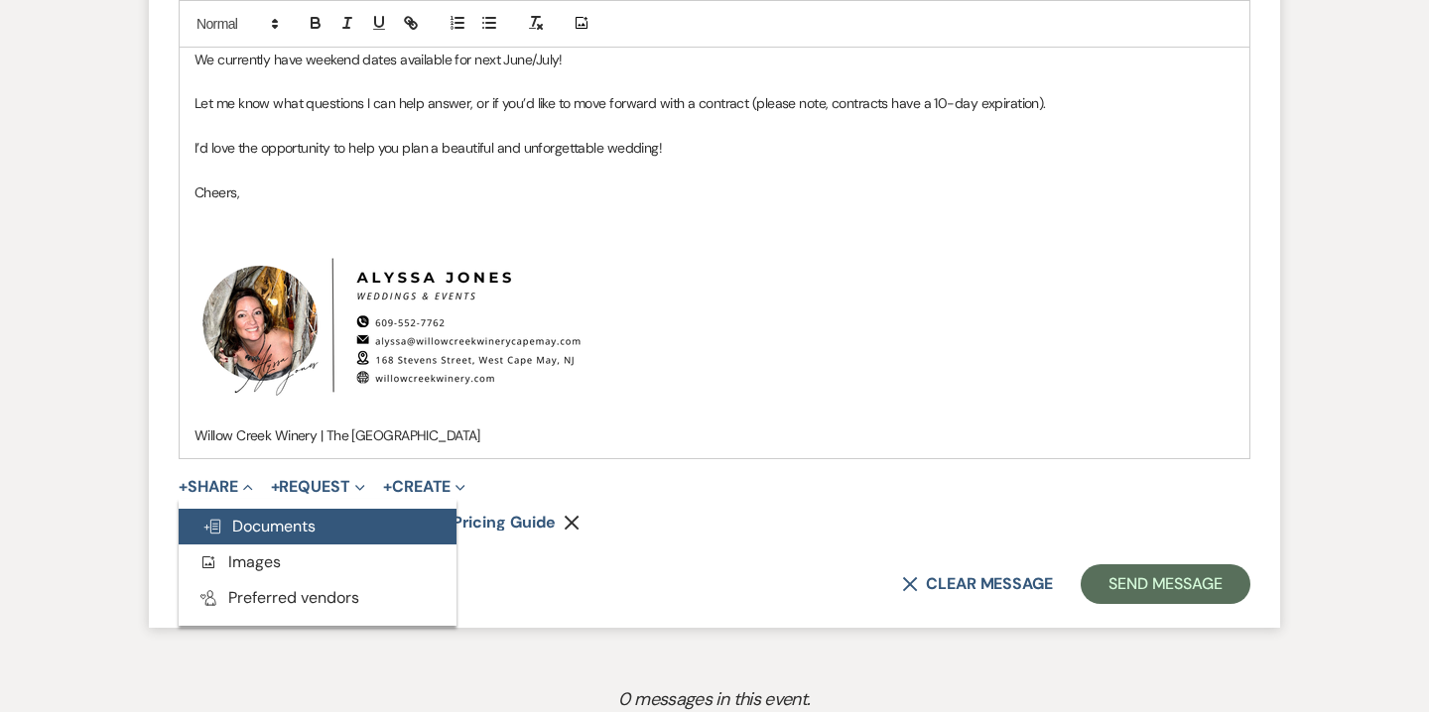
click at [268, 517] on span "Doc Upload Documents" at bounding box center [258, 526] width 113 height 21
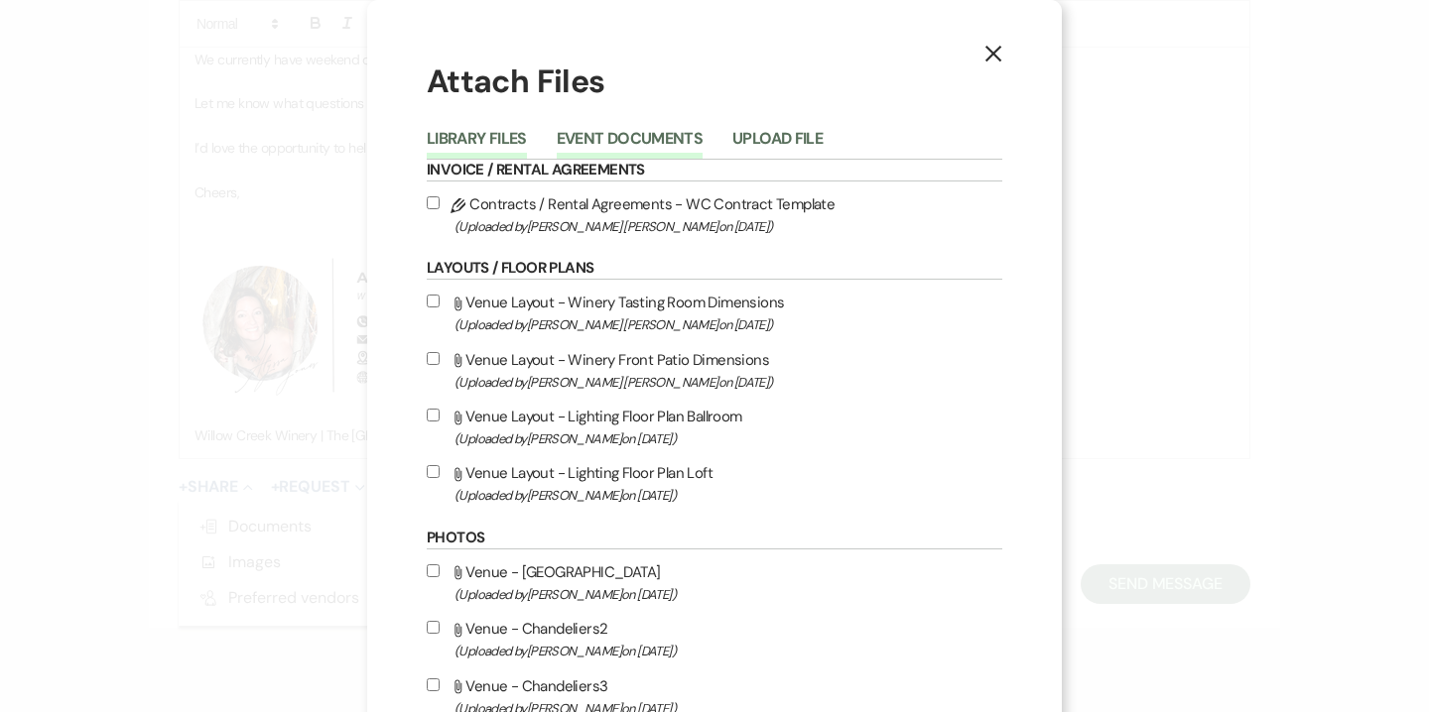
click at [646, 140] on button "Event Documents" at bounding box center [630, 145] width 146 height 28
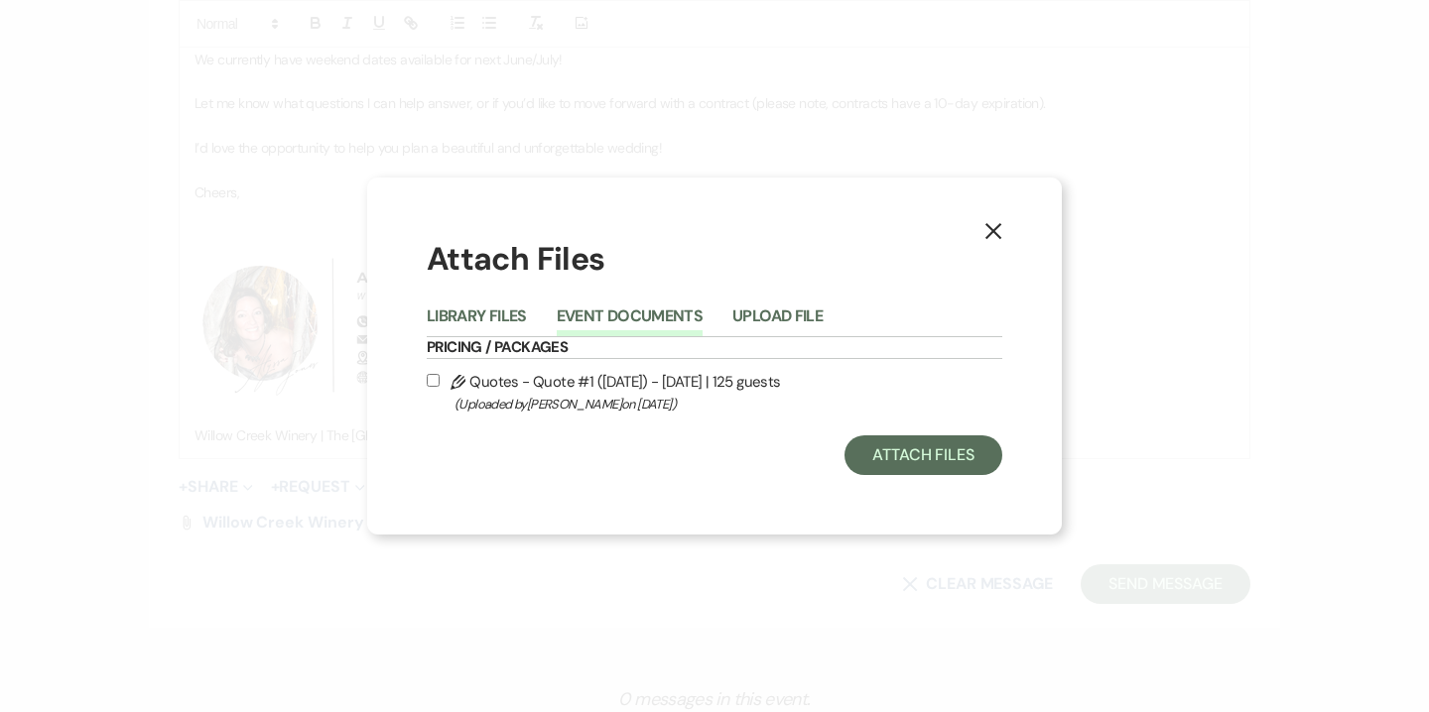
click at [608, 391] on label "Pencil Quotes - Quote #1 ([DATE]) - [DATE] | 125 guests (Uploaded by [PERSON_NA…" at bounding box center [714, 392] width 575 height 47
click at [440, 387] on input "Pencil Quotes - Quote #1 ([DATE]) - [DATE] | 125 guests (Uploaded by [PERSON_NA…" at bounding box center [433, 380] width 13 height 13
checkbox input "true"
click at [919, 476] on div "X Attach Files Library Files Event Documents Upload File Pricing / Packages Pen…" at bounding box center [714, 356] width 694 height 357
click at [919, 457] on button "Attach Files" at bounding box center [923, 456] width 158 height 40
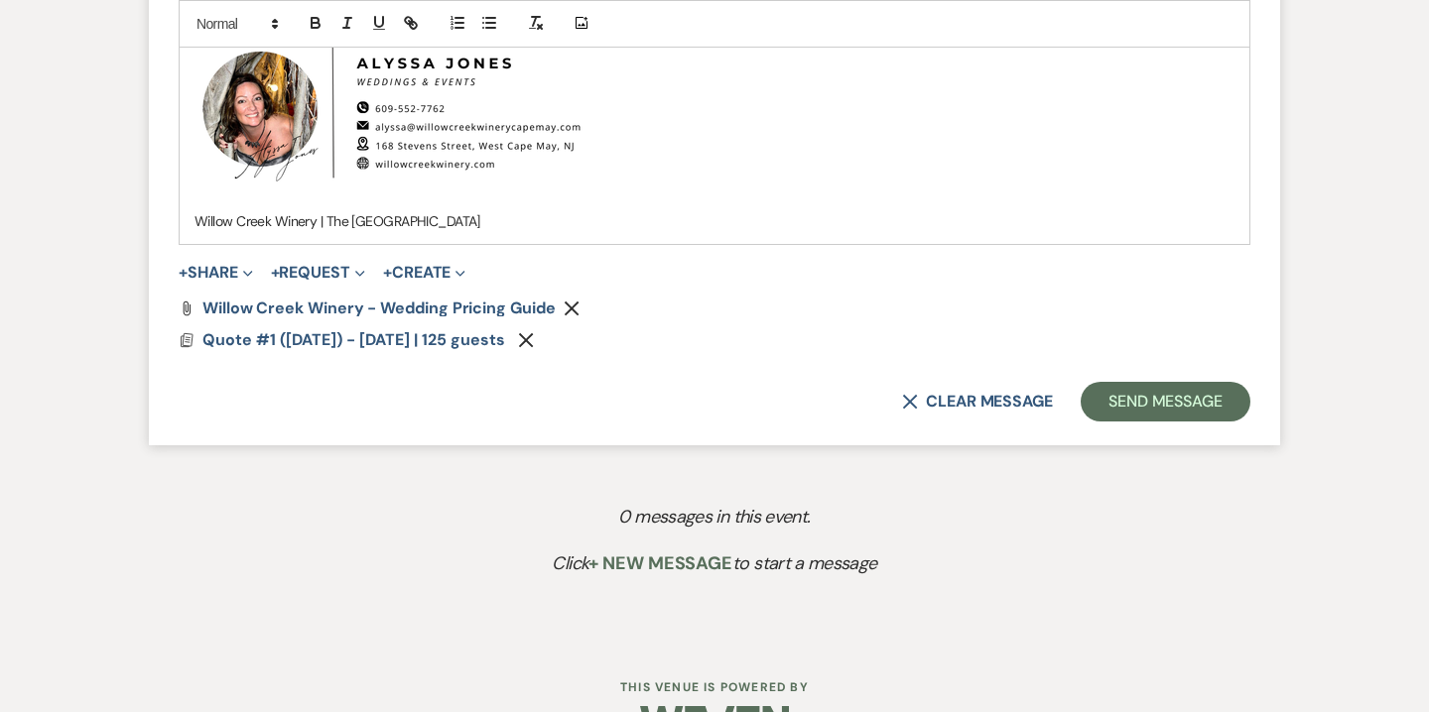
scroll to position [1948, 0]
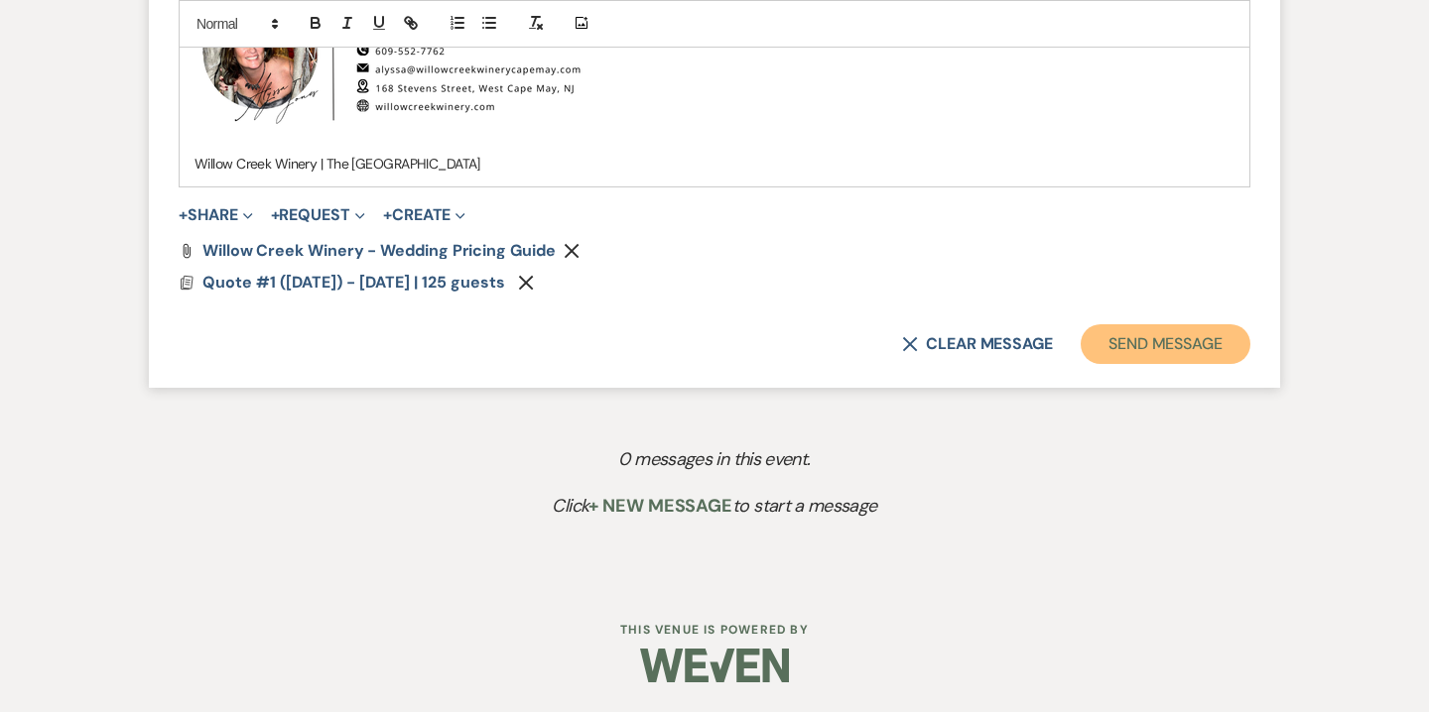
click at [1214, 340] on button "Send Message" at bounding box center [1165, 344] width 170 height 40
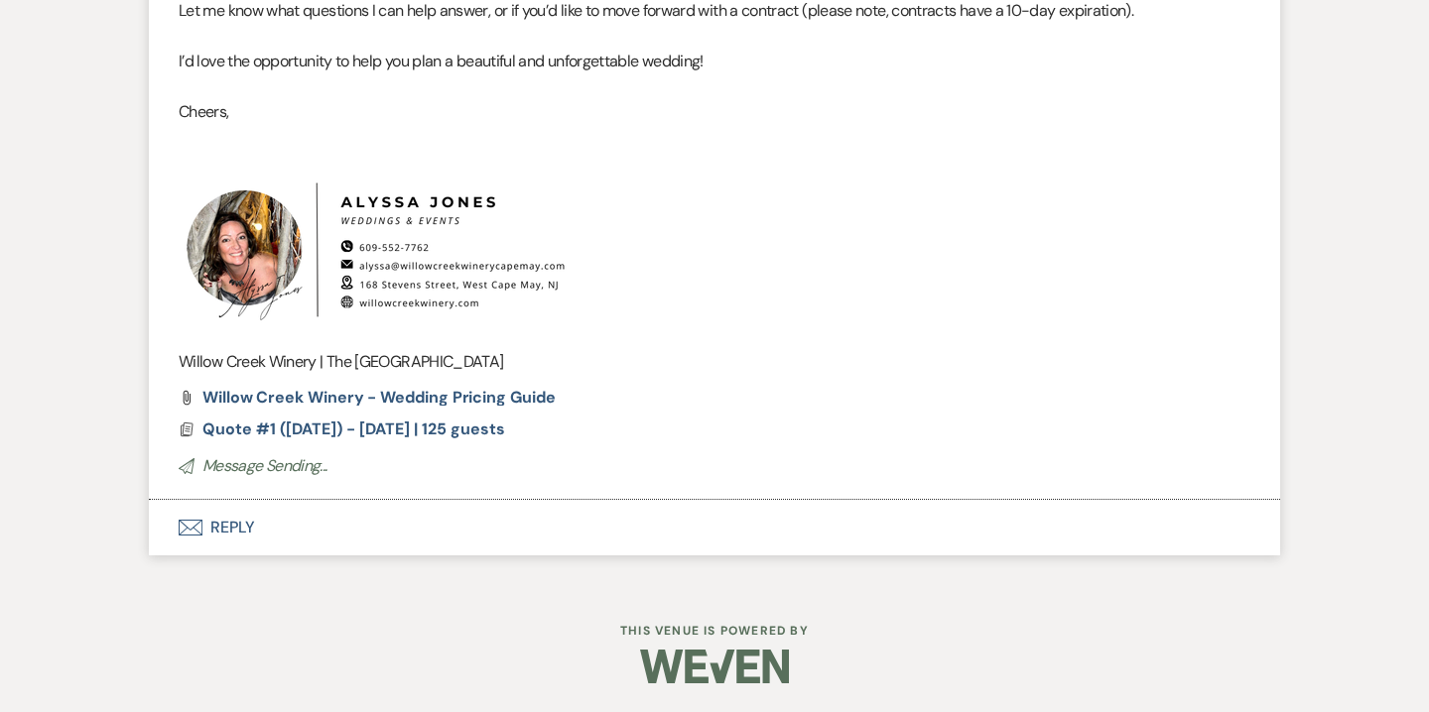
scroll to position [1407, 0]
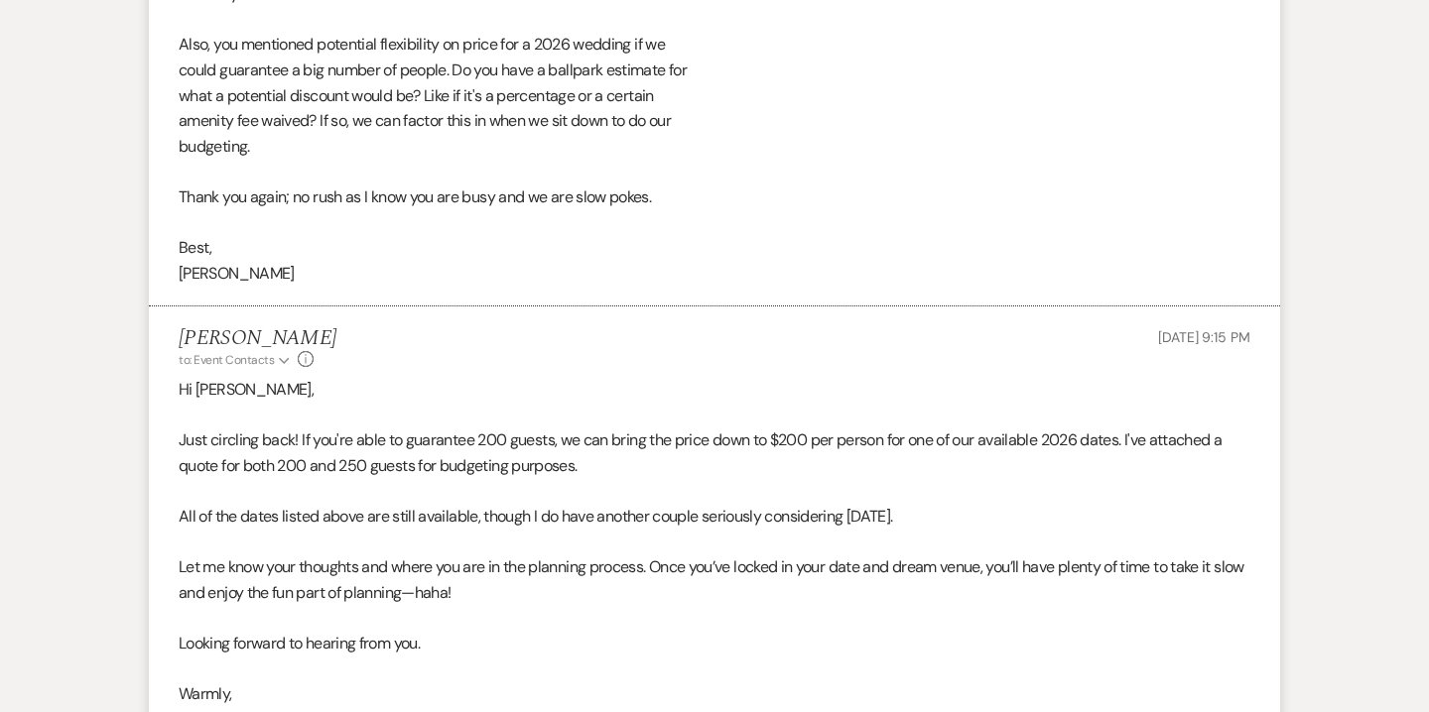
scroll to position [5234, 0]
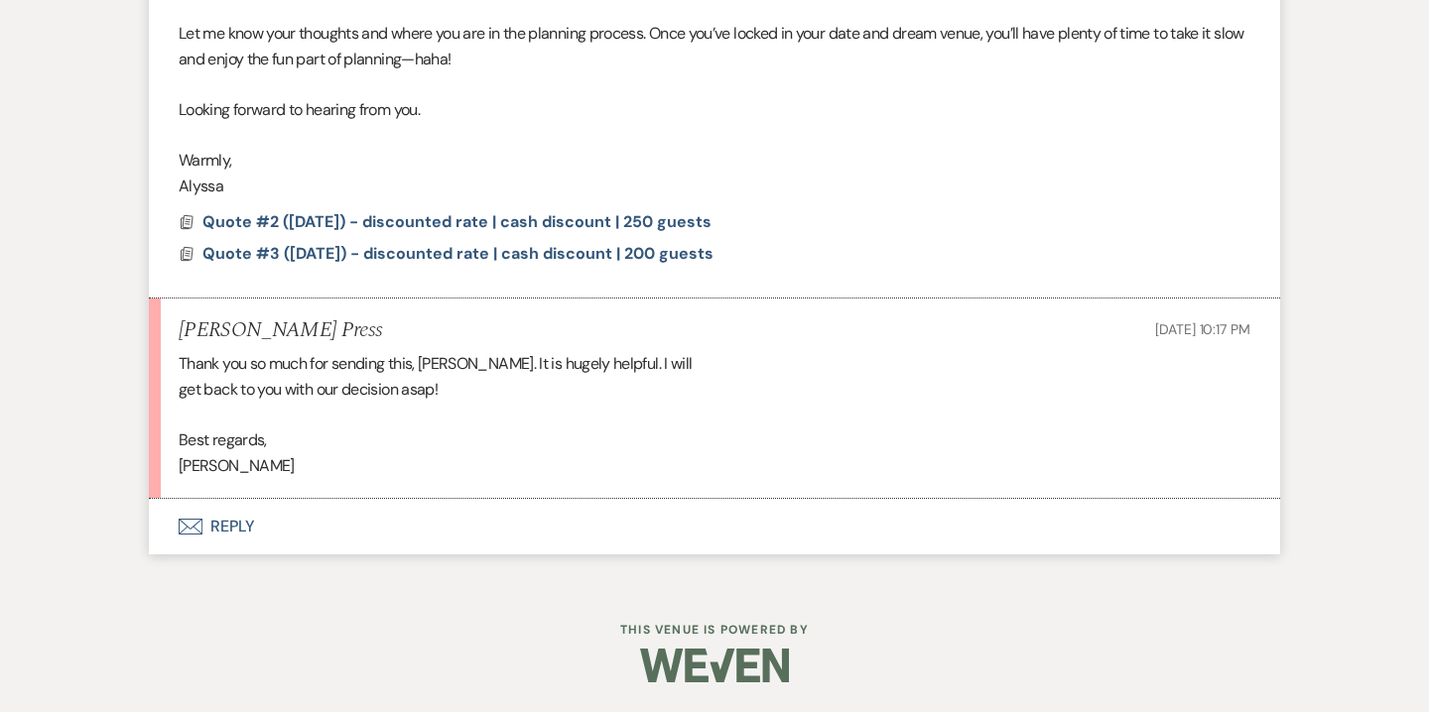
click at [239, 534] on button "Envelope Reply" at bounding box center [714, 527] width 1131 height 56
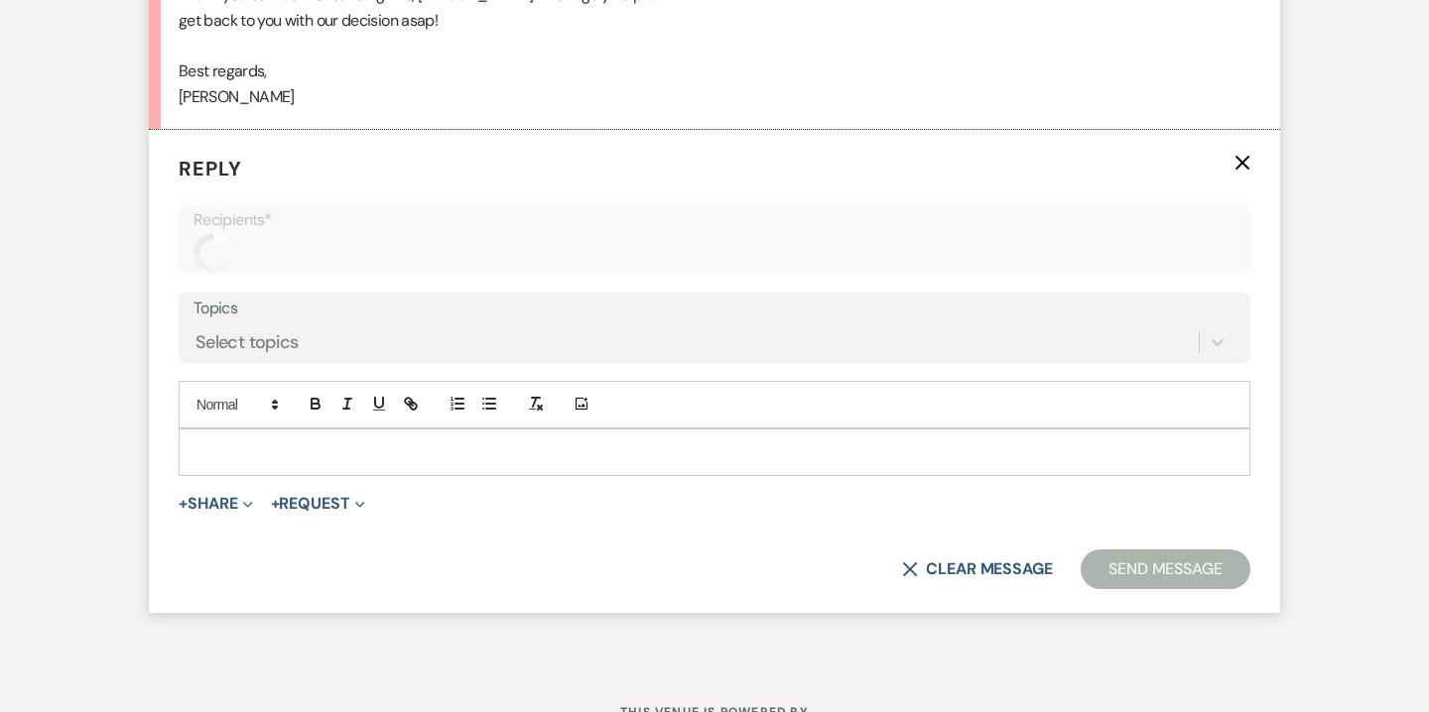
scroll to position [5609, 0]
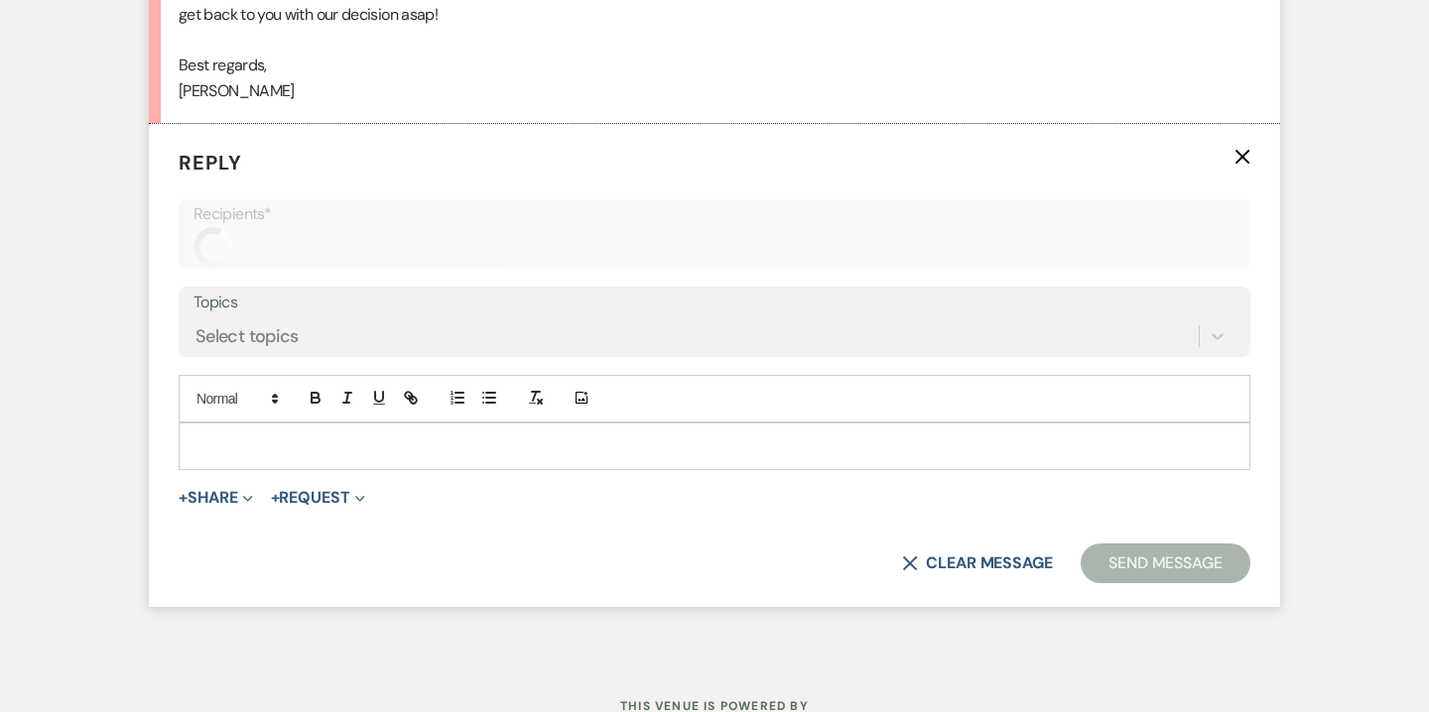
click at [386, 453] on p at bounding box center [714, 447] width 1040 height 22
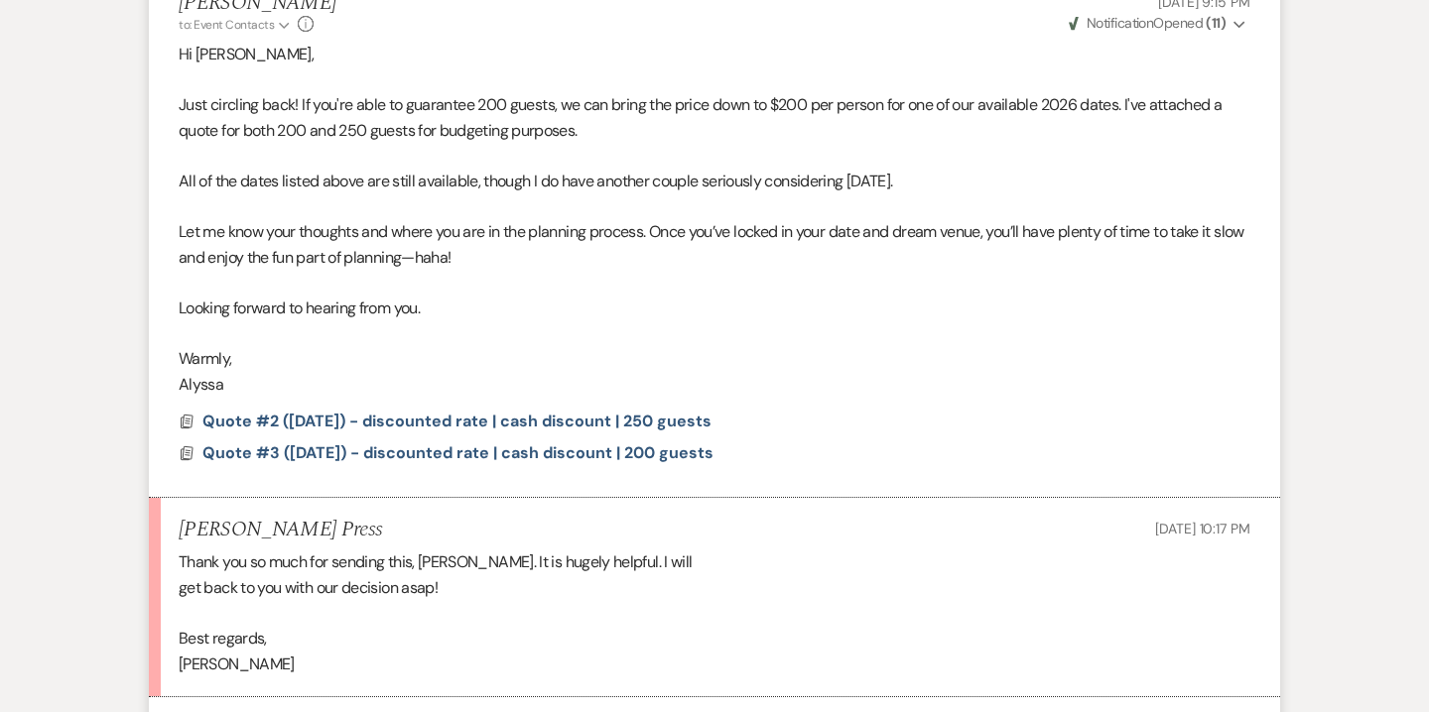
scroll to position [5792, 0]
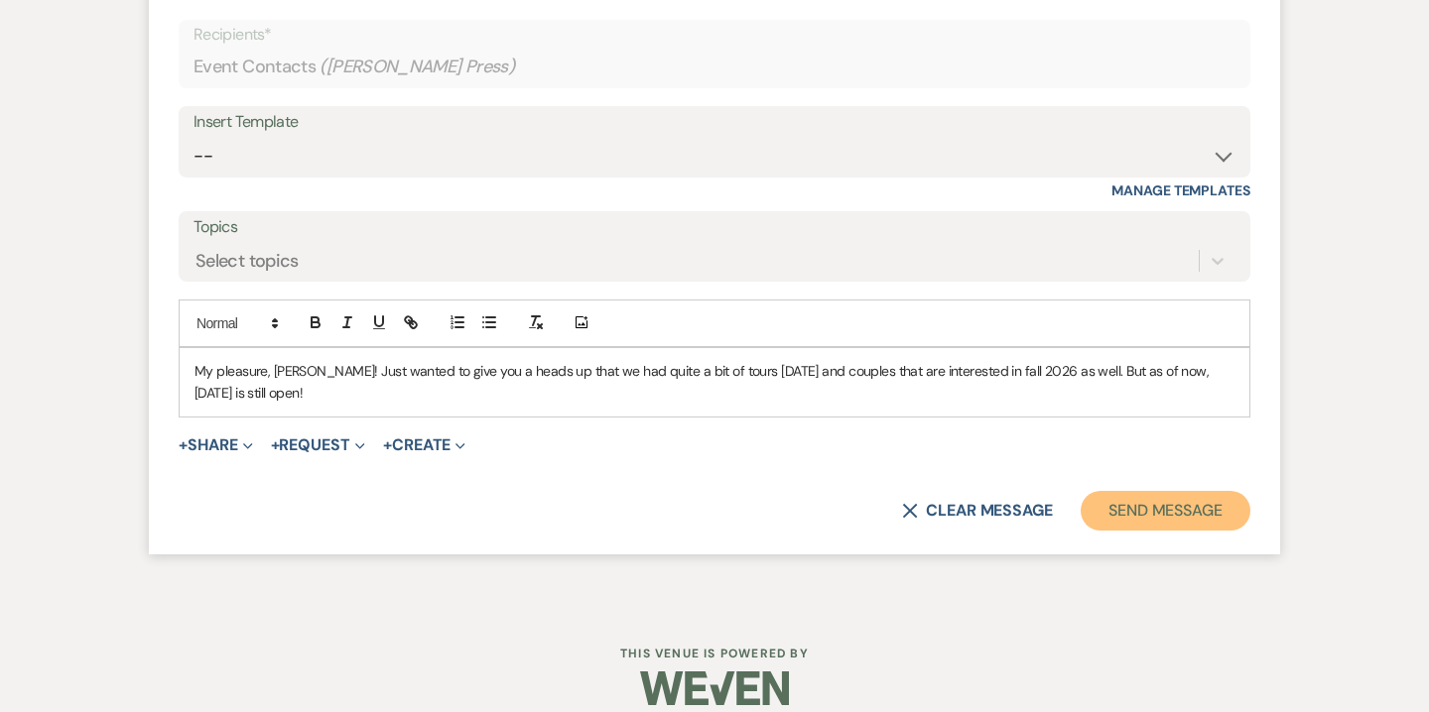
click at [1181, 511] on button "Send Message" at bounding box center [1165, 511] width 170 height 40
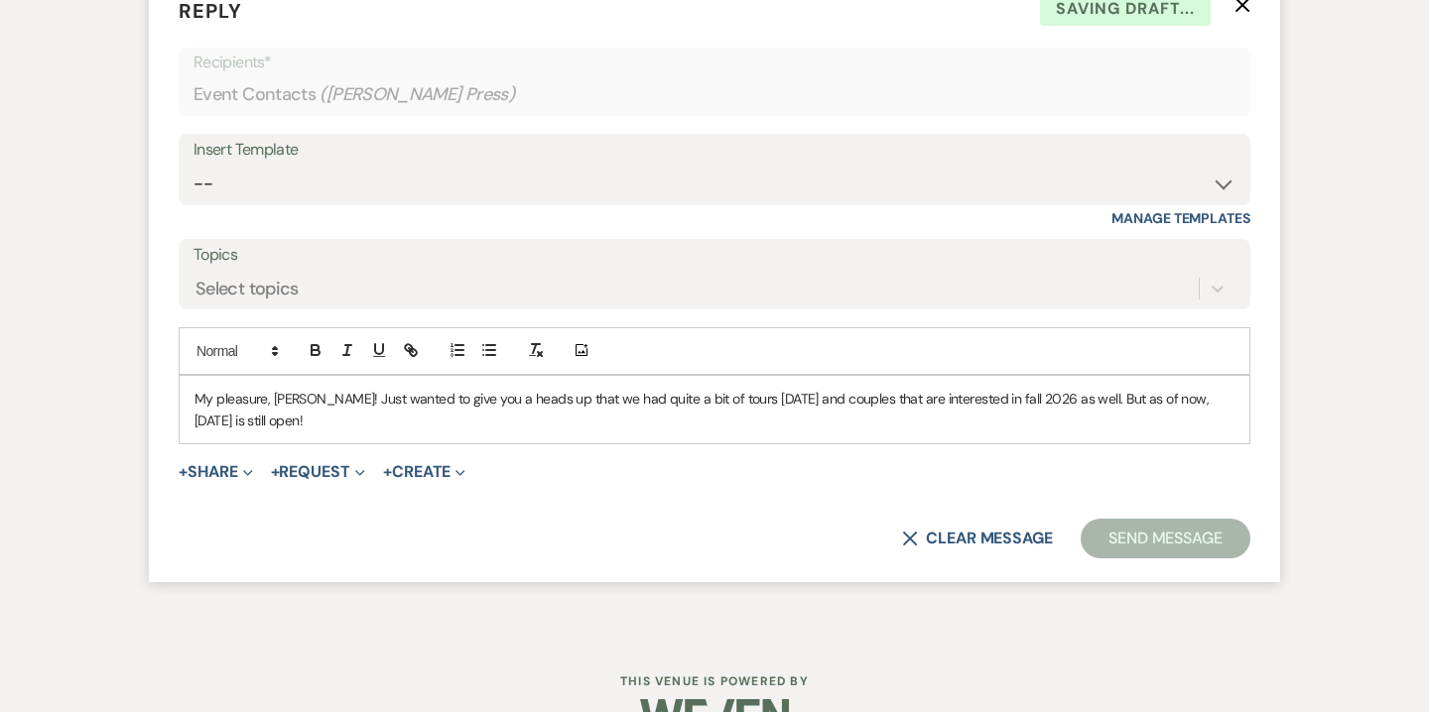
scroll to position [5957, 0]
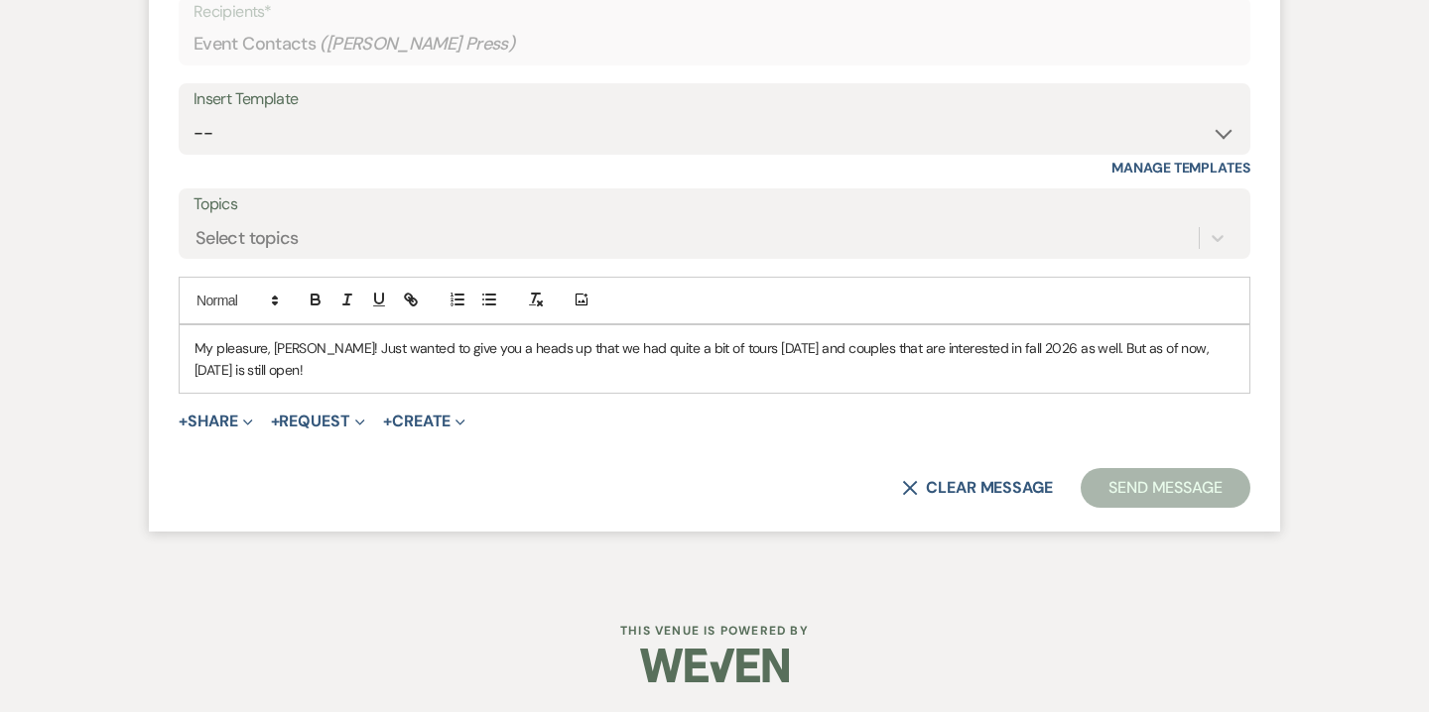
click at [1144, 486] on button "Send Message" at bounding box center [1165, 488] width 170 height 40
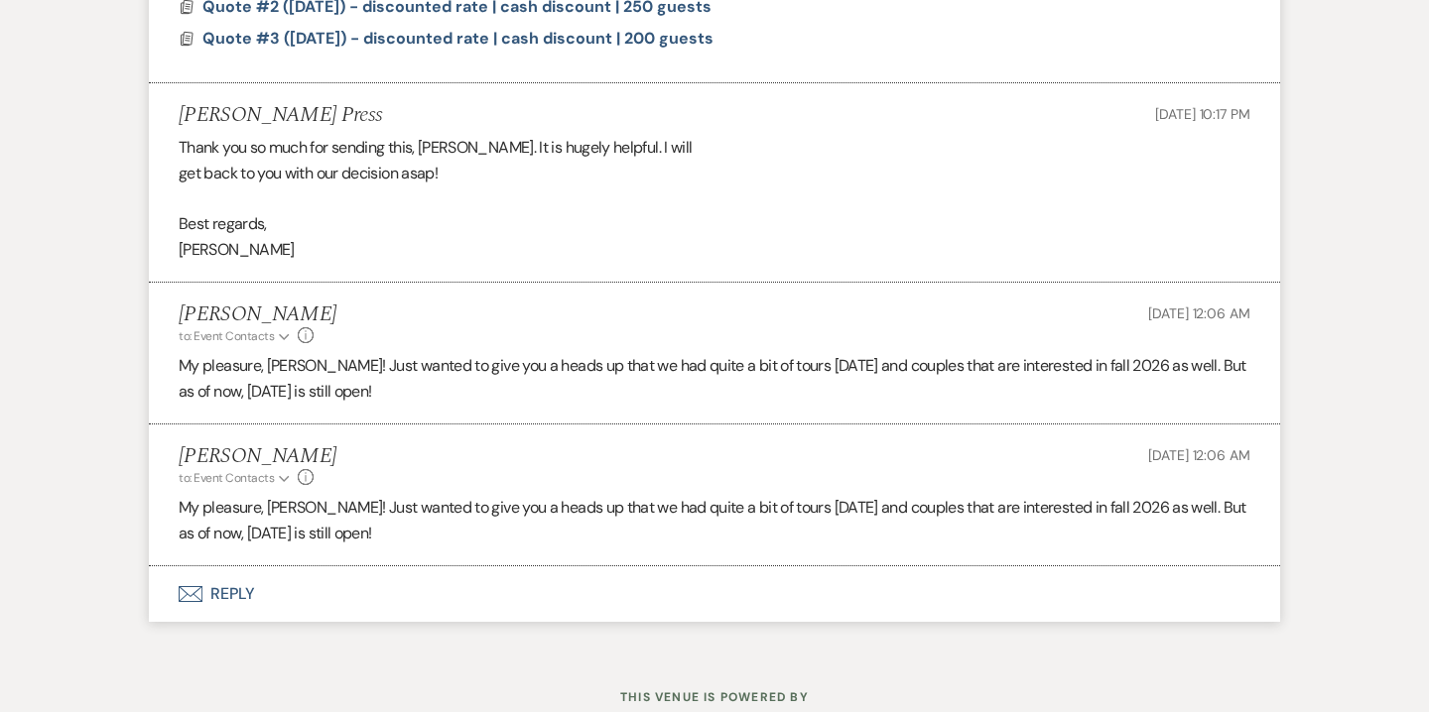
scroll to position [5521, 0]
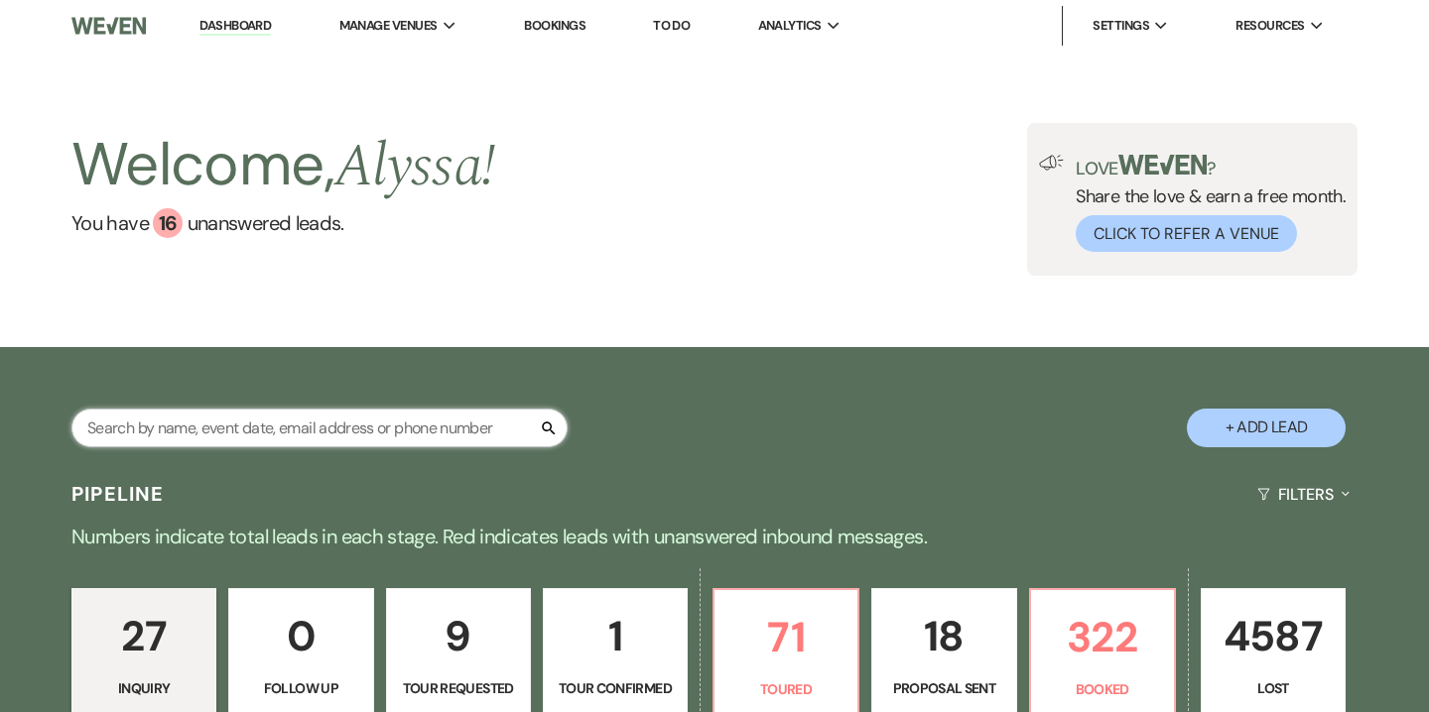
click at [496, 424] on input "text" at bounding box center [319, 428] width 496 height 39
paste input "[PERSON_NAME][EMAIL_ADDRESS][PERSON_NAME][DOMAIN_NAME]"
type input "[PERSON_NAME][EMAIL_ADDRESS][PERSON_NAME][DOMAIN_NAME]"
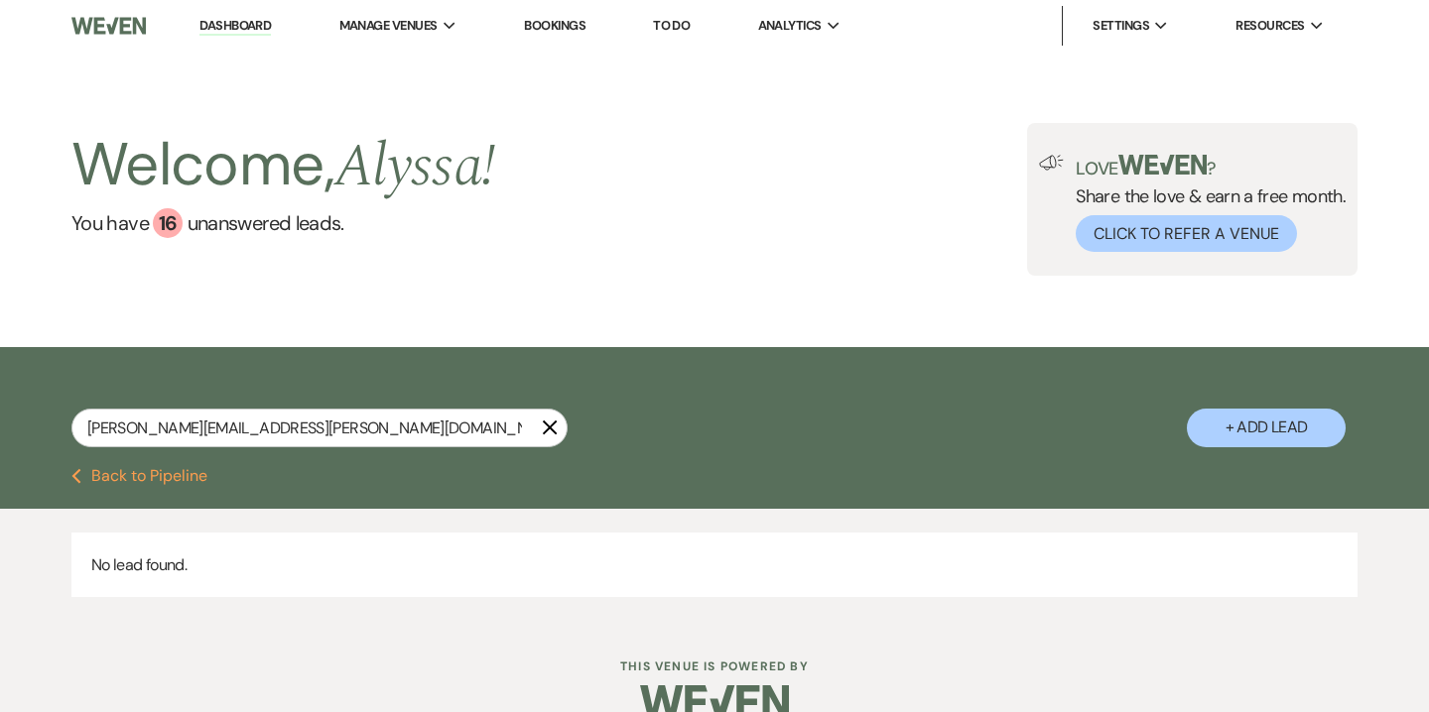
click at [1289, 433] on button "+ Add Lead" at bounding box center [1266, 428] width 159 height 39
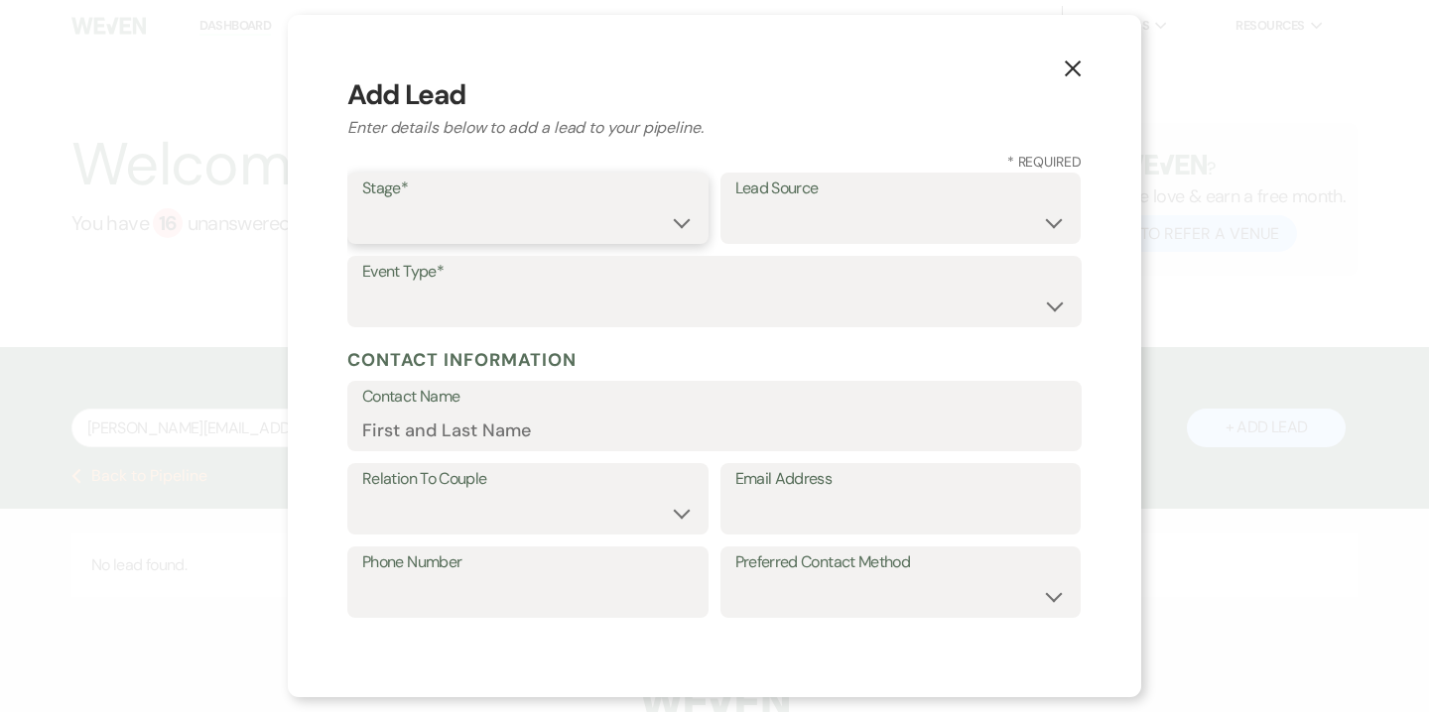
click at [622, 219] on select "Inquiry Follow Up Tour Requested Tour Confirmed Toured Proposal Sent Booked Lost" at bounding box center [527, 222] width 331 height 39
select select "5"
click at [362, 203] on select "Inquiry Follow Up Tour Requested Tour Confirmed Toured Proposal Sent Booked Lost" at bounding box center [527, 222] width 331 height 39
click at [813, 208] on select "Weven Venue Website Instagram Facebook Pinterest Google The Knot Wedding Wire H…" at bounding box center [900, 222] width 331 height 39
select select "14"
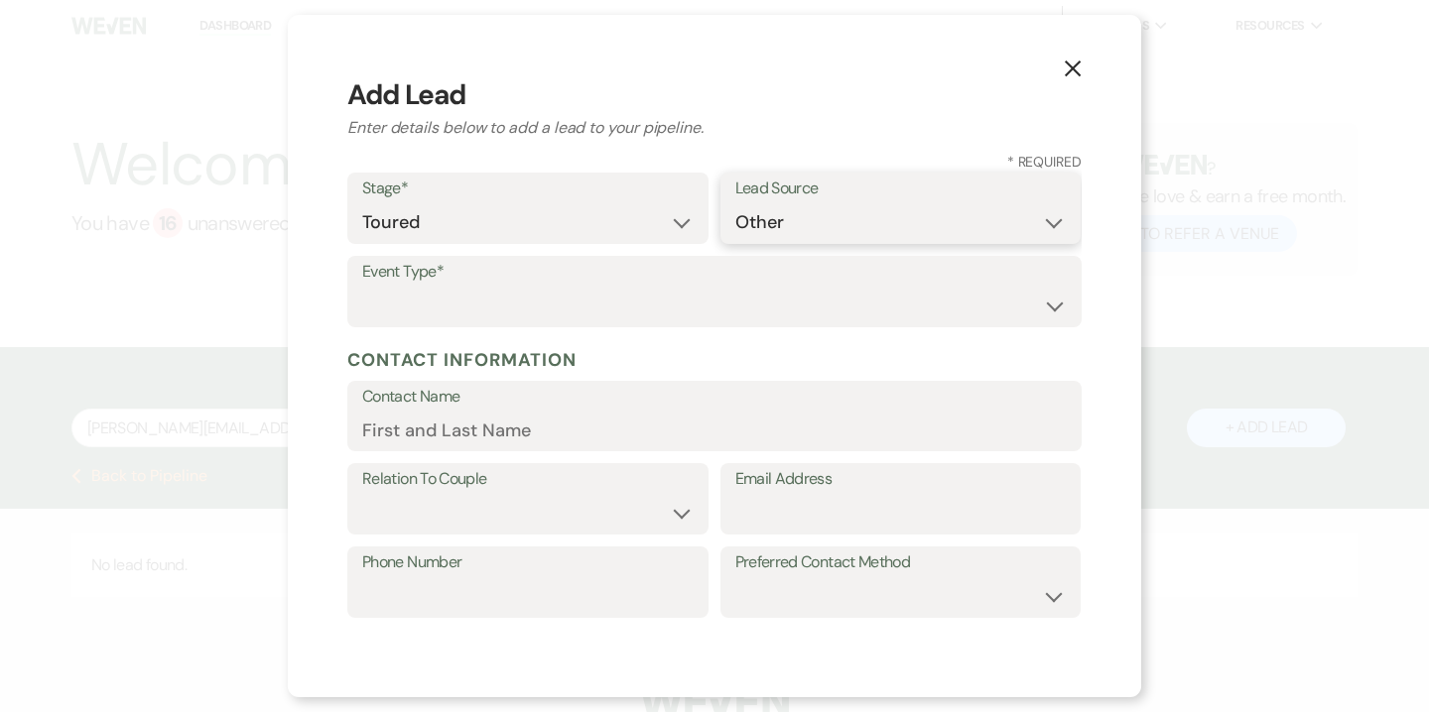
click at [735, 242] on select "Weven Venue Website Instagram Facebook Pinterest Google The Knot Wedding Wire H…" at bounding box center [900, 222] width 331 height 39
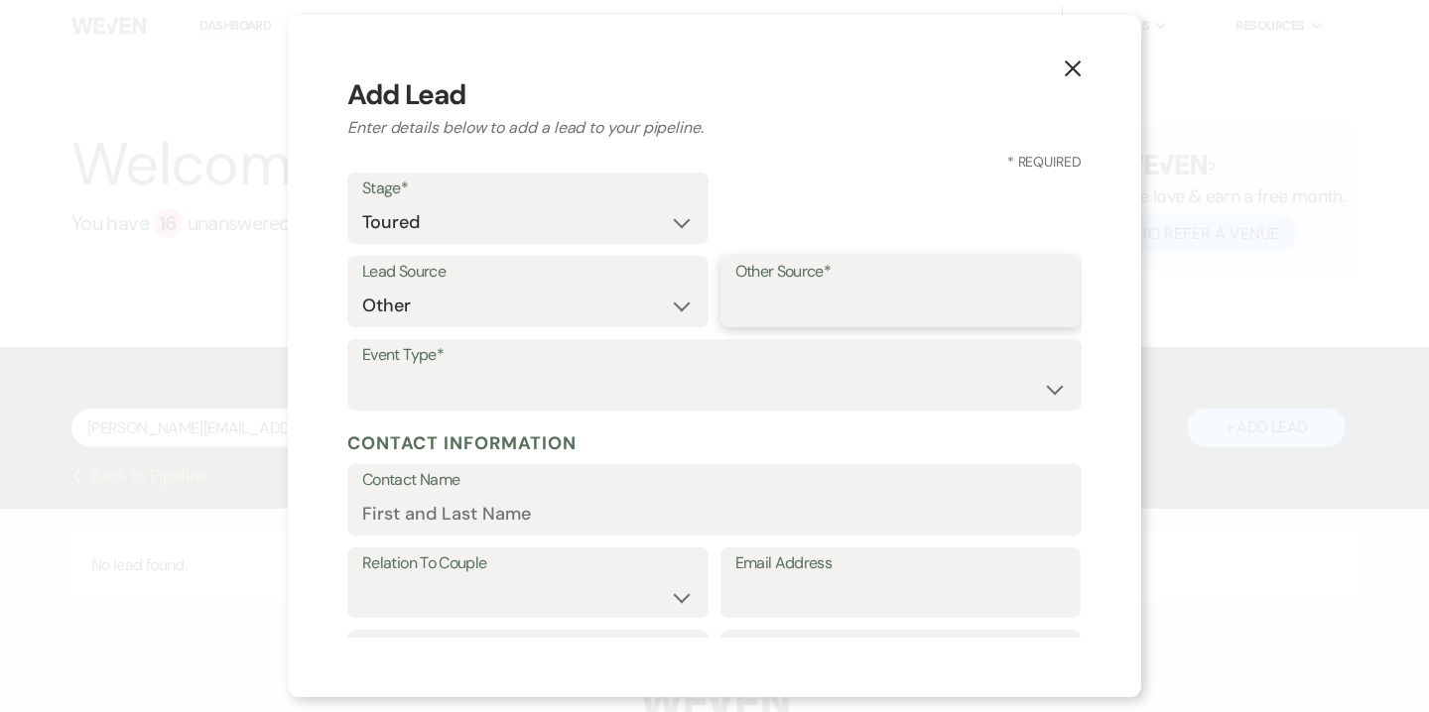
click at [779, 317] on input "Other Source*" at bounding box center [900, 306] width 331 height 39
type input "High Level"
click at [705, 384] on select "Wedding Anniversary Party Baby Shower Bachelorette / Bachelor Party Birthday Pa…" at bounding box center [714, 389] width 704 height 39
select select "1"
click at [362, 370] on select "Wedding Anniversary Party Baby Shower Bachelorette / Bachelor Party Birthday Pa…" at bounding box center [714, 389] width 704 height 39
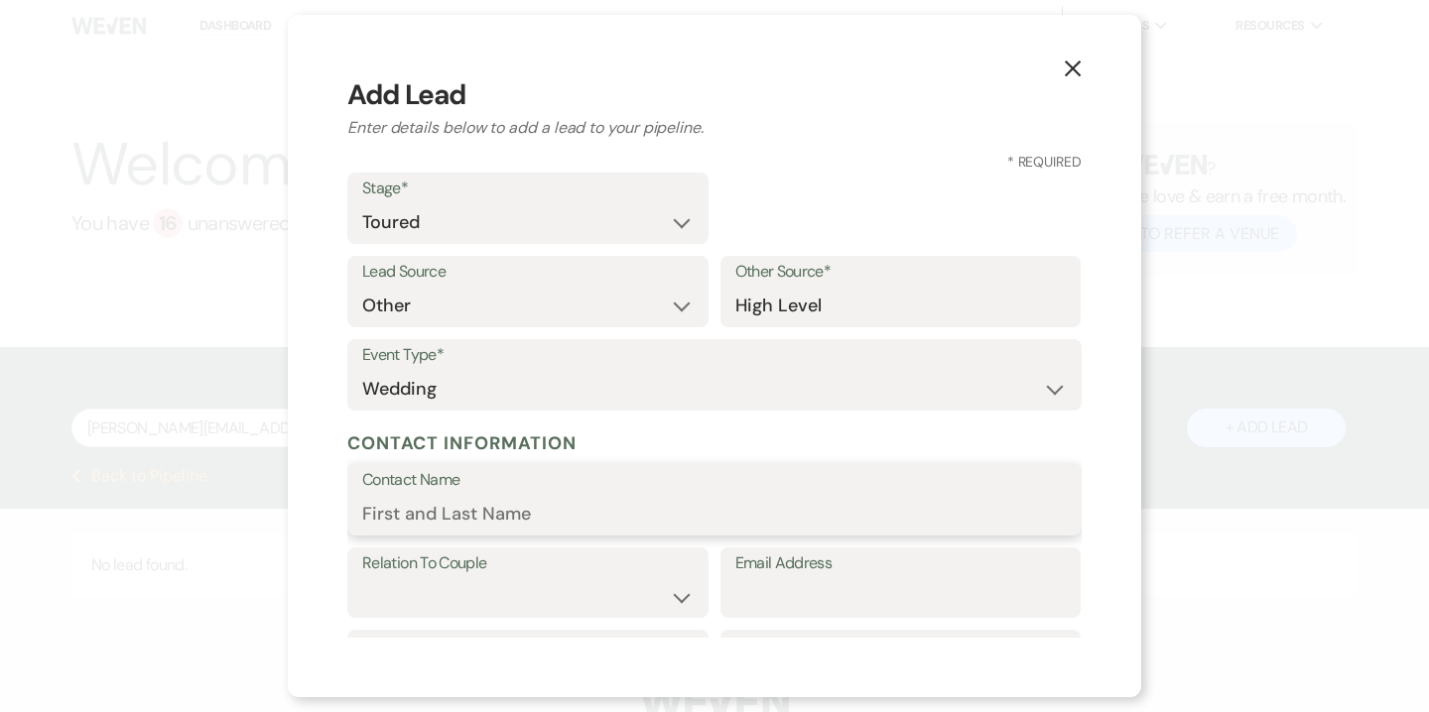
click at [636, 504] on input "Contact Name" at bounding box center [714, 514] width 704 height 39
paste input "[PERSON_NAME][EMAIL_ADDRESS][PERSON_NAME][DOMAIN_NAME]"
click at [434, 517] on input "[PERSON_NAME][EMAIL_ADDRESS][PERSON_NAME][DOMAIN_NAME]" at bounding box center [714, 514] width 704 height 39
drag, startPoint x: 376, startPoint y: 513, endPoint x: 341, endPoint y: 510, distance: 34.9
click at [341, 510] on div "X Add Lead Enter details below to add a lead to your pipeline. * Required Stage…" at bounding box center [714, 356] width 853 height 683
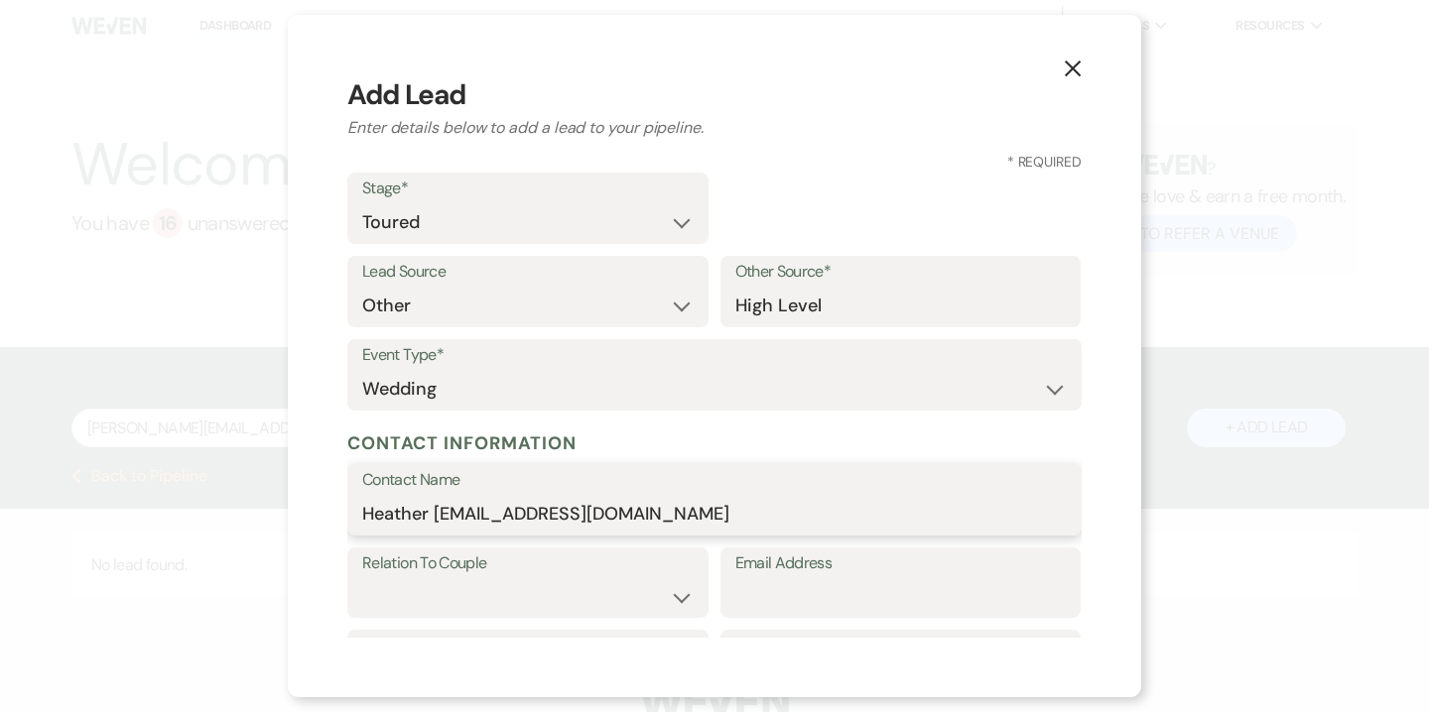
drag, startPoint x: 537, startPoint y: 513, endPoint x: 744, endPoint y: 506, distance: 207.5
click at [744, 506] on input "Heather Odenwelder@gmail.com" at bounding box center [714, 514] width 704 height 39
type input "[PERSON_NAME]"
click at [822, 596] on input "Email Address" at bounding box center [900, 596] width 331 height 39
paste input "[PERSON_NAME][EMAIL_ADDRESS][PERSON_NAME][DOMAIN_NAME]"
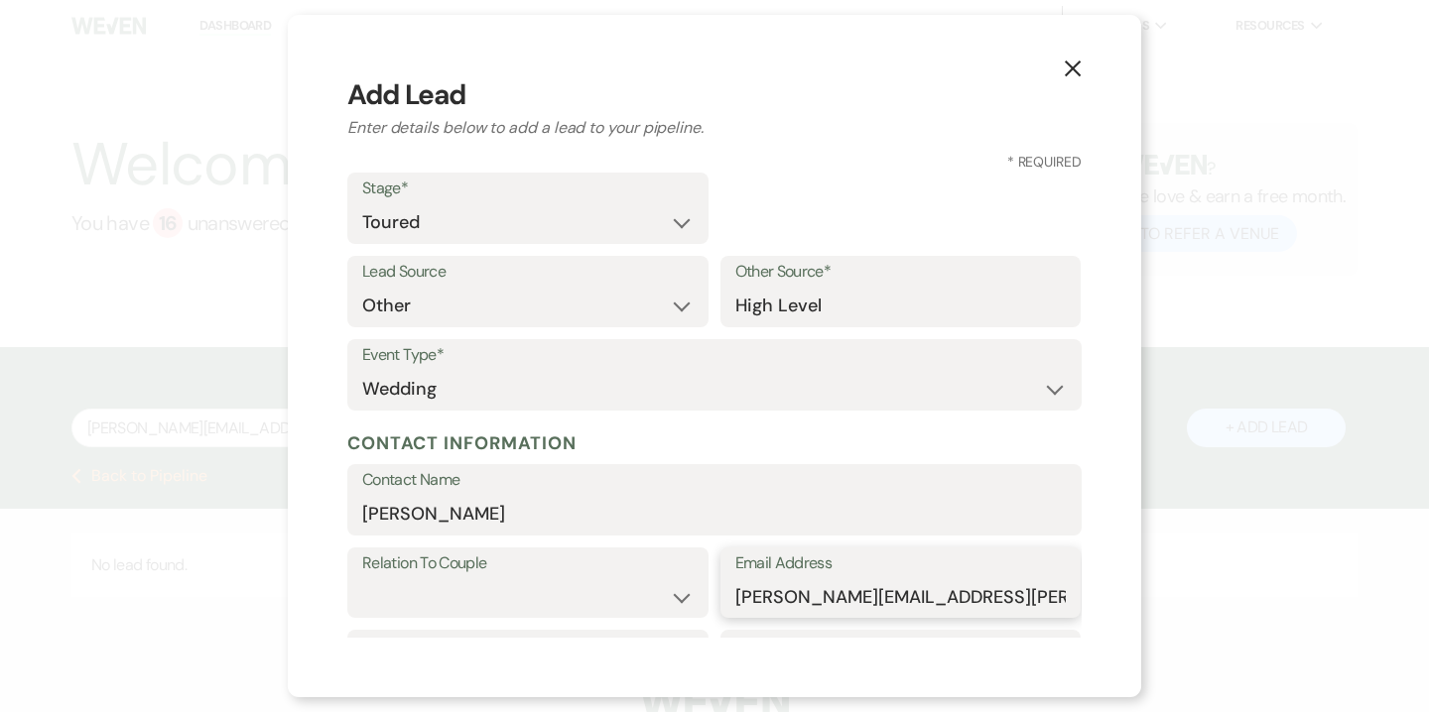
type input "[PERSON_NAME][EMAIL_ADDRESS][PERSON_NAME][DOMAIN_NAME]"
click at [631, 596] on select "Couple Planner Parent of Couple Family Member Friend Other" at bounding box center [527, 596] width 331 height 39
select select "1"
click at [362, 577] on select "Couple Planner Parent of Couple Family Member Friend Other" at bounding box center [527, 596] width 331 height 39
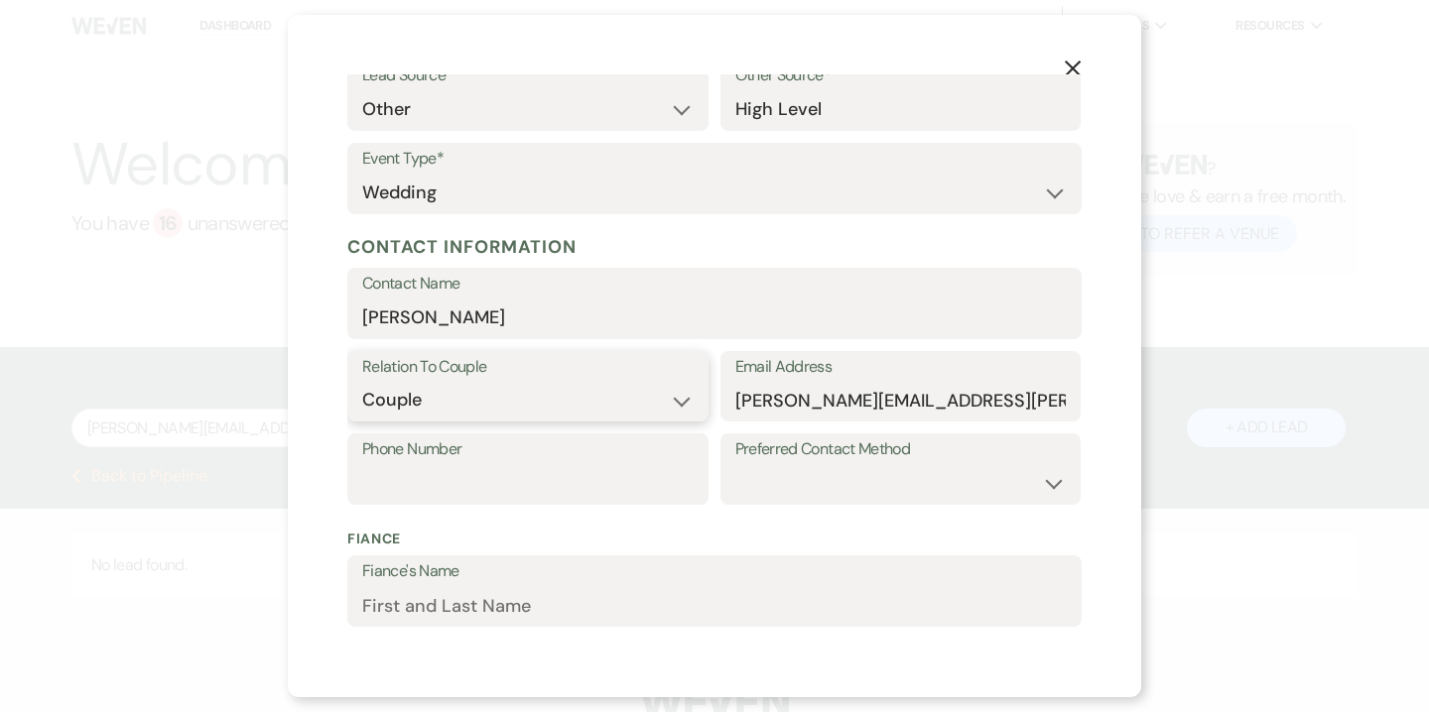
scroll to position [225, 0]
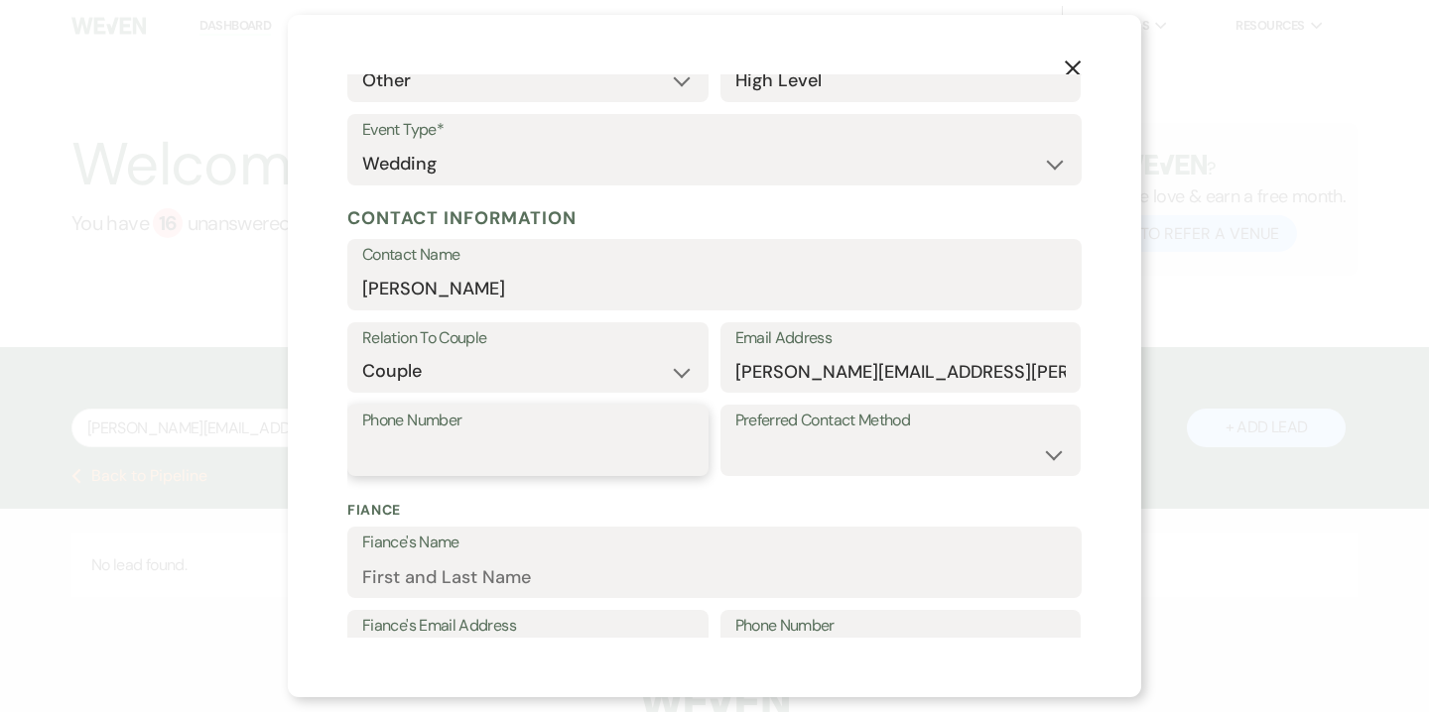
click at [460, 457] on input "Phone Number" at bounding box center [527, 455] width 331 height 39
paste input "(484) 269-4640"
type input "(484) 269-4640"
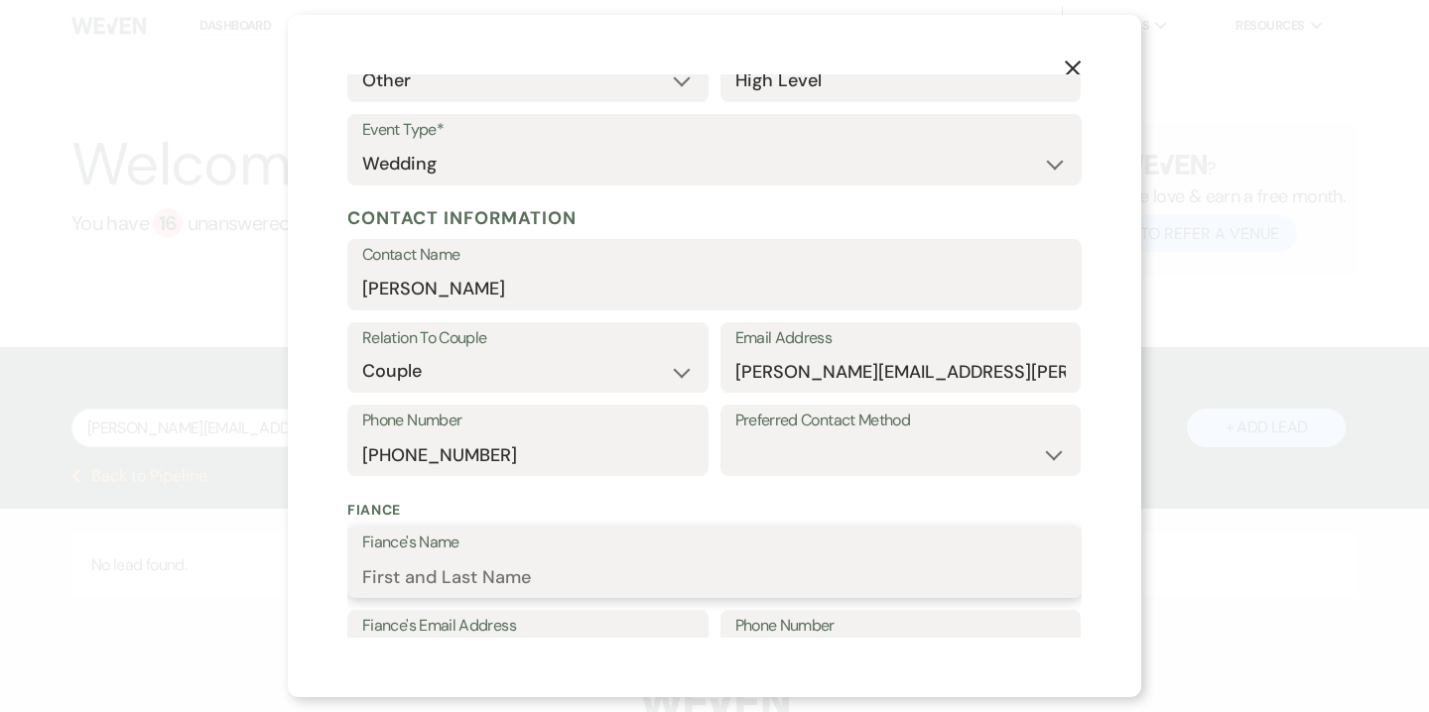
click at [539, 592] on input "Fiance's Name" at bounding box center [714, 577] width 704 height 39
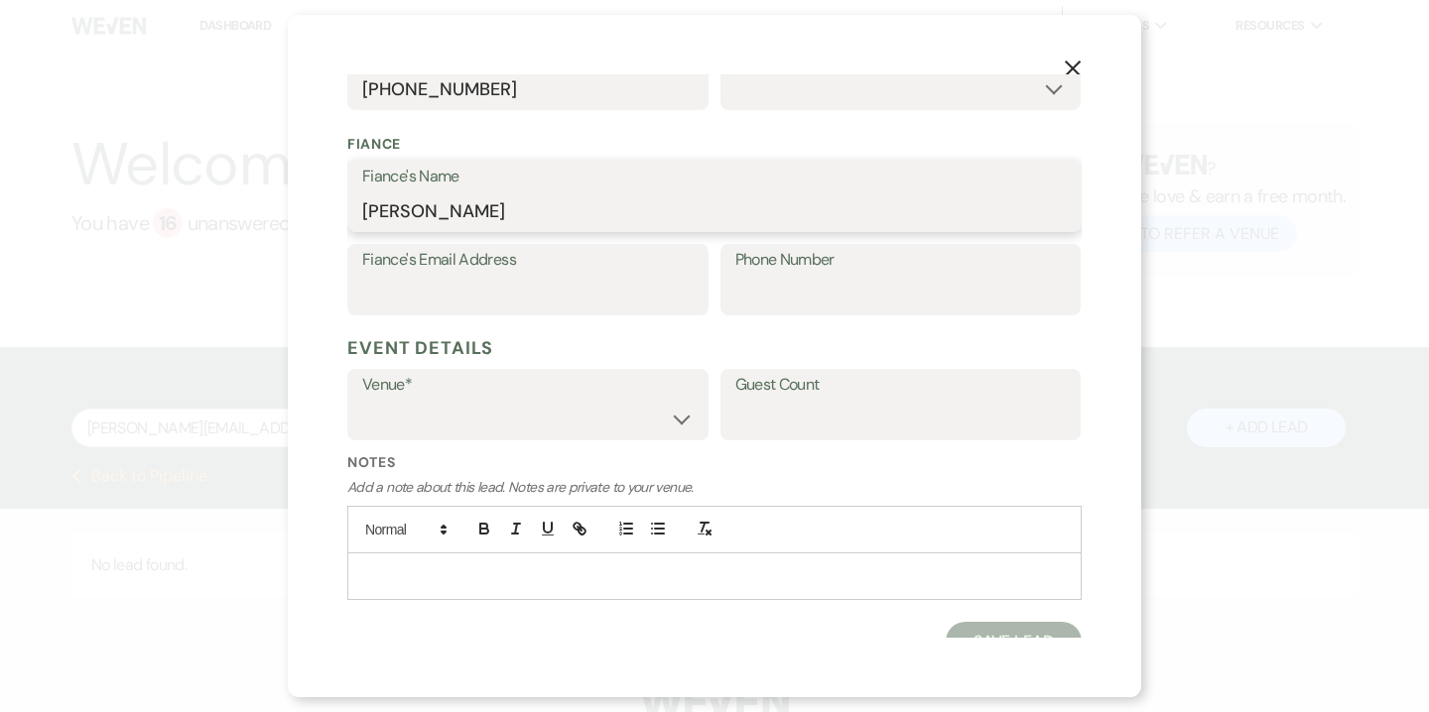
scroll to position [605, 0]
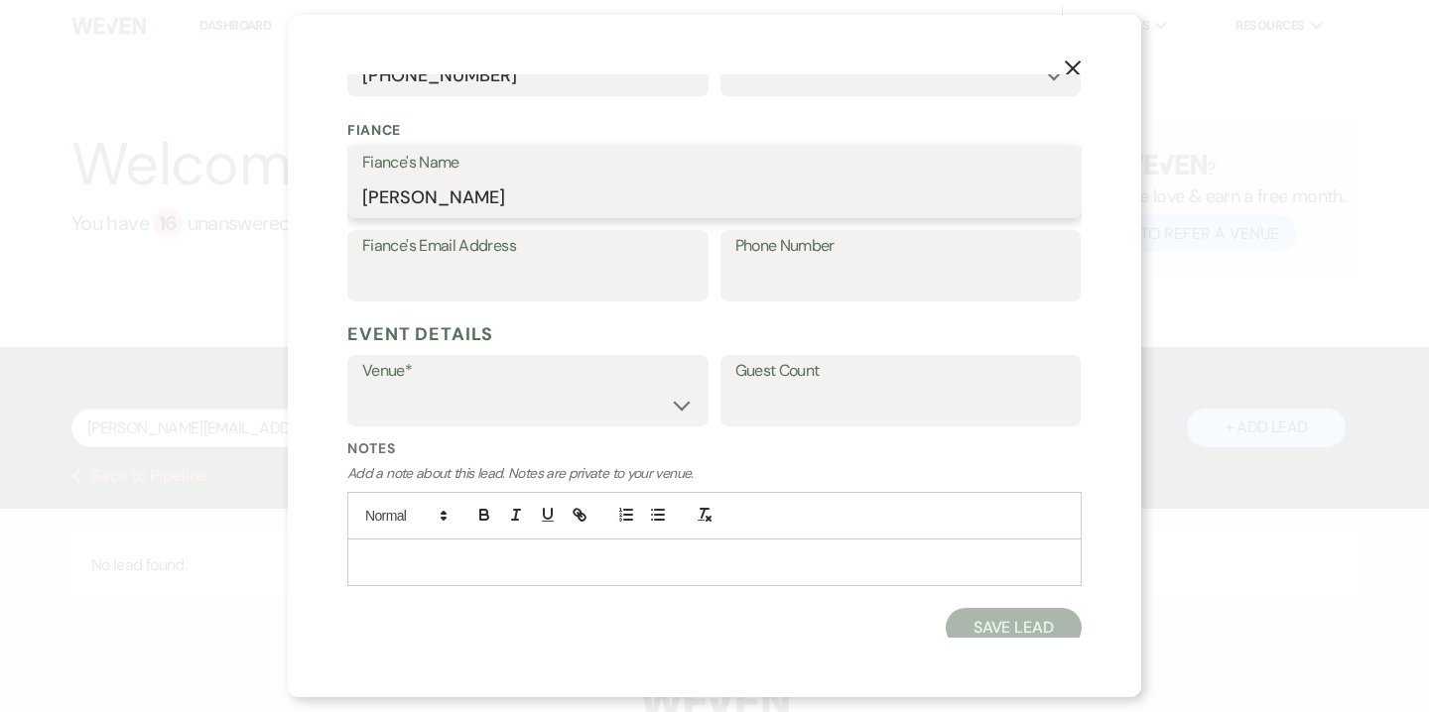
type input "[PERSON_NAME]"
click at [612, 413] on select "Willow Creek Winery The Southern Mansion" at bounding box center [527, 405] width 331 height 39
select select "531"
click at [362, 386] on select "Willow Creek Winery The Southern Mansion" at bounding box center [527, 405] width 331 height 39
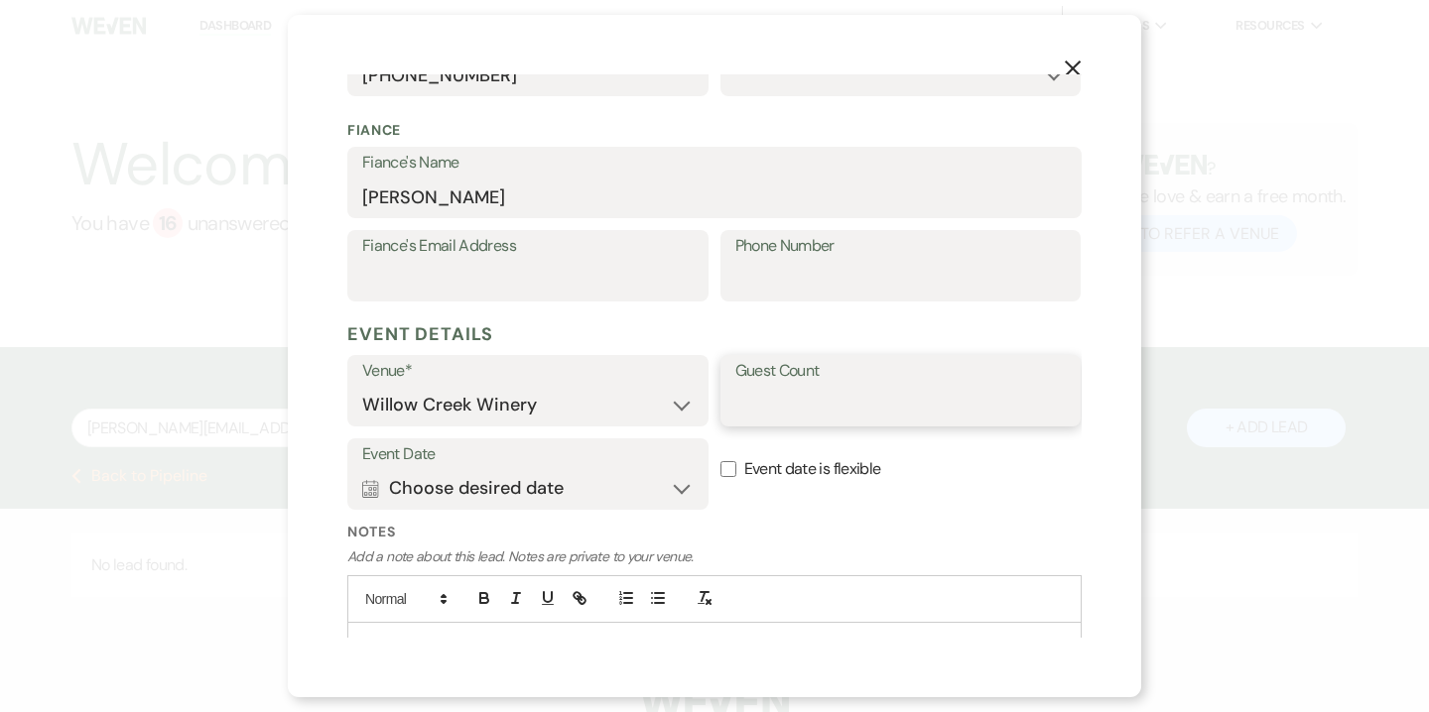
click at [783, 409] on input "Guest Count" at bounding box center [900, 405] width 331 height 39
type input "125"
click at [671, 489] on button "Calendar Choose desired date Expand" at bounding box center [527, 488] width 331 height 40
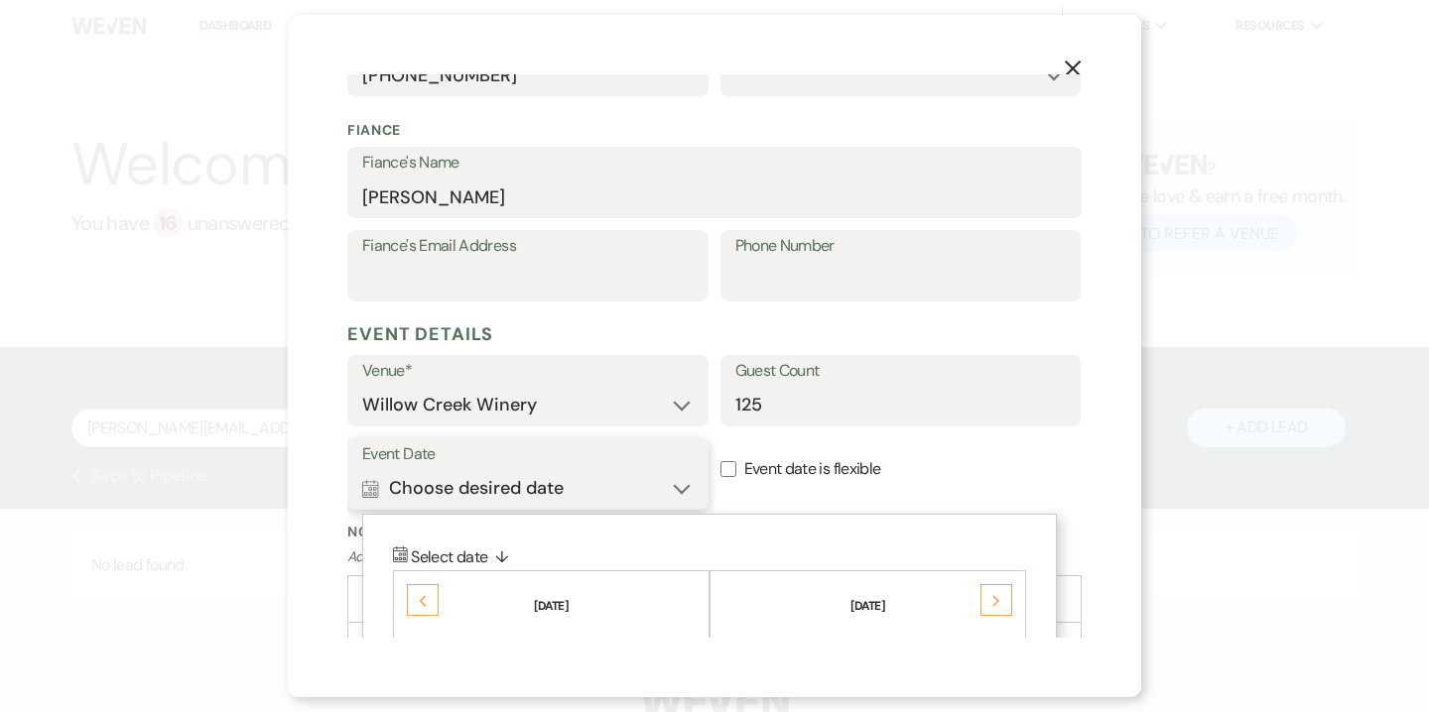
scroll to position [697, 0]
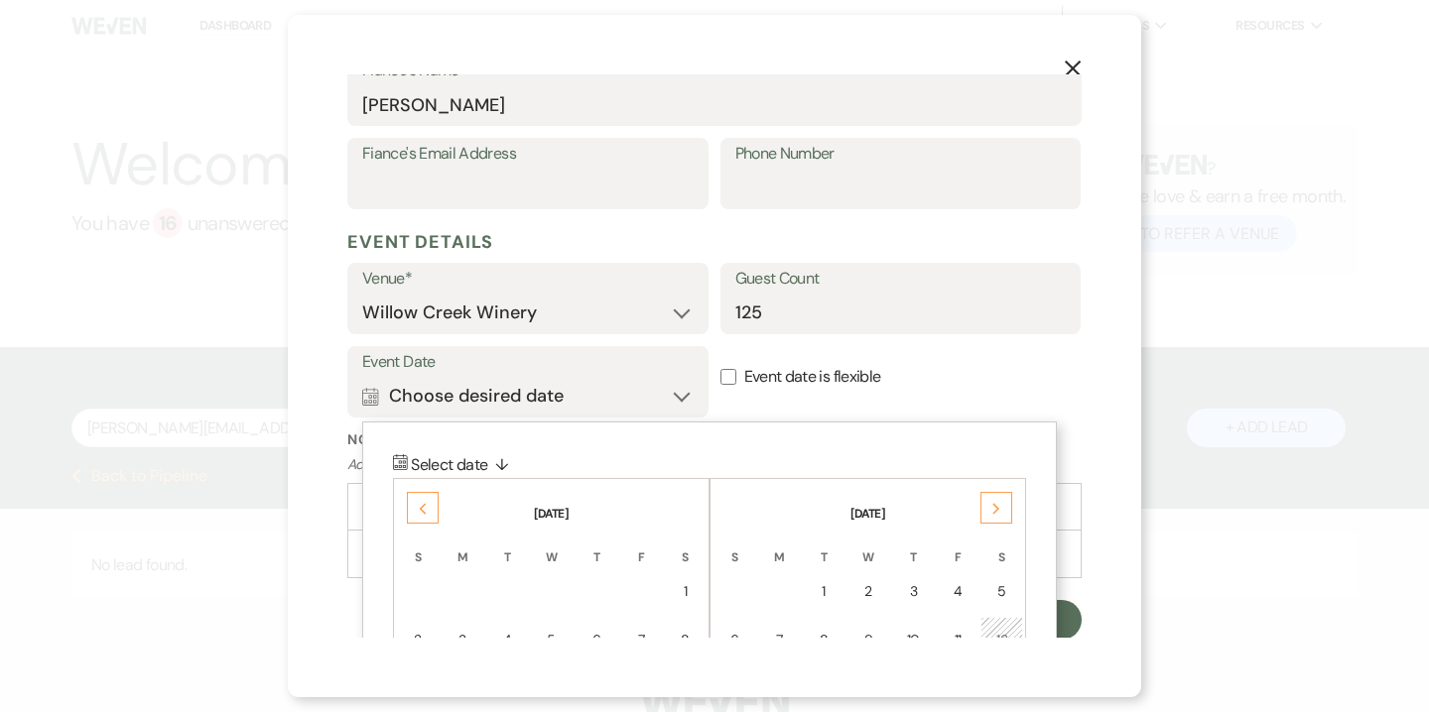
click at [986, 510] on div "Next" at bounding box center [996, 508] width 32 height 32
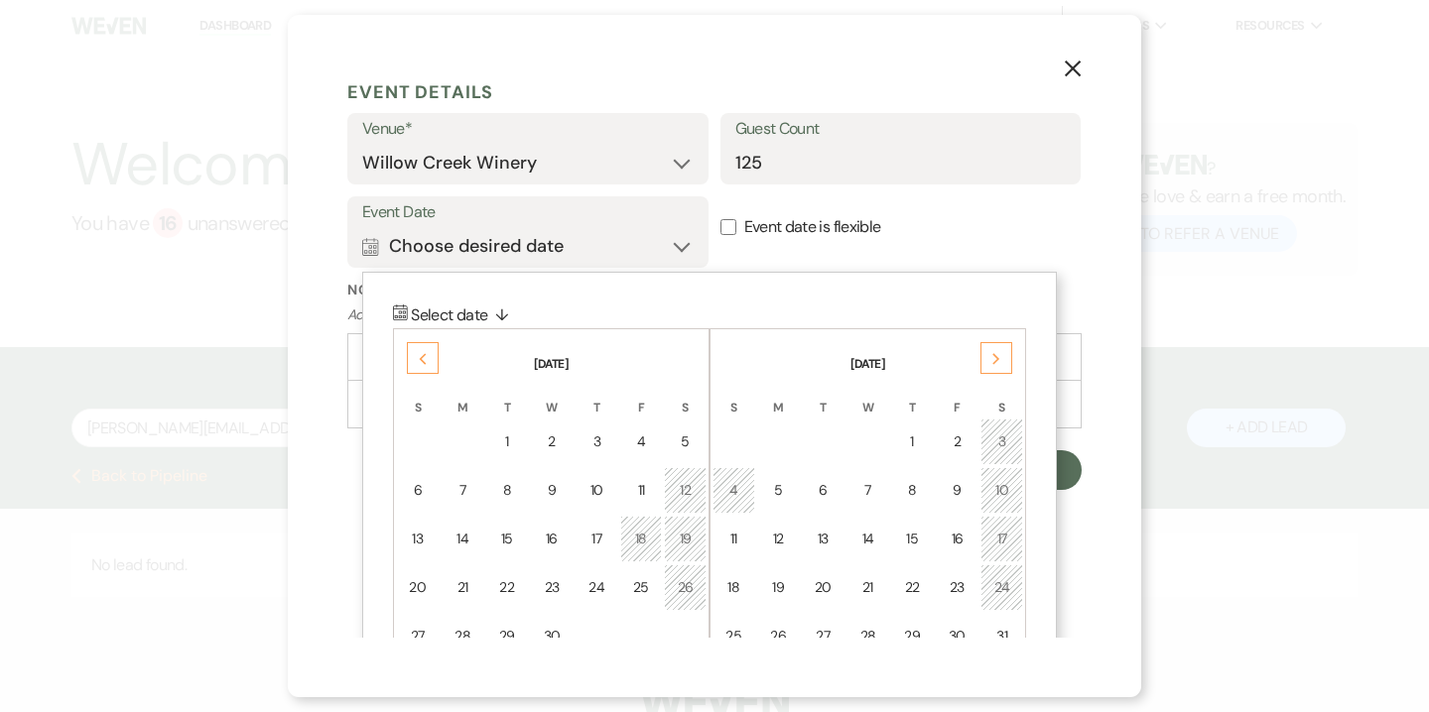
scroll to position [851, 0]
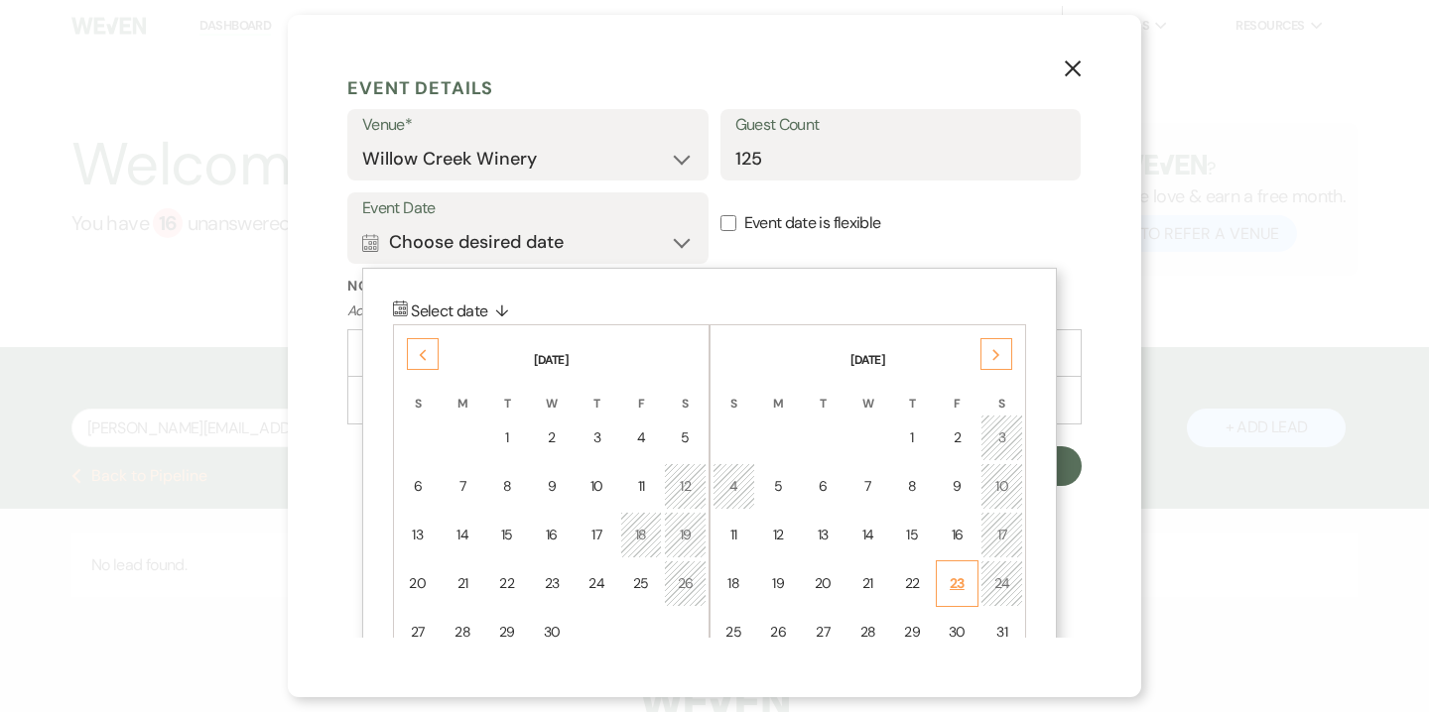
click at [956, 573] on div "23" at bounding box center [957, 583] width 18 height 21
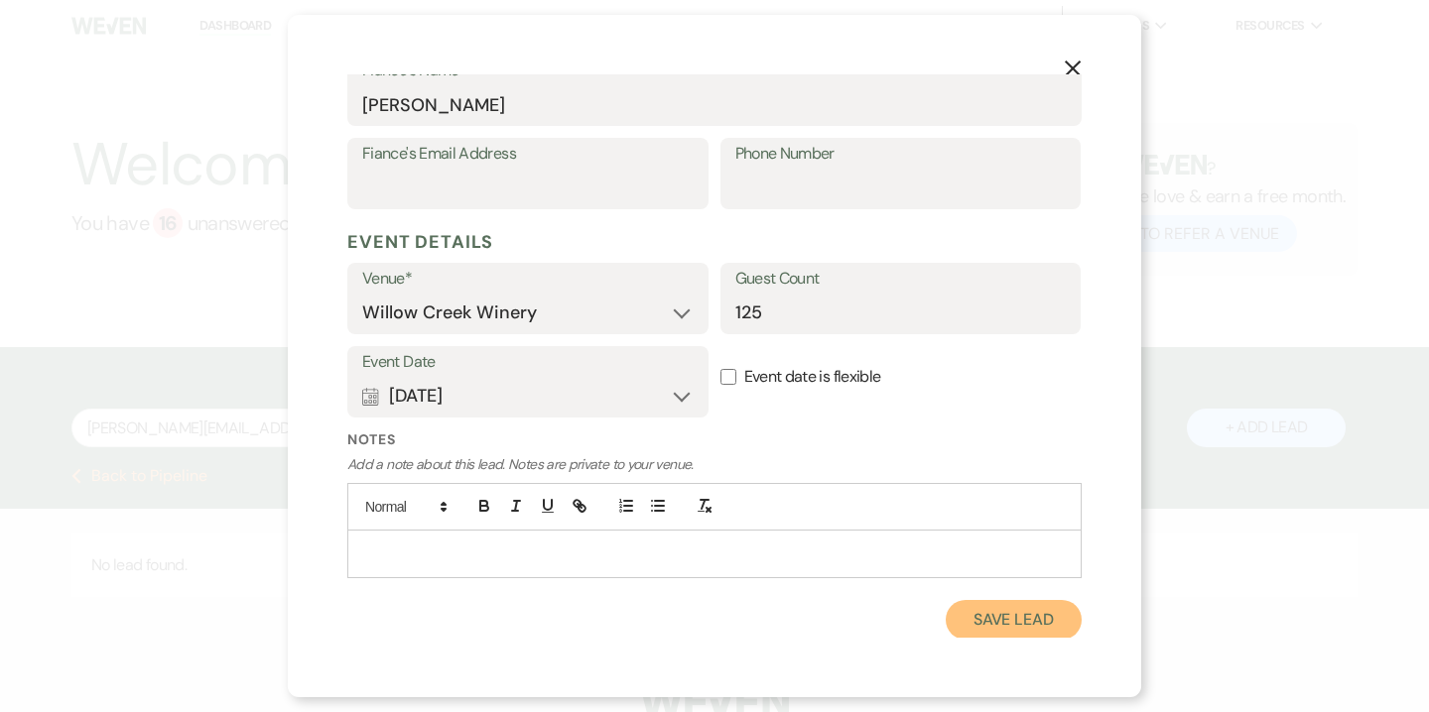
click at [1000, 613] on button "Save Lead" at bounding box center [1013, 620] width 136 height 40
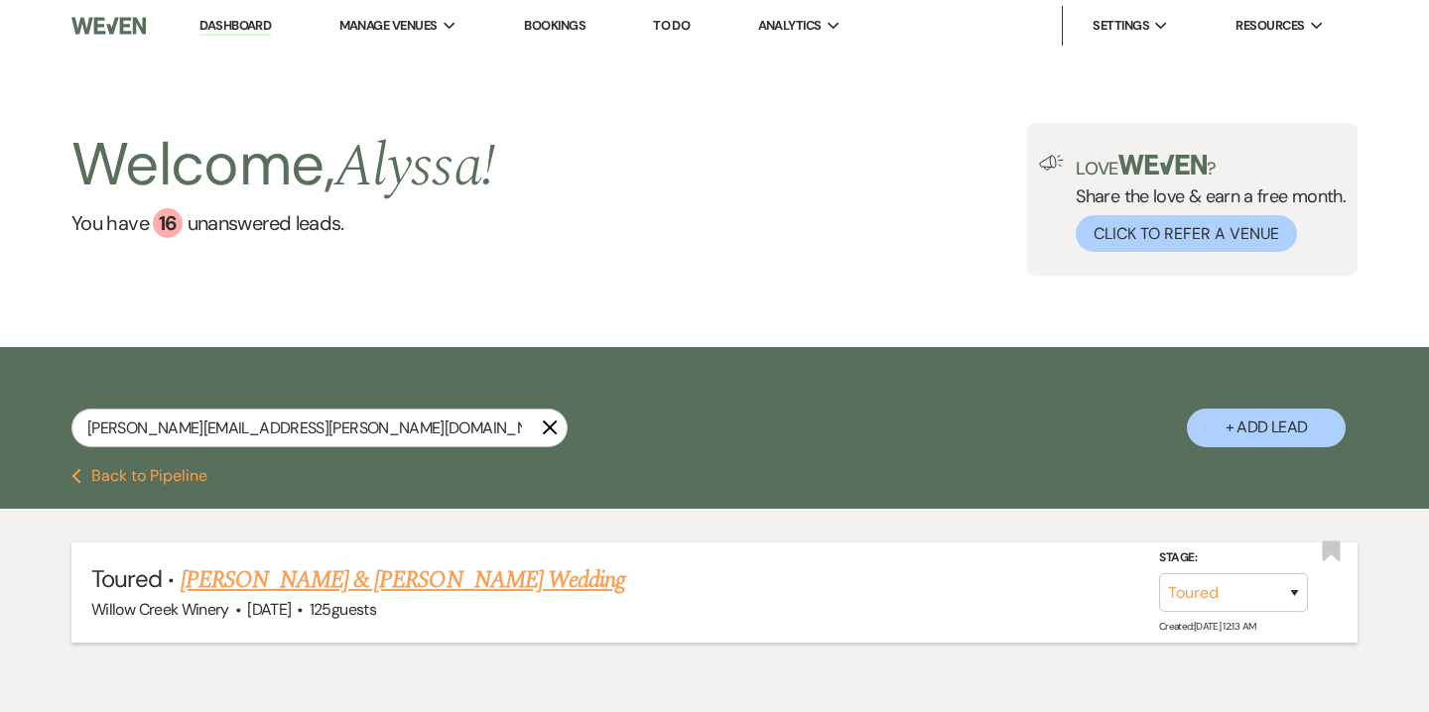
click at [377, 572] on link "[PERSON_NAME] & [PERSON_NAME] Wedding" at bounding box center [403, 581] width 444 height 36
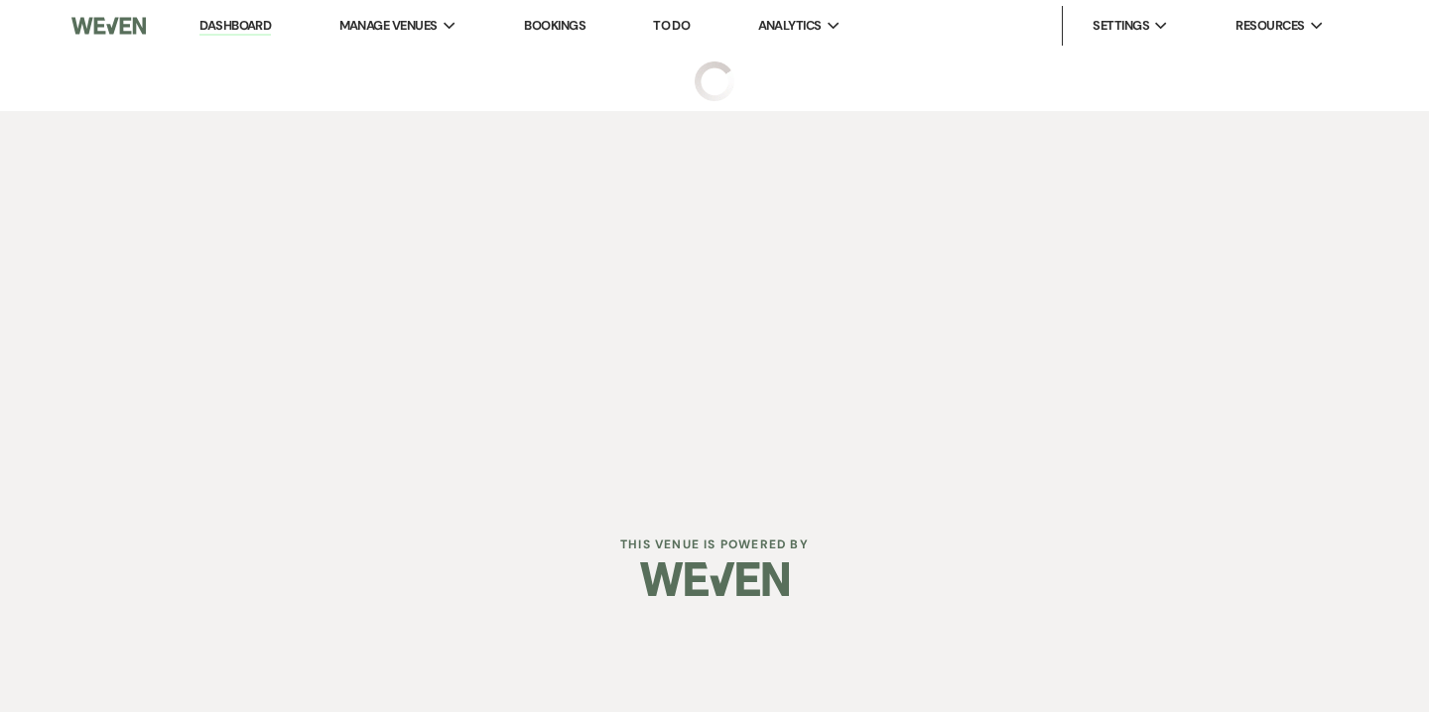
select select "5"
select select "14"
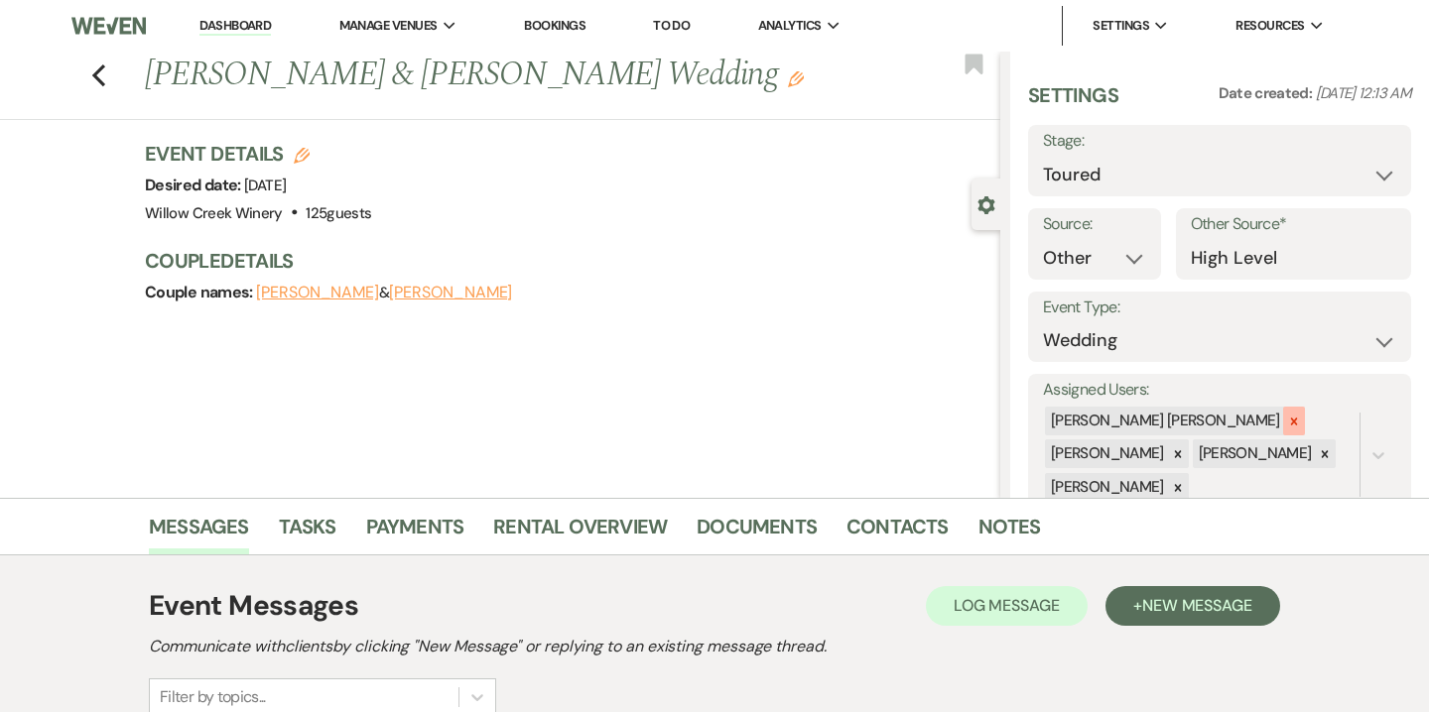
click at [1287, 426] on icon at bounding box center [1294, 422] width 14 height 14
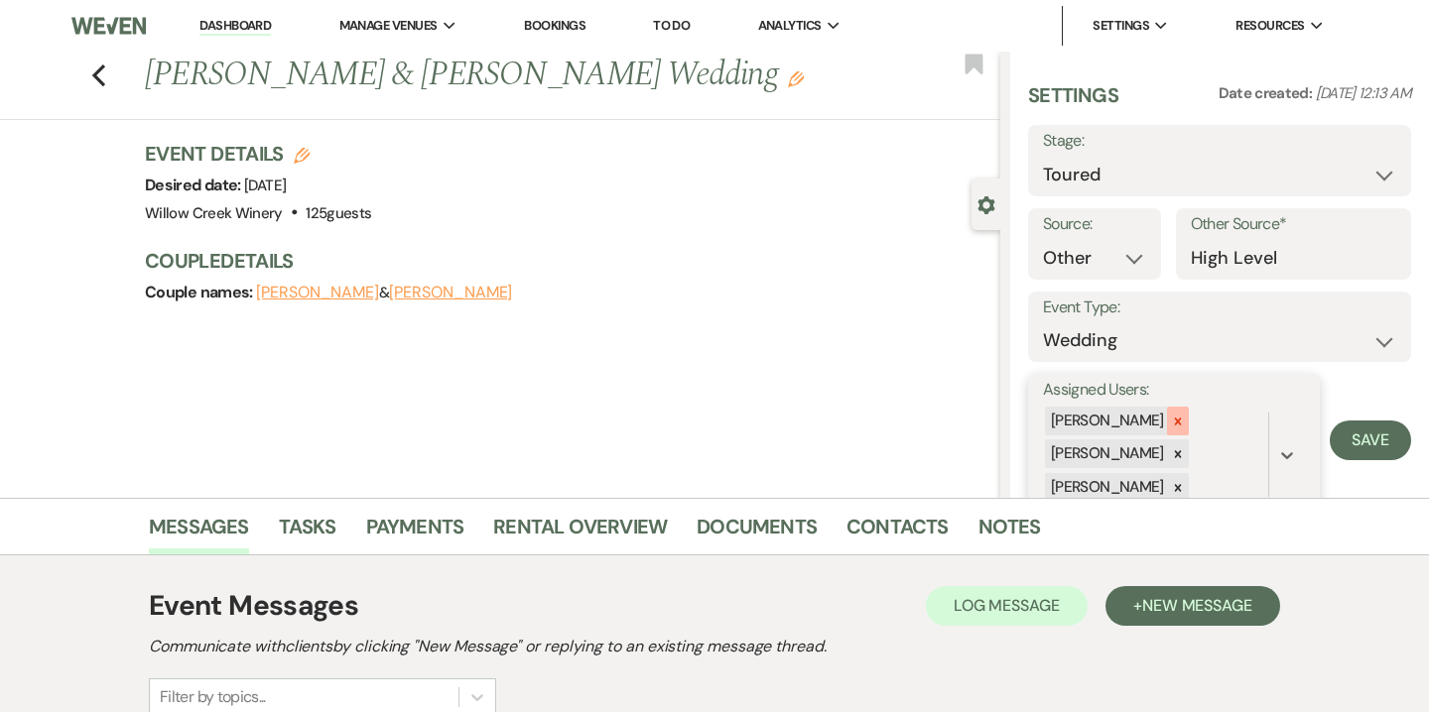
click at [1174, 424] on icon at bounding box center [1177, 421] width 7 height 7
click at [1173, 450] on icon at bounding box center [1178, 455] width 14 height 14
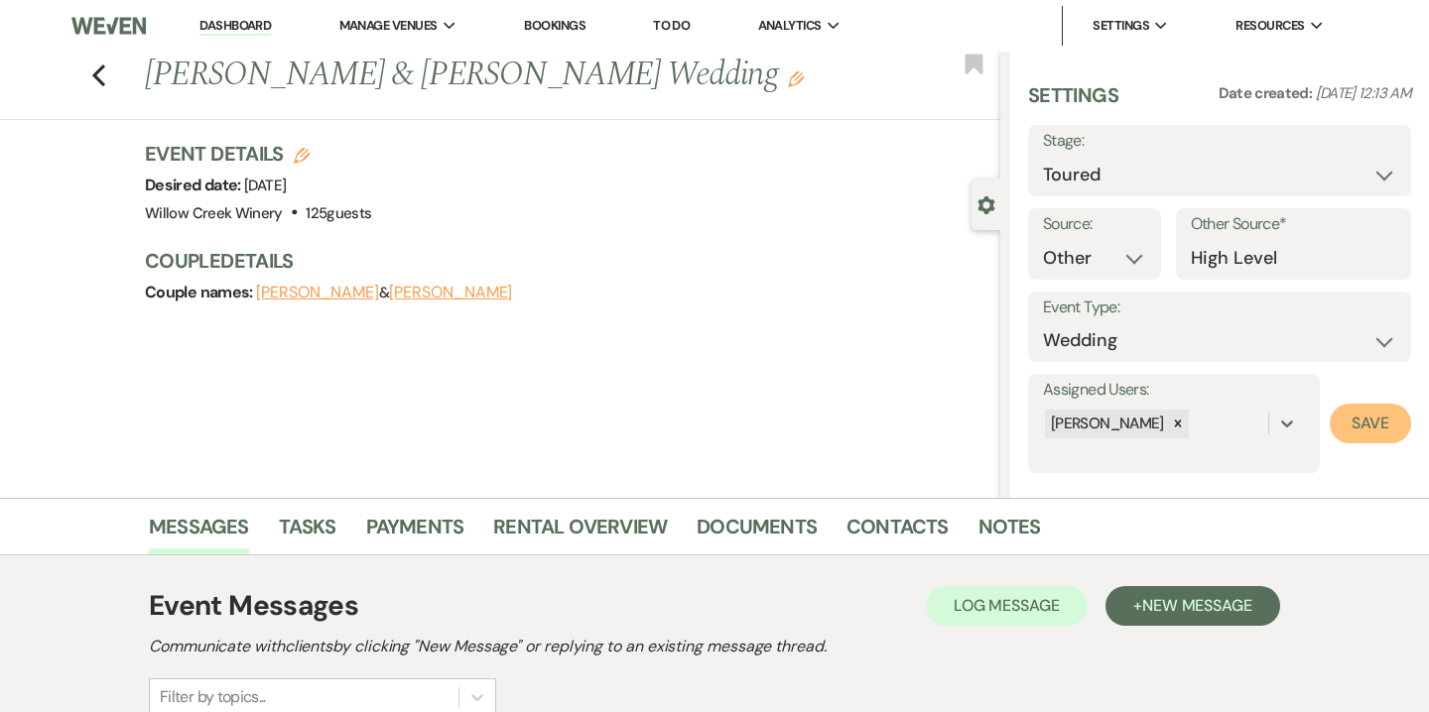
click at [1359, 428] on button "Save" at bounding box center [1369, 424] width 81 height 40
click at [1008, 530] on link "Notes" at bounding box center [1009, 533] width 63 height 44
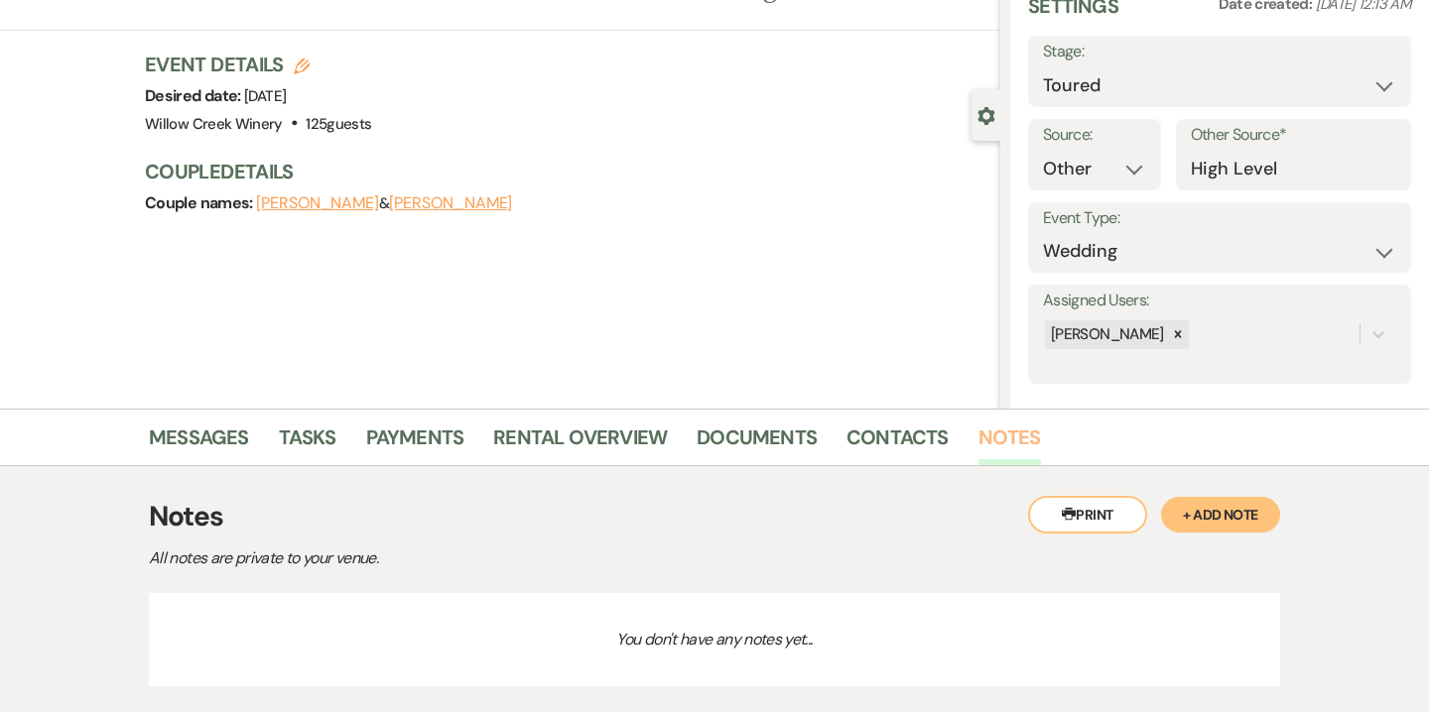
scroll to position [93, 0]
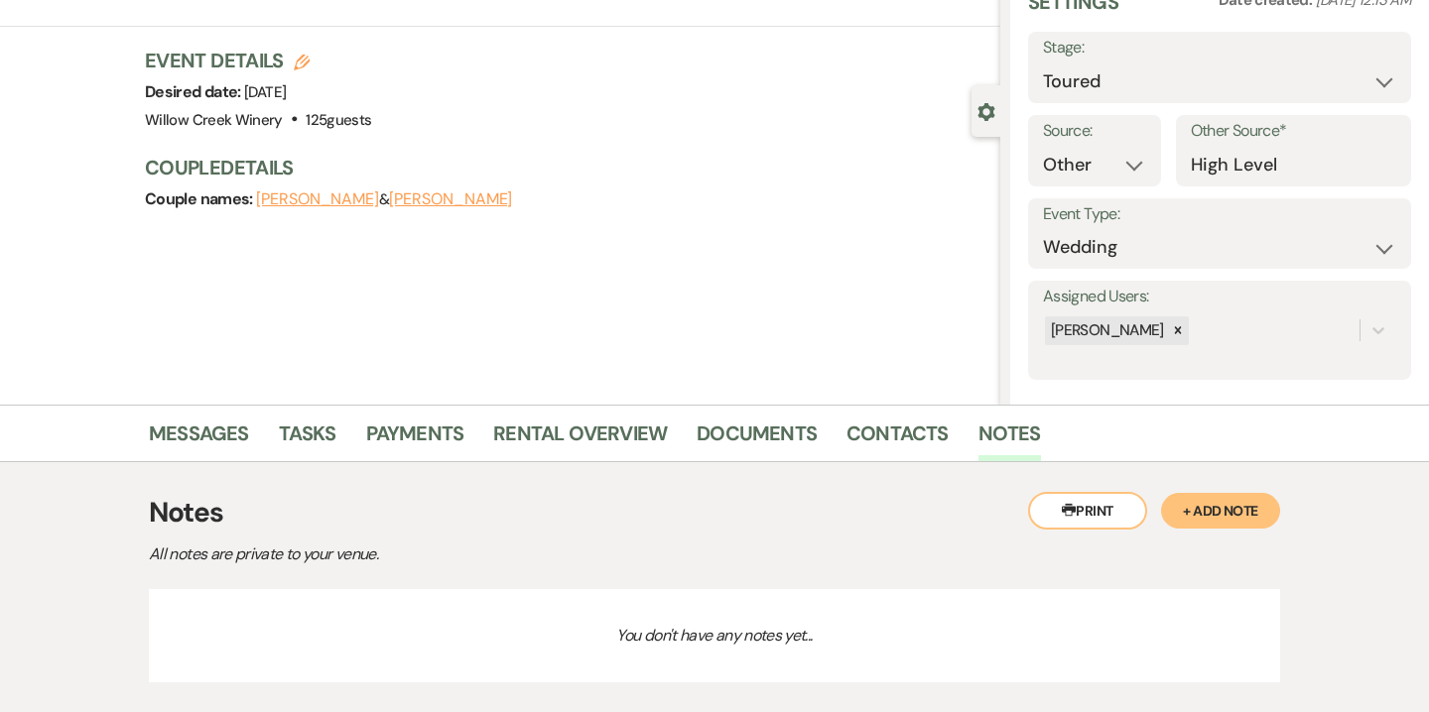
click at [1232, 510] on button "+ Add Note" at bounding box center [1220, 511] width 119 height 36
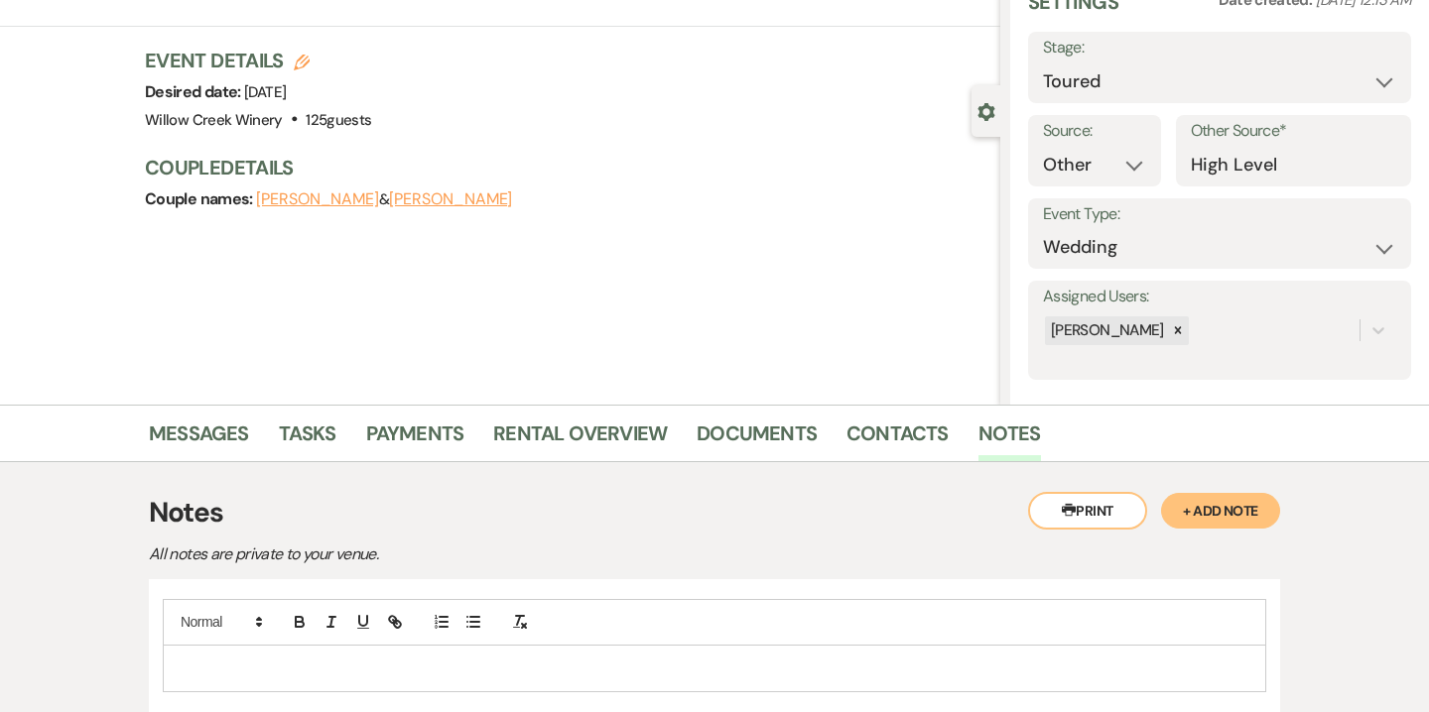
click at [838, 658] on p at bounding box center [714, 669] width 1071 height 22
click at [481, 621] on icon "button" at bounding box center [473, 622] width 18 height 18
click at [402, 668] on p "tour notes: (couple only, walk-in):" at bounding box center [714, 669] width 1071 height 22
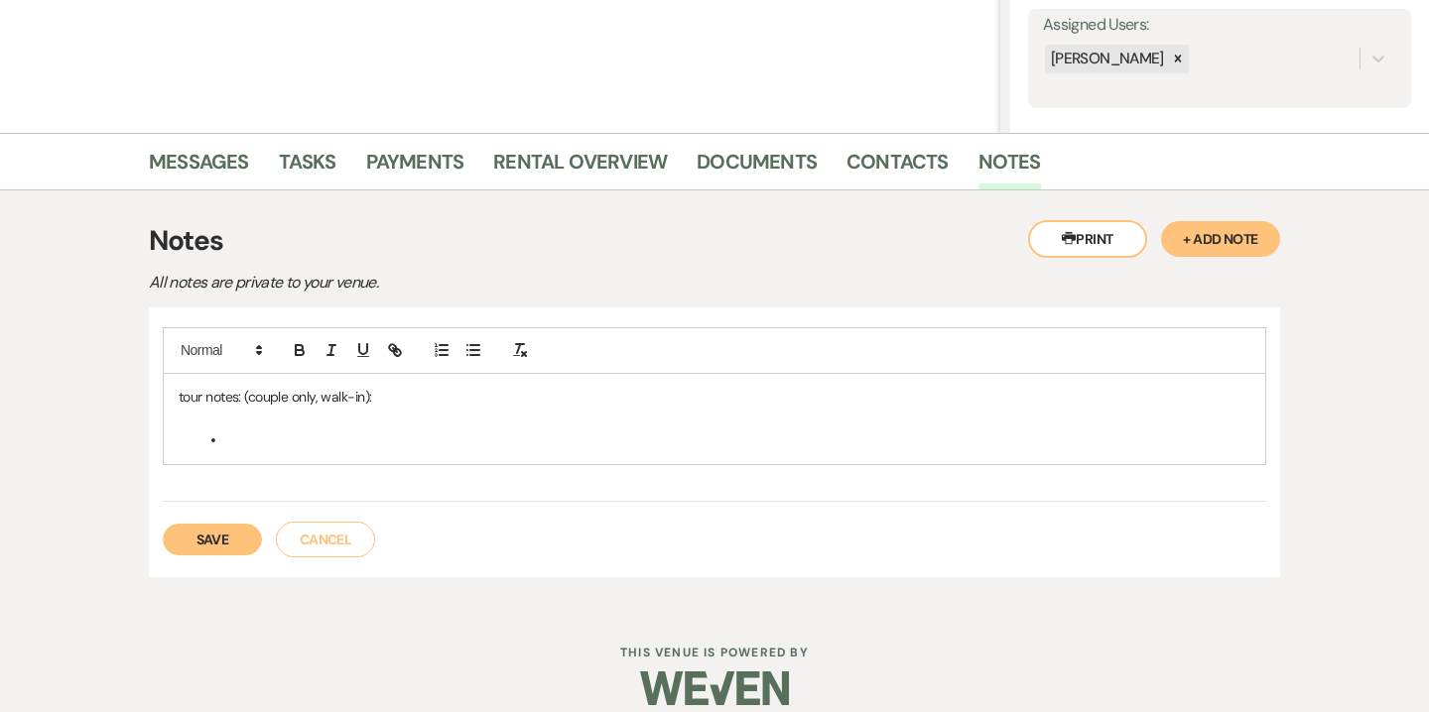
scroll to position [387, 0]
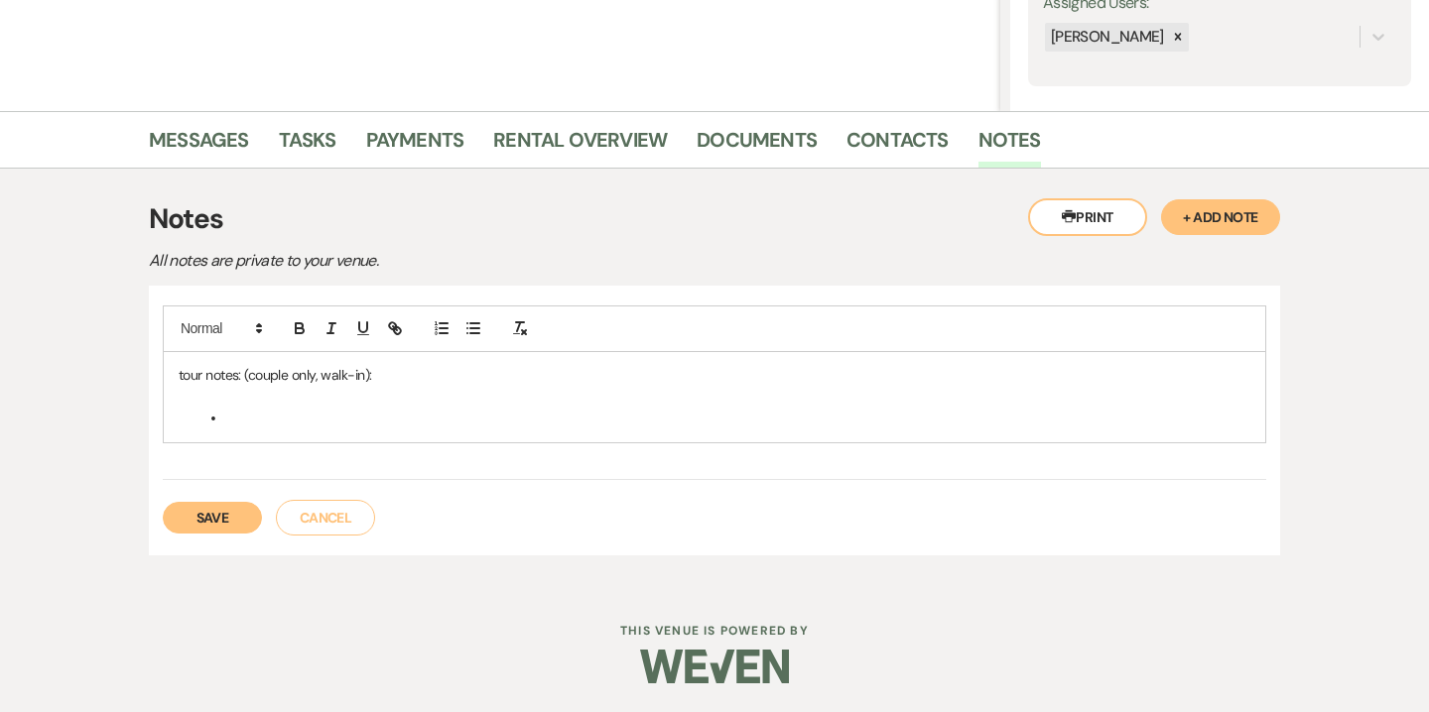
click at [639, 416] on li at bounding box center [724, 419] width 1052 height 22
drag, startPoint x: 302, startPoint y: 422, endPoint x: 499, endPoint y: 419, distance: 197.5
click at [499, 419] on li "stopped in on way out of town" at bounding box center [724, 419] width 1052 height 22
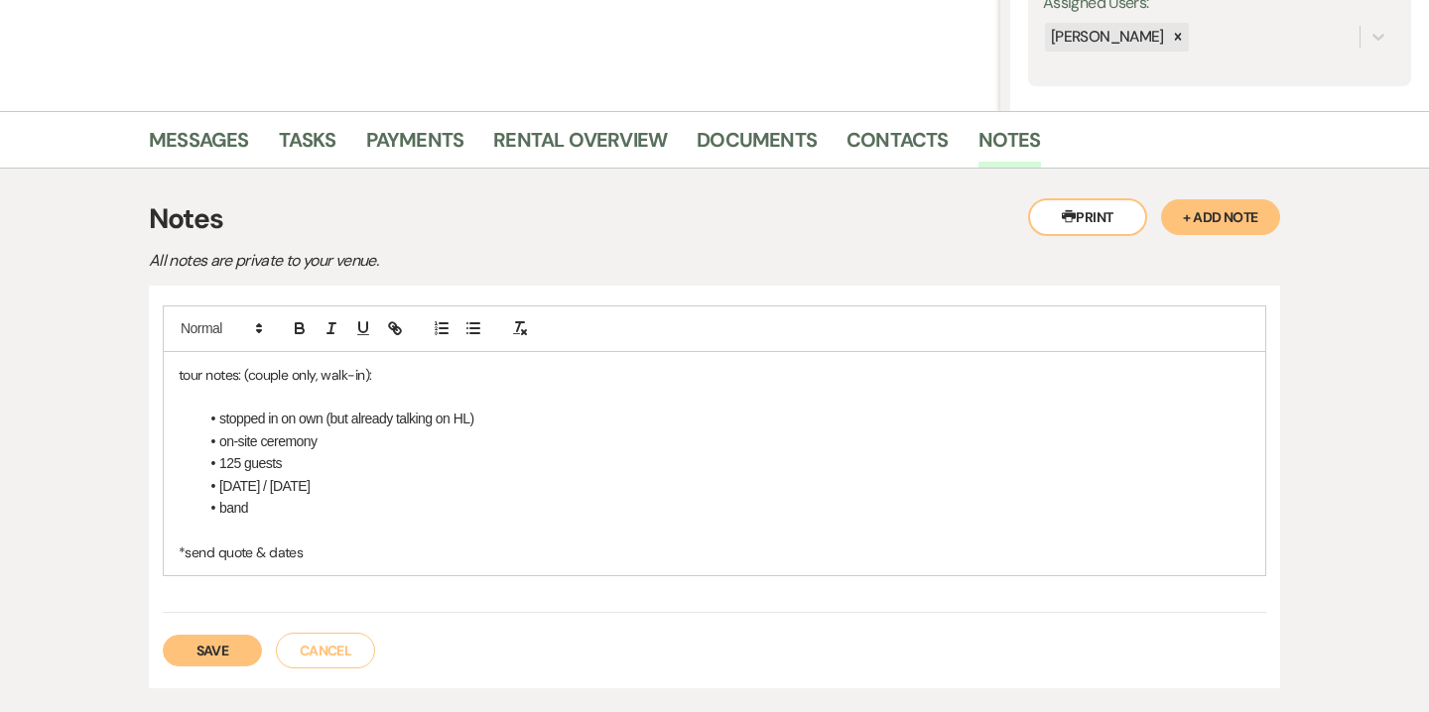
click at [219, 420] on li "stopped in on own (but already talking on HL)" at bounding box center [724, 419] width 1052 height 22
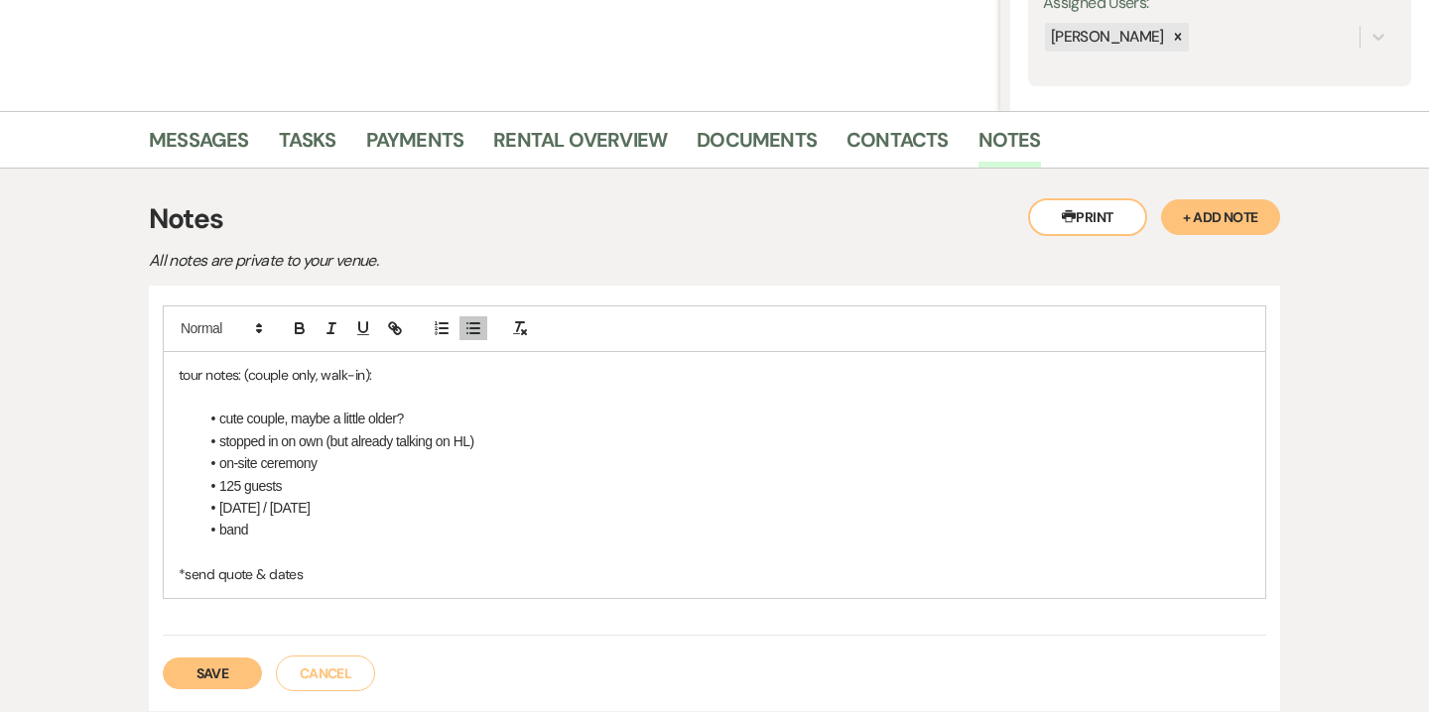
click at [216, 671] on button "Save" at bounding box center [212, 674] width 99 height 32
click at [582, 154] on link "Rental Overview" at bounding box center [580, 146] width 174 height 44
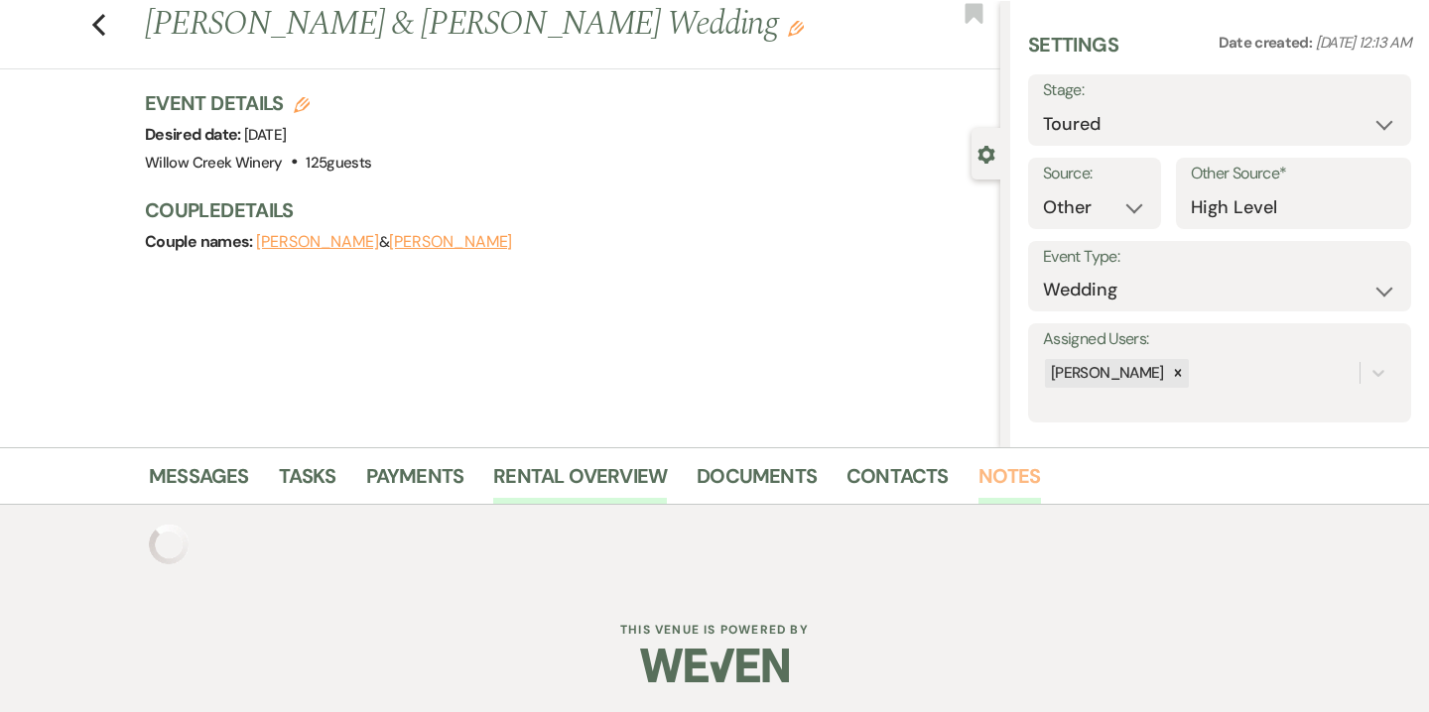
click at [995, 489] on link "Notes" at bounding box center [1009, 482] width 63 height 44
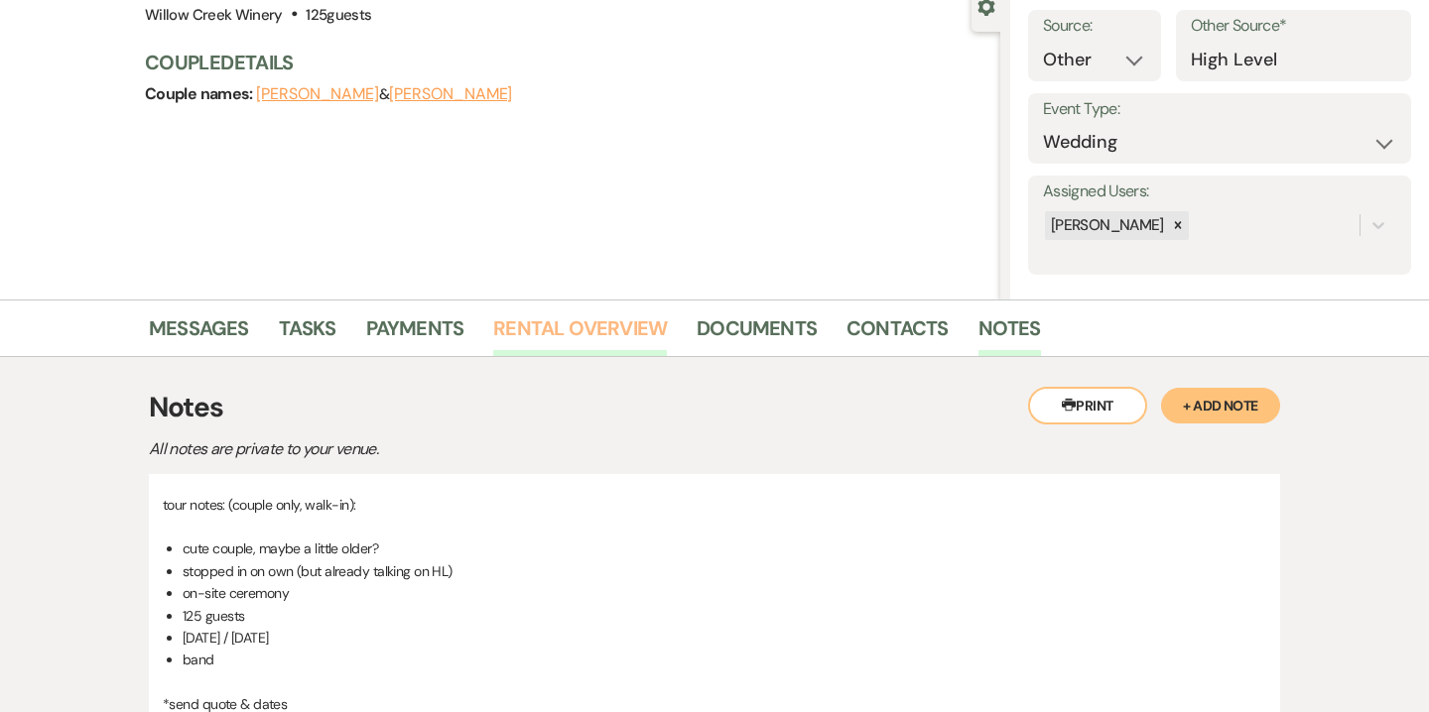
click at [608, 350] on link "Rental Overview" at bounding box center [580, 335] width 174 height 44
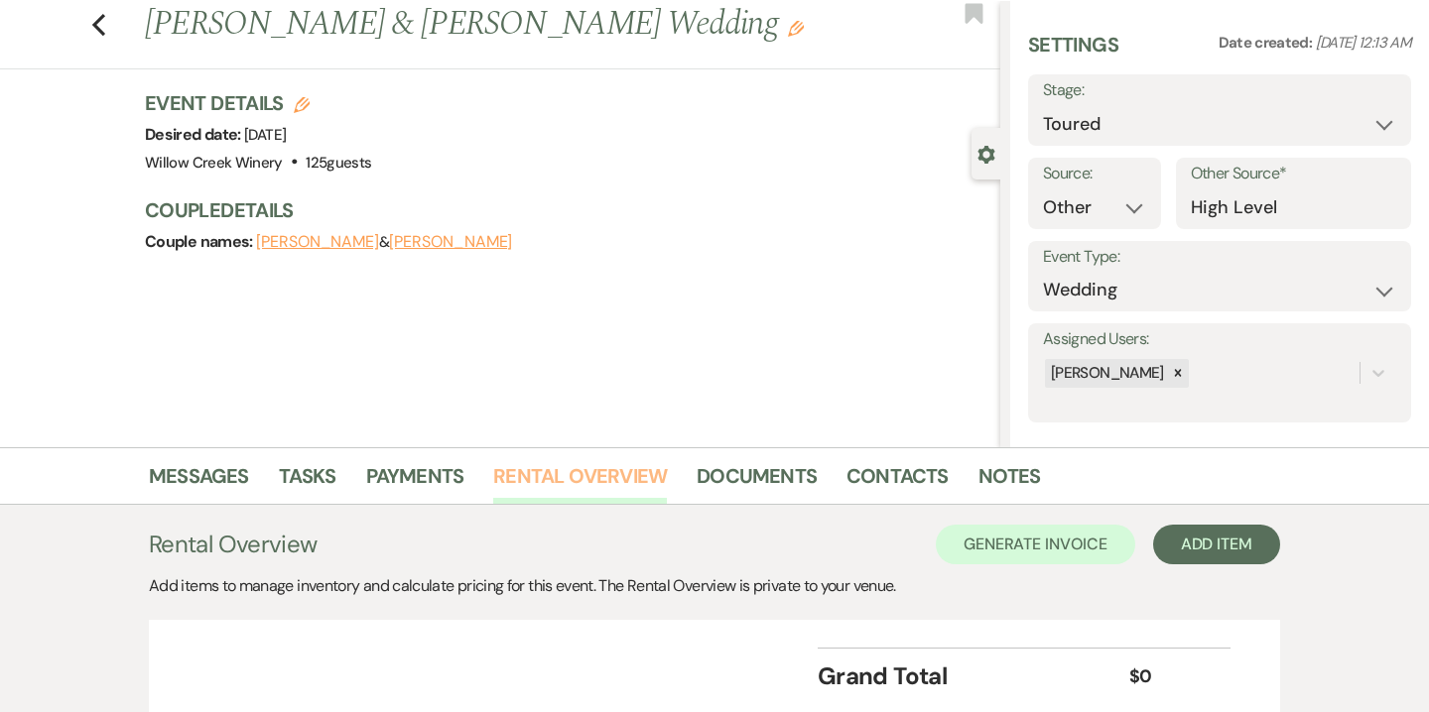
scroll to position [198, 0]
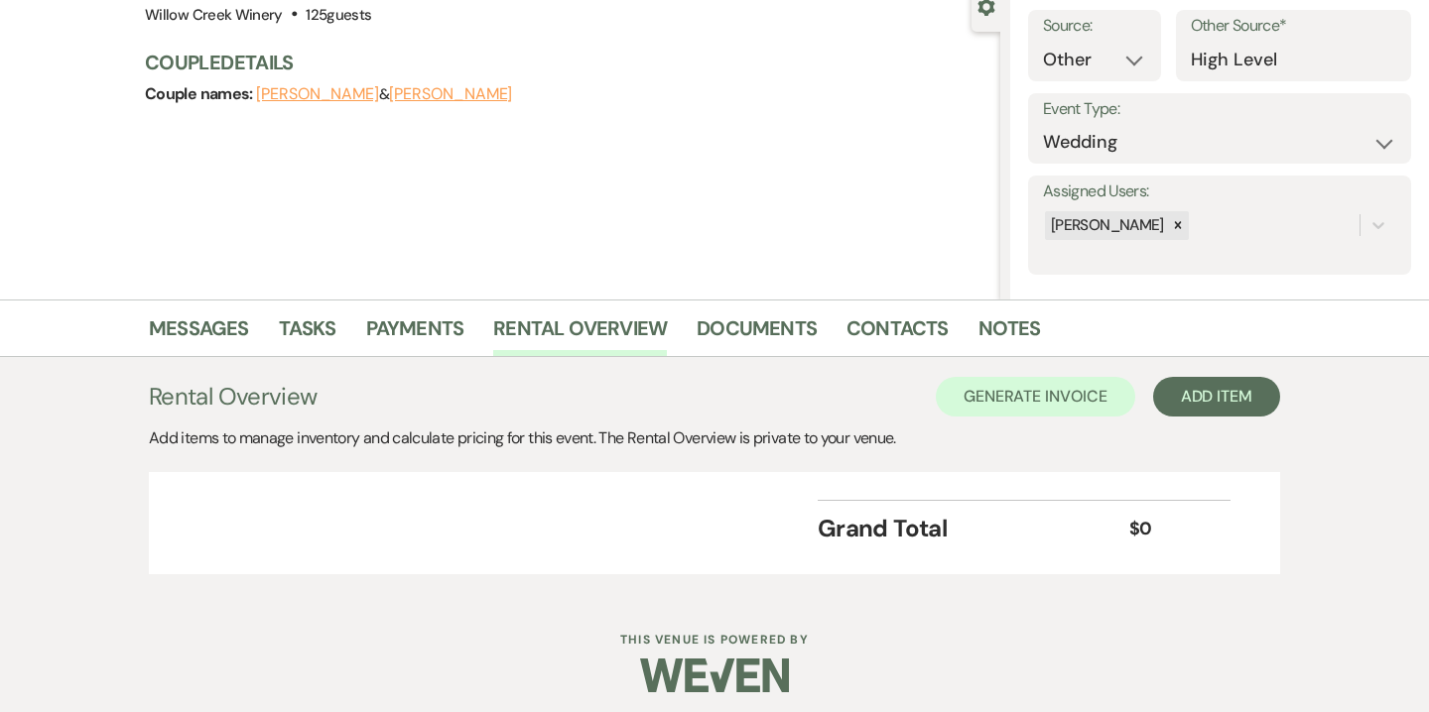
click at [1031, 339] on li "Notes" at bounding box center [1024, 333] width 92 height 48
click at [1015, 335] on link "Notes" at bounding box center [1009, 335] width 63 height 44
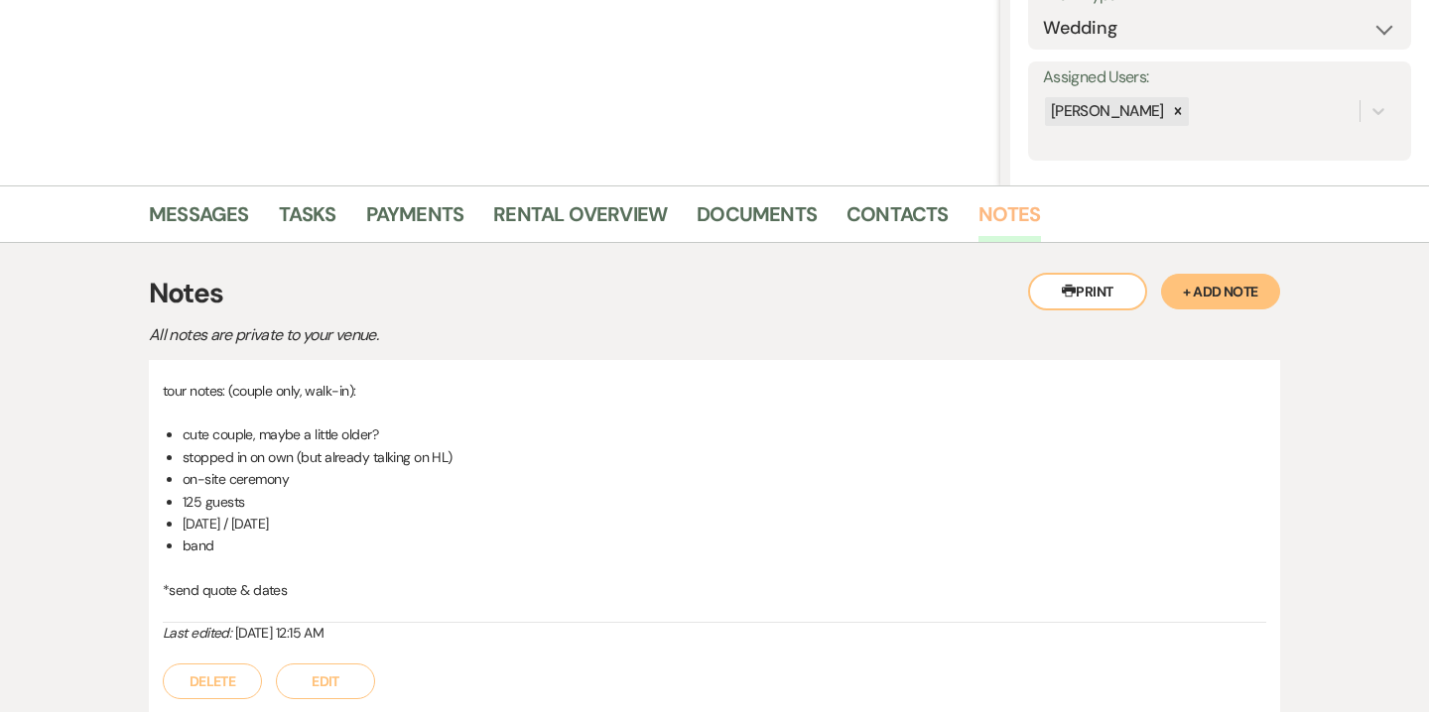
scroll to position [314, 0]
click at [328, 685] on button "Edit" at bounding box center [325, 681] width 99 height 36
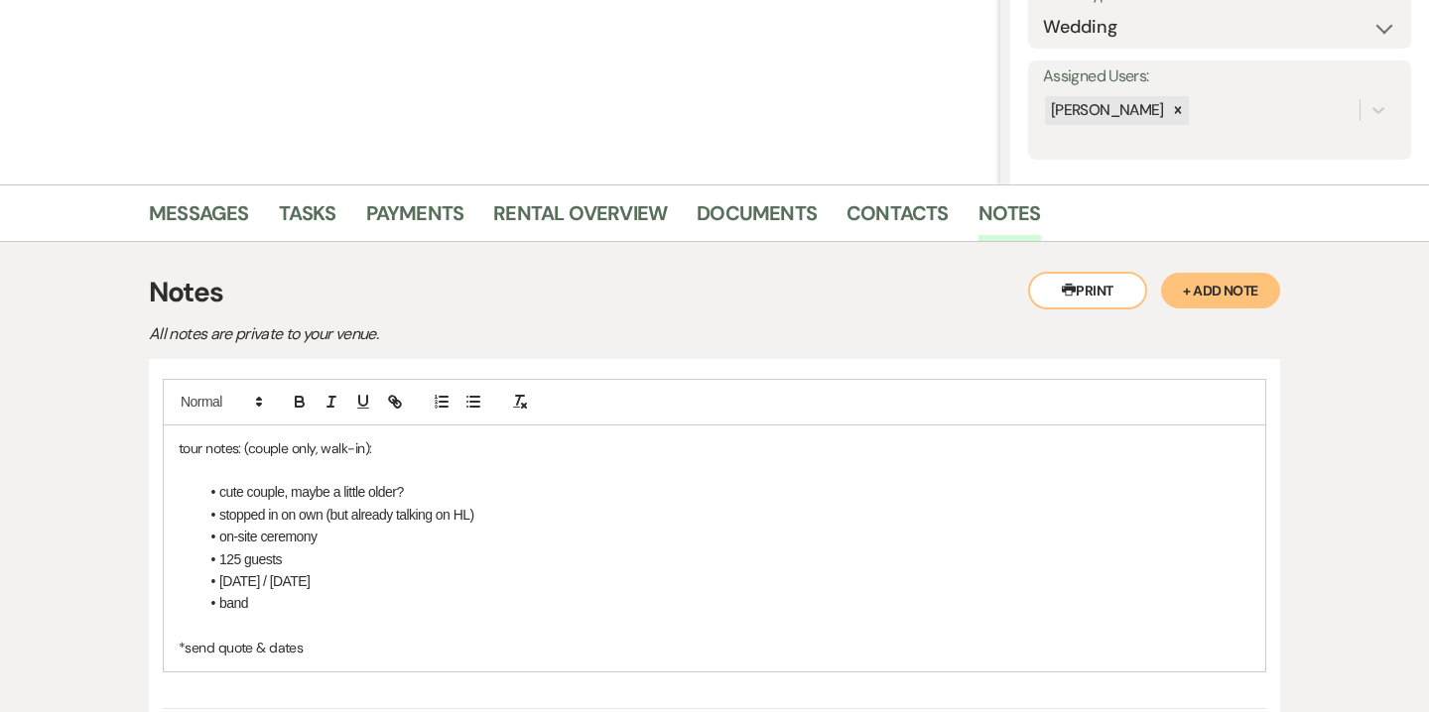
click at [405, 439] on p "tour notes: (couple only, walk-in):" at bounding box center [714, 449] width 1071 height 22
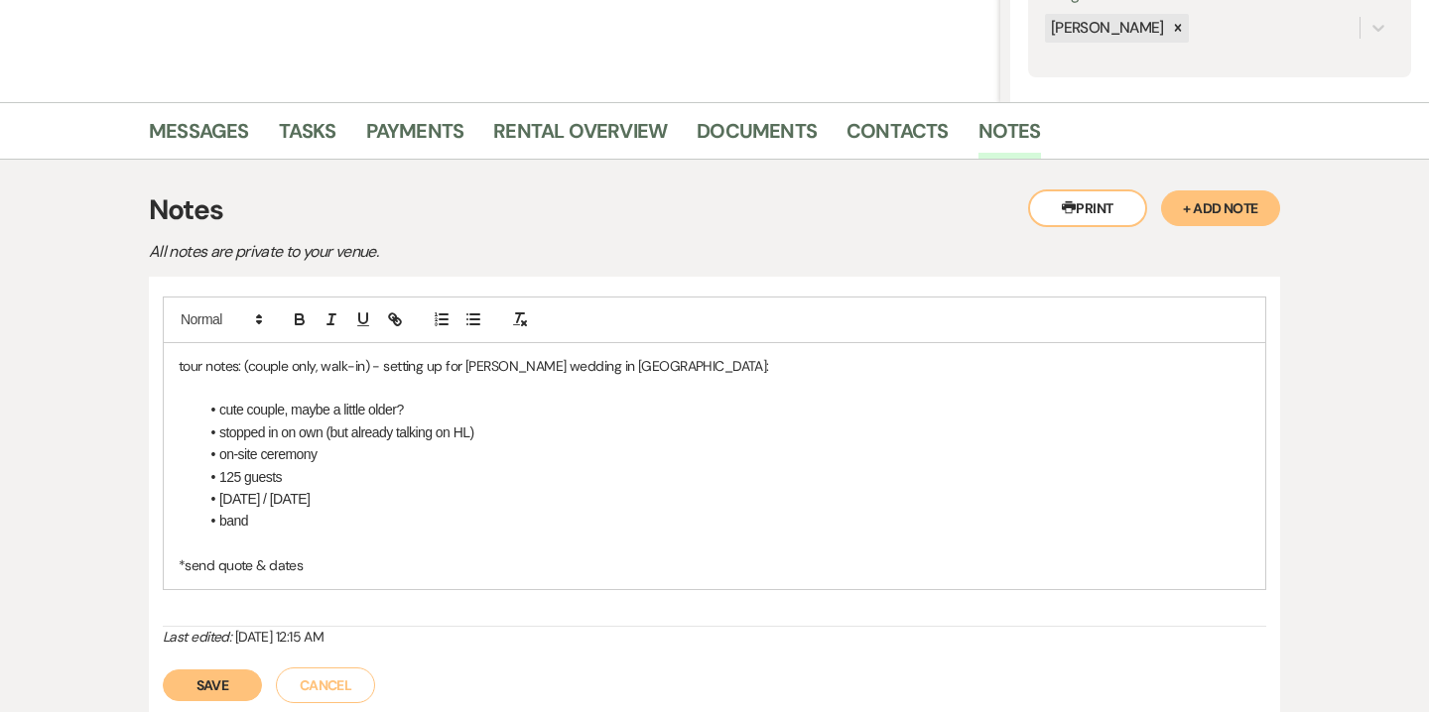
scroll to position [399, 0]
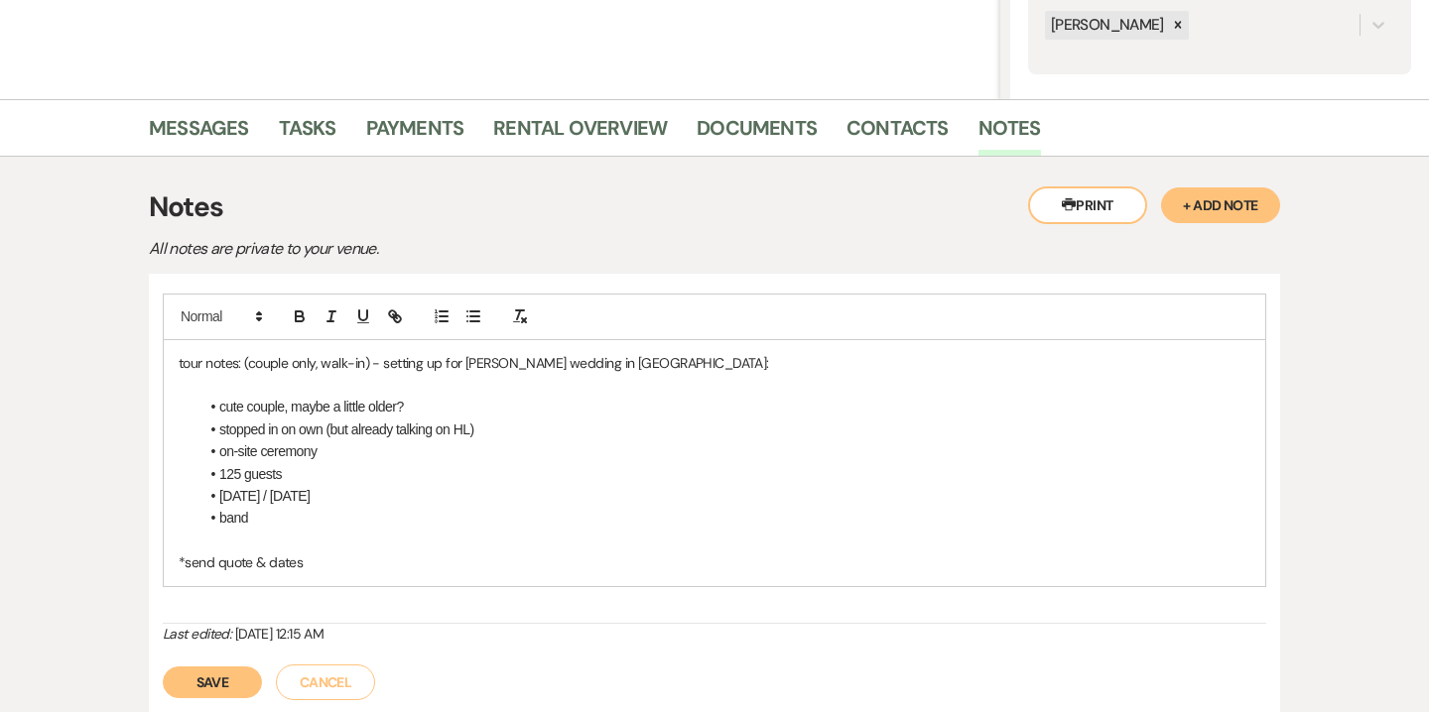
click at [223, 684] on button "Save" at bounding box center [212, 683] width 99 height 32
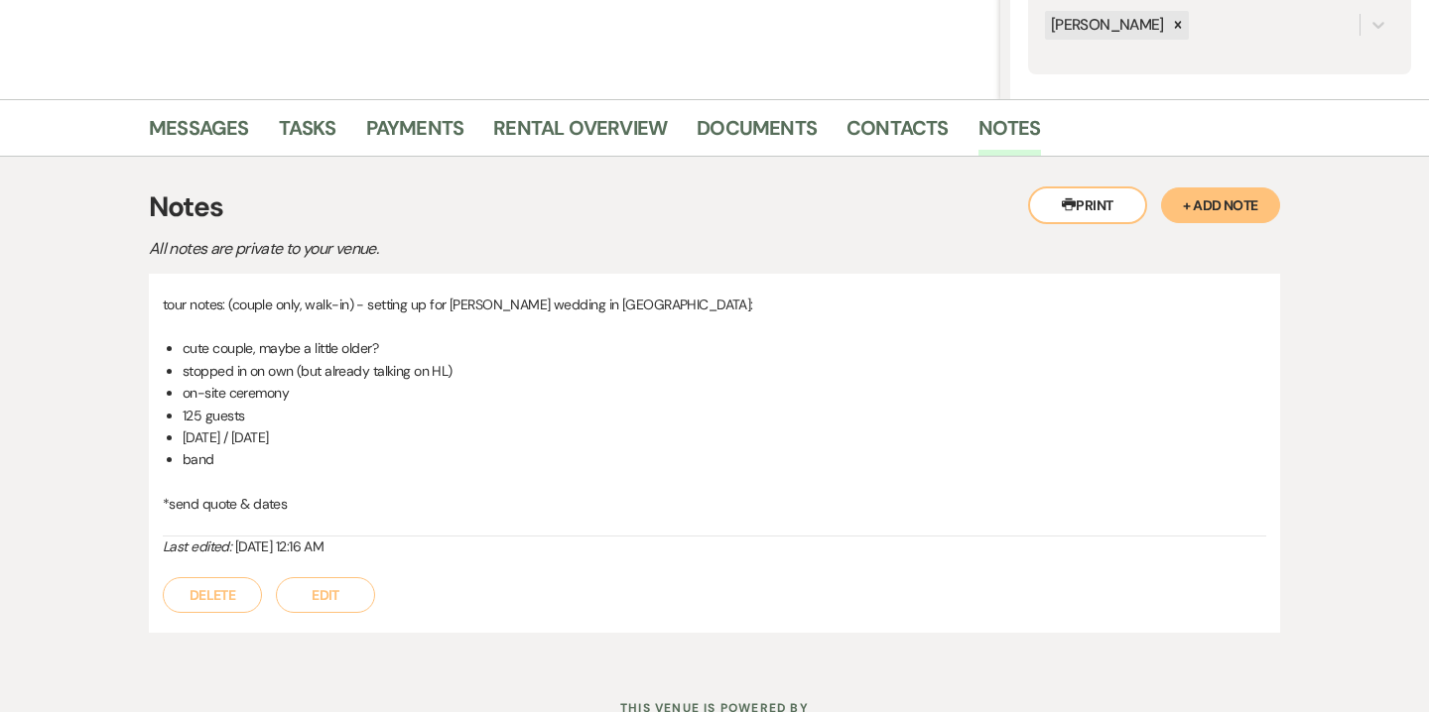
scroll to position [476, 0]
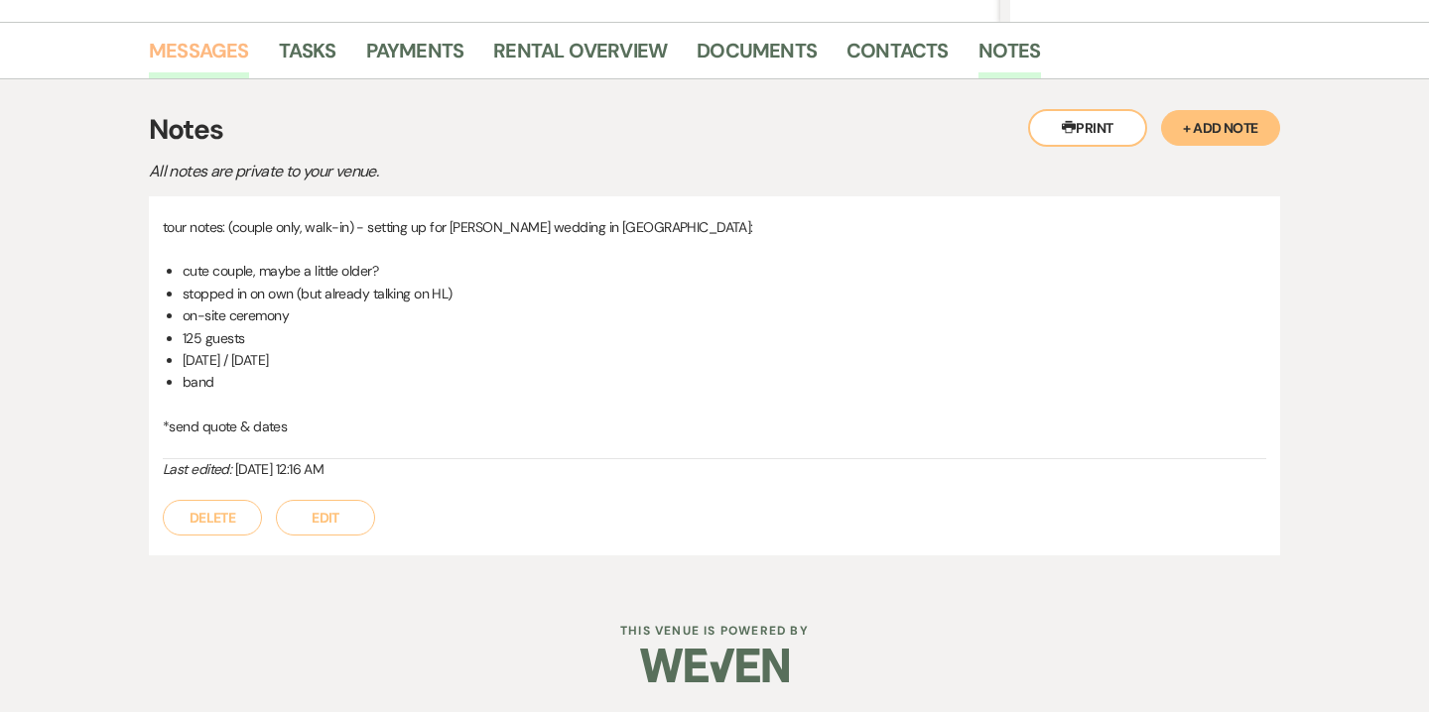
click at [236, 55] on link "Messages" at bounding box center [199, 57] width 100 height 44
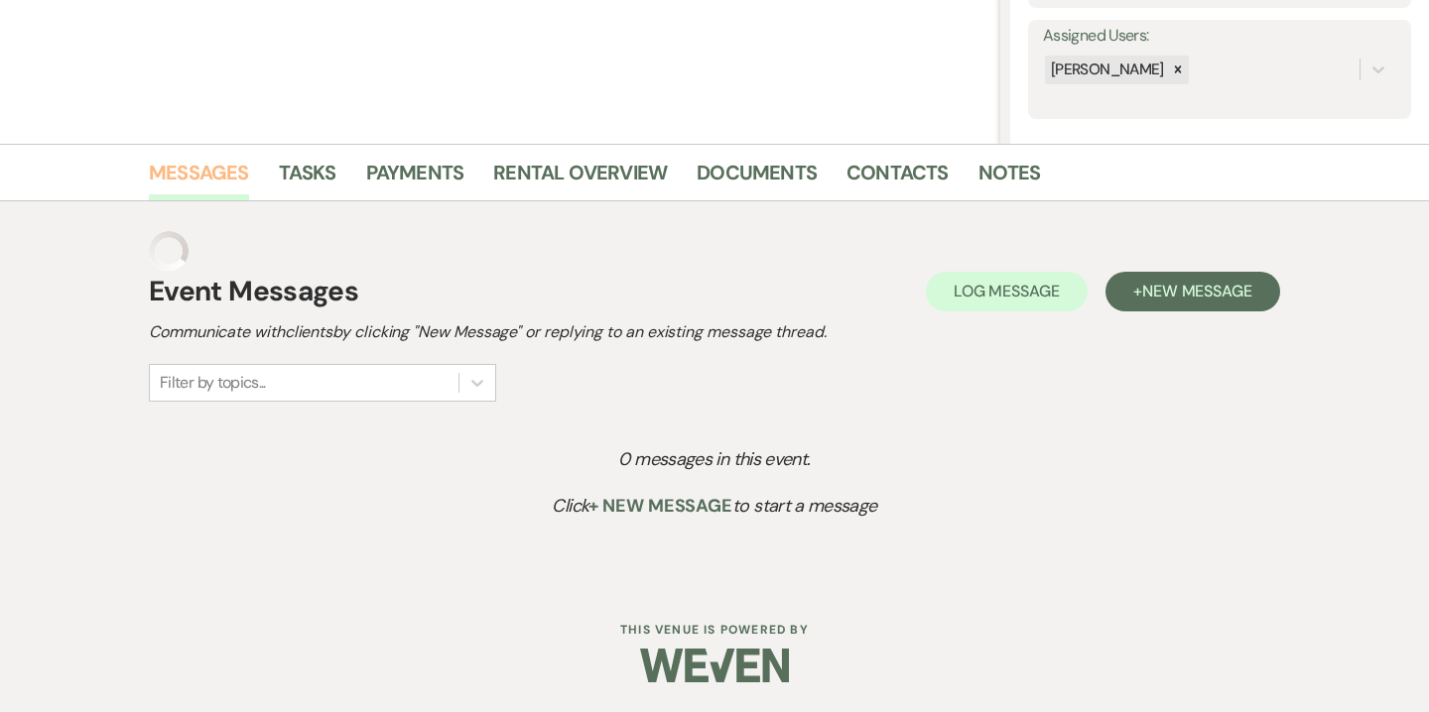
scroll to position [354, 0]
click at [611, 188] on link "Rental Overview" at bounding box center [580, 179] width 174 height 44
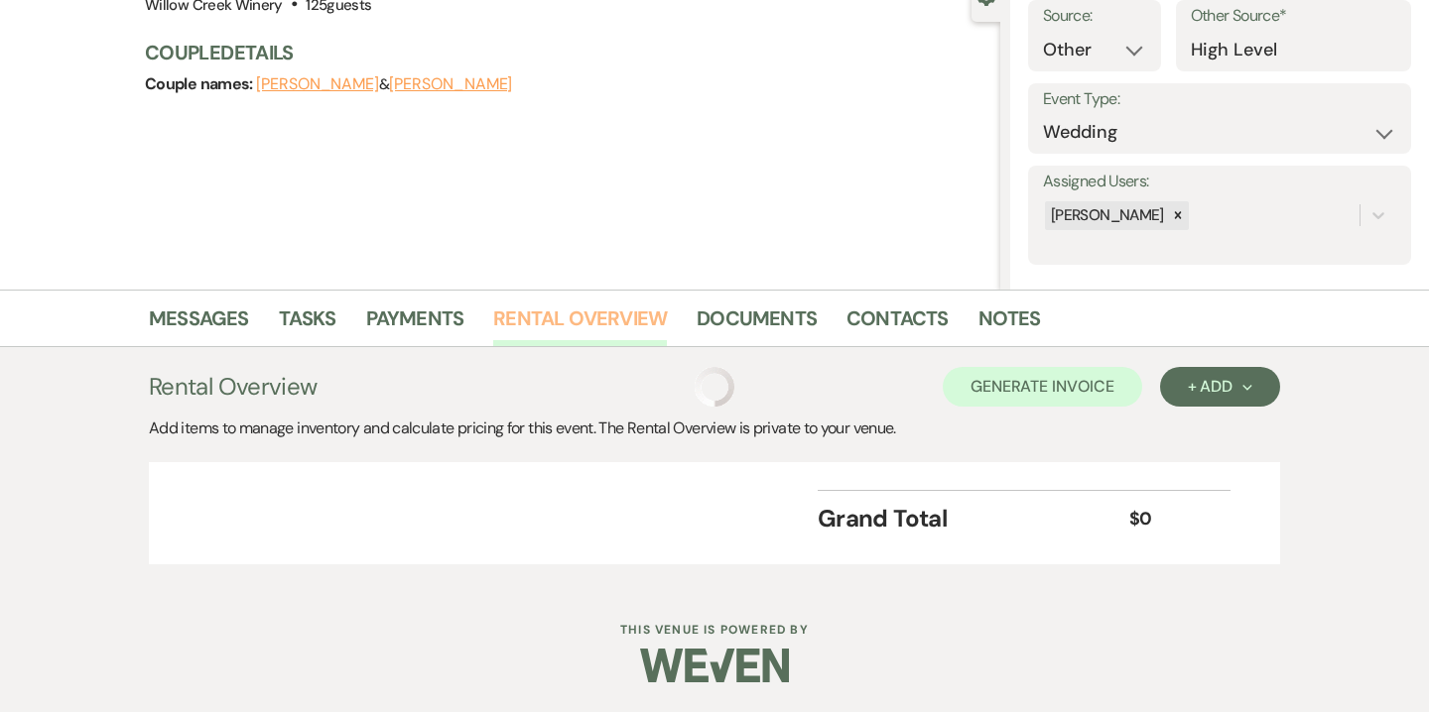
scroll to position [208, 0]
click at [1233, 389] on div "+ Add Next" at bounding box center [1220, 387] width 64 height 16
click at [1207, 458] on button "Category" at bounding box center [1212, 462] width 104 height 31
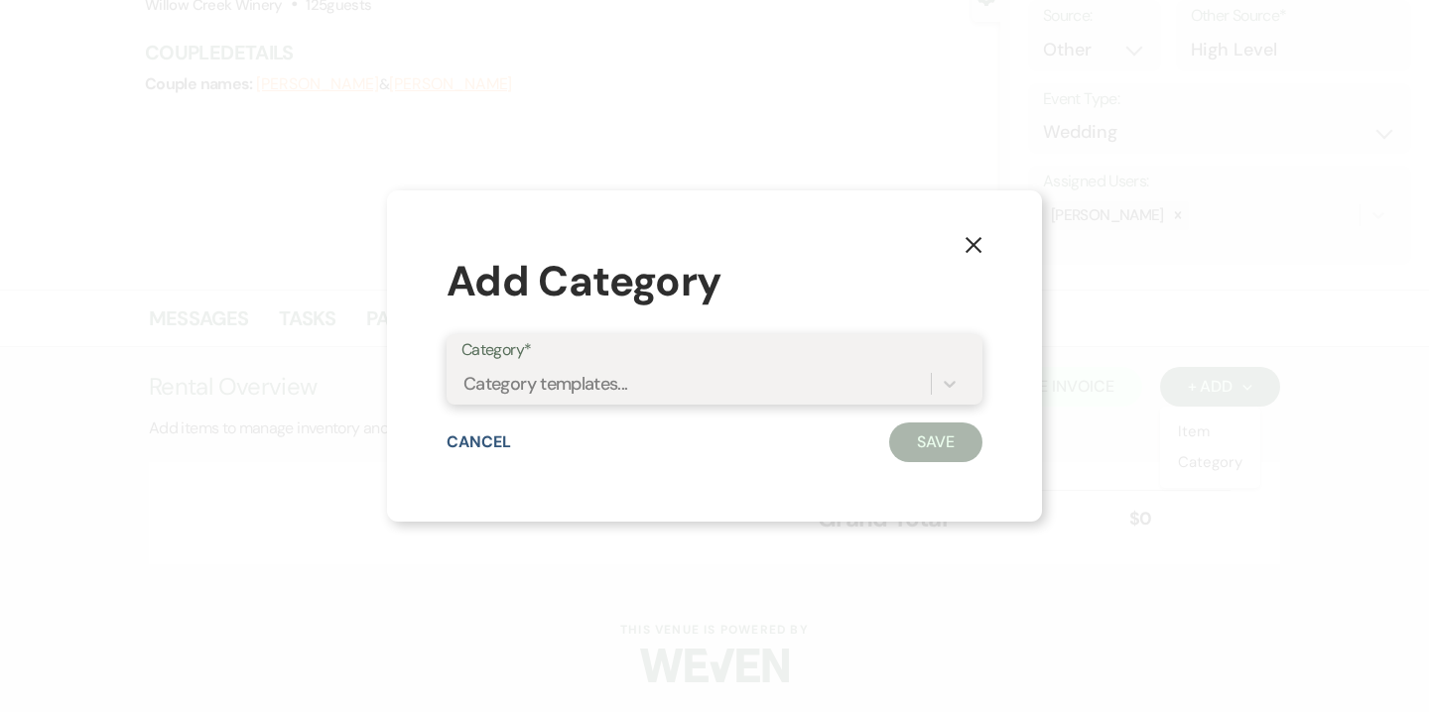
click at [767, 378] on div "Category templates..." at bounding box center [695, 383] width 469 height 35
click at [756, 387] on div "Category templates..." at bounding box center [695, 383] width 469 height 35
click at [968, 242] on icon "X" at bounding box center [973, 245] width 18 height 18
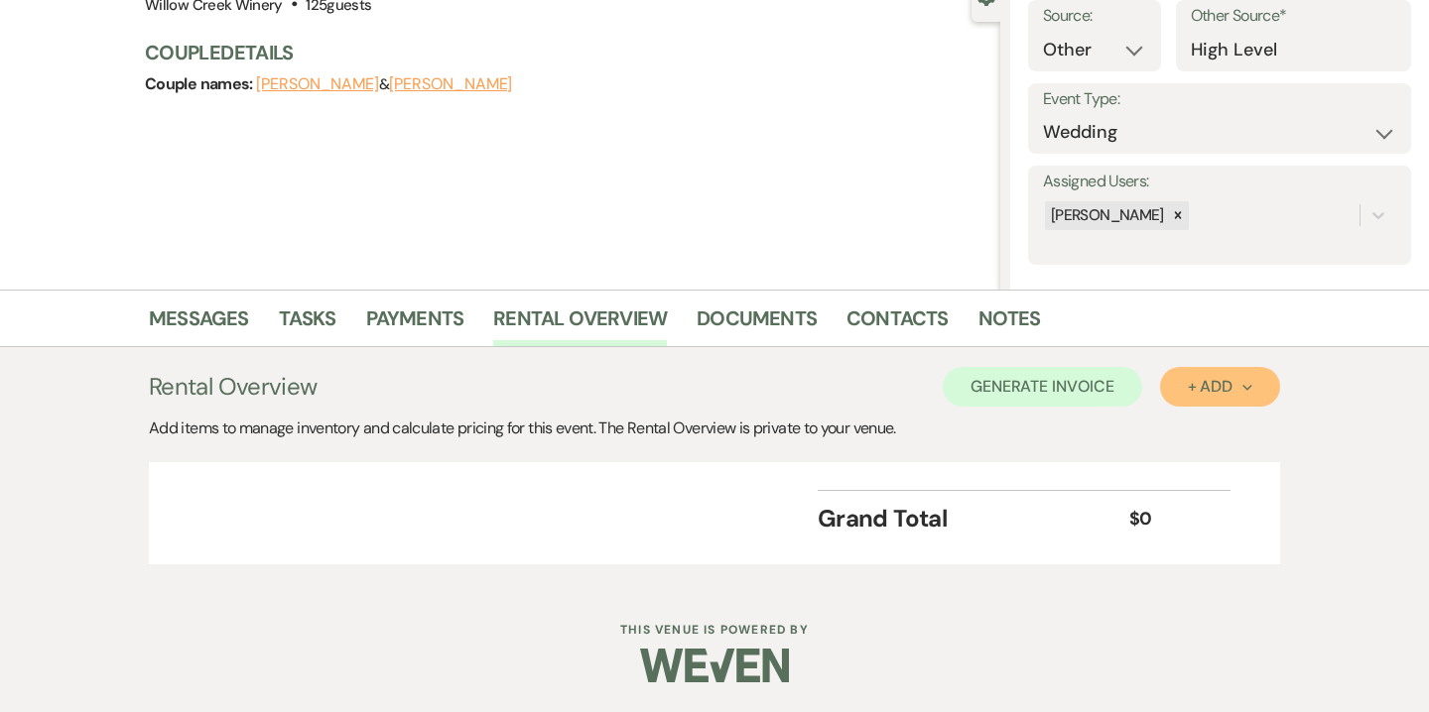
click at [1177, 393] on button "+ Add Next" at bounding box center [1220, 387] width 120 height 40
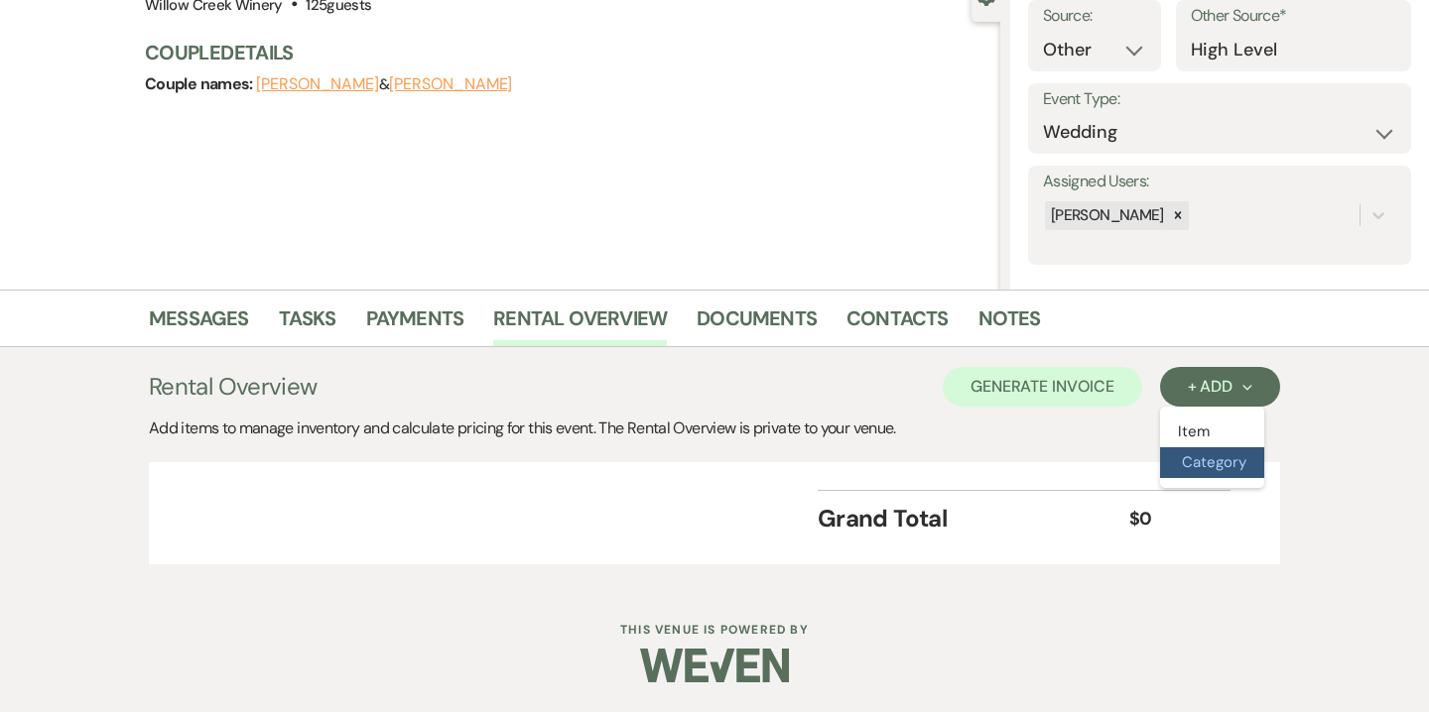
click at [1174, 472] on button "Category" at bounding box center [1212, 462] width 104 height 31
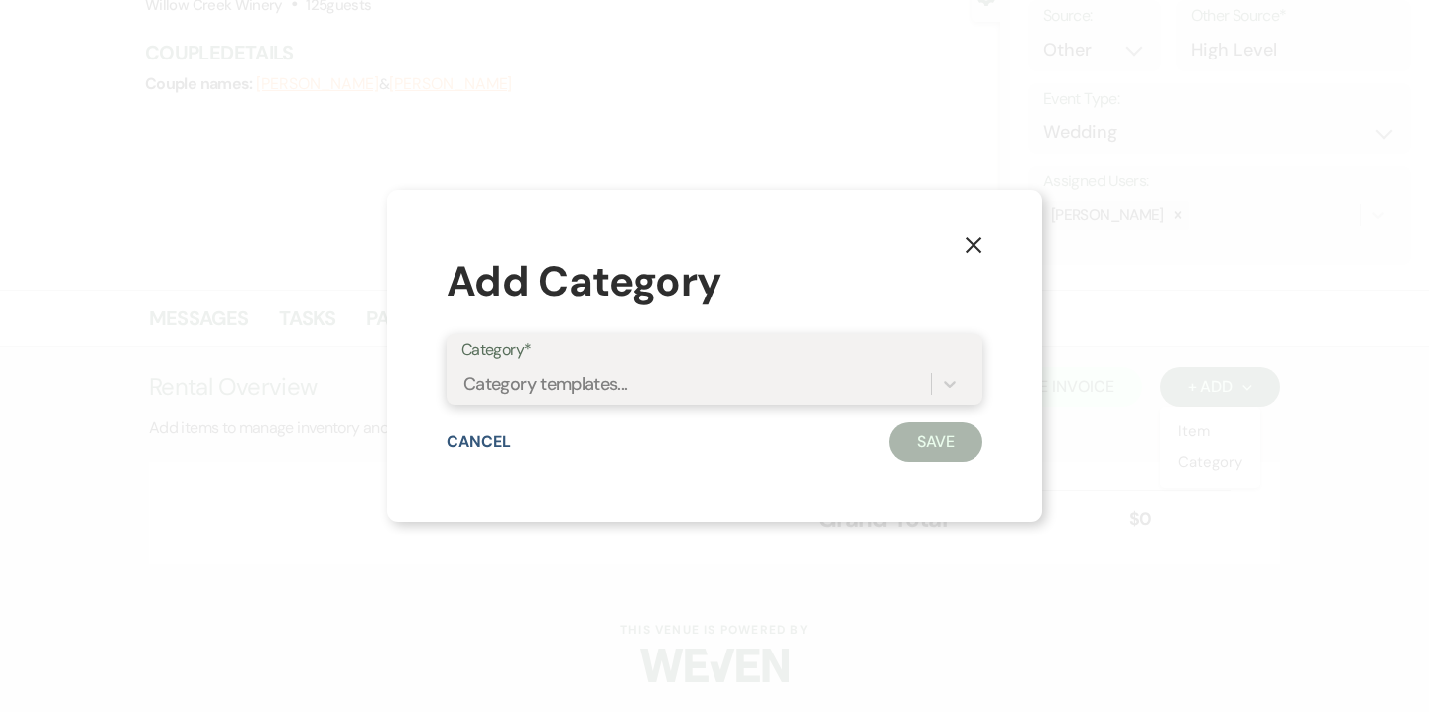
click at [734, 382] on div "Category templates..." at bounding box center [695, 383] width 469 height 35
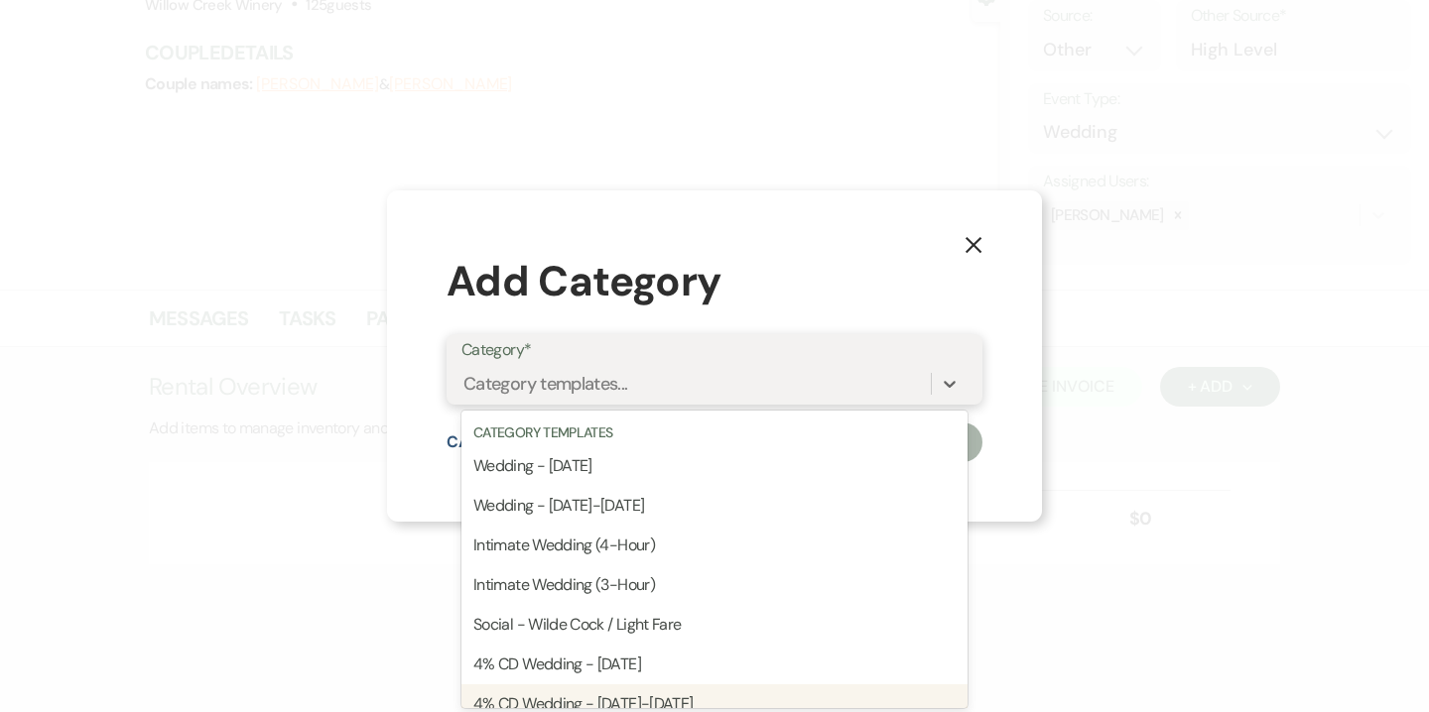
click at [708, 695] on div "4% CD Wedding - [DATE]-[DATE]" at bounding box center [714, 705] width 506 height 40
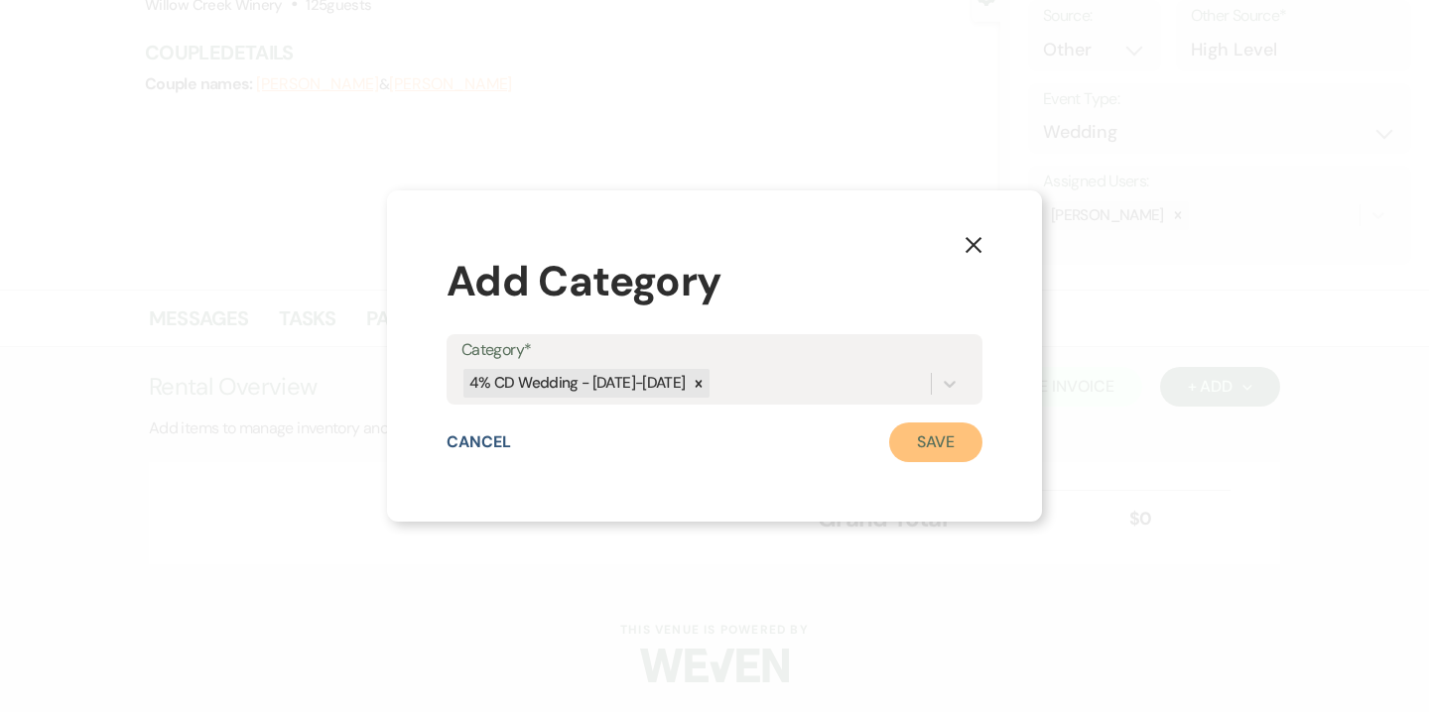
click at [936, 438] on button "Save" at bounding box center [935, 443] width 93 height 40
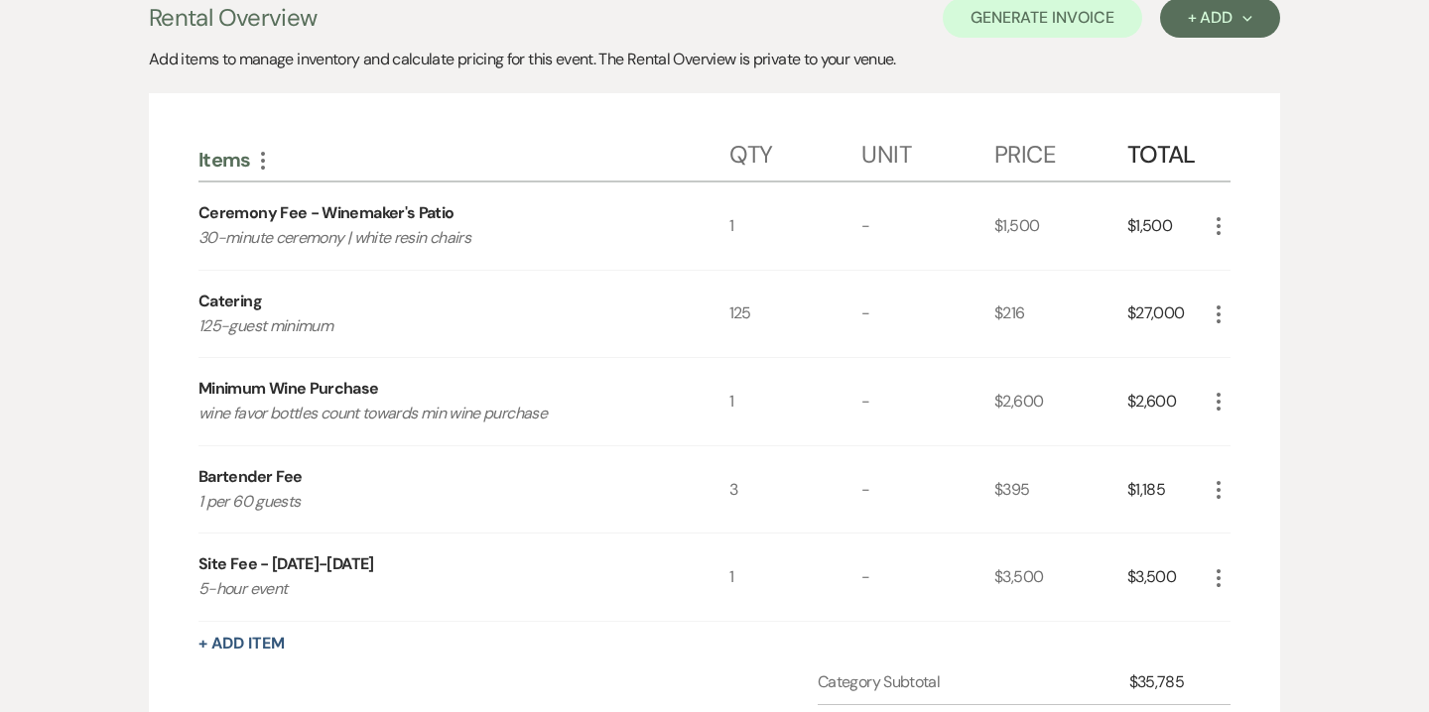
scroll to position [526, 0]
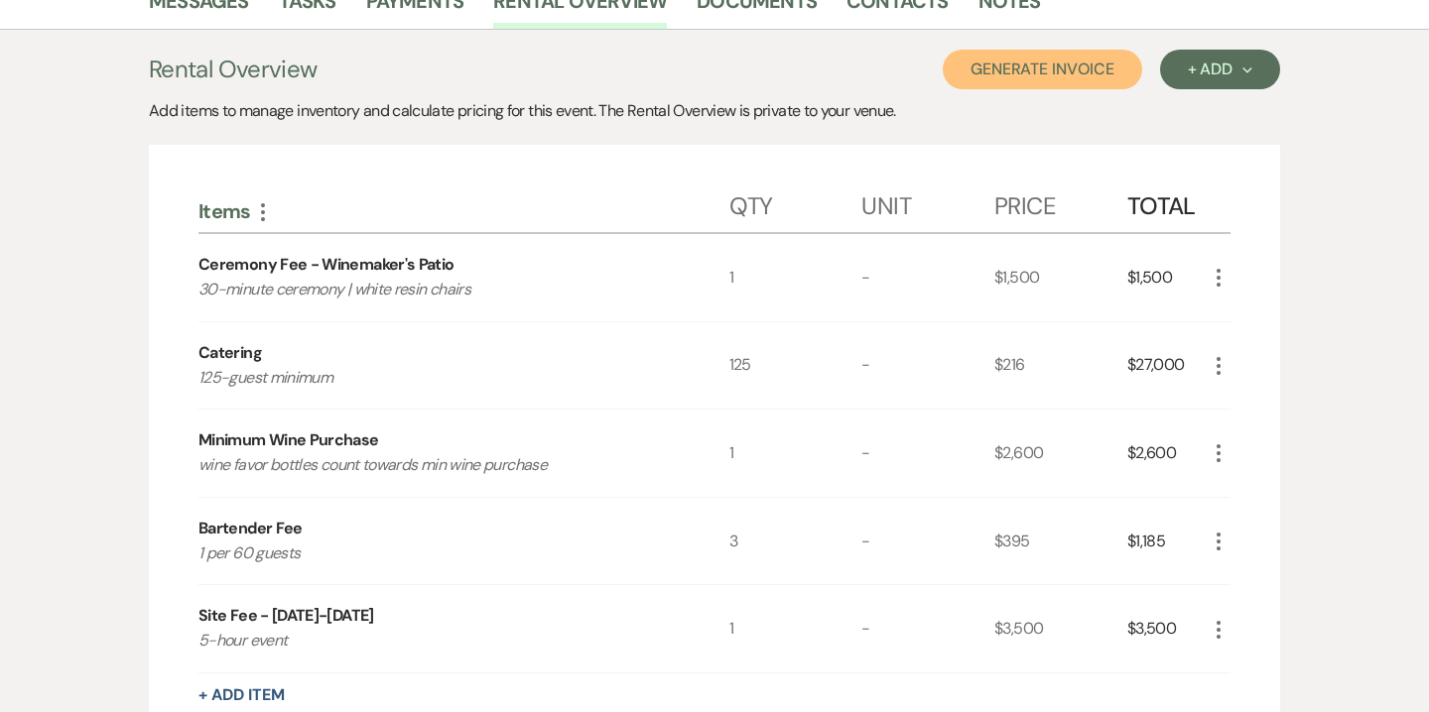
click at [1089, 85] on button "Generate Invoice" at bounding box center [1042, 70] width 199 height 40
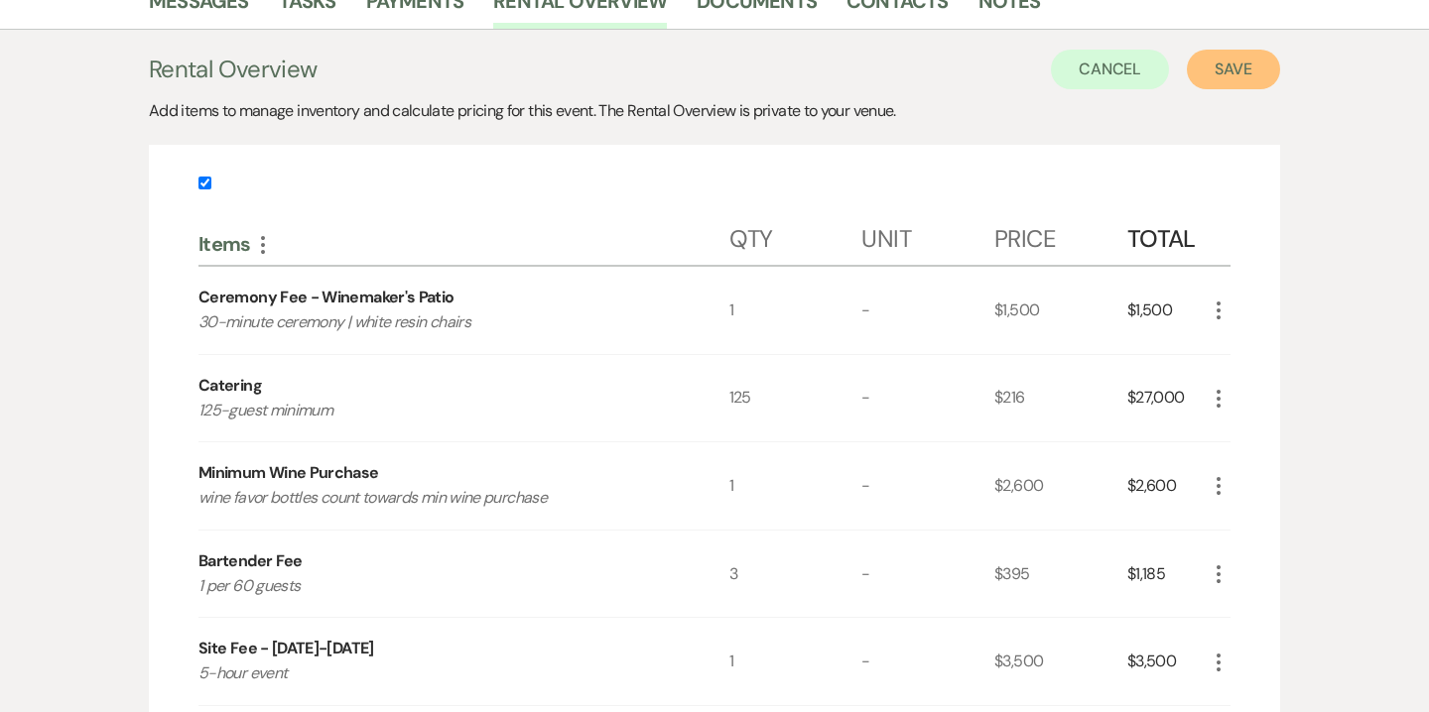
click at [1237, 59] on button "Save" at bounding box center [1233, 70] width 93 height 40
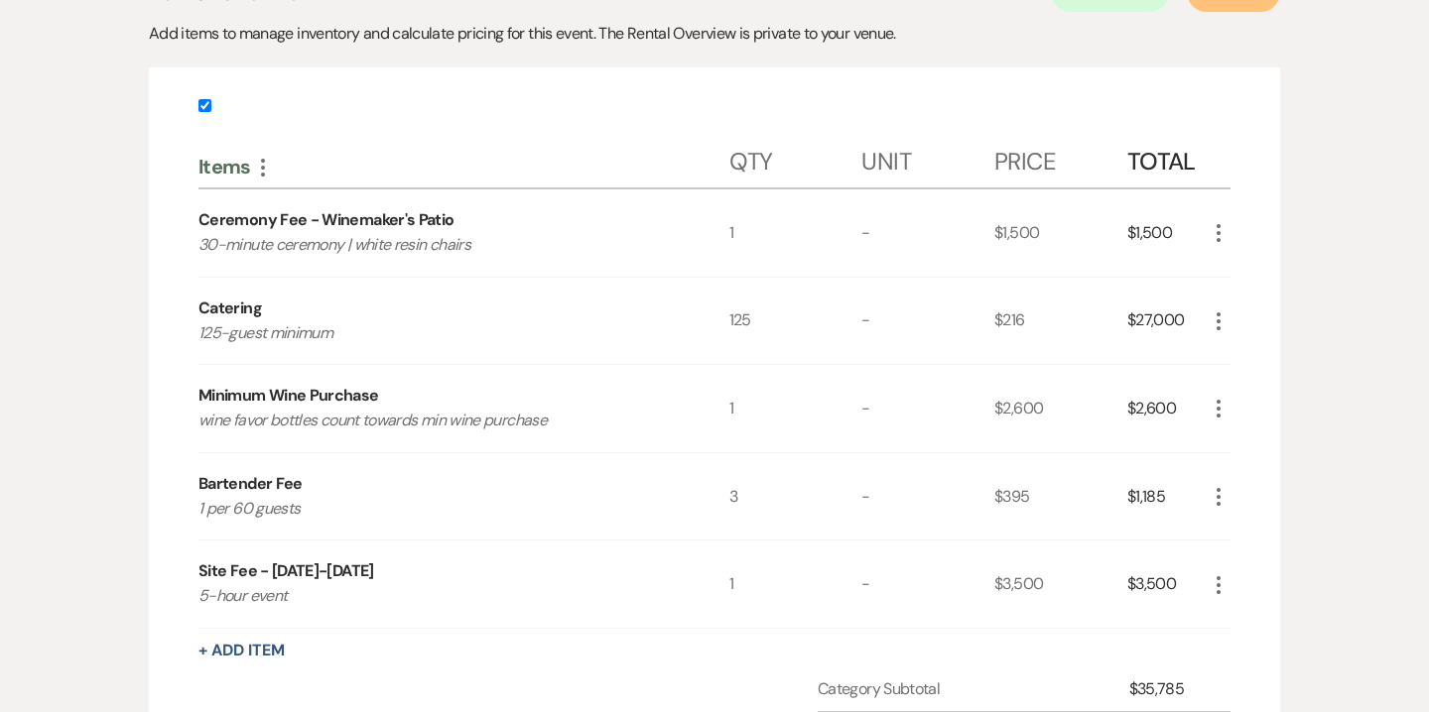
scroll to position [513, 0]
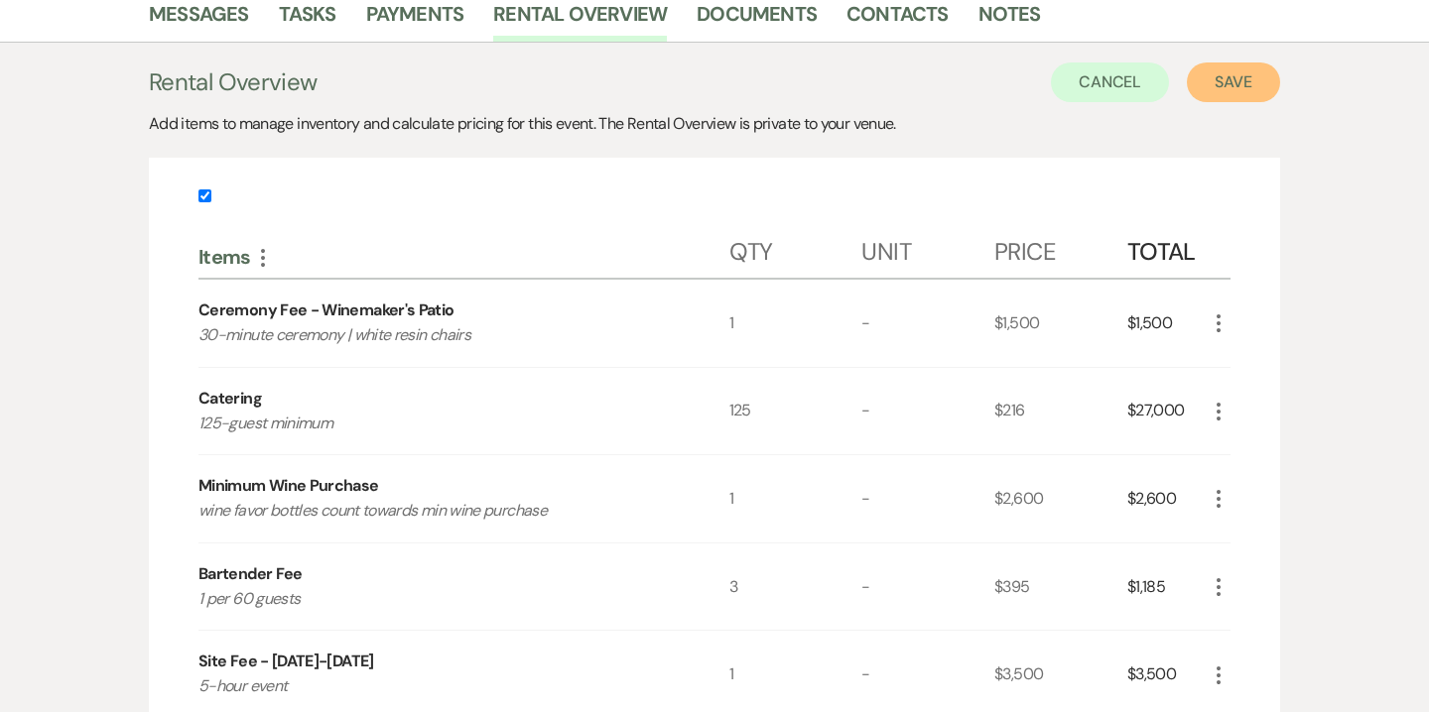
click at [1225, 93] on button "Save" at bounding box center [1233, 83] width 93 height 40
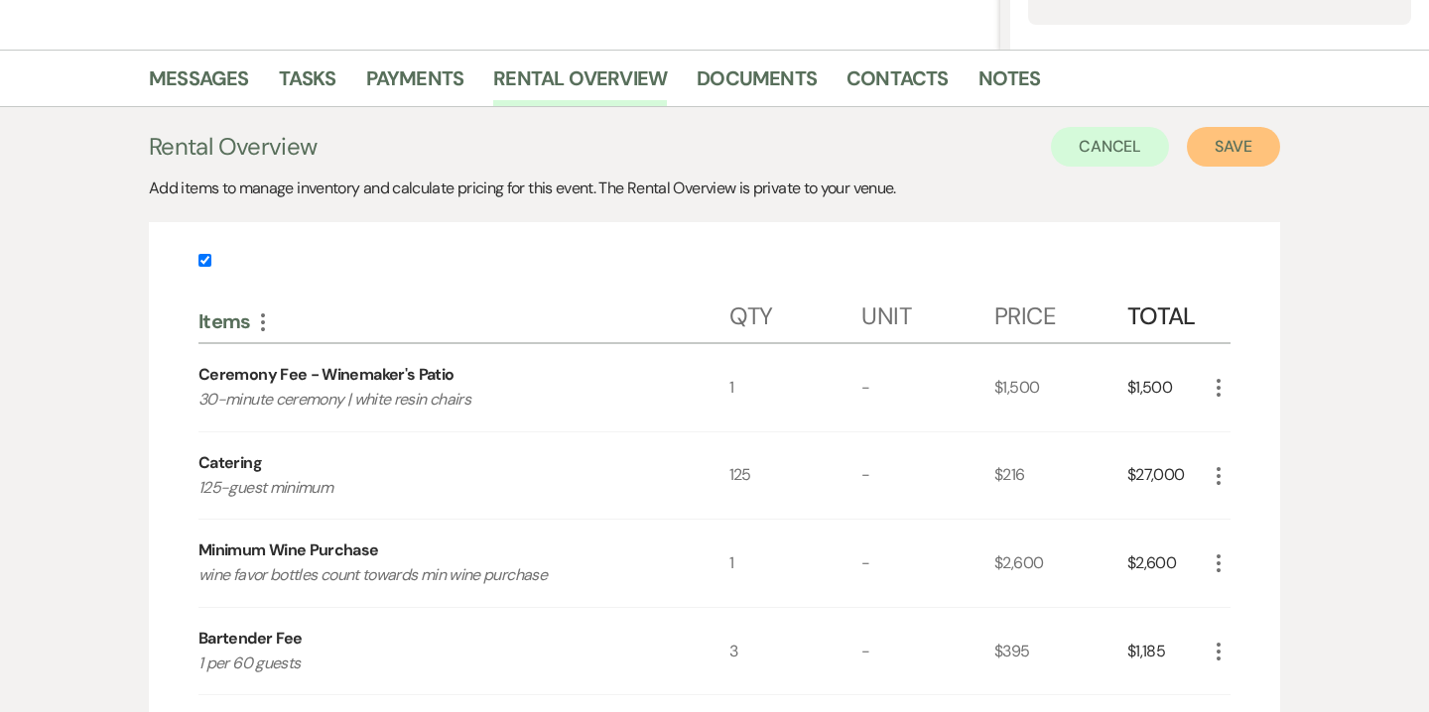
scroll to position [417, 0]
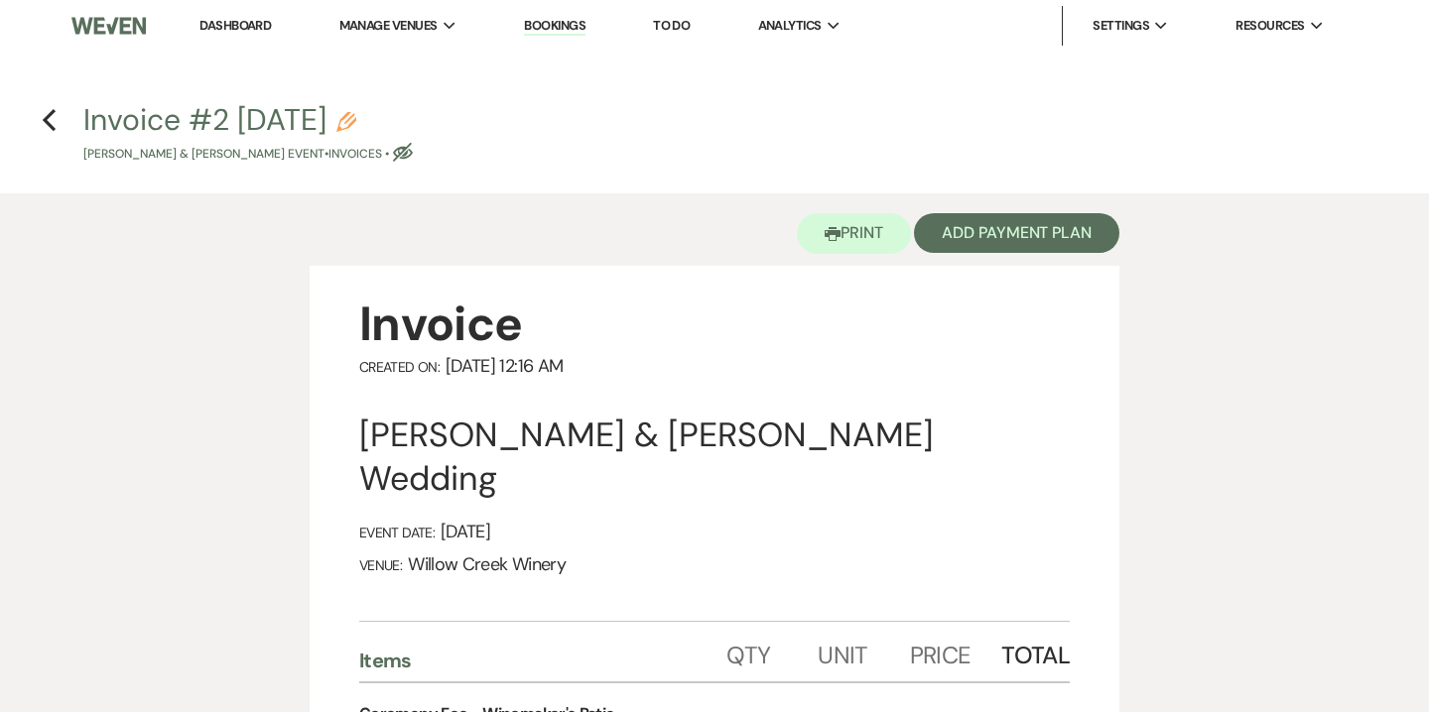
click at [356, 124] on icon "Pencil" at bounding box center [346, 122] width 20 height 20
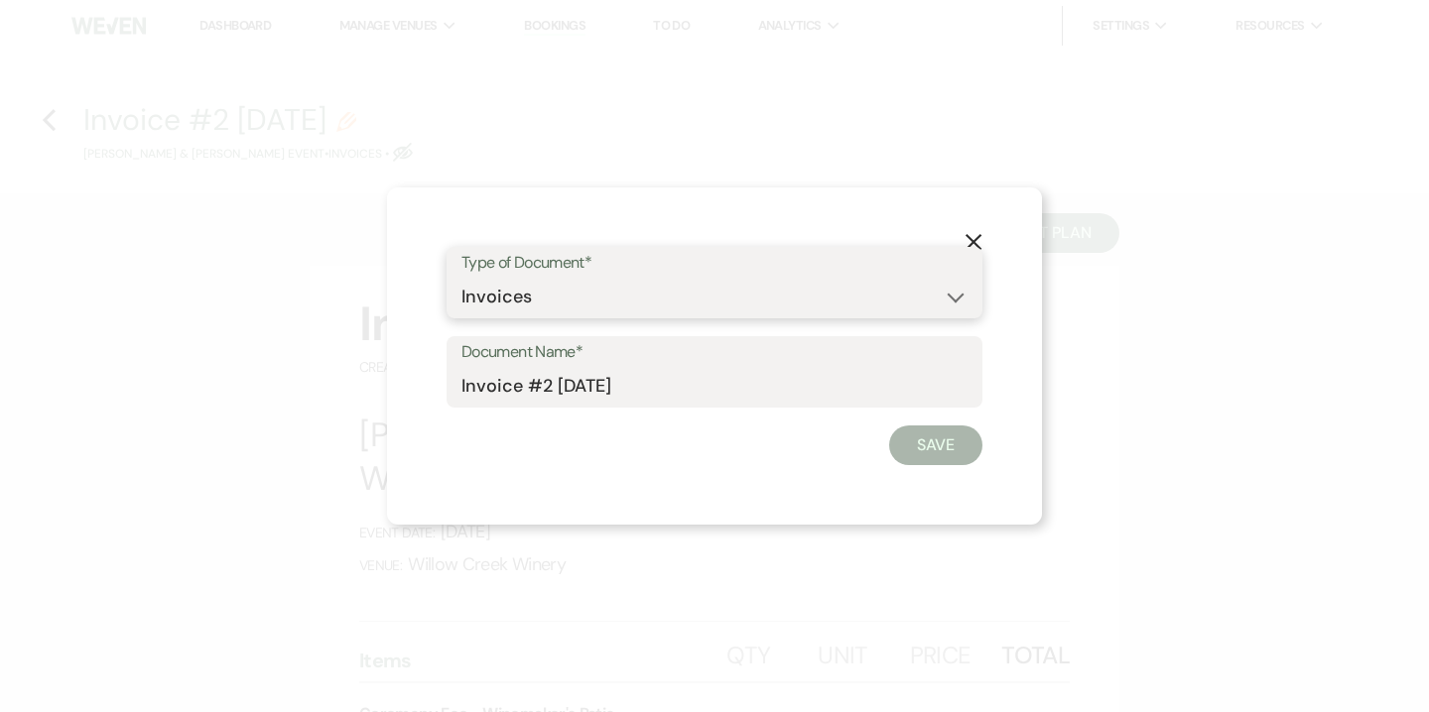
click at [511, 294] on select "Special Event Insurance Vendor Certificate of Insurance Contracts / Rental Agre…" at bounding box center [714, 297] width 506 height 39
select select "8"
click at [461, 278] on select "Special Event Insurance Vendor Certificate of Insurance Contracts / Rental Agre…" at bounding box center [714, 297] width 506 height 39
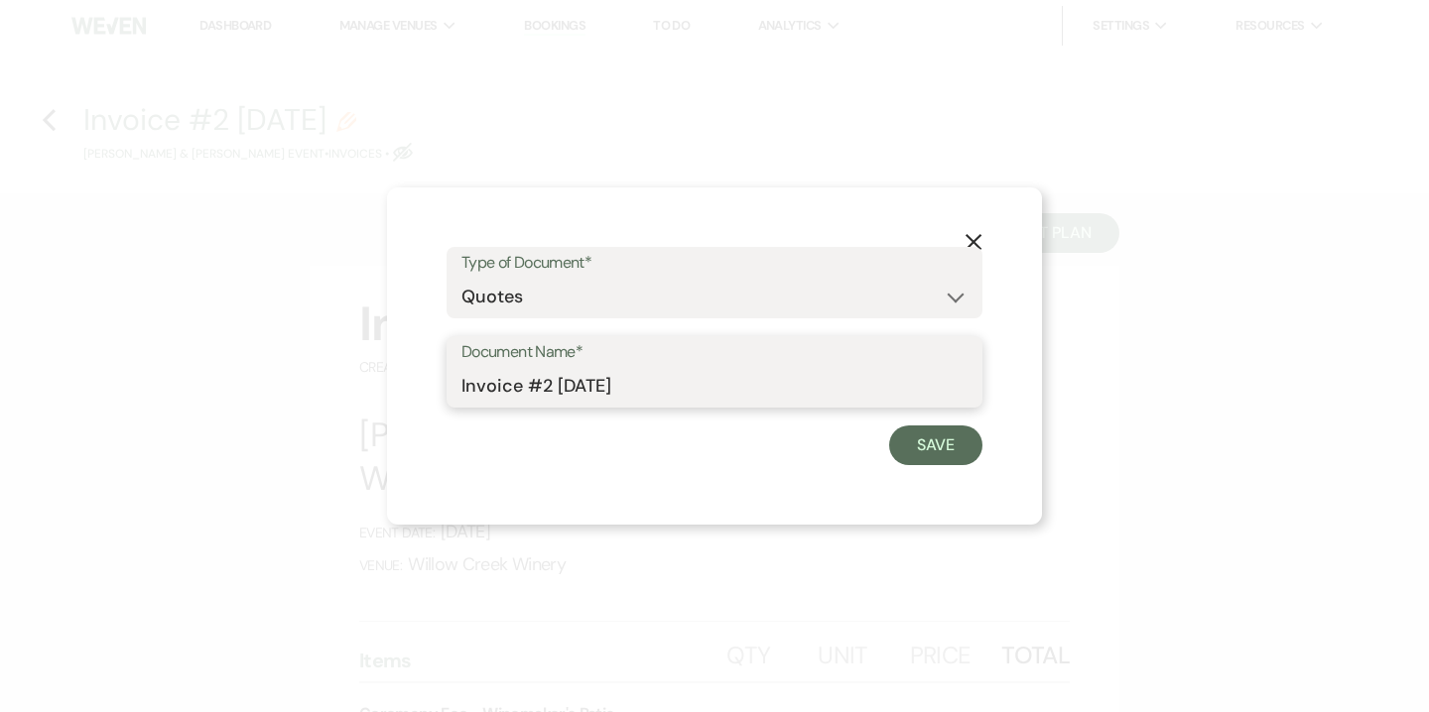
drag, startPoint x: 510, startPoint y: 384, endPoint x: 426, endPoint y: 384, distance: 84.3
click at [426, 384] on div "X Type of Document* Special Event Insurance Vendor Certificate of Insurance Con…" at bounding box center [714, 356] width 655 height 337
click at [539, 381] on input "Quote #2 9-21-2025" at bounding box center [714, 386] width 506 height 39
click at [544, 384] on input "Quote #1 9-21-2025" at bounding box center [714, 386] width 506 height 39
click at [645, 386] on input "Quote #1 (9-21-2025" at bounding box center [714, 386] width 506 height 39
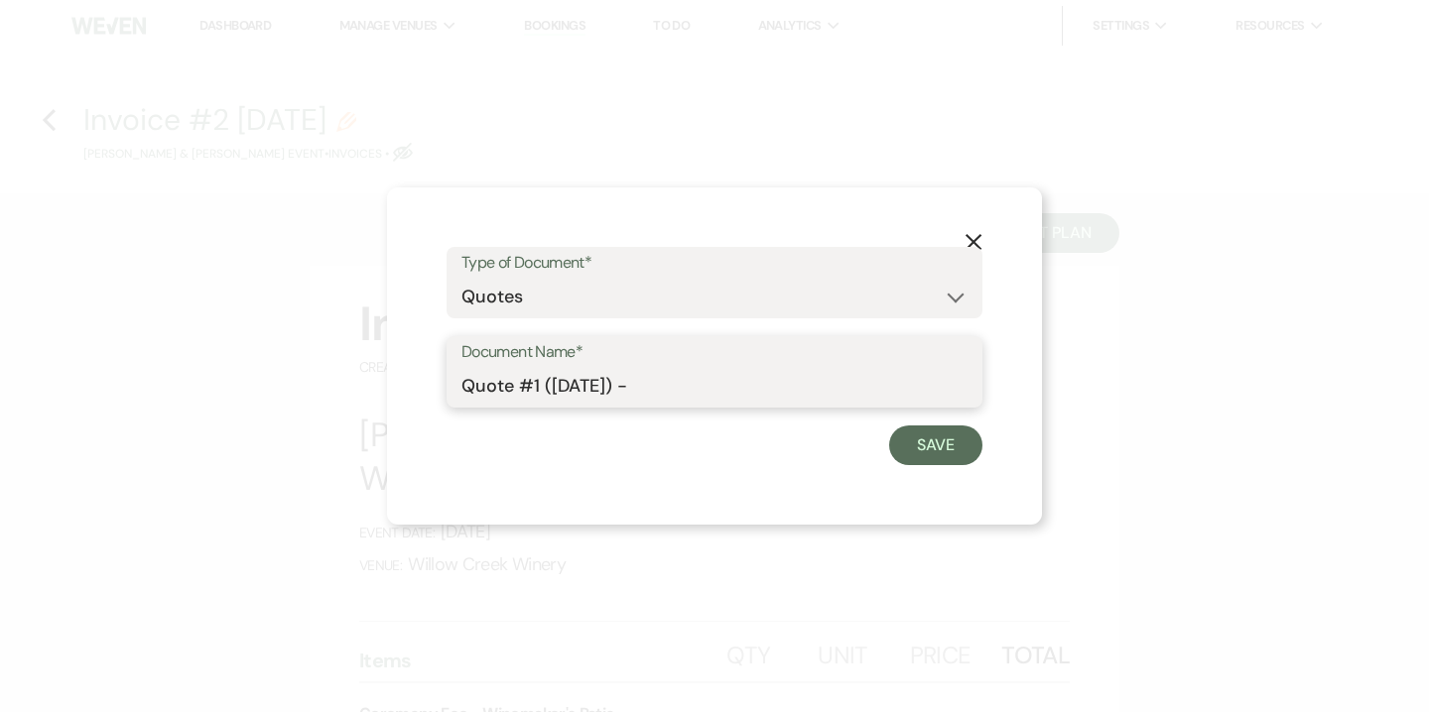
type input "Quote #1 (9-21-2025) -"
click at [973, 238] on icon "X" at bounding box center [973, 242] width 18 height 18
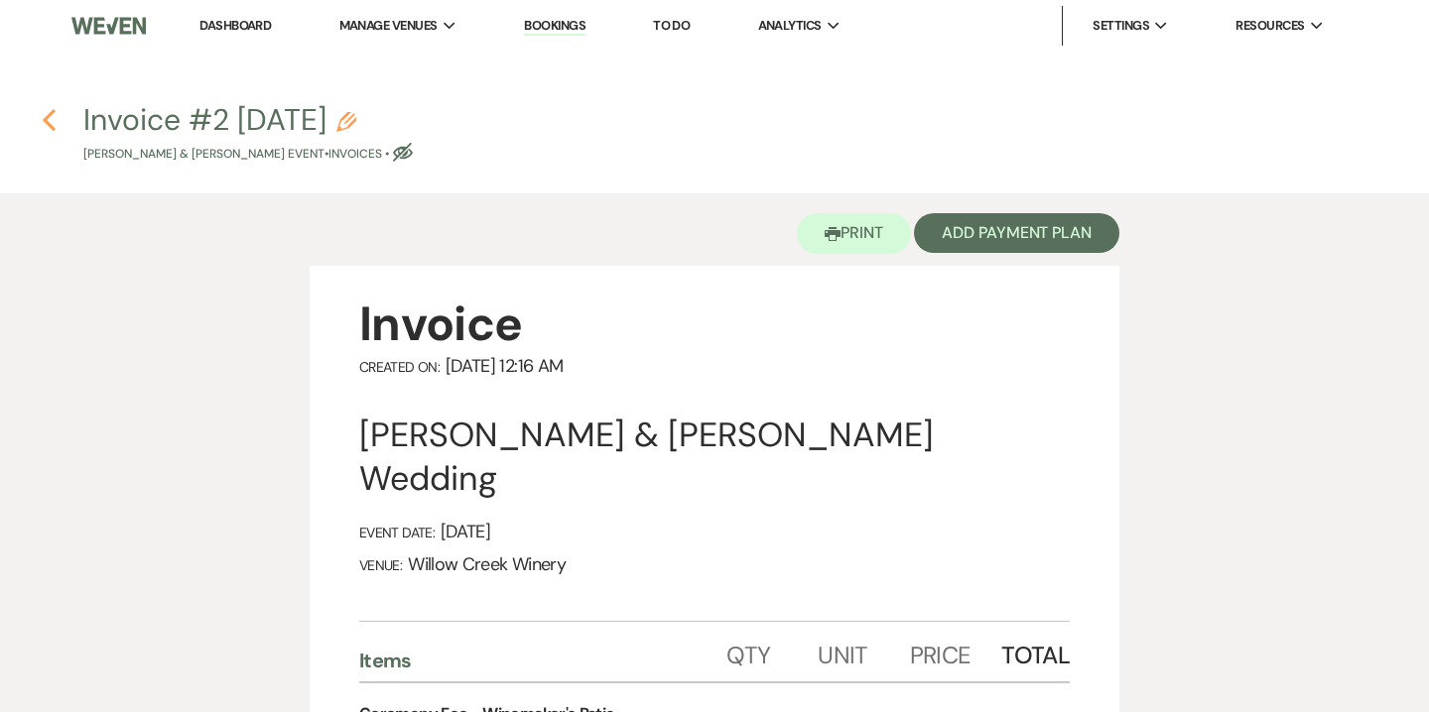
click at [45, 121] on use "button" at bounding box center [49, 120] width 13 height 22
click at [49, 112] on icon "Previous" at bounding box center [49, 120] width 15 height 24
select select "5"
select select "14"
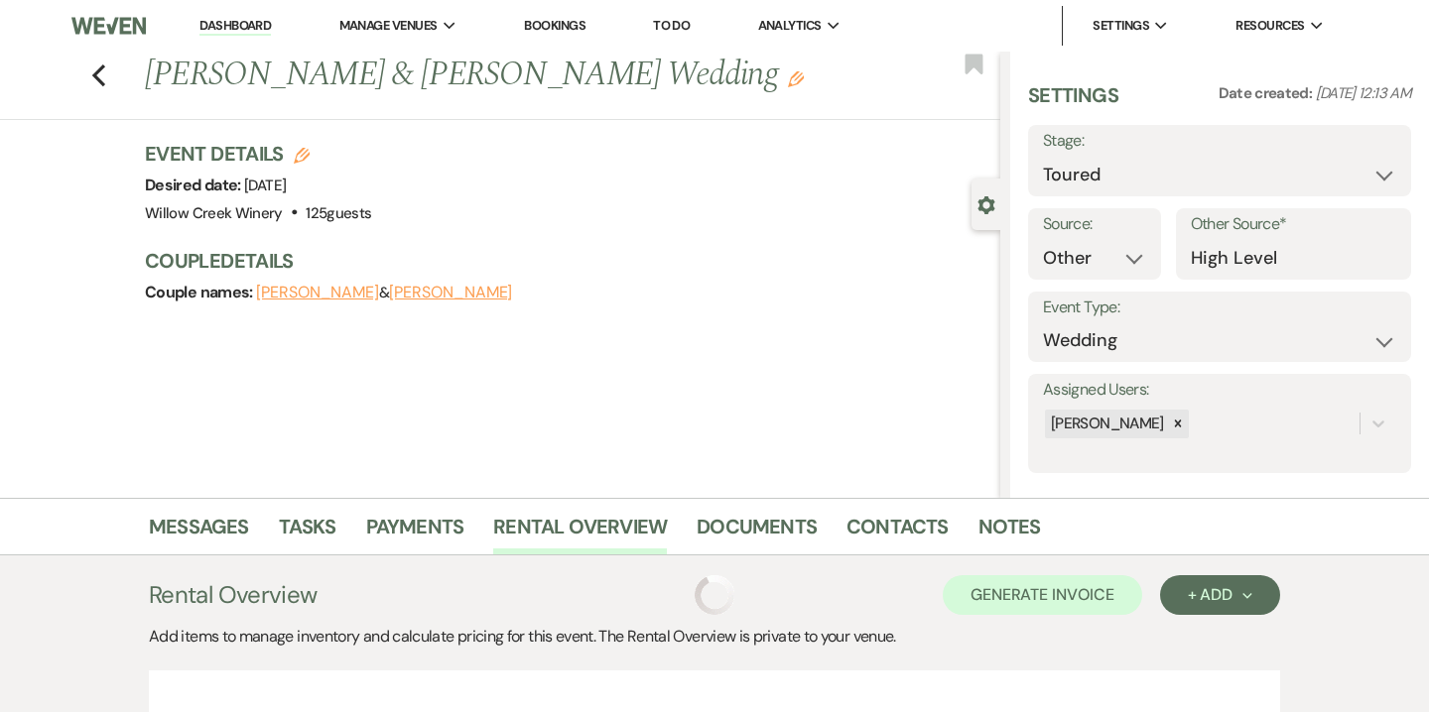
scroll to position [417, 0]
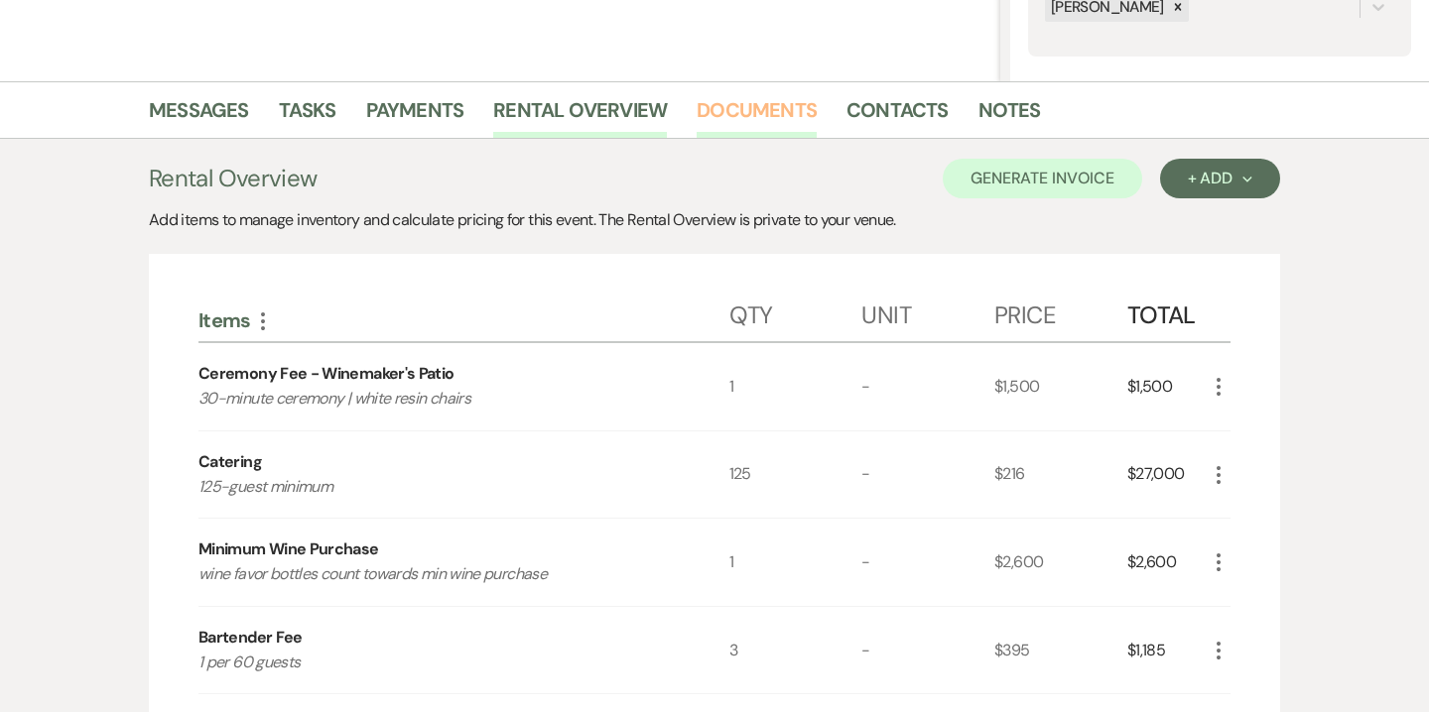
click at [759, 108] on link "Documents" at bounding box center [756, 116] width 120 height 44
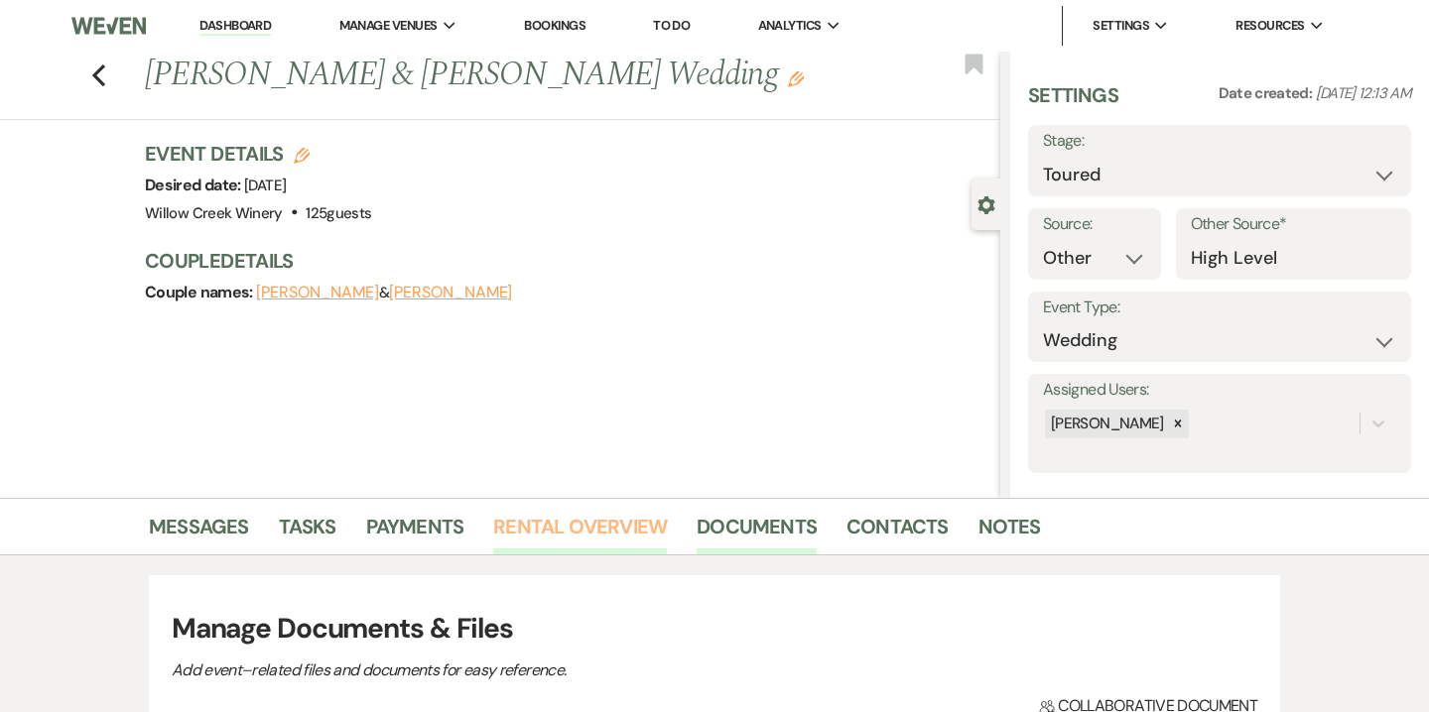
click at [584, 546] on link "Rental Overview" at bounding box center [580, 533] width 174 height 44
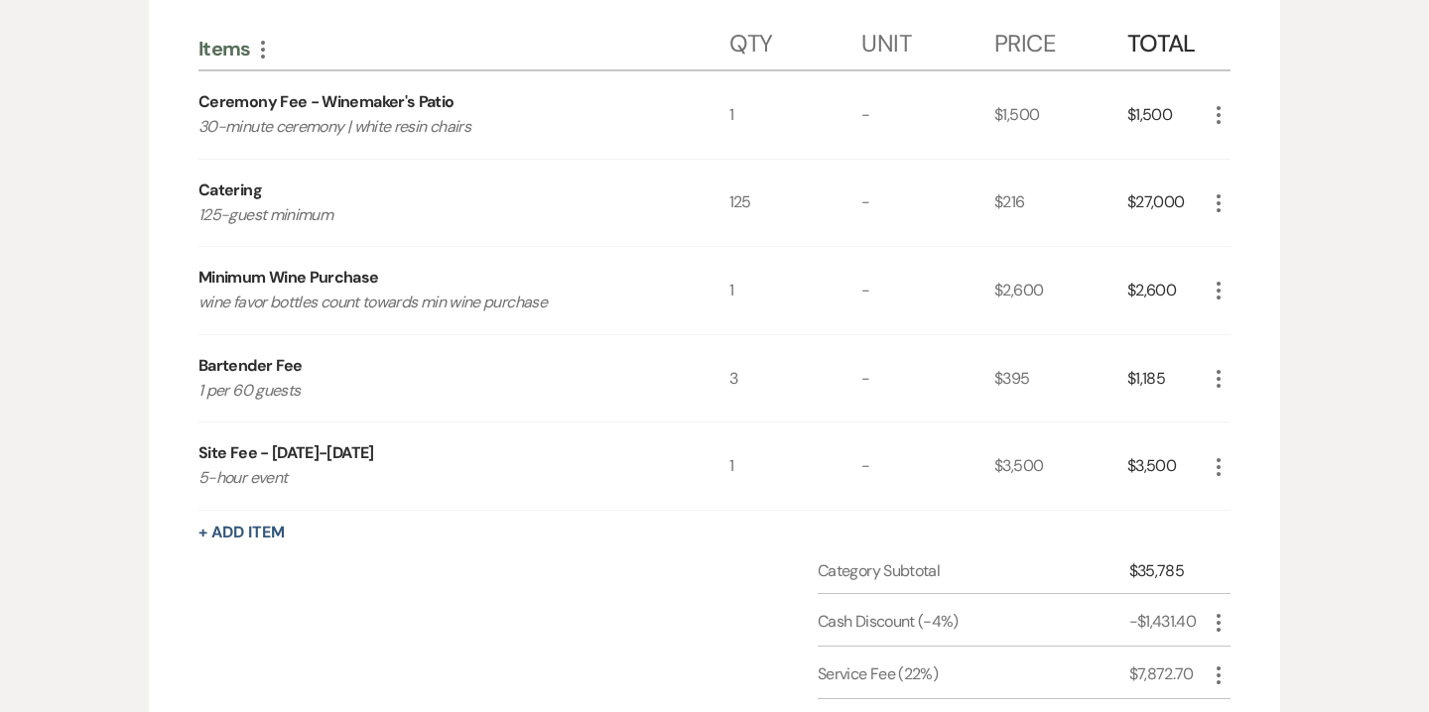
scroll to position [439, 0]
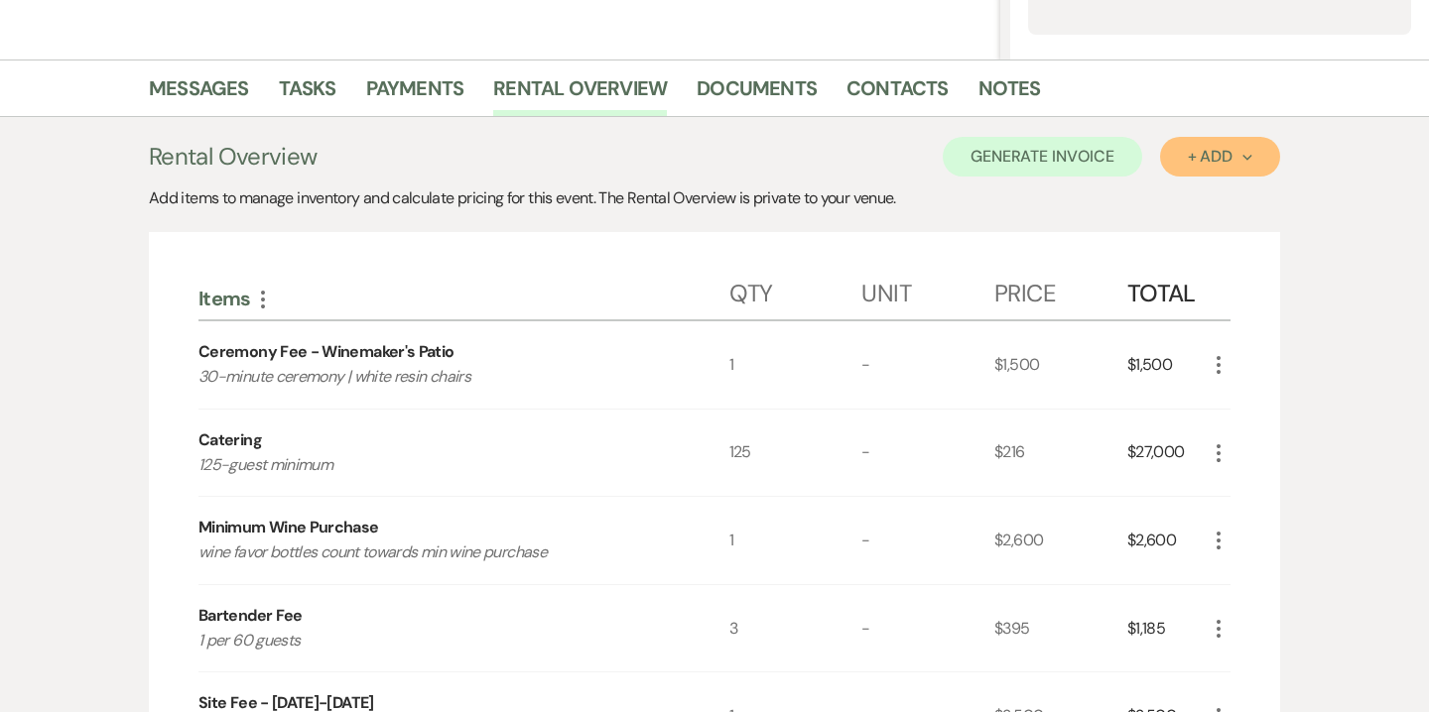
click at [1182, 165] on button "+ Add Next" at bounding box center [1220, 157] width 120 height 40
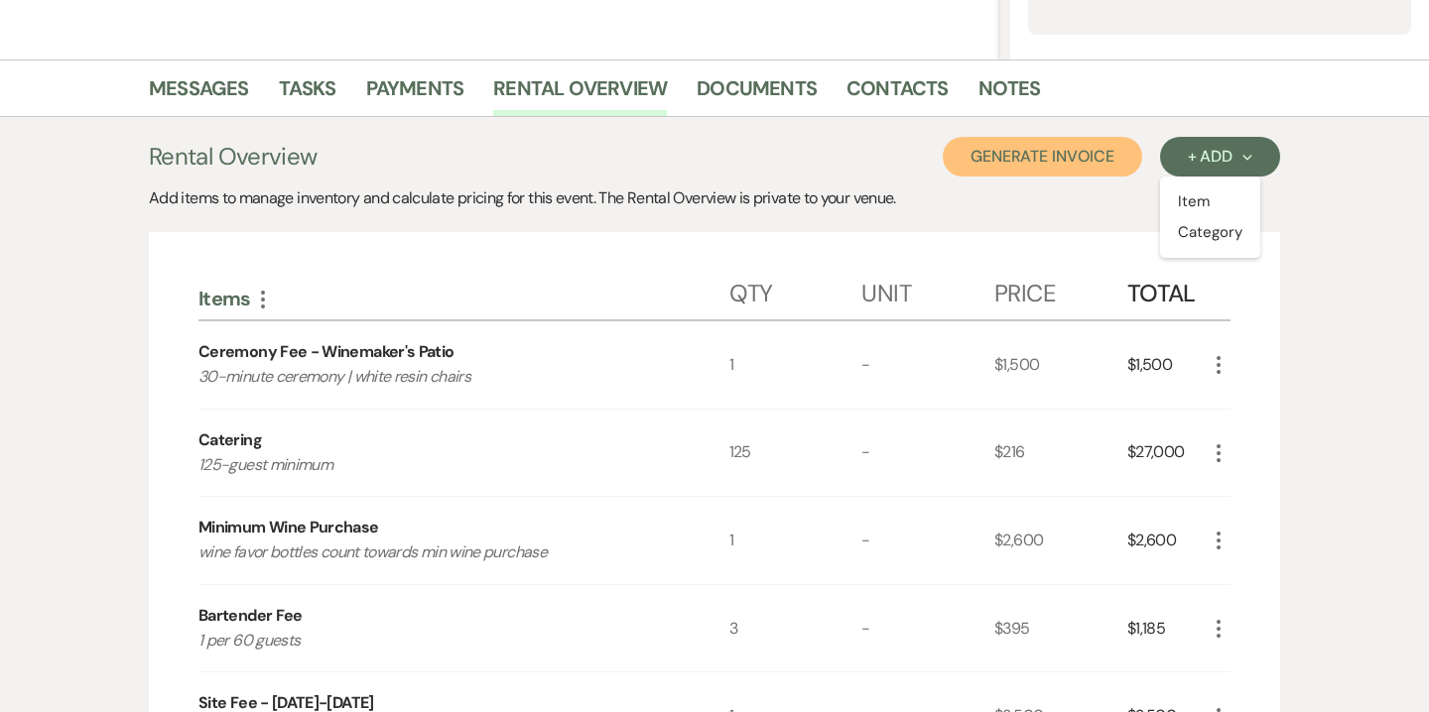
click at [1069, 156] on button "Generate Invoice" at bounding box center [1042, 157] width 199 height 40
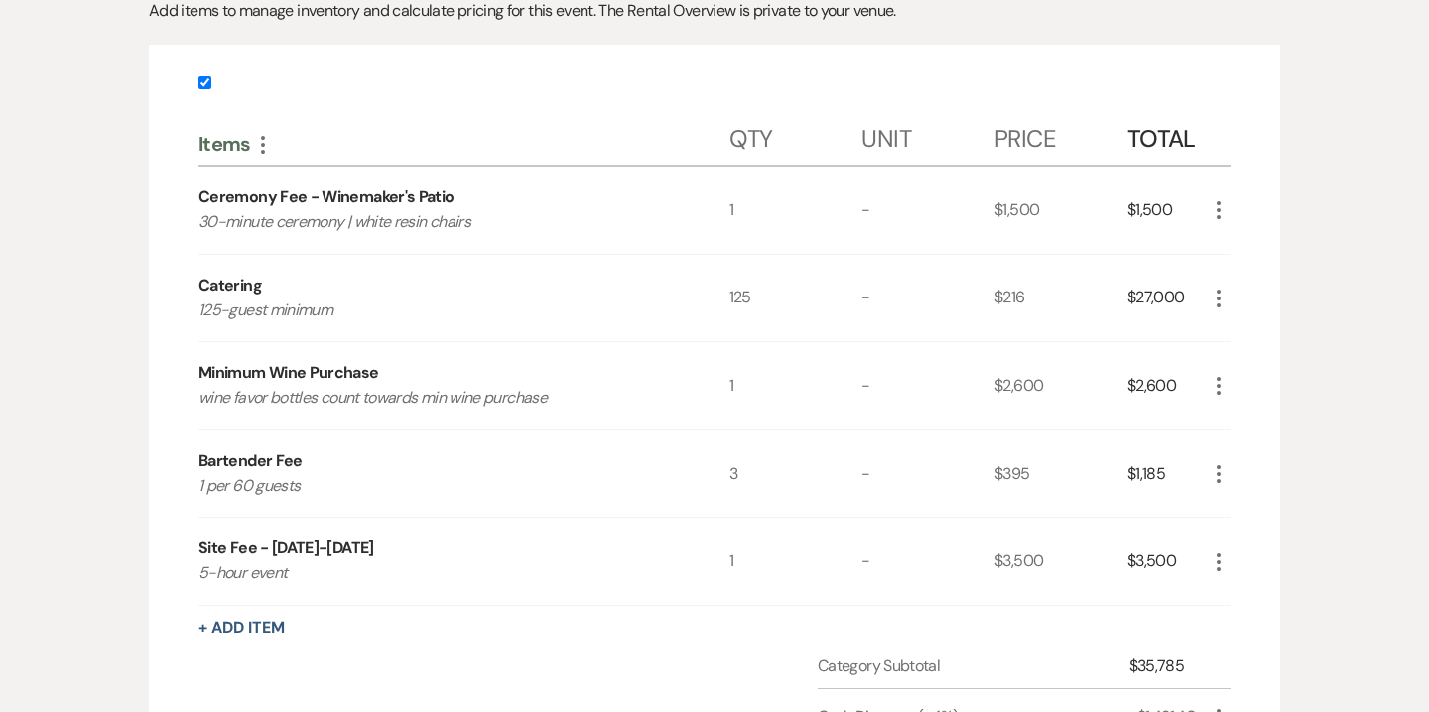
scroll to position [474, 0]
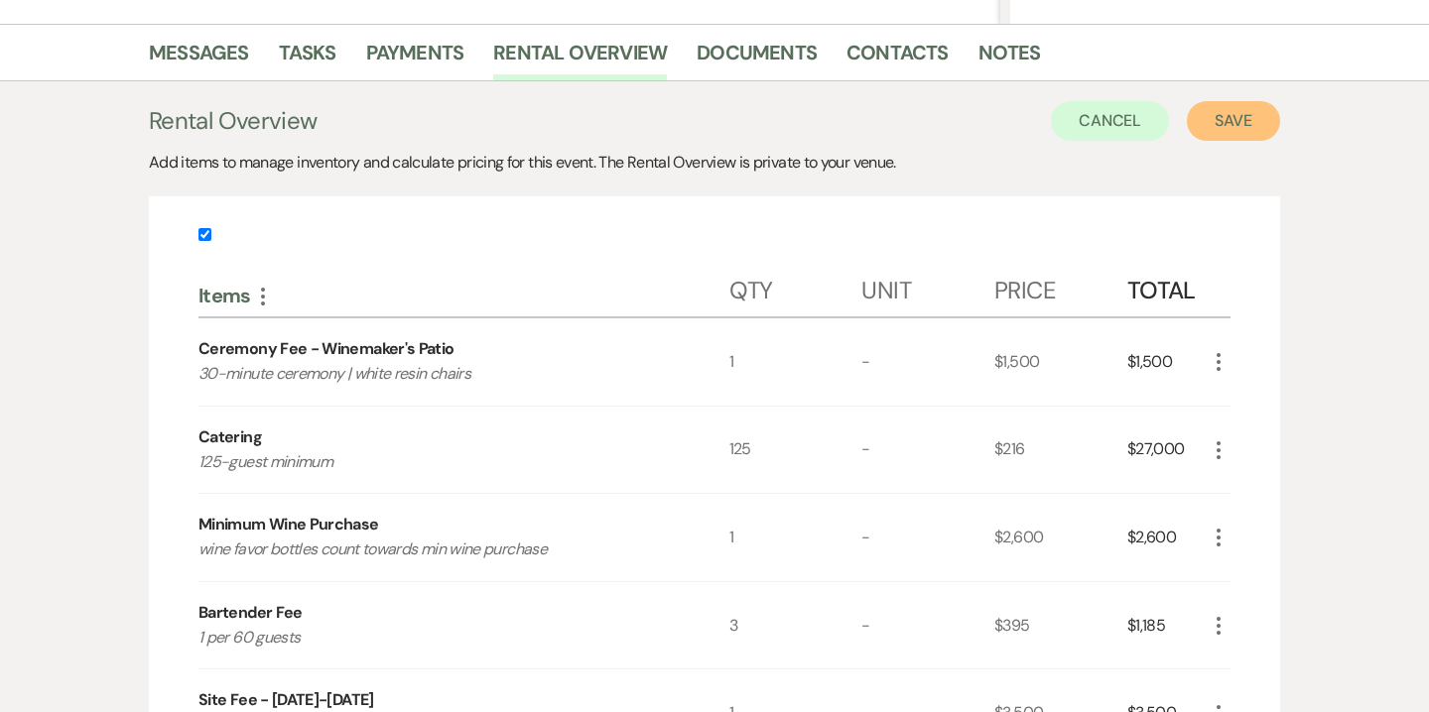
click at [1209, 133] on button "Save" at bounding box center [1233, 121] width 93 height 40
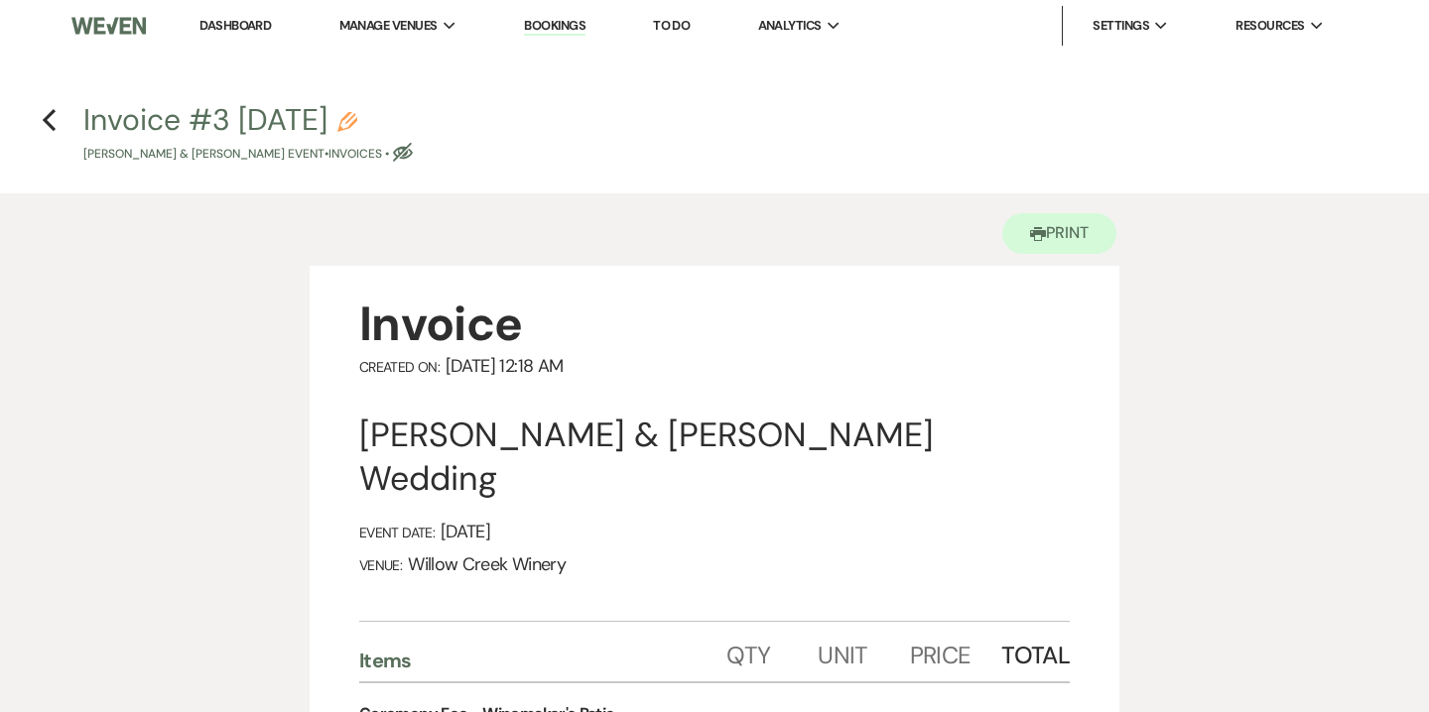
click at [357, 122] on use "button" at bounding box center [347, 122] width 20 height 20
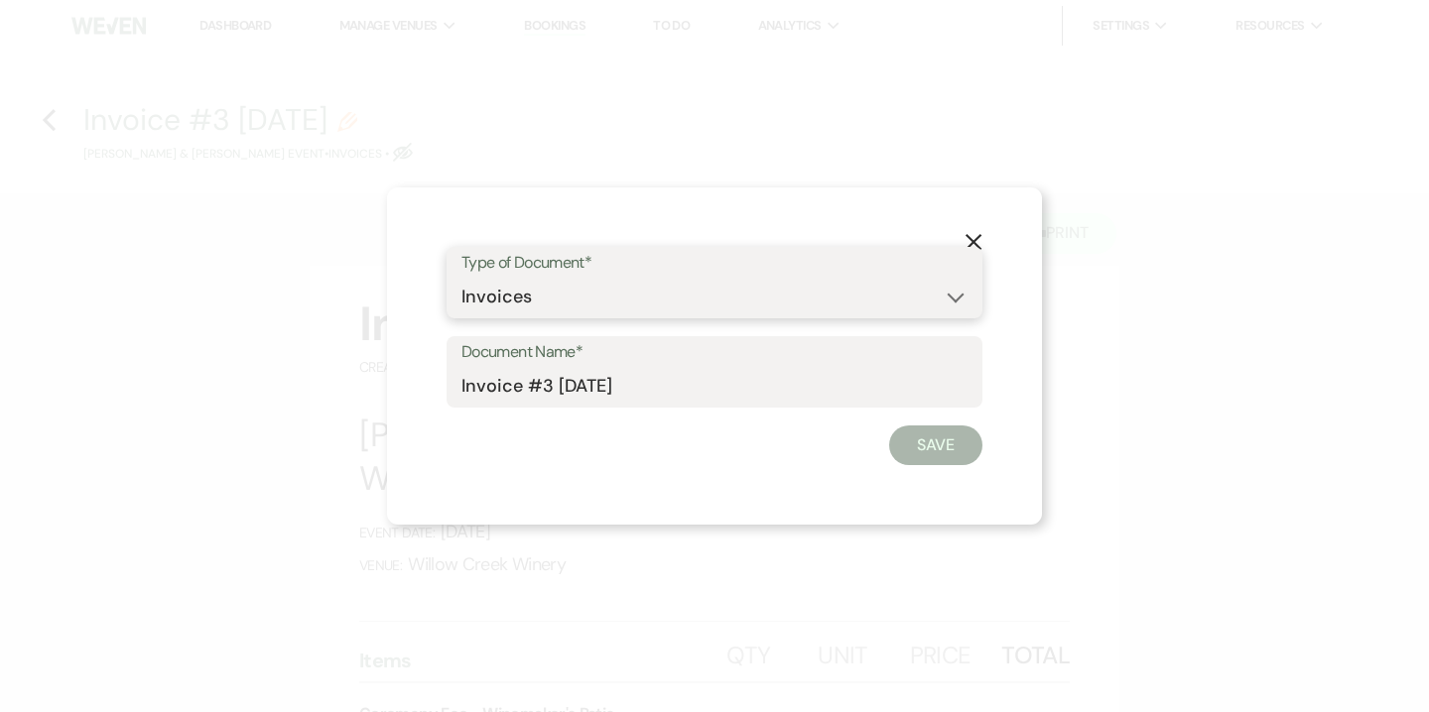
click at [477, 289] on select "Special Event Insurance Vendor Certificate of Insurance Contracts / Rental Agre…" at bounding box center [714, 297] width 506 height 39
select select "8"
click at [461, 278] on select "Special Event Insurance Vendor Certificate of Insurance Contracts / Rental Agre…" at bounding box center [714, 297] width 506 height 39
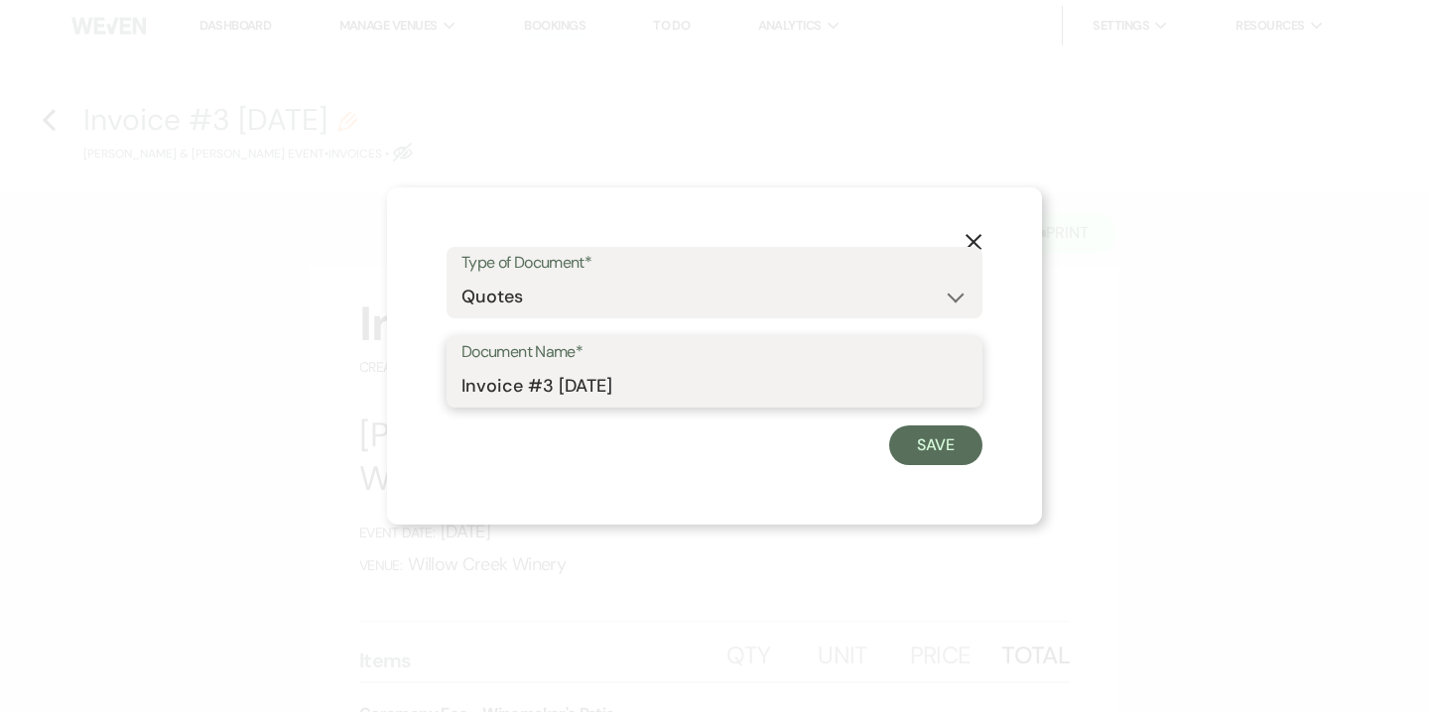
drag, startPoint x: 510, startPoint y: 382, endPoint x: 401, endPoint y: 377, distance: 109.2
click at [401, 377] on div "X Type of Document* Special Event Insurance Vendor Certificate of Insurance Con…" at bounding box center [714, 356] width 655 height 337
drag, startPoint x: 528, startPoint y: 382, endPoint x: 541, endPoint y: 385, distance: 13.2
click at [541, 385] on input "Quote #3 9-21-2025" at bounding box center [714, 386] width 506 height 39
click at [547, 386] on input "Quote #1 [DATE]" at bounding box center [714, 386] width 506 height 39
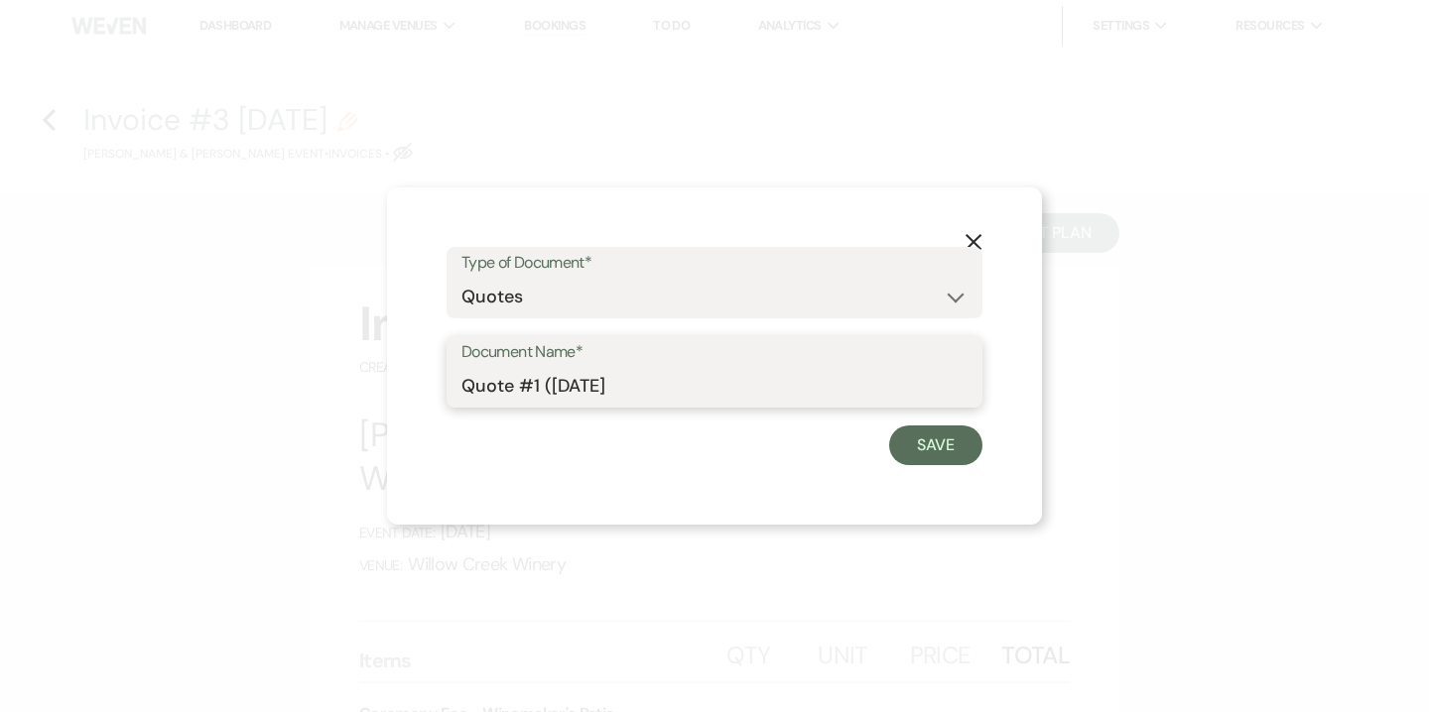
click at [665, 384] on input "Quote #1 ([DATE]" at bounding box center [714, 386] width 506 height 39
click at [668, 385] on input "Quote #1 (9-21-2025) - 125 guests" at bounding box center [714, 386] width 506 height 39
click at [841, 384] on input "Quote #1 (9-21-2025) - Friday | 125 guests" at bounding box center [714, 386] width 506 height 39
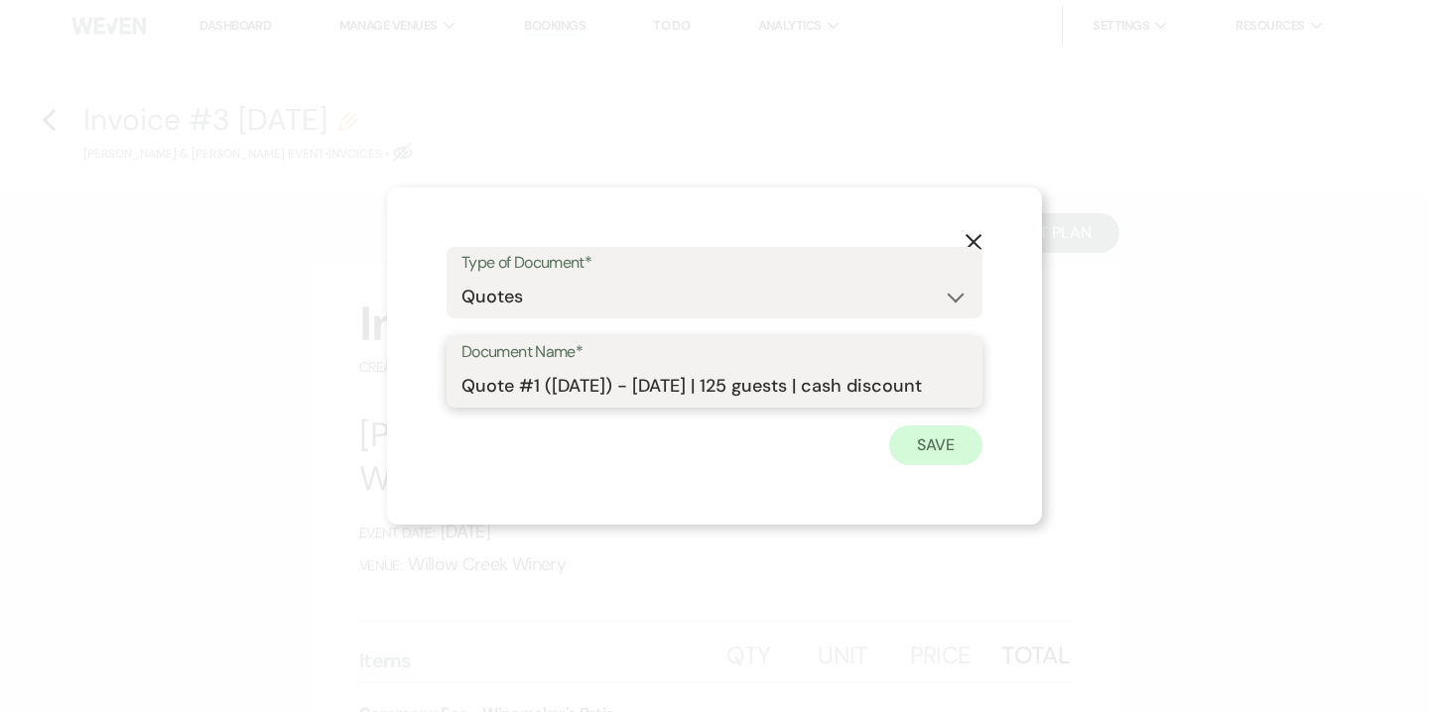
type input "Quote #1 (9-21-2025) - Friday | 125 guests | cash discount"
click at [957, 440] on button "Save" at bounding box center [935, 446] width 93 height 40
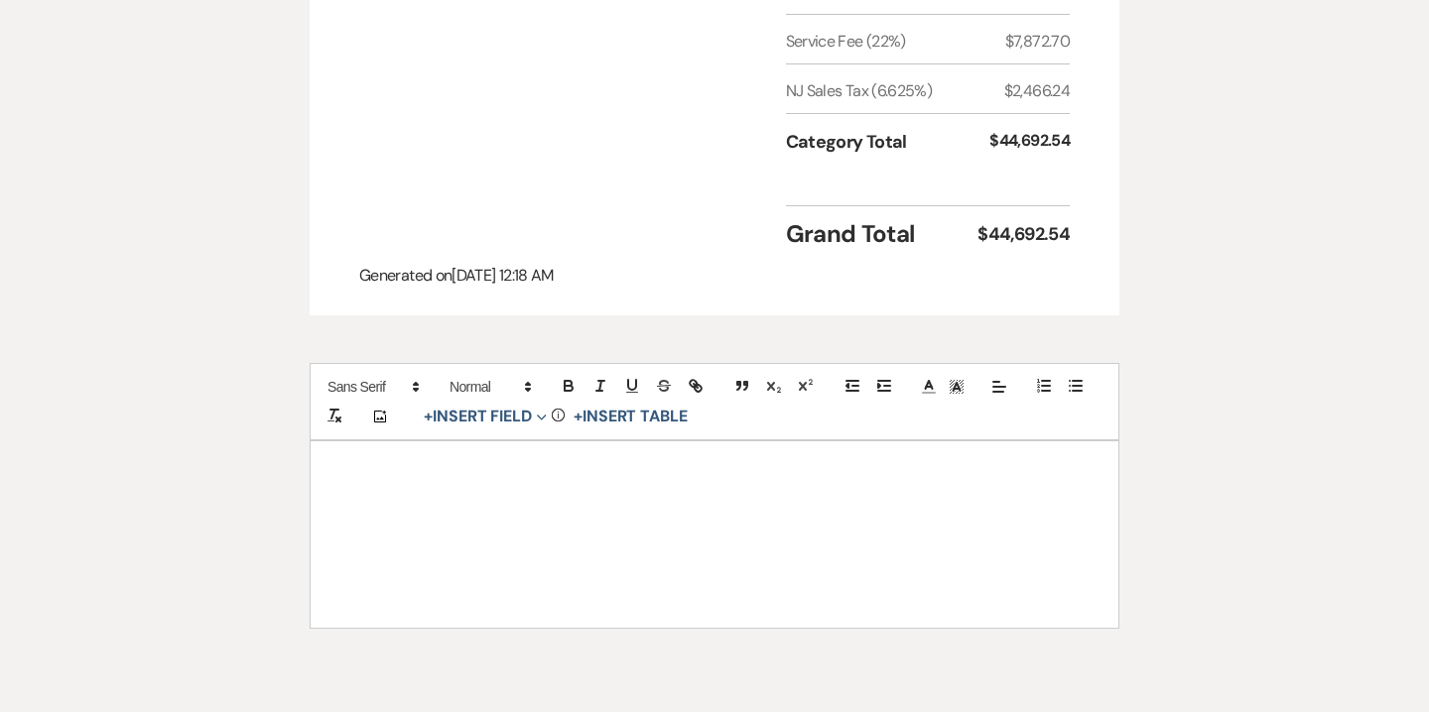
scroll to position [1292, 0]
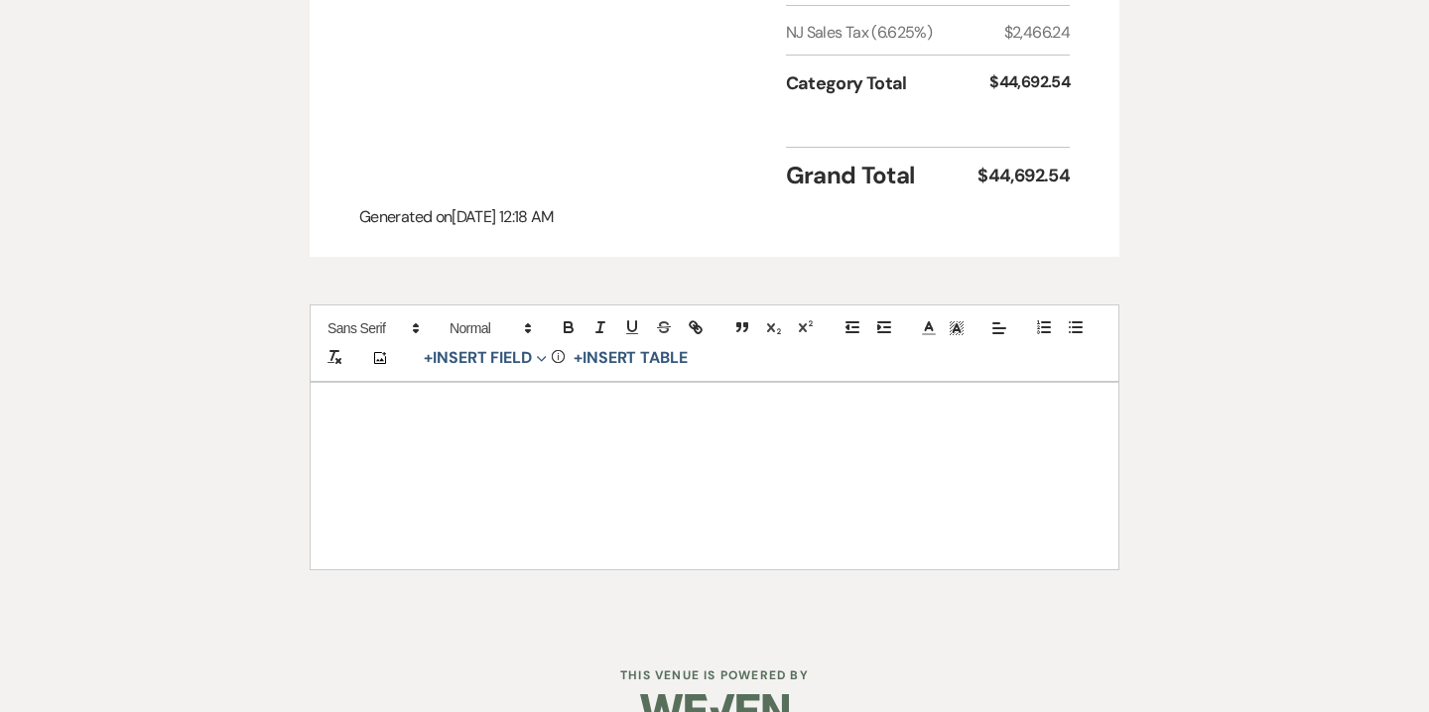
click at [506, 449] on p at bounding box center [714, 461] width 712 height 25
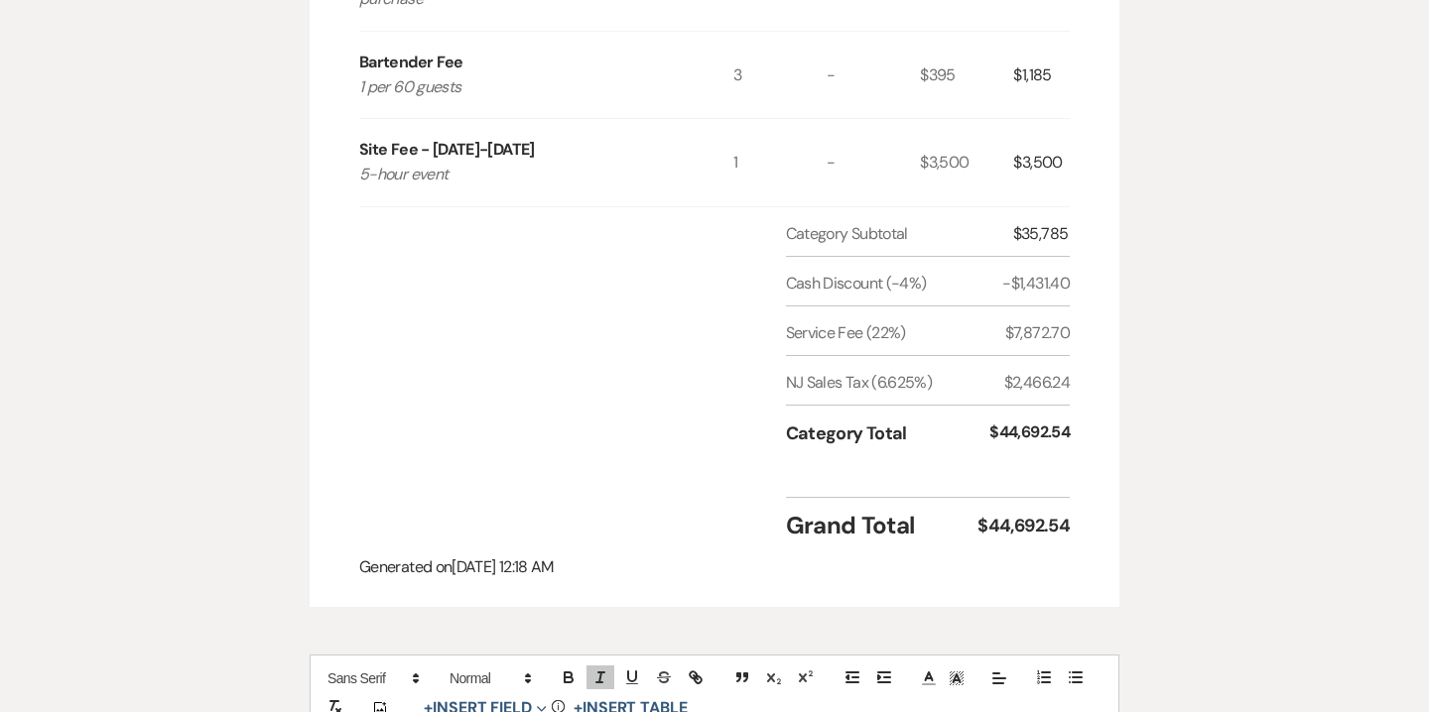
scroll to position [0, 0]
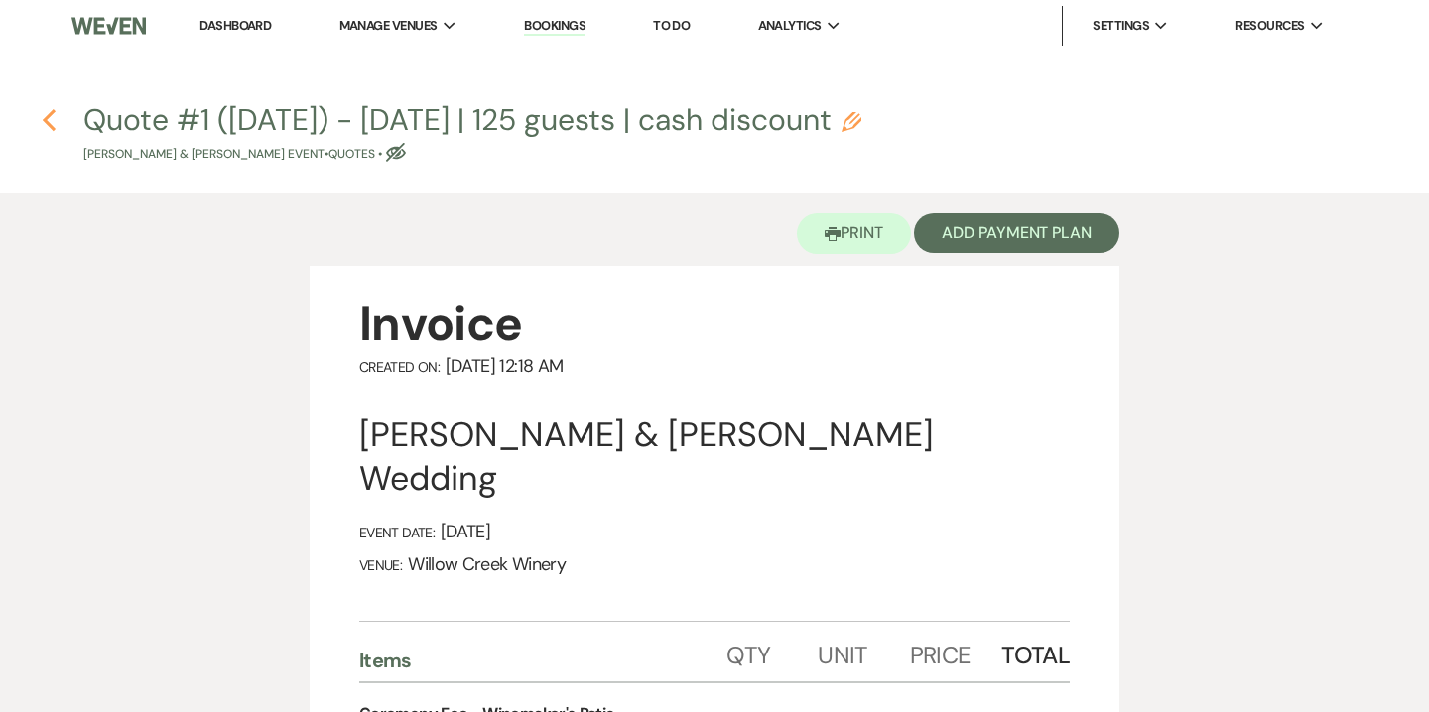
click at [53, 108] on icon "Previous" at bounding box center [49, 120] width 15 height 24
select select "5"
select select "14"
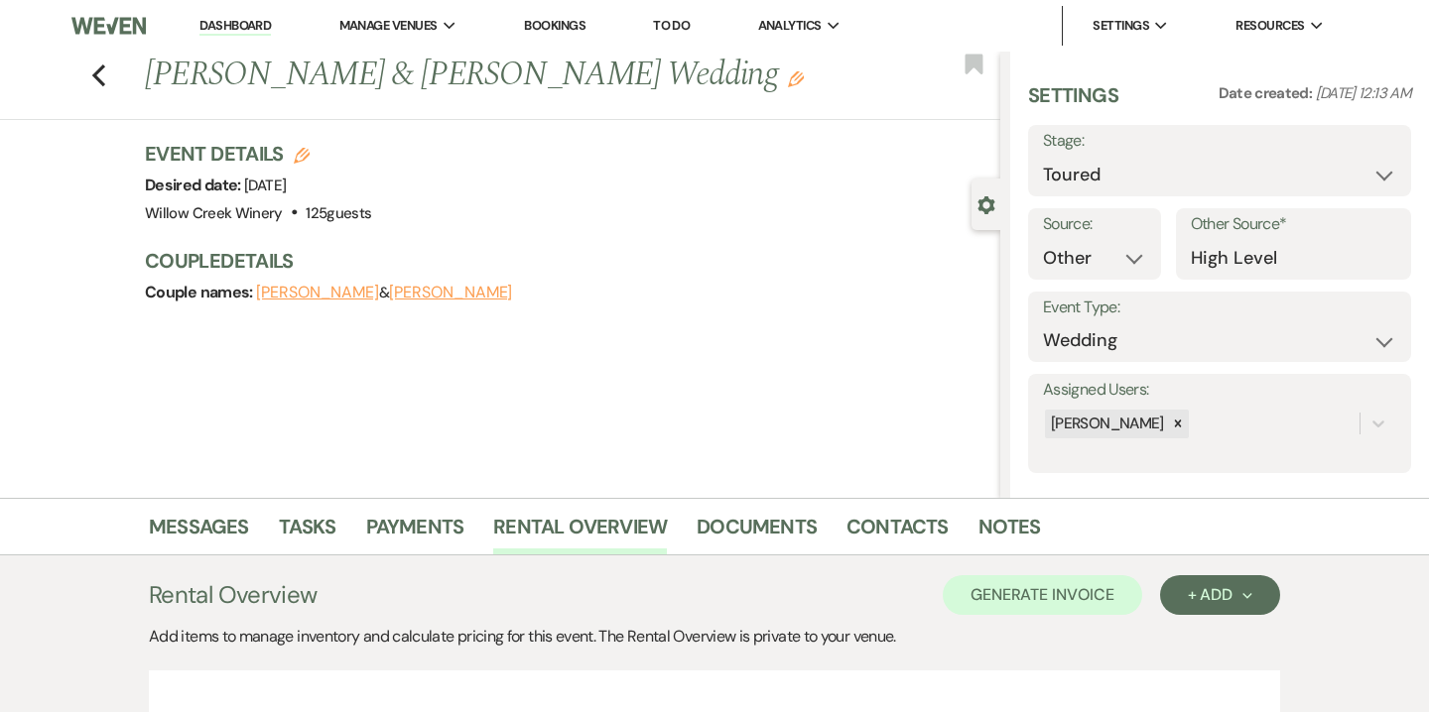
scroll to position [474, 0]
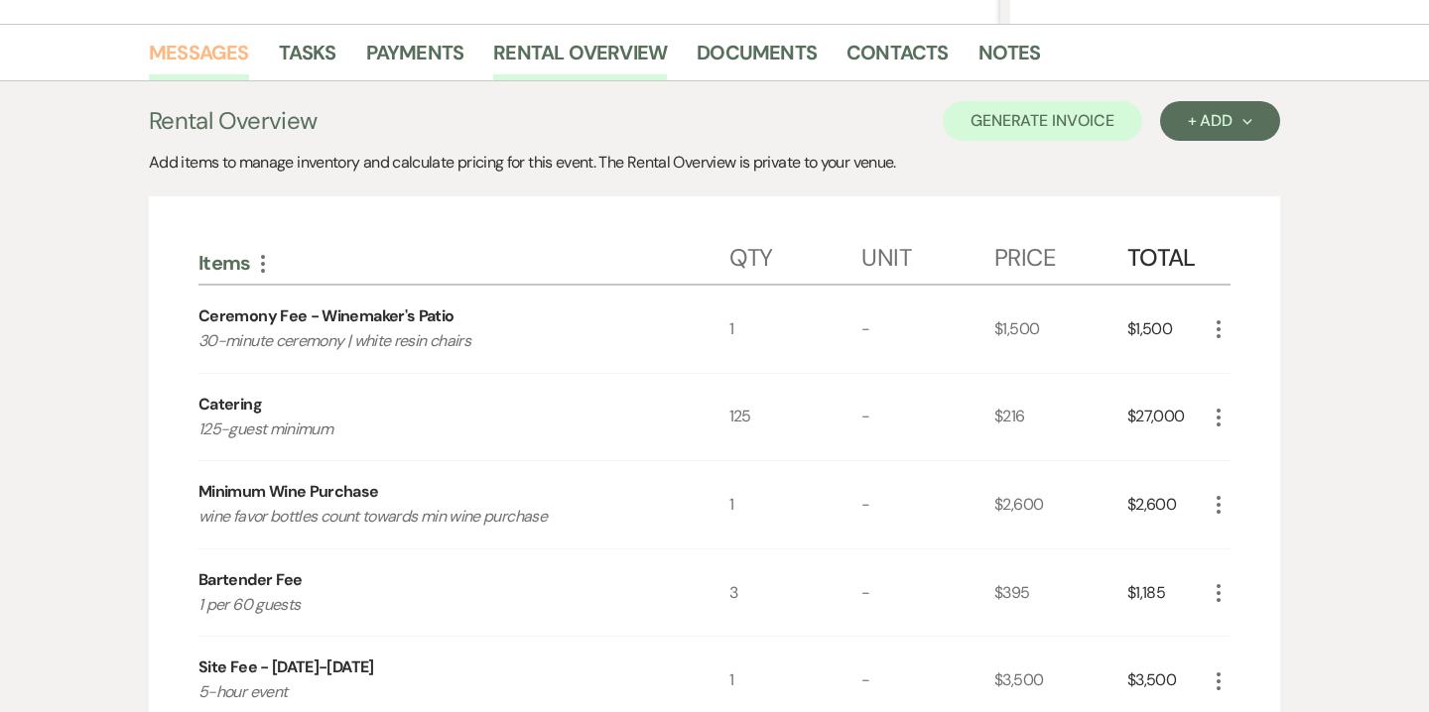
click at [220, 56] on link "Messages" at bounding box center [199, 59] width 100 height 44
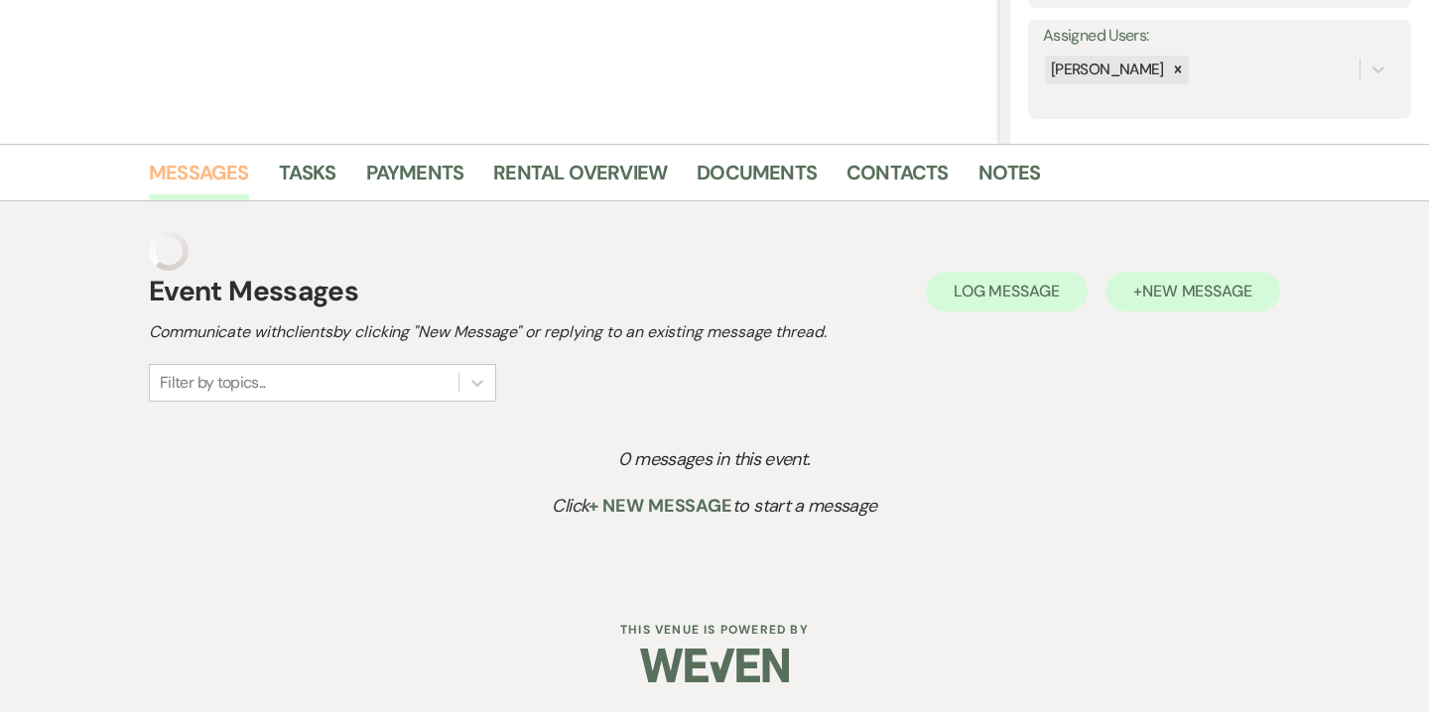
scroll to position [315, 0]
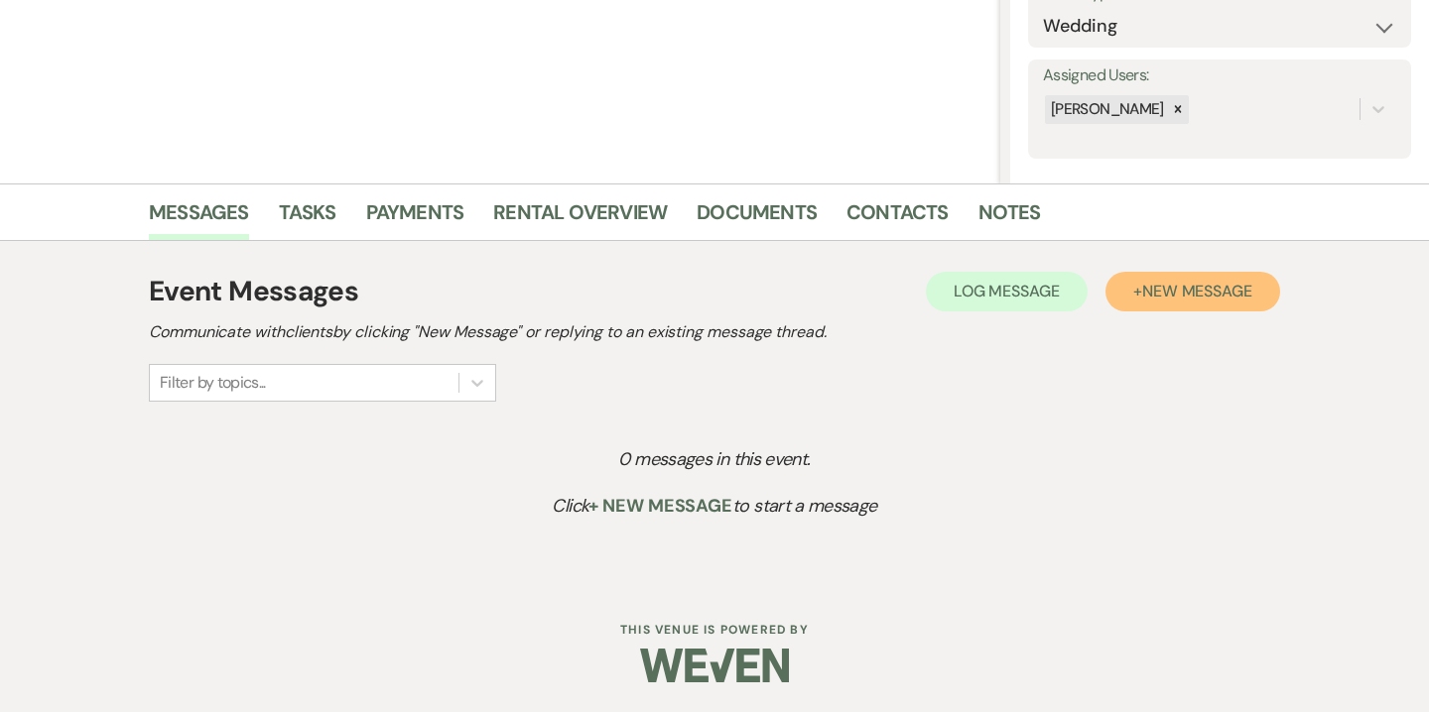
click at [1201, 291] on span "New Message" at bounding box center [1197, 291] width 110 height 21
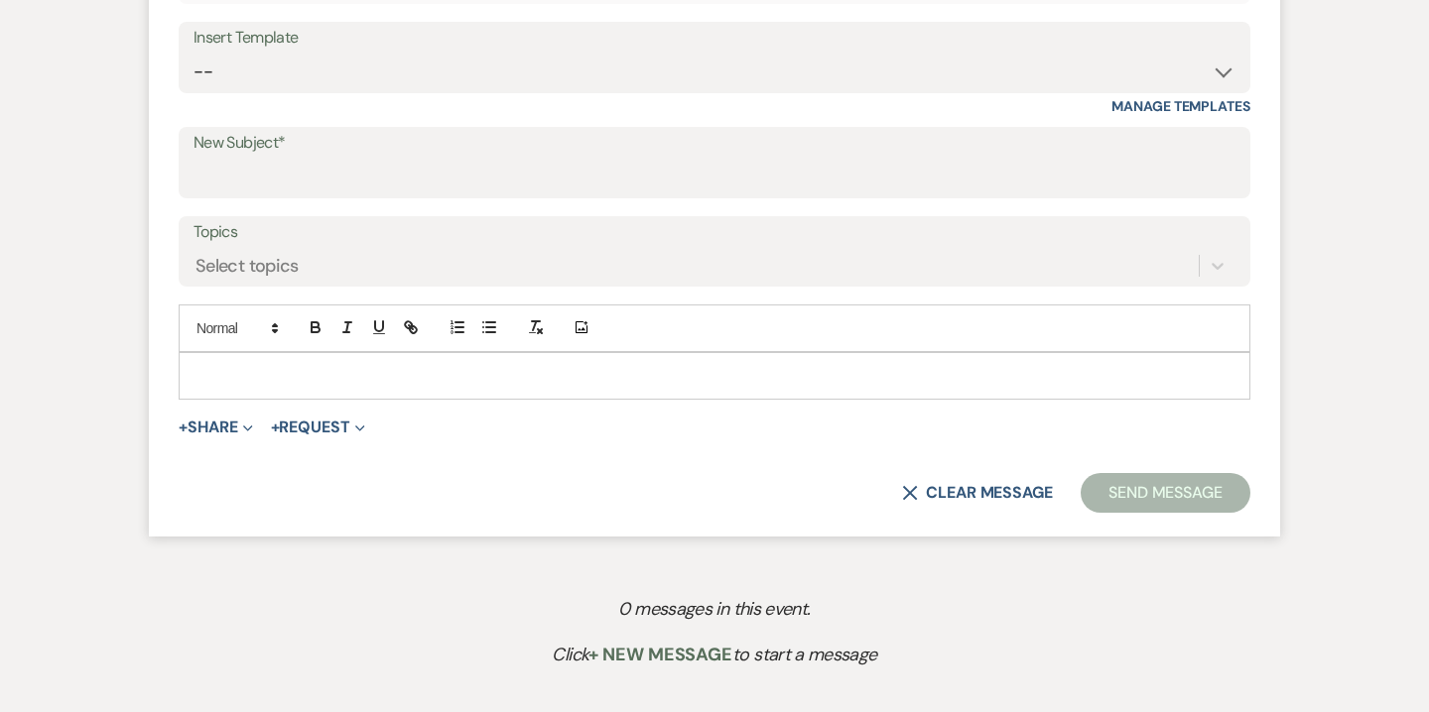
scroll to position [911, 0]
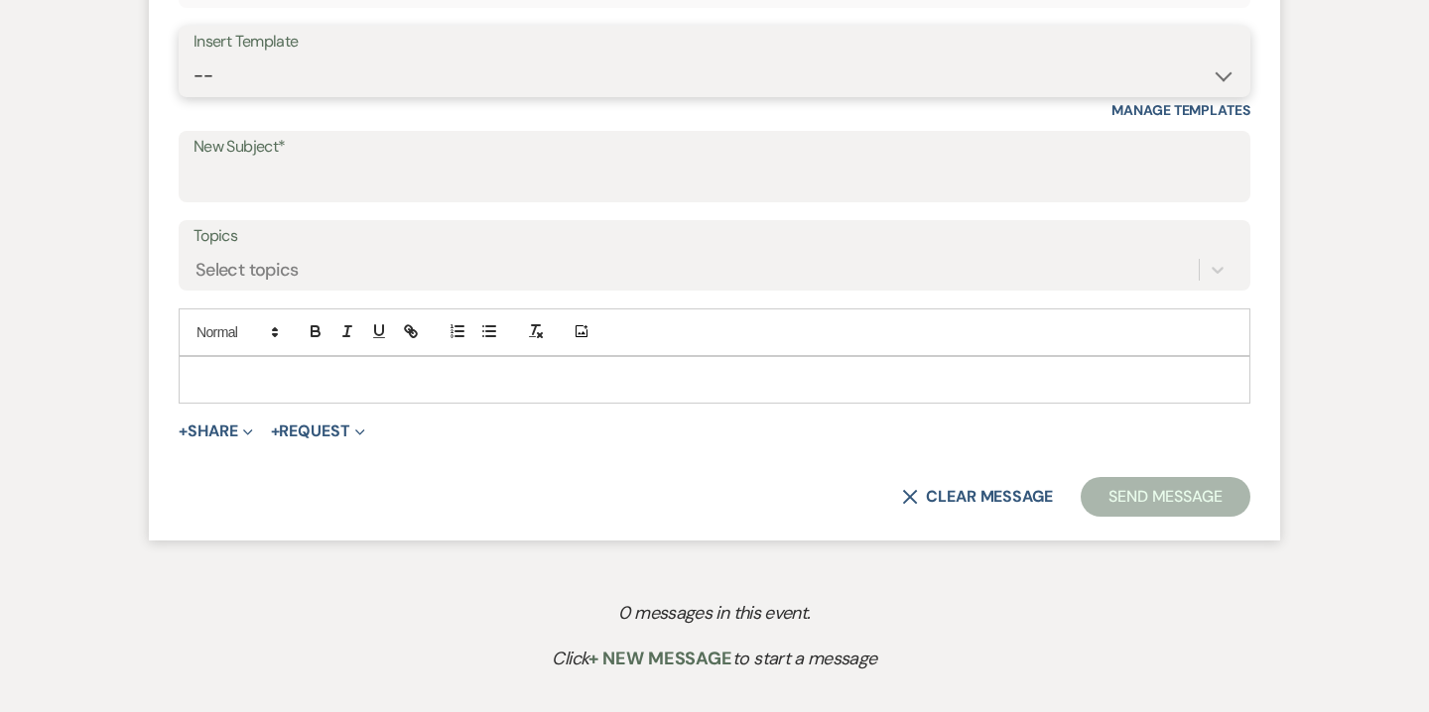
click at [731, 76] on select "-- Weven Planning Portal Introduction (Booked Events) 6-Month Check-in Review R…" at bounding box center [714, 76] width 1042 height 39
select select "3669"
click at [193, 57] on select "-- Weven Planning Portal Introduction (Booked Events) 6-Month Check-in Review R…" at bounding box center [714, 76] width 1042 height 39
type input "So Nice to Meet You!"
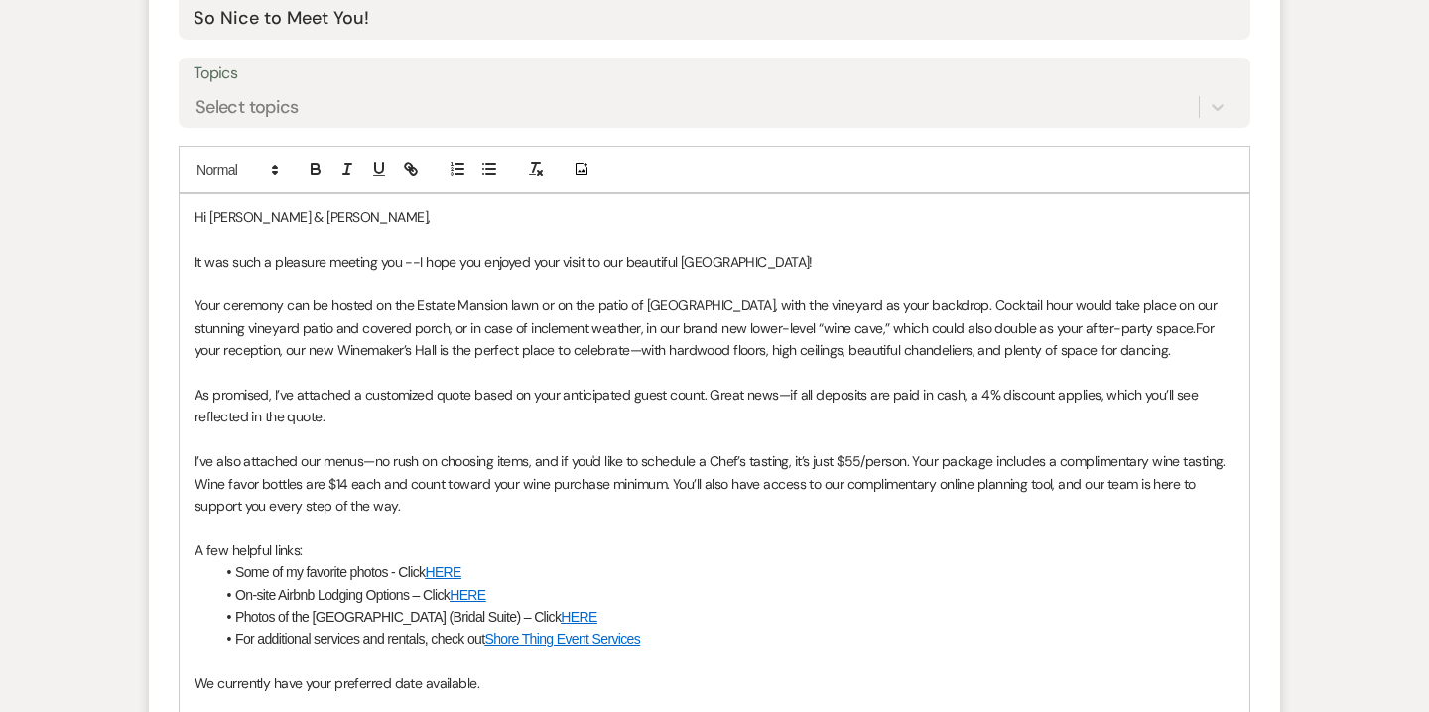
scroll to position [1076, 0]
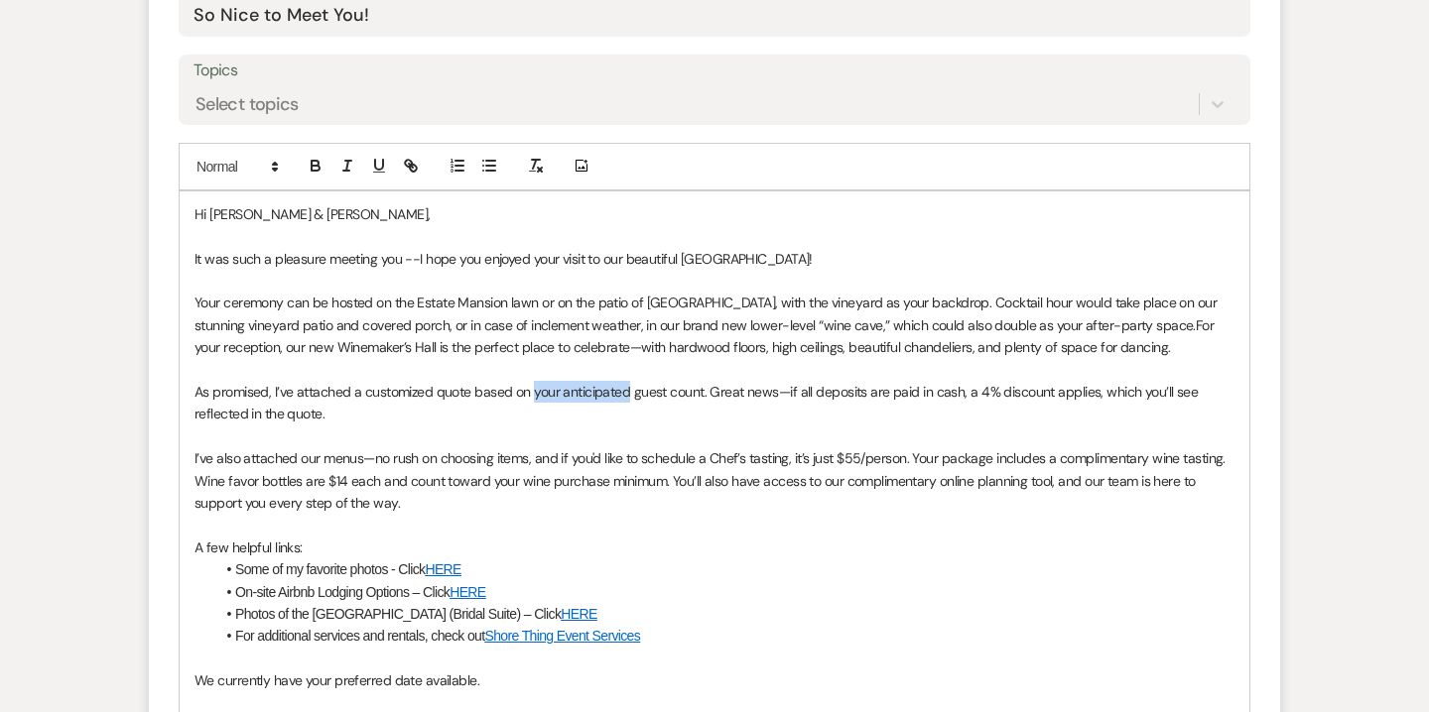
drag, startPoint x: 533, startPoint y: 391, endPoint x: 628, endPoint y: 393, distance: 95.3
click at [628, 393] on span "As promised, I’ve attached a customized quote based on your anticipated guest c…" at bounding box center [697, 403] width 1007 height 40
drag, startPoint x: 586, startPoint y: 389, endPoint x: 625, endPoint y: 388, distance: 38.7
click at [625, 388] on span "As promised, I’ve attached a customized quote based on 125 guest count. Great n…" at bounding box center [705, 403] width 1023 height 40
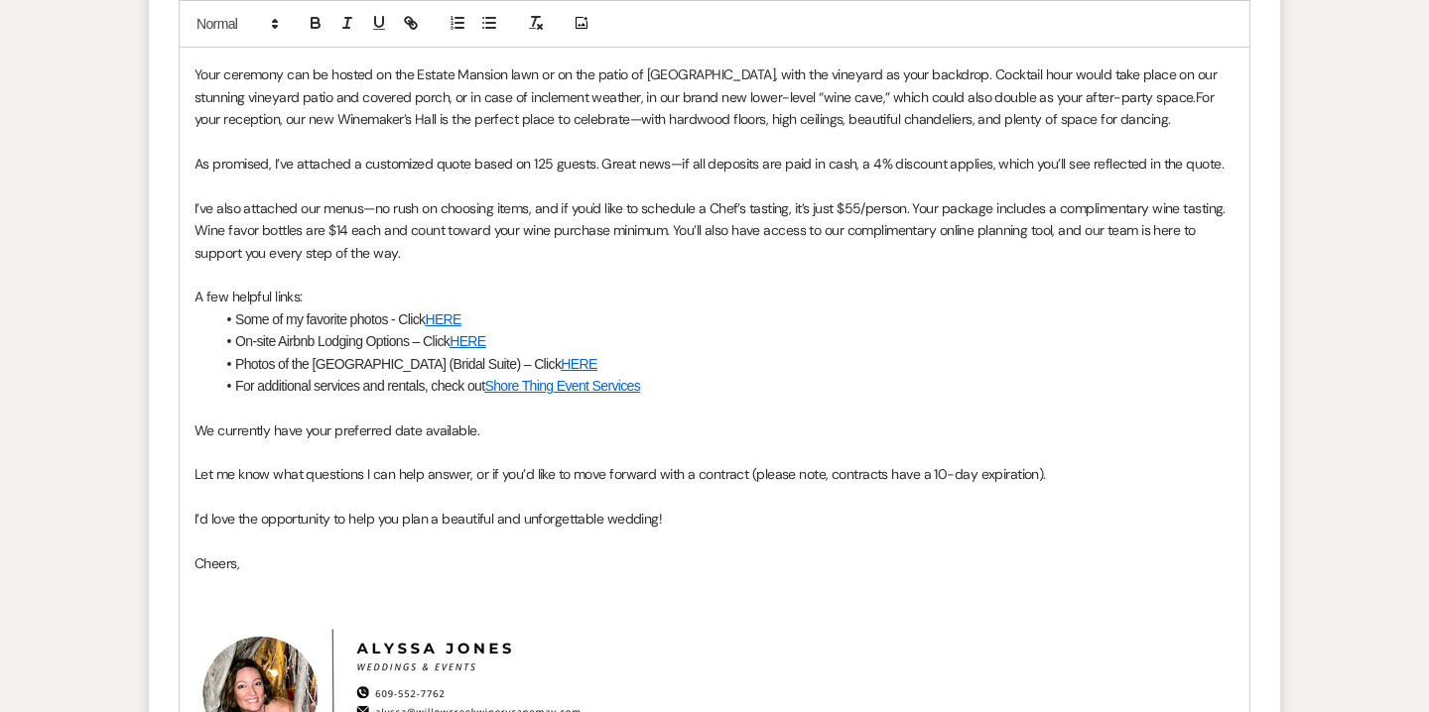
scroll to position [1315, 0]
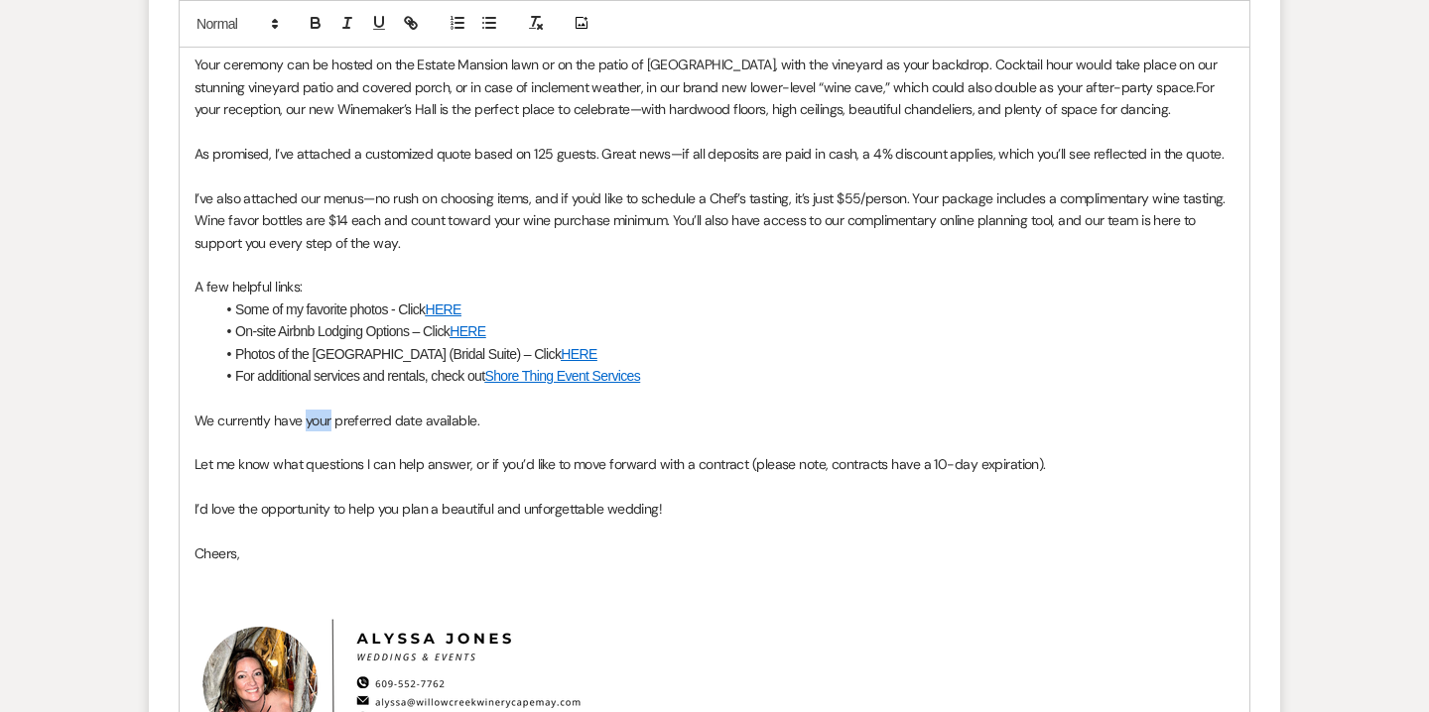
drag, startPoint x: 305, startPoint y: 421, endPoint x: 328, endPoint y: 423, distance: 23.9
click at [328, 423] on span "We currently have your preferred date available." at bounding box center [336, 421] width 285 height 18
drag, startPoint x: 305, startPoint y: 422, endPoint x: 440, endPoint y: 424, distance: 135.9
click at [440, 424] on span "We currently have the following preferred date available." at bounding box center [362, 421] width 337 height 18
click at [370, 417] on span "We currently have Friday date available." at bounding box center [312, 421] width 237 height 18
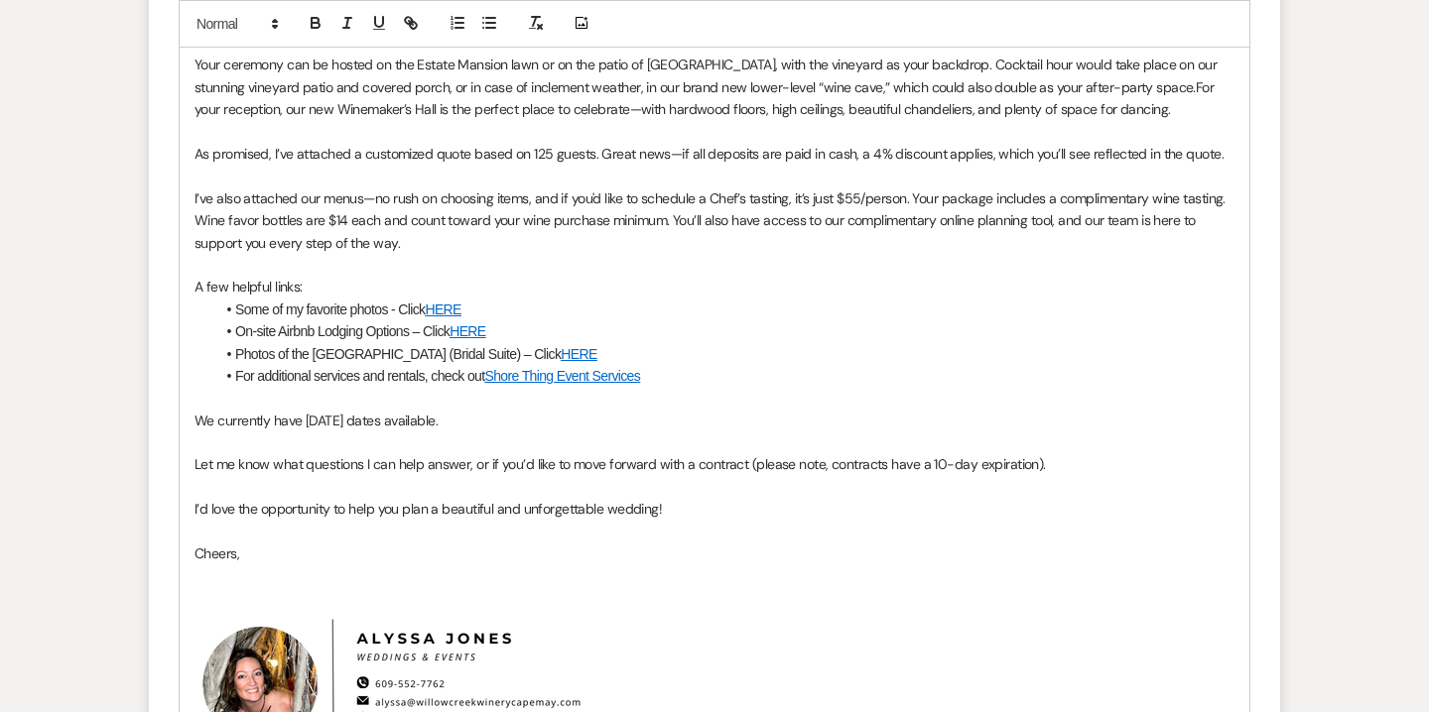
click at [437, 421] on p "We currently have Friday dates available." at bounding box center [714, 421] width 1040 height 22
drag, startPoint x: 957, startPoint y: 424, endPoint x: 539, endPoint y: 419, distance: 418.7
click at [539, 419] on p "We currently have Friday dates available in October 2026! Please note that we t…" at bounding box center [714, 421] width 1040 height 22
click at [1013, 418] on p "We currently have Friday dates available in October 2026! Please note that we t…" at bounding box center [714, 421] width 1040 height 22
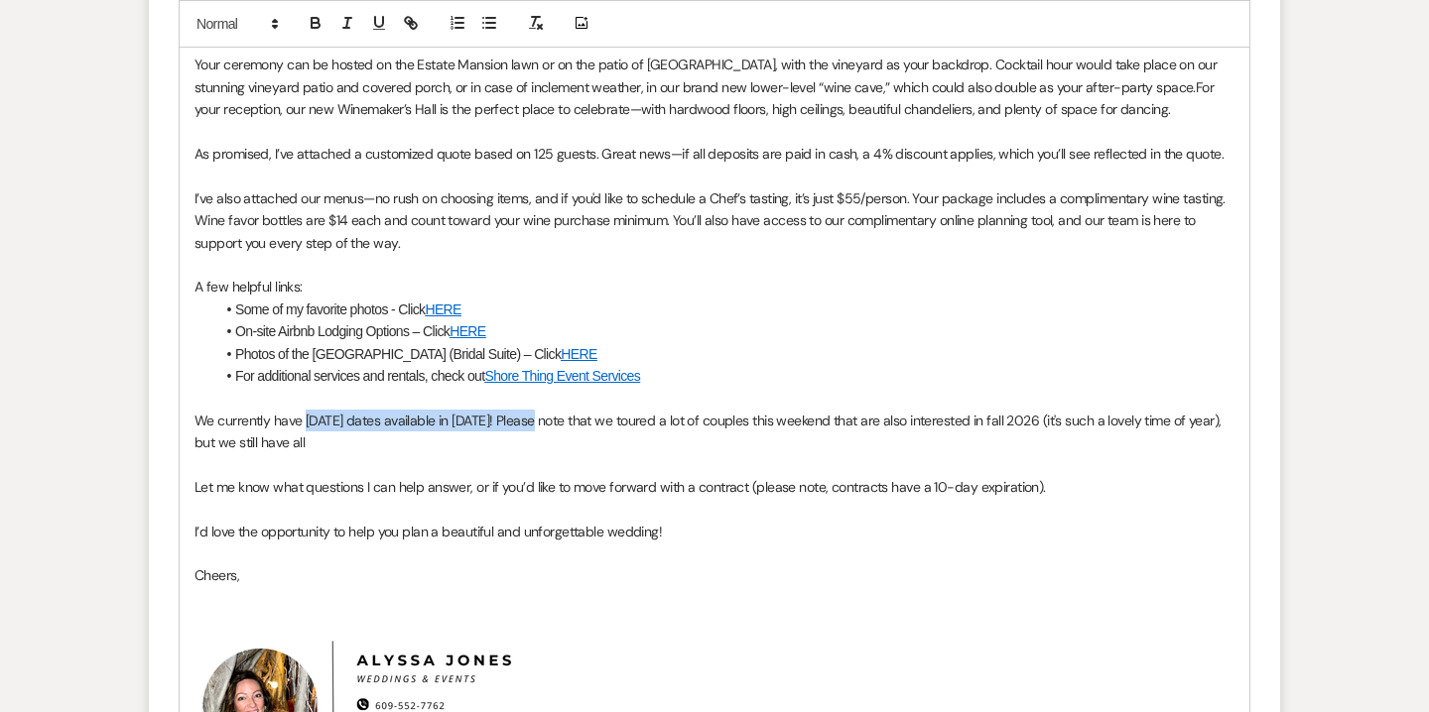
drag, startPoint x: 306, startPoint y: 418, endPoint x: 538, endPoint y: 418, distance: 232.2
click at [538, 418] on span "We currently have Friday dates available in October 2026! Please note that we t…" at bounding box center [709, 432] width 1030 height 40
copy span "Friday dates available in October 2026!"
click at [387, 445] on p "We currently have Friday dates available in October 2026! Please note that we t…" at bounding box center [714, 432] width 1040 height 45
drag, startPoint x: 541, startPoint y: 420, endPoint x: 194, endPoint y: 426, distance: 346.3
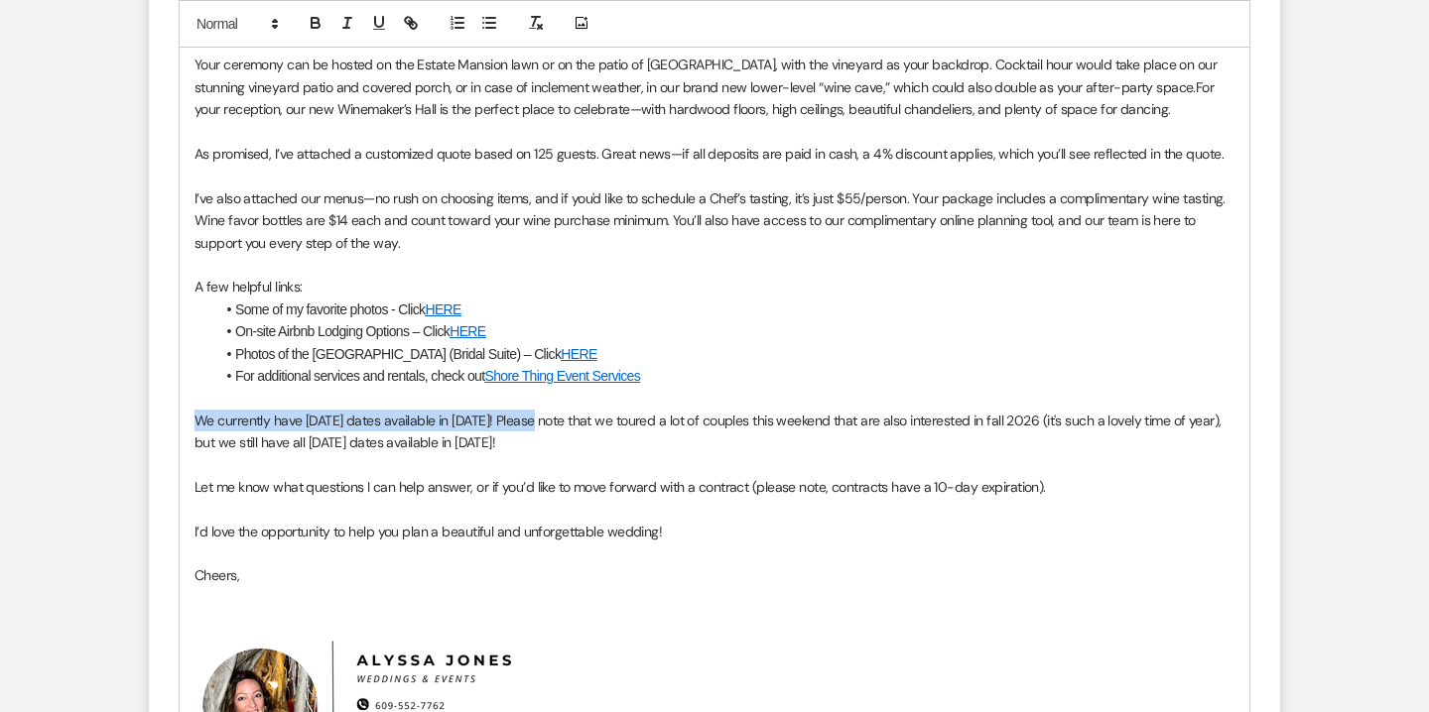
click at [194, 426] on span "We currently have Friday dates available in October 2026! Please note that we t…" at bounding box center [709, 432] width 1030 height 40
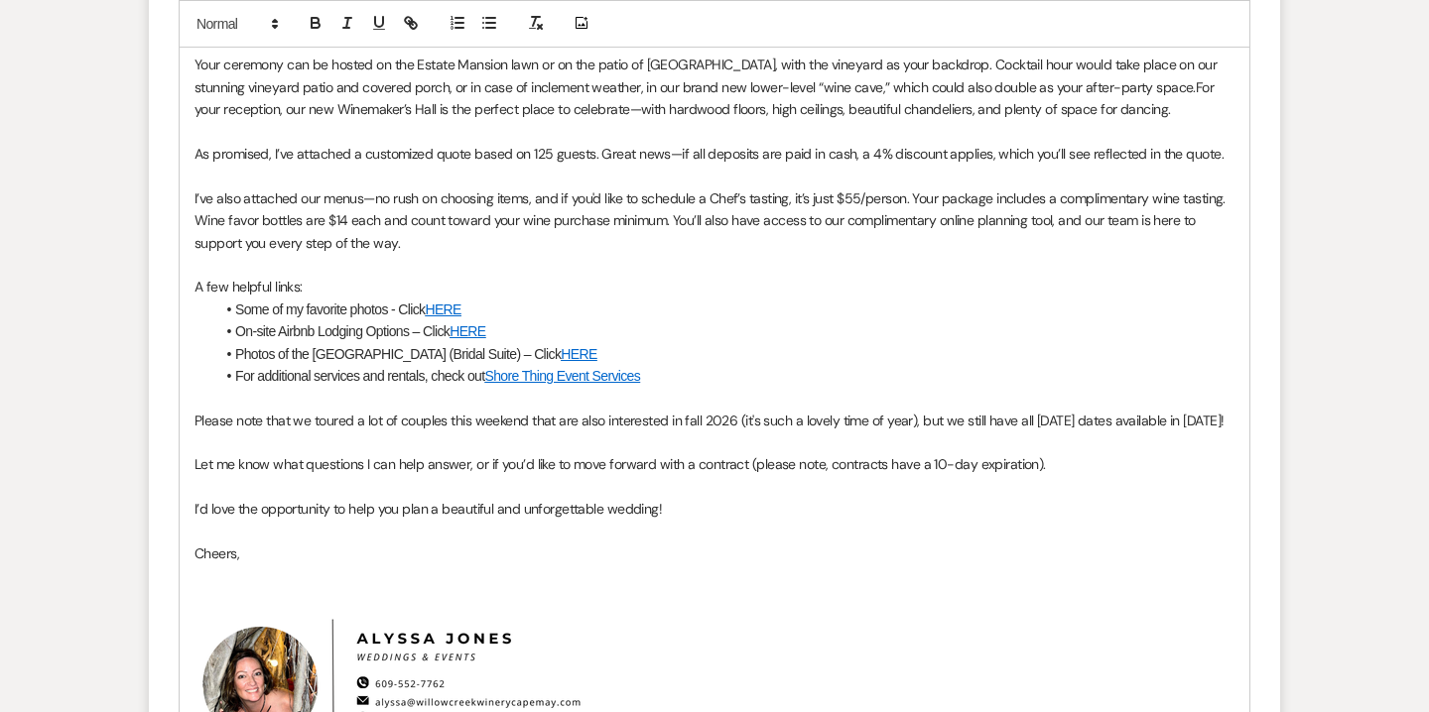
click at [943, 414] on span "Please note that we toured a lot of couples this weekend that are also interest…" at bounding box center [708, 421] width 1029 height 18
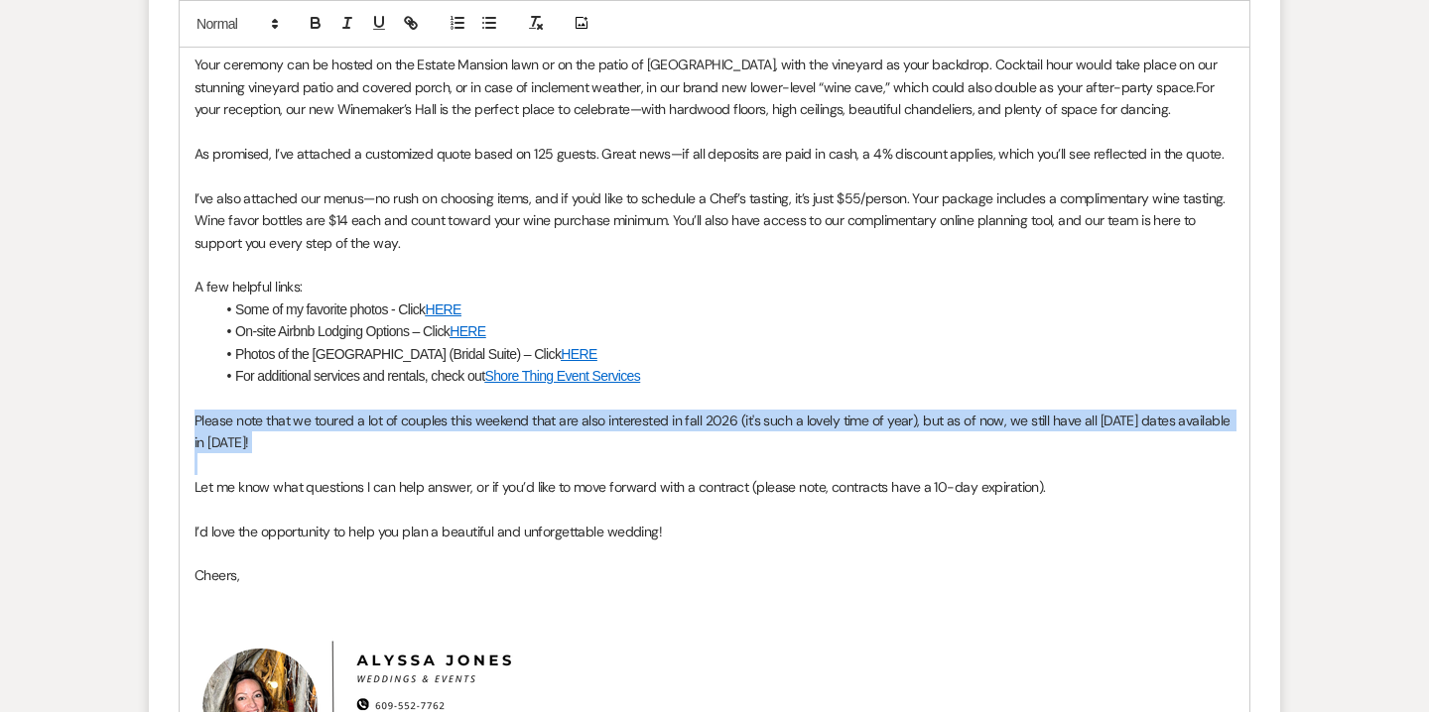
drag, startPoint x: 197, startPoint y: 419, endPoint x: 345, endPoint y: 459, distance: 153.3
click at [345, 459] on div "Hi Tony & Heather, It was such a pleasure meeting you --I hope you enjoyed your…" at bounding box center [714, 397] width 1069 height 889
copy span "Please note that we toured a lot of couples this weekend that are also interest…"
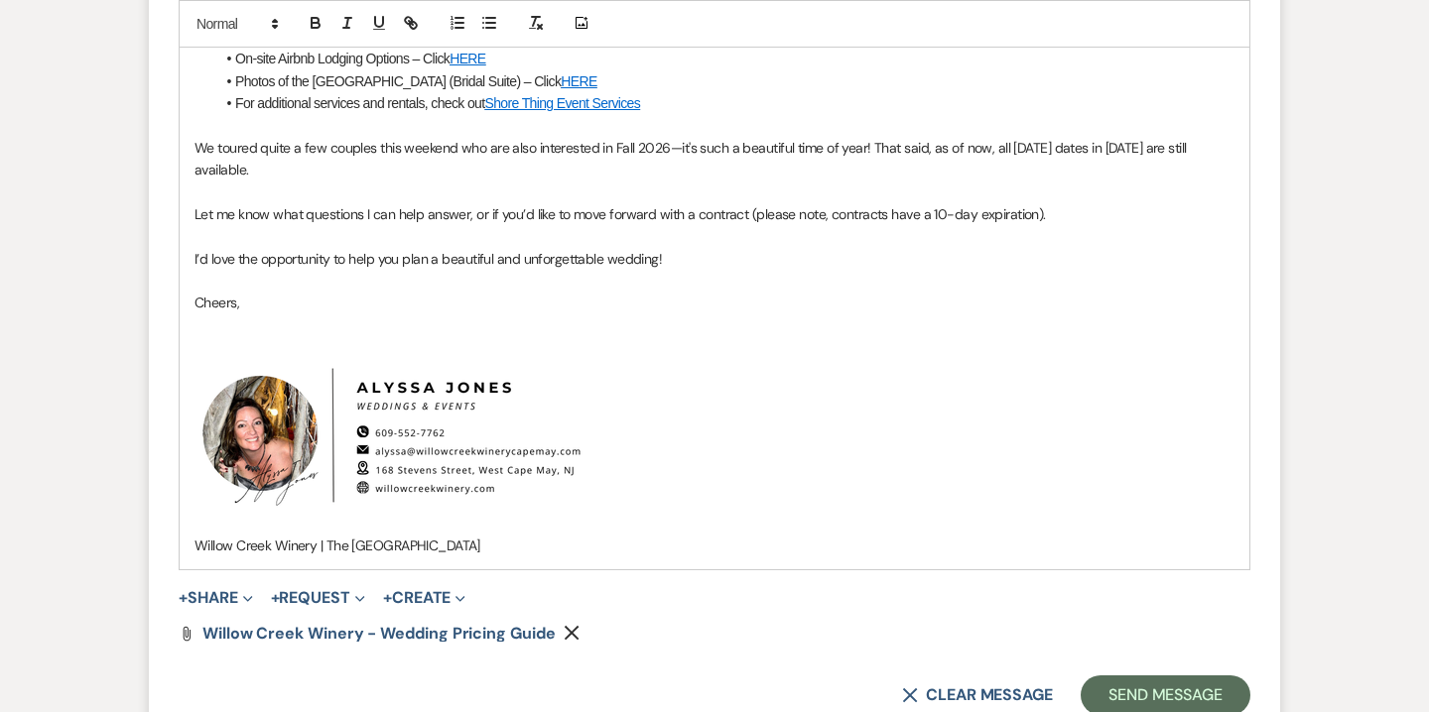
scroll to position [1589, 0]
click at [242, 601] on span "Expand" at bounding box center [245, 595] width 15 height 21
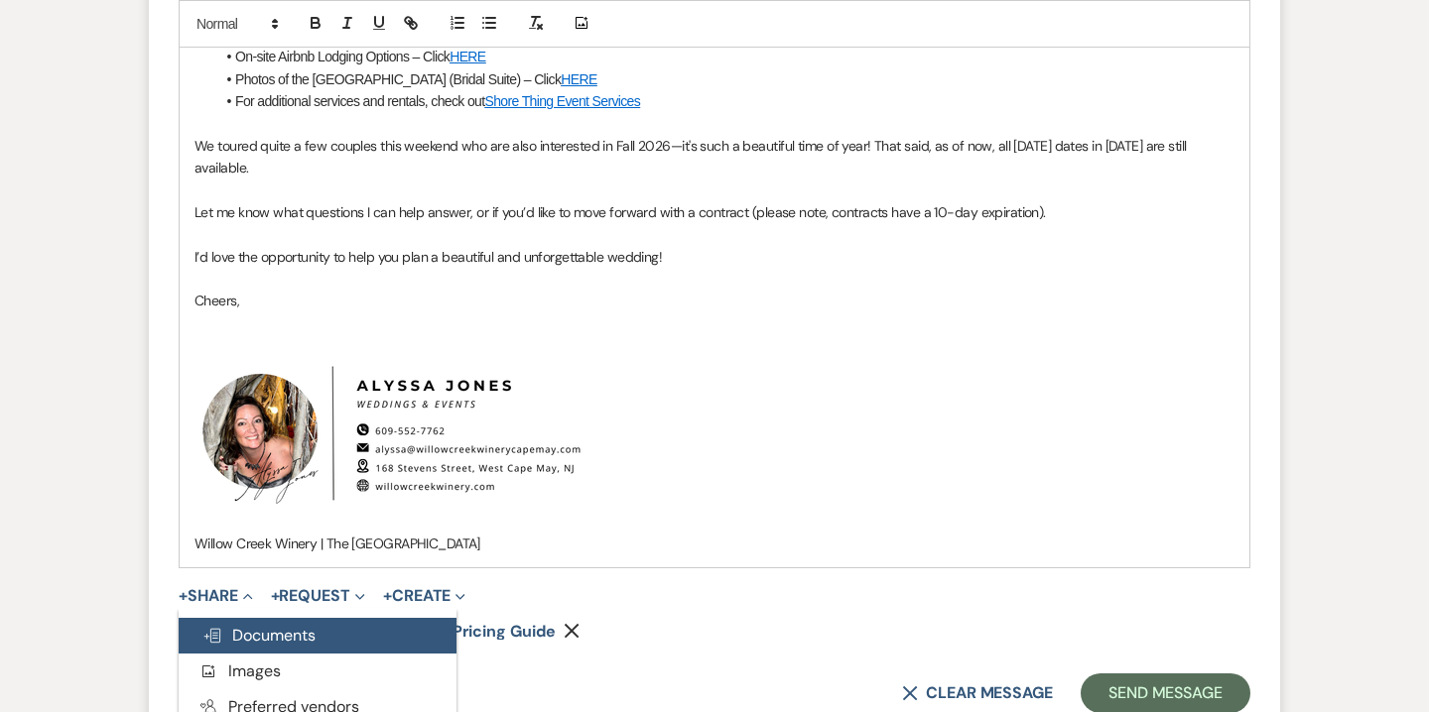
click at [270, 635] on span "Doc Upload Documents" at bounding box center [258, 635] width 113 height 21
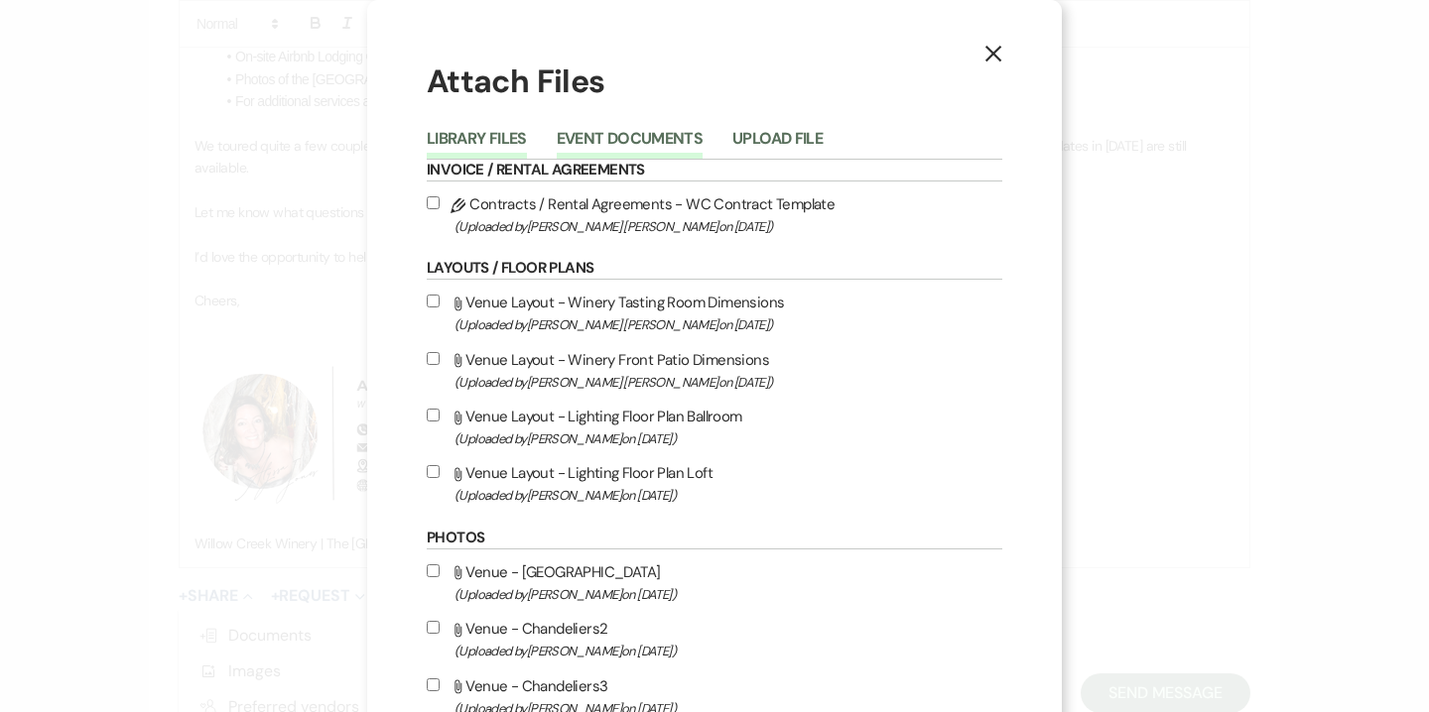
click at [615, 131] on button "Event Documents" at bounding box center [630, 145] width 146 height 28
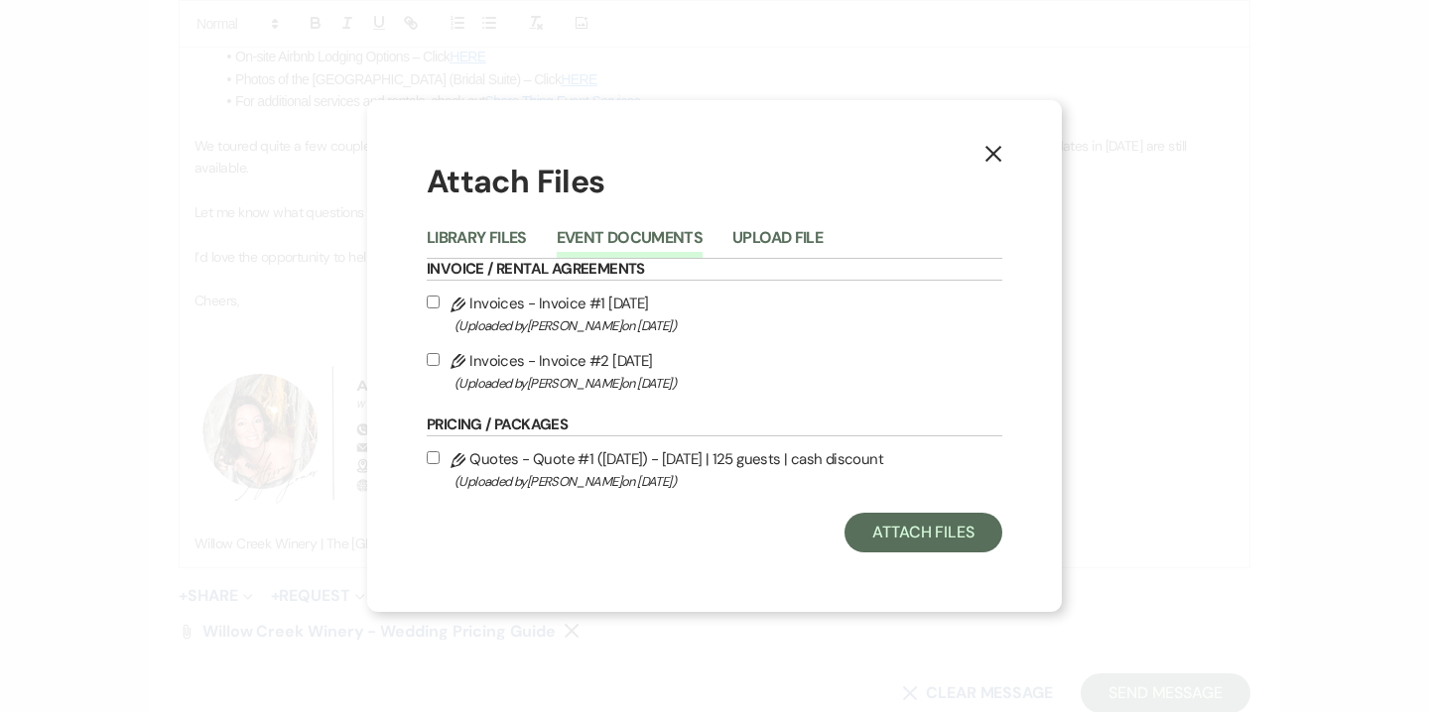
click at [616, 478] on span "(Uploaded by Alyssa Jones on Sep 21st, 2025 )" at bounding box center [728, 481] width 548 height 23
click at [440, 464] on input "Pencil Quotes - Quote #1 (9-21-2025) - Friday | 125 guests | cash discount (Upl…" at bounding box center [433, 457] width 13 height 13
checkbox input "true"
click at [943, 523] on button "Attach Files" at bounding box center [923, 533] width 158 height 40
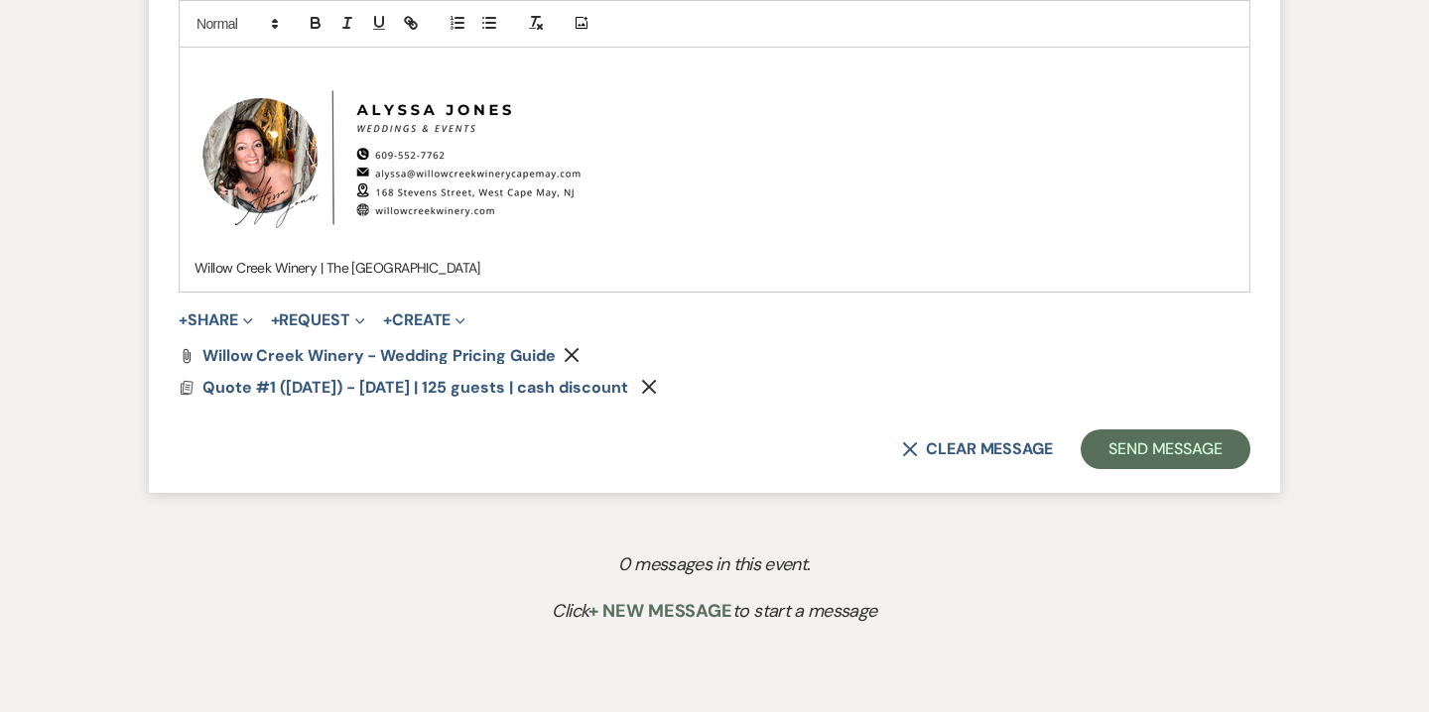
scroll to position [1932, 0]
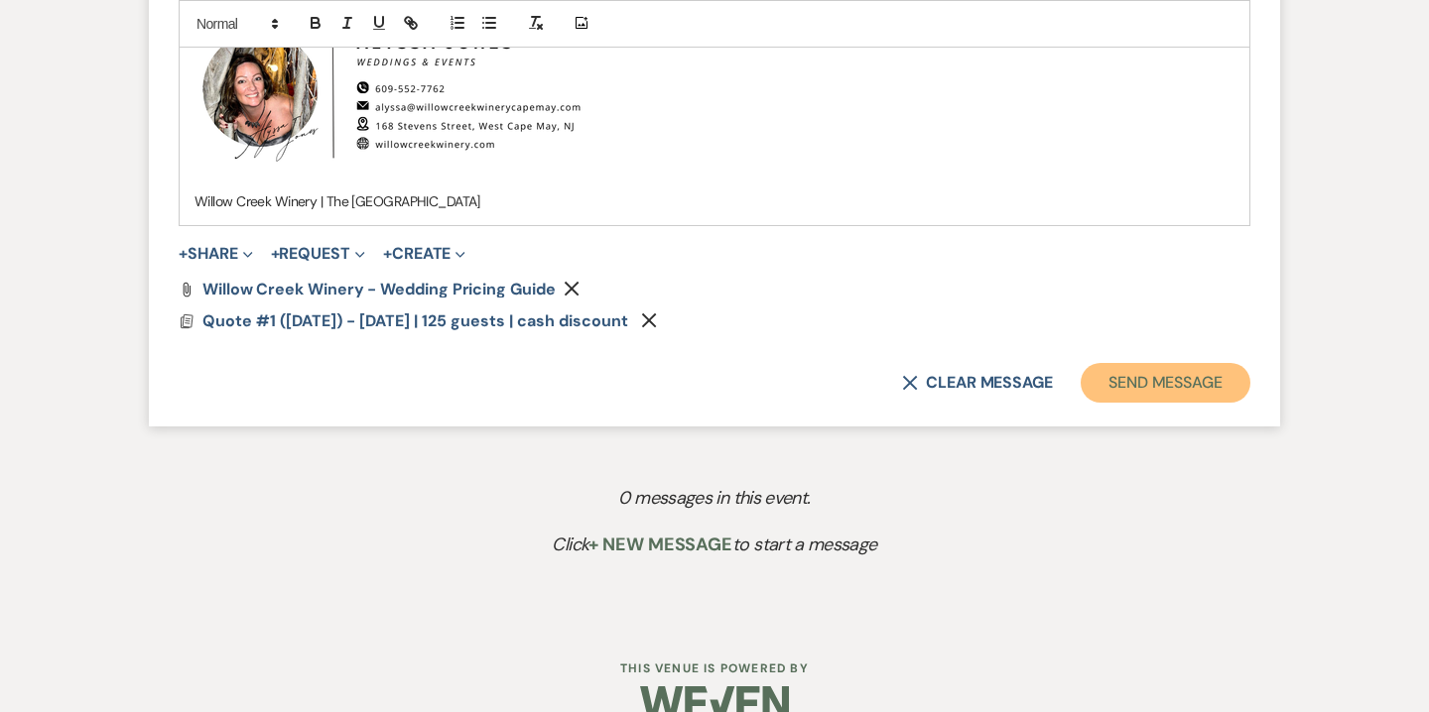
click at [1163, 372] on button "Send Message" at bounding box center [1165, 383] width 170 height 40
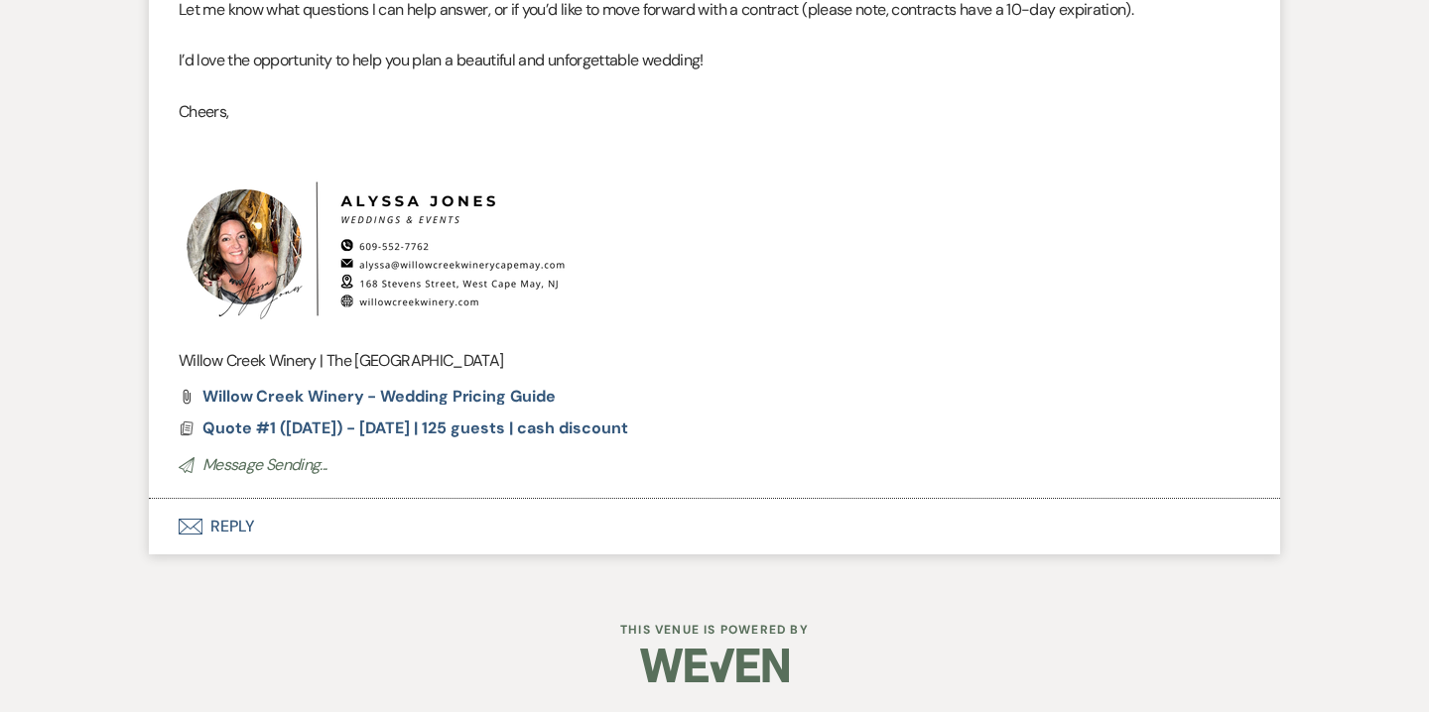
scroll to position [1096, 0]
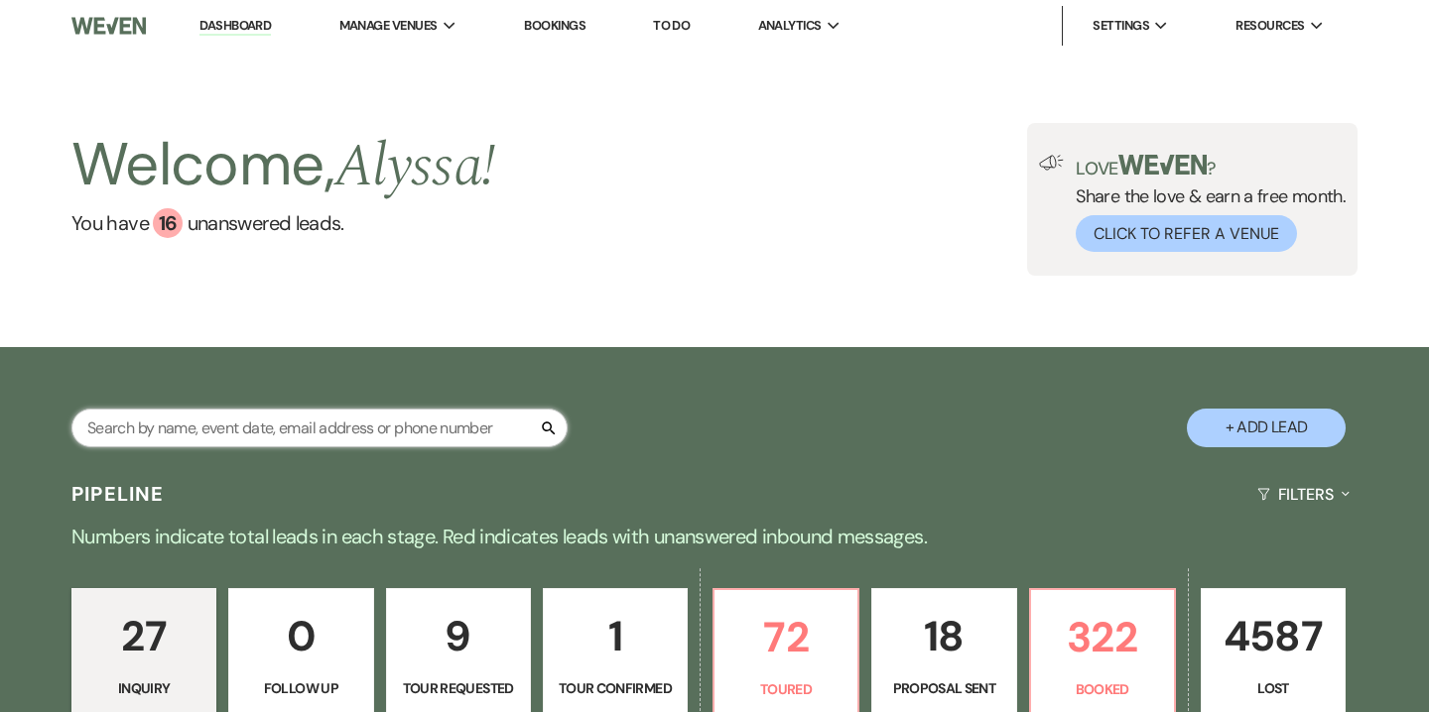
click at [345, 424] on input "text" at bounding box center [319, 428] width 496 height 39
paste input "[EMAIL_ADDRESS][DOMAIN_NAME]"
type input "[EMAIL_ADDRESS][DOMAIN_NAME]"
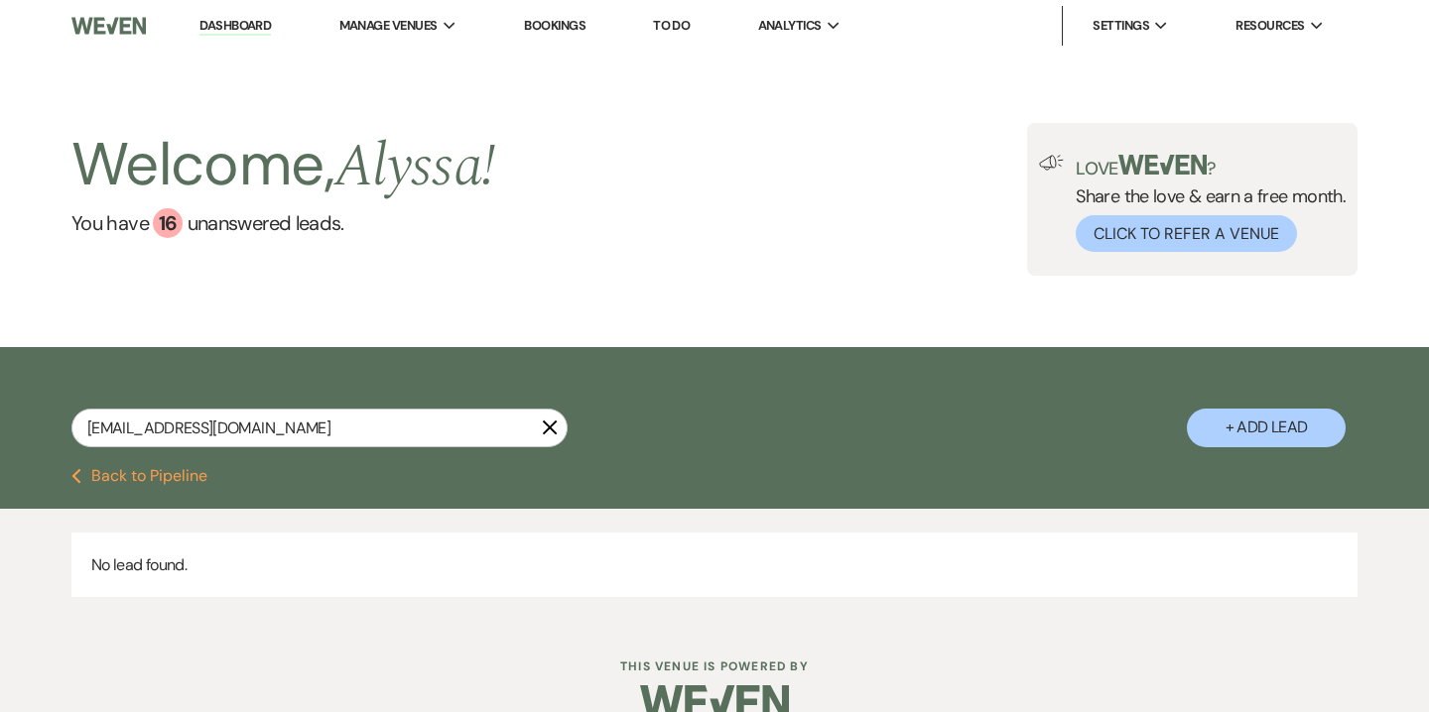
click at [1229, 434] on button "+ Add Lead" at bounding box center [1266, 428] width 159 height 39
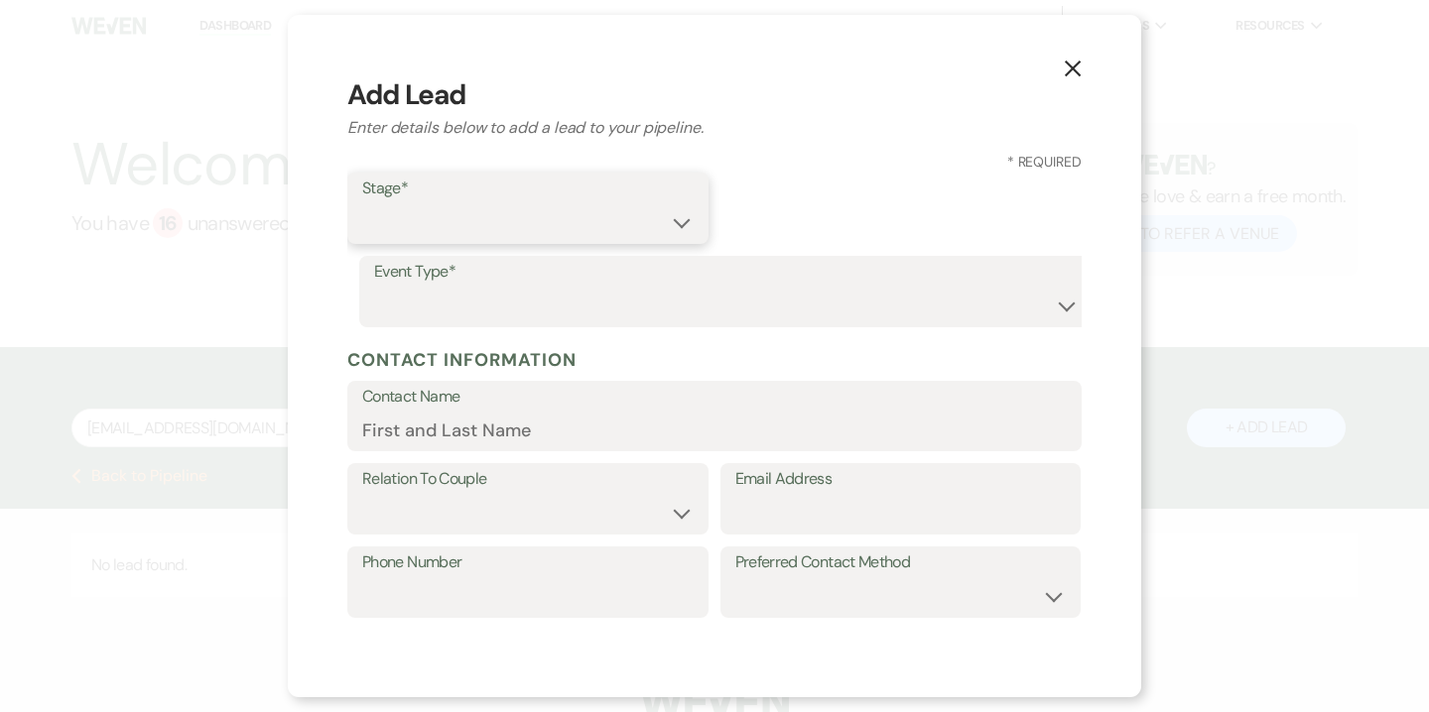
click at [537, 211] on select "Inquiry Follow Up Tour Requested Tour Confirmed Toured Proposal Sent Booked Lost" at bounding box center [527, 222] width 331 height 39
select select "5"
click at [362, 203] on select "Inquiry Follow Up Tour Requested Tour Confirmed Toured Proposal Sent Booked Lost" at bounding box center [527, 222] width 331 height 39
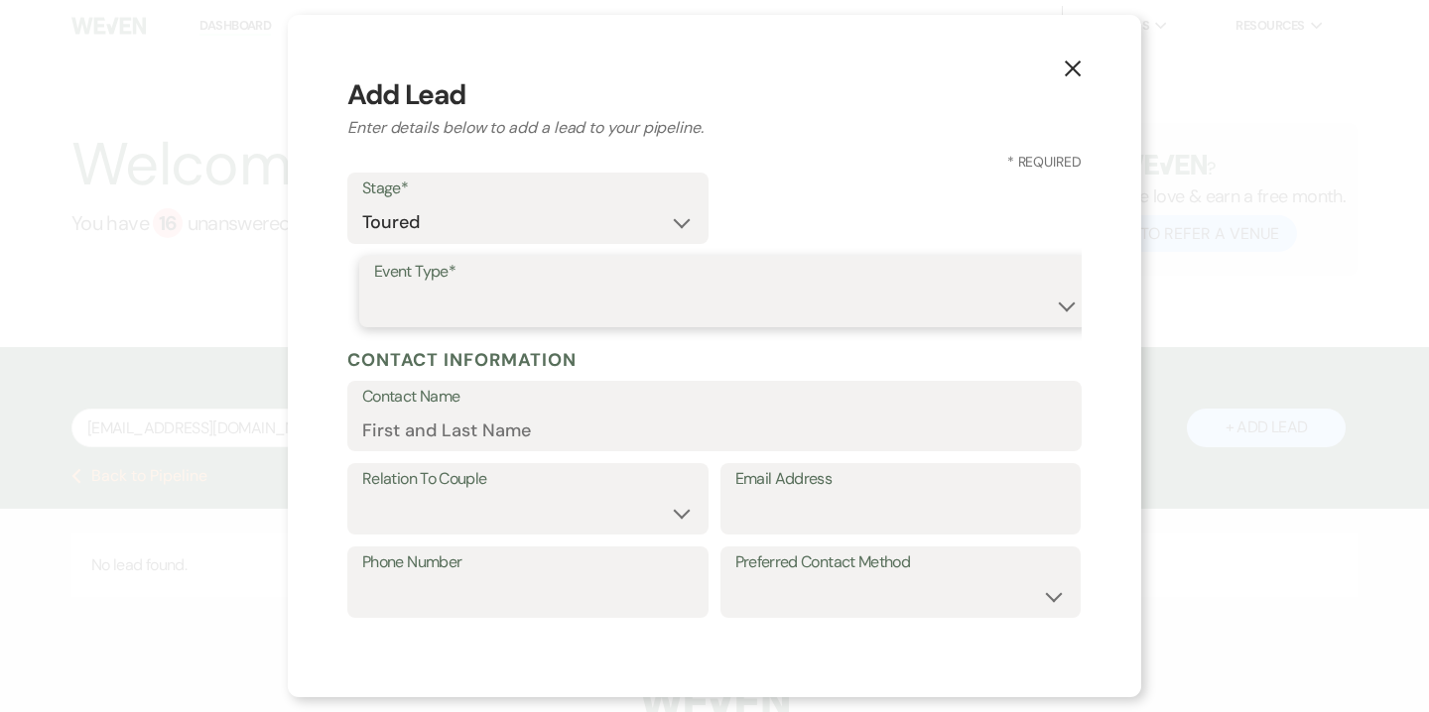
click at [488, 321] on select "Wedding Anniversary Party Baby Shower Bachelorette / Bachelor Party Birthday Pa…" at bounding box center [726, 306] width 704 height 39
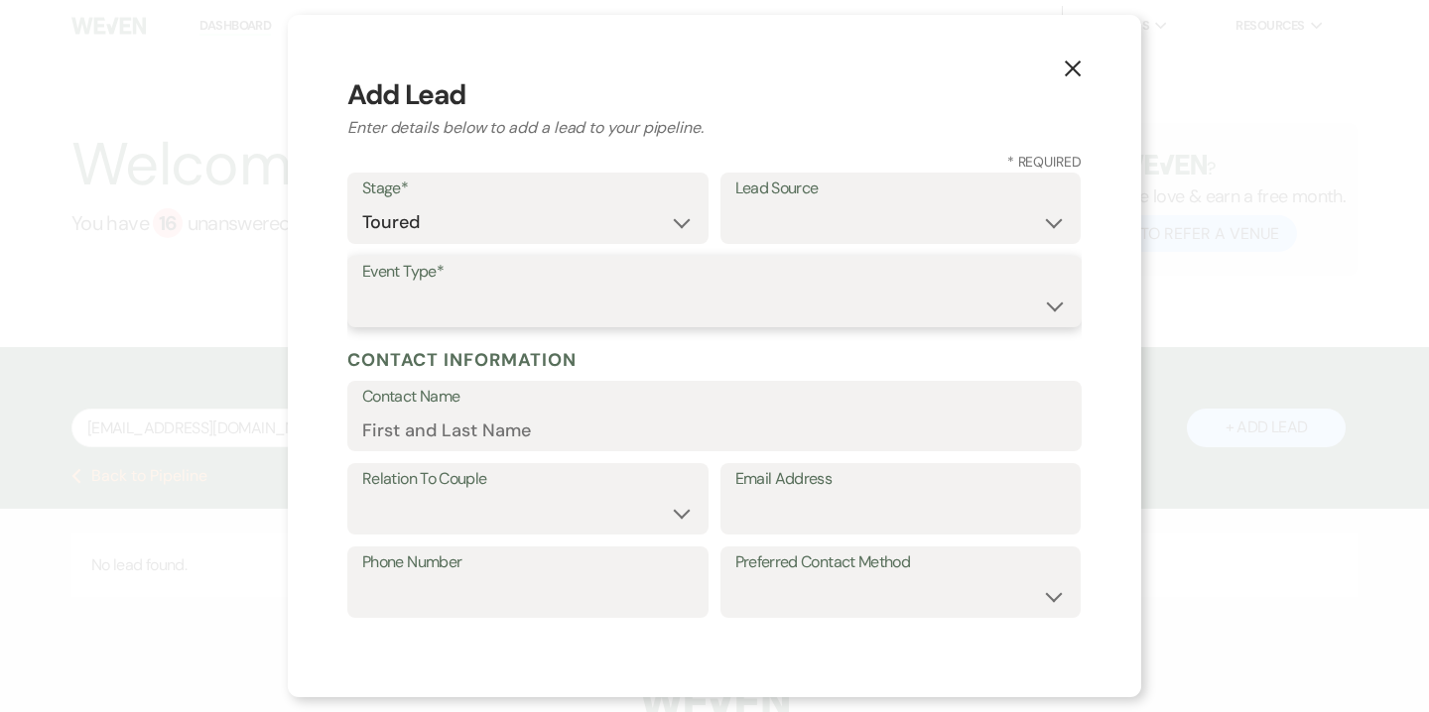
select select "1"
click at [362, 287] on select "Wedding Anniversary Party Baby Shower Bachelorette / Bachelor Party Birthday Pa…" at bounding box center [714, 306] width 704 height 39
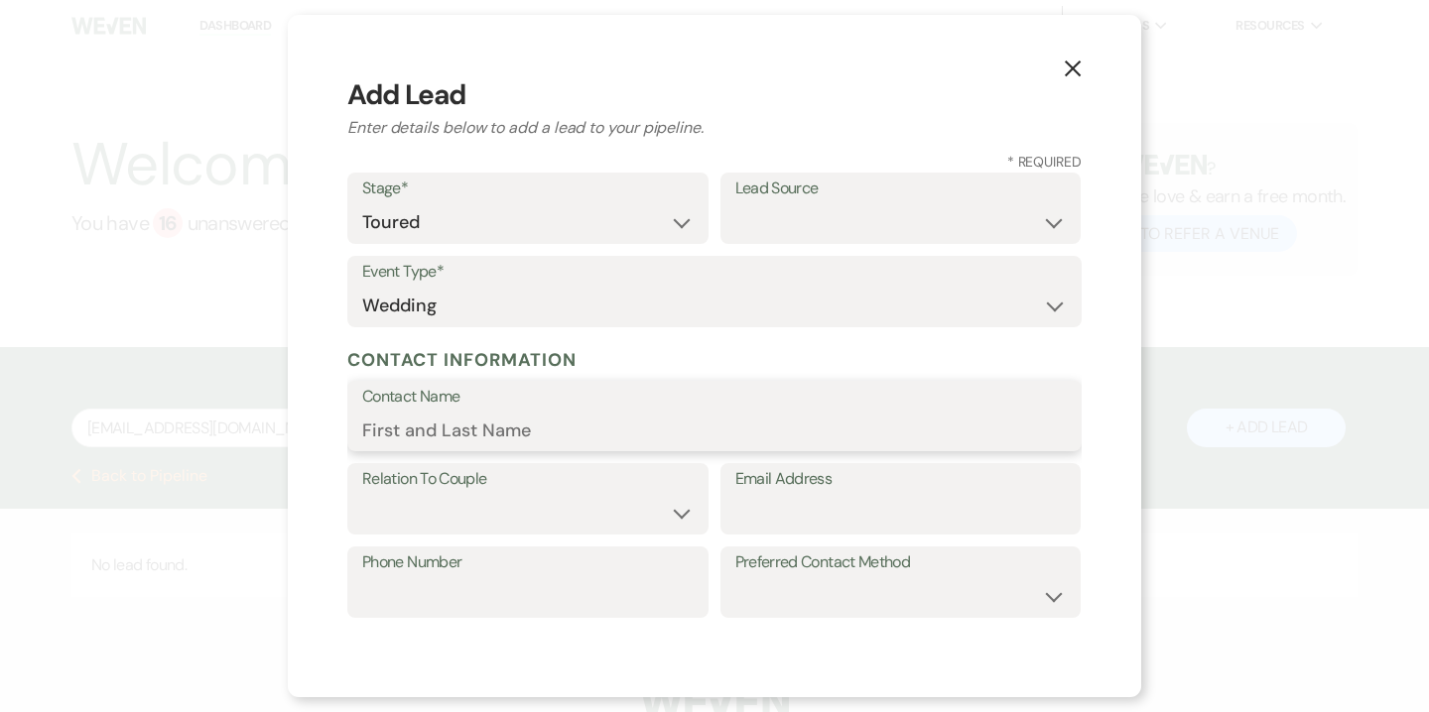
click at [487, 434] on input "Contact Name" at bounding box center [714, 430] width 704 height 39
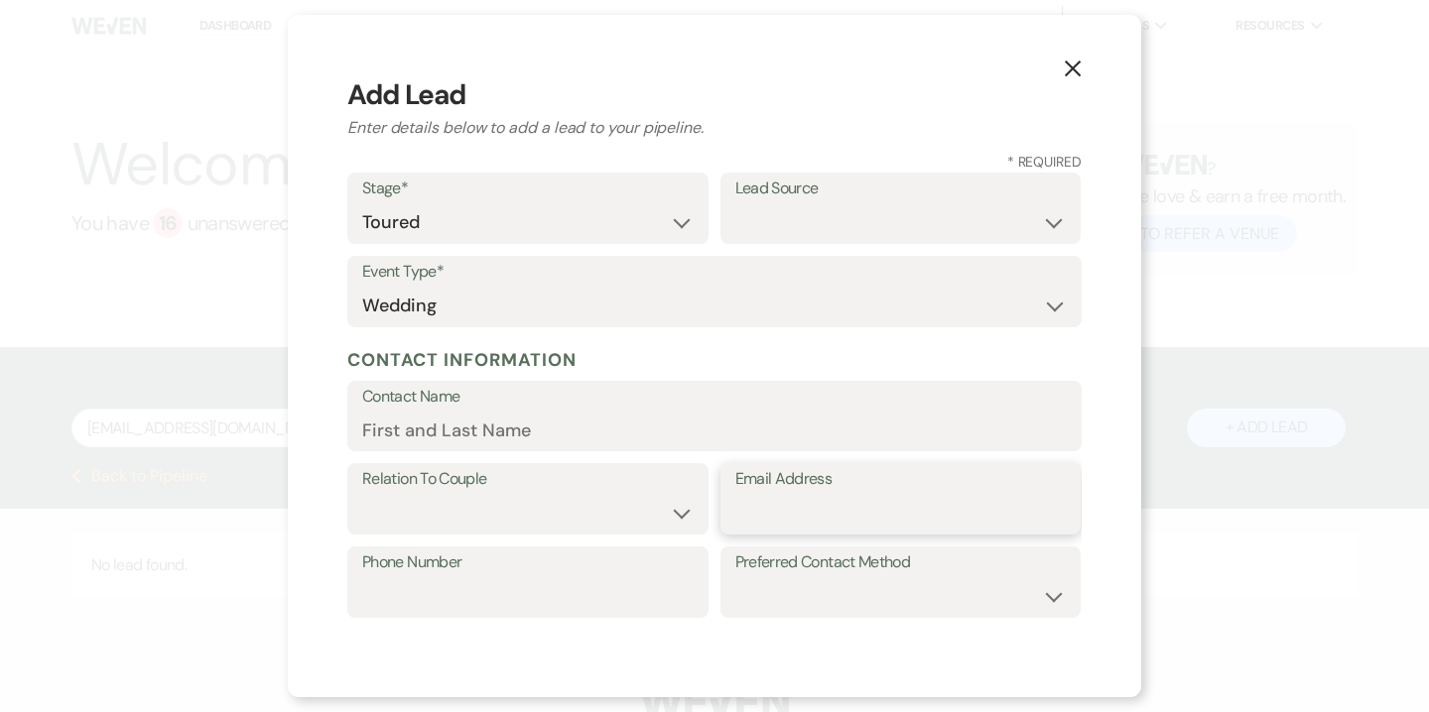
click at [800, 529] on input "Email Address" at bounding box center [900, 513] width 331 height 39
paste input "[EMAIL_ADDRESS][DOMAIN_NAME]"
type input "[EMAIL_ADDRESS][DOMAIN_NAME]"
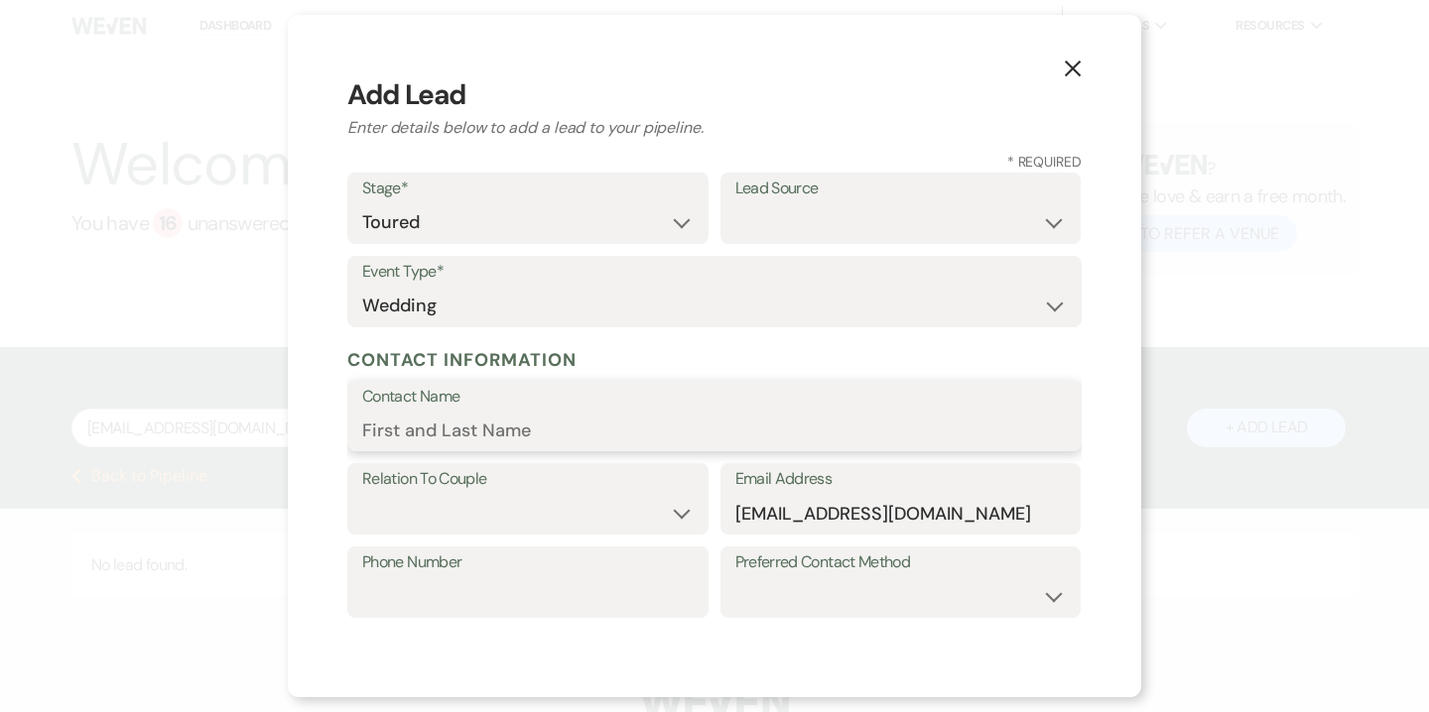
click at [546, 440] on input "Contact Name" at bounding box center [714, 430] width 704 height 39
type input "[PERSON_NAME]"
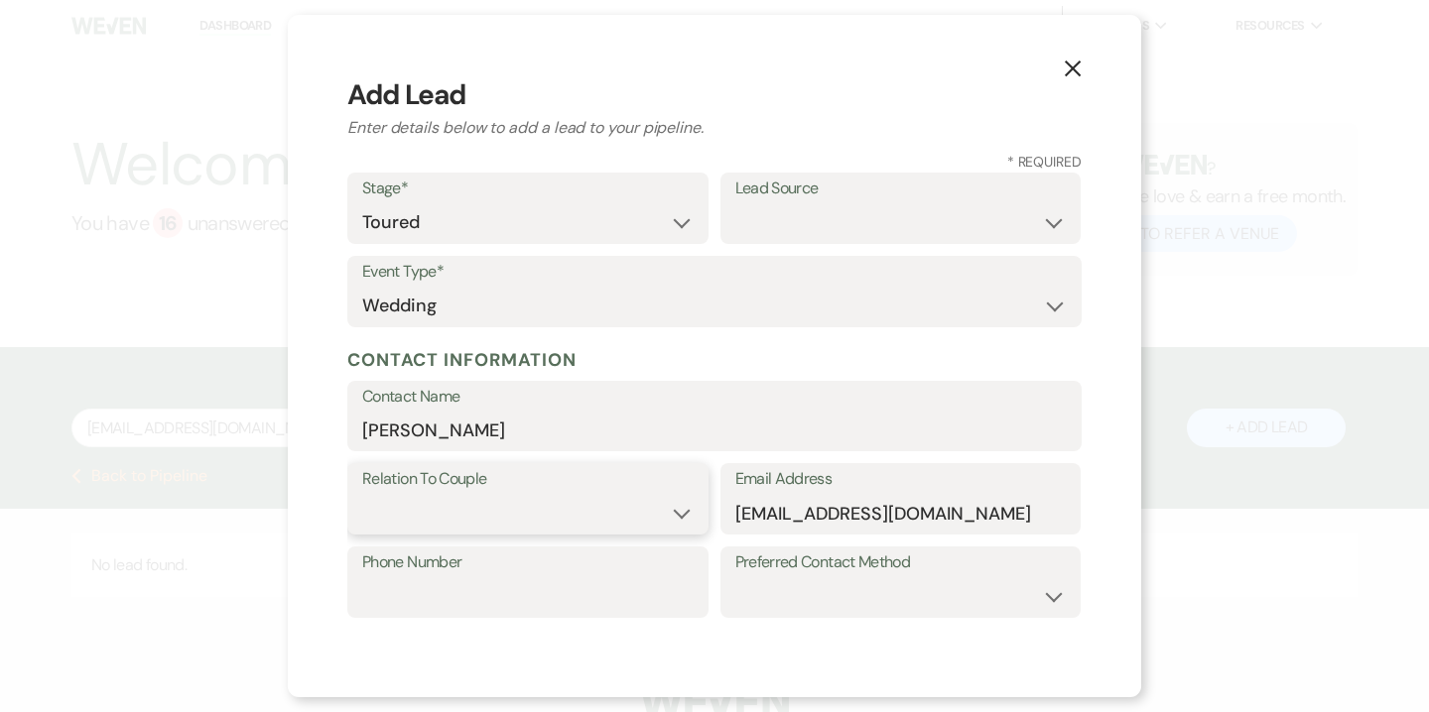
click at [500, 504] on select "Couple Planner Parent of Couple Family Member Friend Other" at bounding box center [527, 513] width 331 height 39
select select "1"
click at [362, 494] on select "Couple Planner Parent of Couple Family Member Friend Other" at bounding box center [527, 513] width 331 height 39
click at [505, 601] on input "Phone Number" at bounding box center [527, 596] width 331 height 39
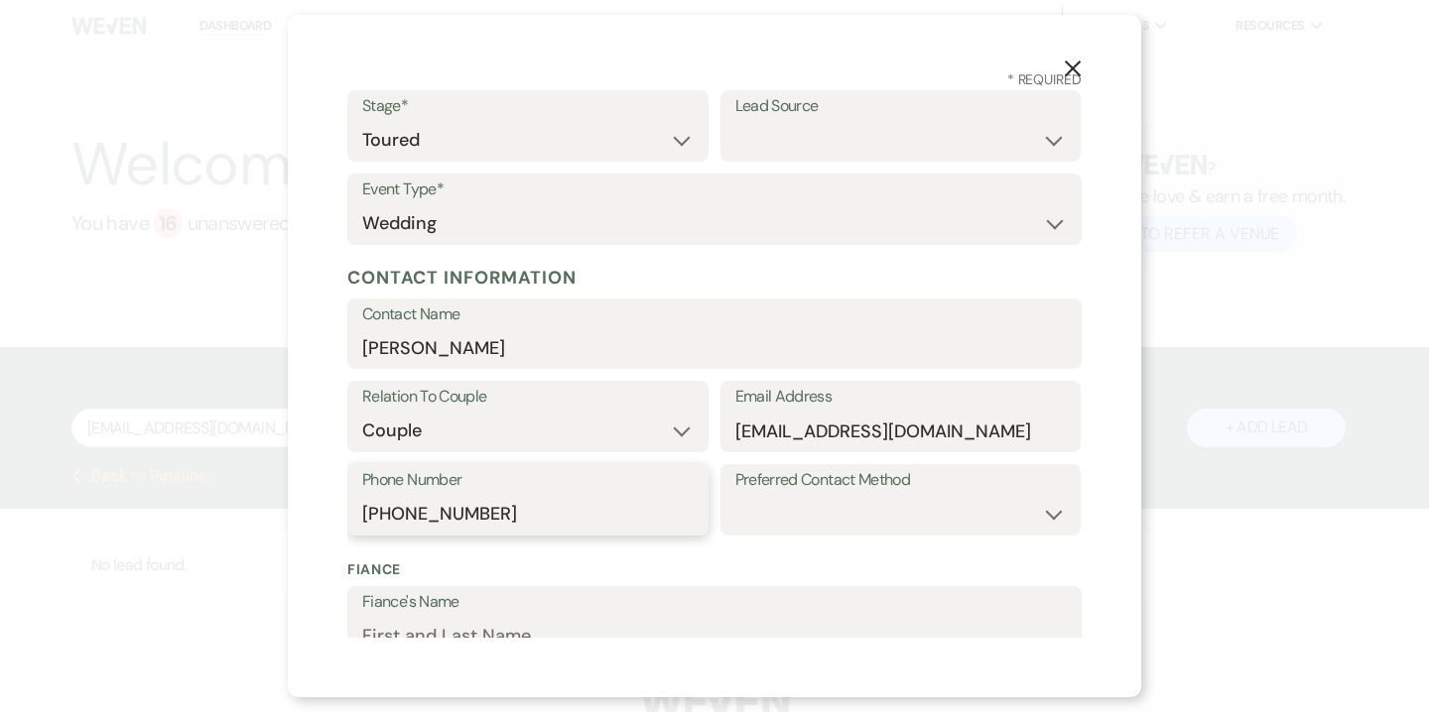
scroll to position [87, 0]
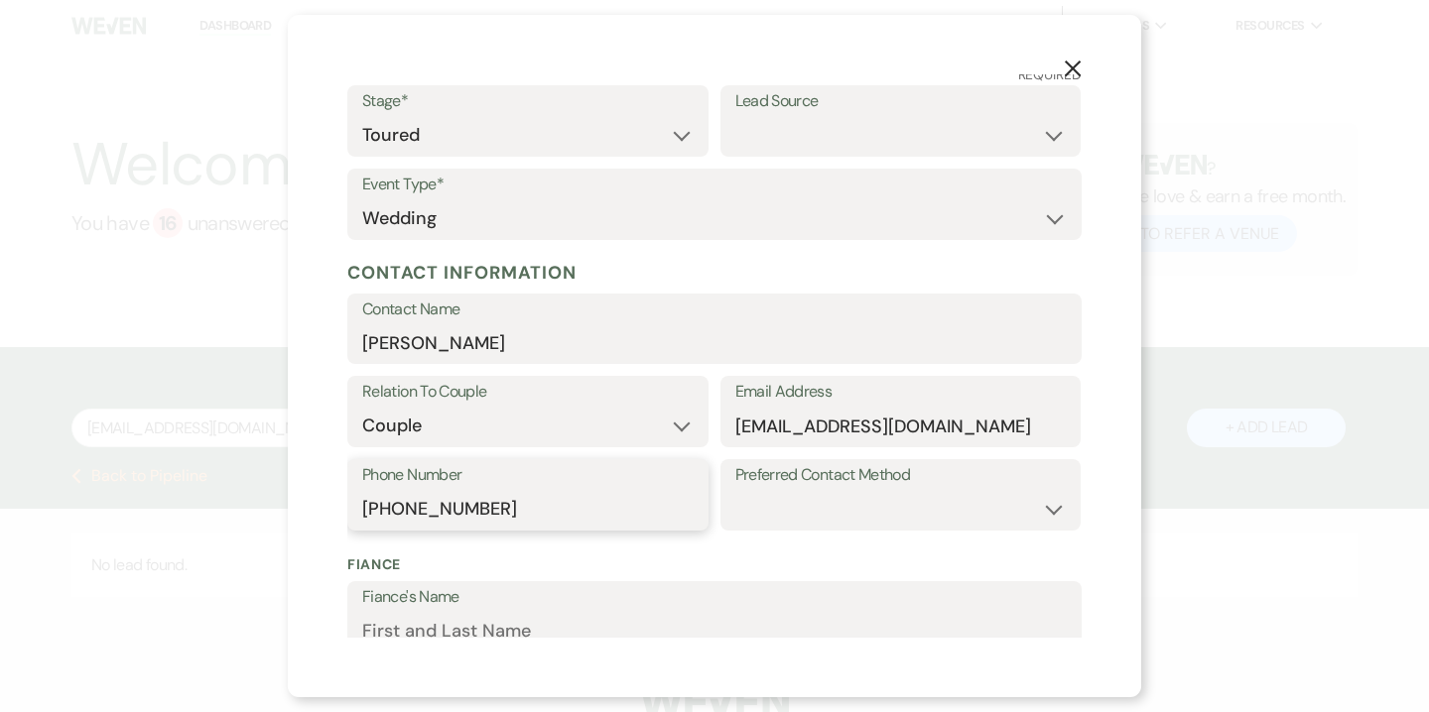
type input "732-865-0248"
click at [801, 140] on select "Weven Venue Website Instagram Facebook Pinterest Google The Knot Wedding Wire H…" at bounding box center [900, 135] width 331 height 39
select select "23"
click at [735, 116] on select "Weven Venue Website Instagram Facebook Pinterest Google The Knot Wedding Wire H…" at bounding box center [900, 135] width 331 height 39
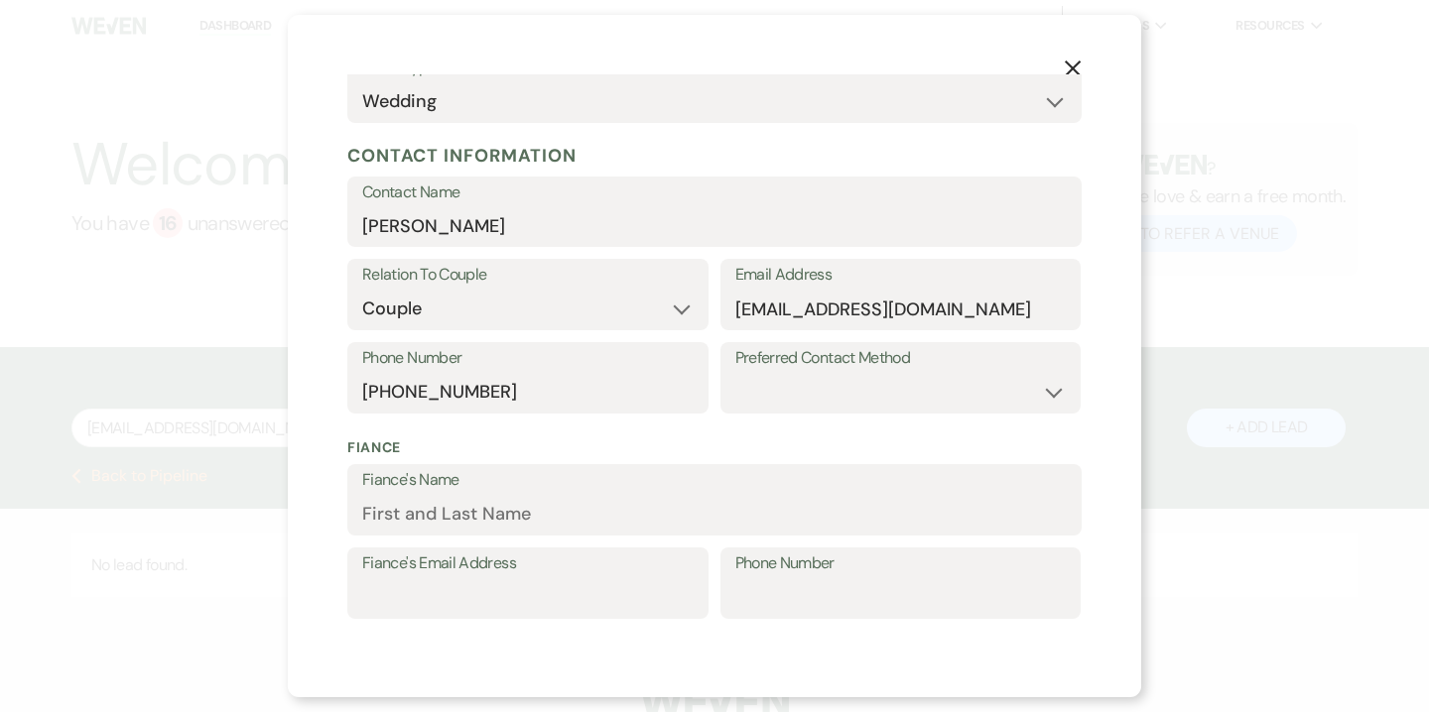
scroll to position [208, 0]
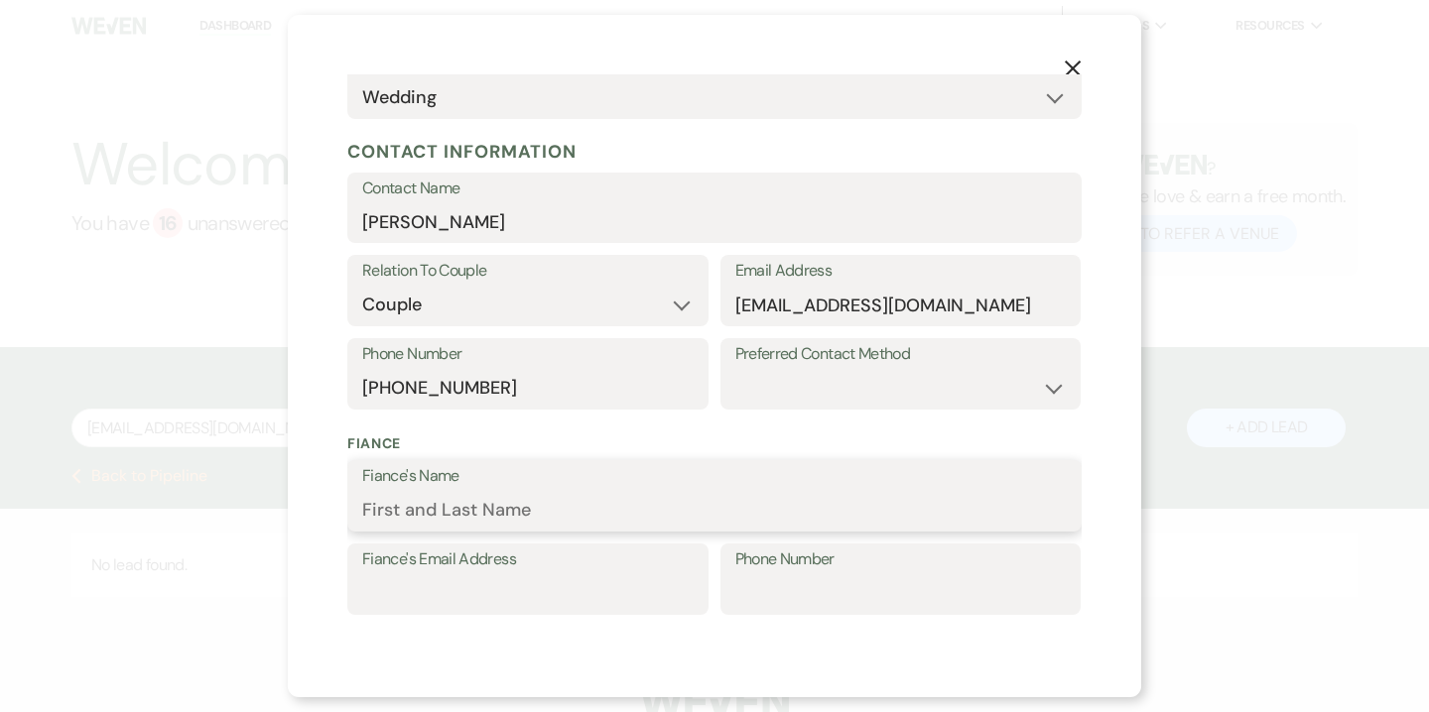
click at [738, 518] on input "Fiance's Name" at bounding box center [714, 510] width 704 height 39
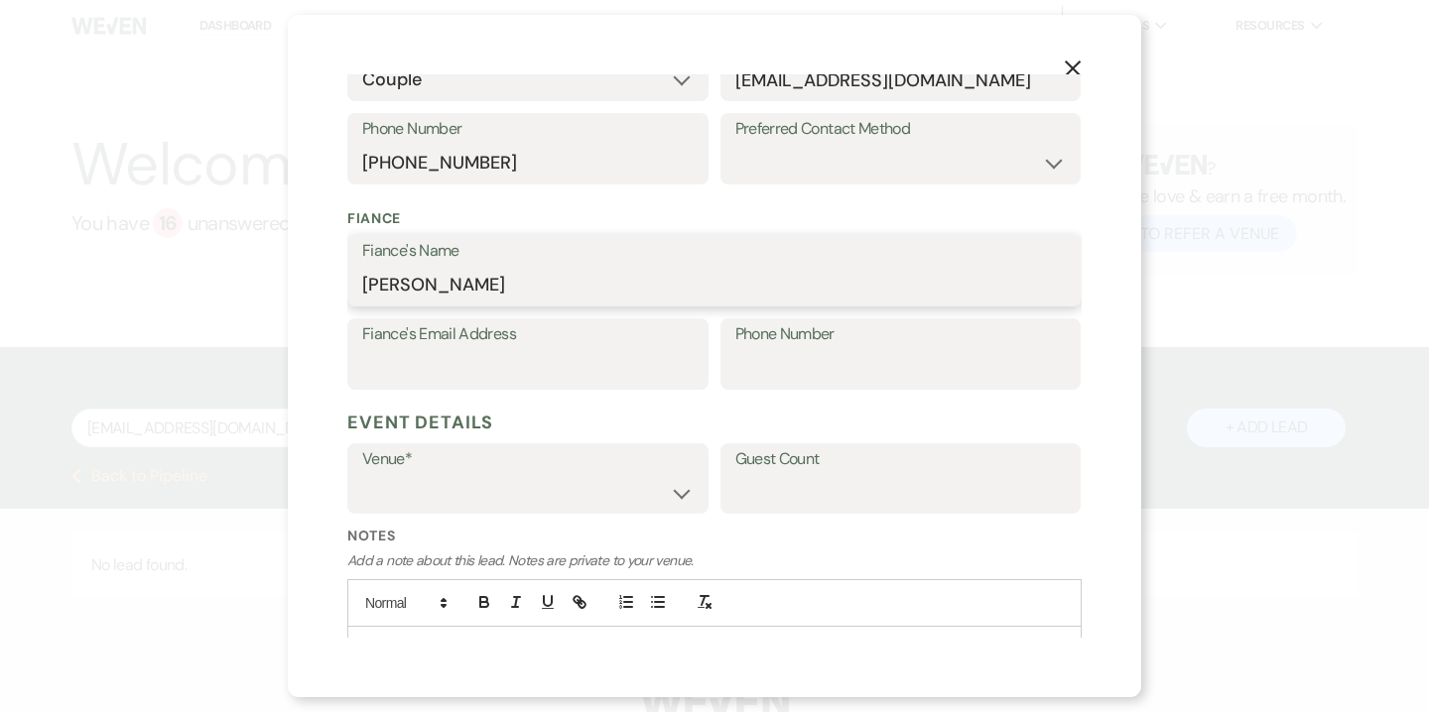
scroll to position [435, 0]
type input "[PERSON_NAME]"
click at [640, 485] on select "Willow Creek Winery The Southern Mansion" at bounding box center [527, 491] width 331 height 39
select select "531"
click at [362, 472] on select "Willow Creek Winery The Southern Mansion" at bounding box center [527, 491] width 331 height 39
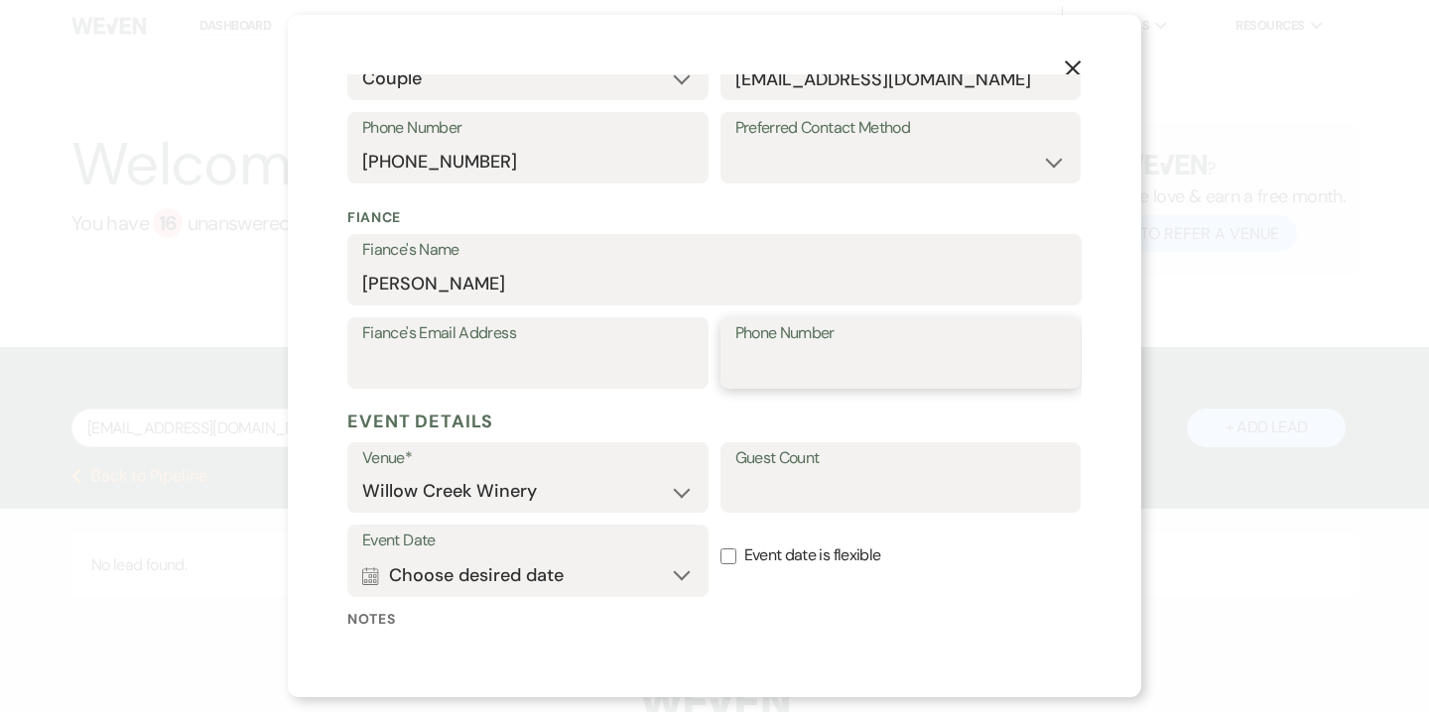
click at [794, 374] on input "Phone Number" at bounding box center [900, 367] width 331 height 39
type input "812-372-4466"
click at [804, 498] on input "Guest Count" at bounding box center [900, 491] width 331 height 39
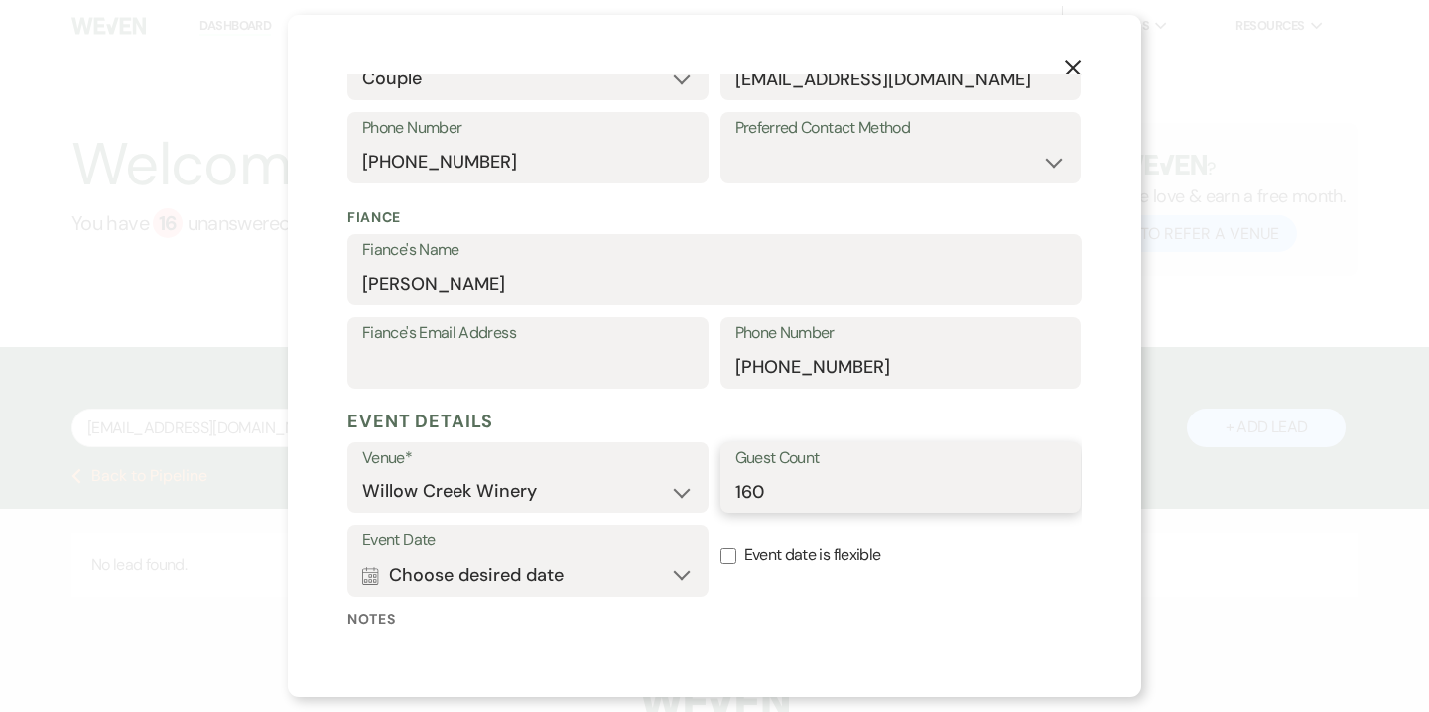
type input "160"
click at [673, 584] on button "Calendar Choose desired date Expand" at bounding box center [527, 576] width 331 height 40
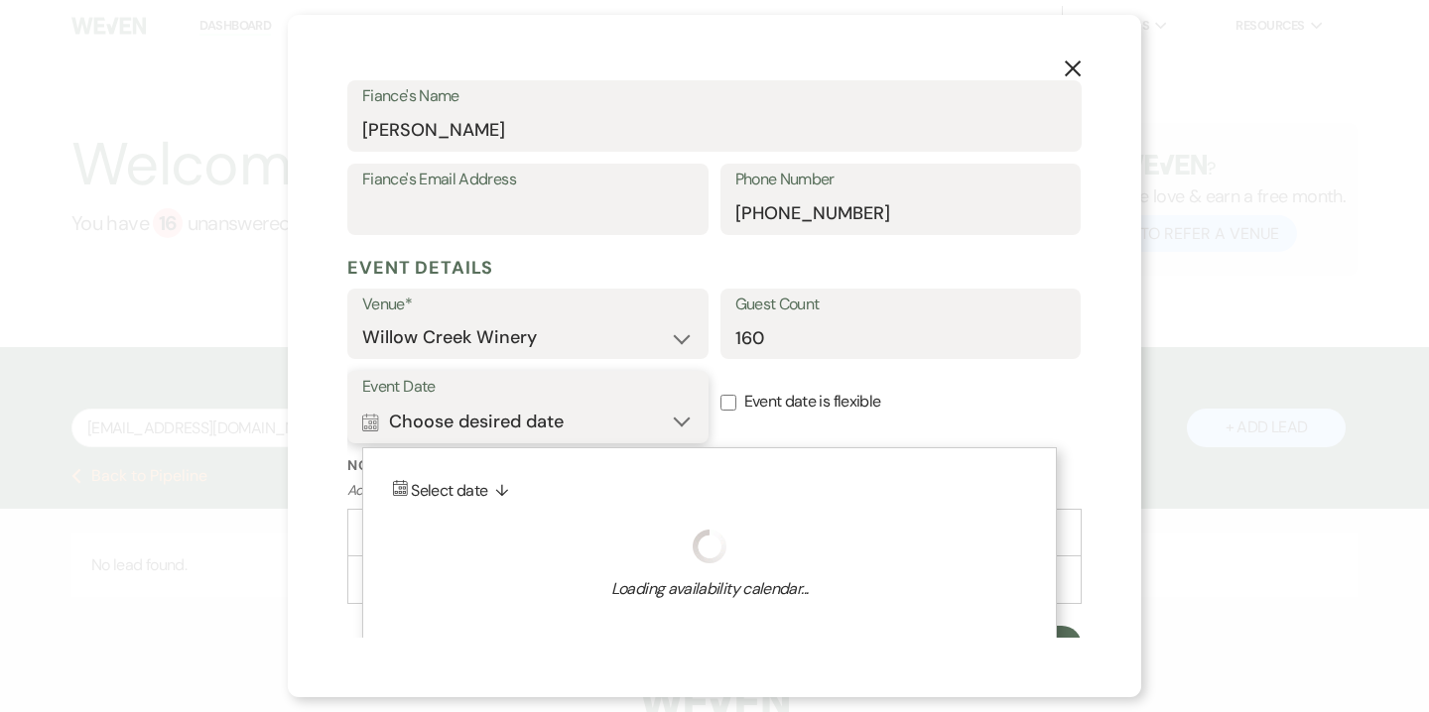
scroll to position [614, 0]
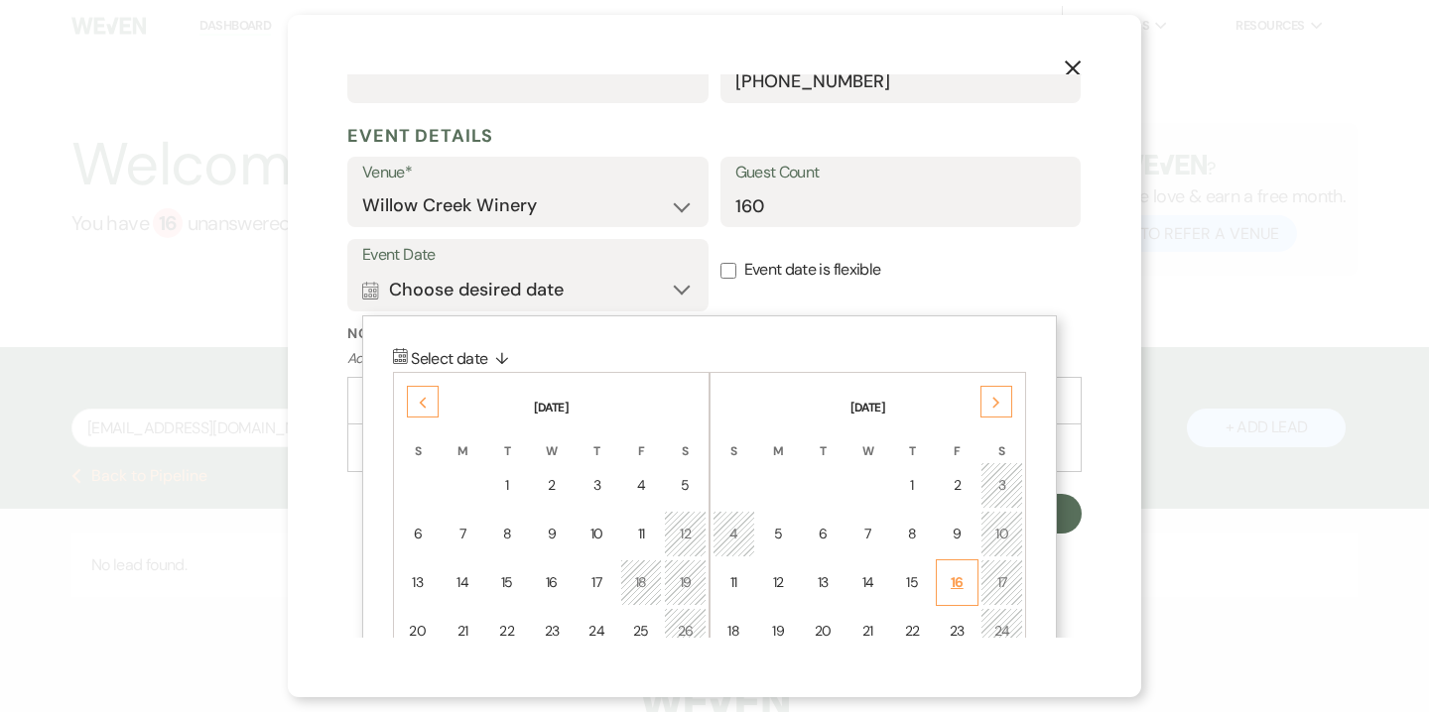
click at [961, 580] on div "16" at bounding box center [957, 582] width 18 height 21
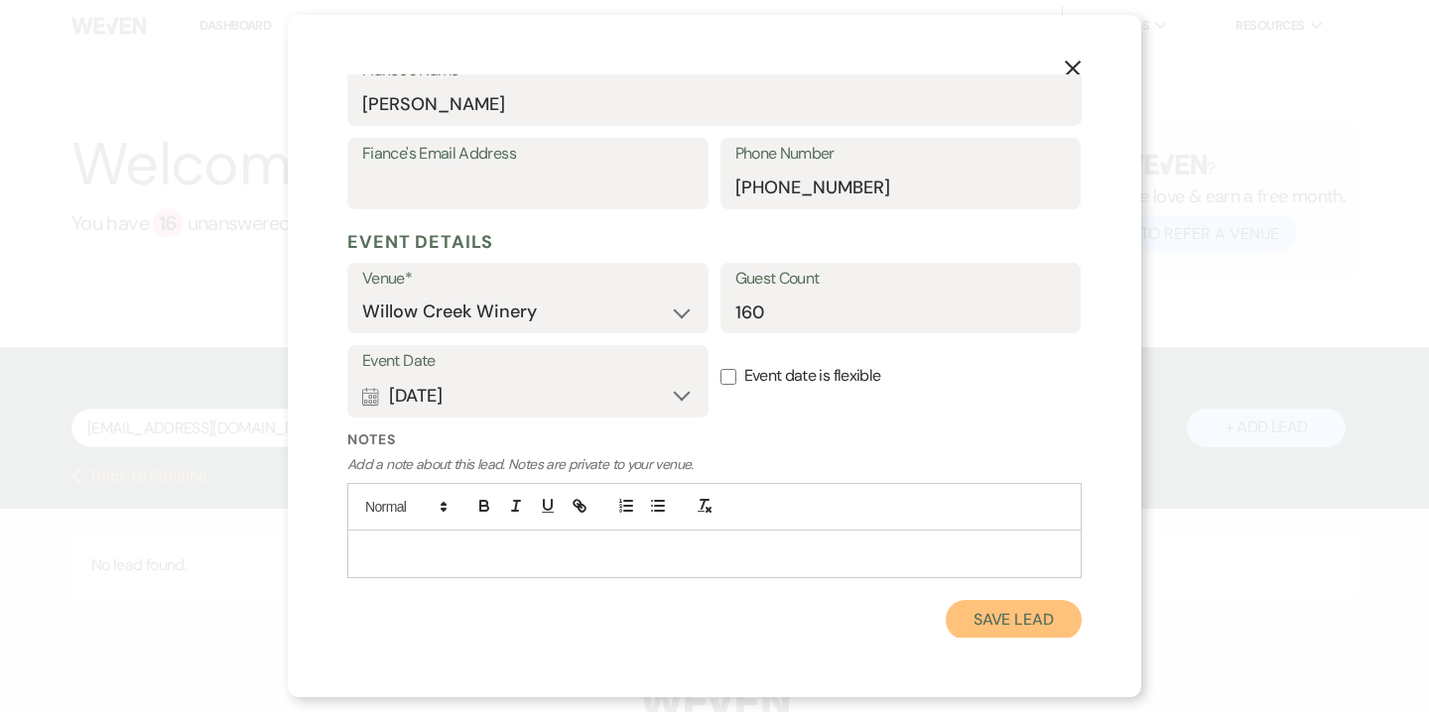
click at [994, 615] on button "Save Lead" at bounding box center [1013, 620] width 136 height 40
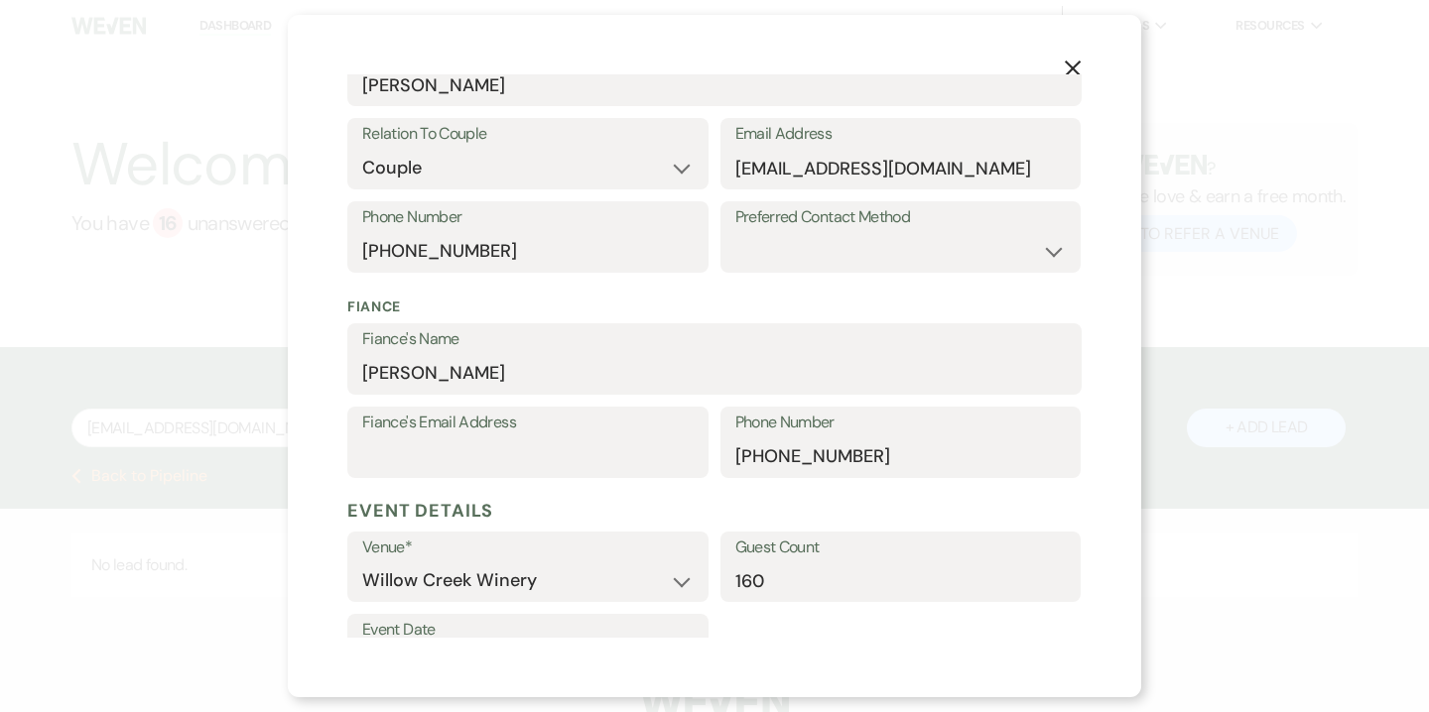
scroll to position [351, 0]
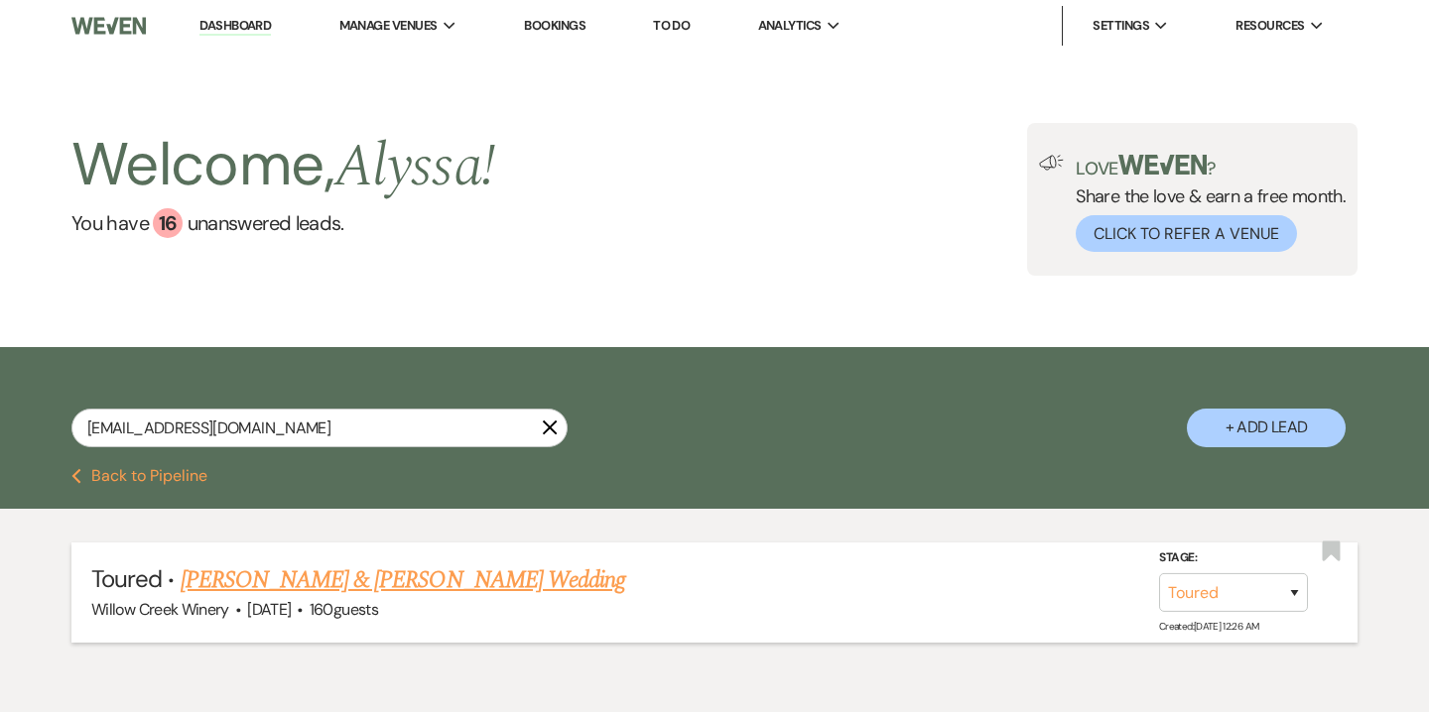
click at [481, 575] on link "[PERSON_NAME] & [PERSON_NAME] Wedding" at bounding box center [403, 581] width 444 height 36
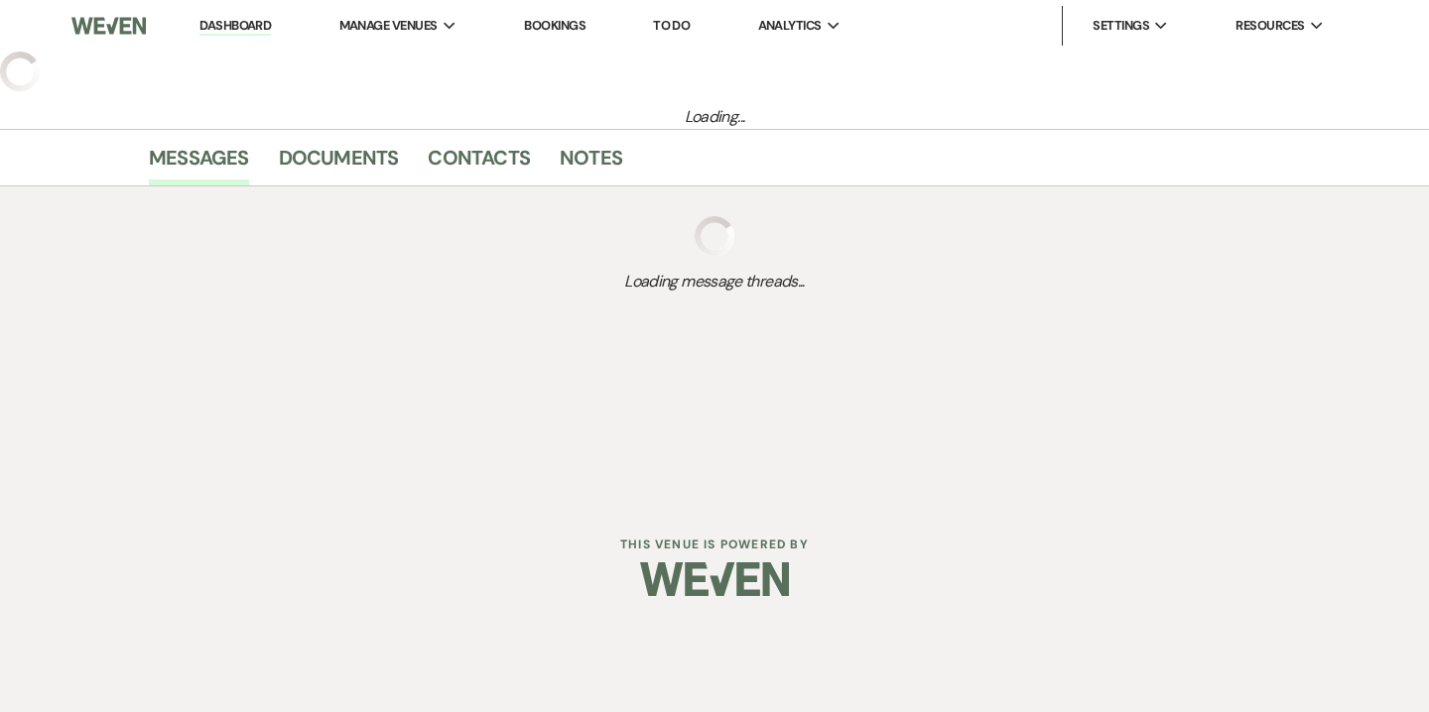
select select "5"
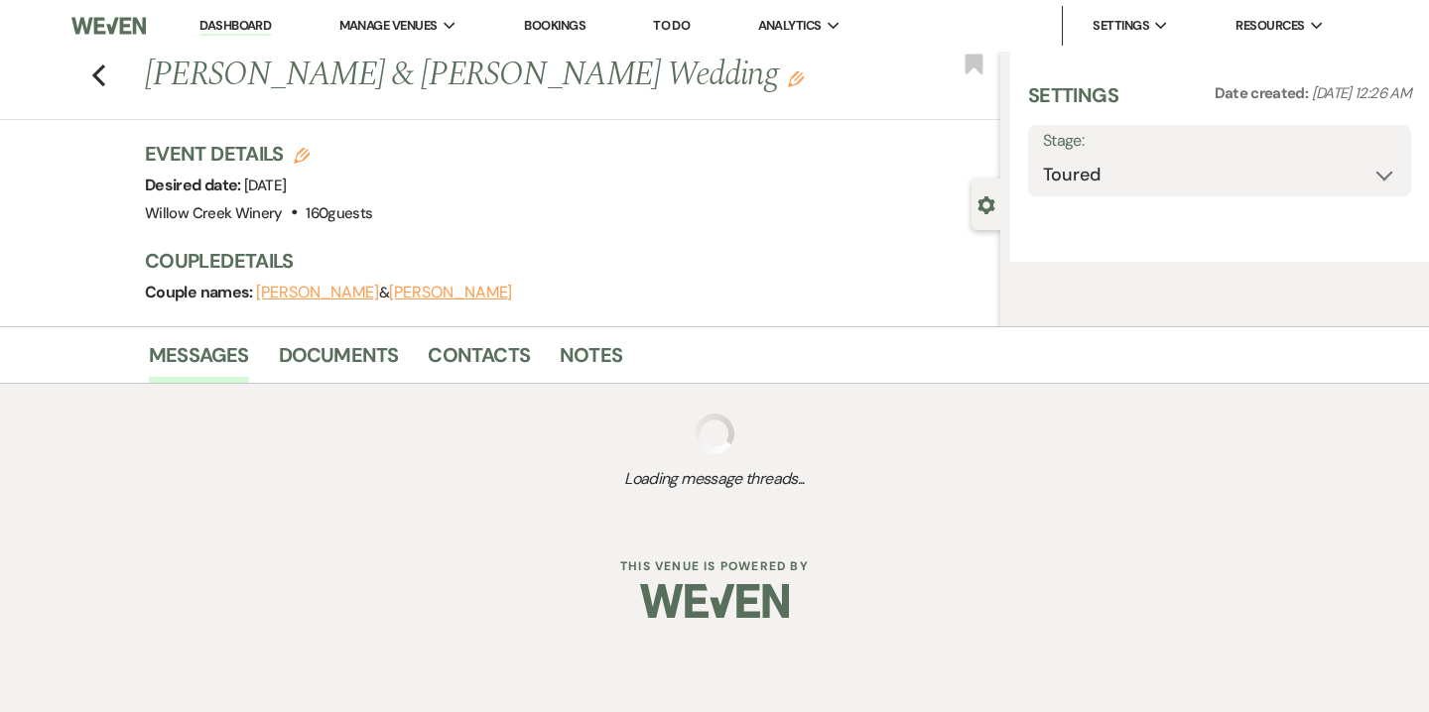
select select "23"
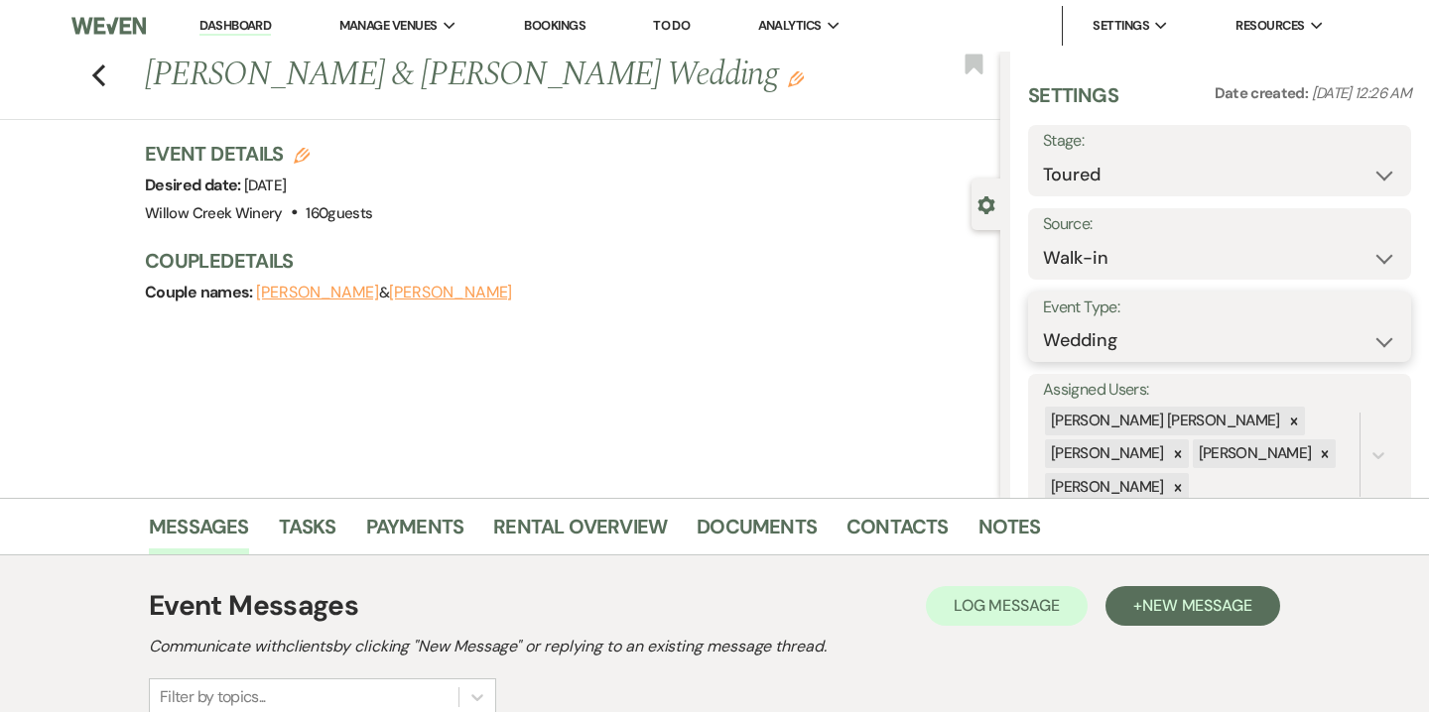
click at [1162, 347] on select "Wedding Anniversary Party Baby Shower Bachelorette / Bachelor Party Birthday Pa…" at bounding box center [1219, 340] width 353 height 39
click at [1283, 429] on div at bounding box center [1294, 421] width 22 height 29
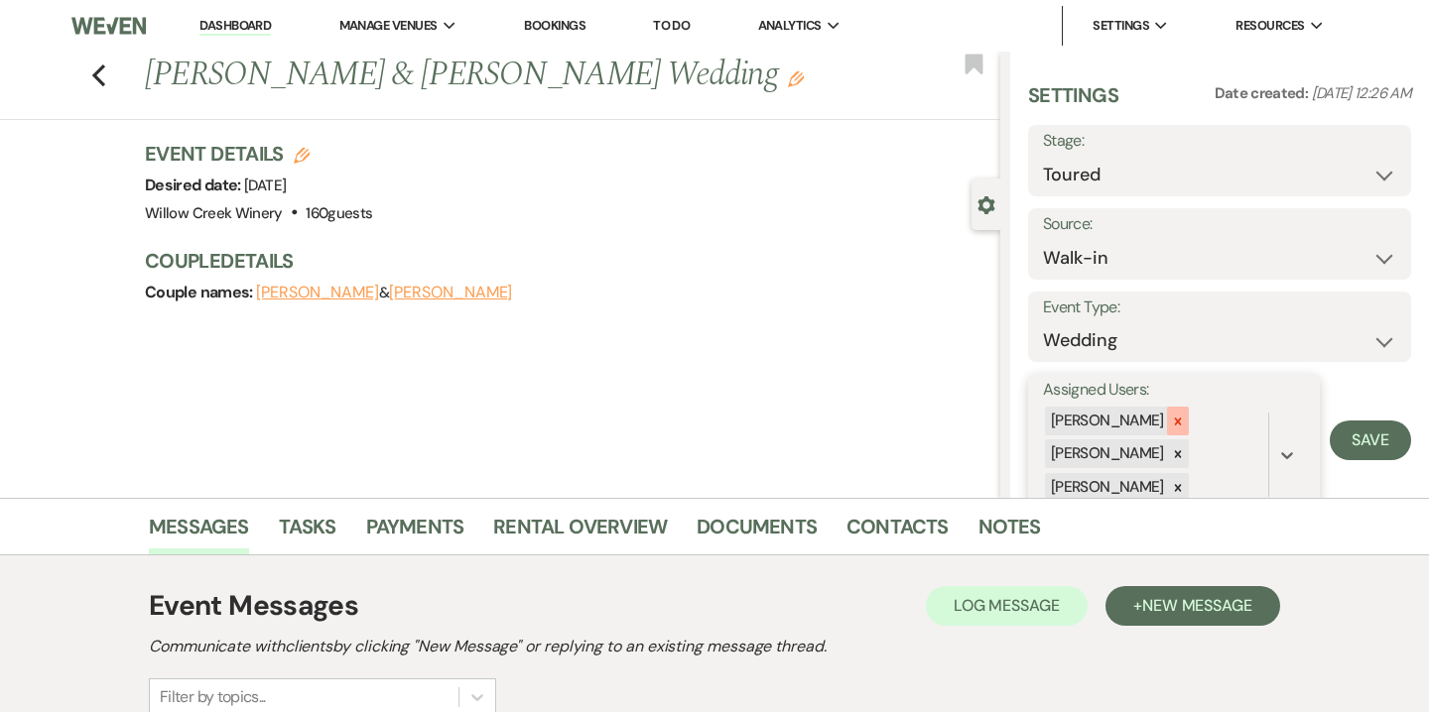
click at [1171, 427] on icon at bounding box center [1178, 422] width 14 height 14
click at [1175, 460] on icon at bounding box center [1178, 455] width 14 height 14
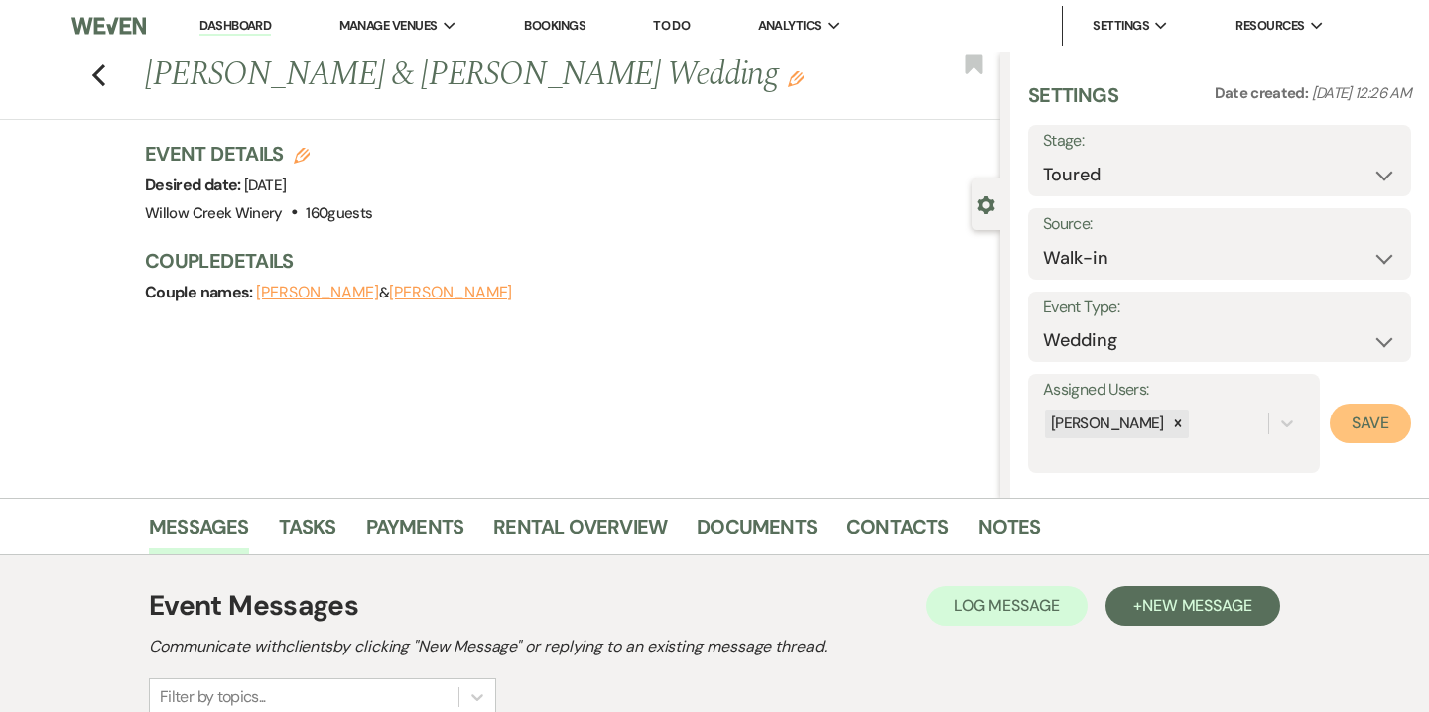
click at [1363, 428] on button "Save" at bounding box center [1369, 424] width 81 height 40
click at [988, 536] on link "Notes" at bounding box center [1009, 533] width 63 height 44
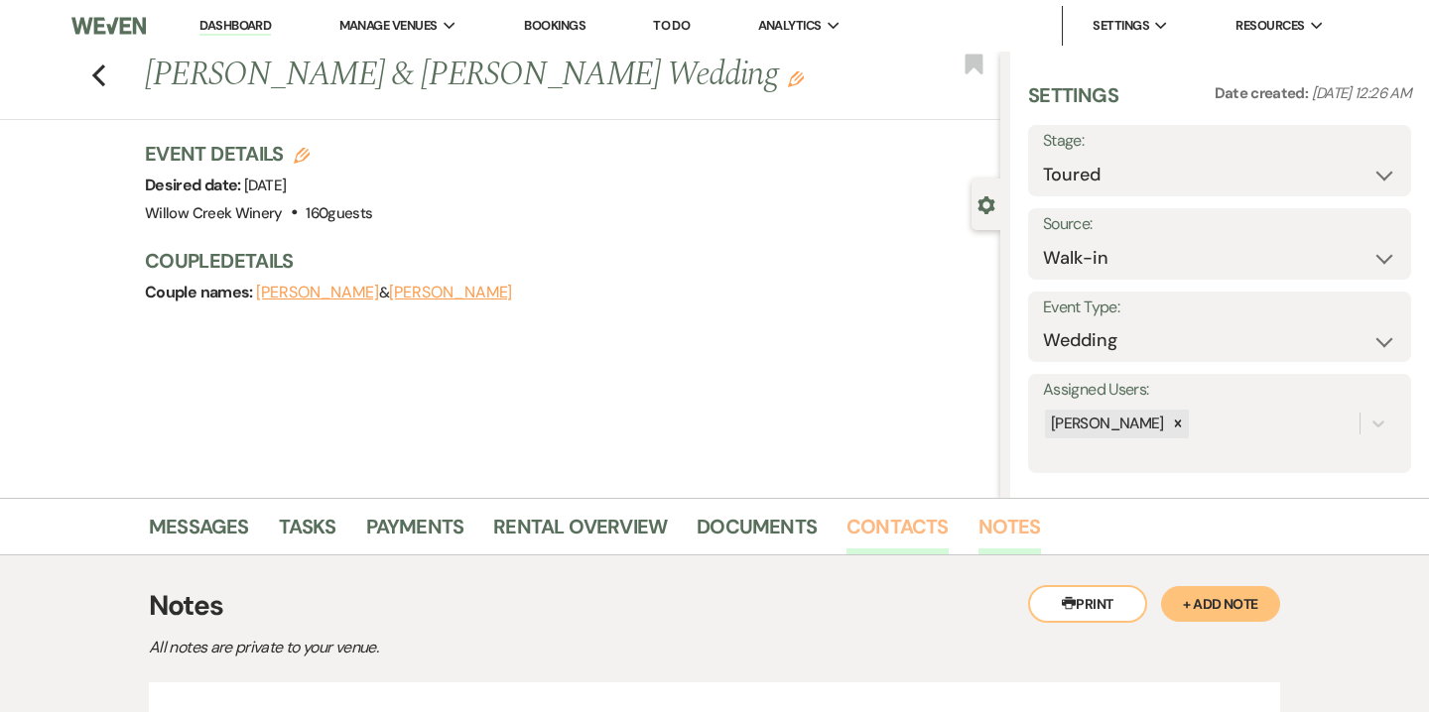
scroll to position [210, 0]
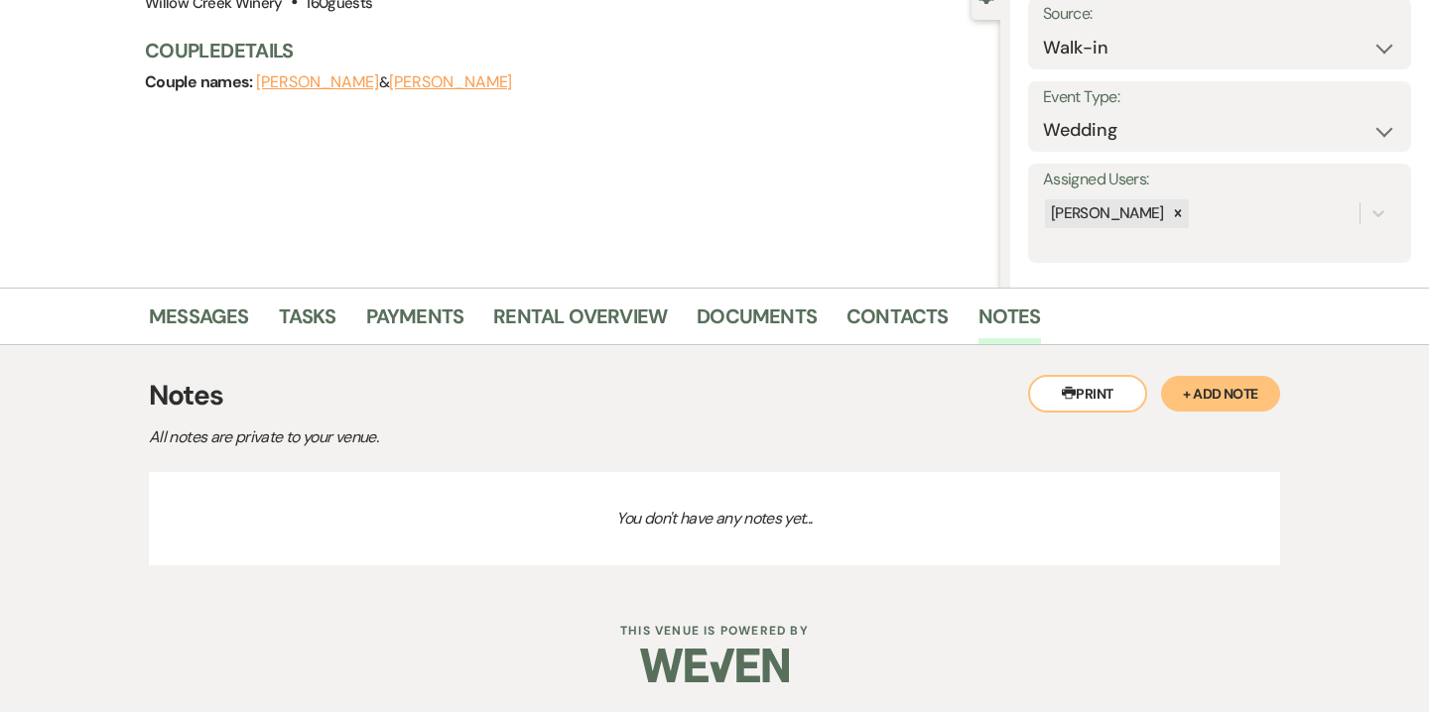
click at [1245, 402] on button "+ Add Note" at bounding box center [1220, 394] width 119 height 36
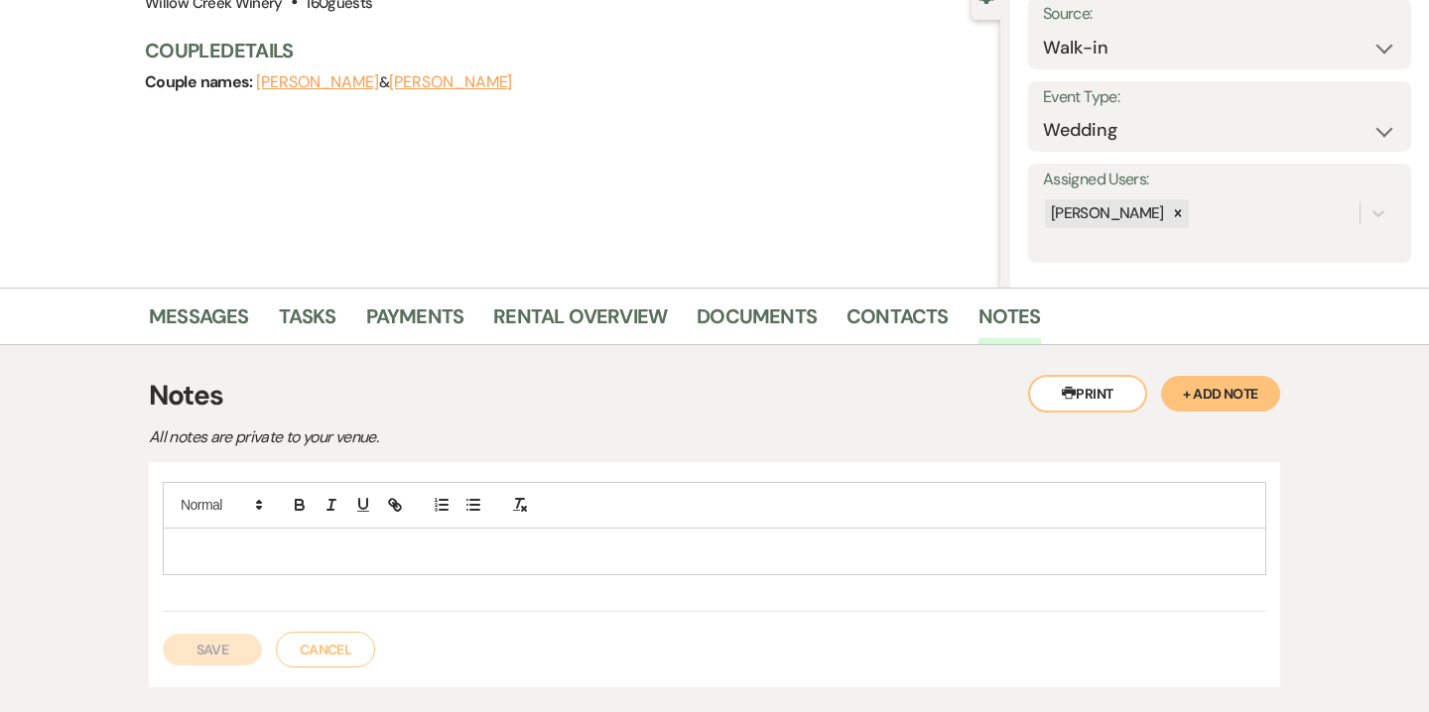
click at [615, 549] on p at bounding box center [714, 552] width 1071 height 22
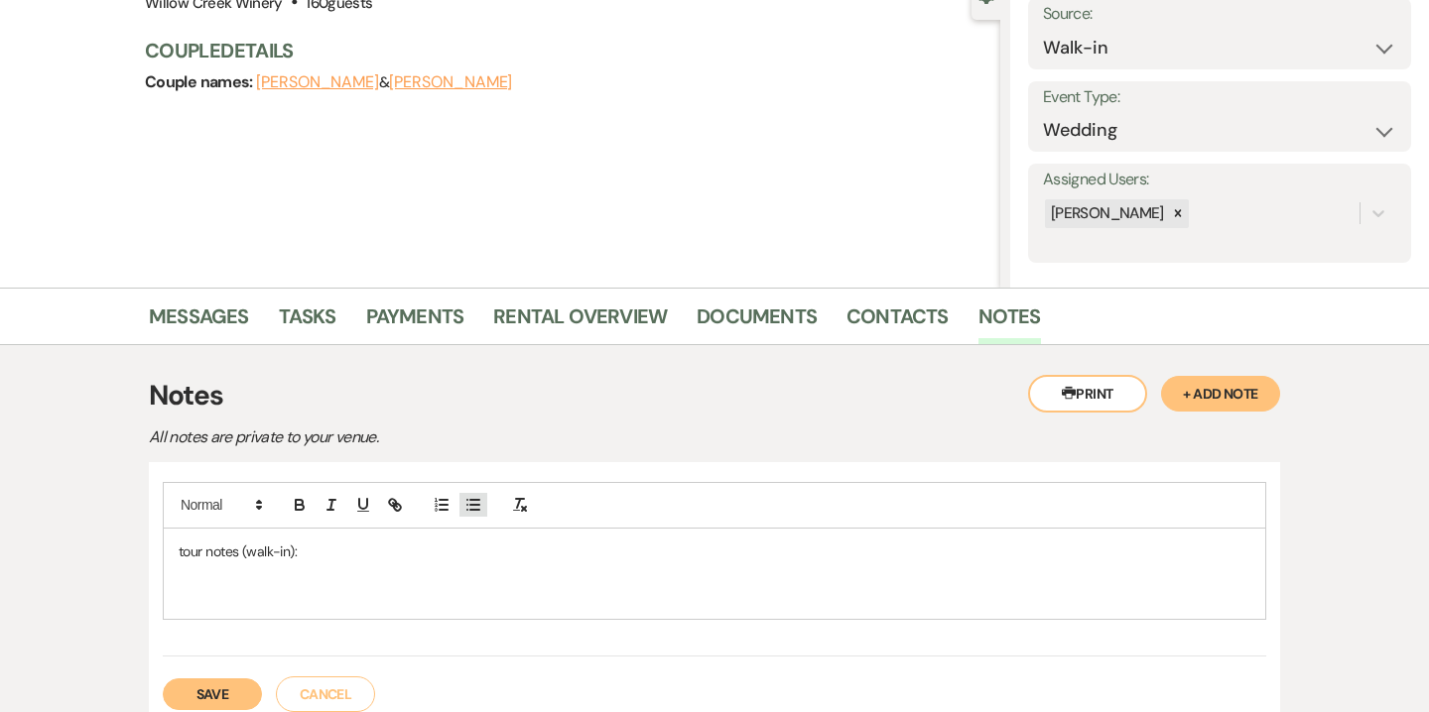
click at [464, 504] on icon "button" at bounding box center [473, 505] width 18 height 18
click at [257, 570] on p at bounding box center [714, 574] width 1071 height 22
click at [265, 593] on li at bounding box center [724, 595] width 1052 height 22
click at [325, 598] on li "met at gym" at bounding box center [724, 595] width 1052 height 22
click at [285, 616] on li at bounding box center [724, 618] width 1052 height 22
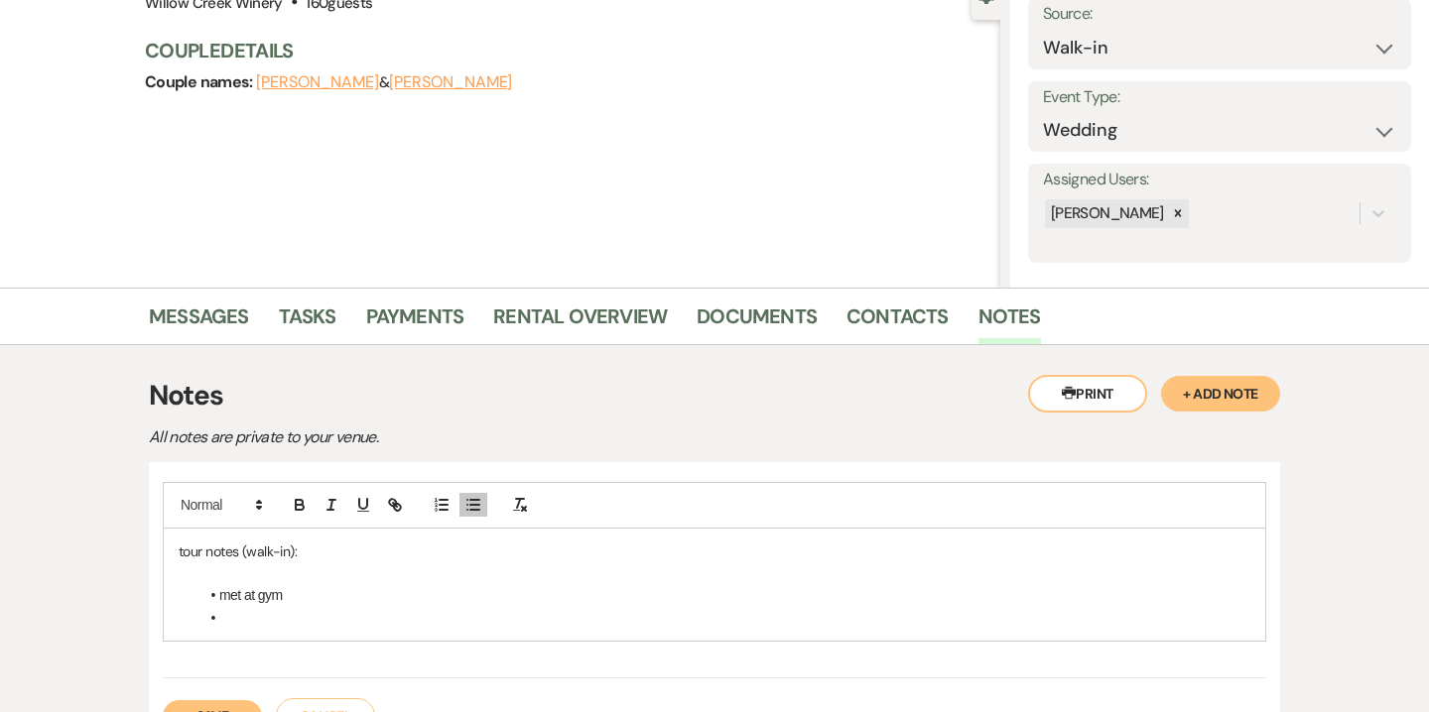
click at [309, 596] on li "met at gym" at bounding box center [724, 595] width 1052 height 22
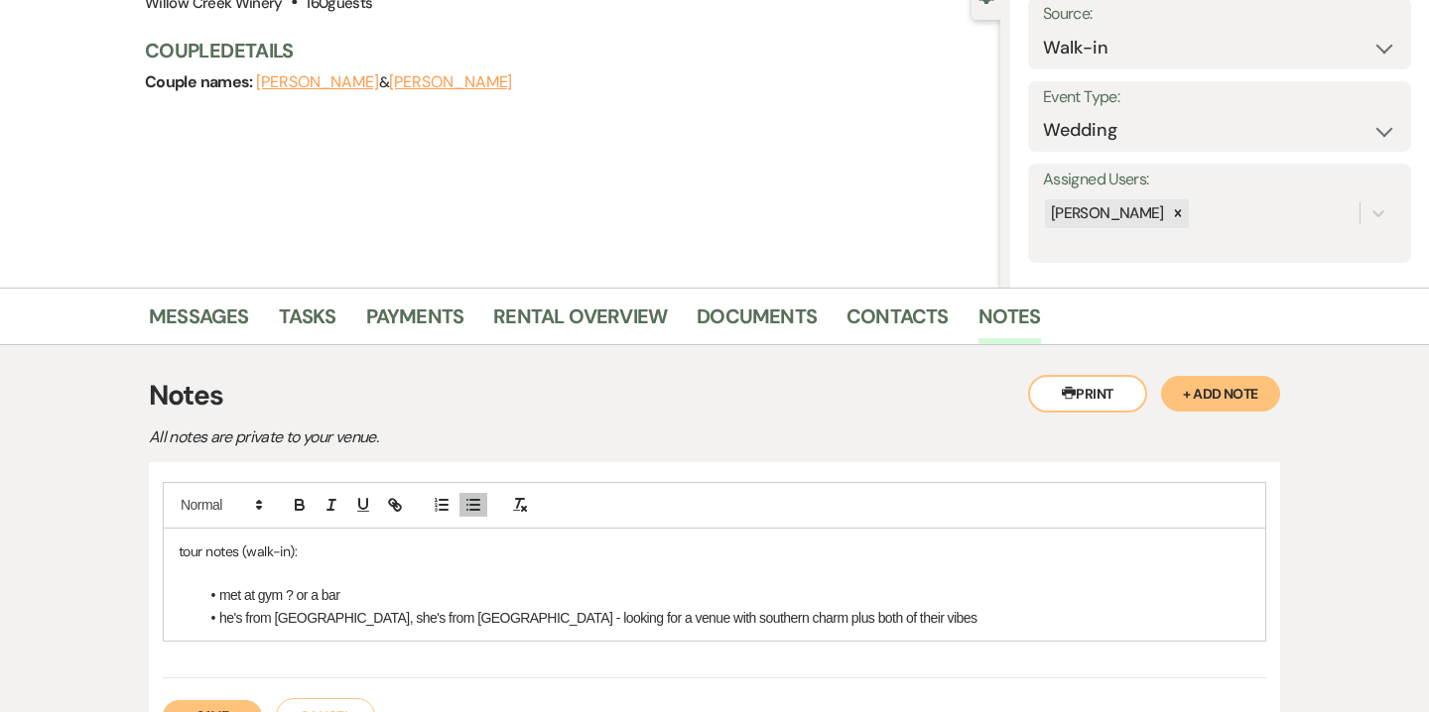
click at [217, 592] on li "met at gym ? or a bar" at bounding box center [724, 595] width 1052 height 22
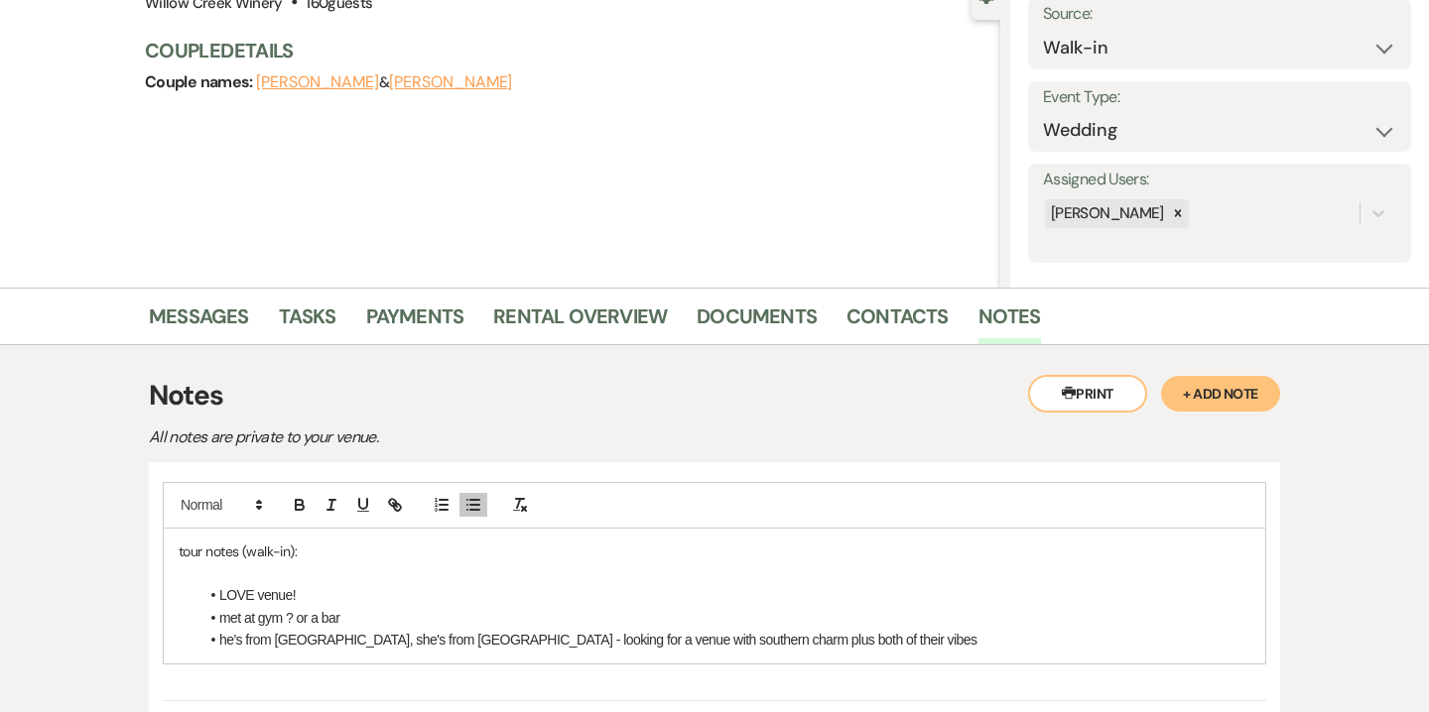
click at [813, 639] on li "he's from [GEOGRAPHIC_DATA], she's from [GEOGRAPHIC_DATA] - looking for a venue…" at bounding box center [724, 640] width 1052 height 22
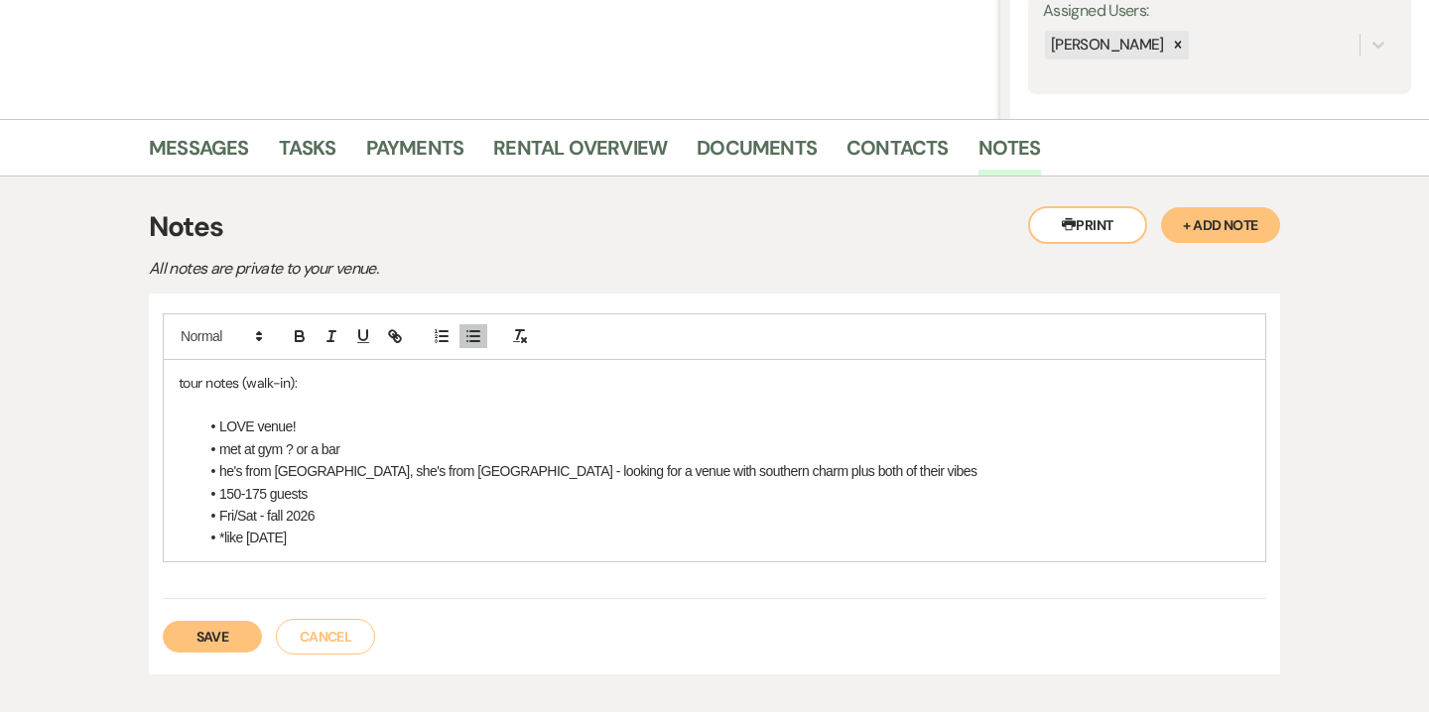
scroll to position [383, 0]
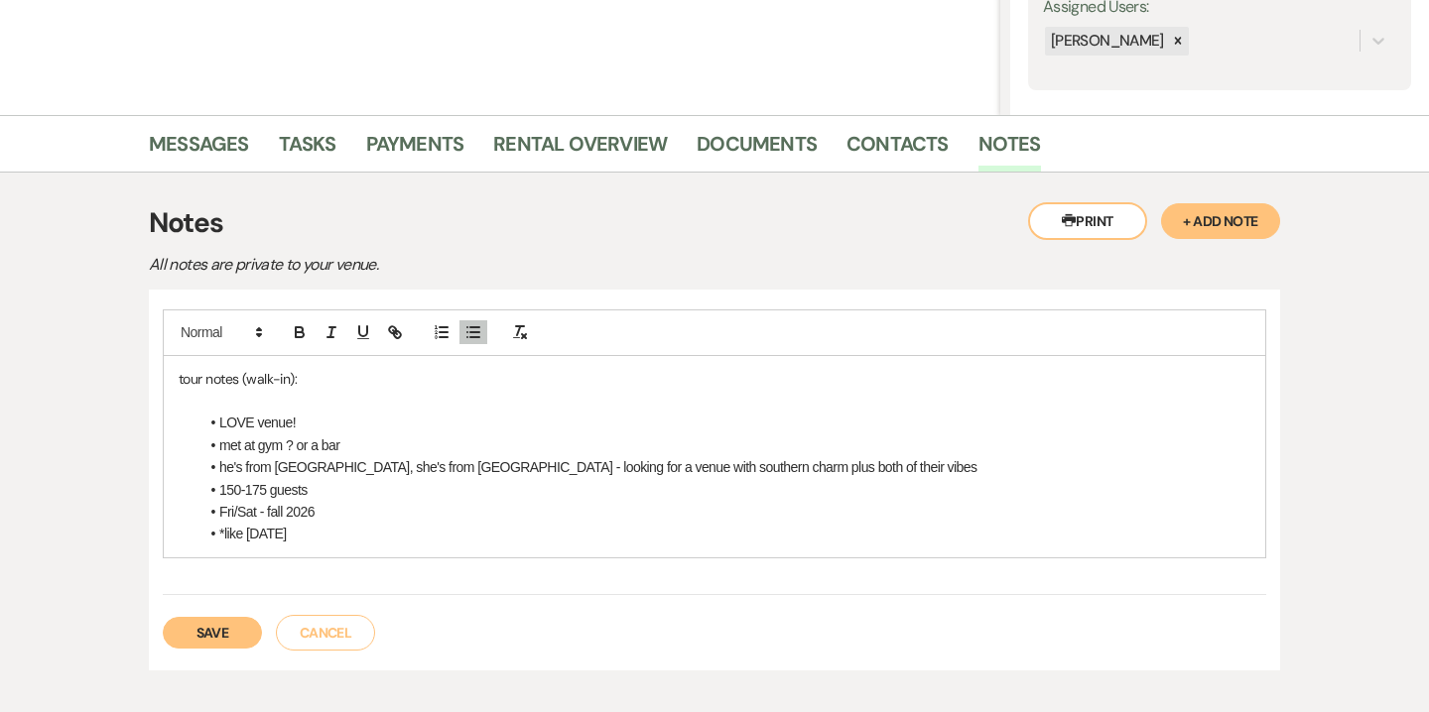
click at [412, 466] on li "he's from [GEOGRAPHIC_DATA], she's from [GEOGRAPHIC_DATA] - looking for a venue…" at bounding box center [724, 467] width 1052 height 22
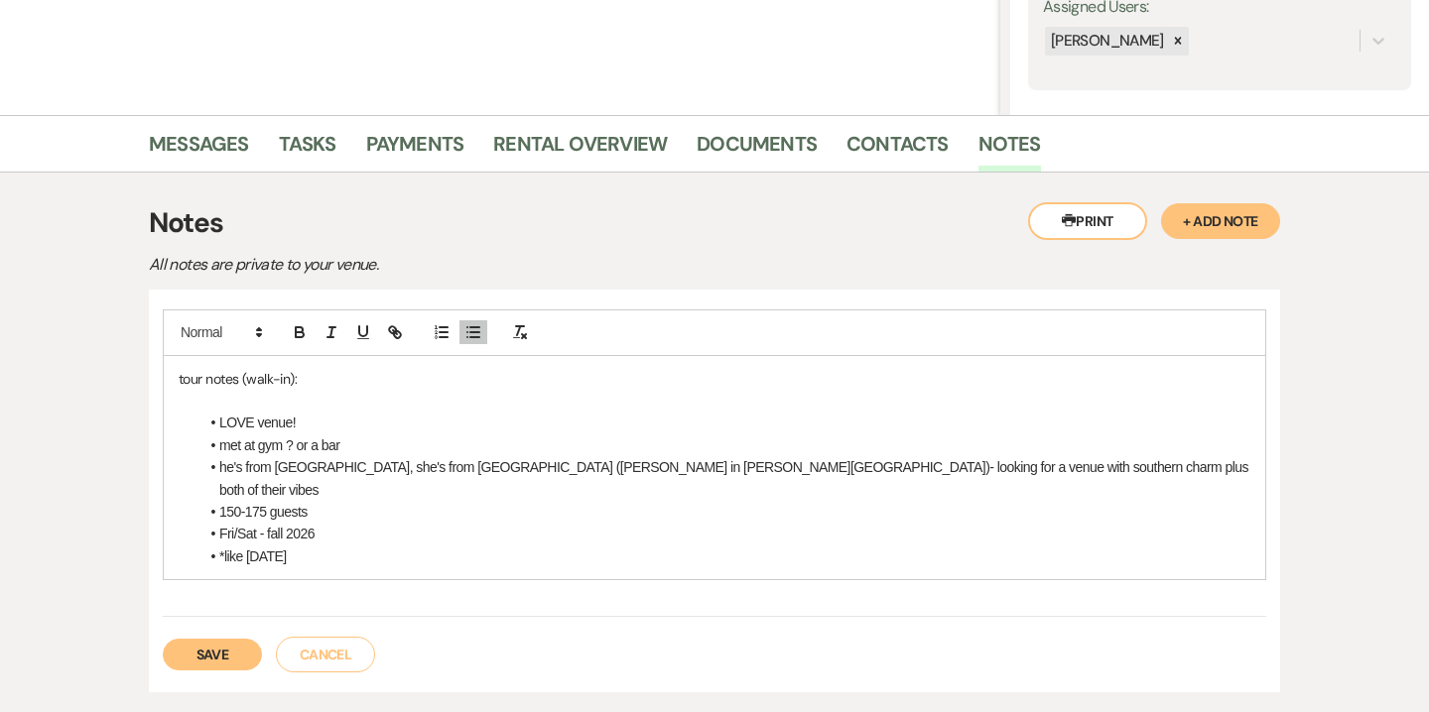
click at [926, 468] on li "he's from [GEOGRAPHIC_DATA], she's from [GEOGRAPHIC_DATA] ([PERSON_NAME] in [PE…" at bounding box center [724, 478] width 1052 height 45
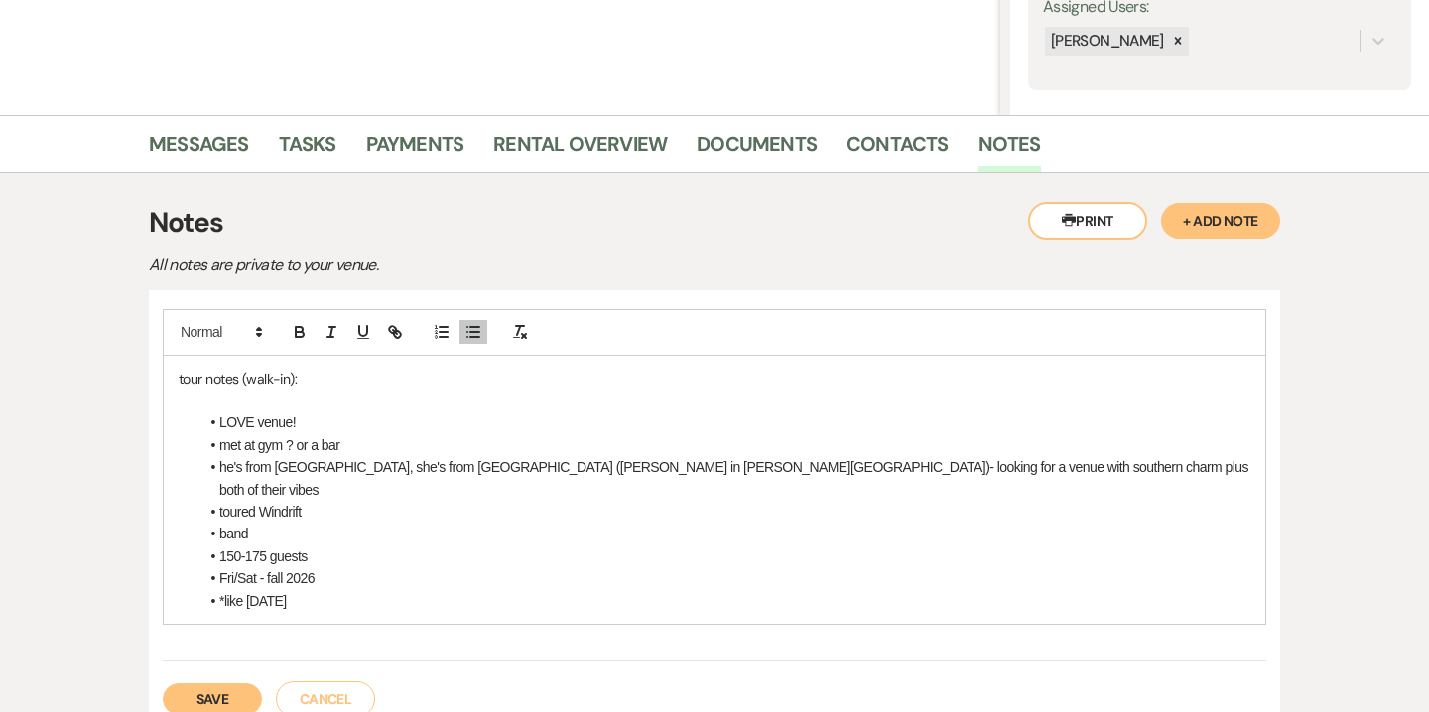
click at [337, 590] on li "*like [DATE]" at bounding box center [724, 601] width 1052 height 22
click at [220, 705] on button "Save" at bounding box center [212, 721] width 99 height 32
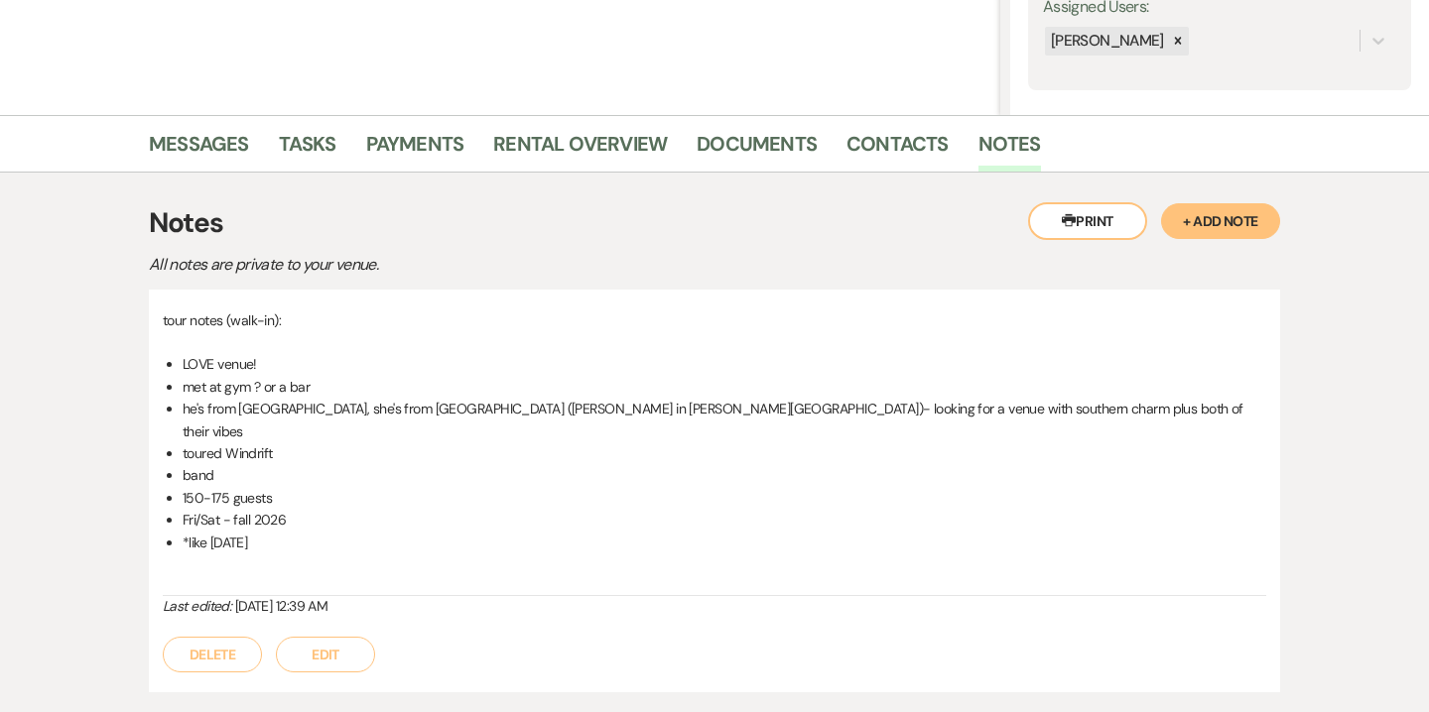
click at [319, 637] on button "Edit" at bounding box center [325, 655] width 99 height 36
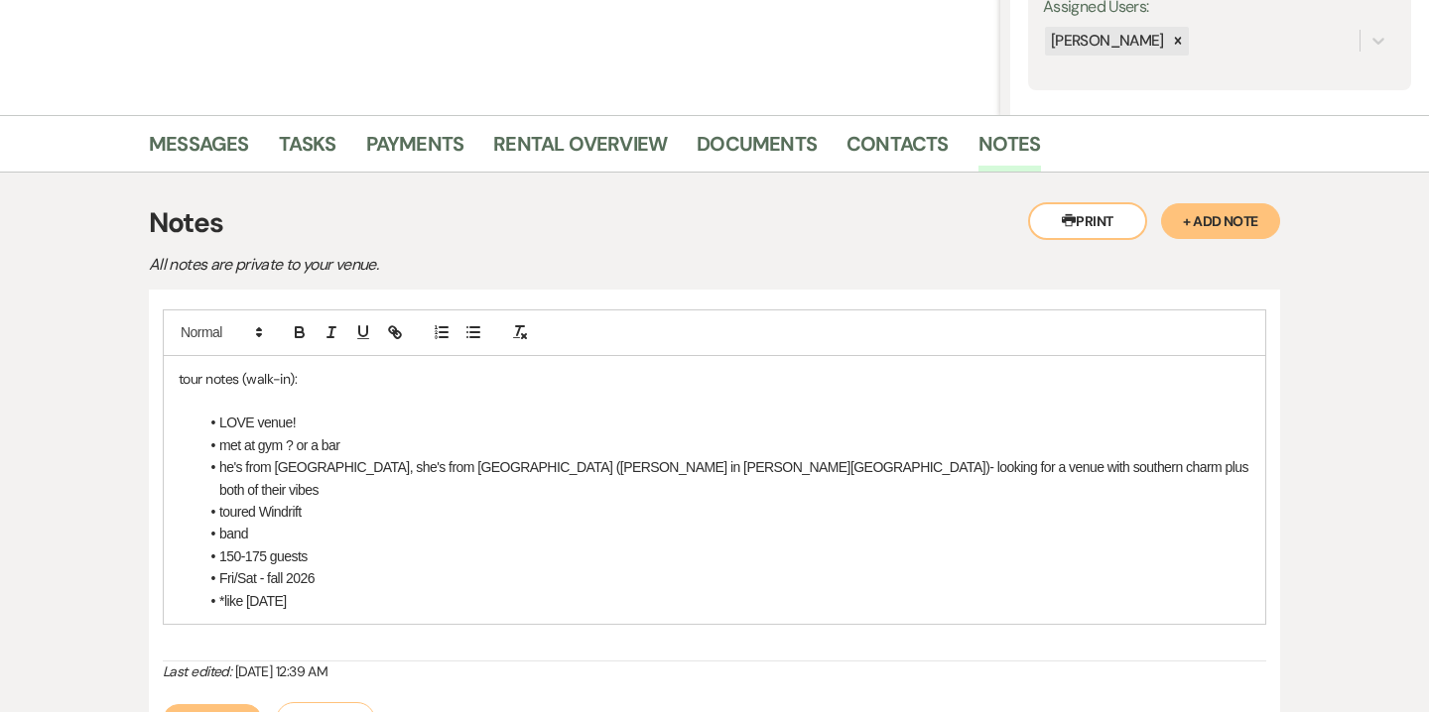
click at [330, 590] on li "*like Fri, 10/16/26" at bounding box center [724, 601] width 1052 height 22
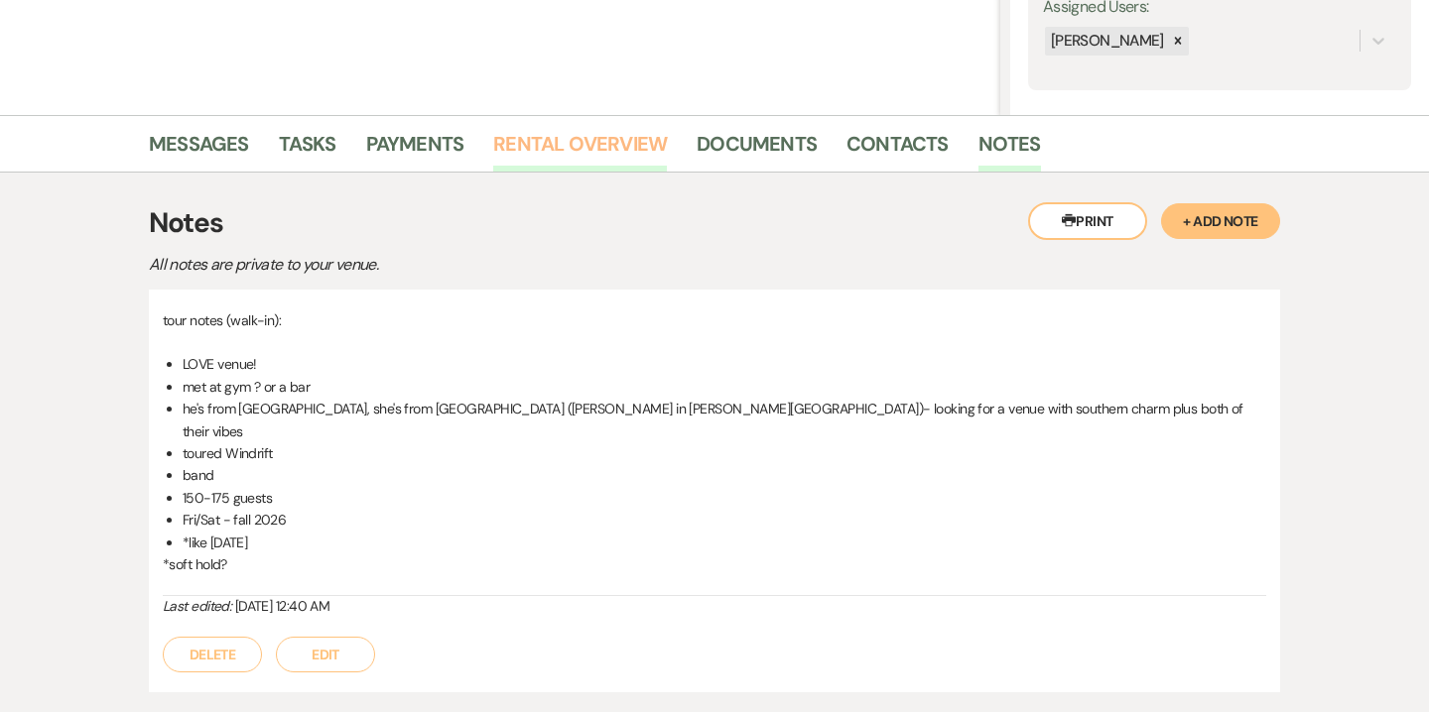
click at [537, 133] on link "Rental Overview" at bounding box center [580, 150] width 174 height 44
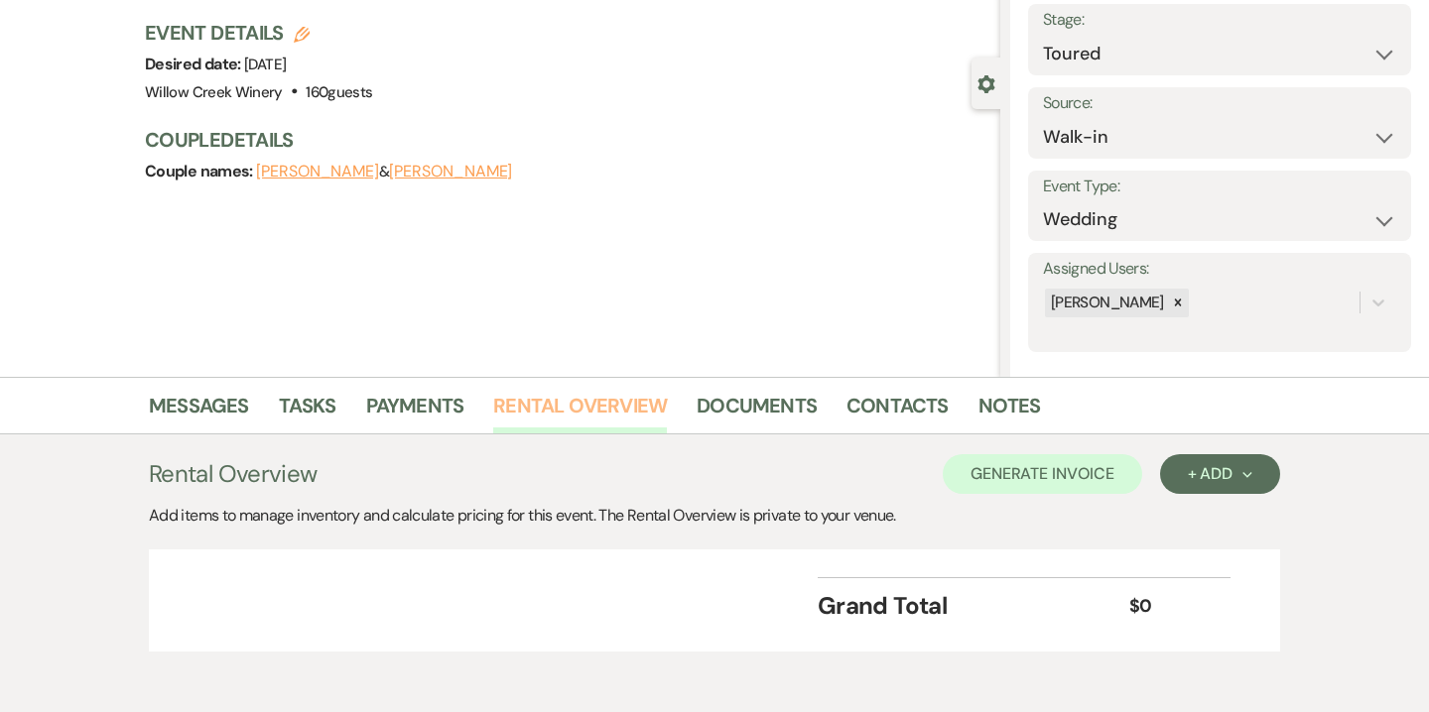
scroll to position [138, 0]
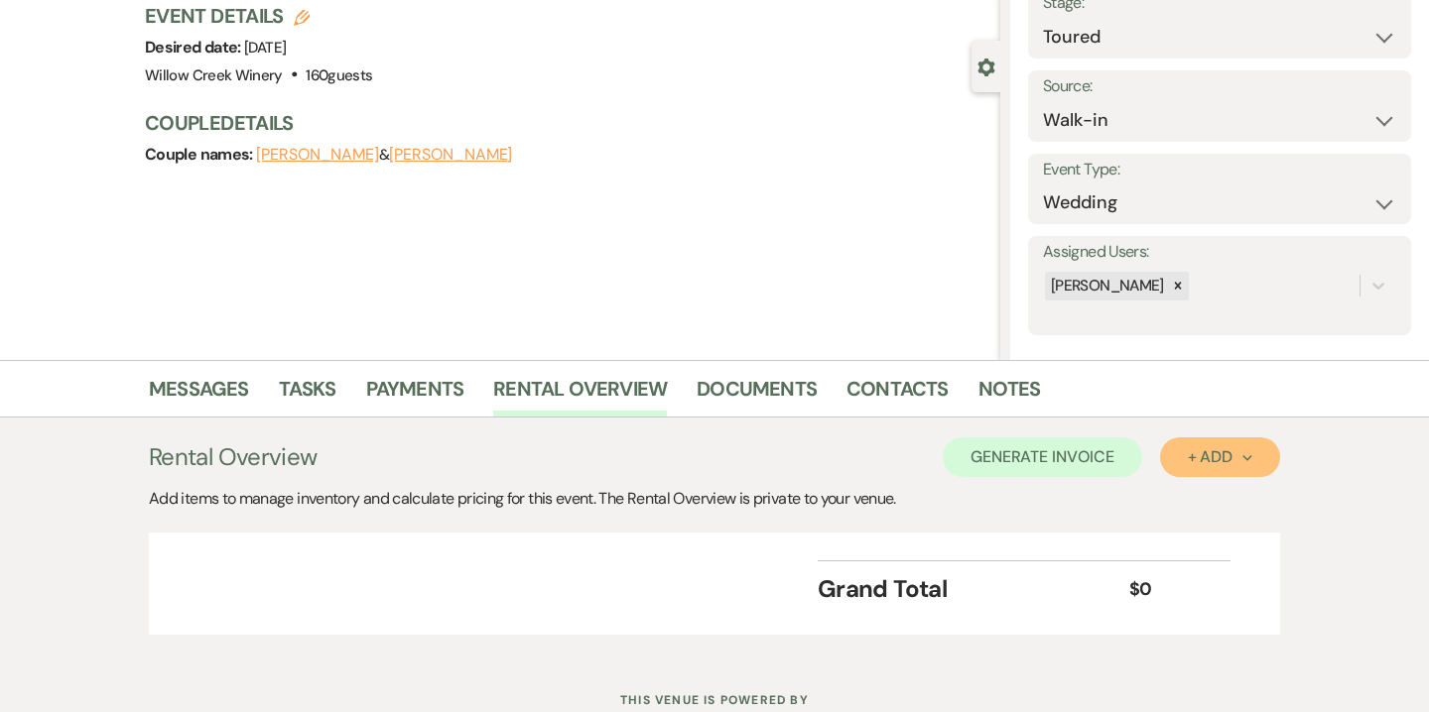
click at [1182, 445] on button "+ Add Next" at bounding box center [1220, 458] width 120 height 40
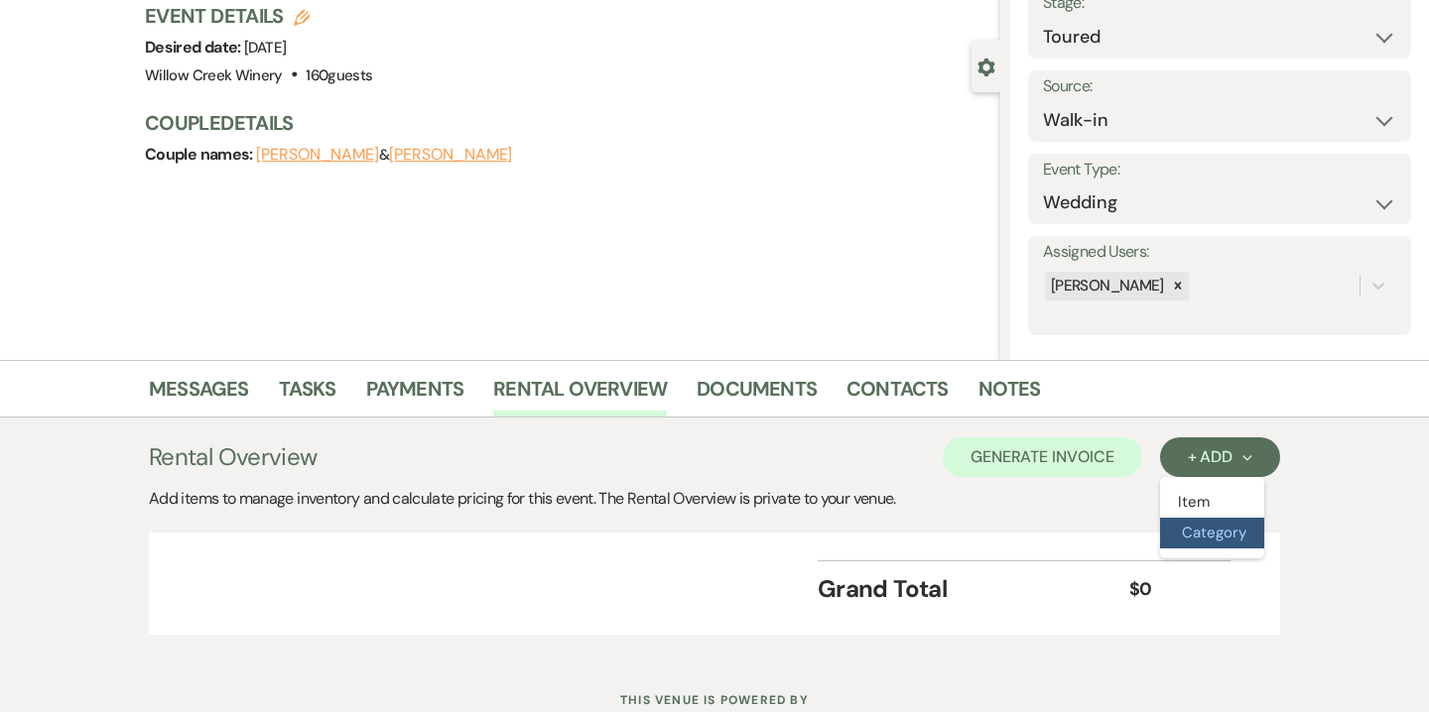
click at [1205, 527] on button "Category" at bounding box center [1212, 533] width 104 height 31
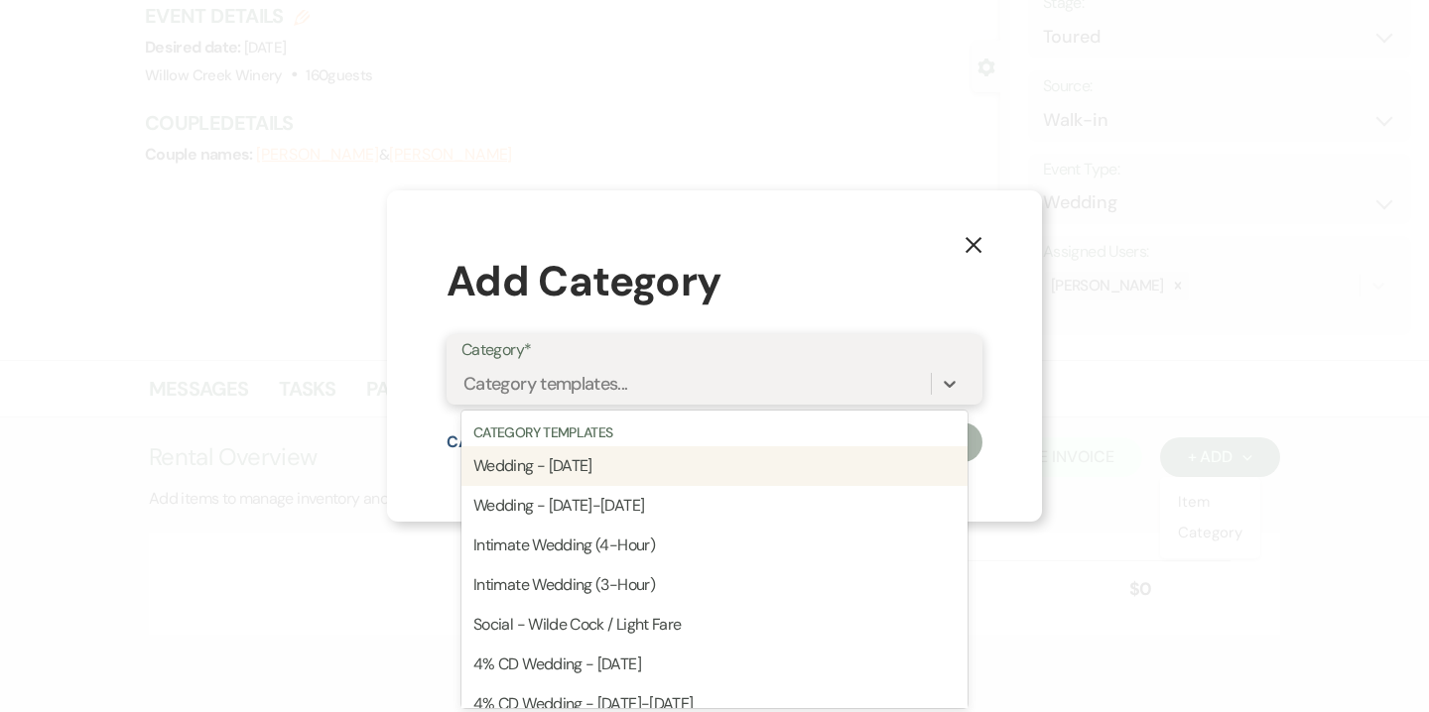
click at [618, 390] on div "Category templates..." at bounding box center [545, 383] width 165 height 27
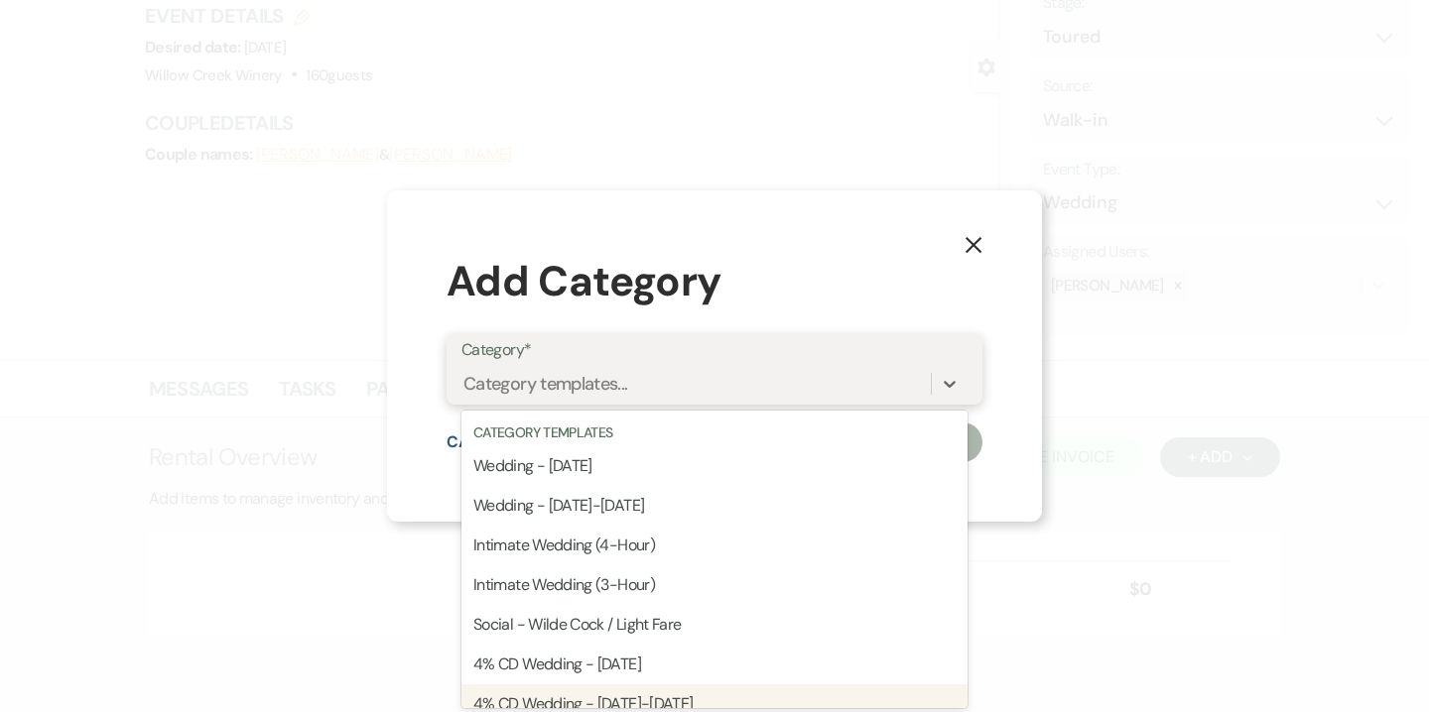
click at [622, 696] on div "4% CD Wedding - Sunday-Friday" at bounding box center [714, 705] width 506 height 40
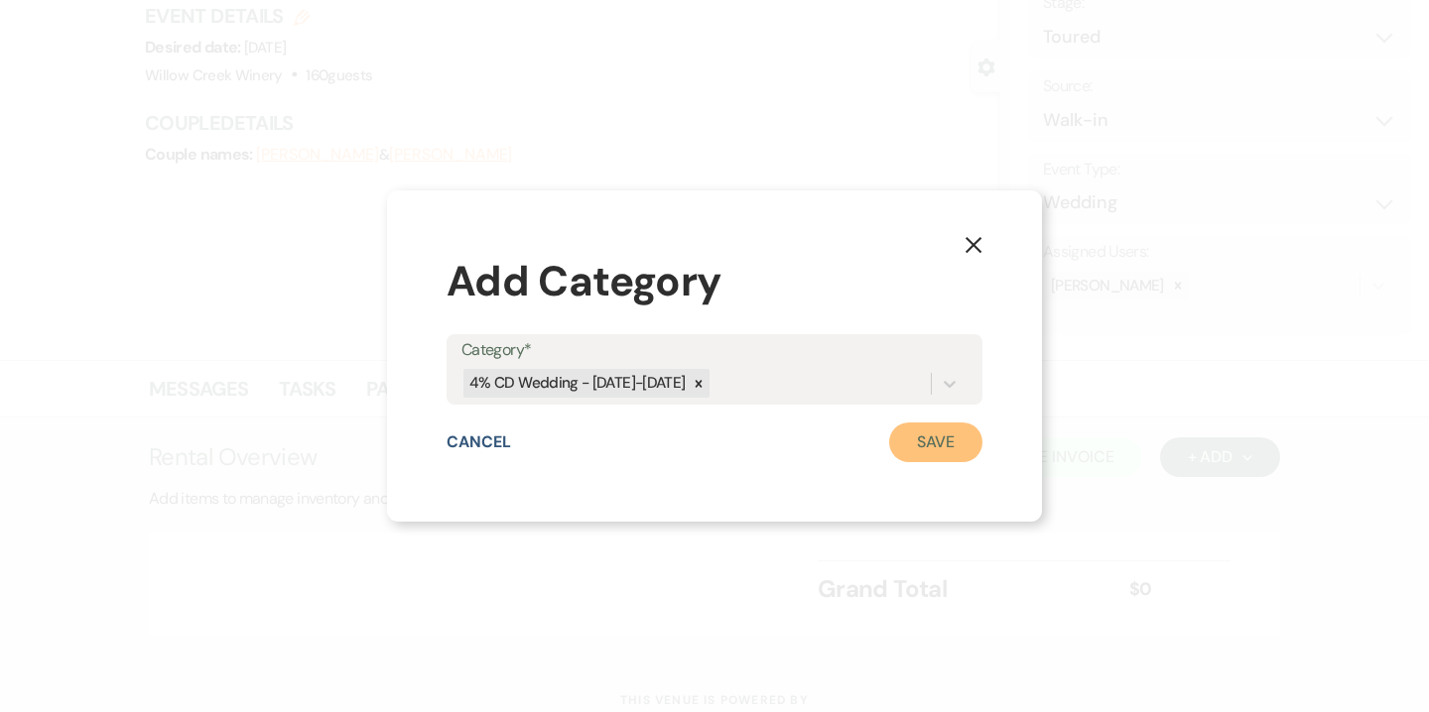
click at [928, 451] on button "Save" at bounding box center [935, 443] width 93 height 40
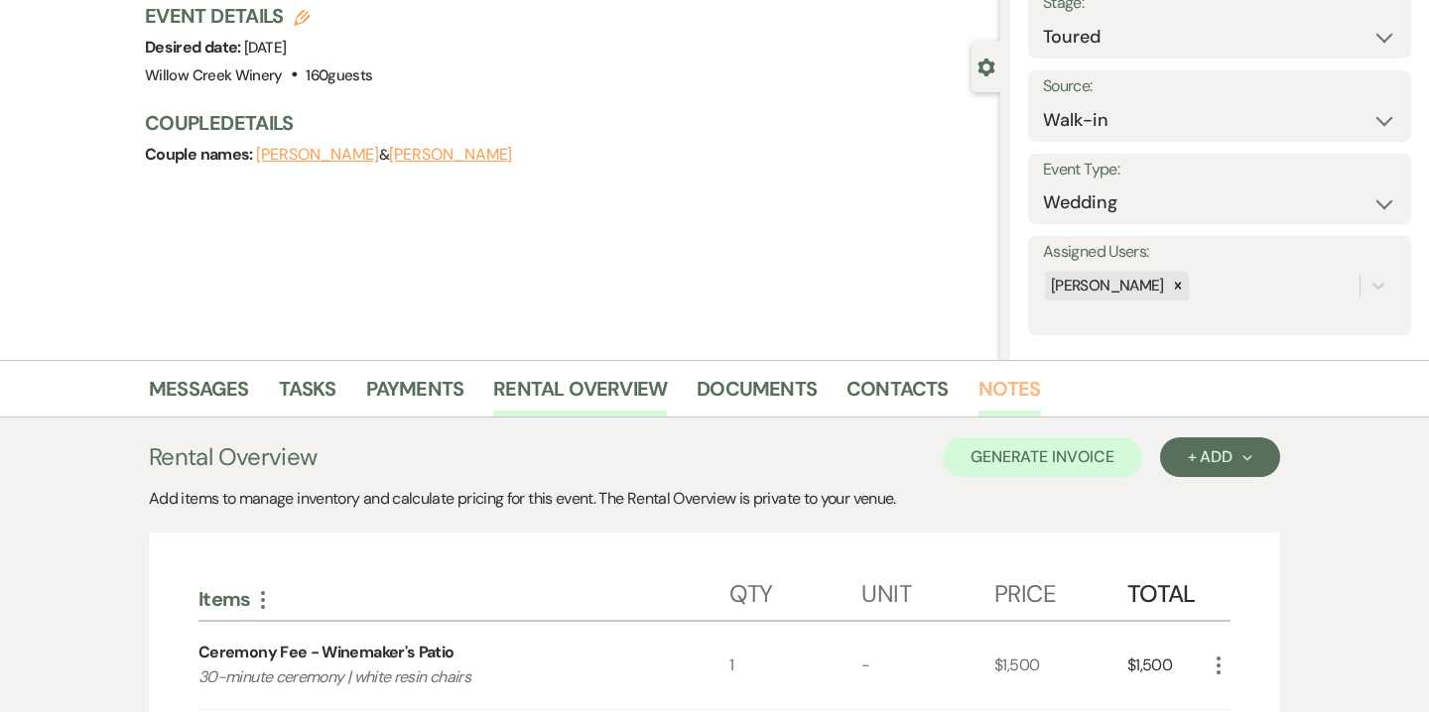
click at [990, 405] on link "Notes" at bounding box center [1009, 395] width 63 height 44
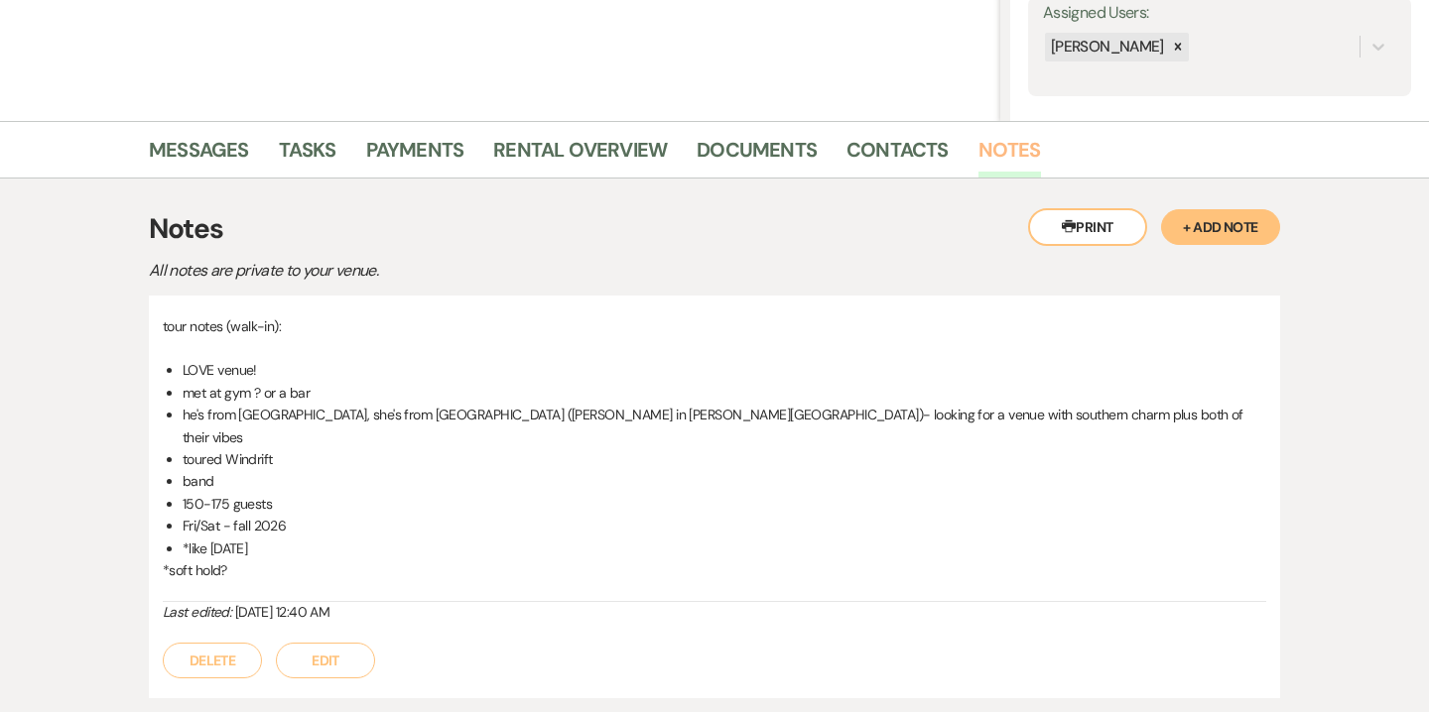
scroll to position [438, 0]
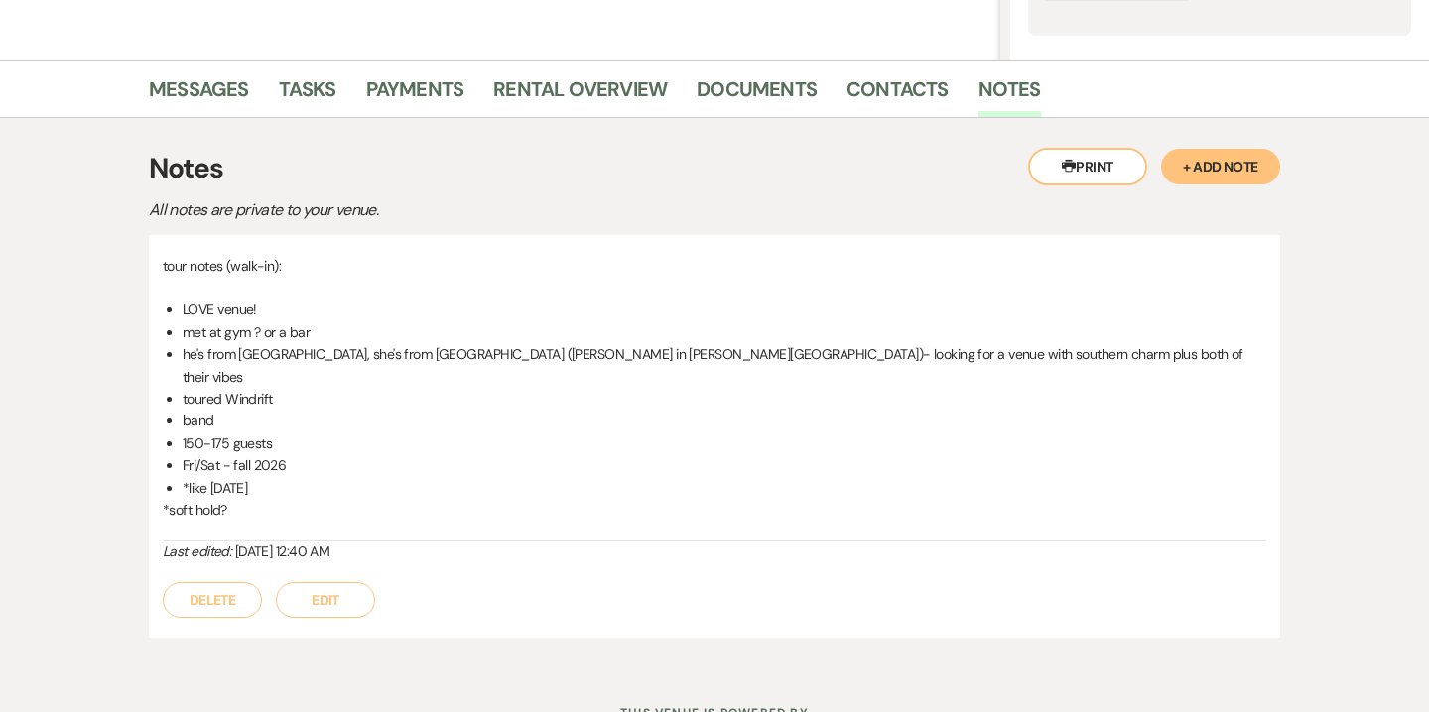
click at [339, 592] on button "Edit" at bounding box center [325, 600] width 99 height 36
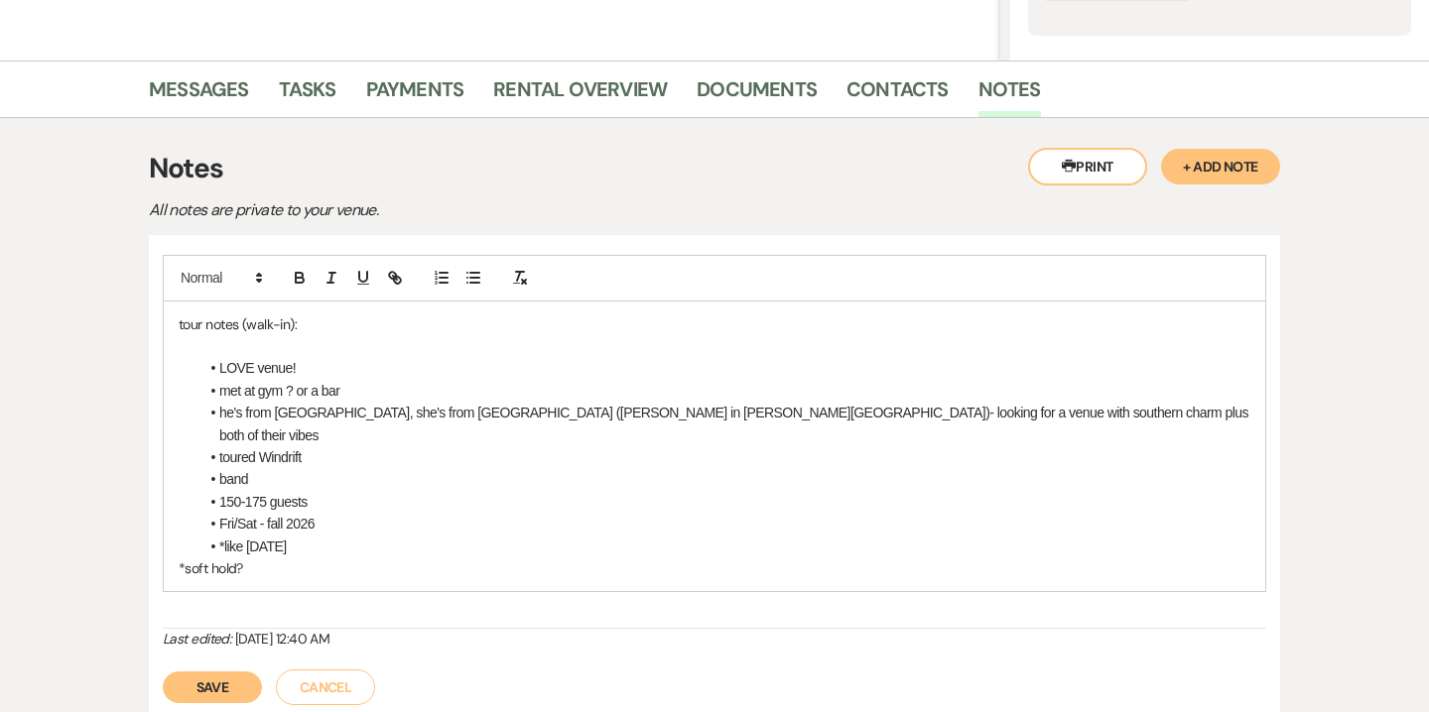
click at [336, 468] on li "band" at bounding box center [724, 479] width 1052 height 22
click at [334, 446] on li "toured Windrift" at bounding box center [724, 457] width 1052 height 22
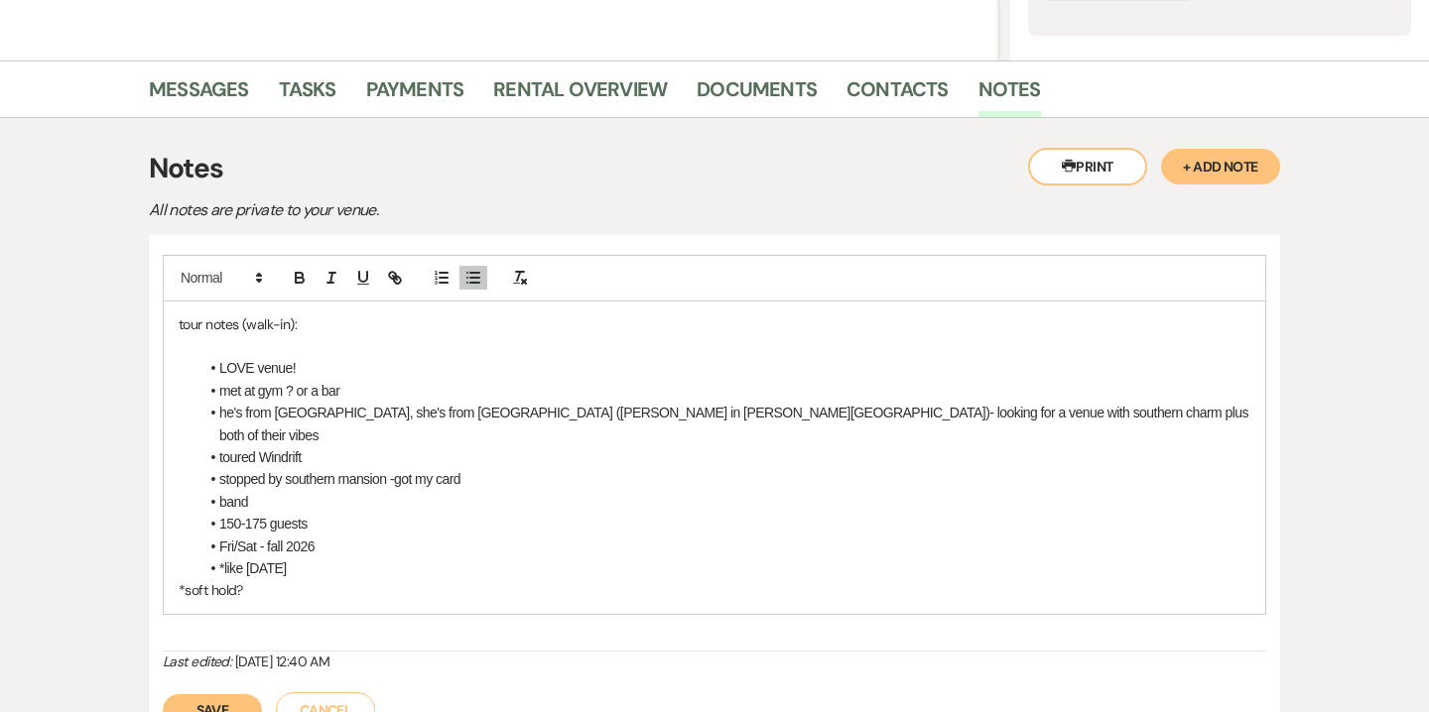
click at [216, 694] on button "Save" at bounding box center [212, 710] width 99 height 32
click at [616, 97] on link "Rental Overview" at bounding box center [580, 95] width 174 height 44
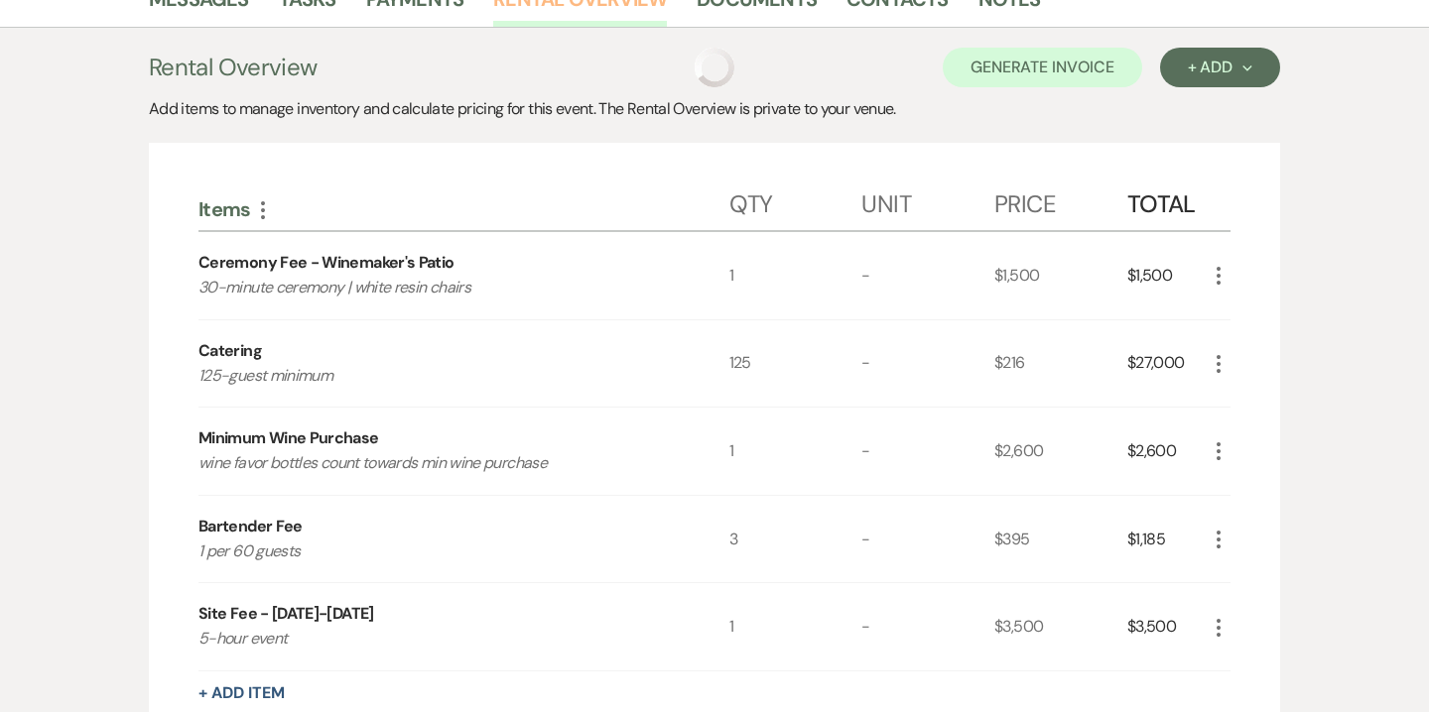
scroll to position [531, 0]
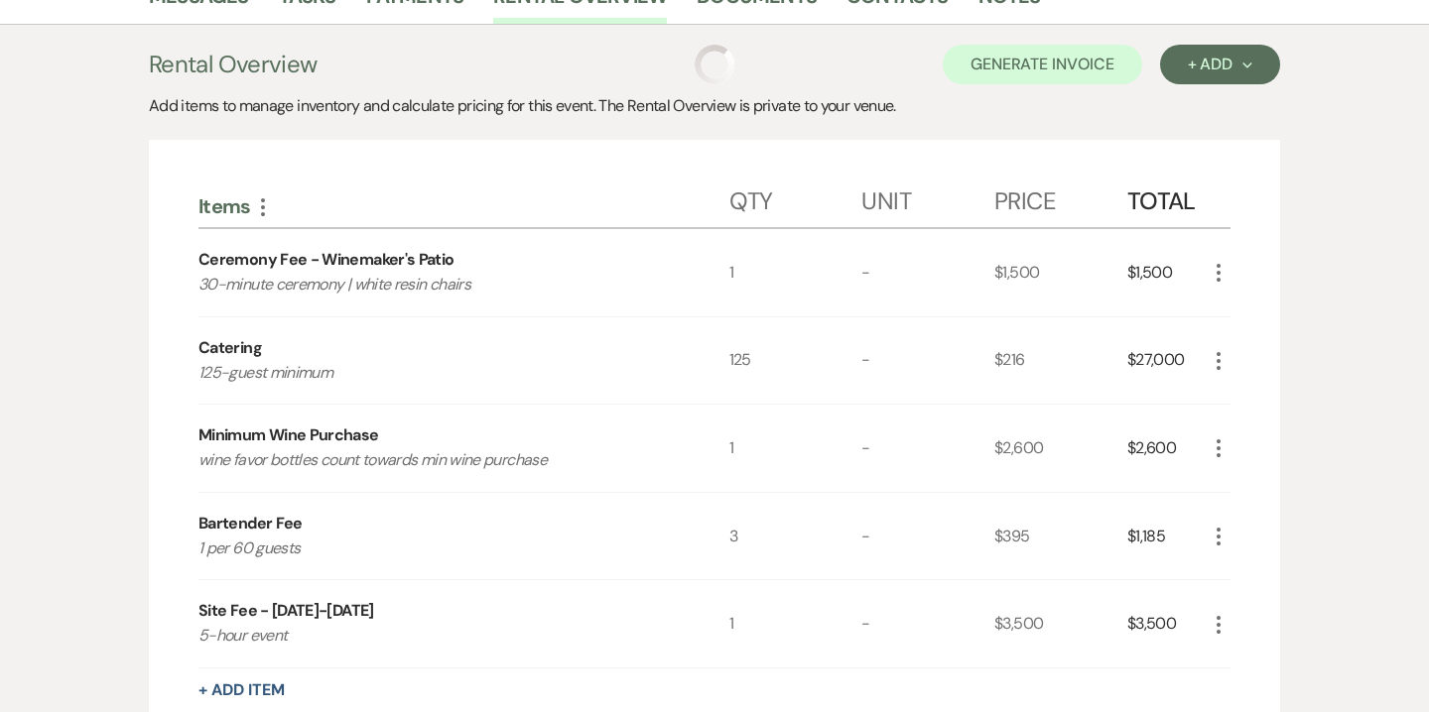
click at [1219, 362] on icon "More" at bounding box center [1218, 361] width 24 height 24
click at [1251, 392] on button "Pencil Edit" at bounding box center [1257, 400] width 103 height 32
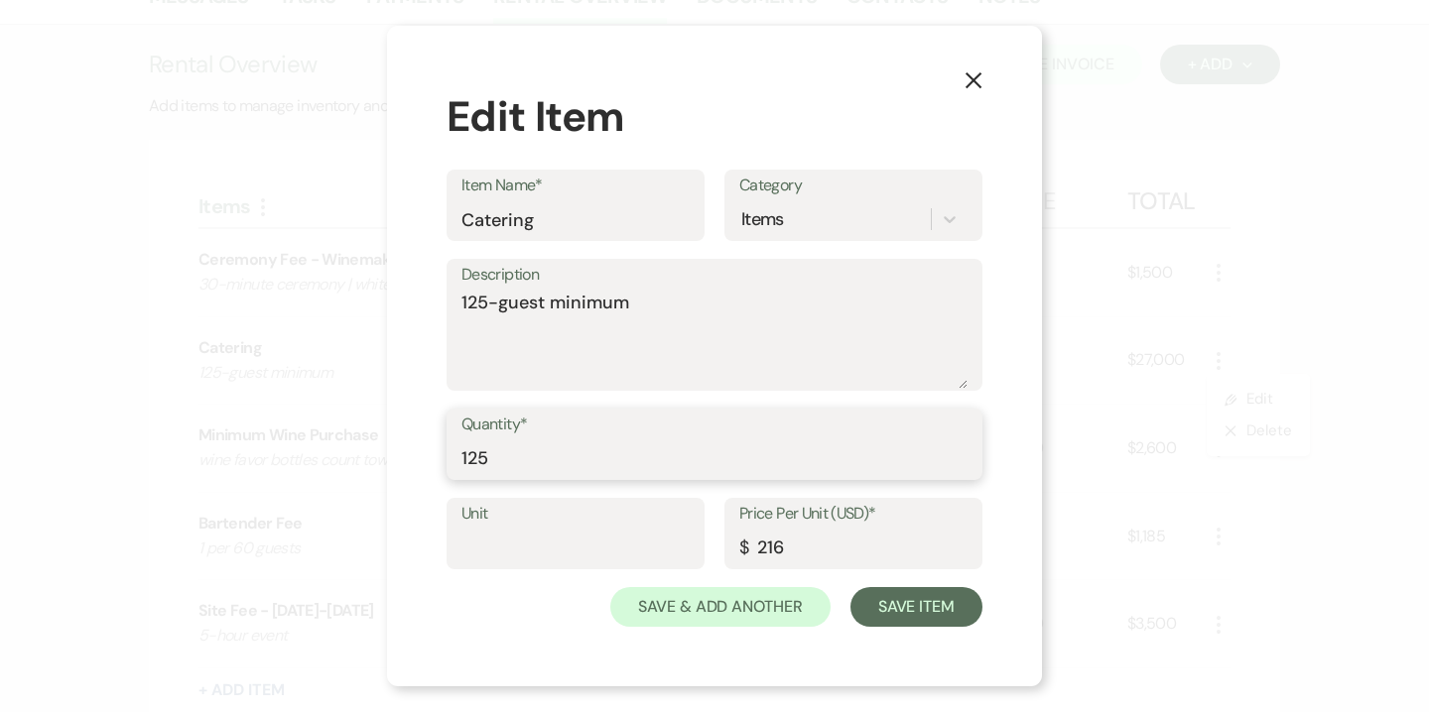
click at [485, 452] on input "125" at bounding box center [714, 459] width 506 height 39
type input "150"
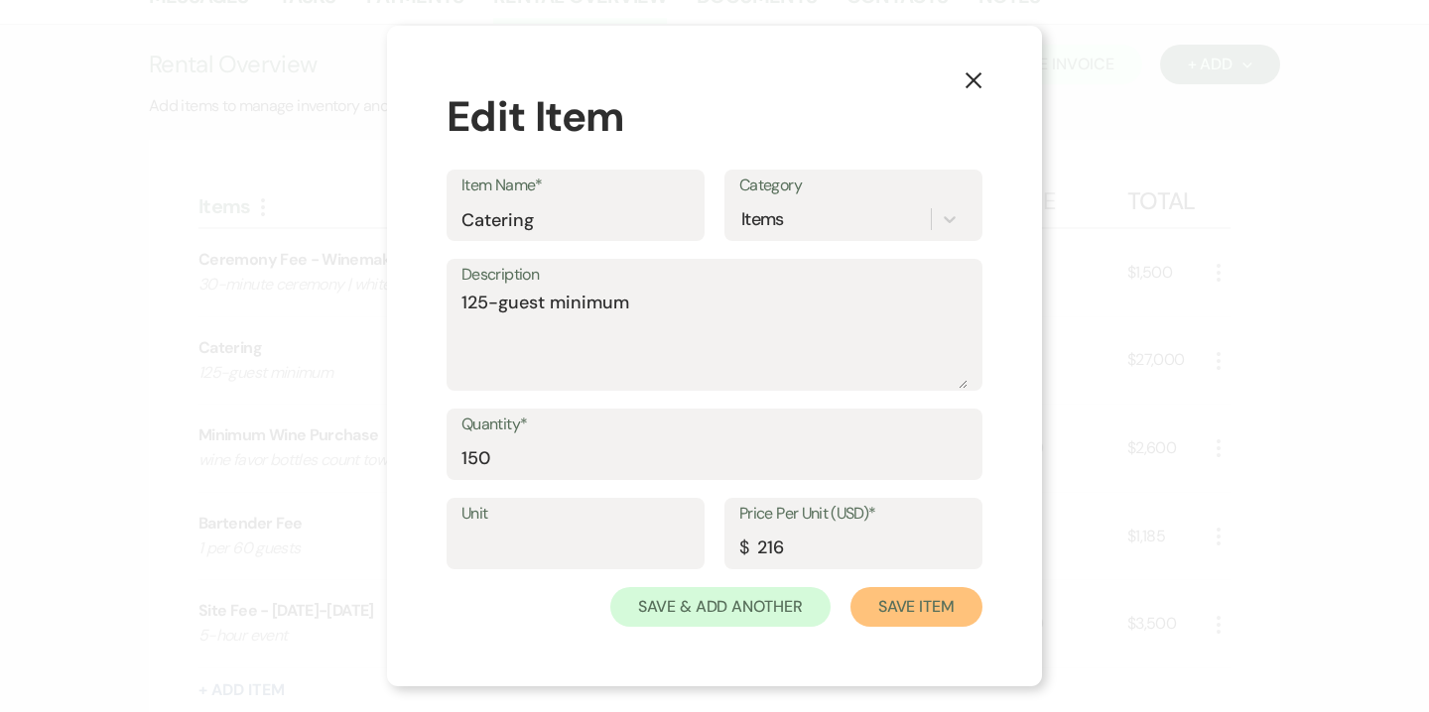
click at [891, 601] on button "Save Item" at bounding box center [916, 607] width 132 height 40
click at [895, 617] on button "Save Item" at bounding box center [916, 606] width 132 height 40
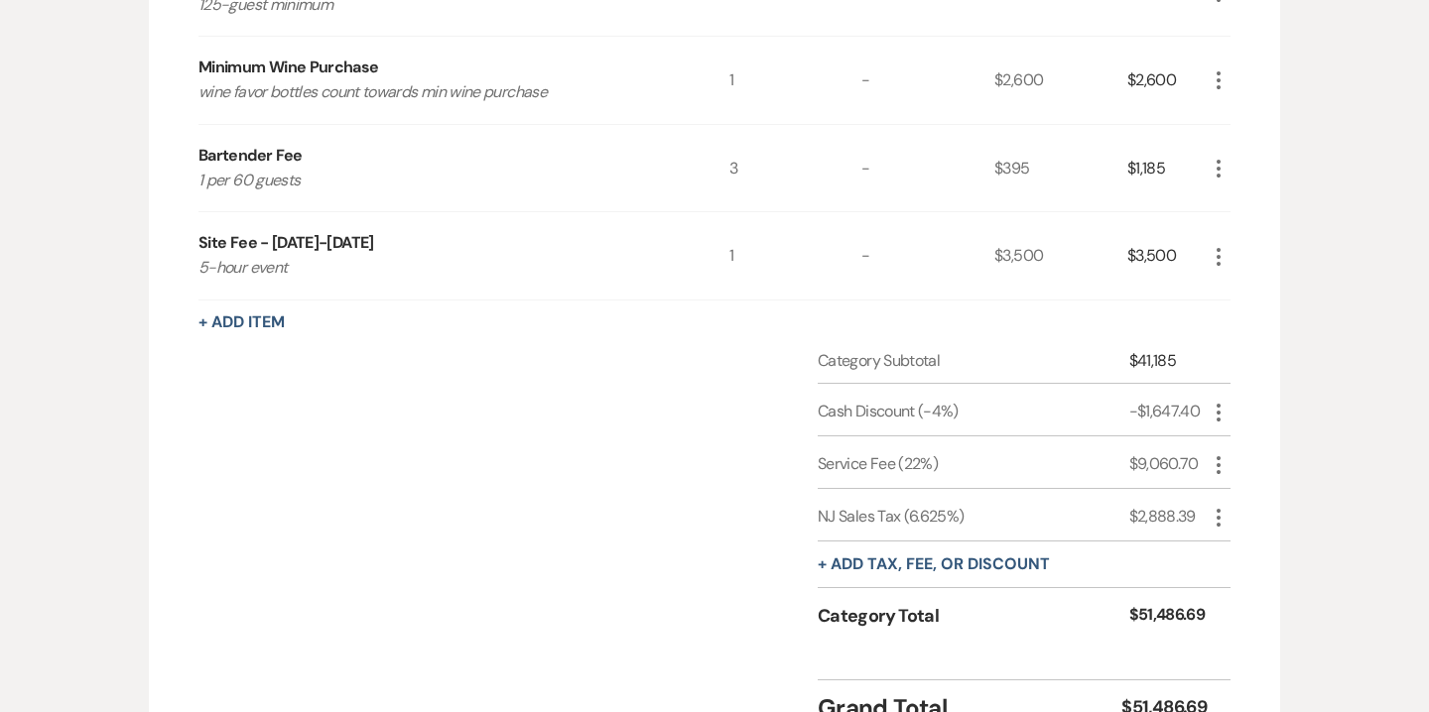
scroll to position [467, 0]
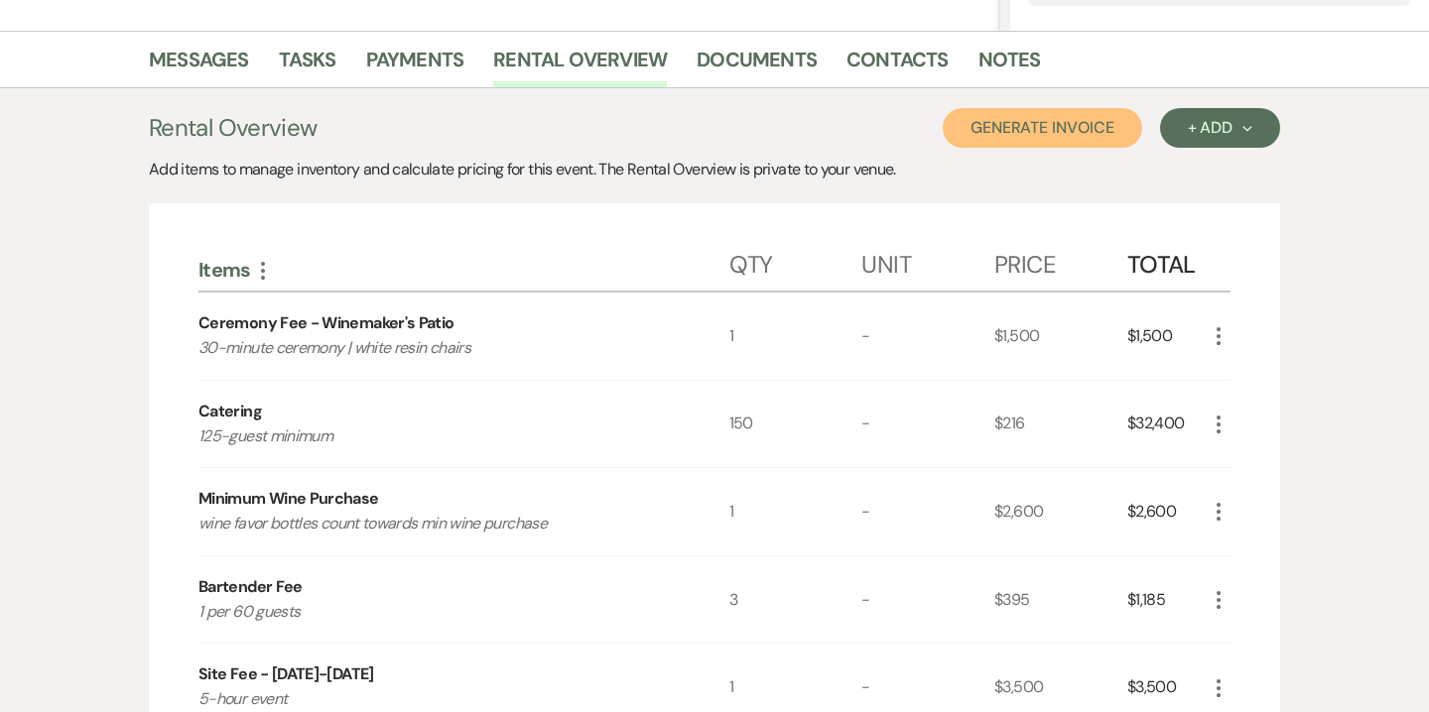
click at [1060, 127] on button "Generate Invoice" at bounding box center [1042, 128] width 199 height 40
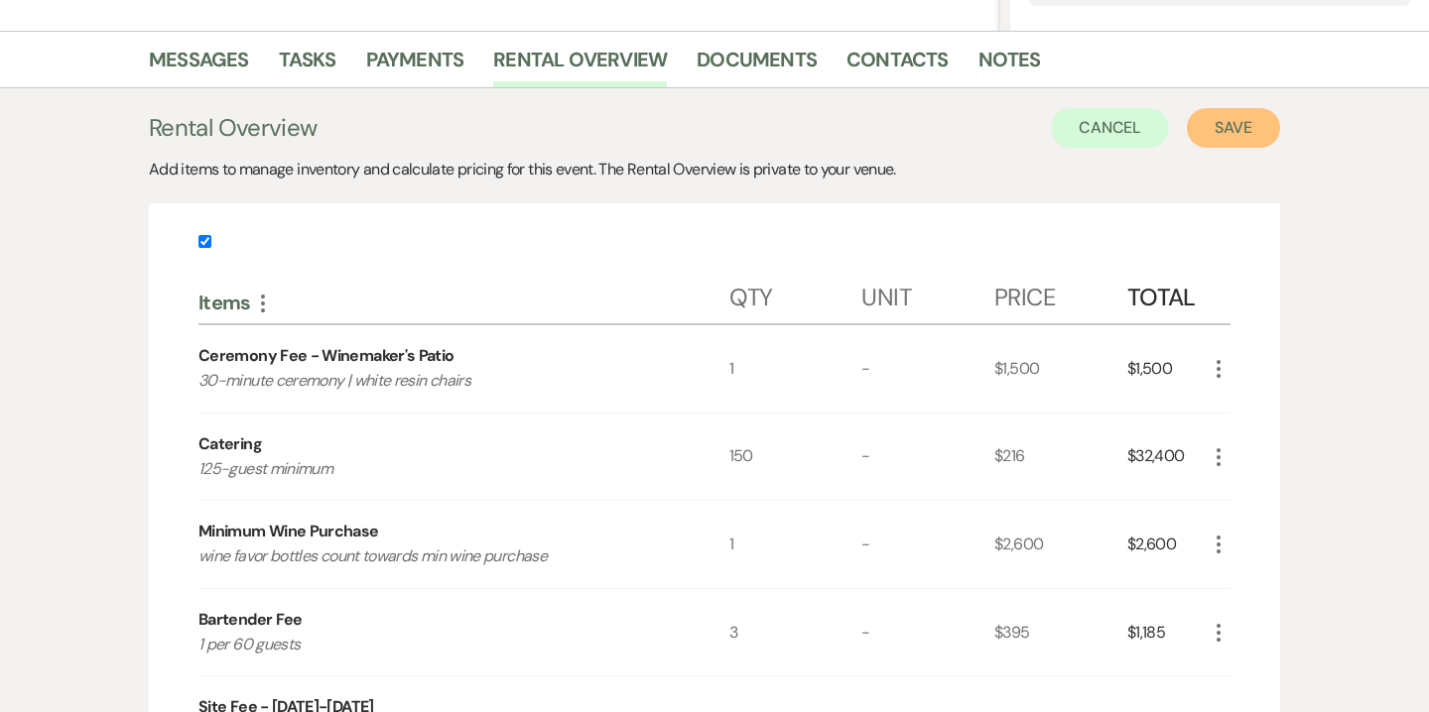
click at [1258, 147] on button "Save" at bounding box center [1233, 128] width 93 height 40
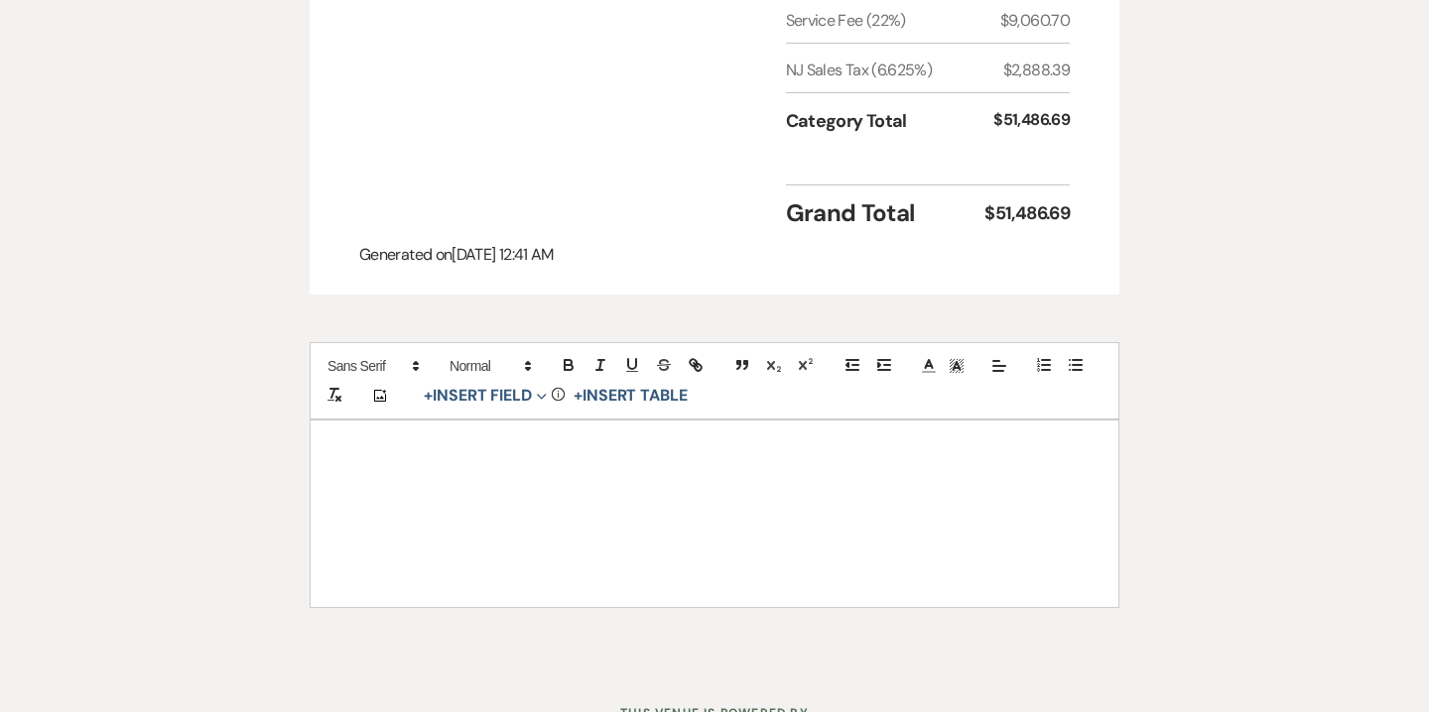
scroll to position [1267, 0]
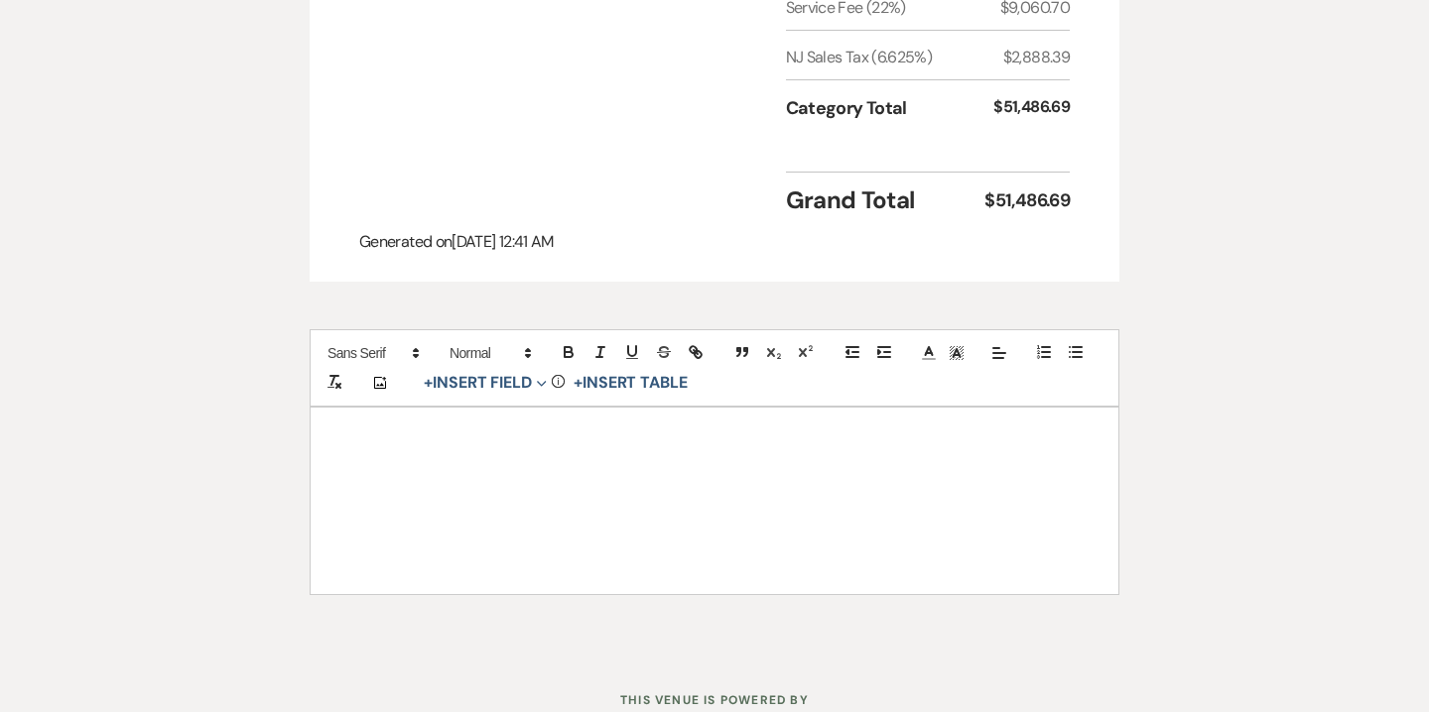
click at [737, 408] on div at bounding box center [715, 501] width 808 height 187
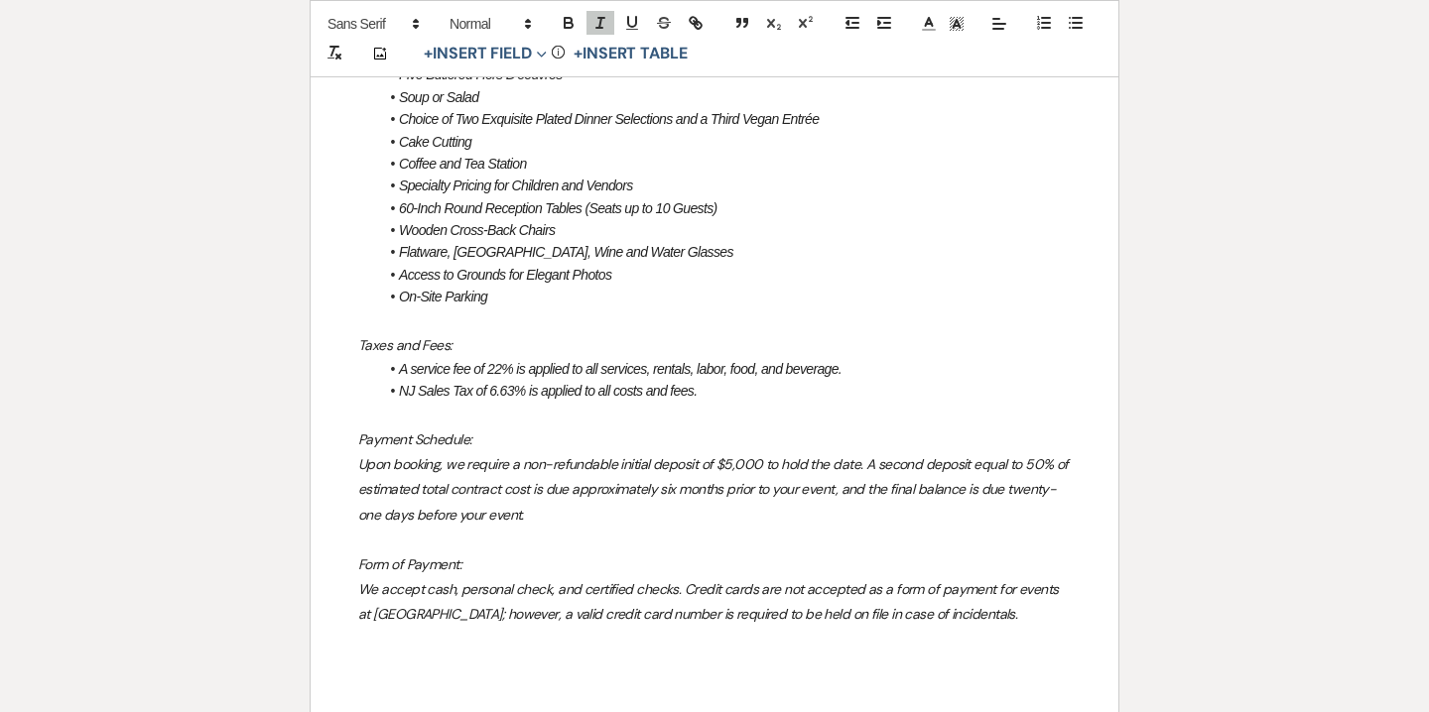
scroll to position [1967, 0]
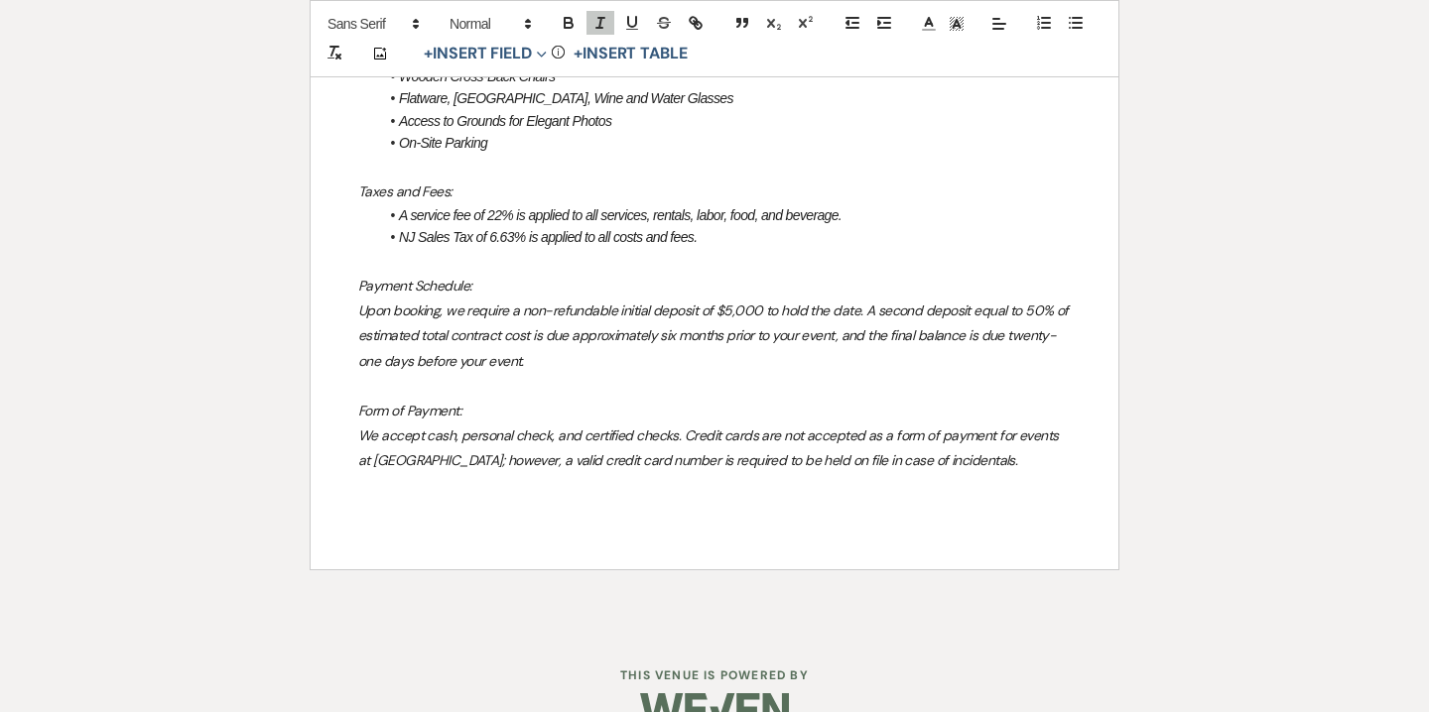
click at [566, 499] on div "The Willow Creek Wedding Experience Includes: Expert Assistance from your Venue…" at bounding box center [715, 137] width 808 height 861
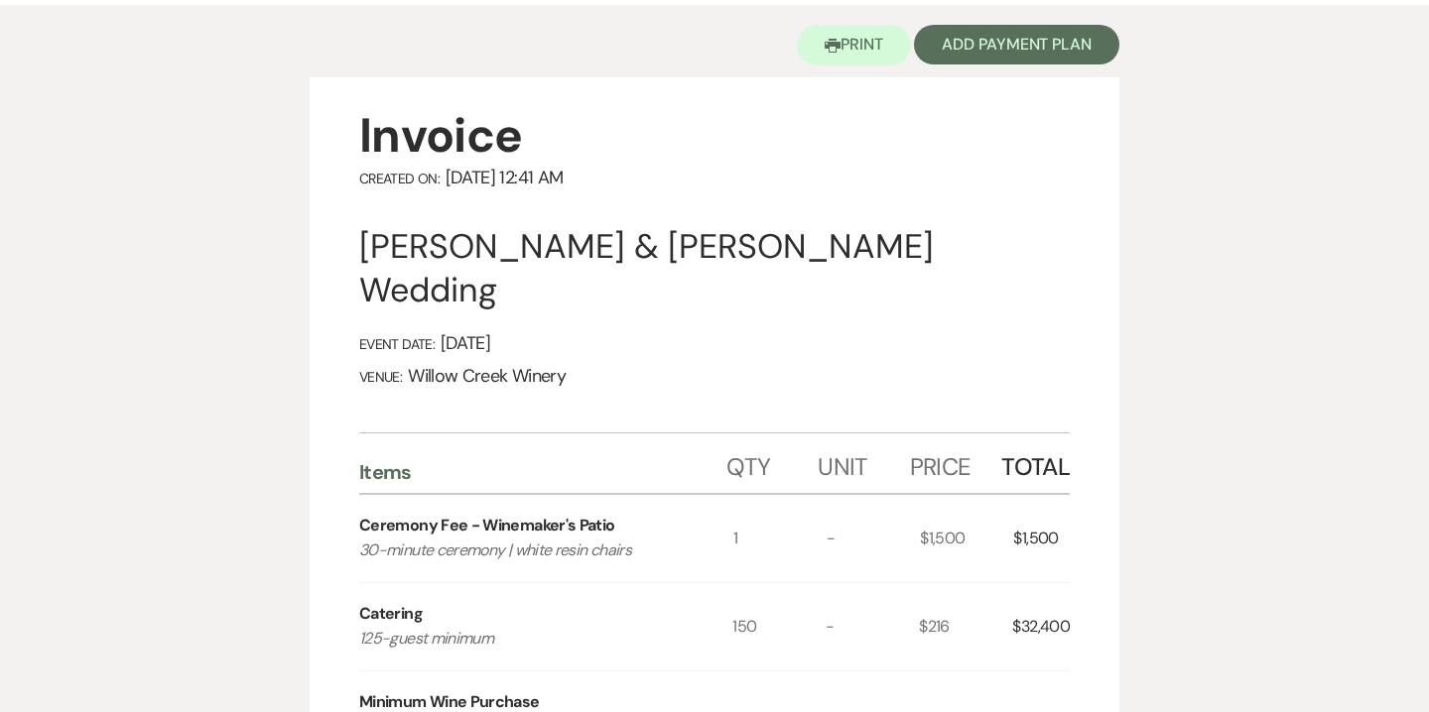
scroll to position [0, 0]
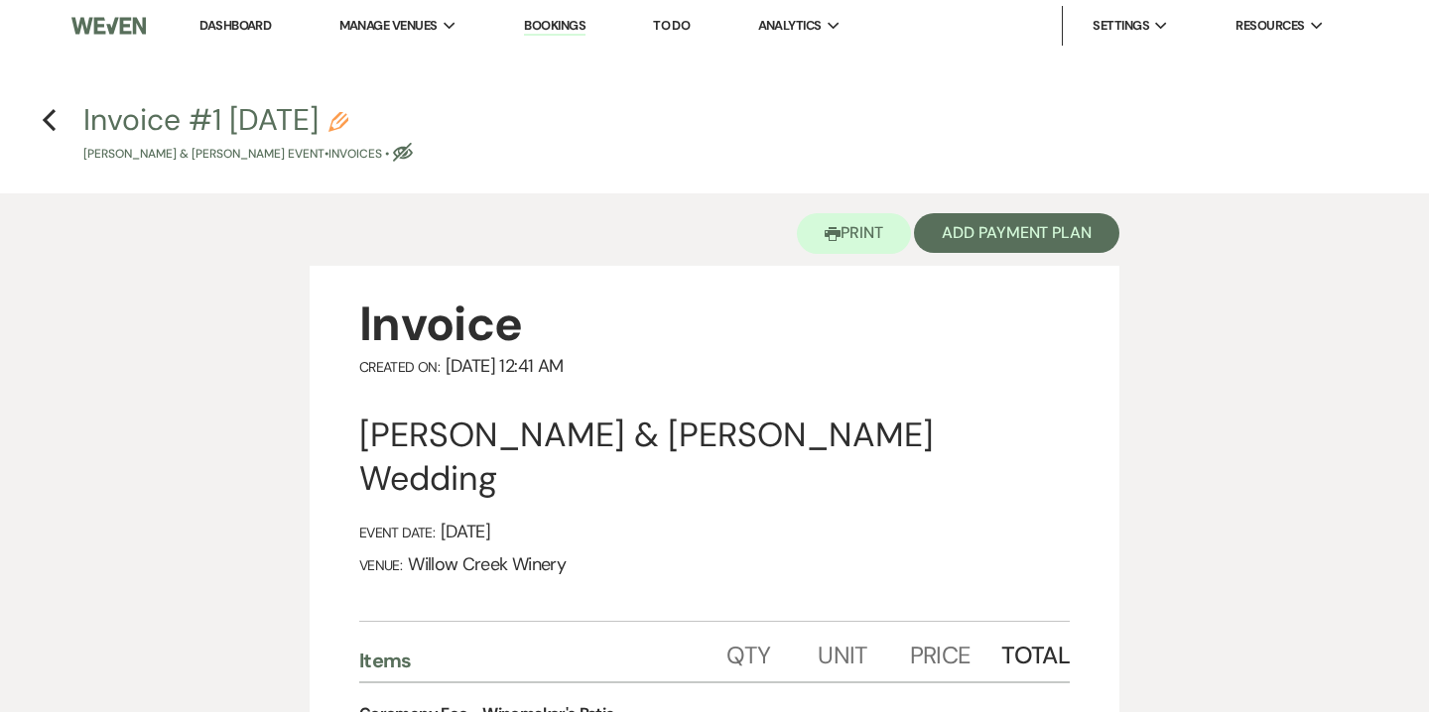
click at [348, 122] on use "button" at bounding box center [338, 122] width 20 height 20
click at [348, 120] on icon "Pencil" at bounding box center [338, 122] width 20 height 20
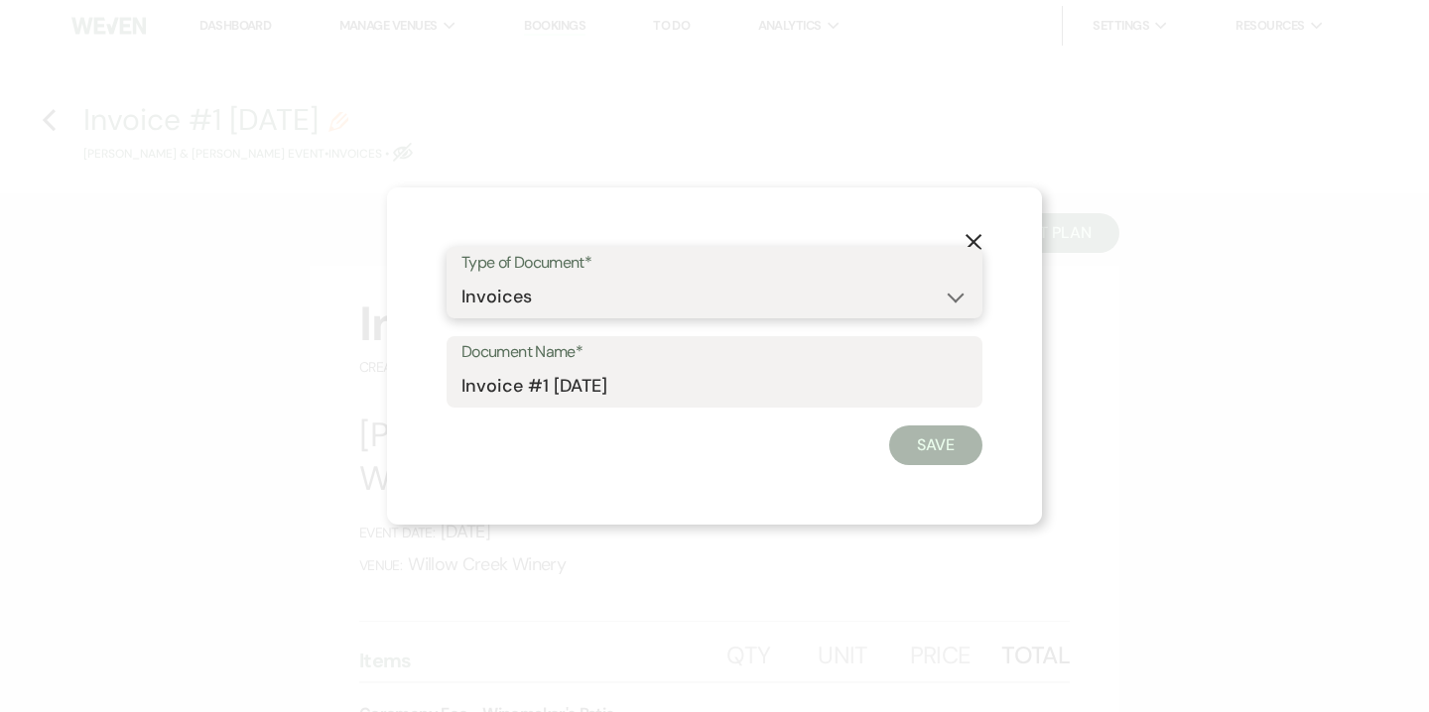
click at [501, 298] on select "Special Event Insurance Vendor Certificate of Insurance Contracts / Rental Agre…" at bounding box center [714, 297] width 506 height 39
select select "8"
click at [461, 278] on select "Special Event Insurance Vendor Certificate of Insurance Contracts / Rental Agre…" at bounding box center [714, 297] width 506 height 39
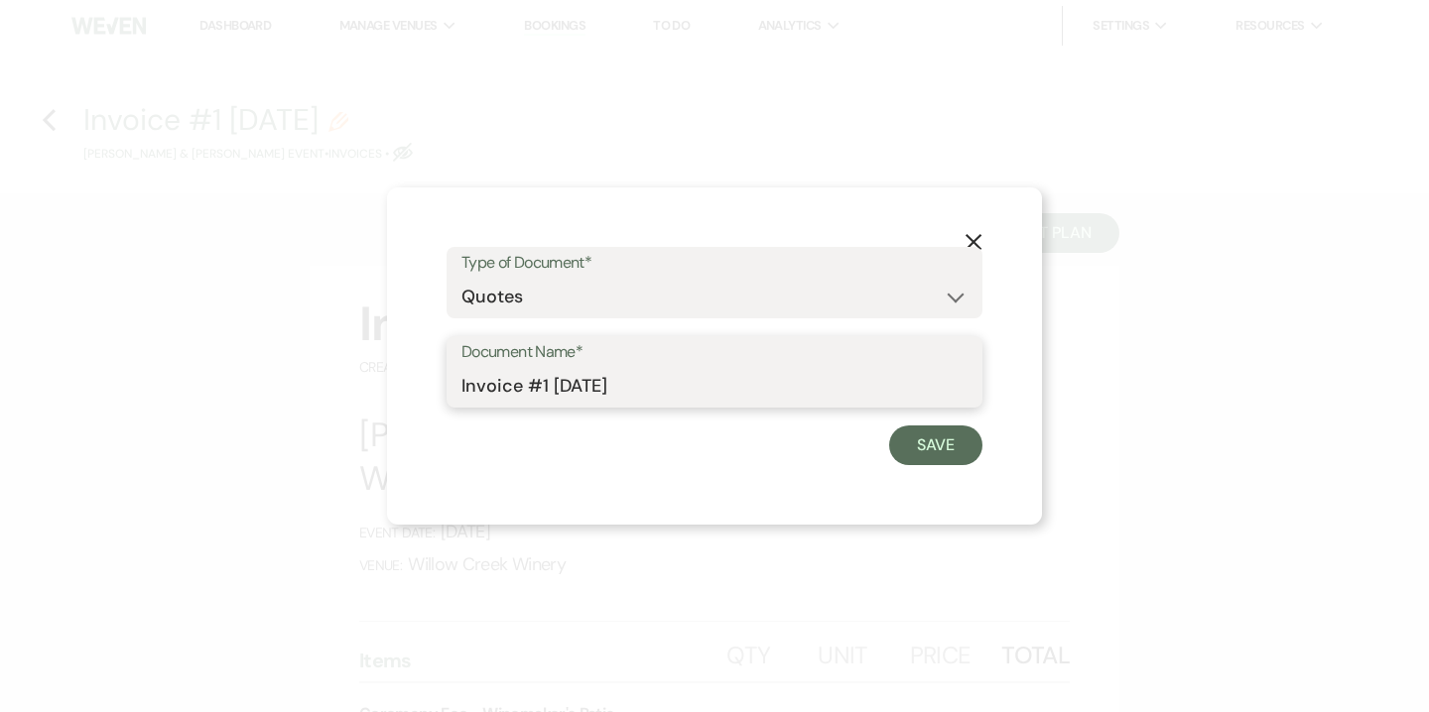
drag, startPoint x: 511, startPoint y: 394, endPoint x: 423, endPoint y: 390, distance: 88.4
click at [423, 390] on div "X Type of Document* Special Event Insurance Vendor Certificate of Insurance Con…" at bounding box center [714, 356] width 655 height 337
click at [543, 384] on input "Quote #1 [DATE]" at bounding box center [714, 386] width 506 height 39
click at [662, 381] on input "Quote #1 ([DATE]" at bounding box center [714, 386] width 506 height 39
type input "Quote #1 ([DATE]) - 150 guests | cash discount"
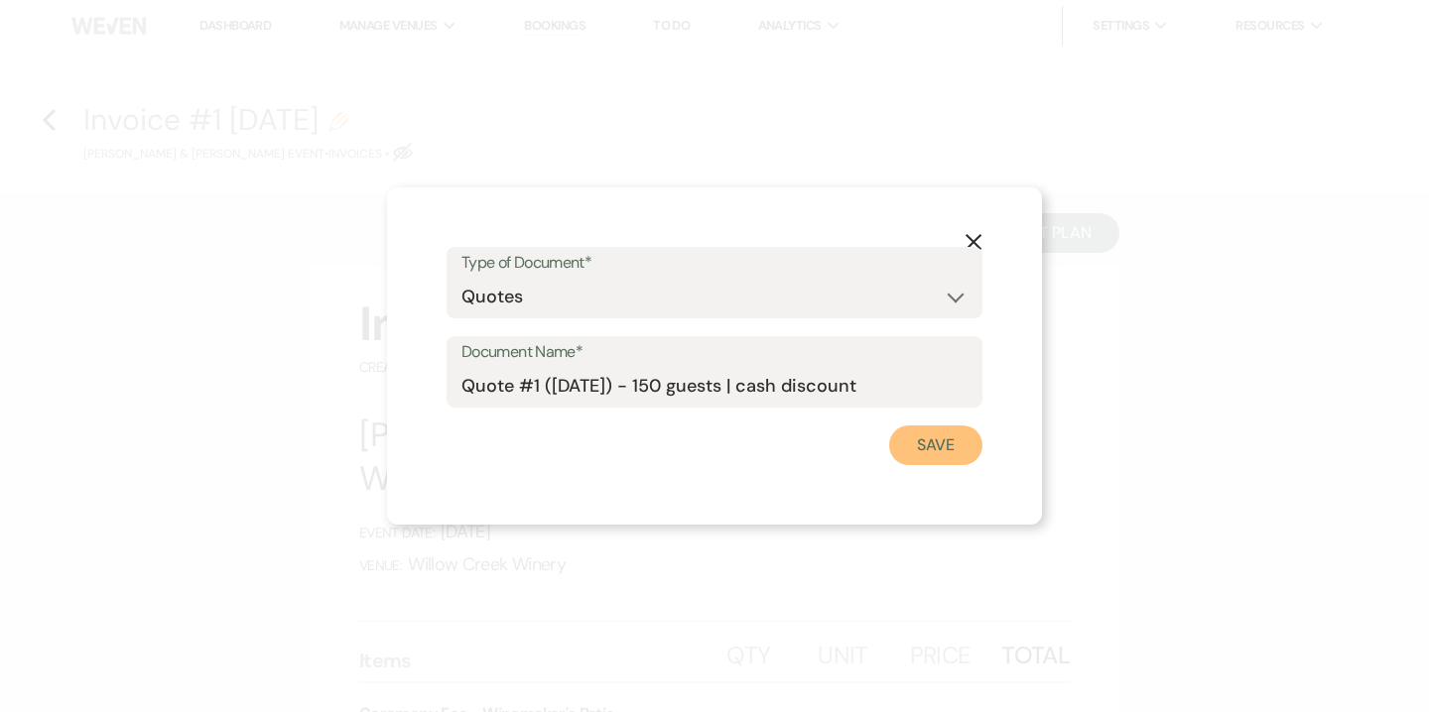
click at [907, 444] on button "Save" at bounding box center [935, 446] width 93 height 40
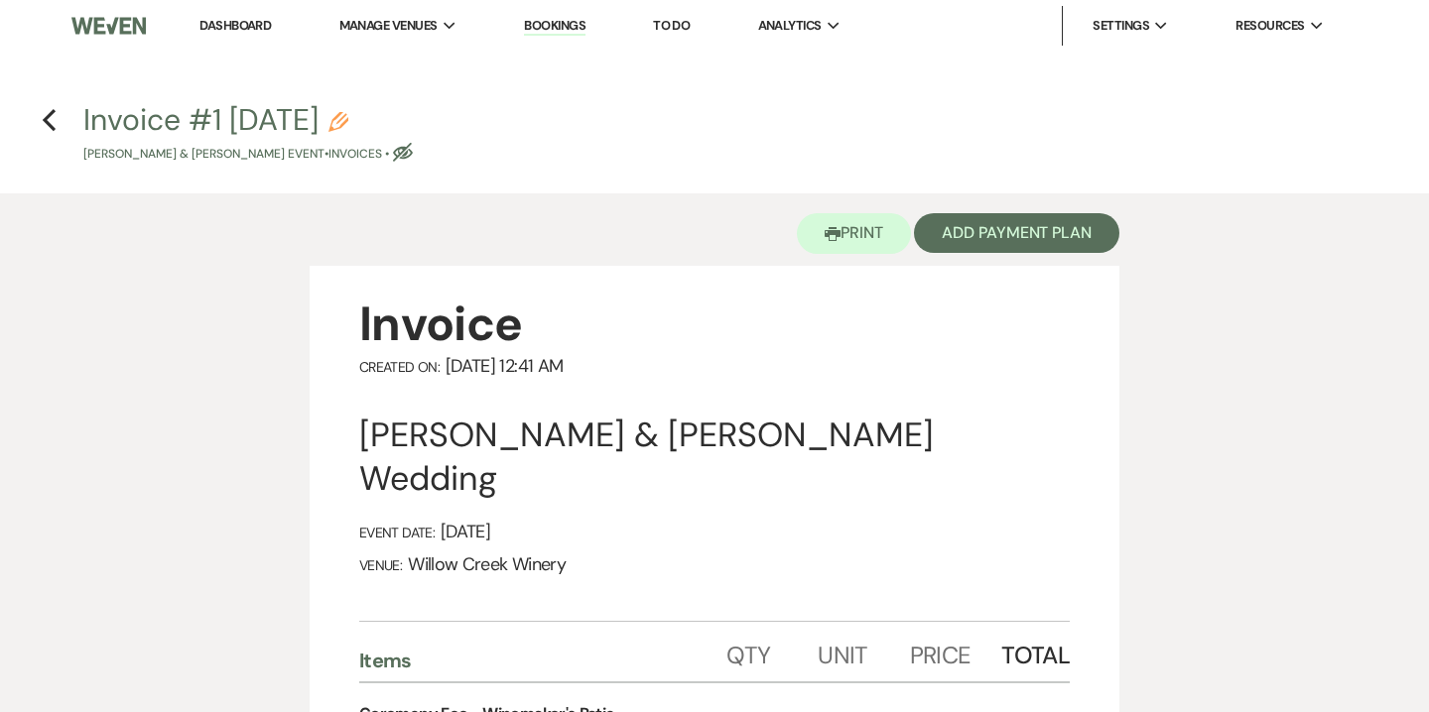
click at [348, 122] on icon "Pencil" at bounding box center [338, 122] width 20 height 20
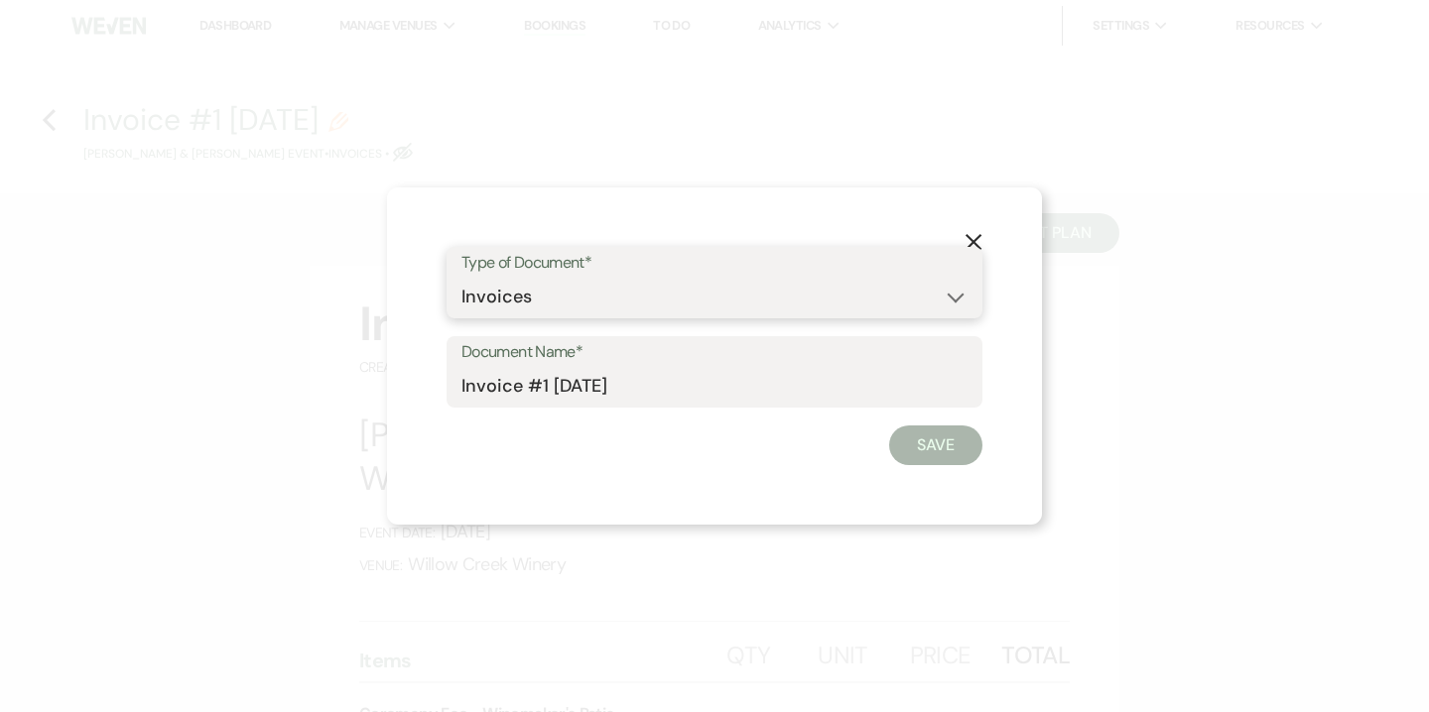
click at [482, 300] on select "Special Event Insurance Vendor Certificate of Insurance Contracts / Rental Agre…" at bounding box center [714, 297] width 506 height 39
select select "8"
click at [461, 278] on select "Special Event Insurance Vendor Certificate of Insurance Contracts / Rental Agre…" at bounding box center [714, 297] width 506 height 39
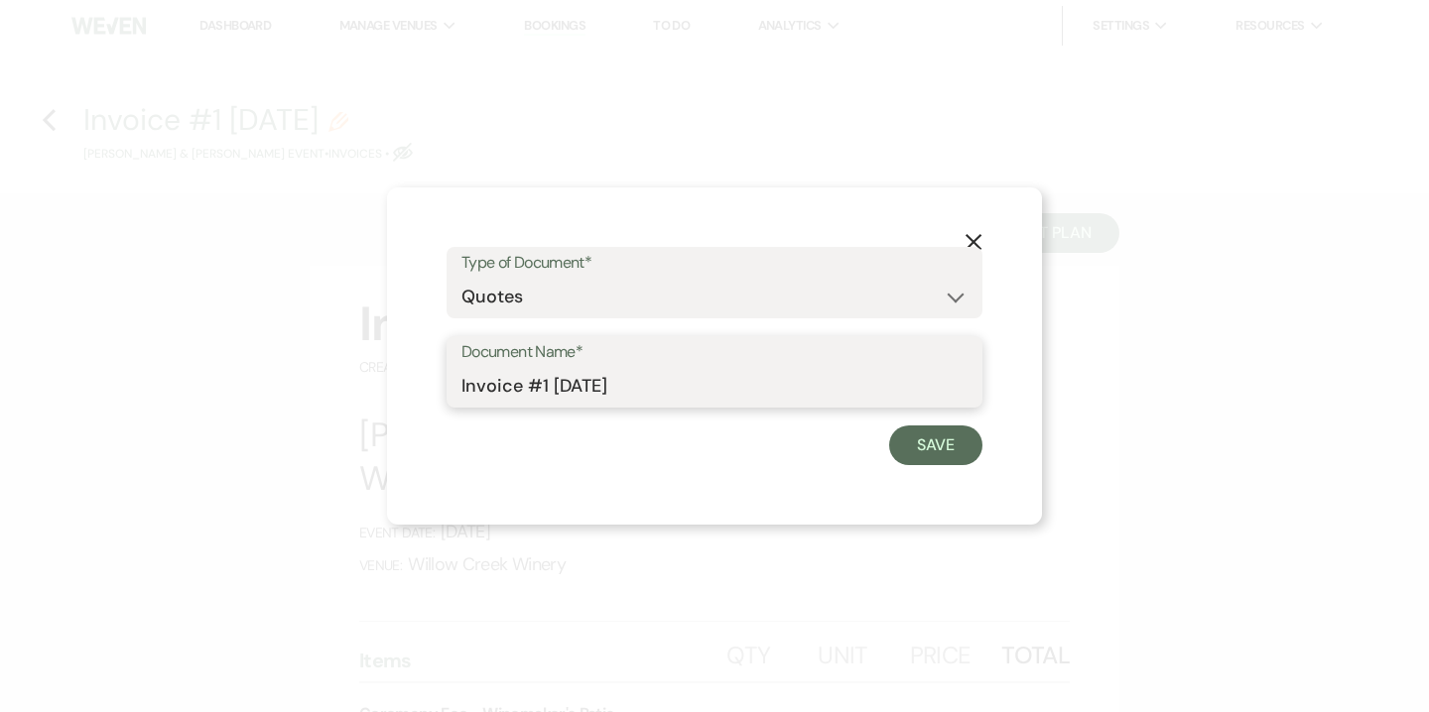
drag, startPoint x: 510, startPoint y: 388, endPoint x: 417, endPoint y: 382, distance: 93.4
click at [417, 382] on div "X Type of Document* Special Event Insurance Vendor Certificate of Insurance Con…" at bounding box center [714, 356] width 655 height 337
click at [540, 382] on input "Quote #1 [DATE]" at bounding box center [714, 386] width 506 height 39
click at [667, 387] on input "Quote #1 ([DATE]" at bounding box center [714, 386] width 506 height 39
type input "Quote #1 ([DATE]) - 150 guests | cash discount"
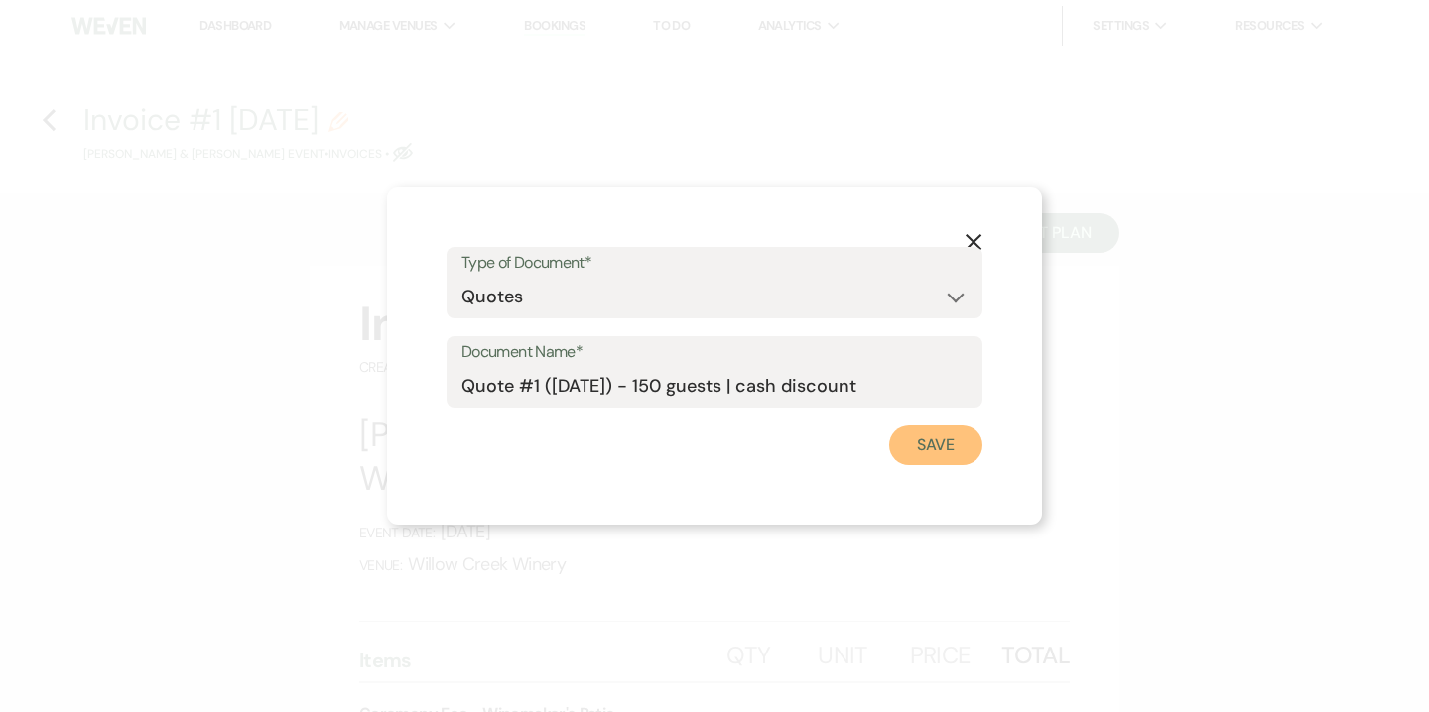
click at [937, 437] on button "Save" at bounding box center [935, 446] width 93 height 40
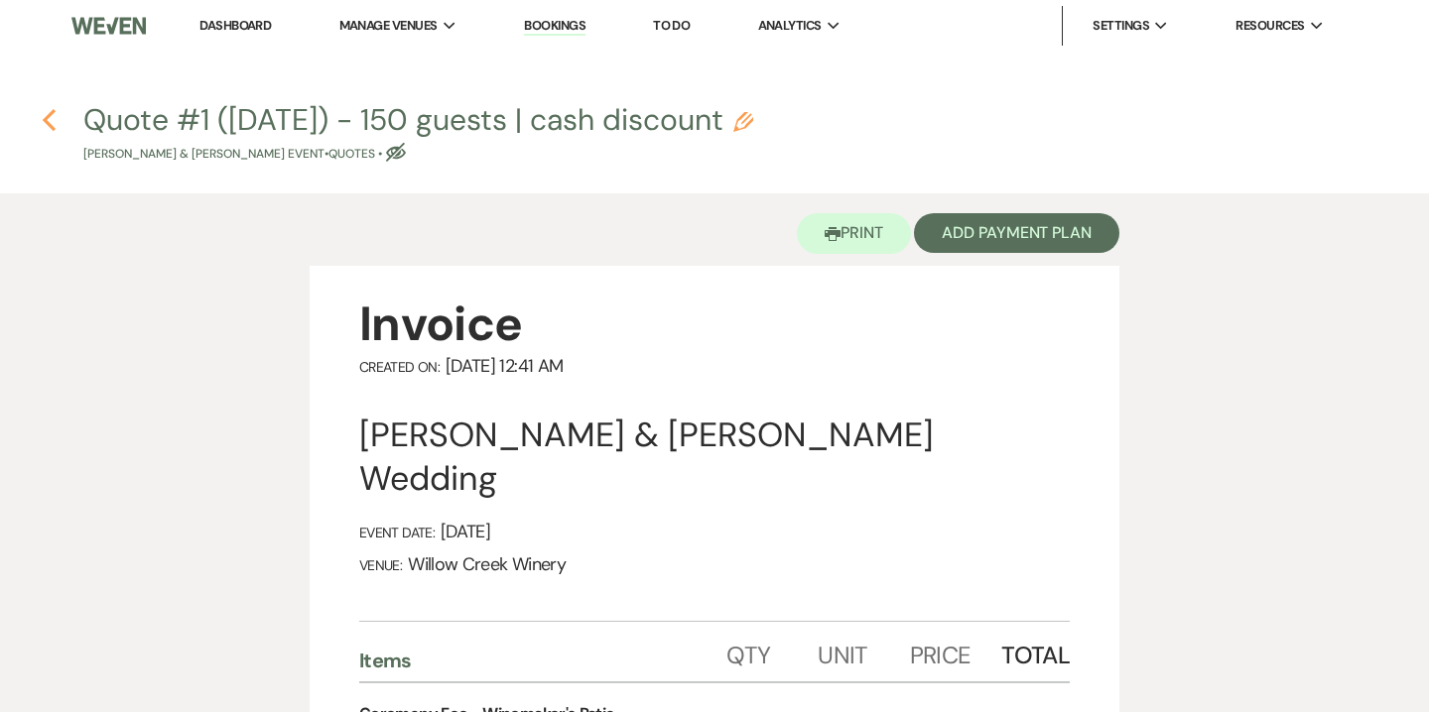
click at [49, 118] on icon "Previous" at bounding box center [49, 120] width 15 height 24
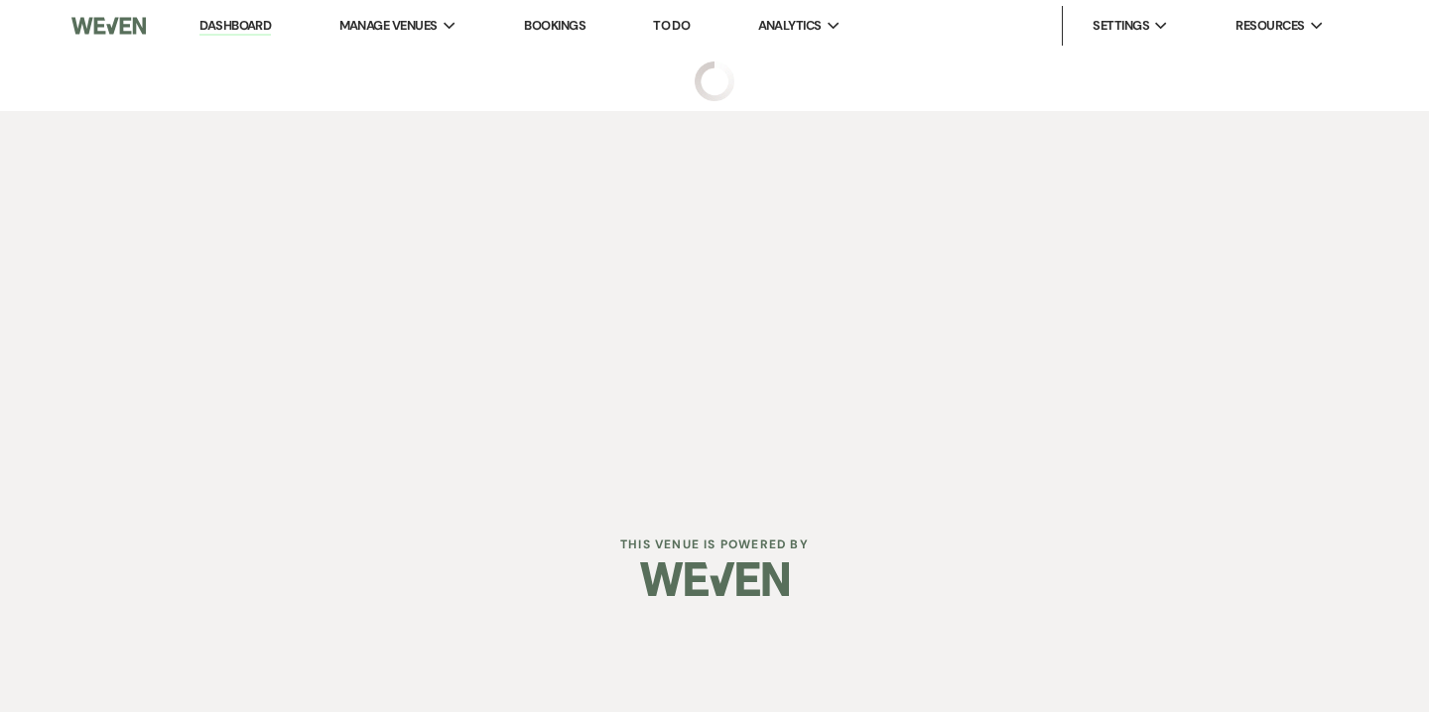
select select "5"
select select "23"
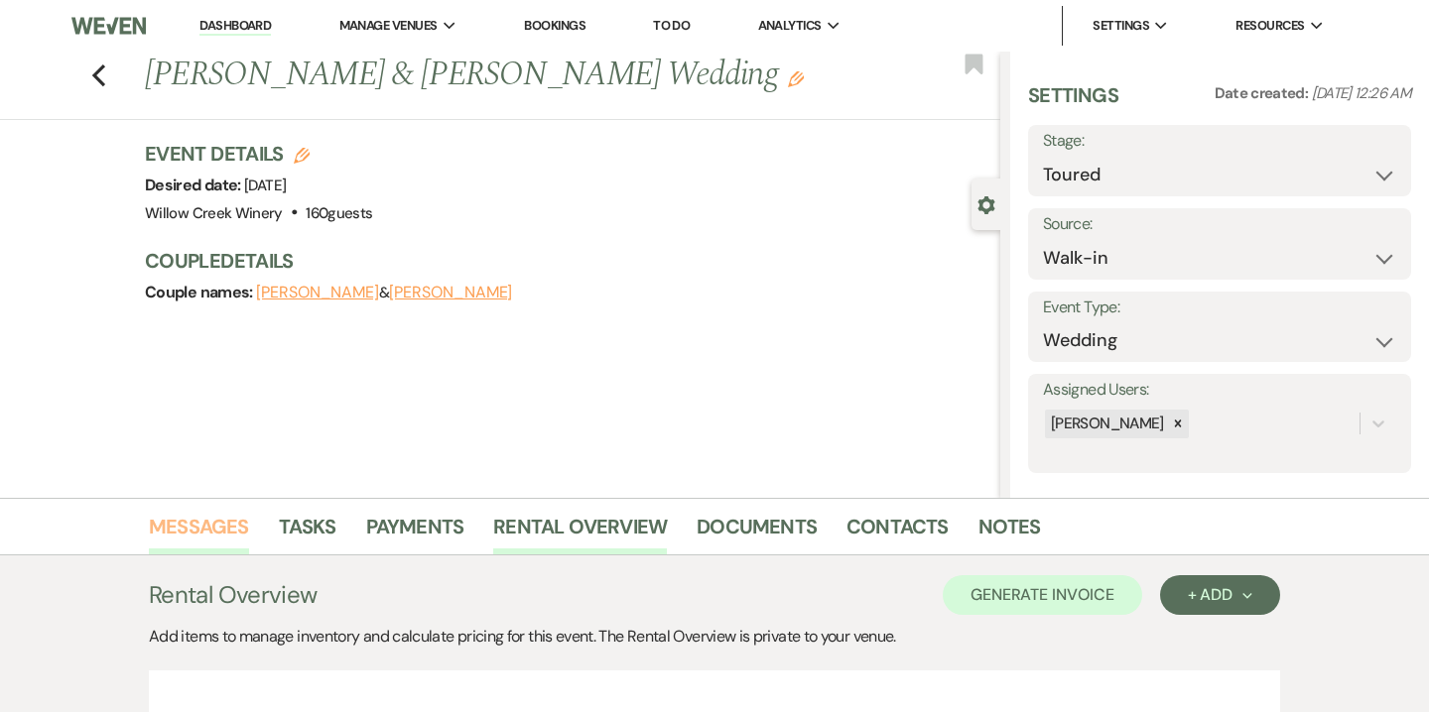
click at [225, 525] on link "Messages" at bounding box center [199, 533] width 100 height 44
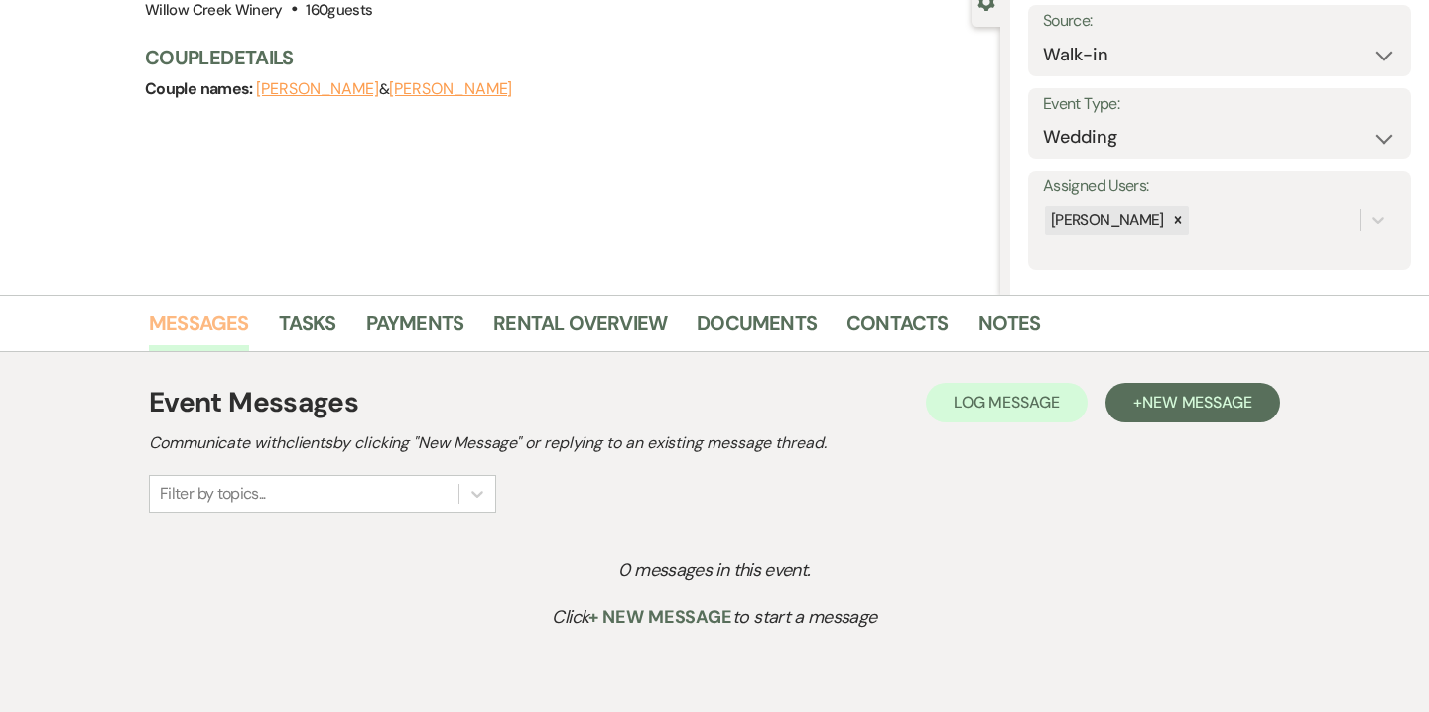
scroll to position [225, 0]
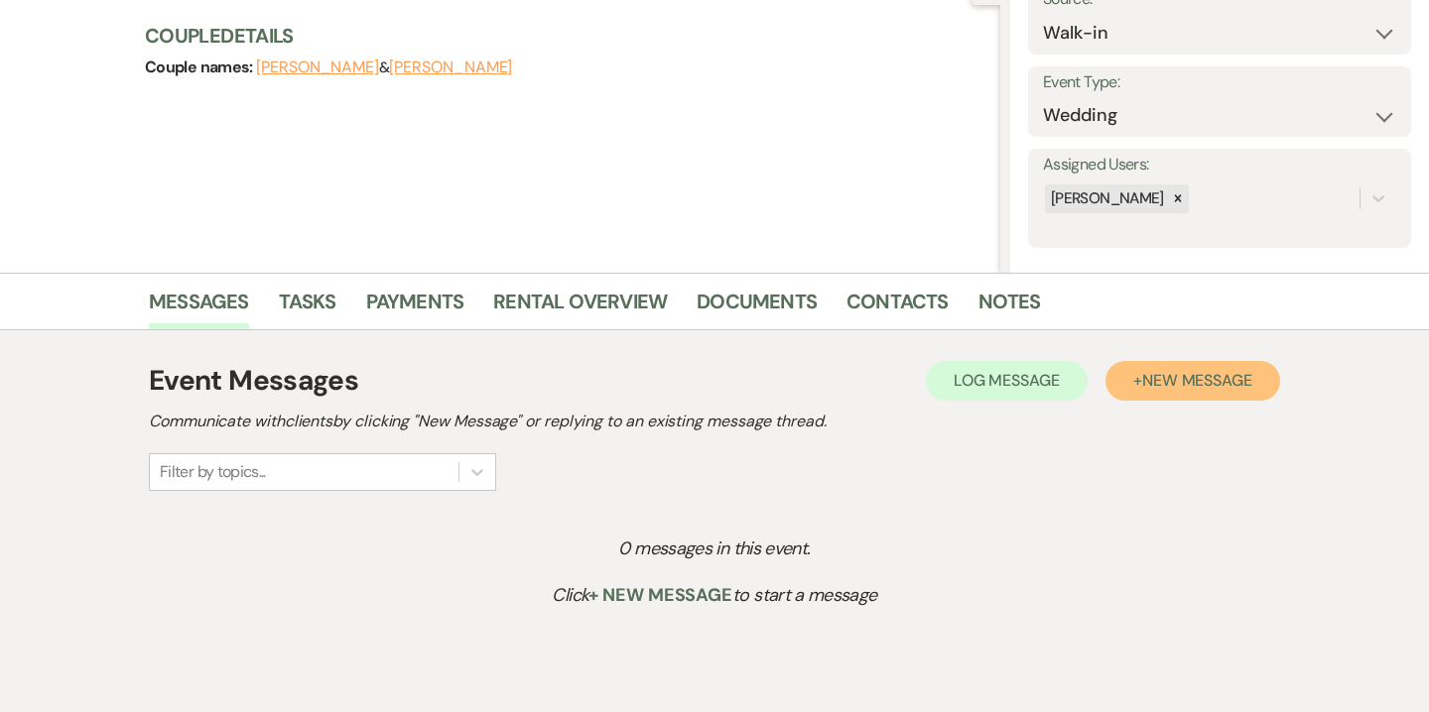
click at [1160, 384] on span "New Message" at bounding box center [1197, 380] width 110 height 21
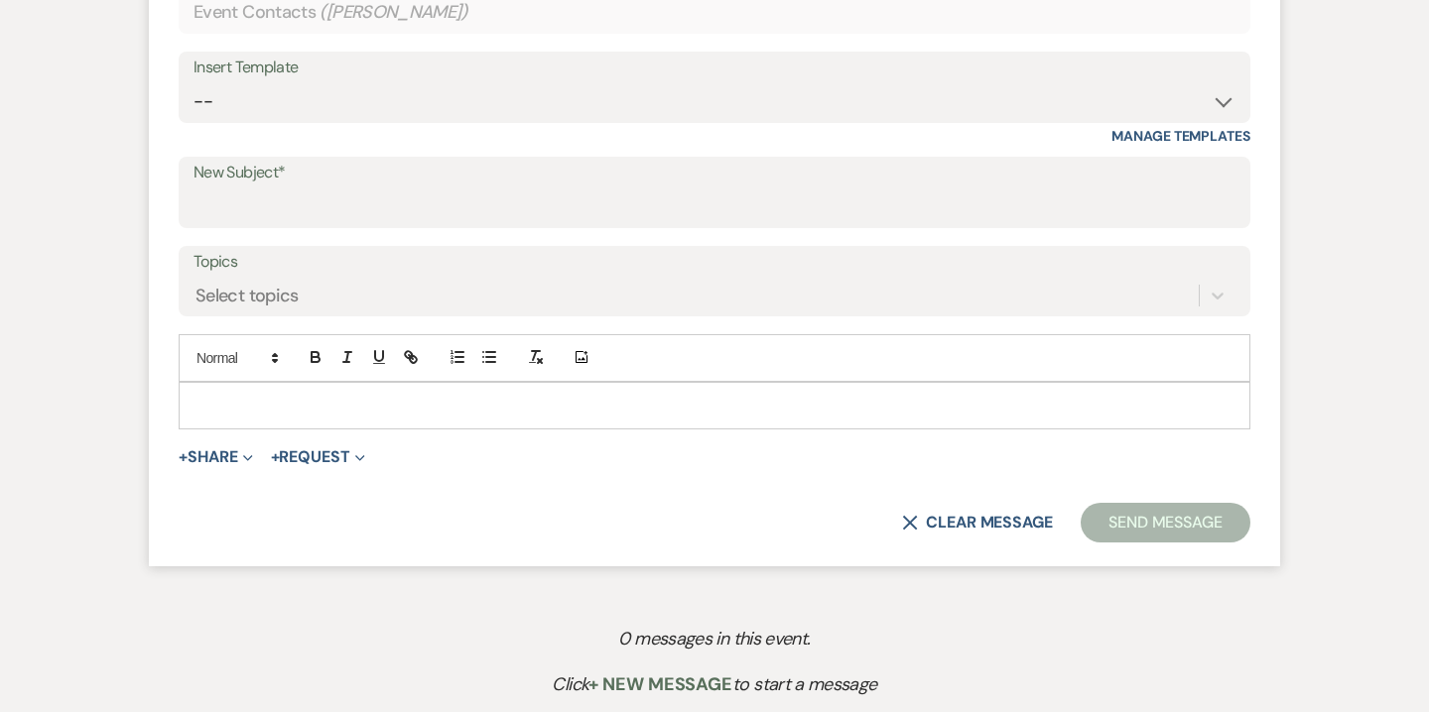
scroll to position [867, 0]
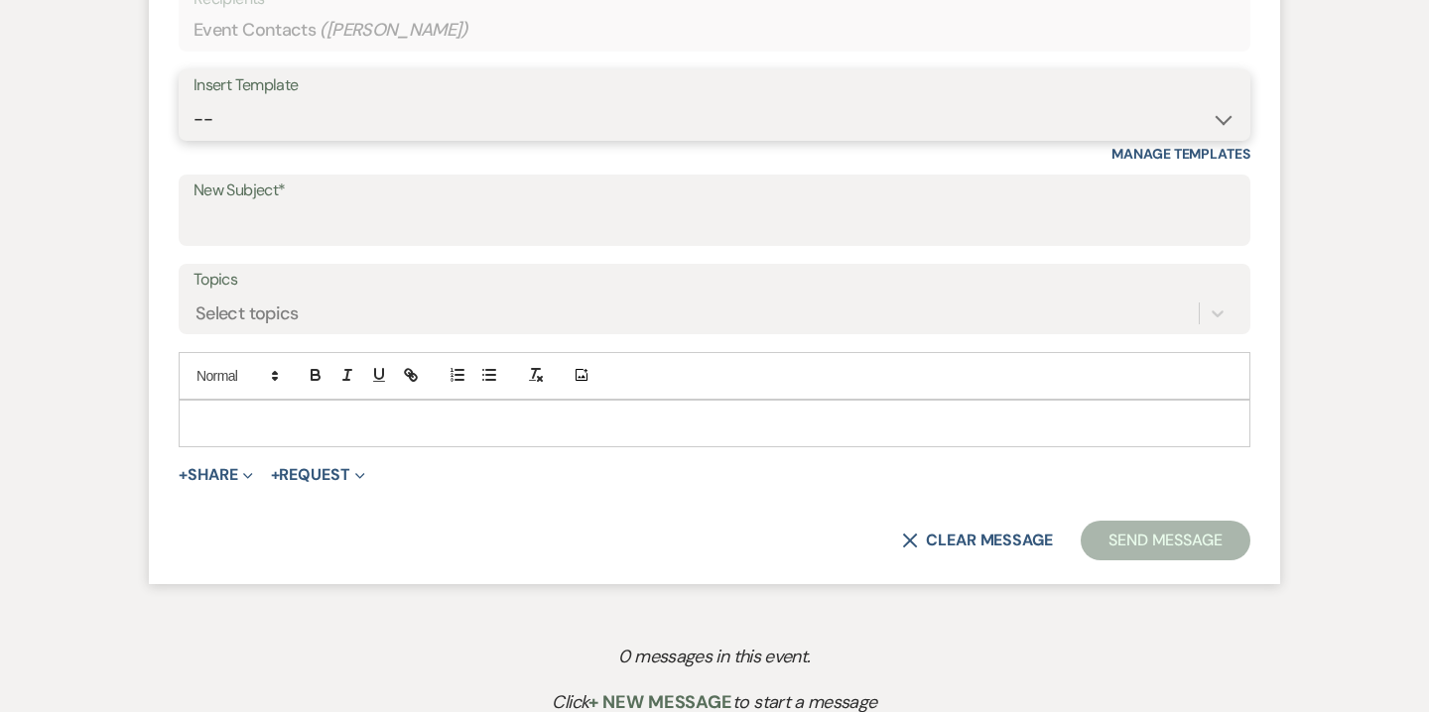
click at [781, 125] on select "-- Weven Planning Portal Introduction (Booked Events) 6-Month Check-in Review R…" at bounding box center [714, 119] width 1042 height 39
select select "3669"
click at [193, 100] on select "-- Weven Planning Portal Introduction (Booked Events) 6-Month Check-in Review R…" at bounding box center [714, 119] width 1042 height 39
type input "So Nice to Meet You!"
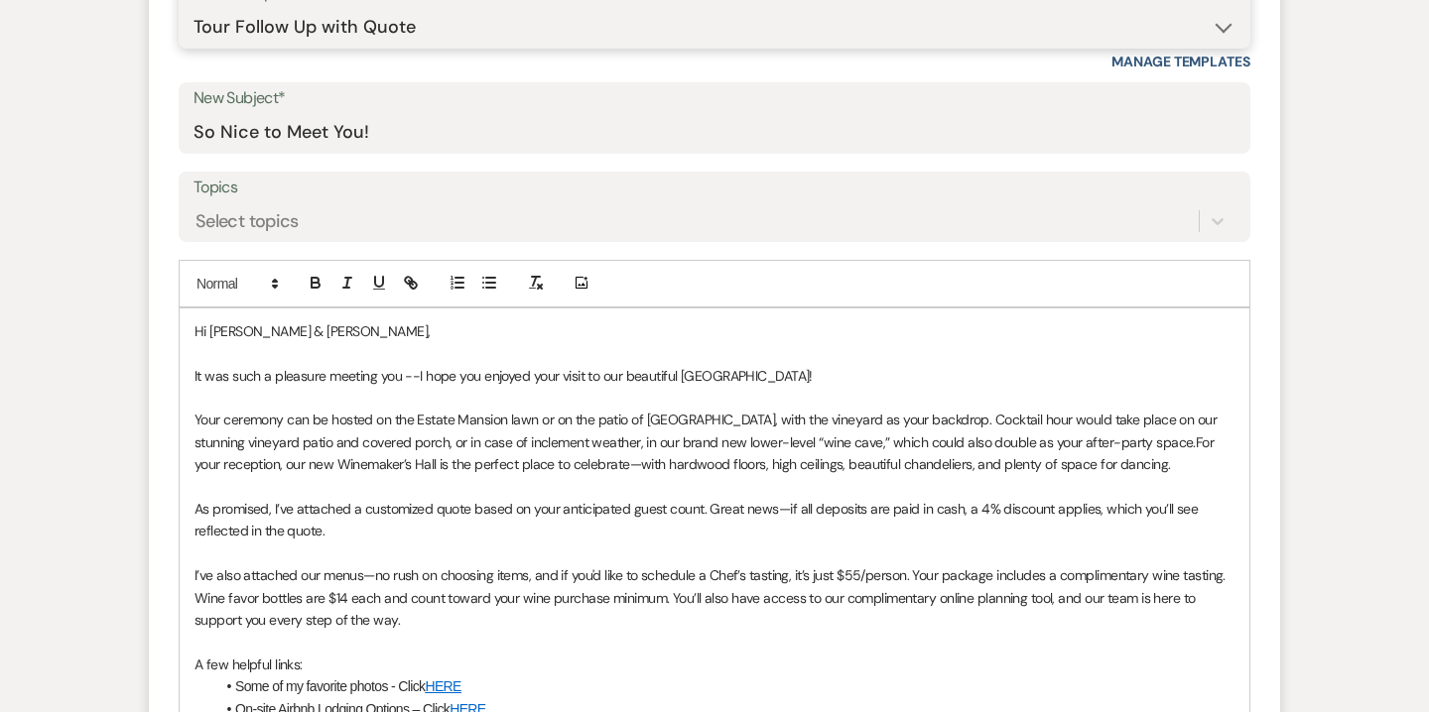
scroll to position [960, 0]
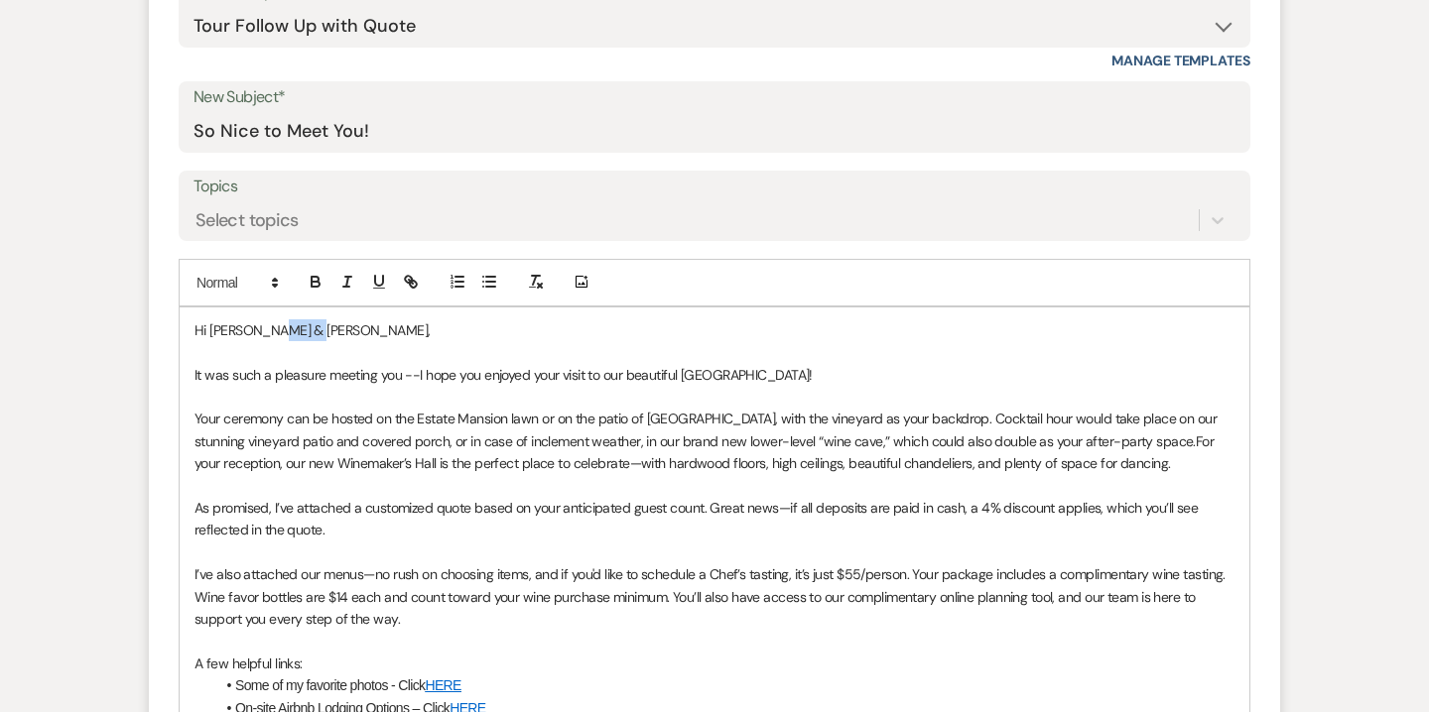
drag, startPoint x: 274, startPoint y: 329, endPoint x: 309, endPoint y: 329, distance: 34.7
click at [309, 329] on span "Hi [PERSON_NAME] & [PERSON_NAME]," at bounding box center [312, 330] width 236 height 18
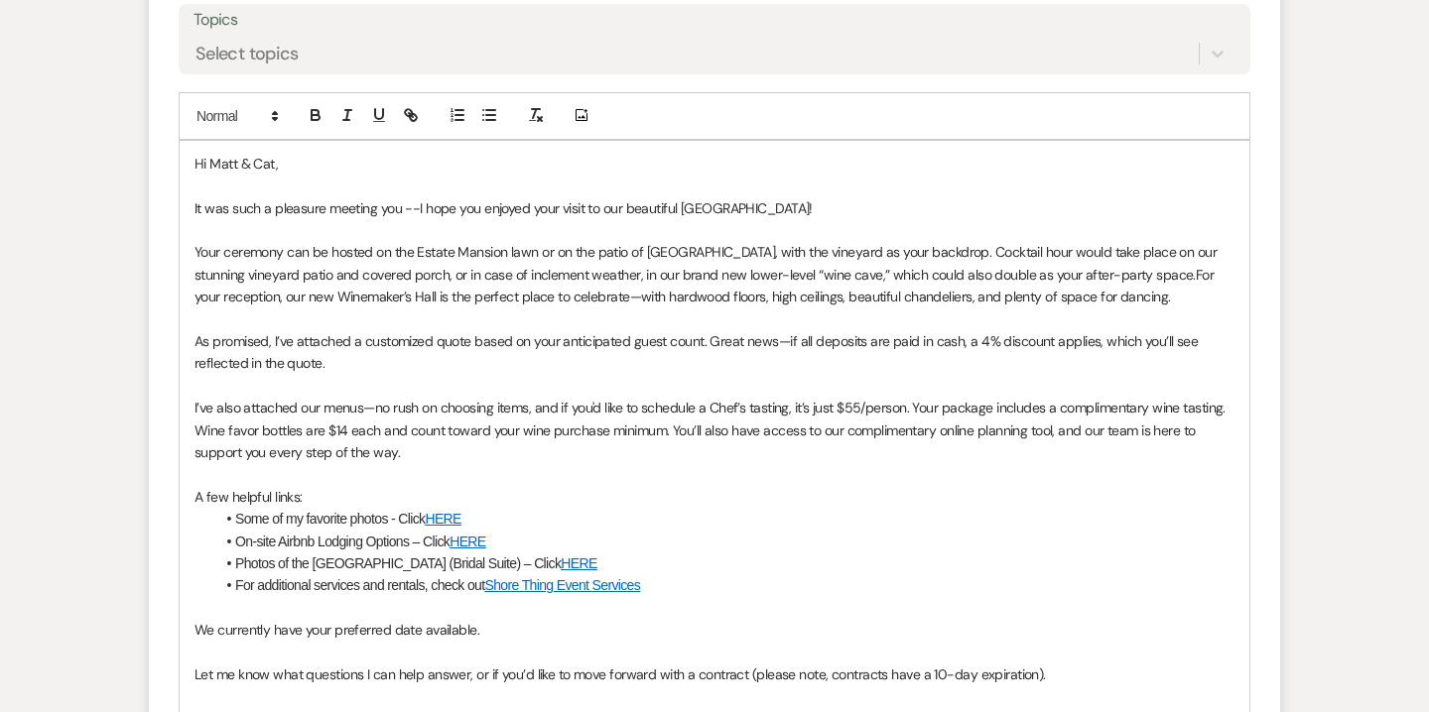
scroll to position [1192, 0]
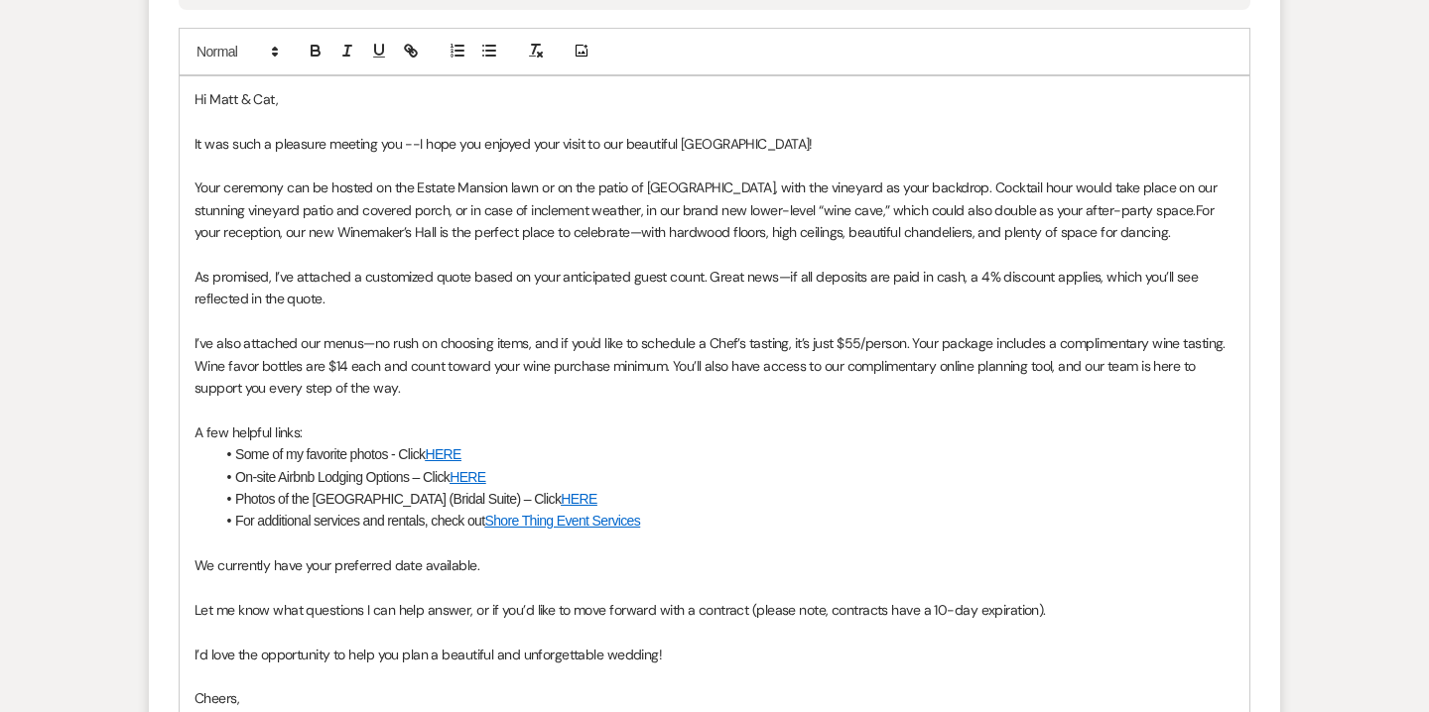
click at [480, 564] on p "We currently have your preferred date available." at bounding box center [714, 566] width 1040 height 22
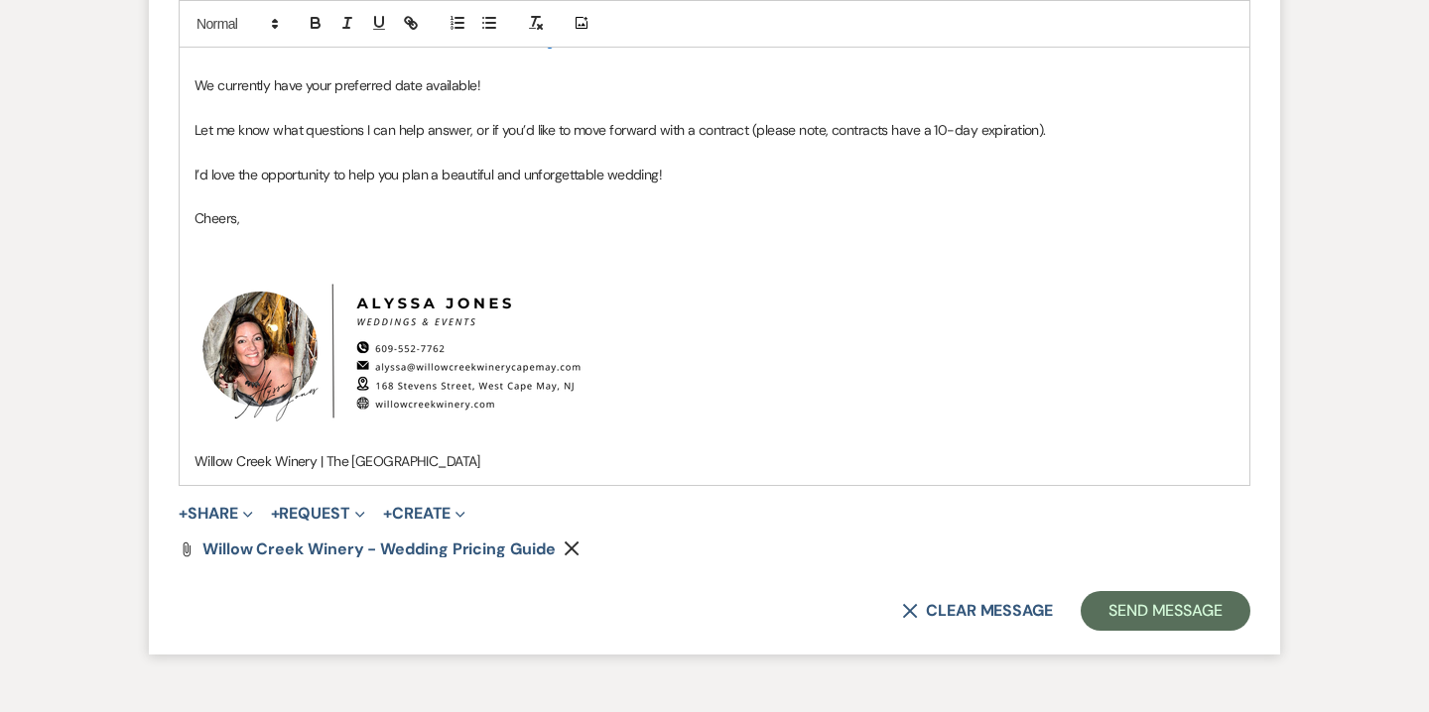
scroll to position [1687, 0]
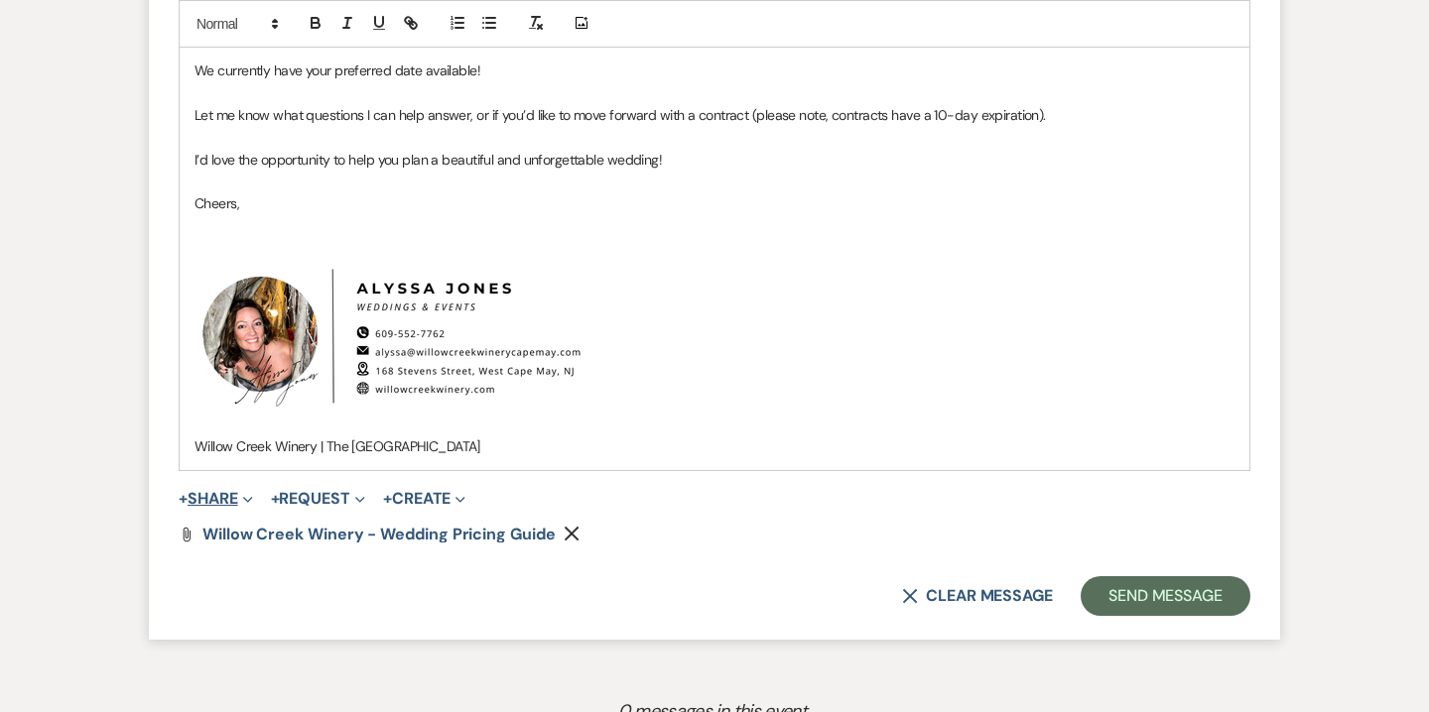
click at [231, 491] on button "+ Share Expand" at bounding box center [216, 499] width 74 height 16
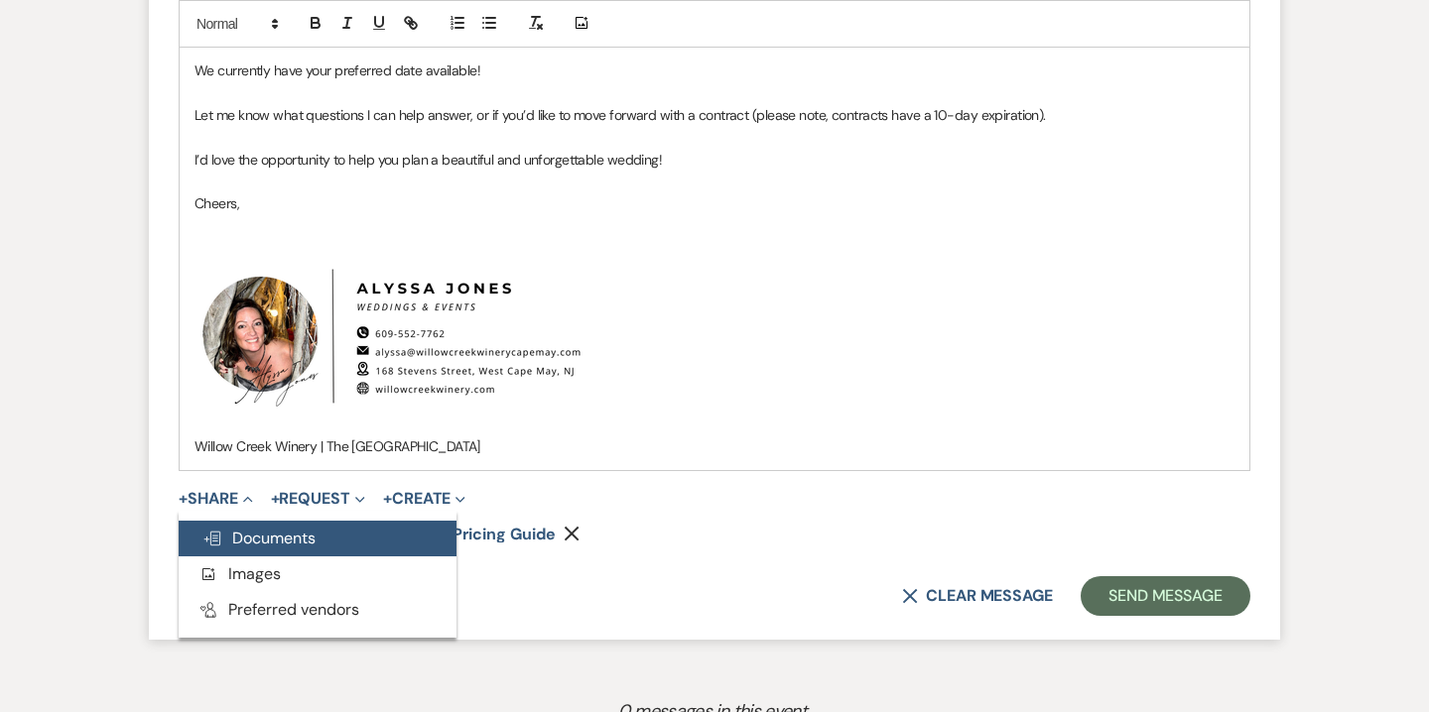
click at [298, 542] on span "Doc Upload Documents" at bounding box center [258, 538] width 113 height 21
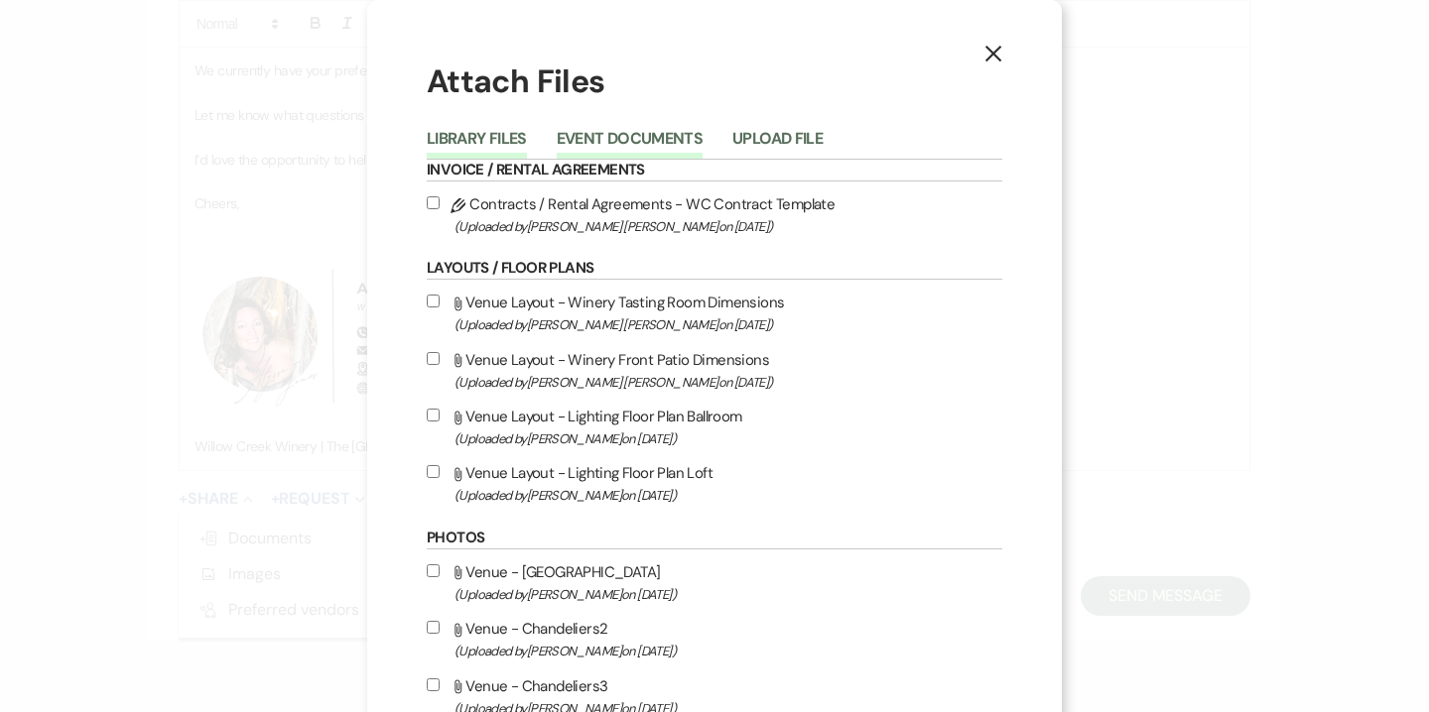
click at [628, 142] on button "Event Documents" at bounding box center [630, 145] width 146 height 28
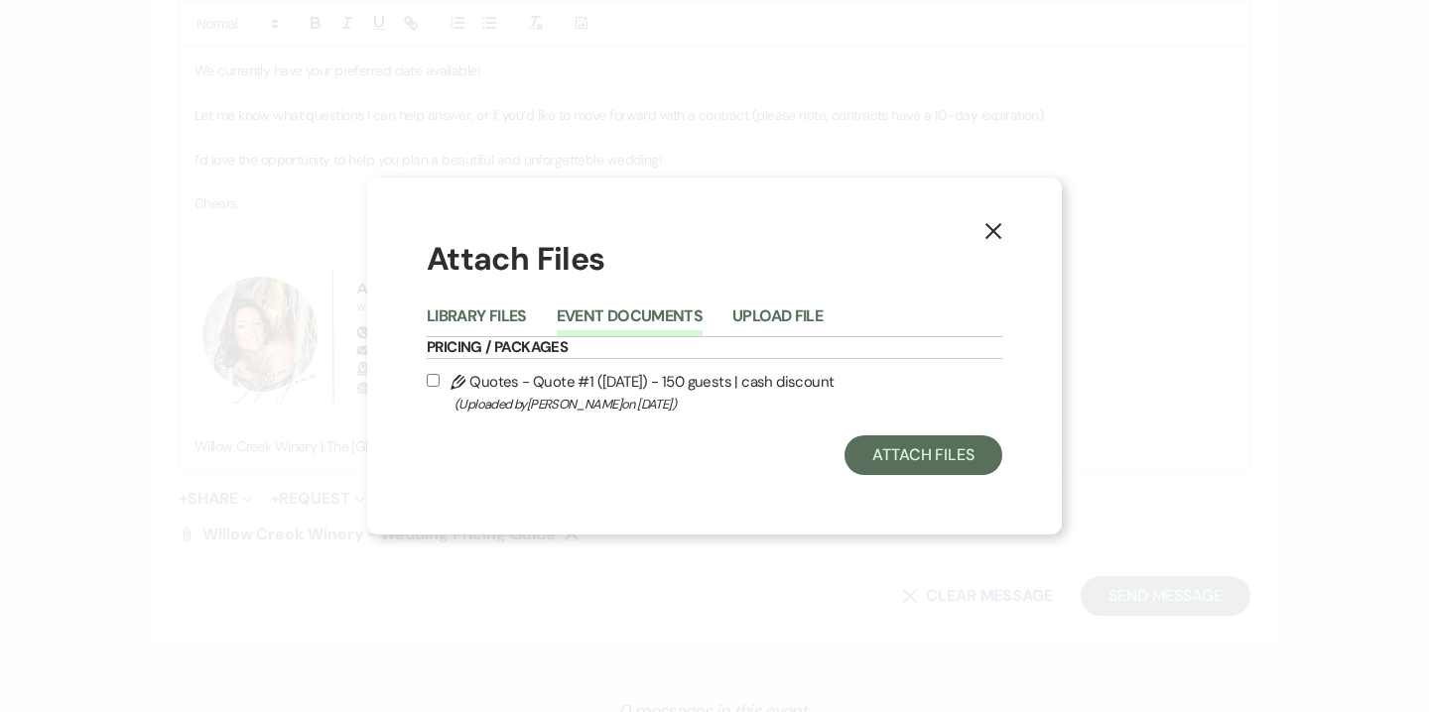
click at [634, 388] on label "Pencil Quotes - Quote #1 ([DATE]) - 150 guests | cash discount (Uploaded by [PE…" at bounding box center [714, 392] width 575 height 47
click at [440, 387] on input "Pencil Quotes - Quote #1 ([DATE]) - 150 guests | cash discount (Uploaded by [PE…" at bounding box center [433, 380] width 13 height 13
checkbox input "true"
click at [922, 456] on button "Attach Files" at bounding box center [923, 456] width 158 height 40
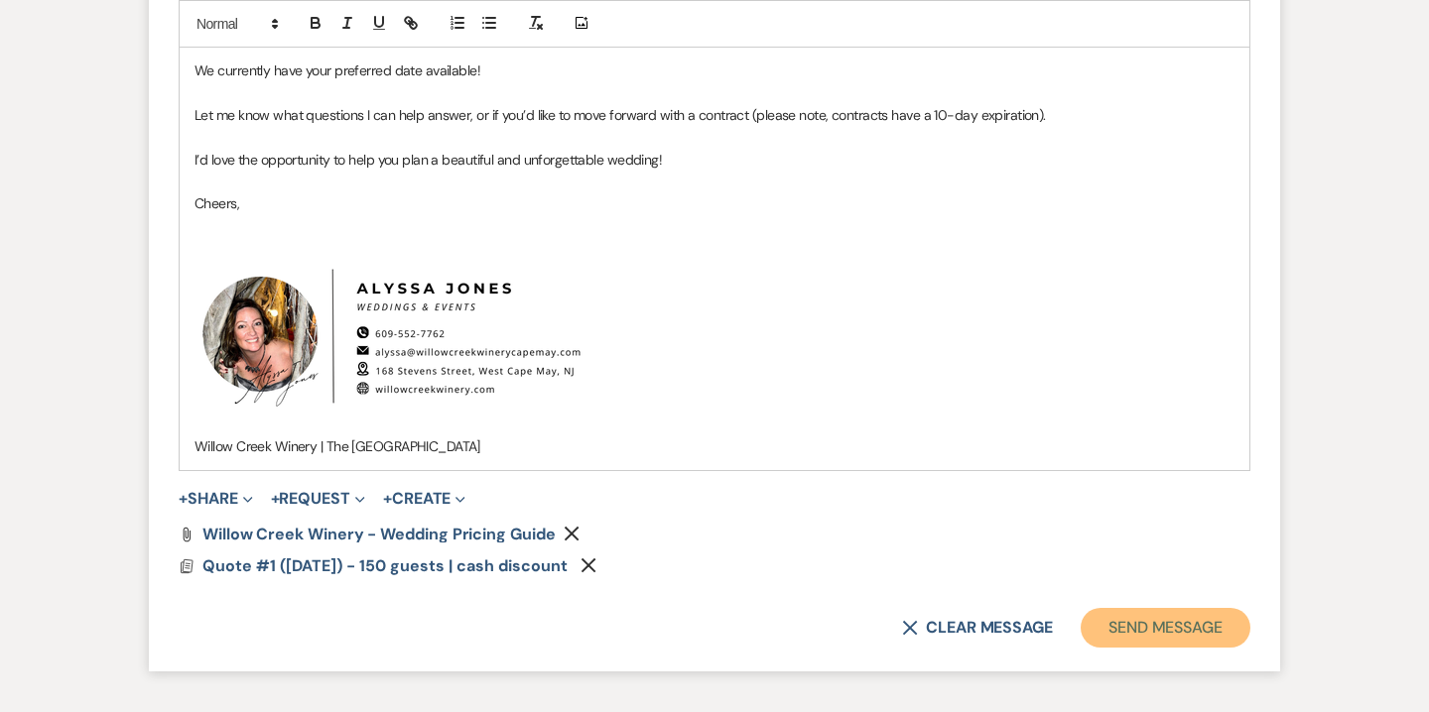
click at [1139, 616] on button "Send Message" at bounding box center [1165, 628] width 170 height 40
